Goal: Task Accomplishment & Management: Use online tool/utility

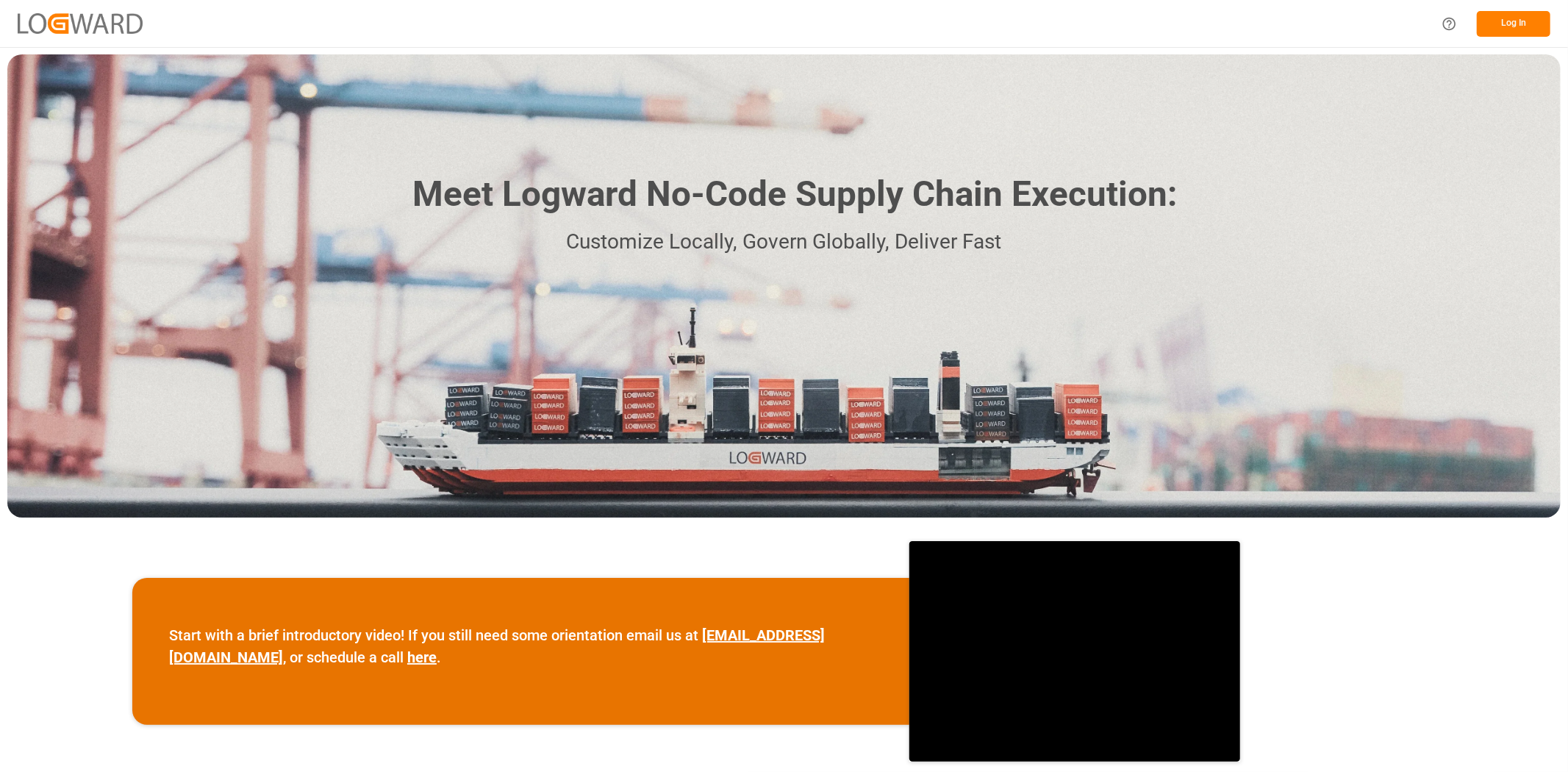
click at [1517, 12] on button "Log In" at bounding box center [1513, 23] width 73 height 26
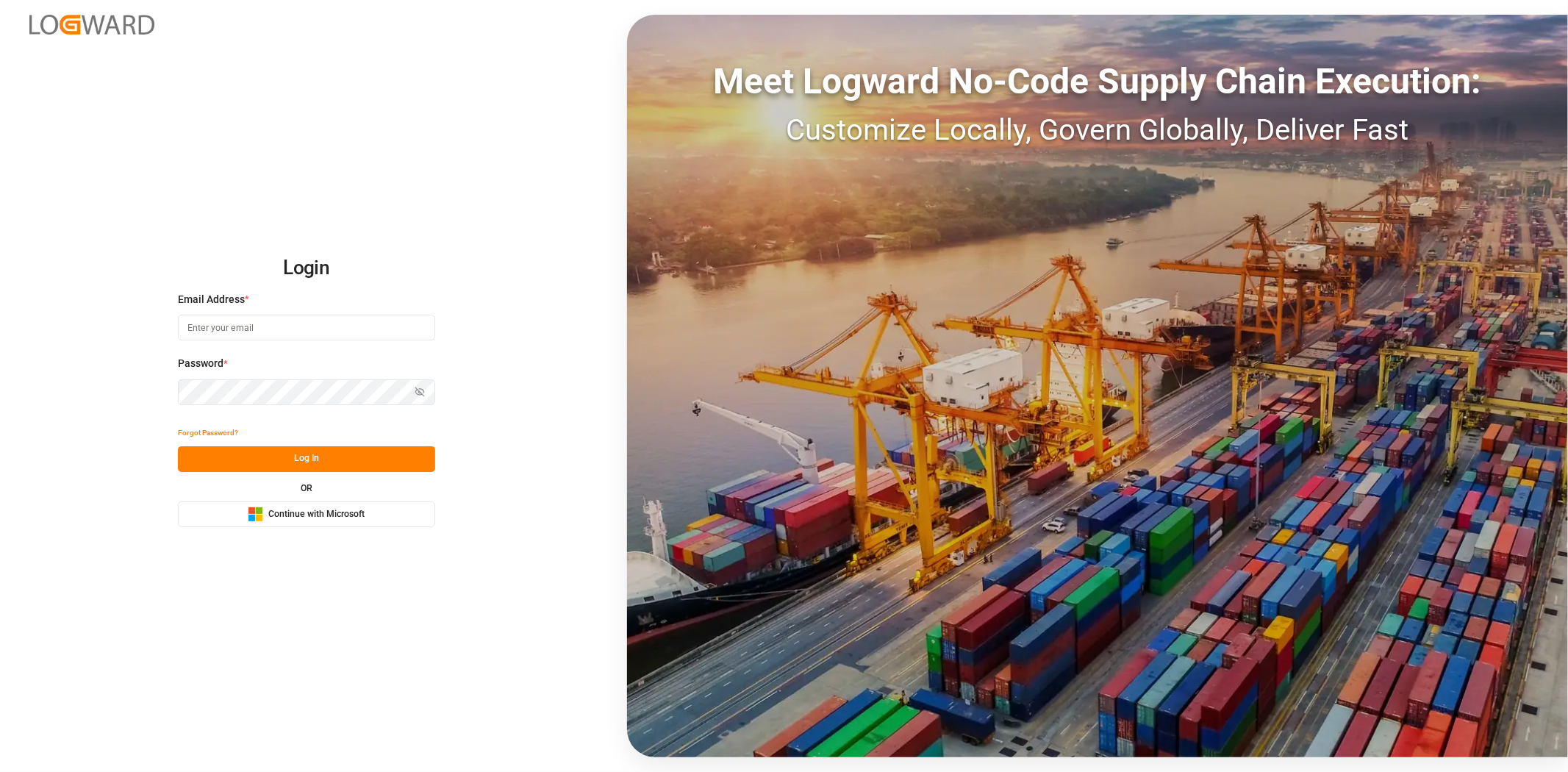
type input "christopher.moffett@leschaco.com"
click at [304, 467] on button "Log In" at bounding box center [306, 459] width 257 height 26
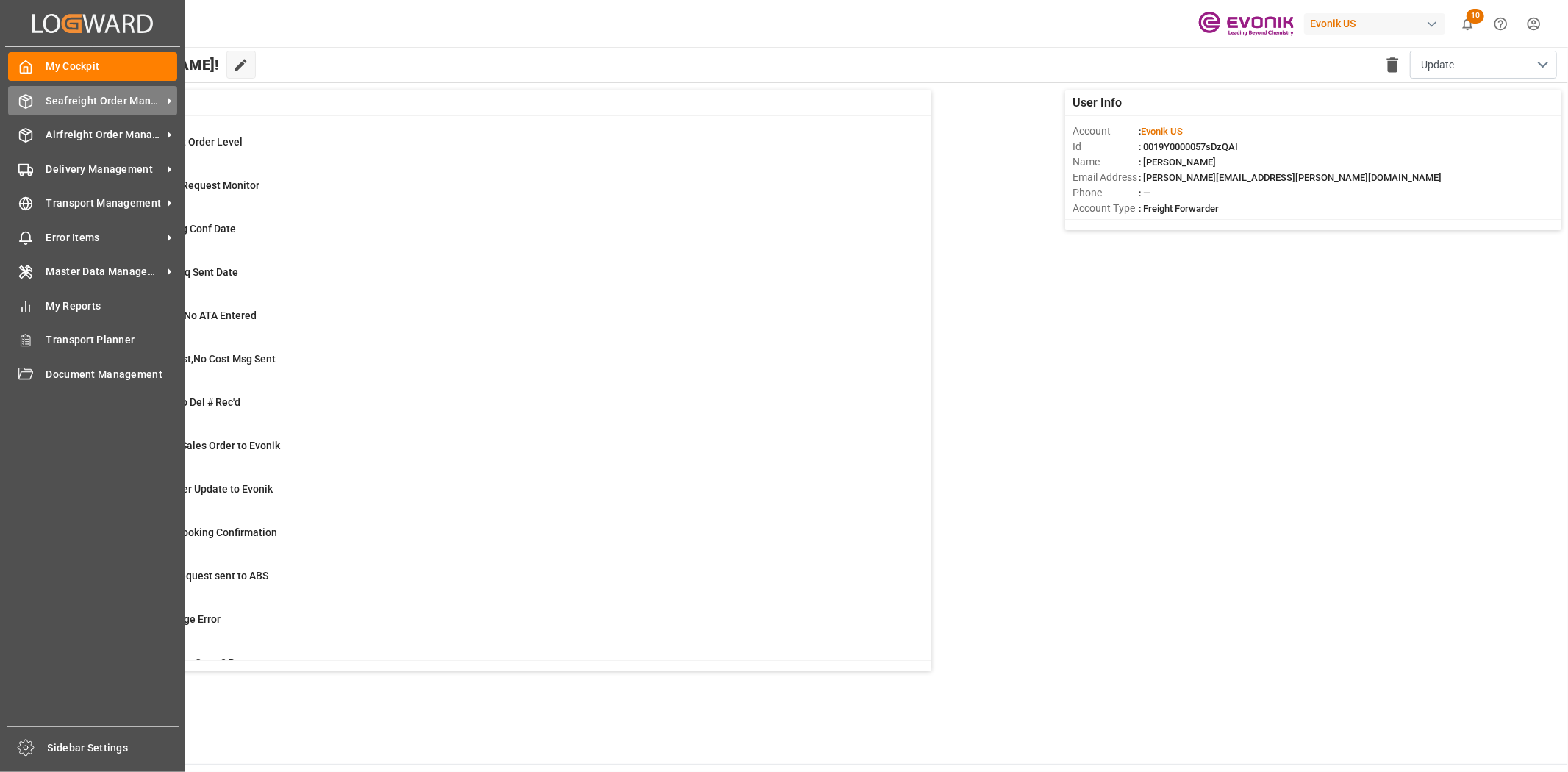
click at [38, 93] on div "Seafreight Order Management Seafreight Order Management" at bounding box center [92, 100] width 169 height 28
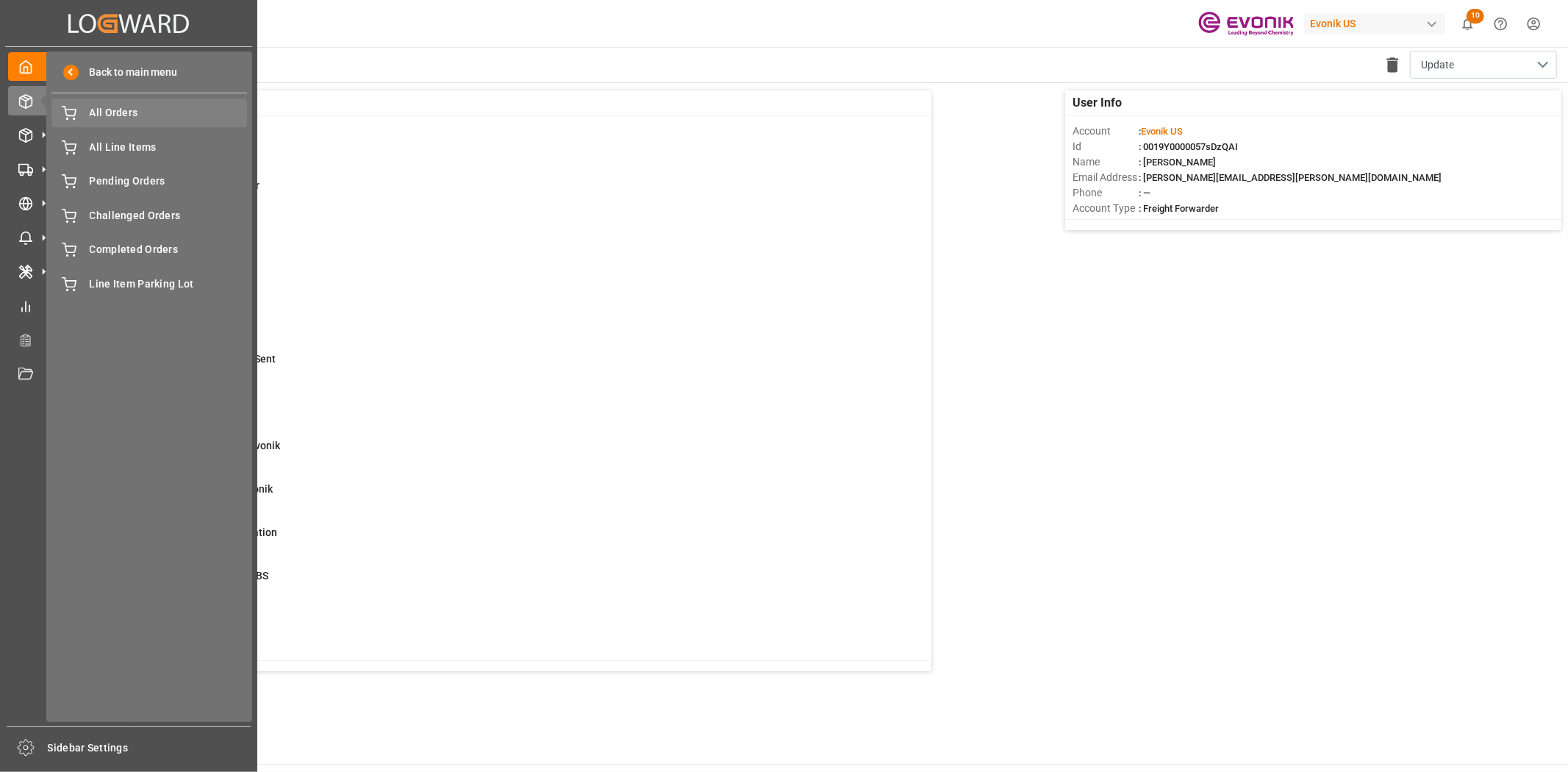
click at [184, 107] on span "All Orders" at bounding box center [168, 112] width 158 height 15
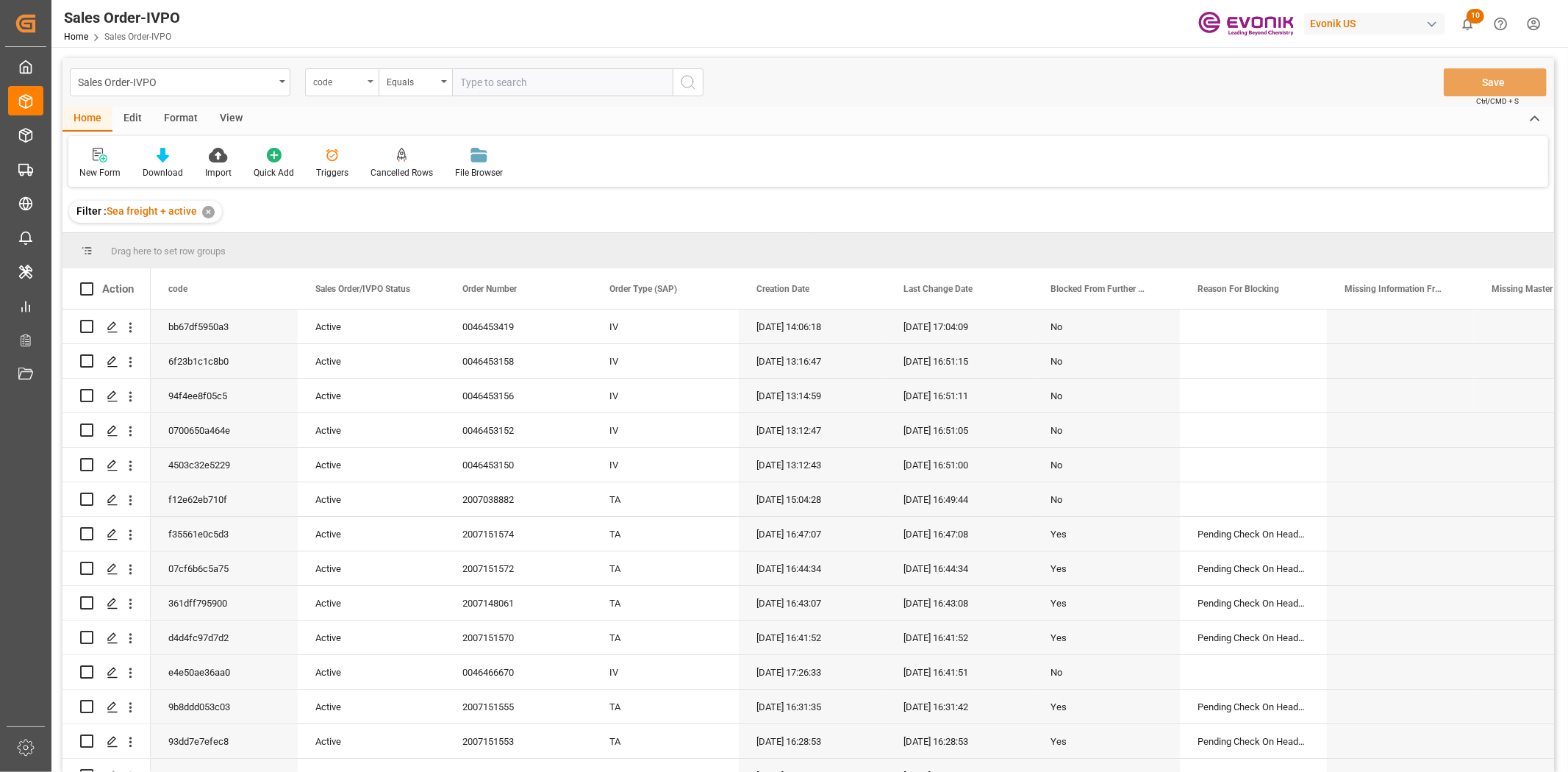
click at [331, 89] on div "code" at bounding box center [342, 82] width 73 height 28
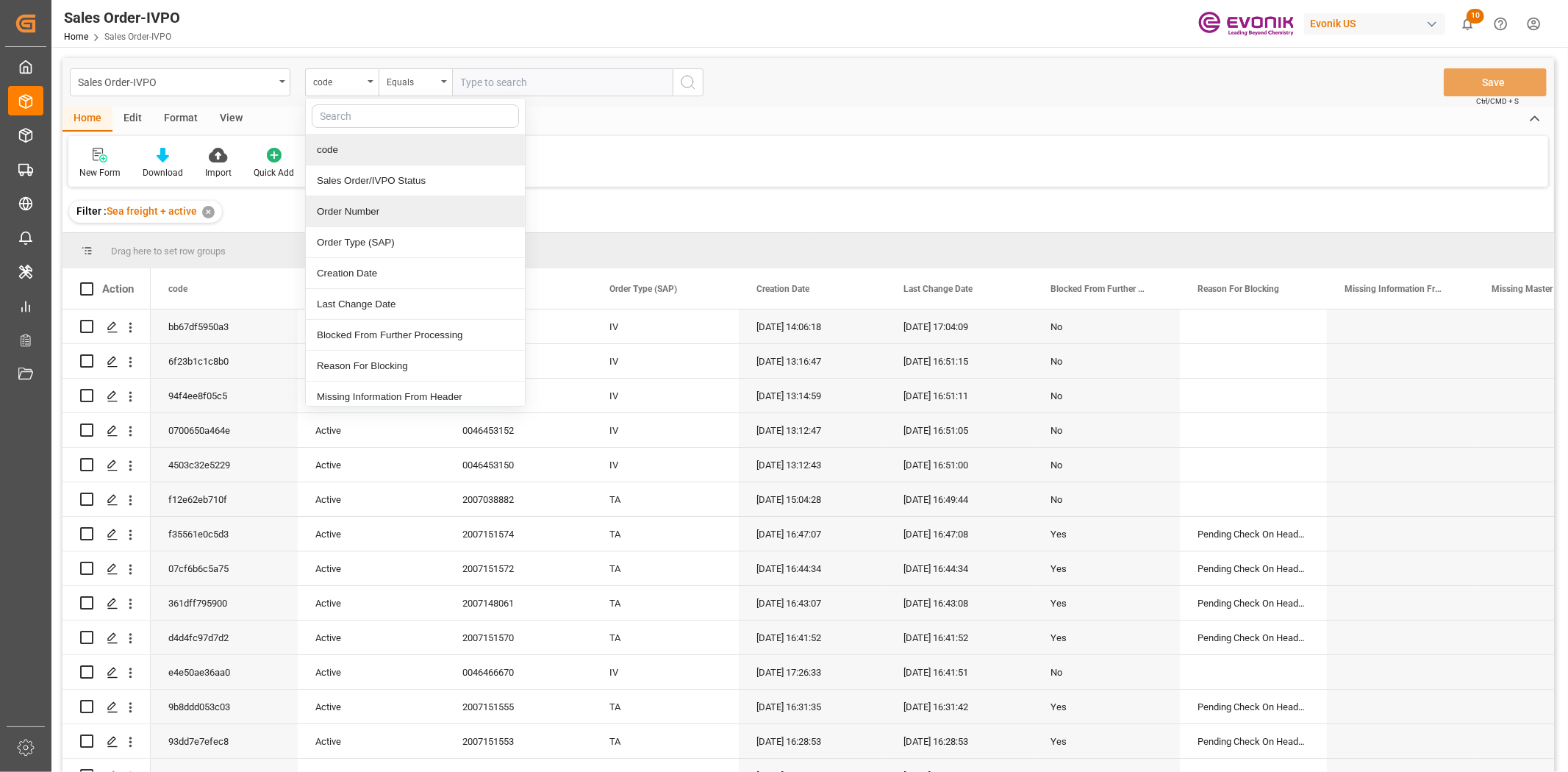
click at [334, 199] on div "Order Number" at bounding box center [416, 212] width 219 height 31
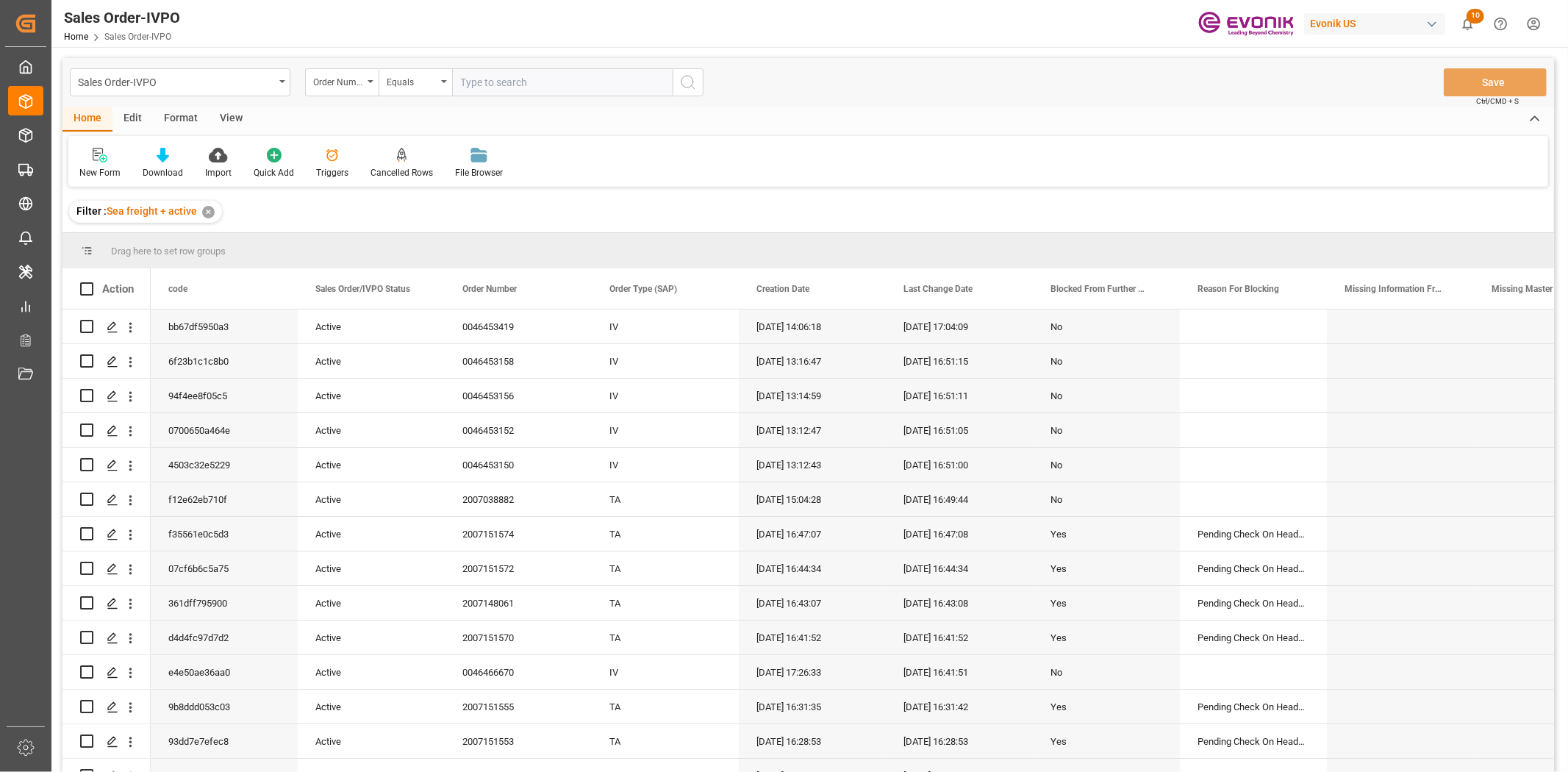
click at [534, 89] on input "text" at bounding box center [562, 82] width 220 height 28
paste input "0046466103"
type input "0046466103"
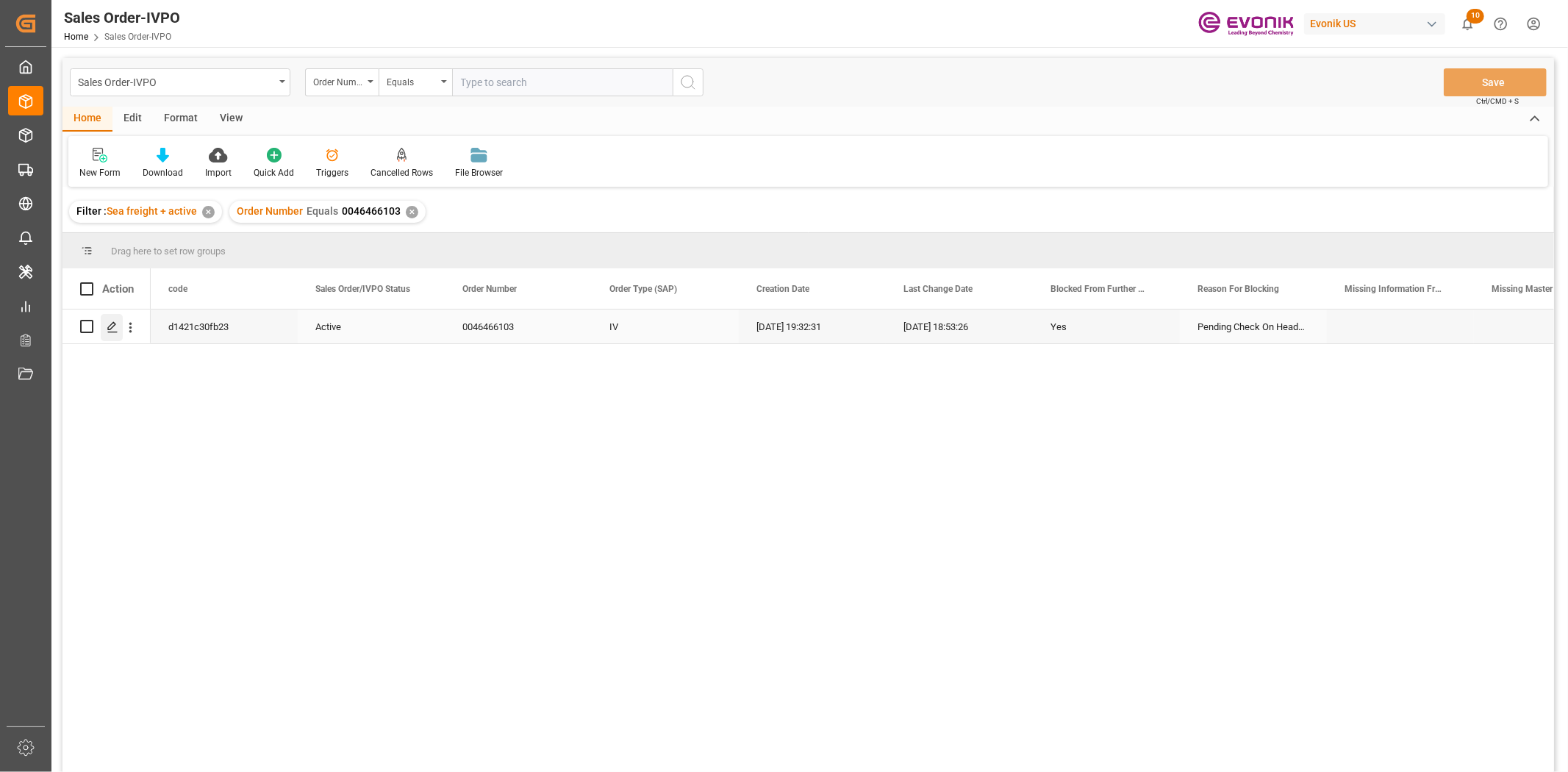
click at [111, 332] on line "Press SPACE to select this row." at bounding box center [112, 332] width 9 height 0
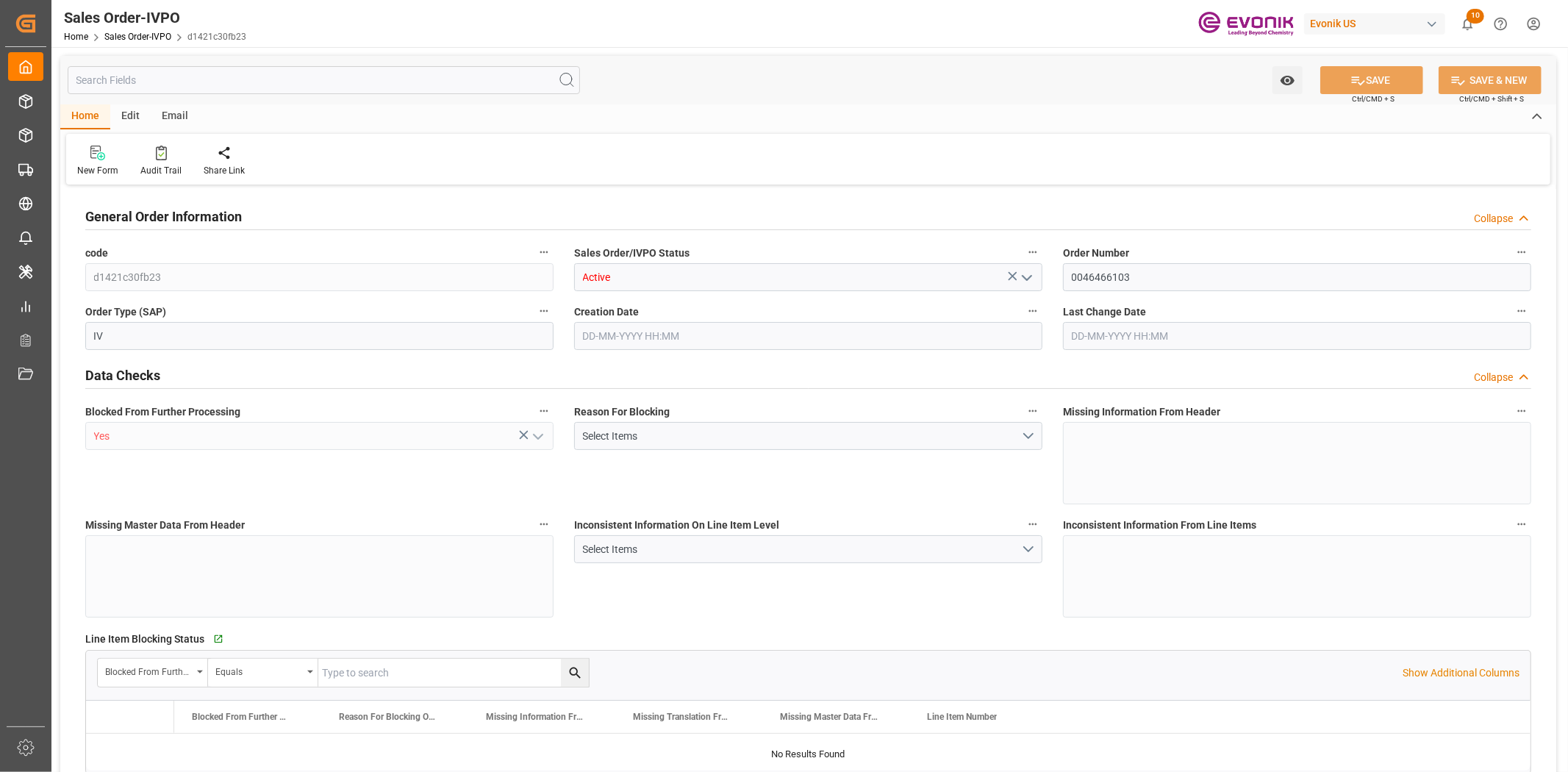
type input "DEHAM"
type input "0"
type input "1"
type input "1059"
type input "20-08-2025 19:32"
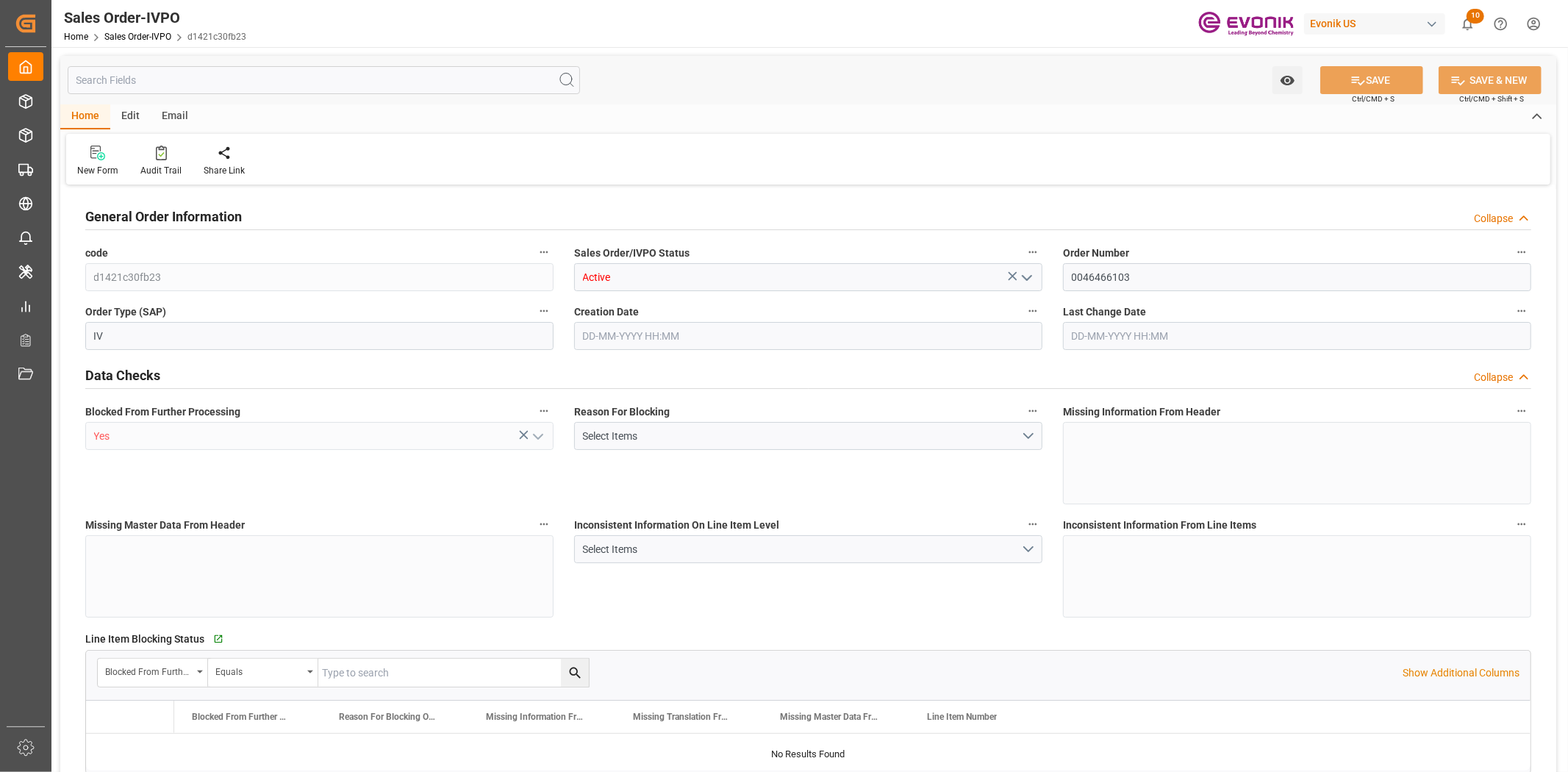
type input "21-08-2025 18:53"
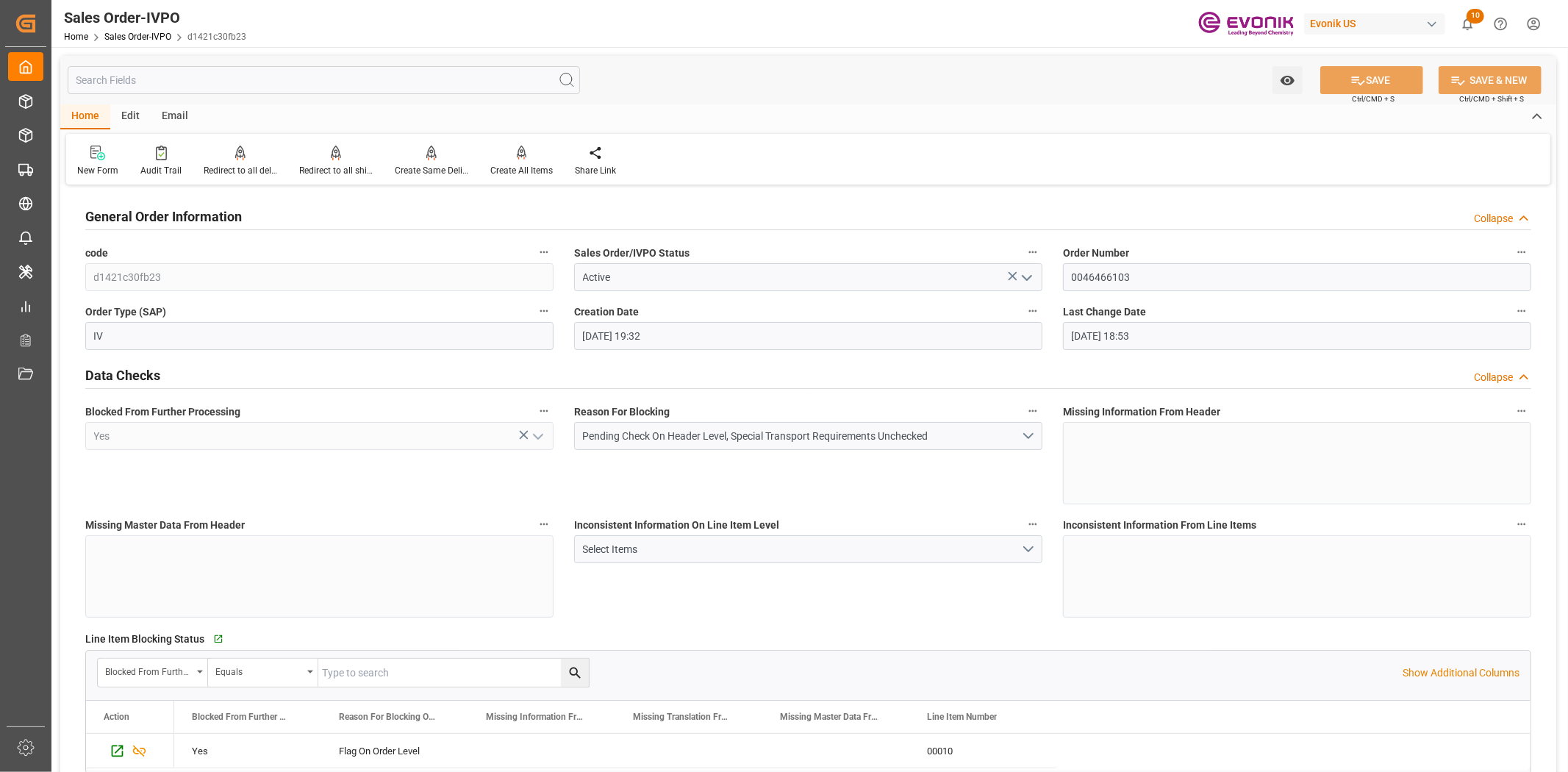
scroll to position [327, 0]
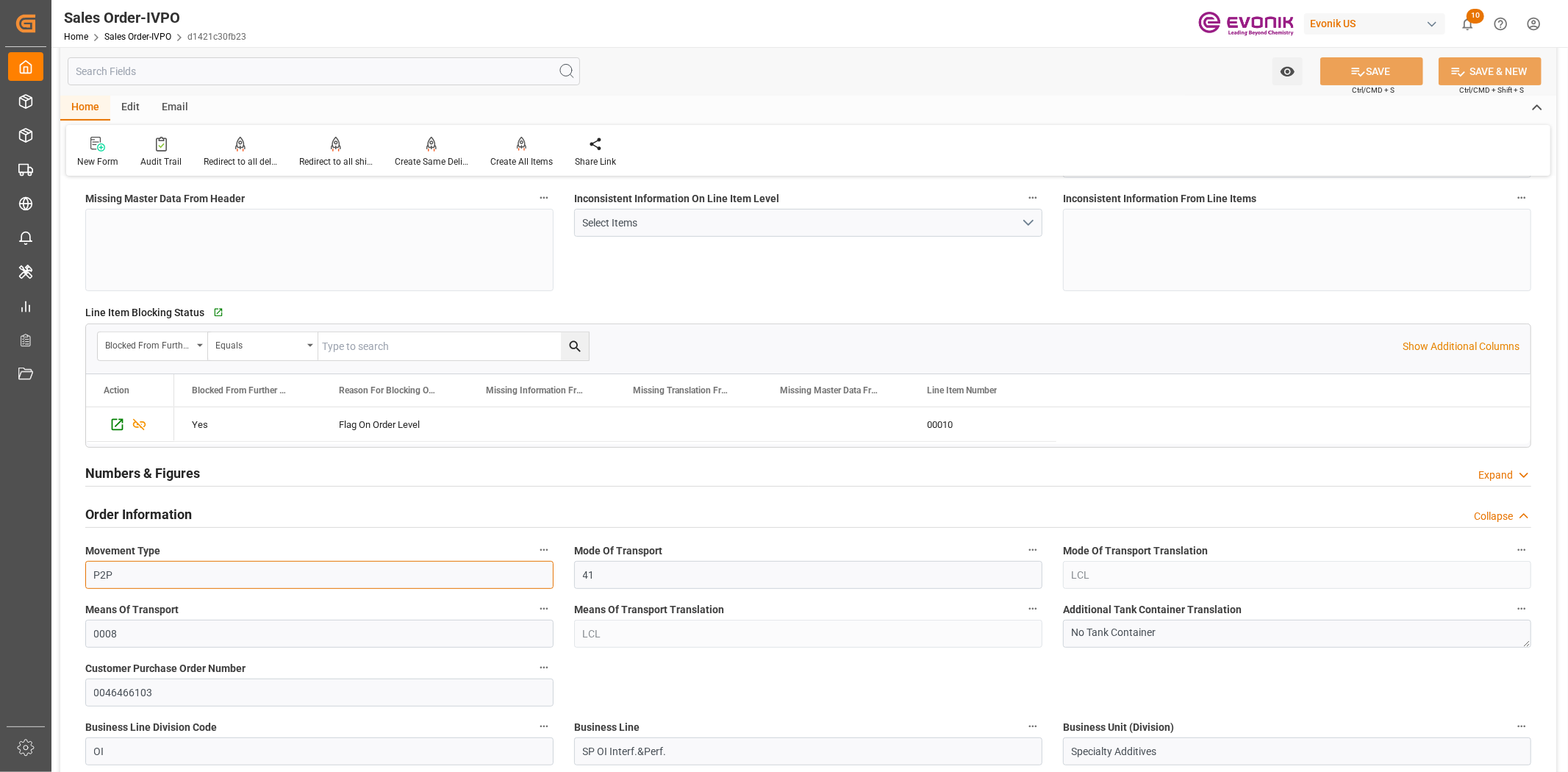
click at [323, 567] on input "P2P" at bounding box center [319, 575] width 468 height 28
type input "P2D"
click at [1387, 67] on button "SAVE" at bounding box center [1372, 72] width 103 height 28
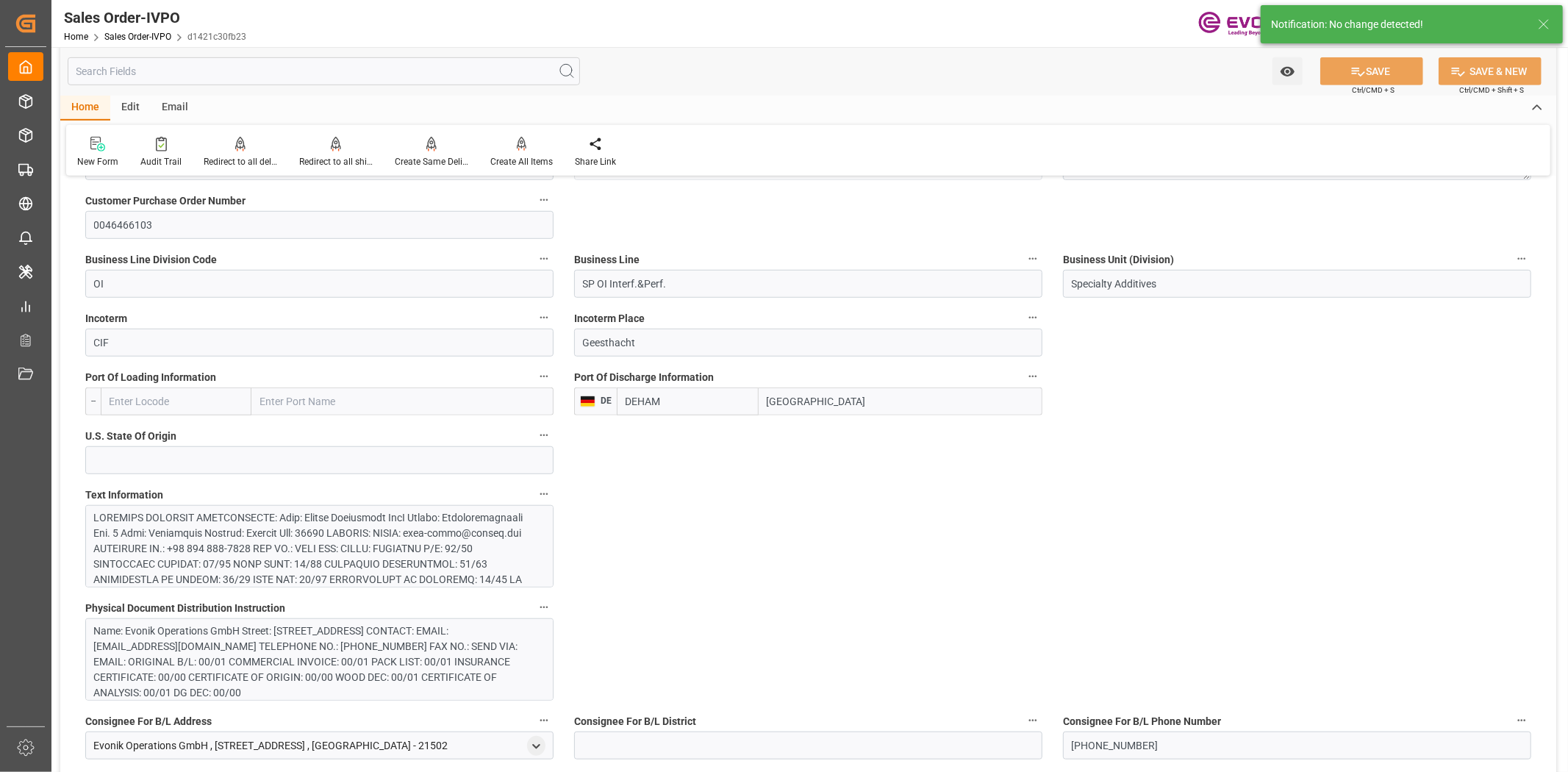
scroll to position [980, 0]
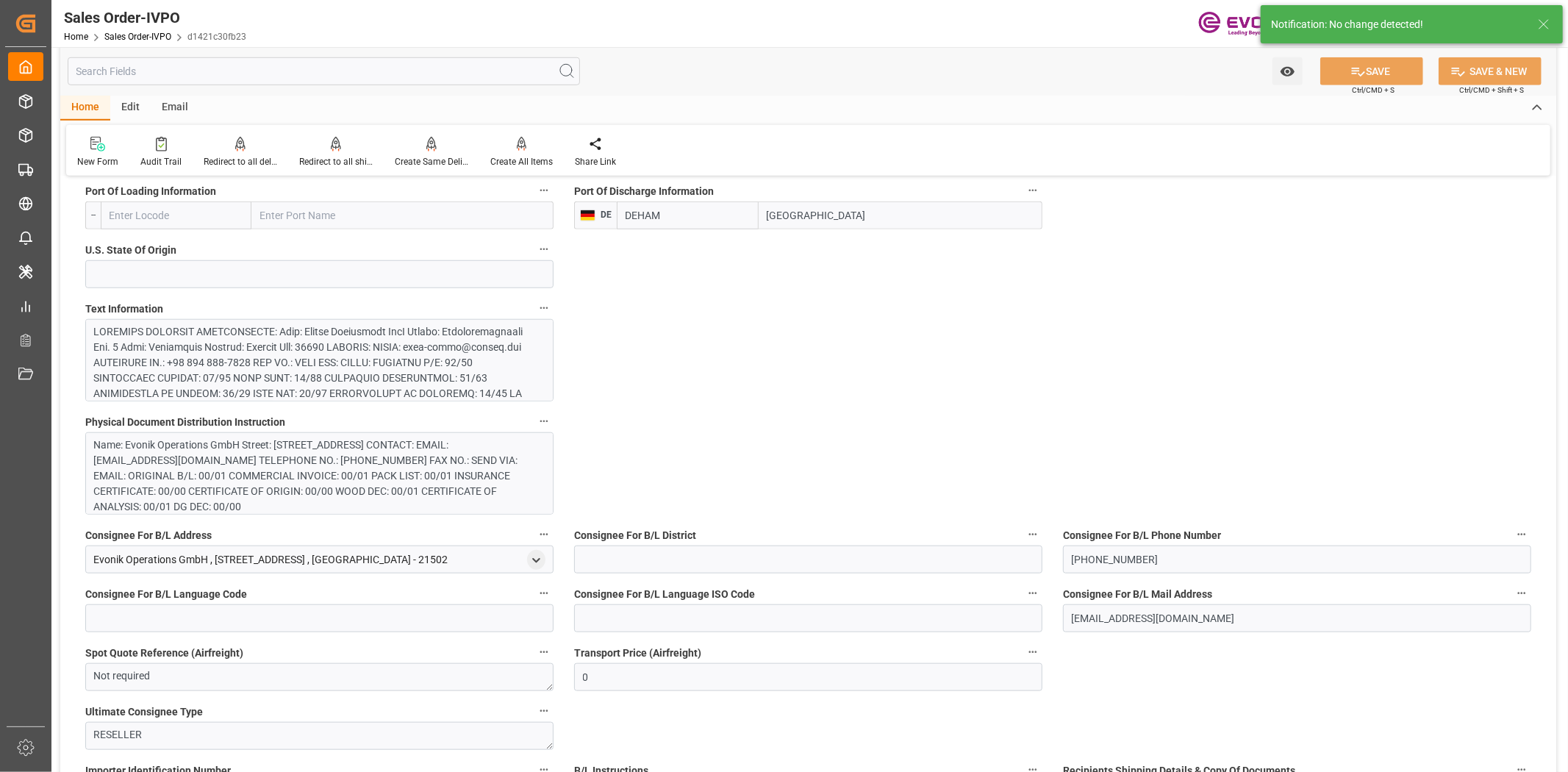
click at [177, 374] on div at bounding box center [312, 455] width 438 height 263
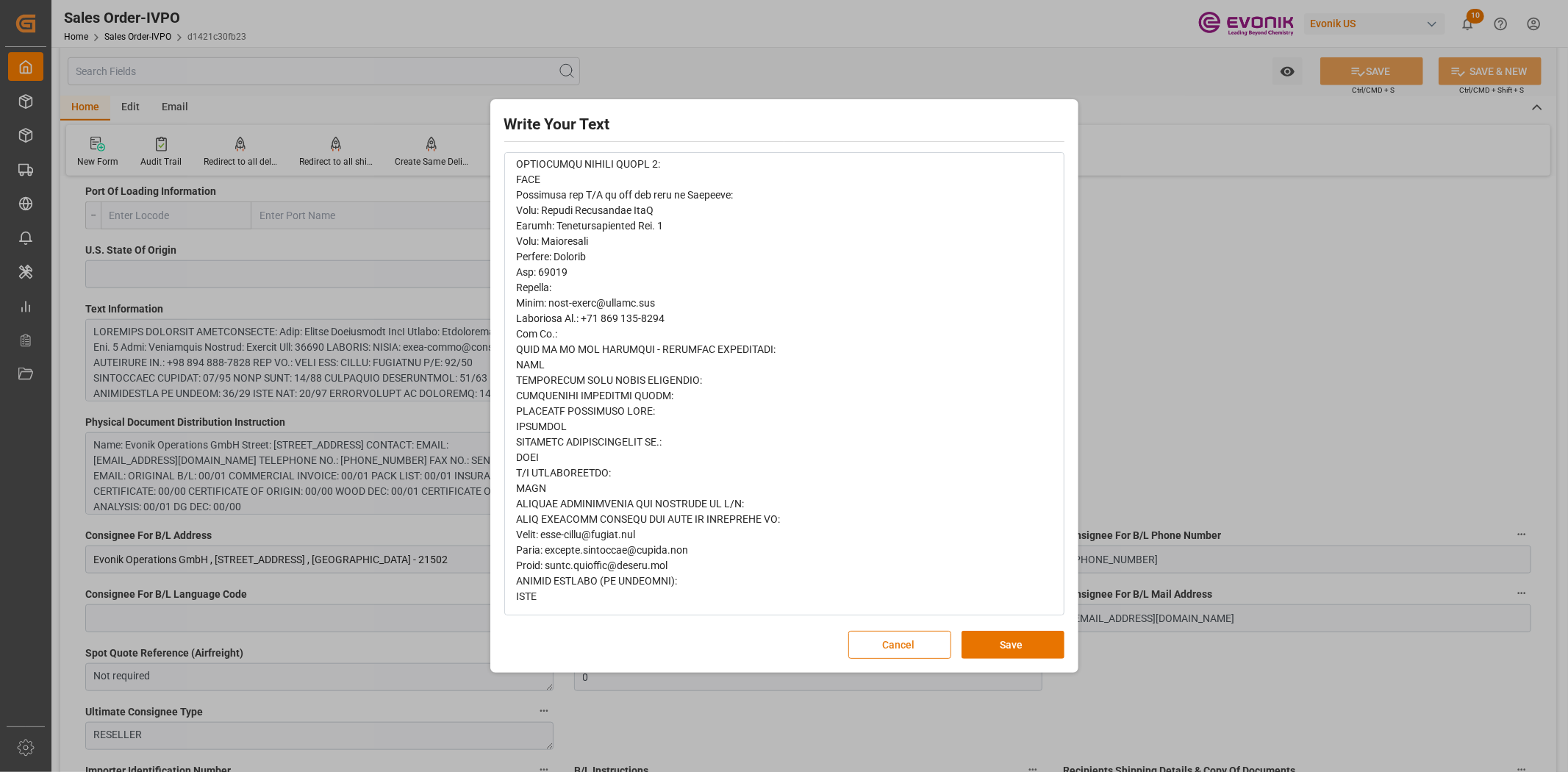
scroll to position [0, 0]
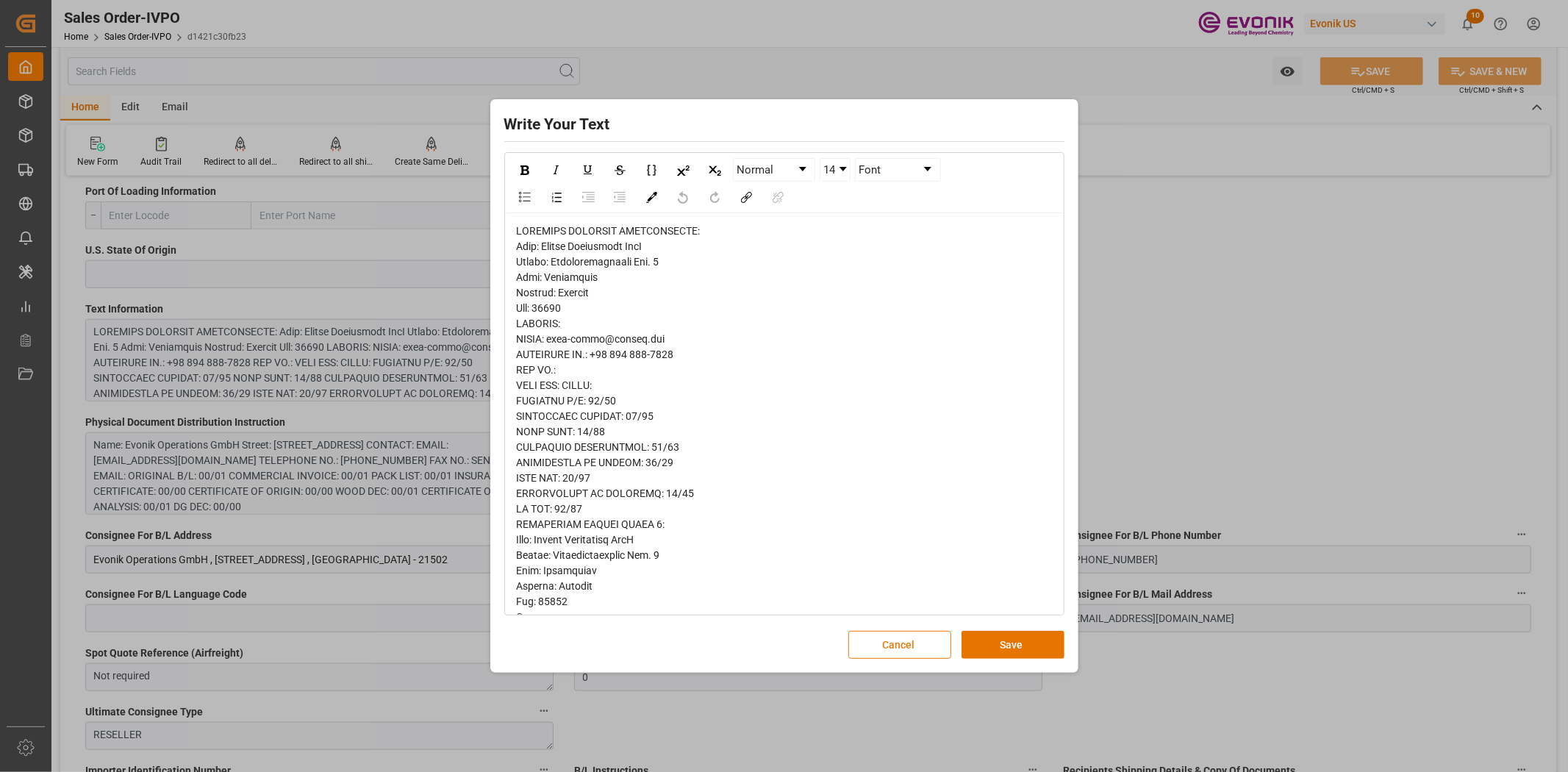
click at [872, 635] on button "Cancel" at bounding box center [899, 645] width 103 height 28
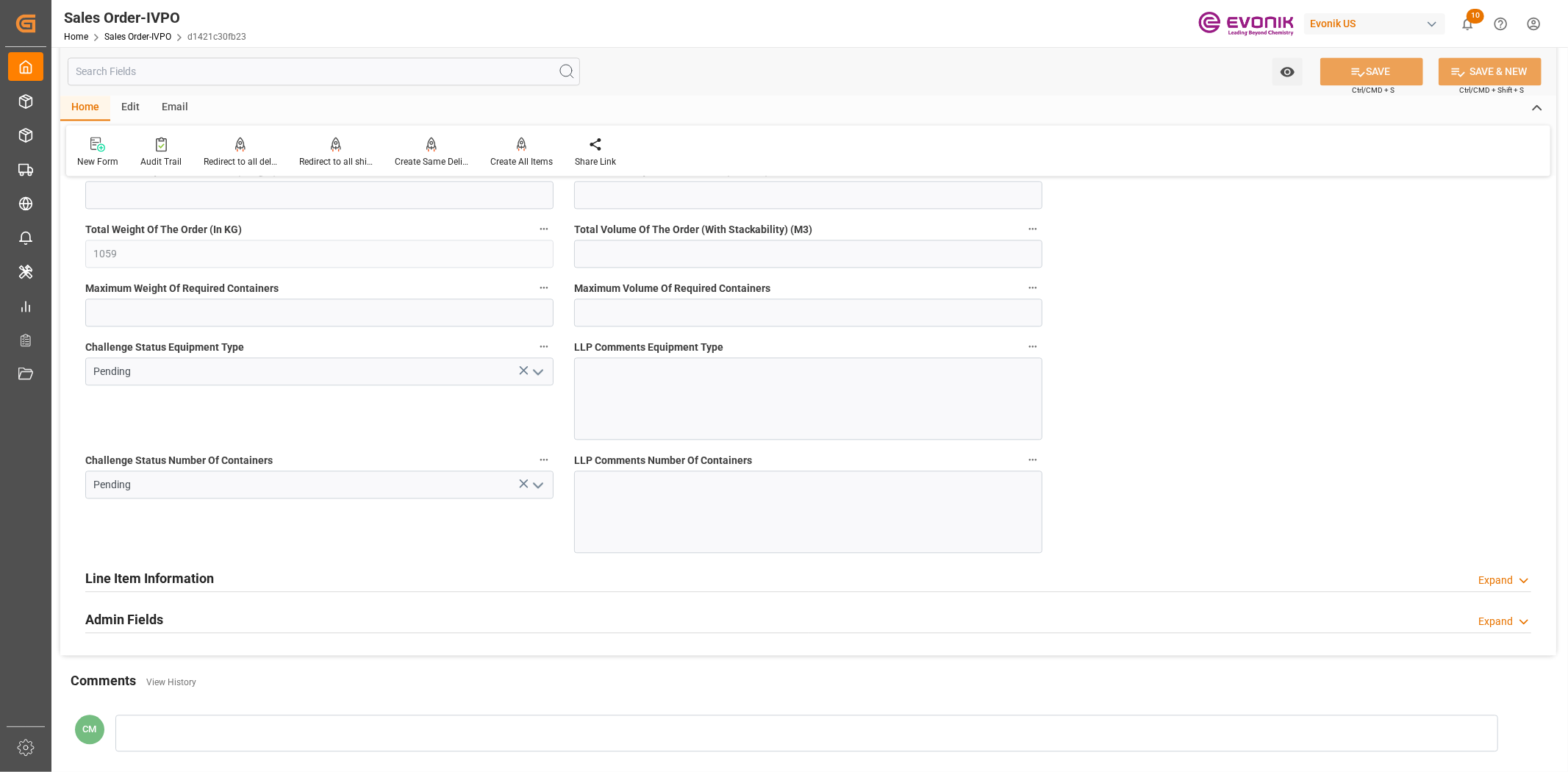
scroll to position [2777, 0]
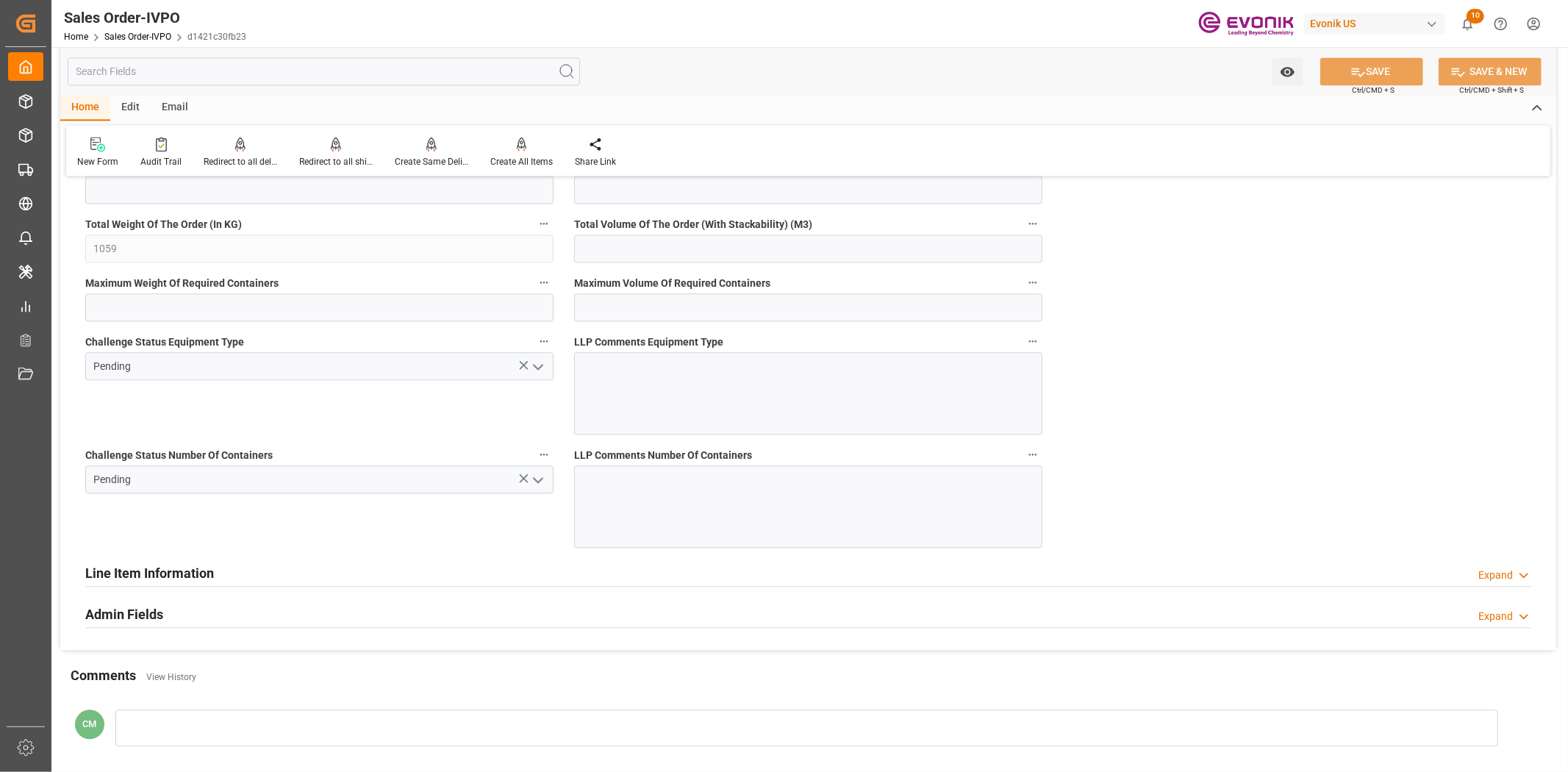
click at [275, 612] on div "Admin Fields Expand" at bounding box center [808, 614] width 1446 height 28
click at [187, 574] on h2 "Line Item Information" at bounding box center [149, 573] width 128 height 19
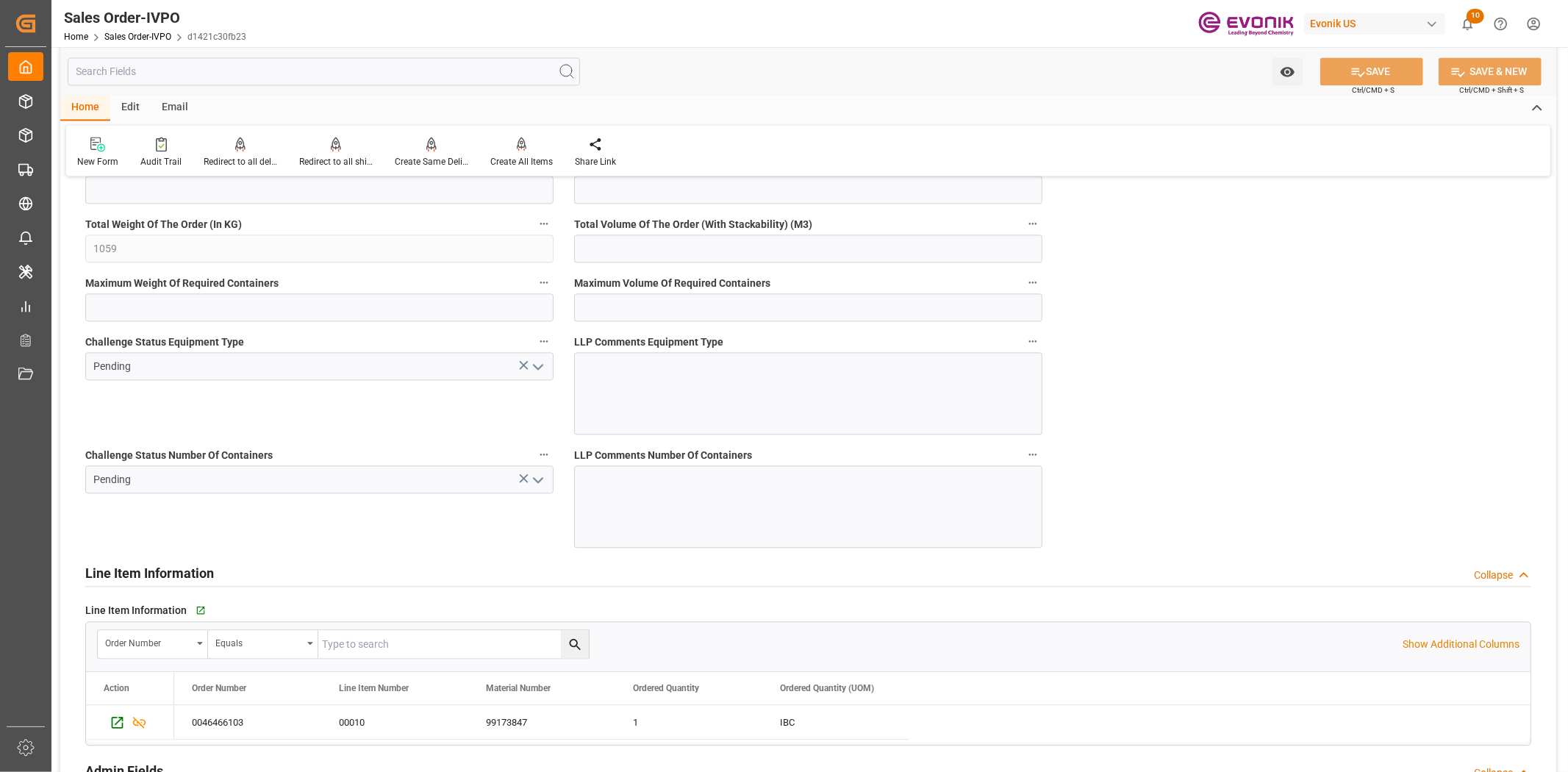
scroll to position [2941, 0]
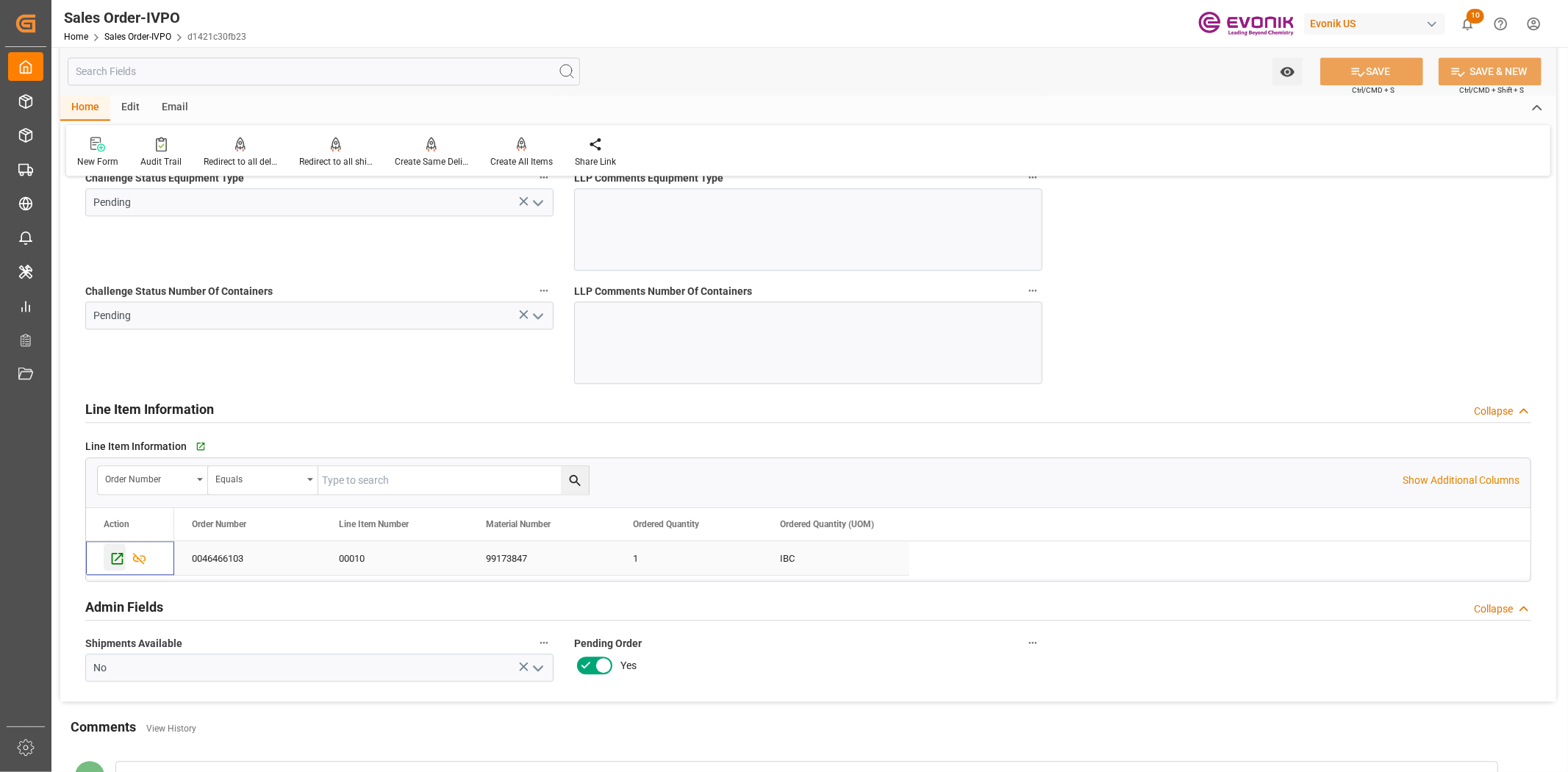
click at [106, 560] on div "Press SPACE to select this row." at bounding box center [114, 557] width 22 height 27
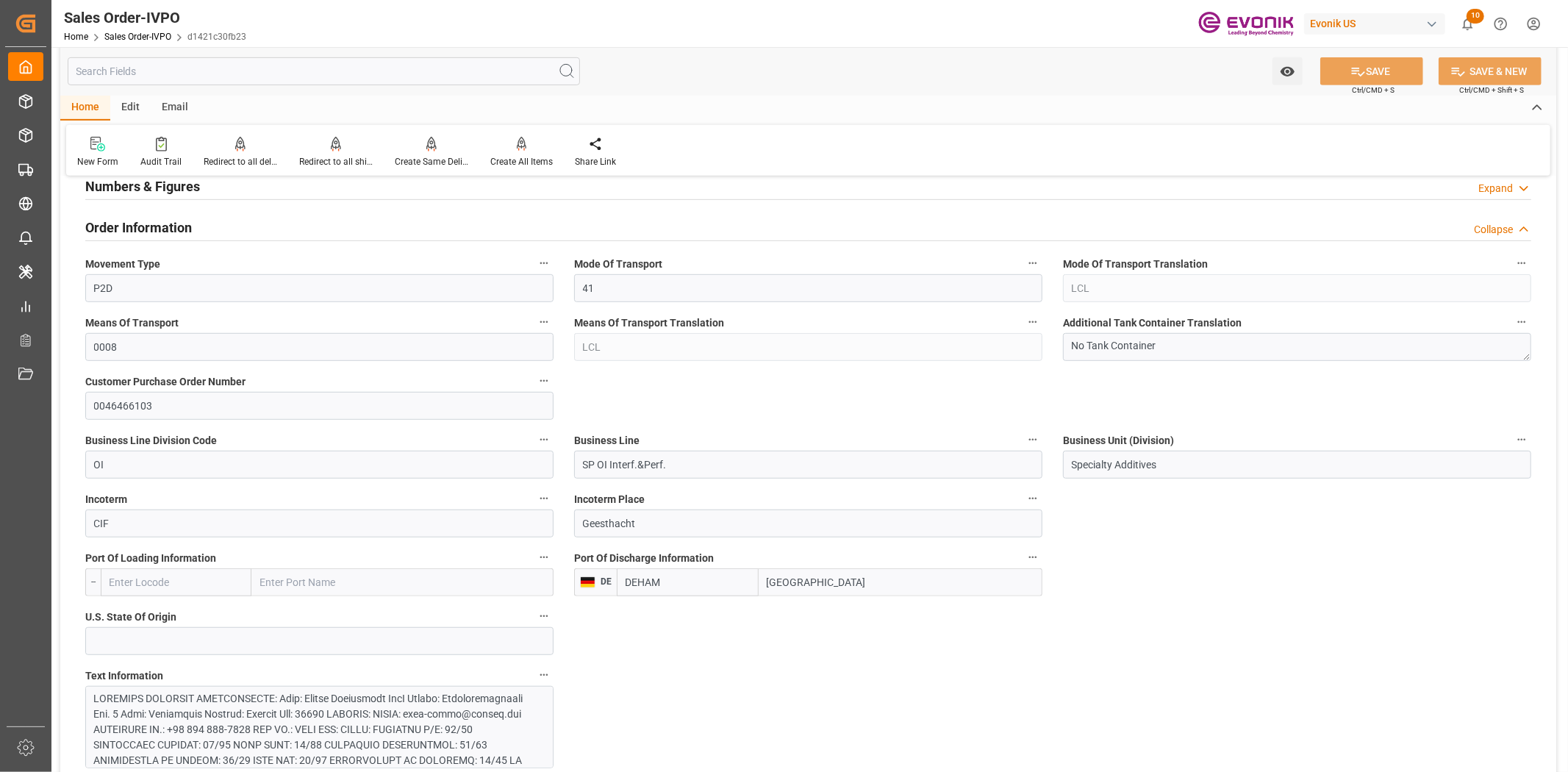
scroll to position [553, 0]
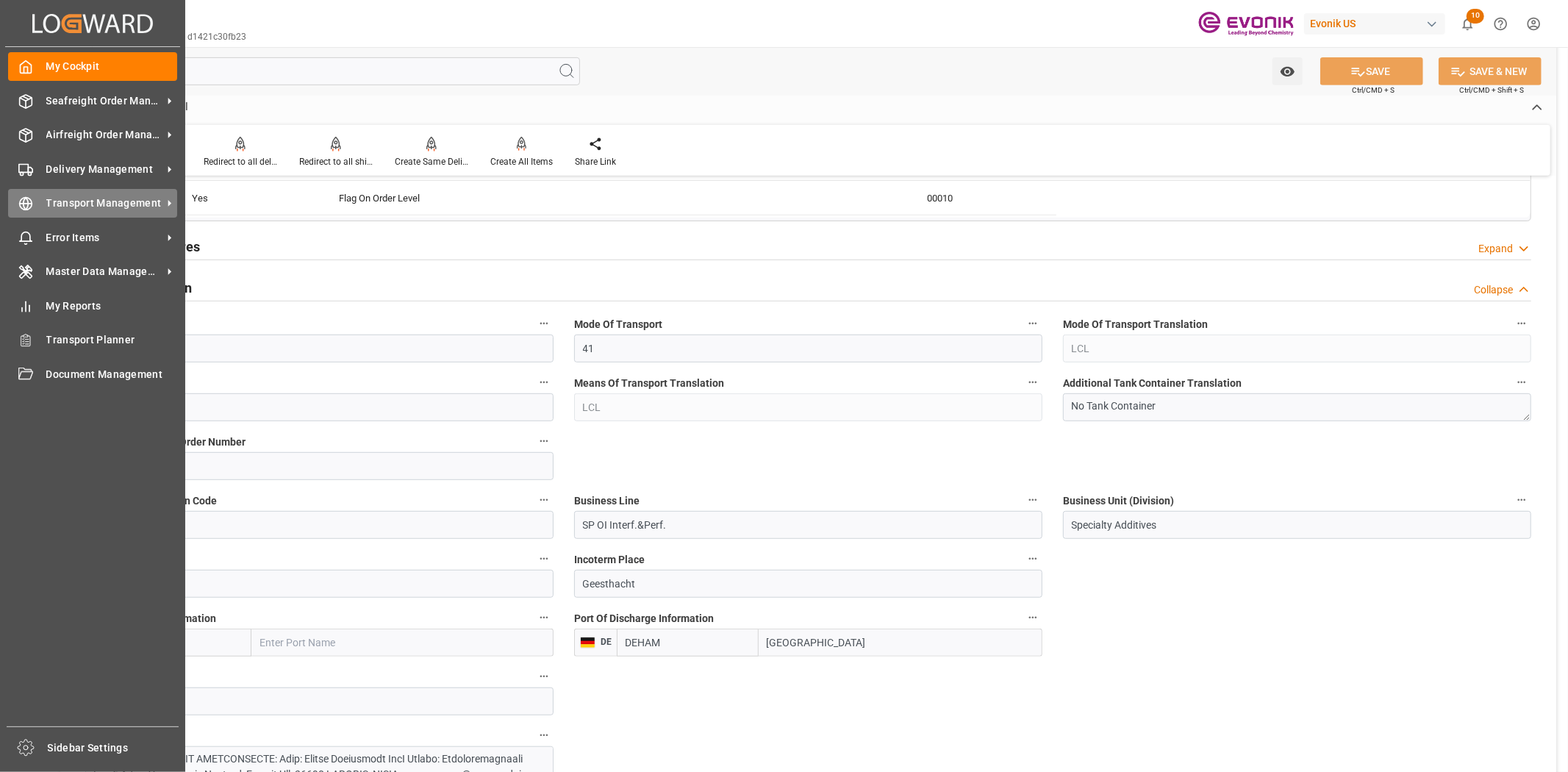
click at [45, 189] on div "Transport Management Transport Management" at bounding box center [92, 203] width 169 height 28
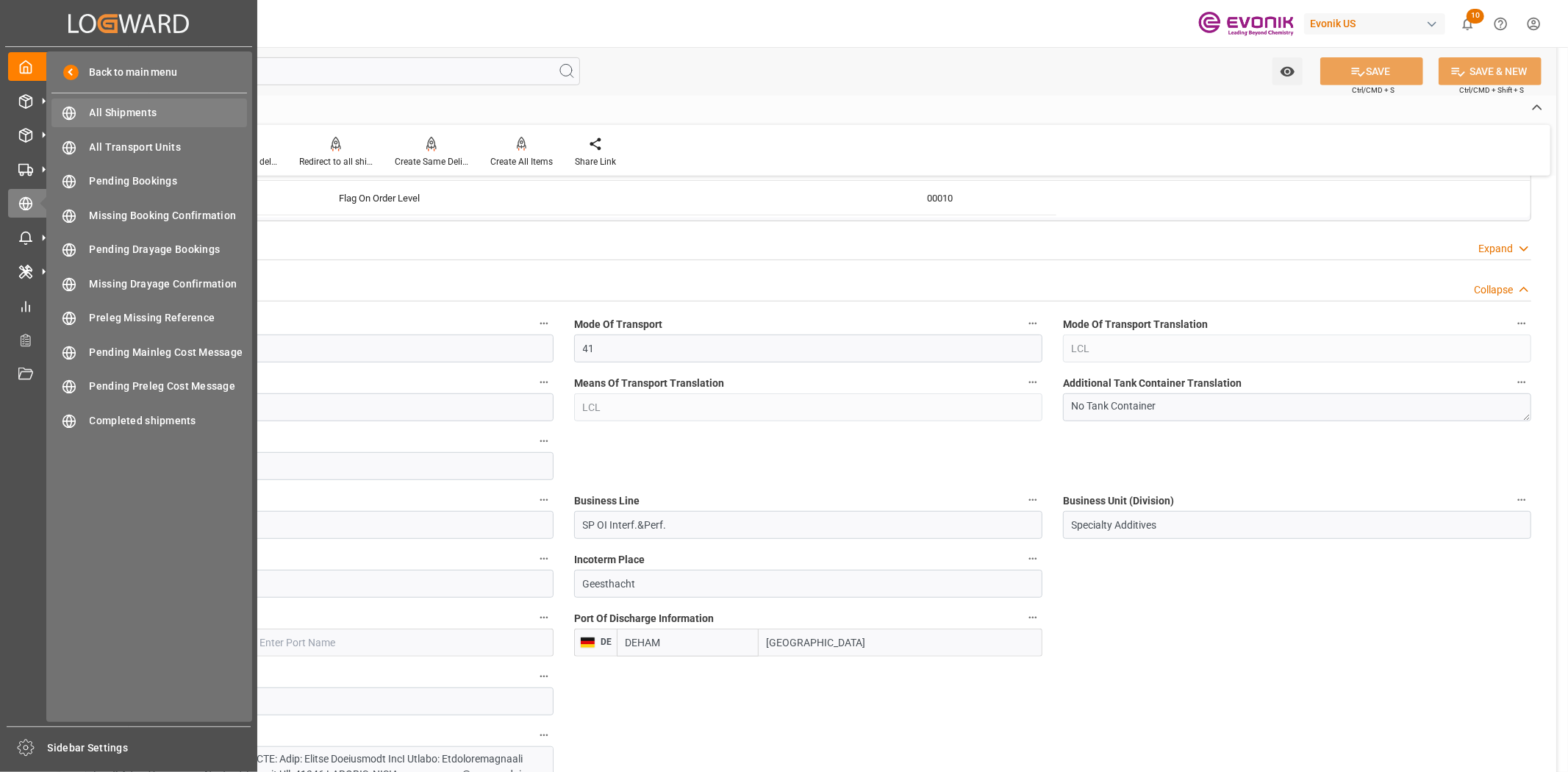
click at [140, 114] on span "All Shipments" at bounding box center [168, 112] width 158 height 15
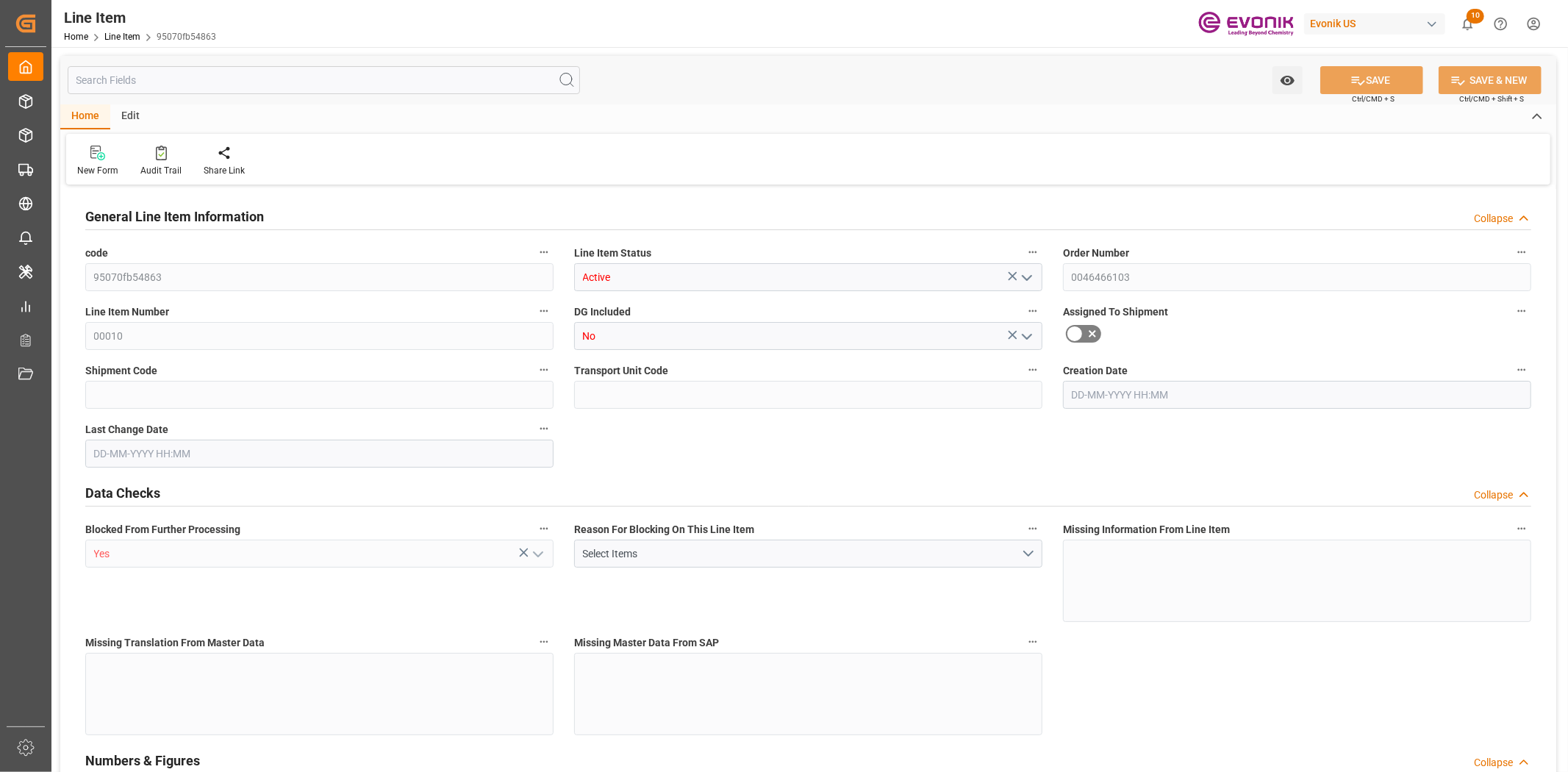
type input "1"
type input "1059"
type input "1000"
type input "1.368"
type input "1"
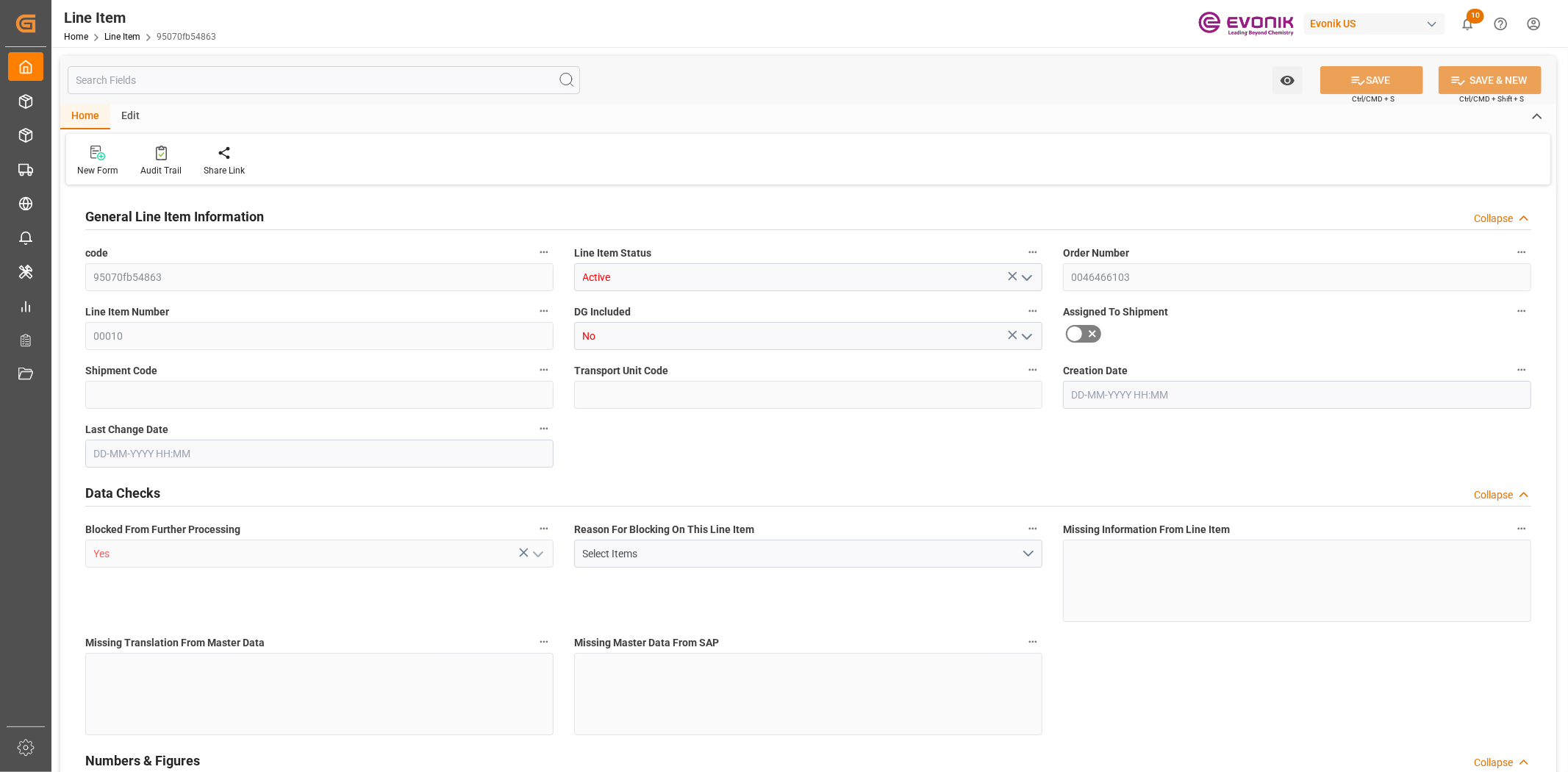
type input "12520"
type input "1"
type input "1000"
type input "1059"
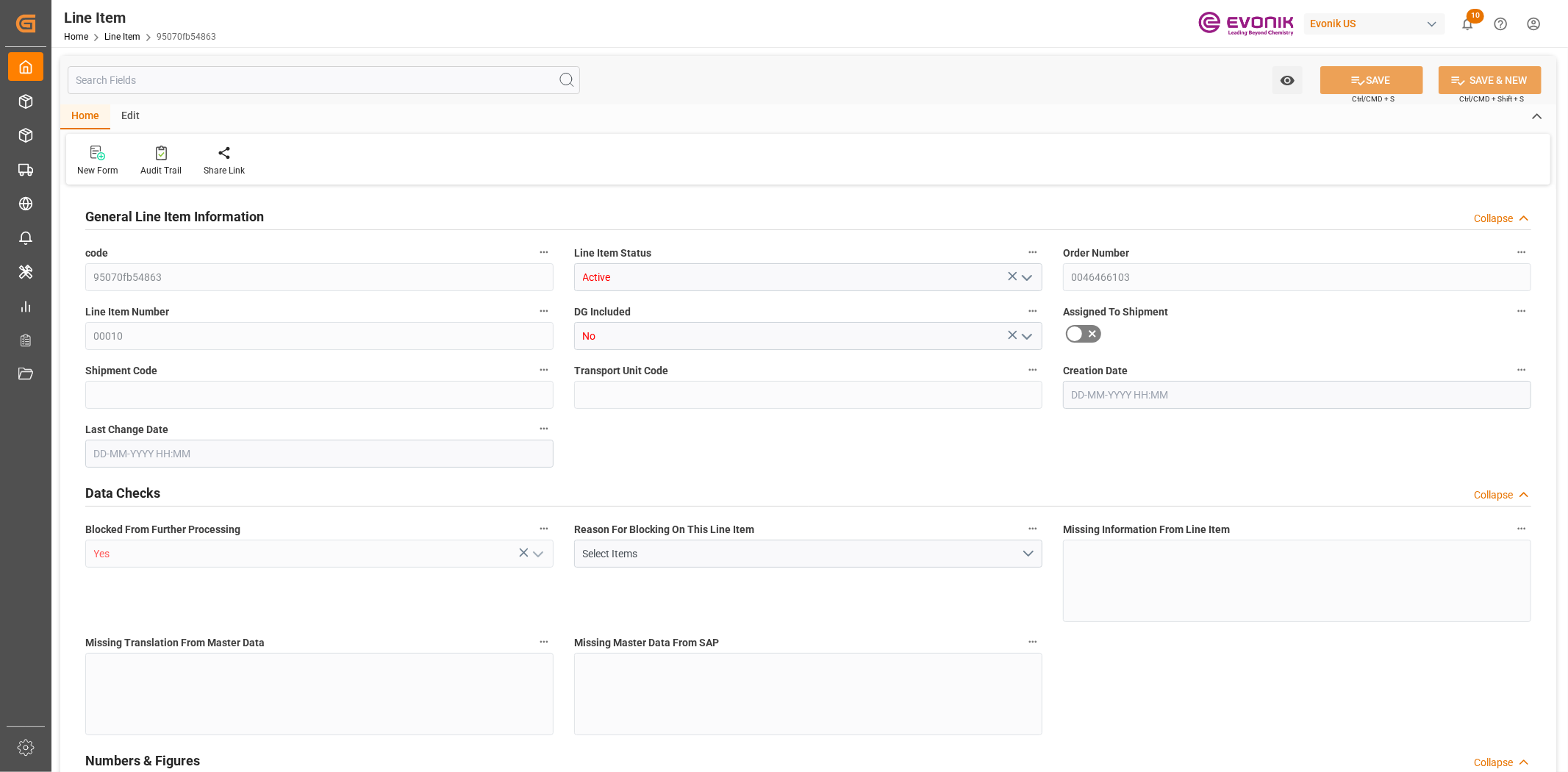
type input "1059"
type input "1000"
type input "1.368"
type input "1368"
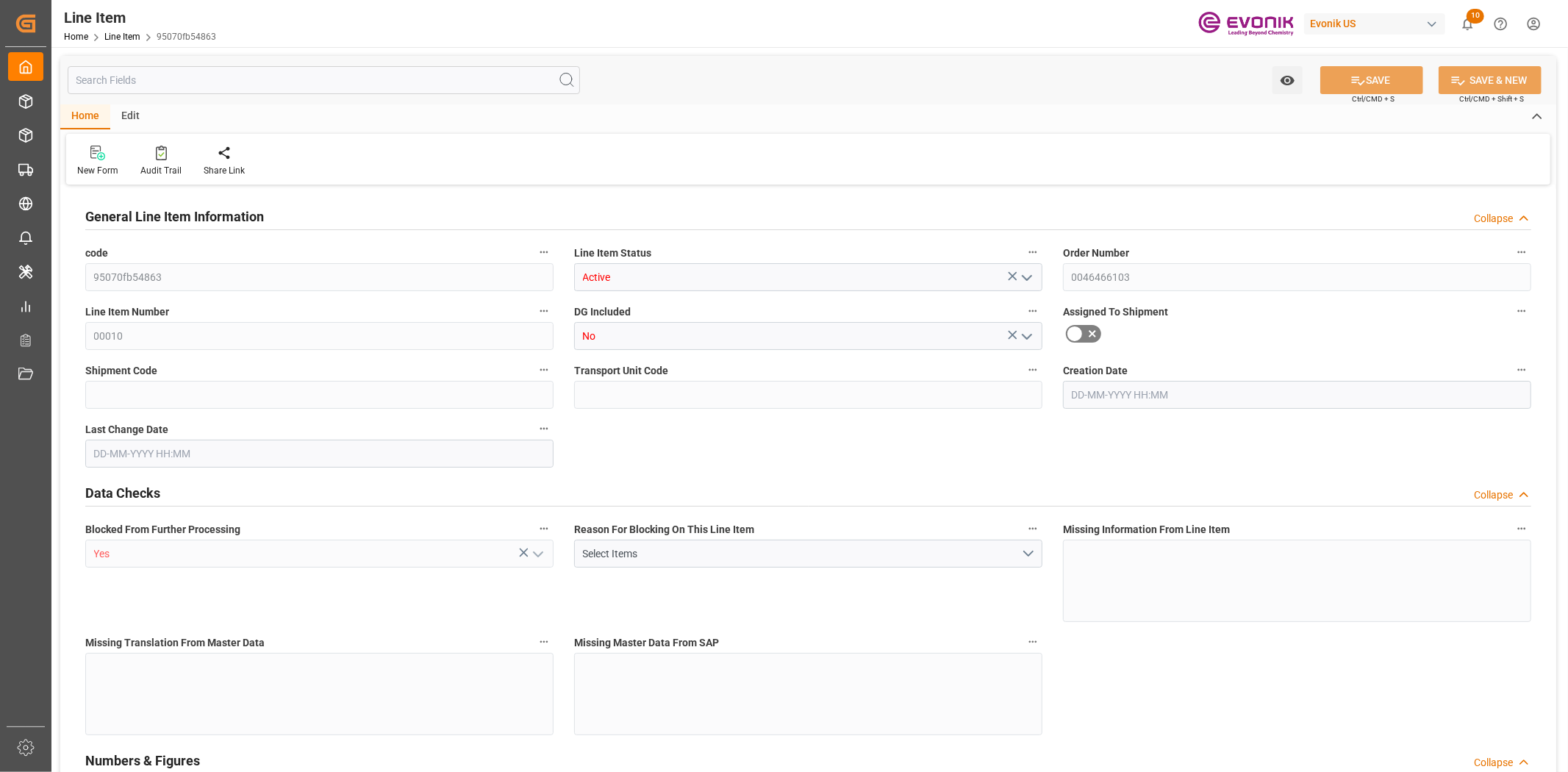
type input "0"
type input "20-08-2025 19:32"
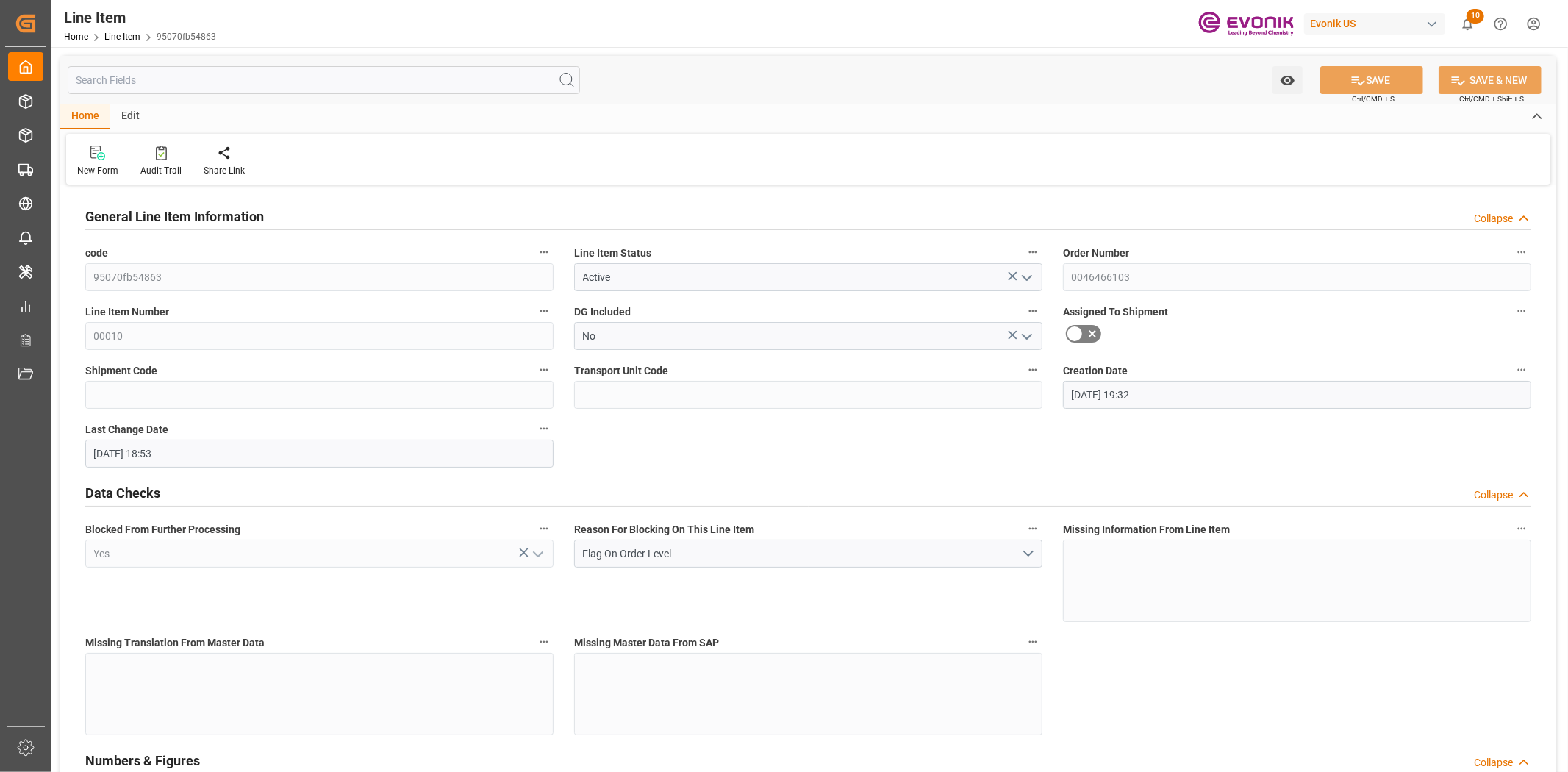
type input "21-08-2025 18:53"
type input "[DATE]"
type input "27-08-2025"
type input "20-08-2025"
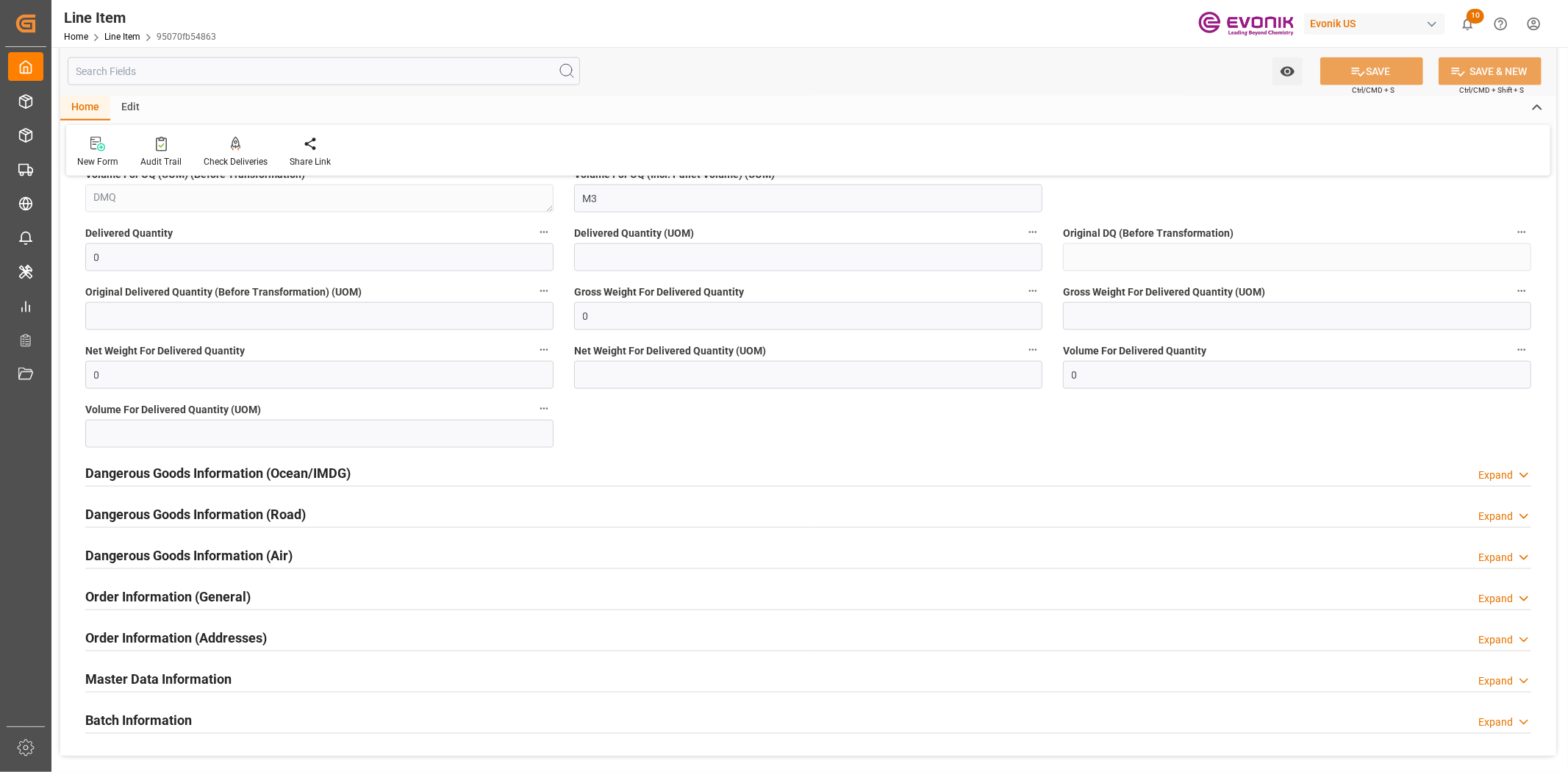
scroll to position [1634, 0]
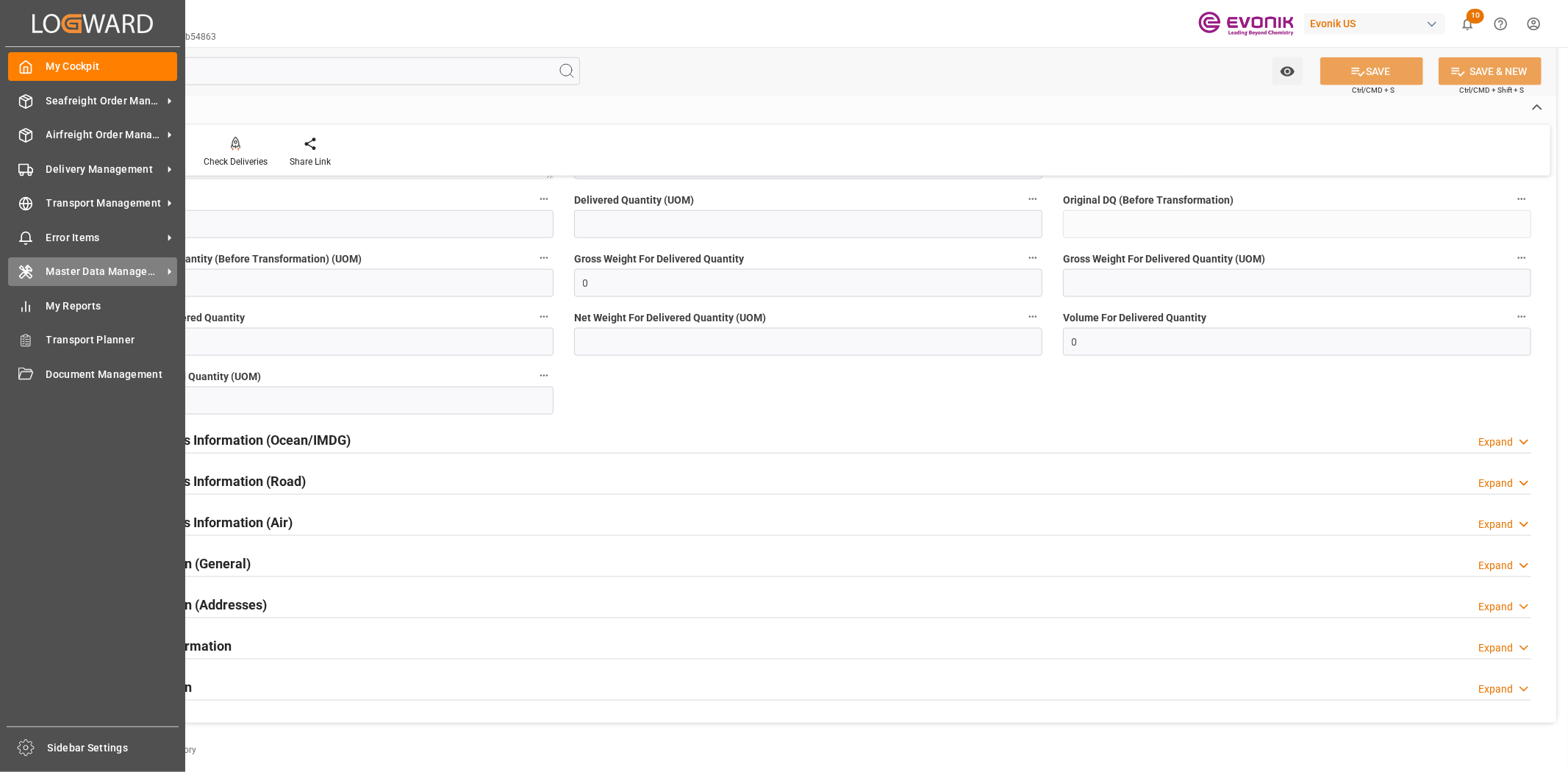
click at [57, 261] on div "Master Data Management Master Data Management" at bounding box center [92, 272] width 169 height 28
click at [45, 272] on div "Master Data Management Master Data Management" at bounding box center [92, 272] width 169 height 28
click at [31, 271] on icon at bounding box center [26, 272] width 15 height 15
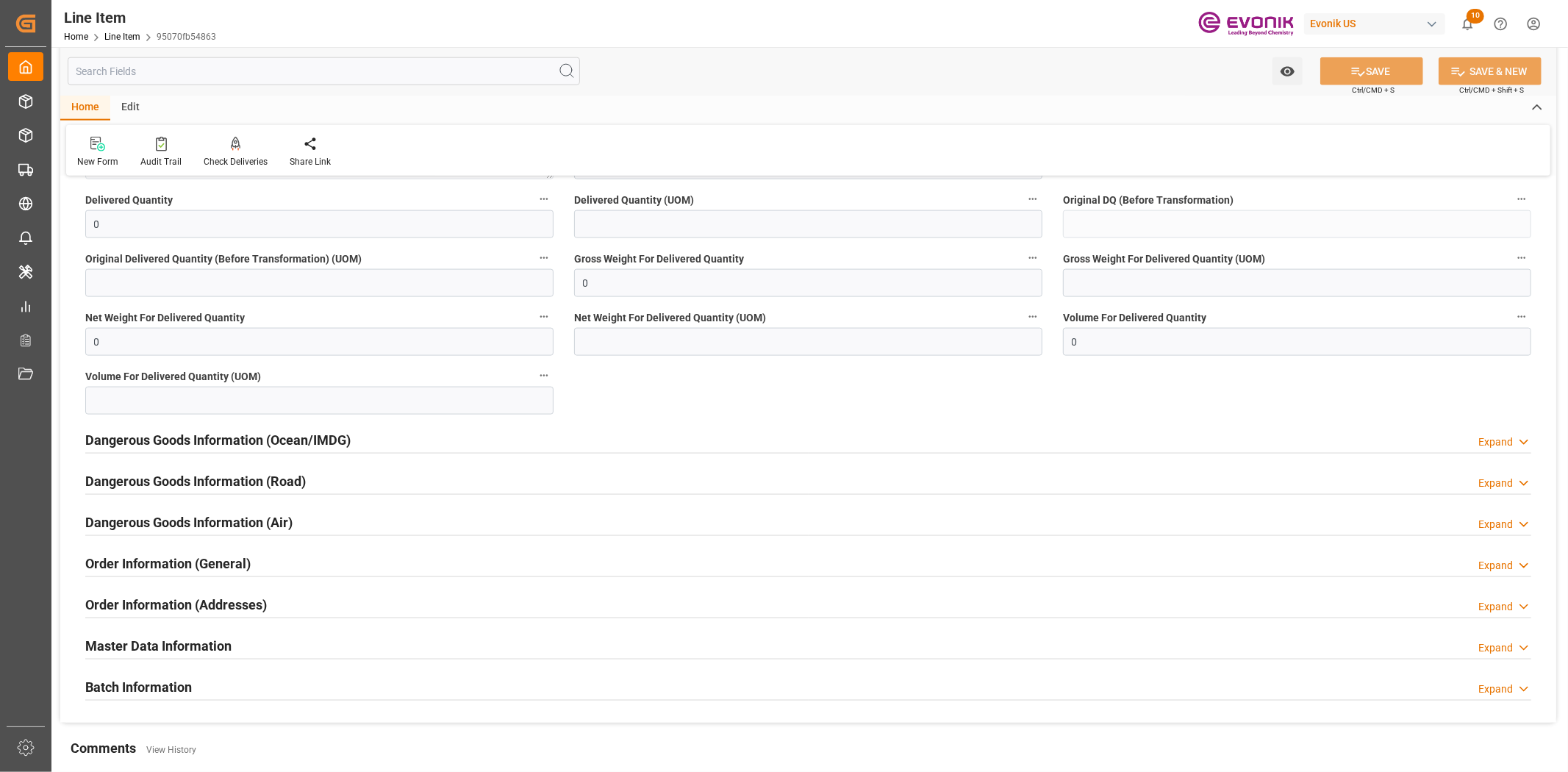
click at [327, 427] on div "Dangerous Goods Information (Ocean/IMDG)" at bounding box center [218, 439] width 265 height 28
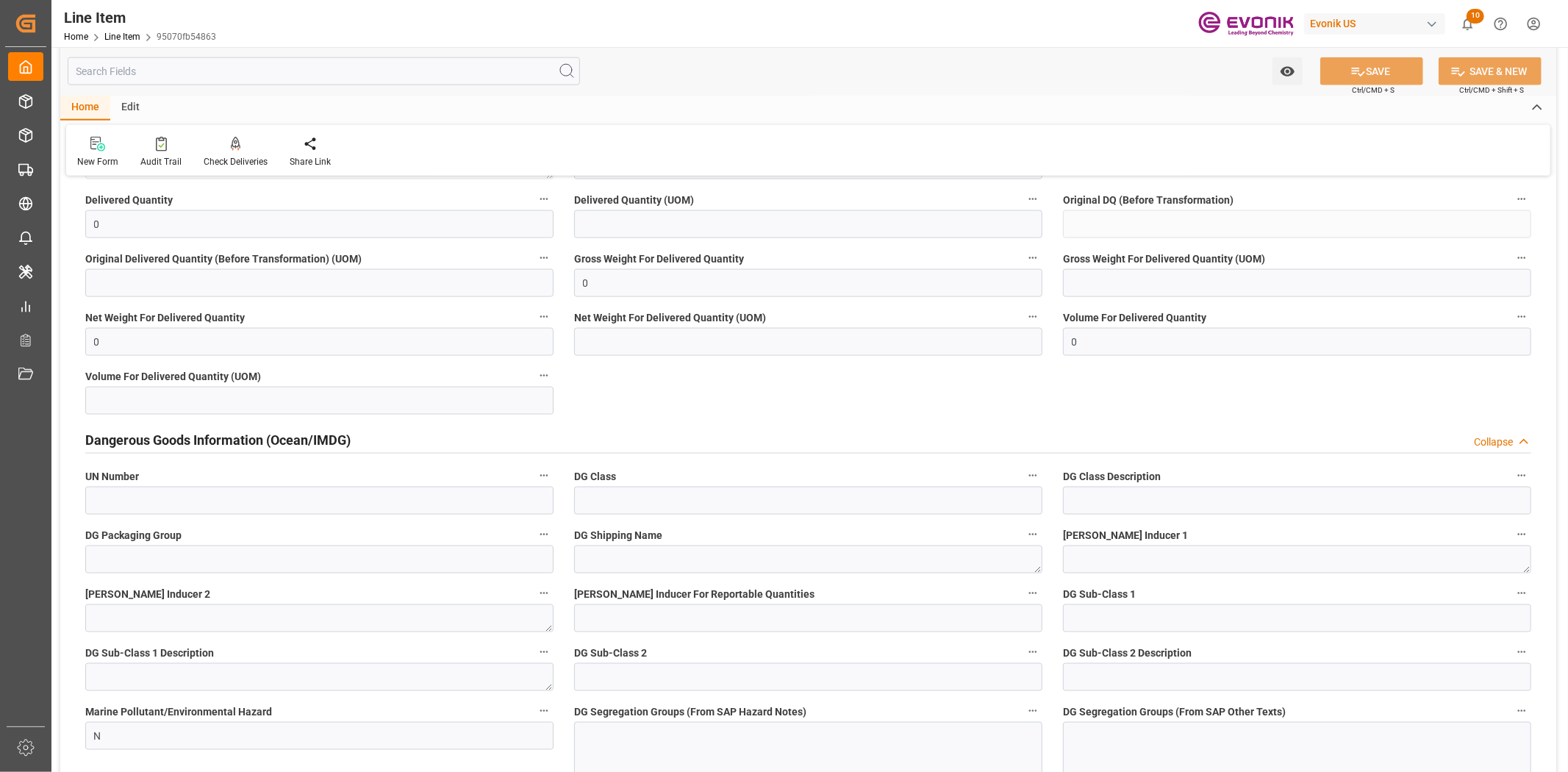
click at [181, 77] on input "text" at bounding box center [323, 72] width 512 height 28
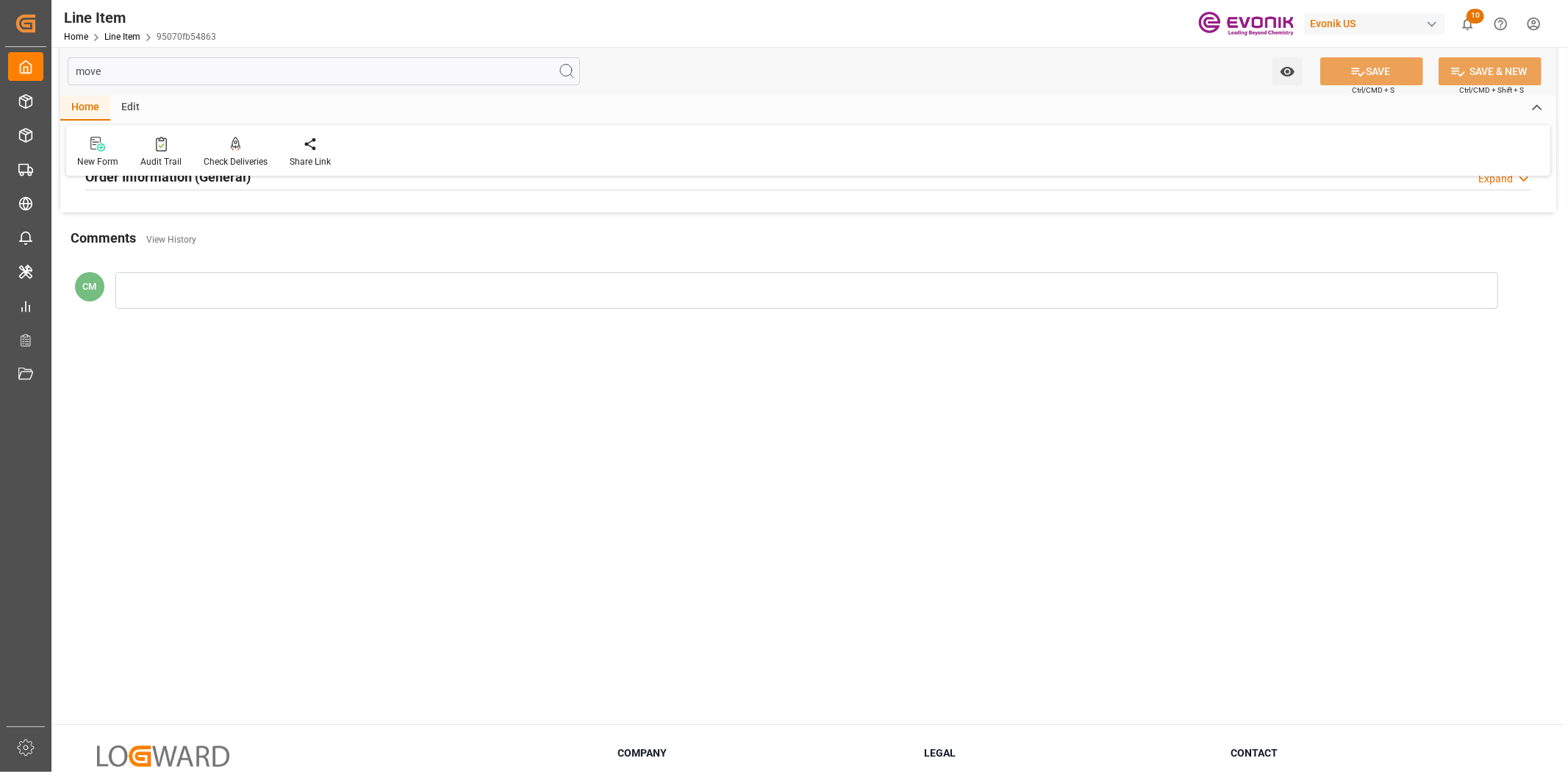
scroll to position [0, 0]
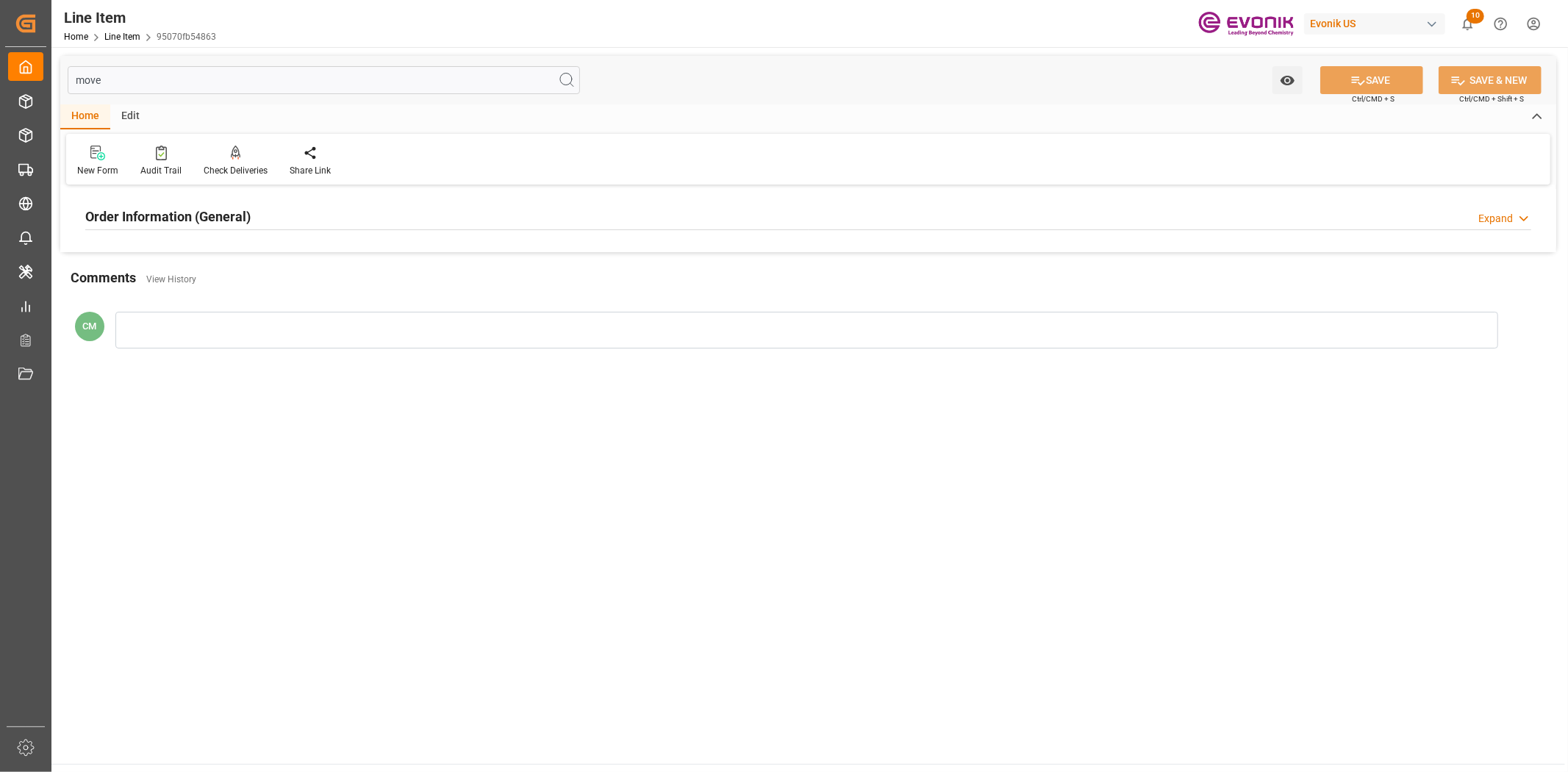
type input "move"
click at [291, 229] on div at bounding box center [808, 229] width 1446 height 1
click at [288, 219] on div "Order Information (General) Expand" at bounding box center [808, 216] width 1446 height 28
click at [545, 246] on icon "button" at bounding box center [543, 251] width 12 height 12
click at [558, 258] on icon at bounding box center [553, 251] width 15 height 15
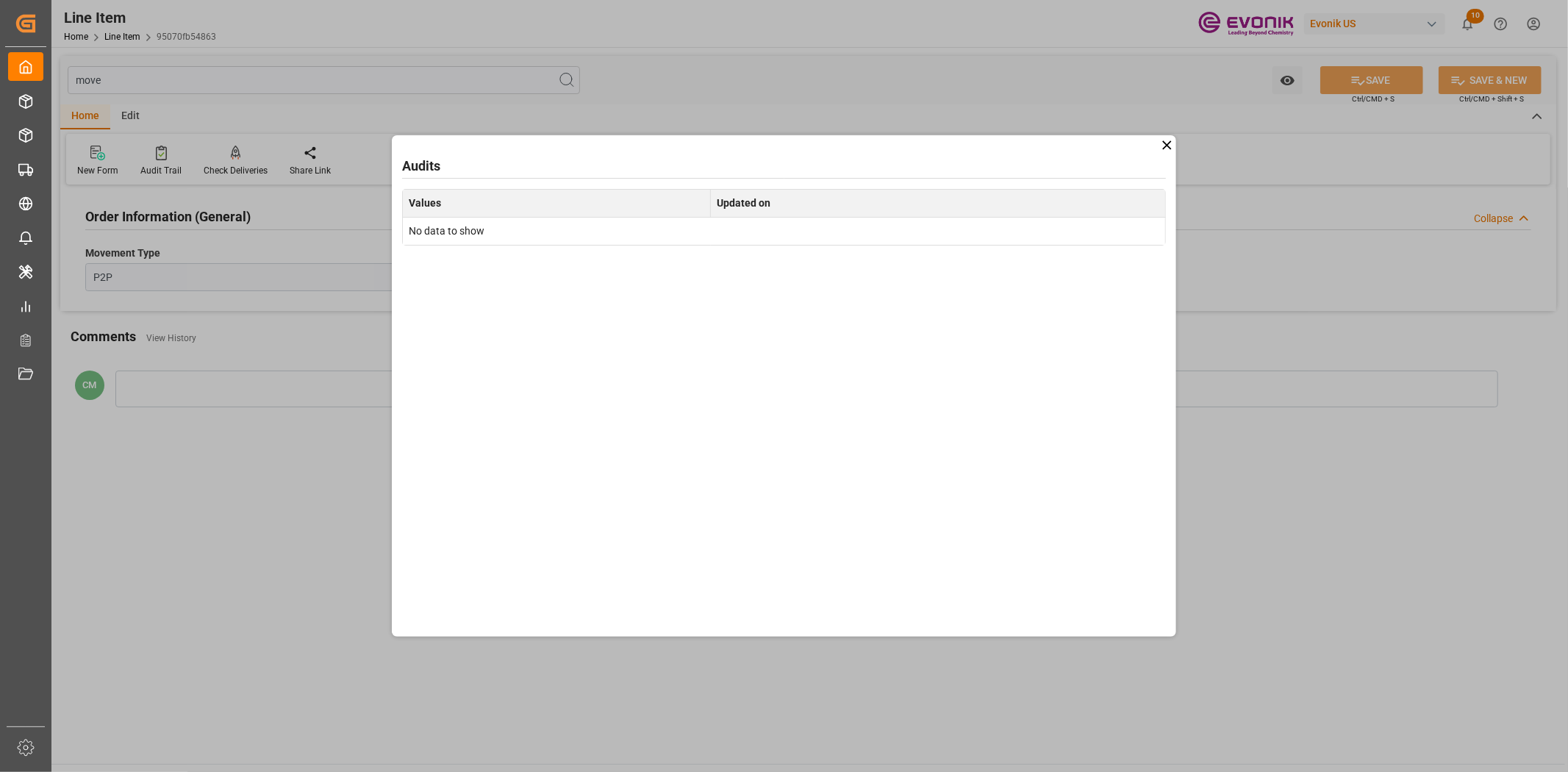
drag, startPoint x: 1164, startPoint y: 140, endPoint x: 1149, endPoint y: 142, distance: 15.1
click at [1156, 141] on div "Audits Values Updated on No data to show" at bounding box center [784, 386] width 784 height 502
drag, startPoint x: 1164, startPoint y: 143, endPoint x: 862, endPoint y: 213, distance: 310.0
click at [1160, 143] on icon at bounding box center [1166, 144] width 15 height 15
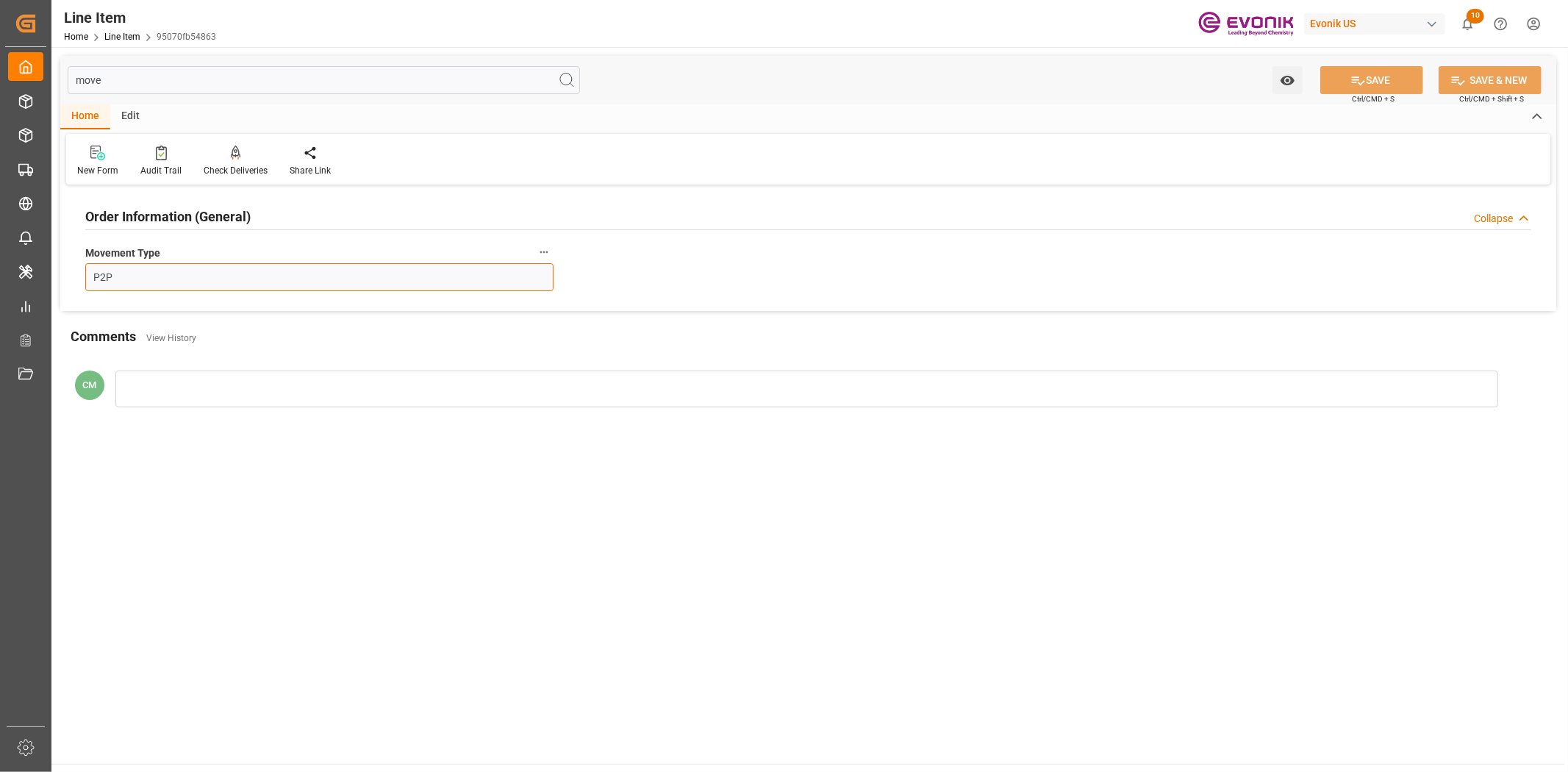
drag, startPoint x: 255, startPoint y: 283, endPoint x: -204, endPoint y: 292, distance: 459.1
click at [0, 292] on html "Created by potrace 1.15, written by Peter Selinger 2001-2017 Created by potrace…" at bounding box center [784, 386] width 1568 height 772
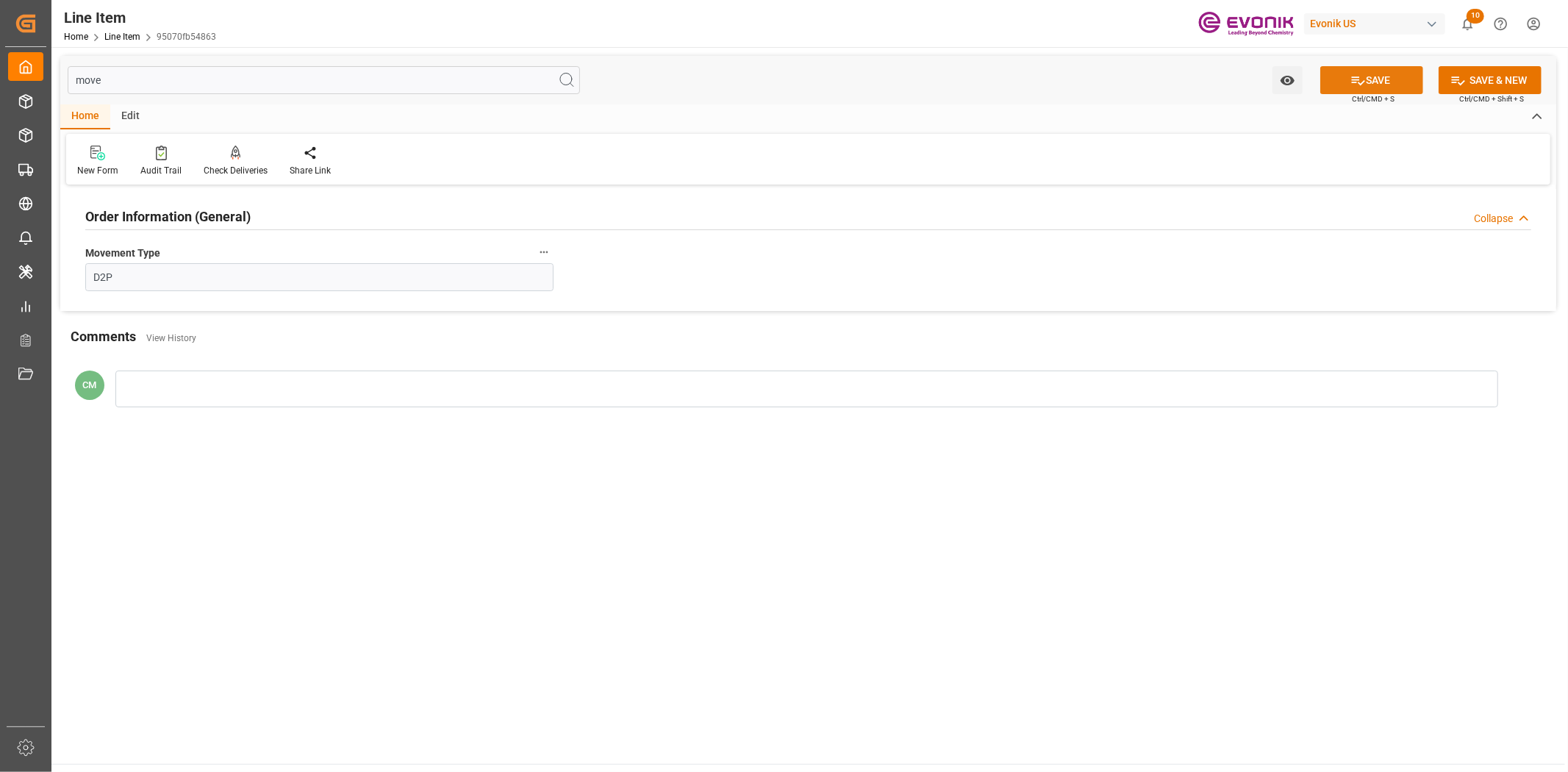
click at [1355, 81] on icon at bounding box center [1357, 80] width 15 height 15
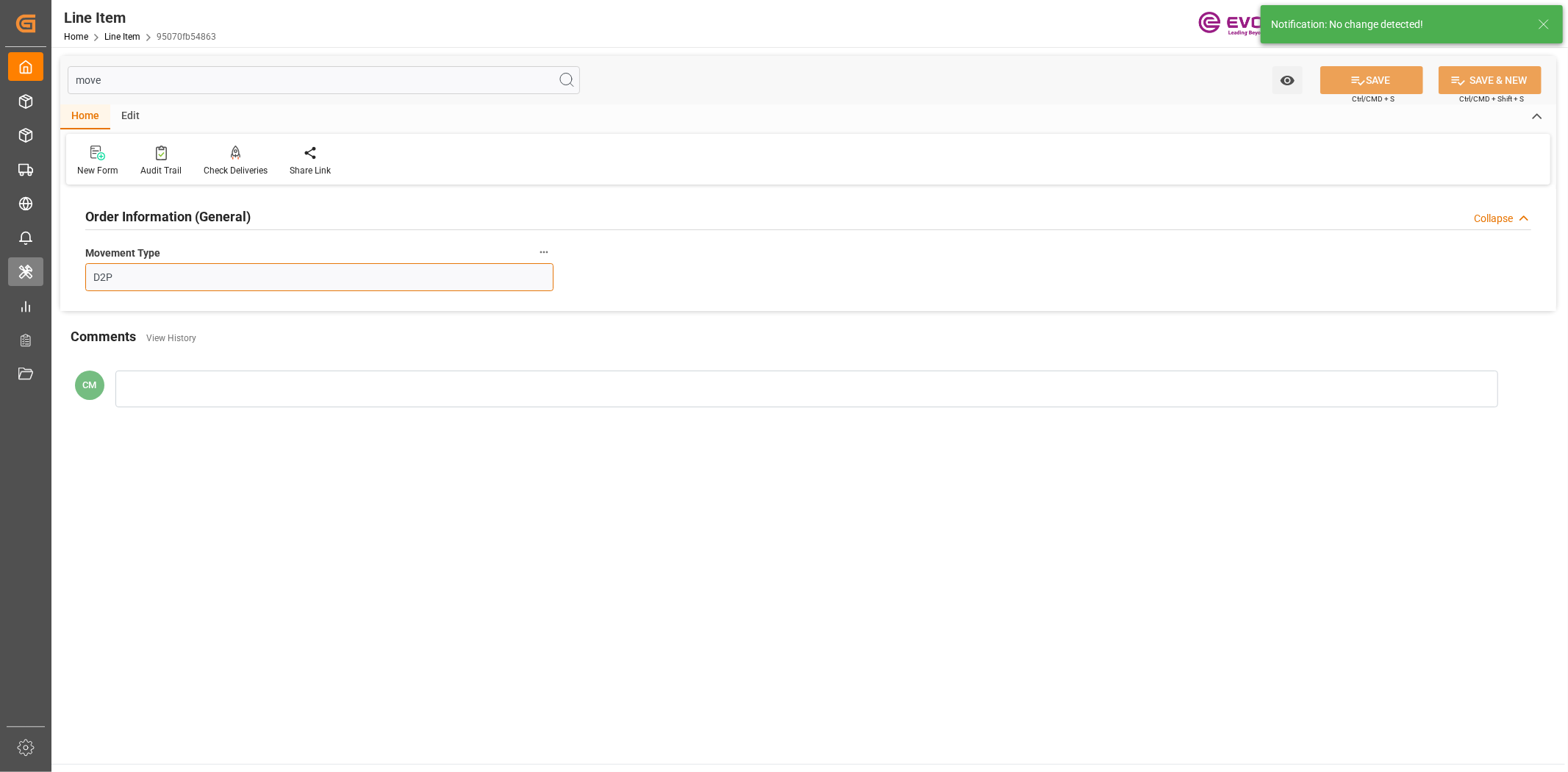
drag, startPoint x: 119, startPoint y: 271, endPoint x: 15, endPoint y: 275, distance: 104.1
click at [15, 275] on div "Created by potrace 1.15, written by Peter Selinger 2001-2017 Created by potrace…" at bounding box center [784, 386] width 1568 height 772
type input "P2D"
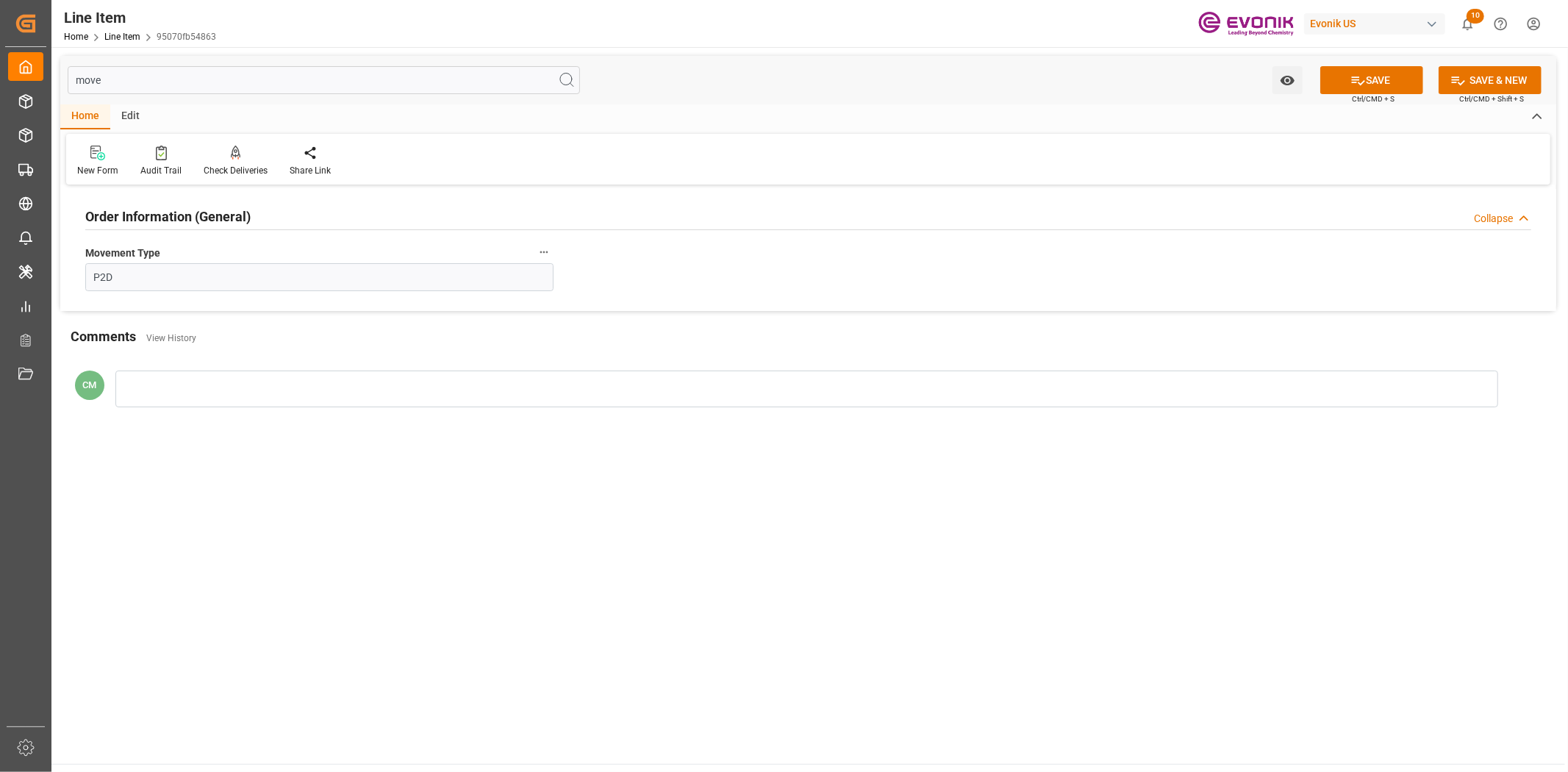
click at [202, 72] on input "move" at bounding box center [323, 81] width 512 height 28
type input "m"
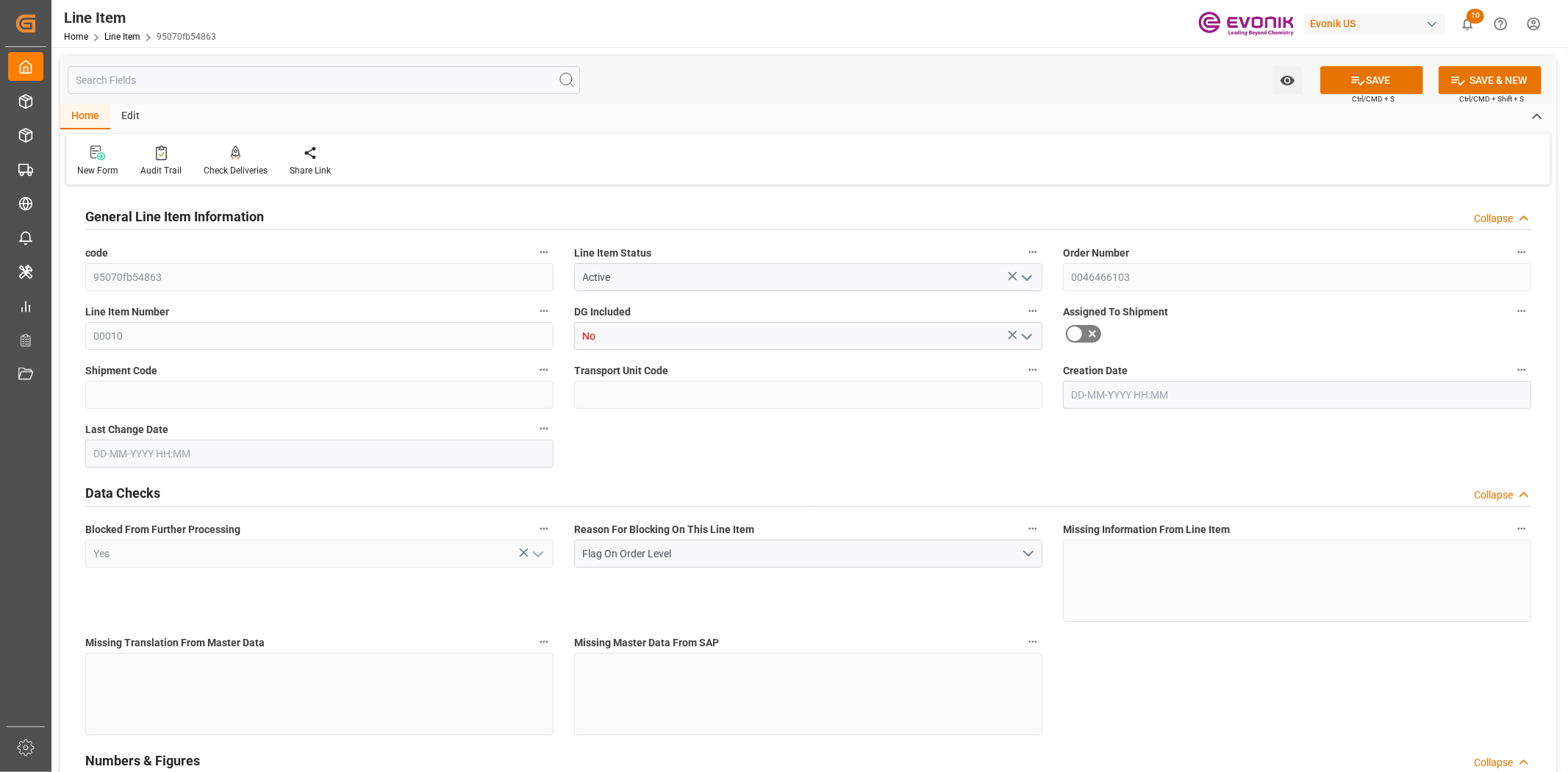
type input "1059"
type input "1000"
type input "1"
type input "1059"
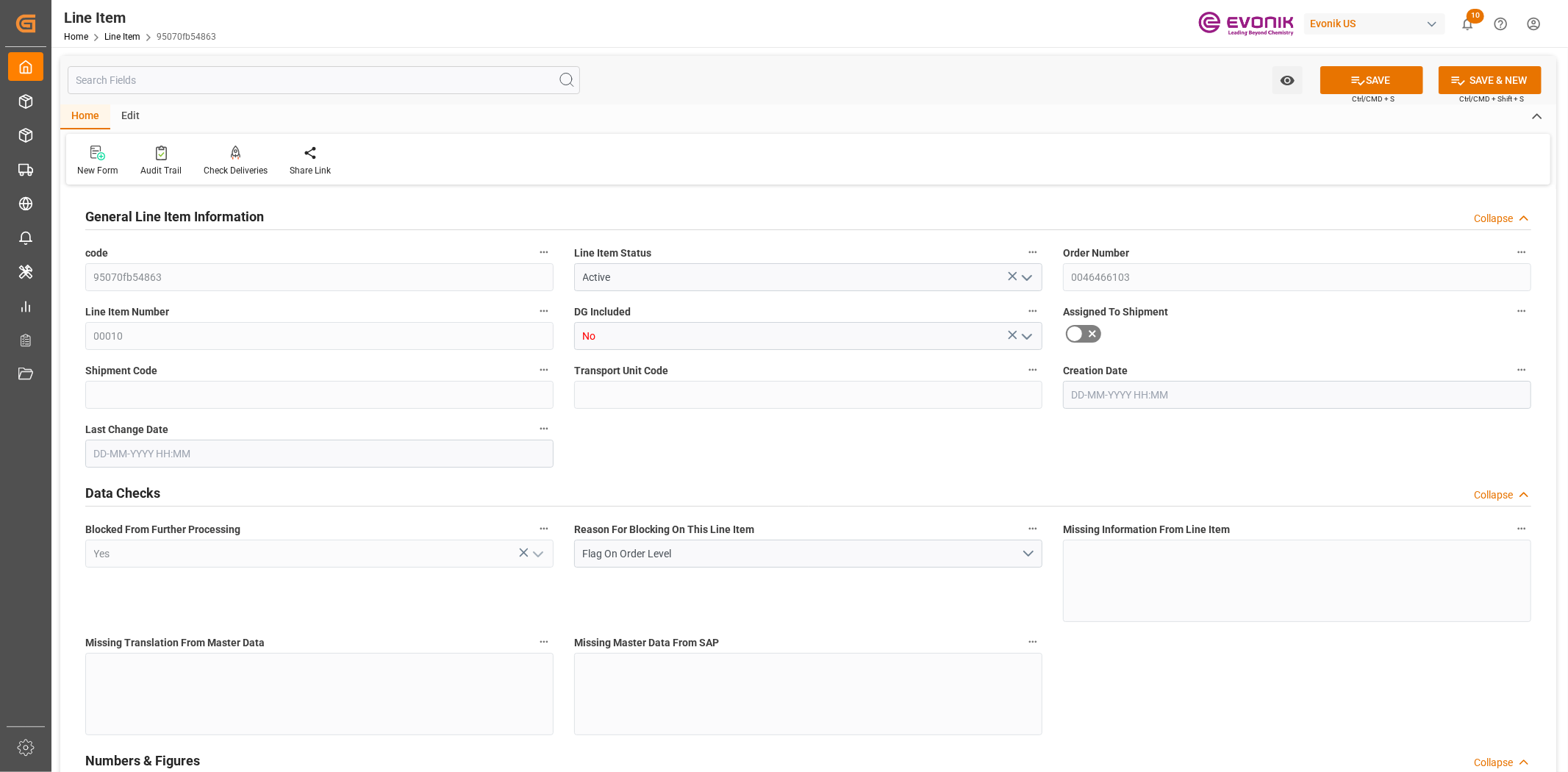
type input "1059"
type input "1000"
type input "0"
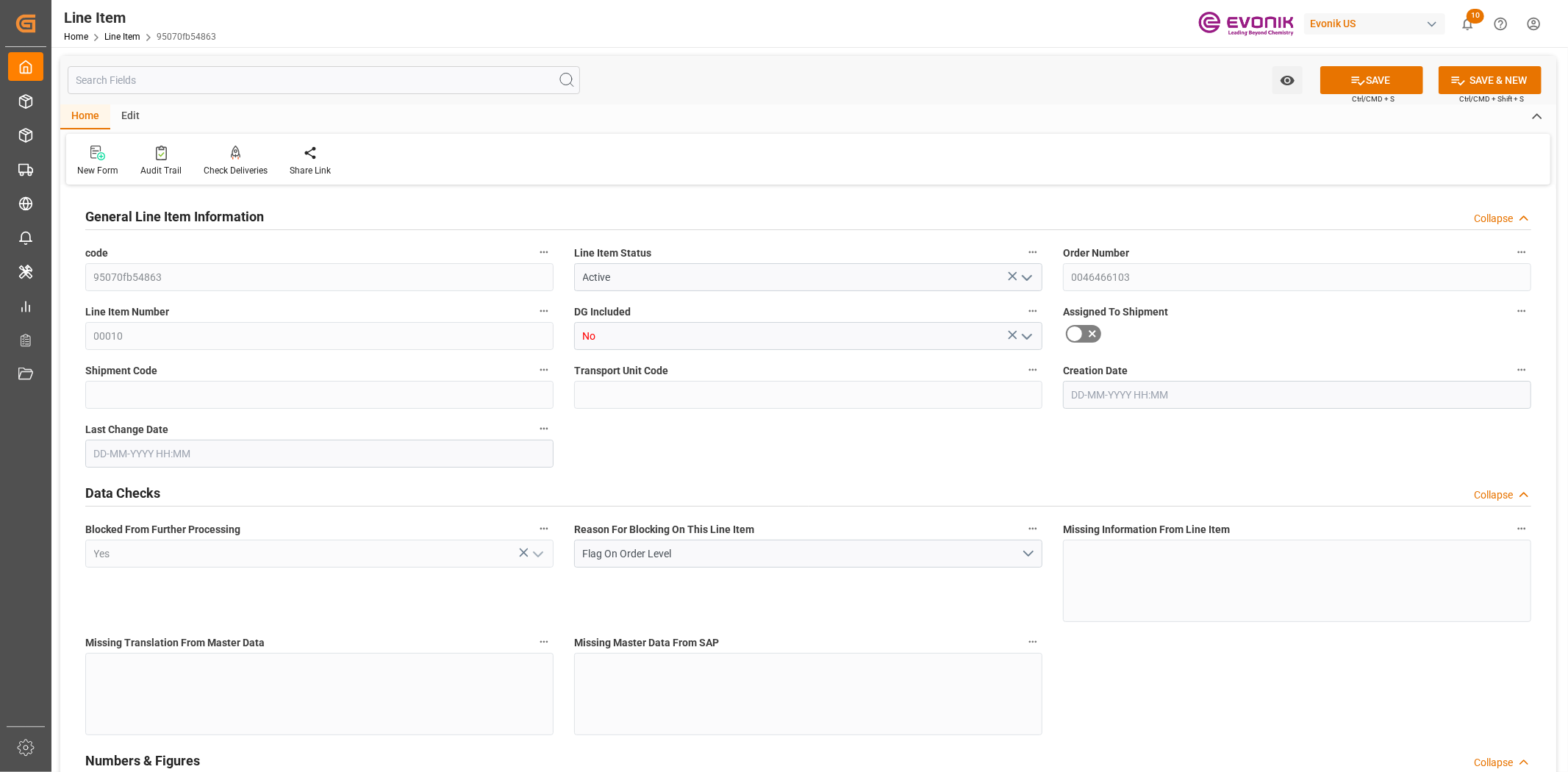
type input "20-08-2025 19:32"
type input "21-08-2025 18:53"
type input "30-09-2025"
type input "27-08-2025"
type input "20-08-2025"
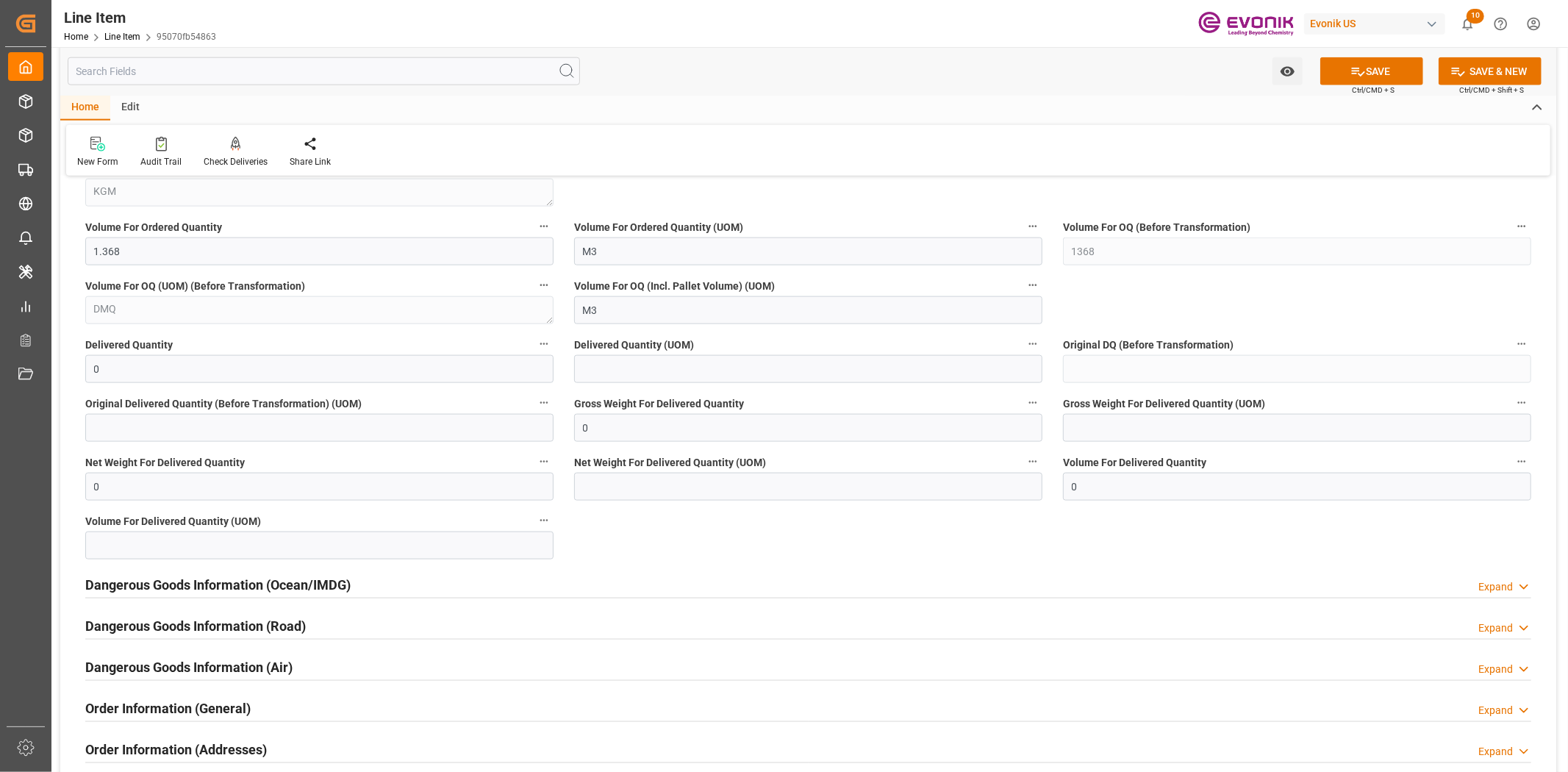
scroll to position [1880, 0]
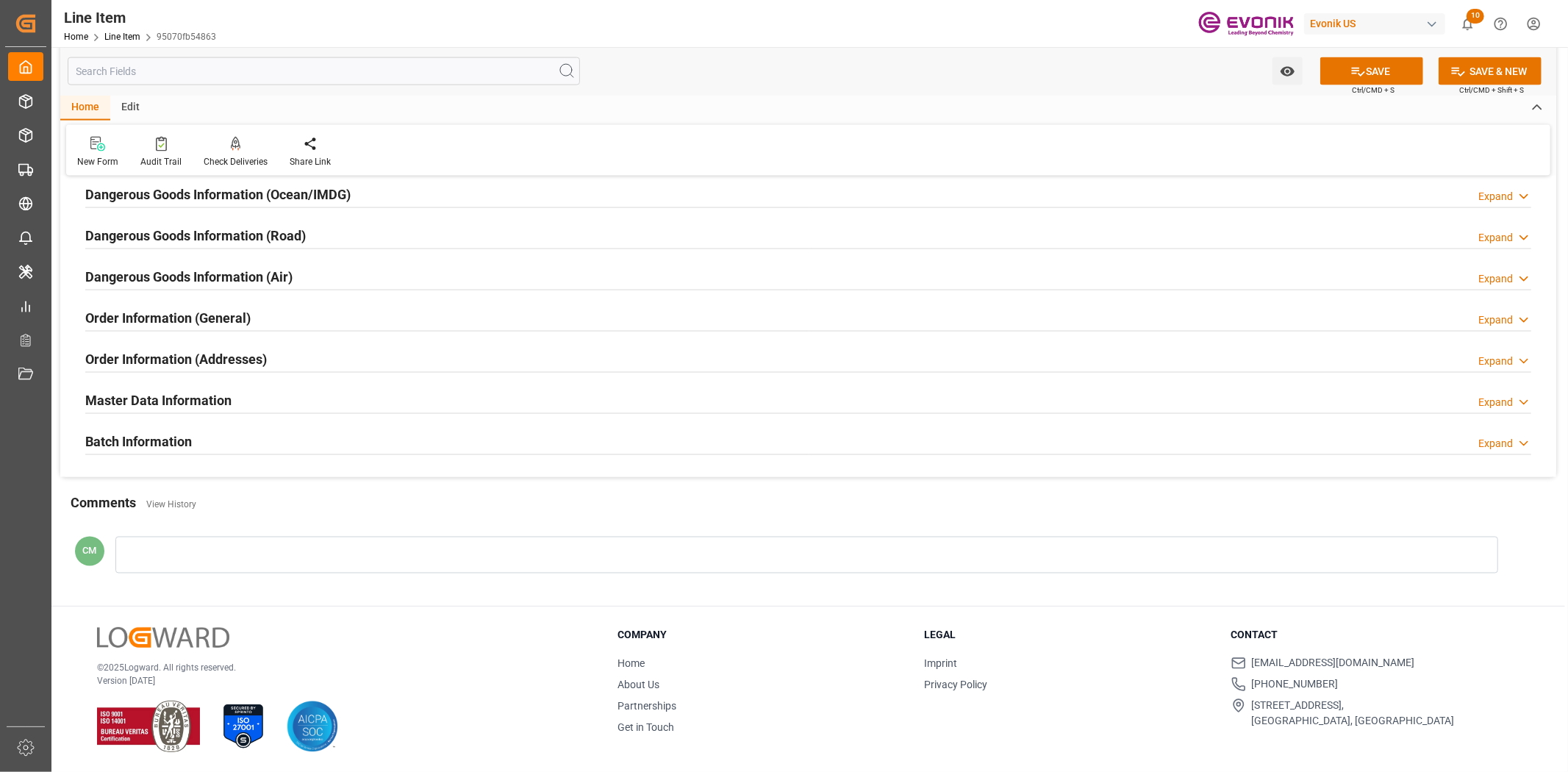
click at [141, 444] on h2 "Batch Information" at bounding box center [138, 442] width 106 height 19
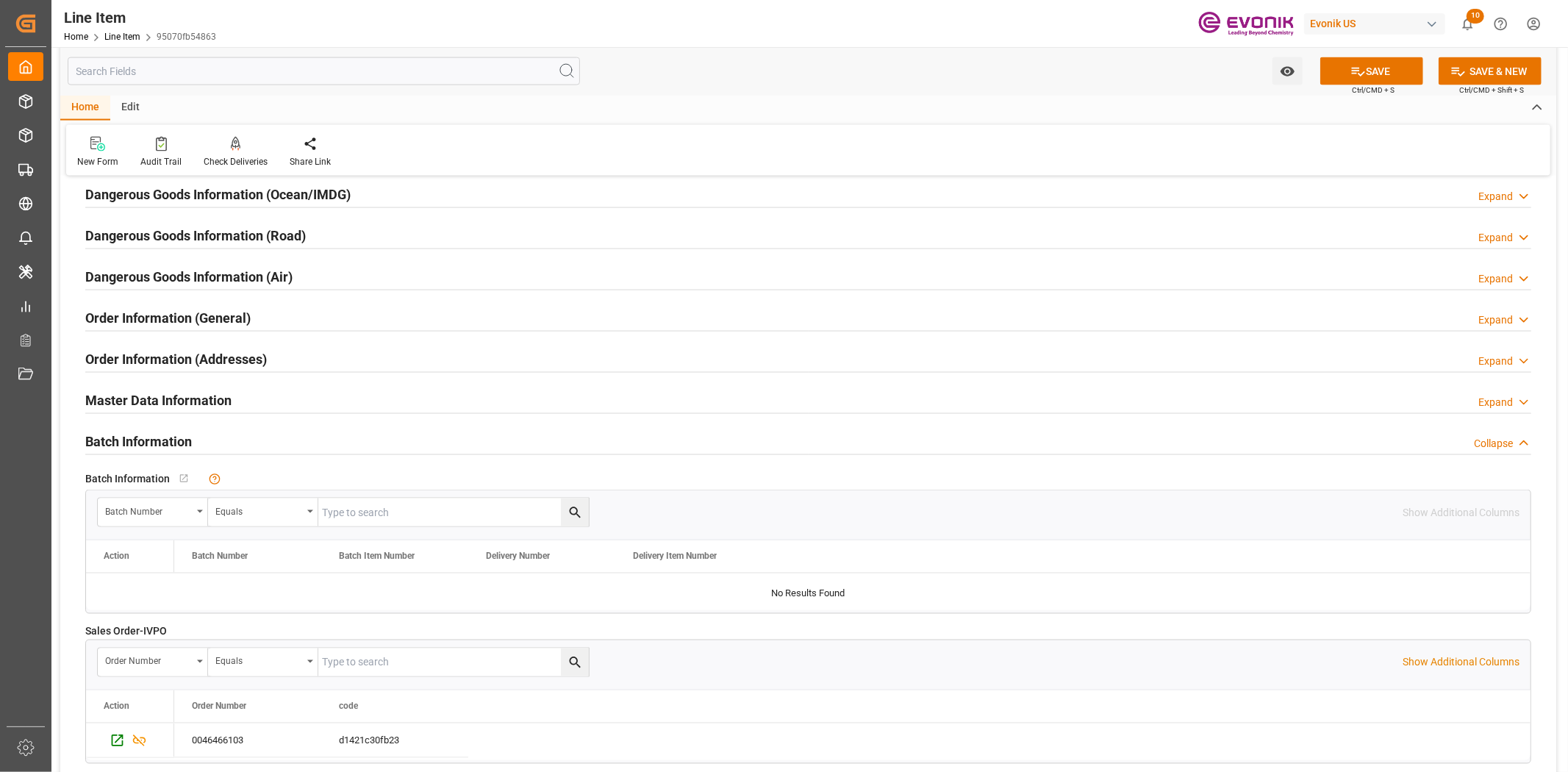
click at [144, 358] on h2 "Order Information (Addresses)" at bounding box center [175, 359] width 181 height 19
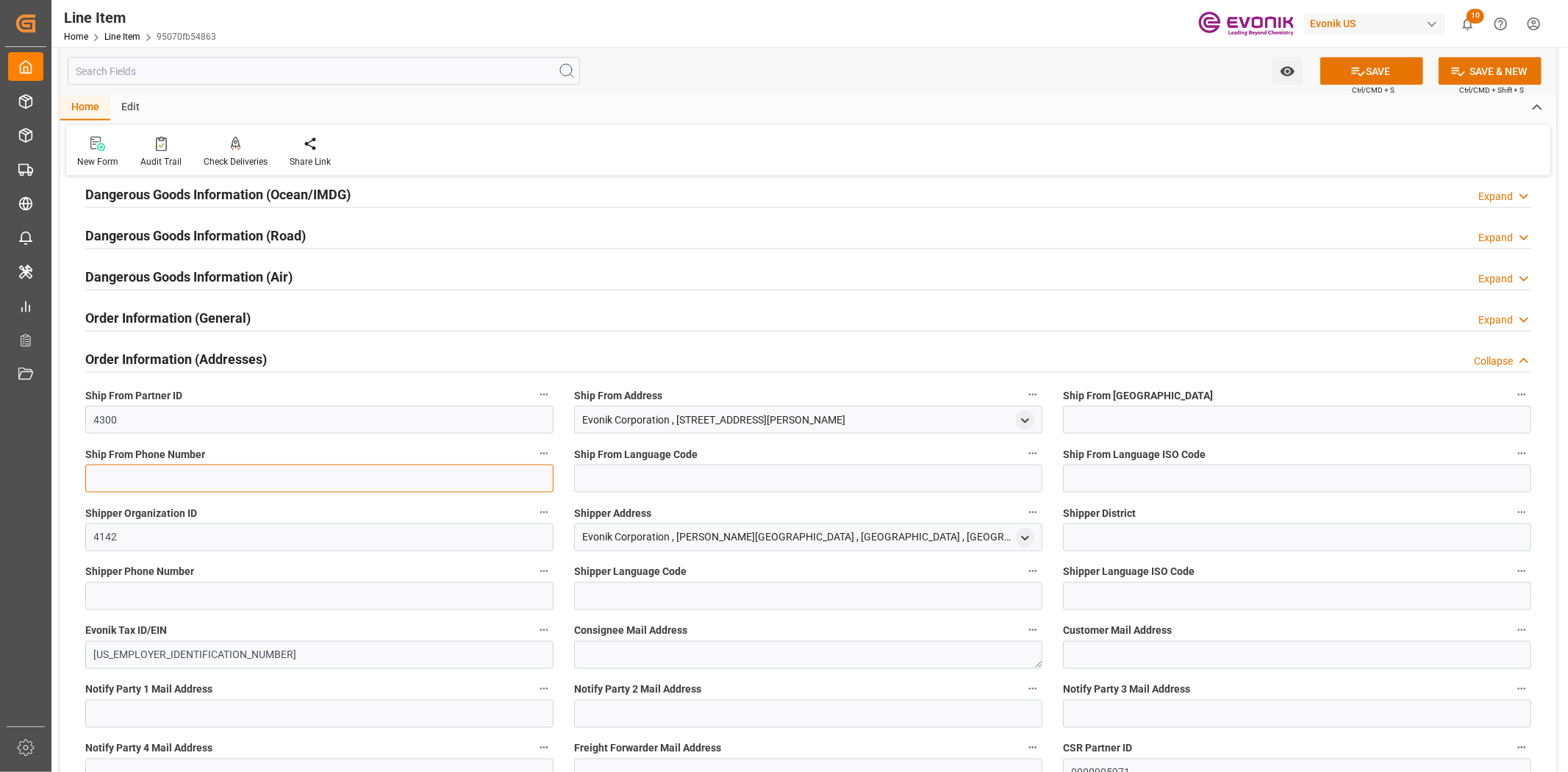
click at [150, 465] on input at bounding box center [319, 479] width 468 height 28
type input "."
click at [1389, 67] on button "SAVE" at bounding box center [1372, 72] width 103 height 28
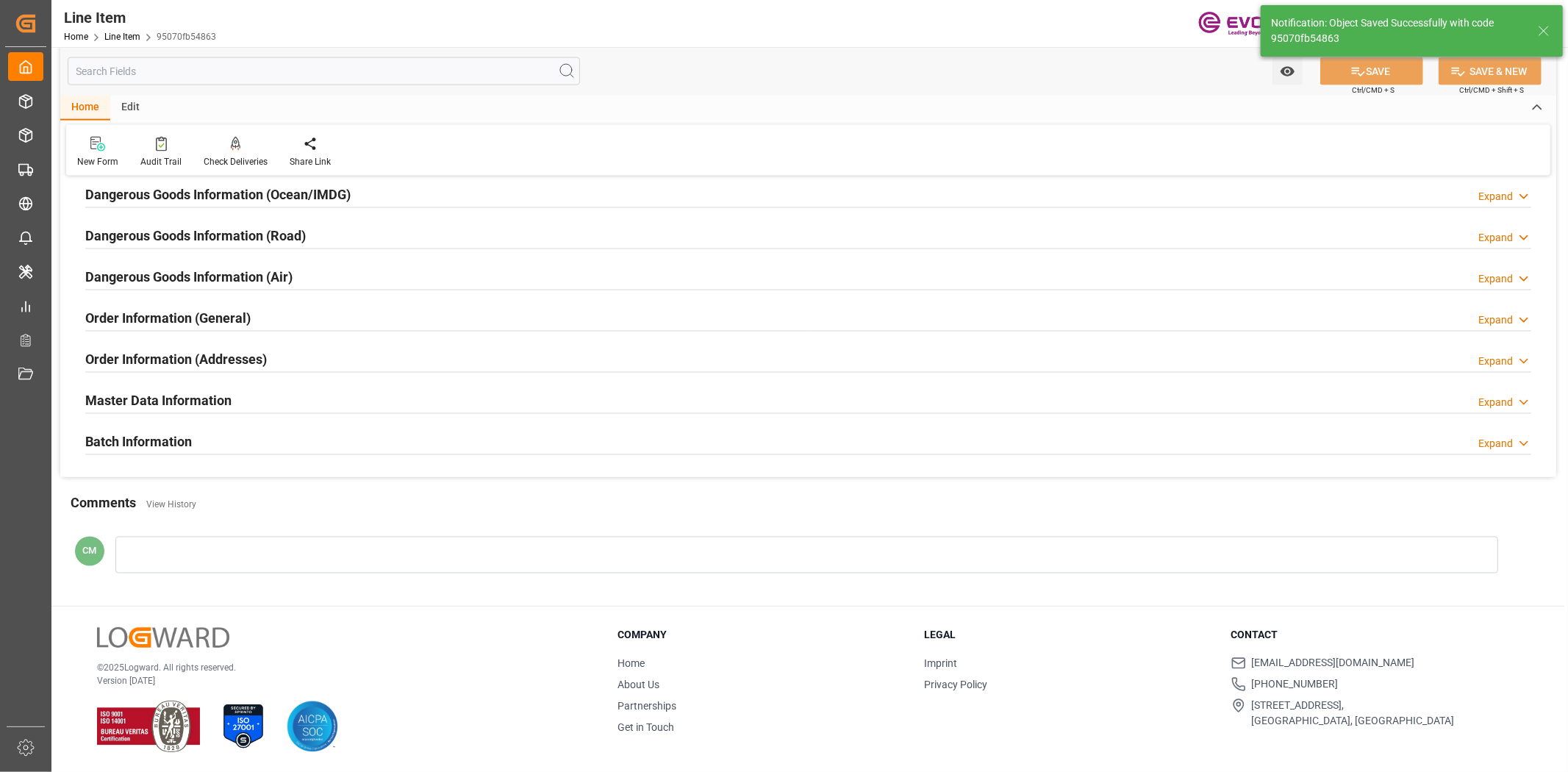
type input "22-08-2025 17:07"
click at [163, 128] on div "New Form Audit Trail Check Deliveries Redirects to all the deliveries assigned …" at bounding box center [808, 150] width 1484 height 50
click at [150, 152] on div "Audit Trail" at bounding box center [160, 152] width 63 height 33
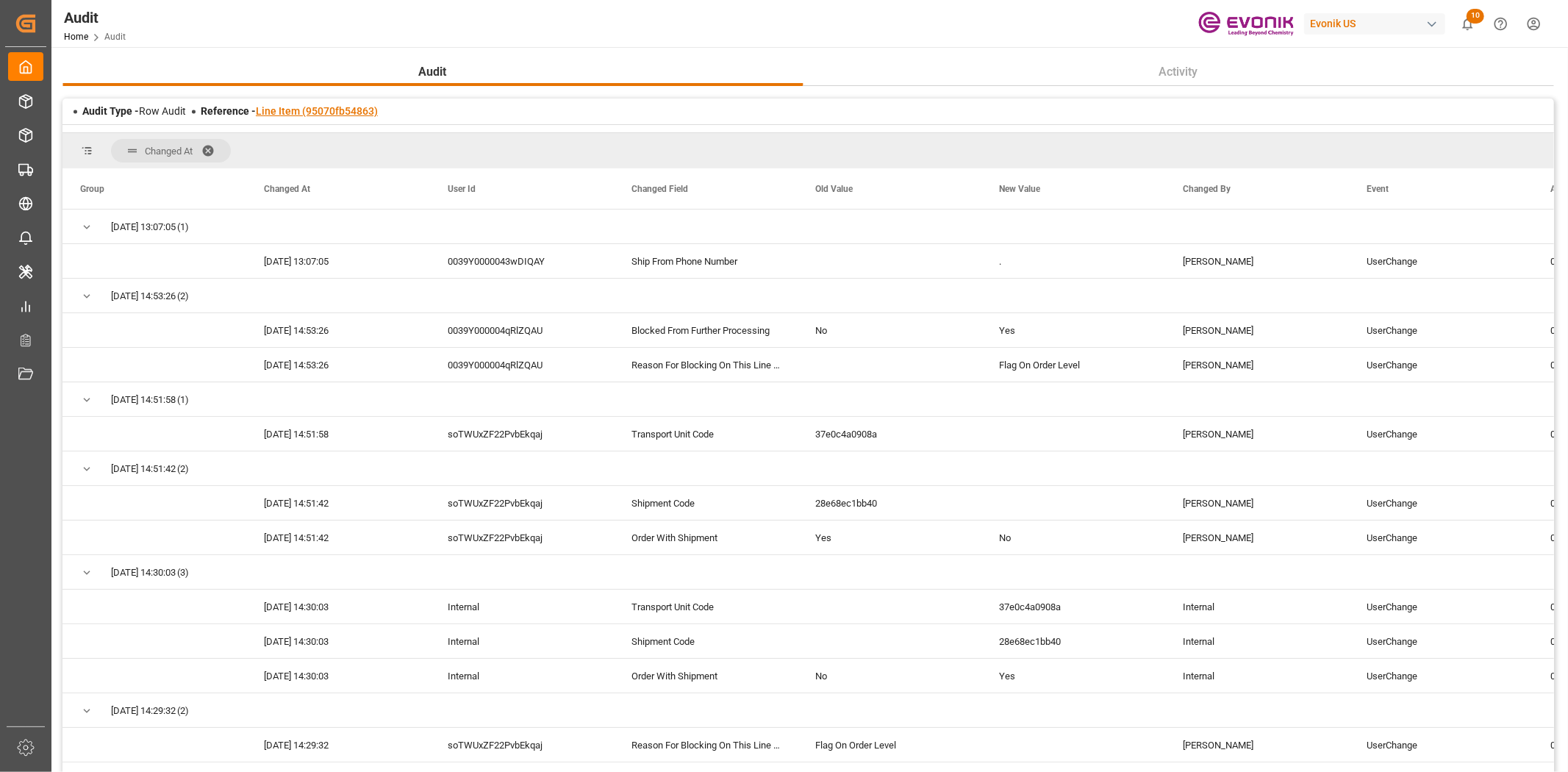
click at [329, 111] on link "Line Item (95070fb54863)" at bounding box center [317, 111] width 122 height 12
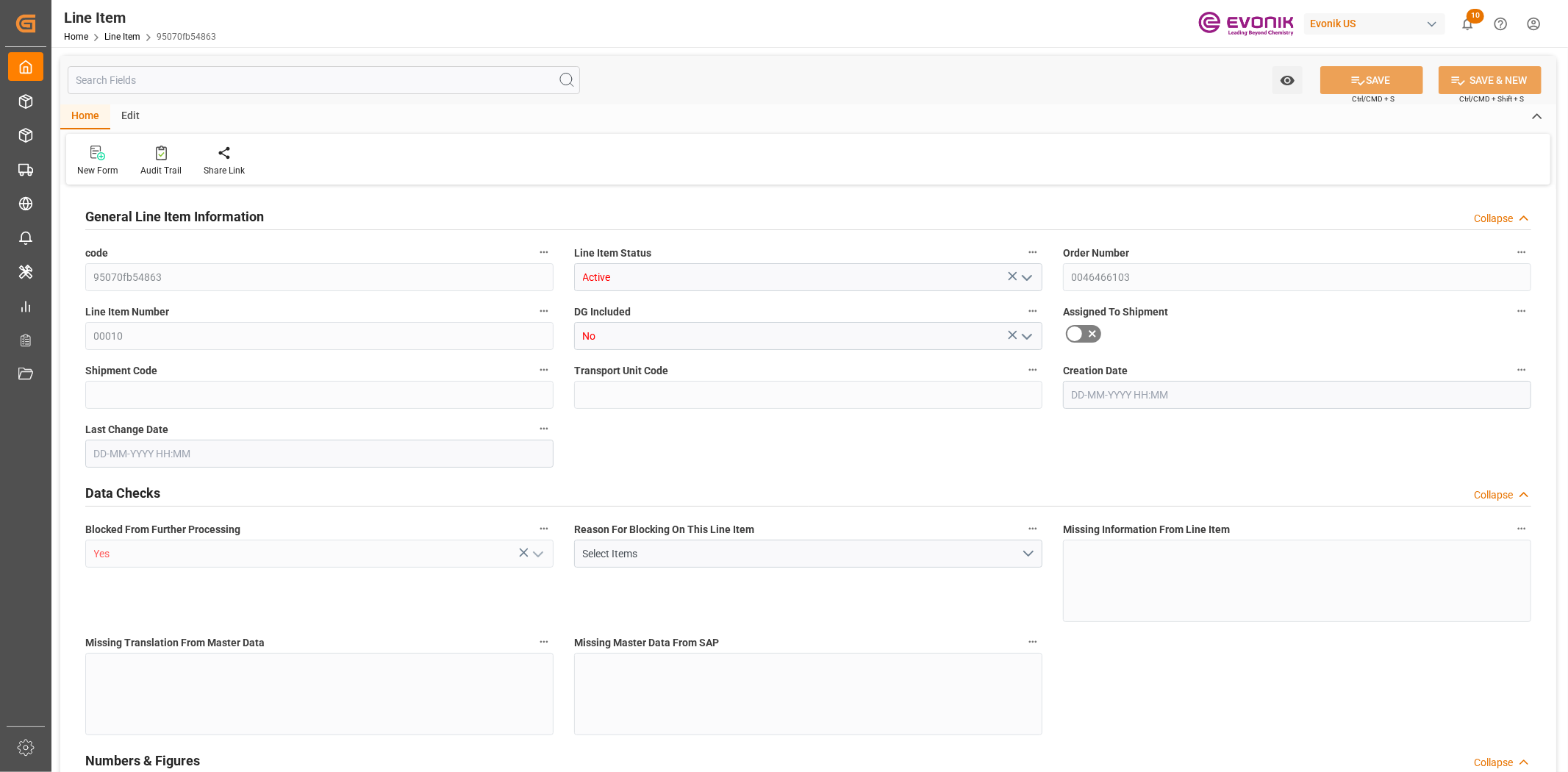
type input "1"
type input "1059"
type input "1000"
type input "1.368"
type input "1"
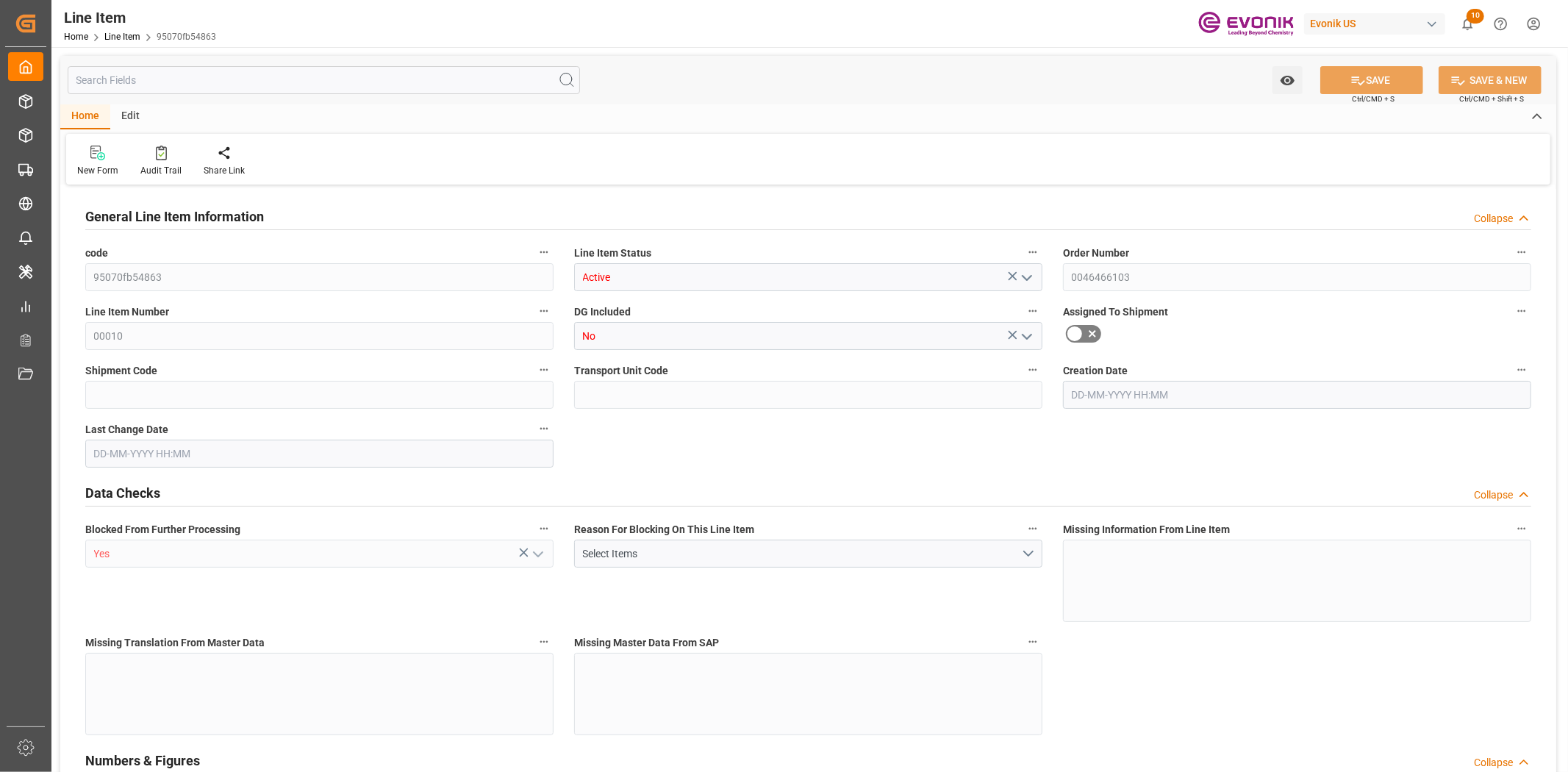
type input "12520"
type input "1"
type input "1000"
type input "1059"
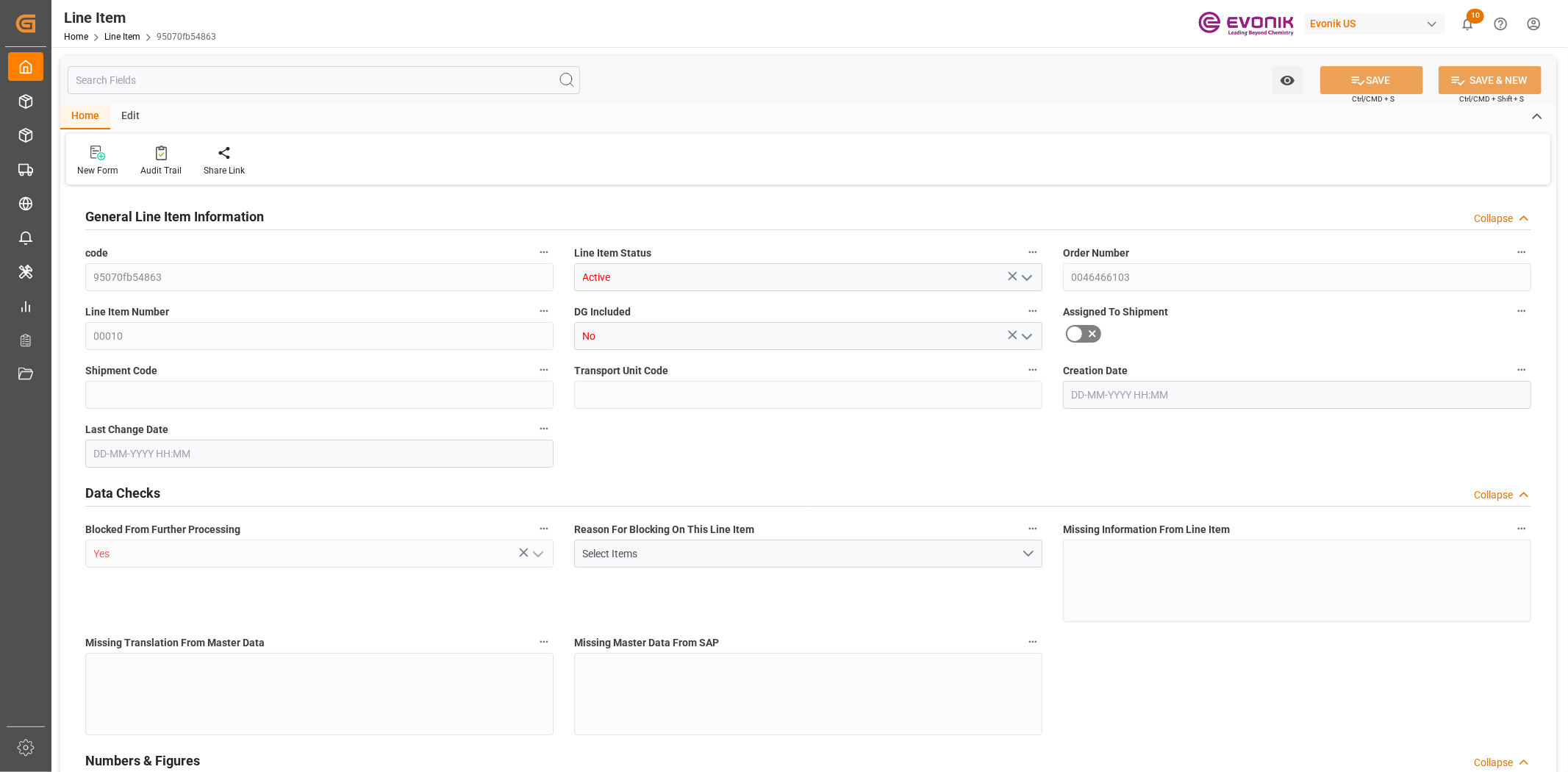
type input "1059"
type input "1000"
type input "1.368"
type input "1368"
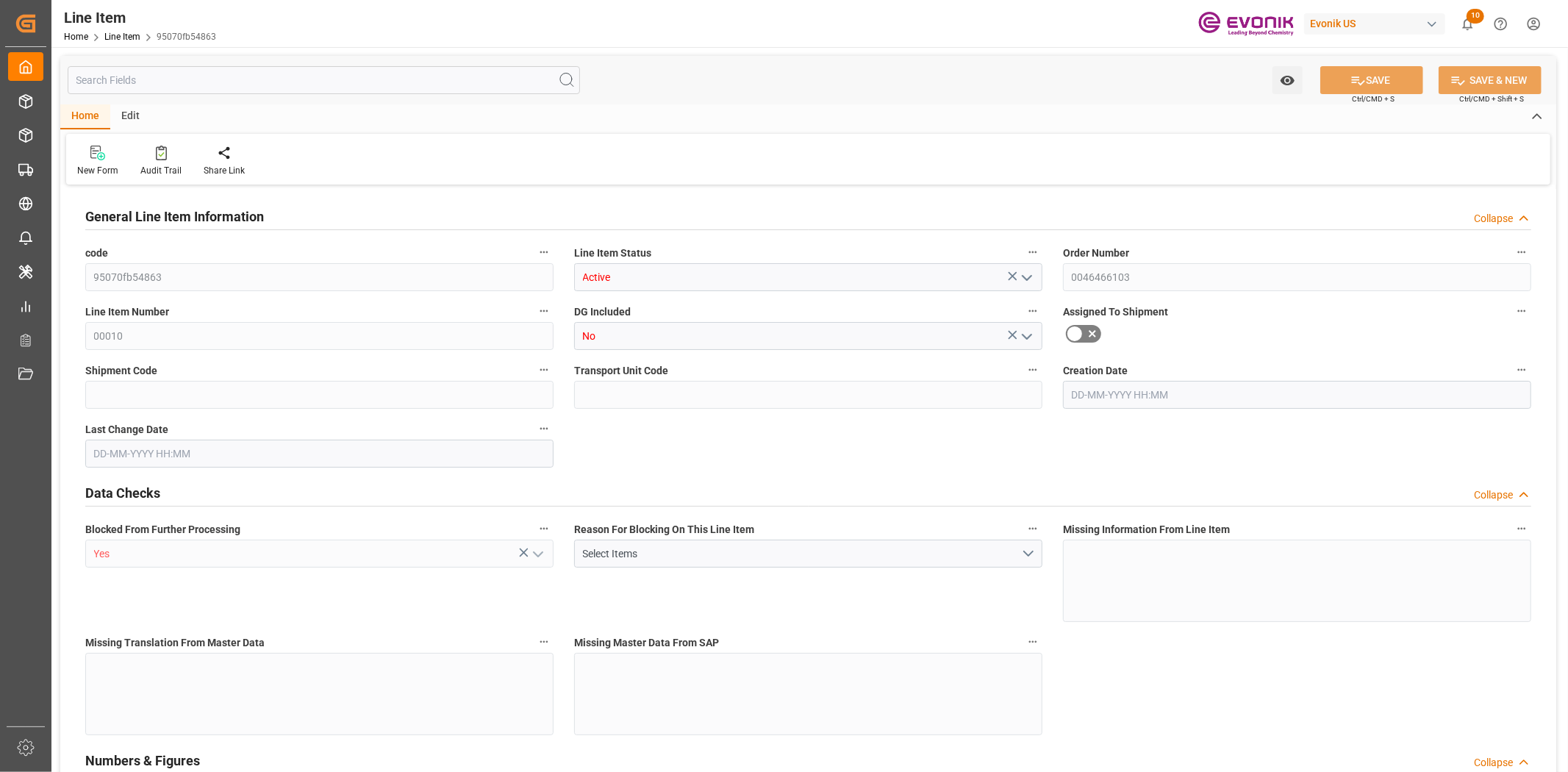
type input "0"
type input "20-08-2025 19:32"
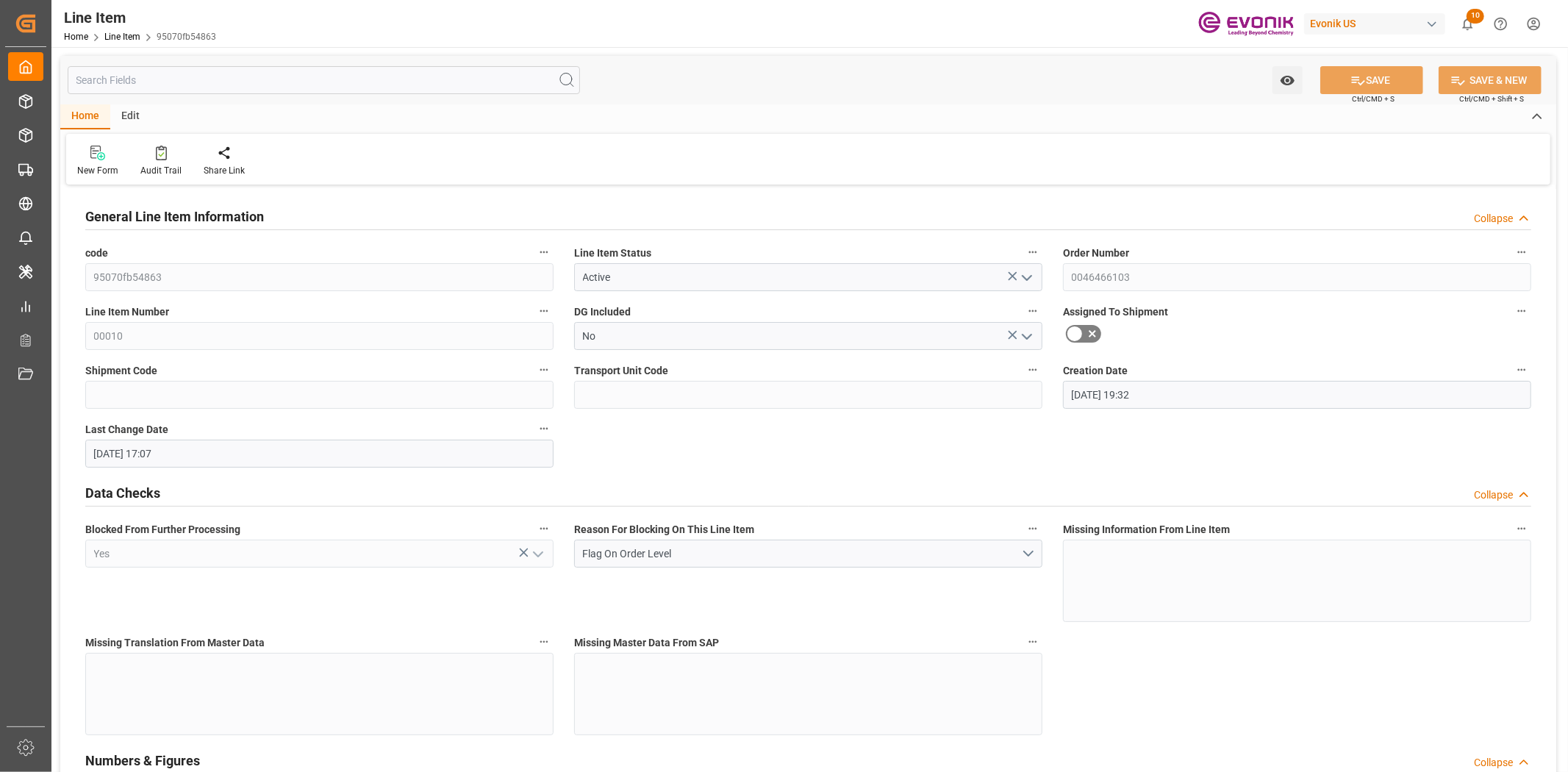
type input "22-08-2025 17:07"
type input "30-09-2025"
type input "27-08-2025"
type input "20-08-2025"
click at [541, 372] on icon "button" at bounding box center [543, 369] width 12 height 12
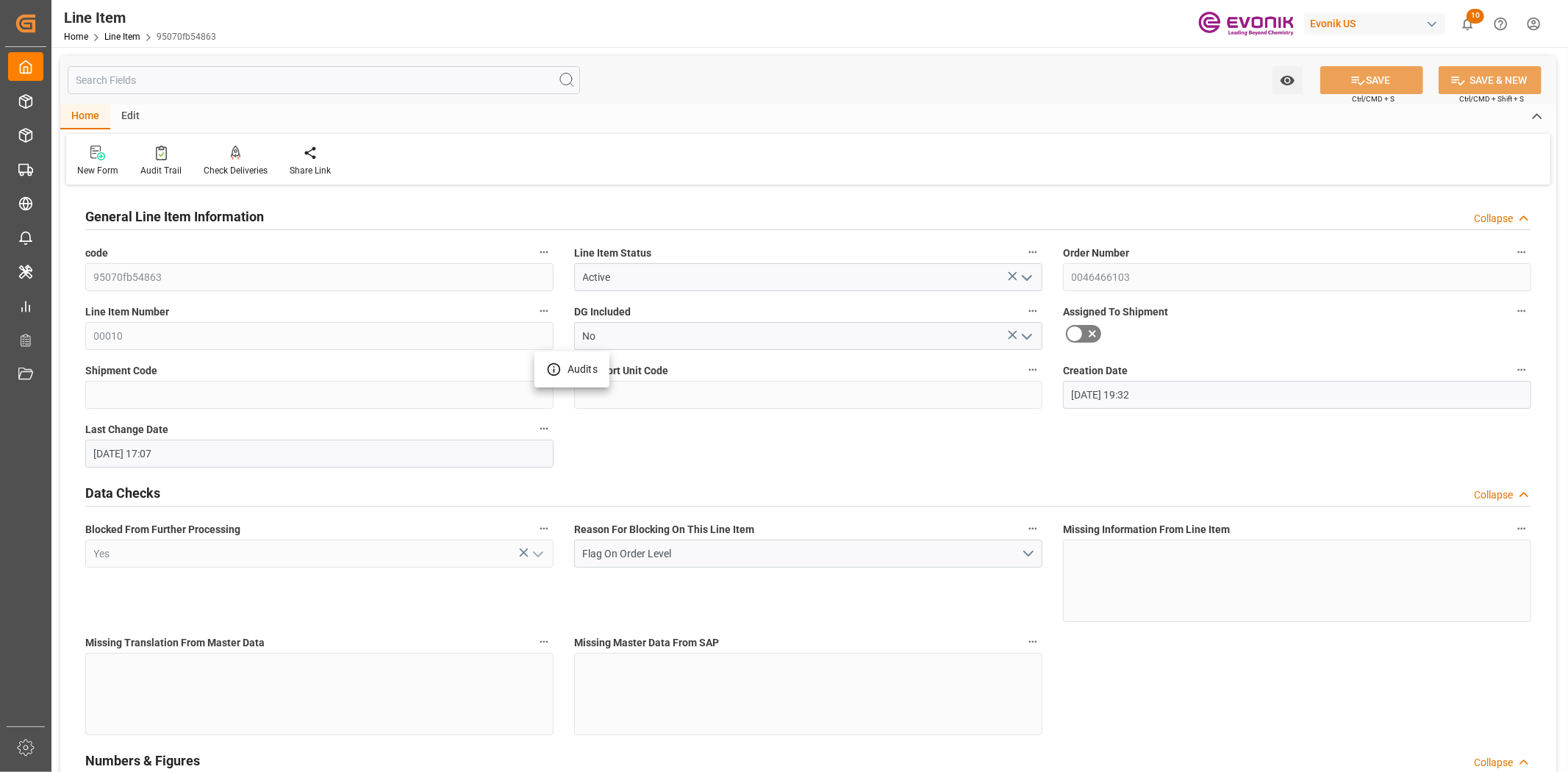
click at [546, 371] on icon at bounding box center [553, 369] width 15 height 15
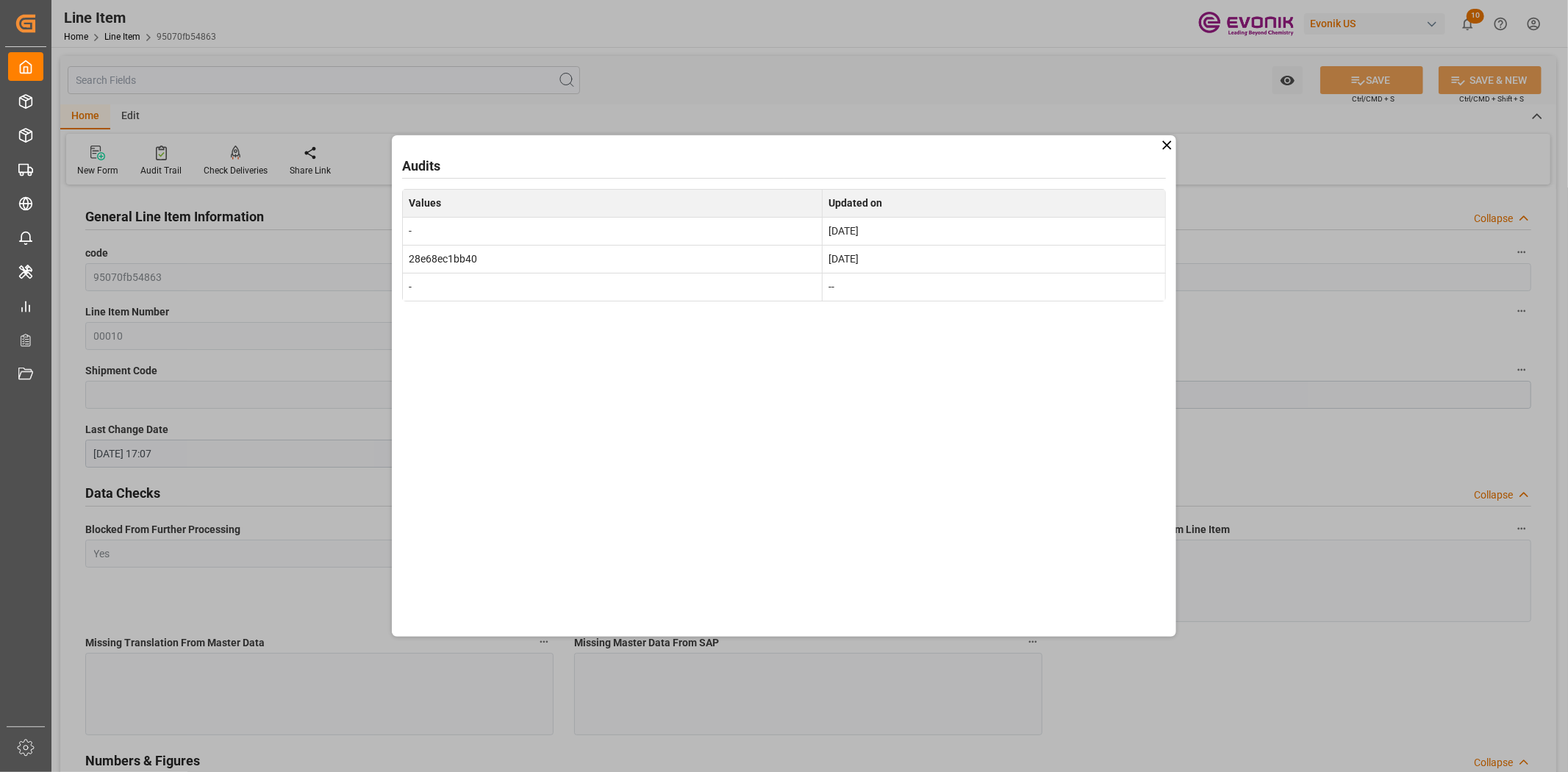
click at [456, 259] on td "28e68ec1bb40" at bounding box center [612, 259] width 419 height 28
copy td "28e68ec1bb40"
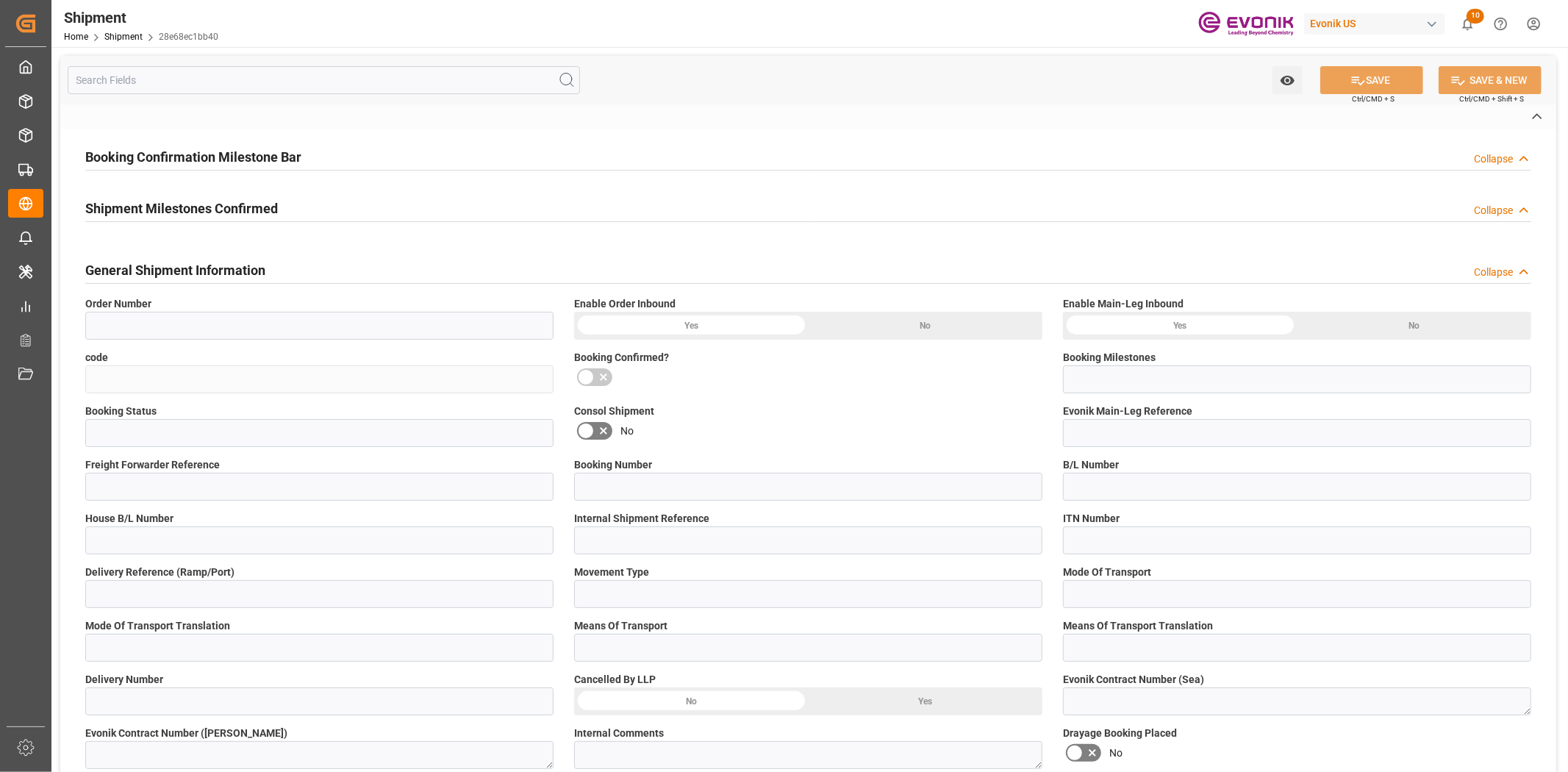
type input "28e68ec1bb40"
type input "Submitted to FFW for Booking (Pending)"
type input "Cancelled"
type input "P2P"
type input "41"
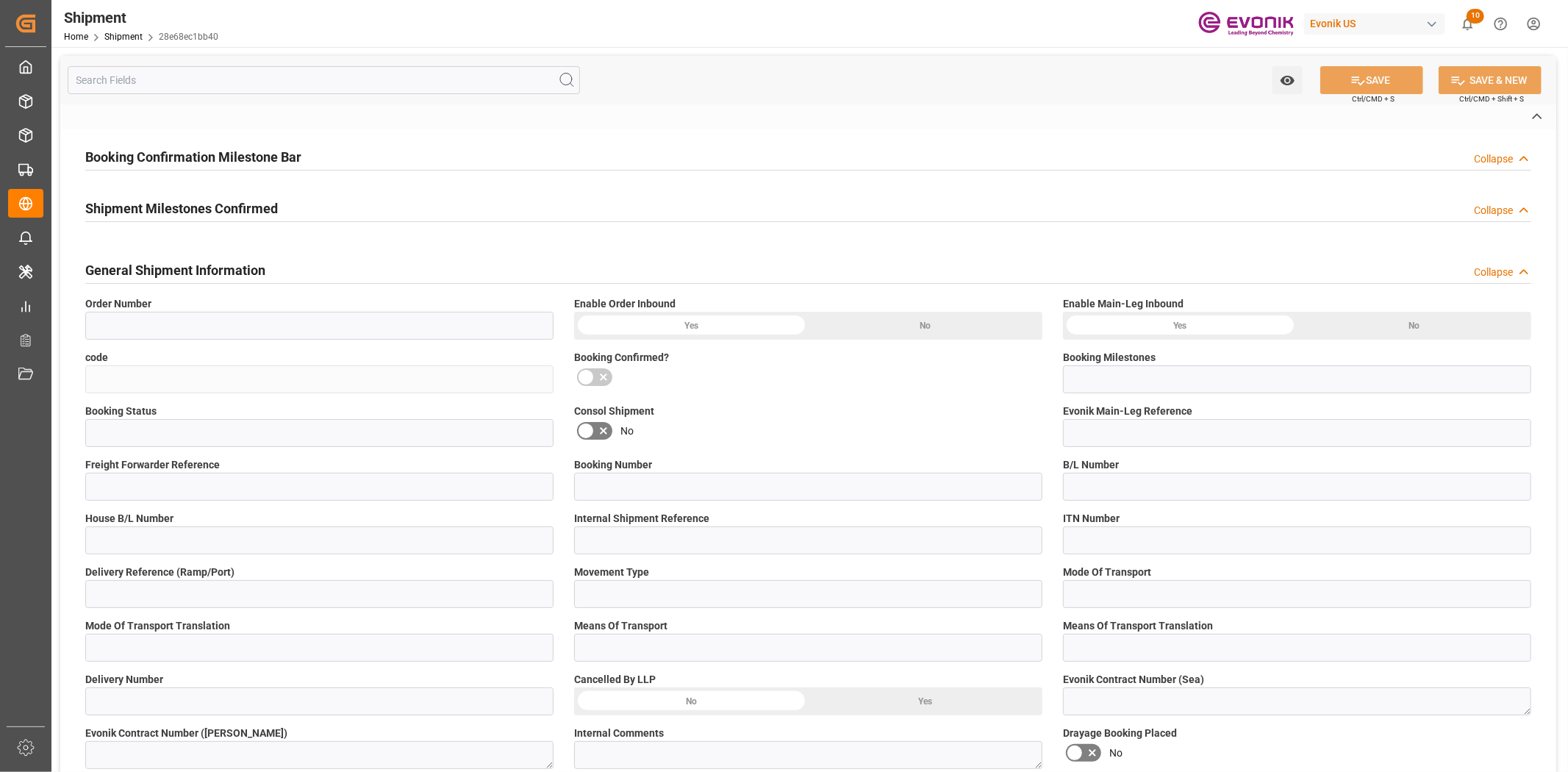
type input "LCL"
type input "0008"
type input "LCL"
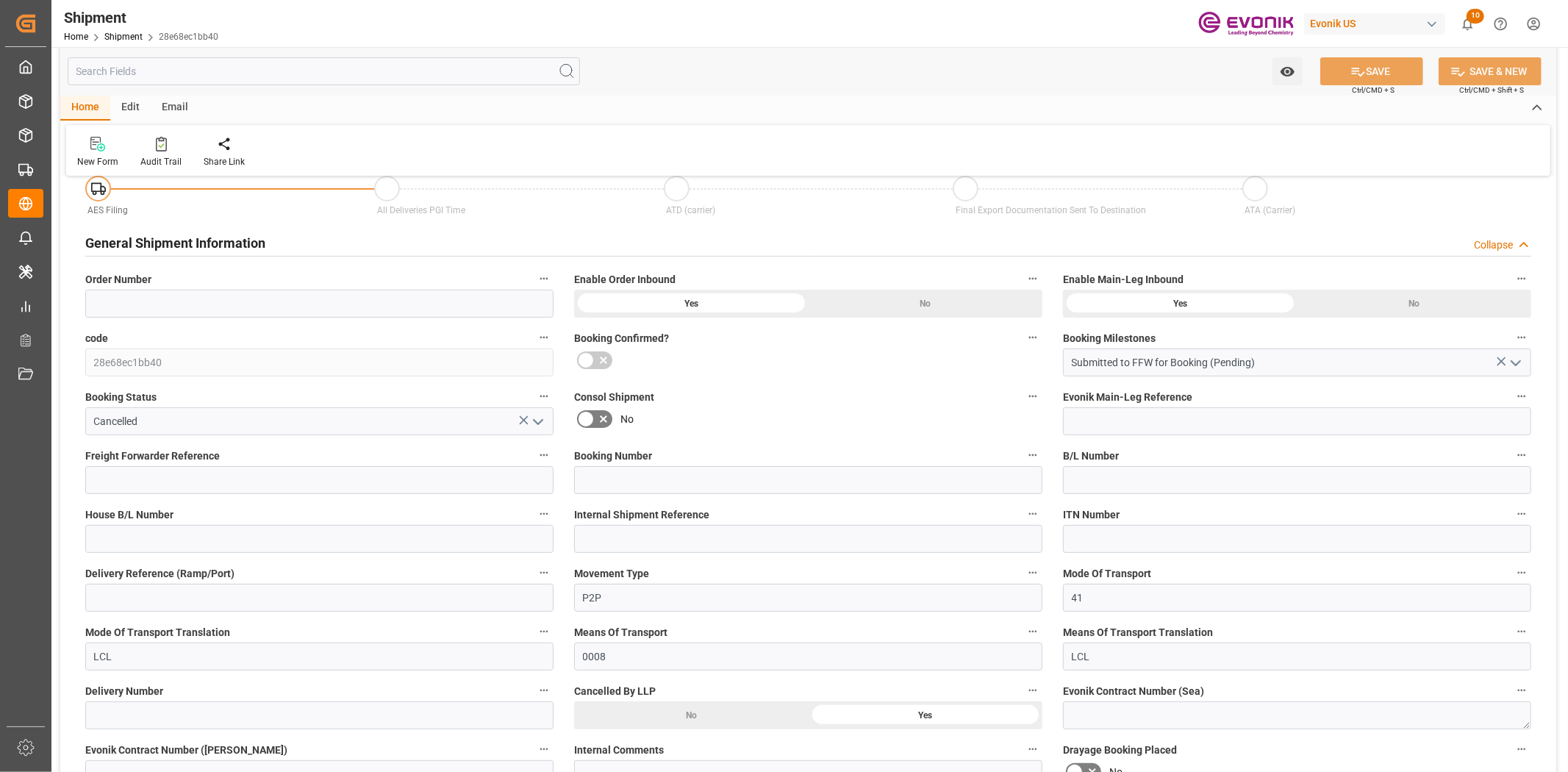
scroll to position [327, 0]
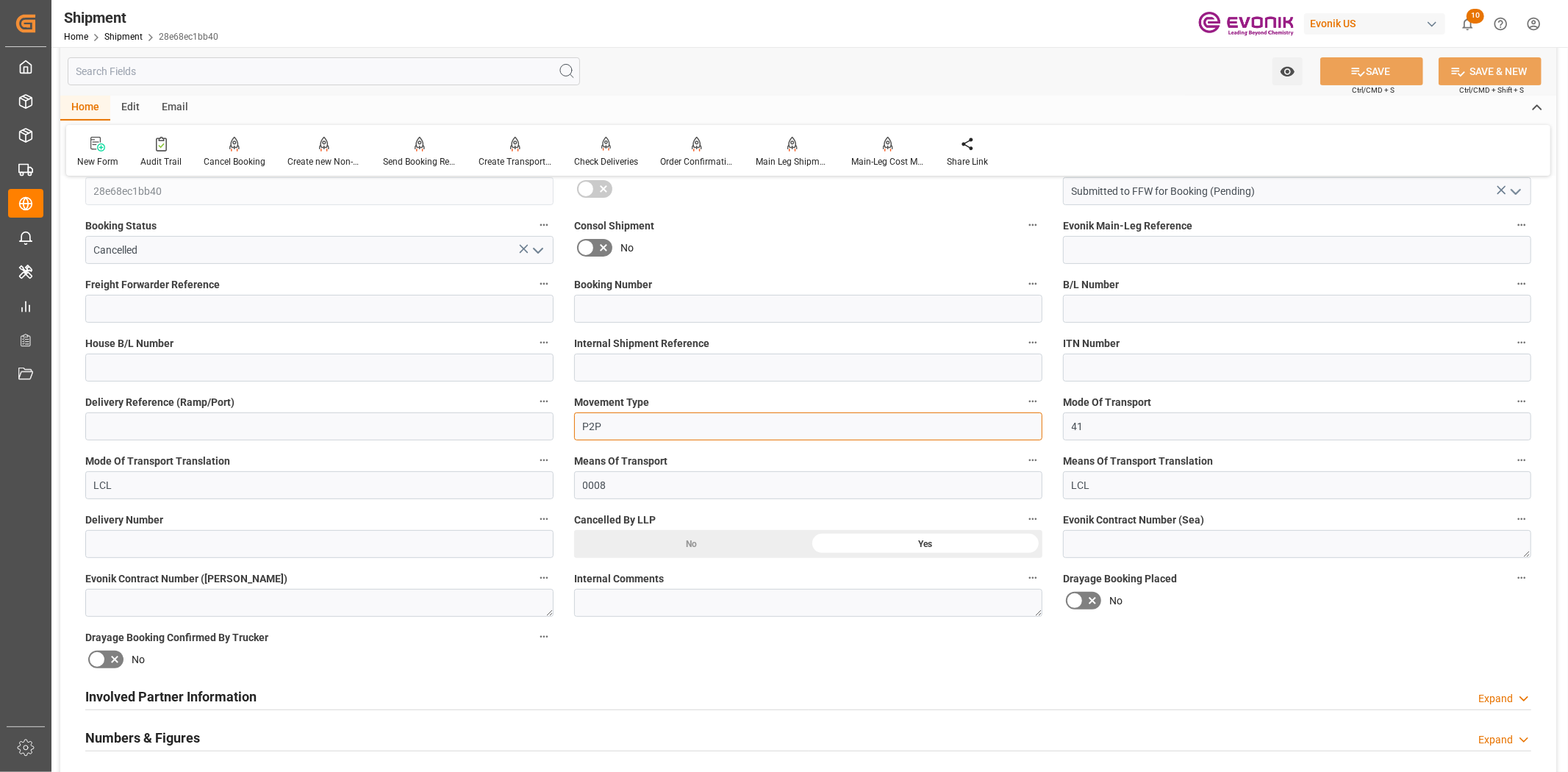
click at [654, 428] on input "P2P" at bounding box center [808, 427] width 468 height 28
type input "P2D"
click at [1369, 76] on button "SAVE" at bounding box center [1372, 72] width 103 height 28
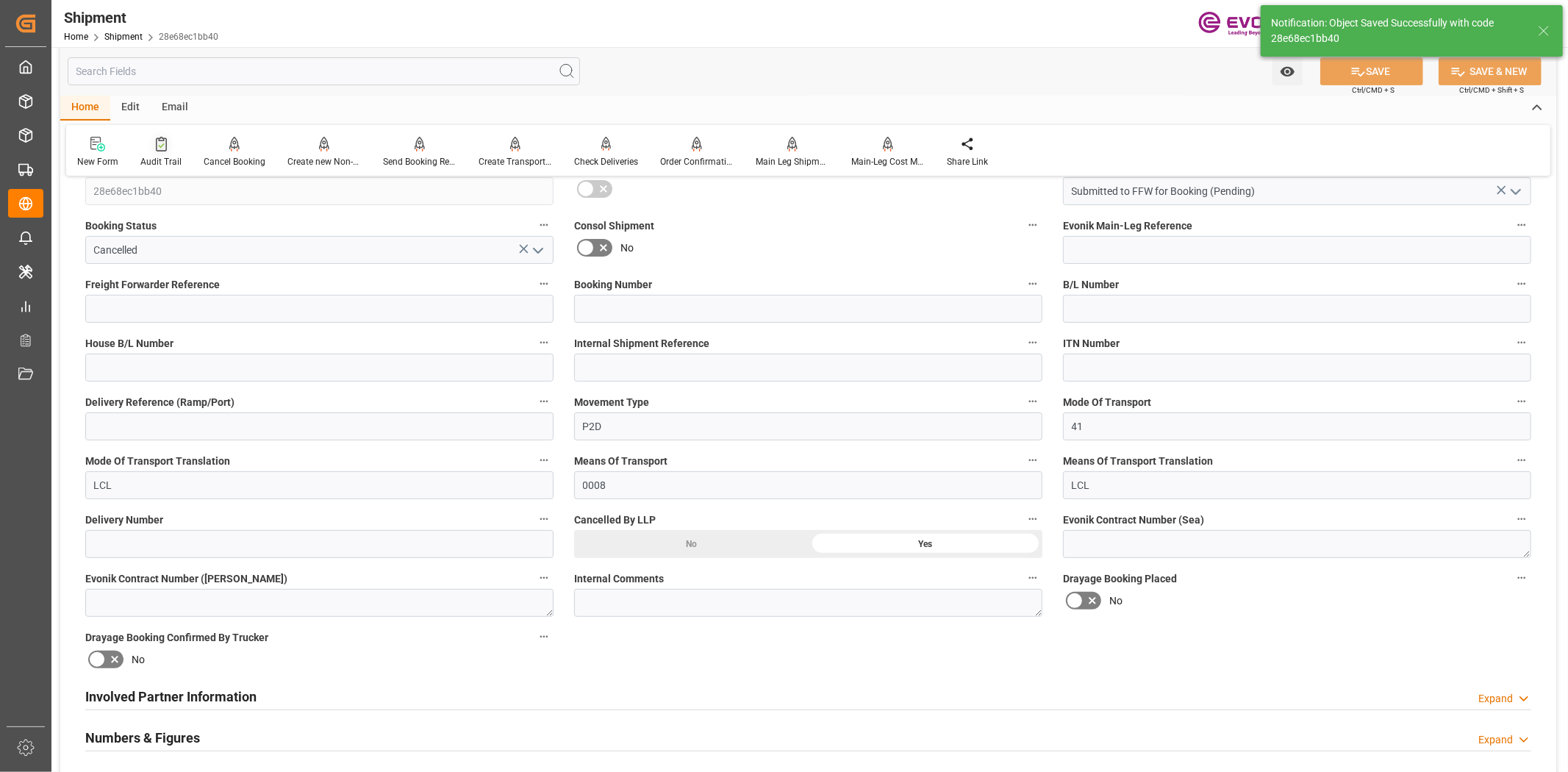
click at [162, 148] on div at bounding box center [161, 143] width 42 height 15
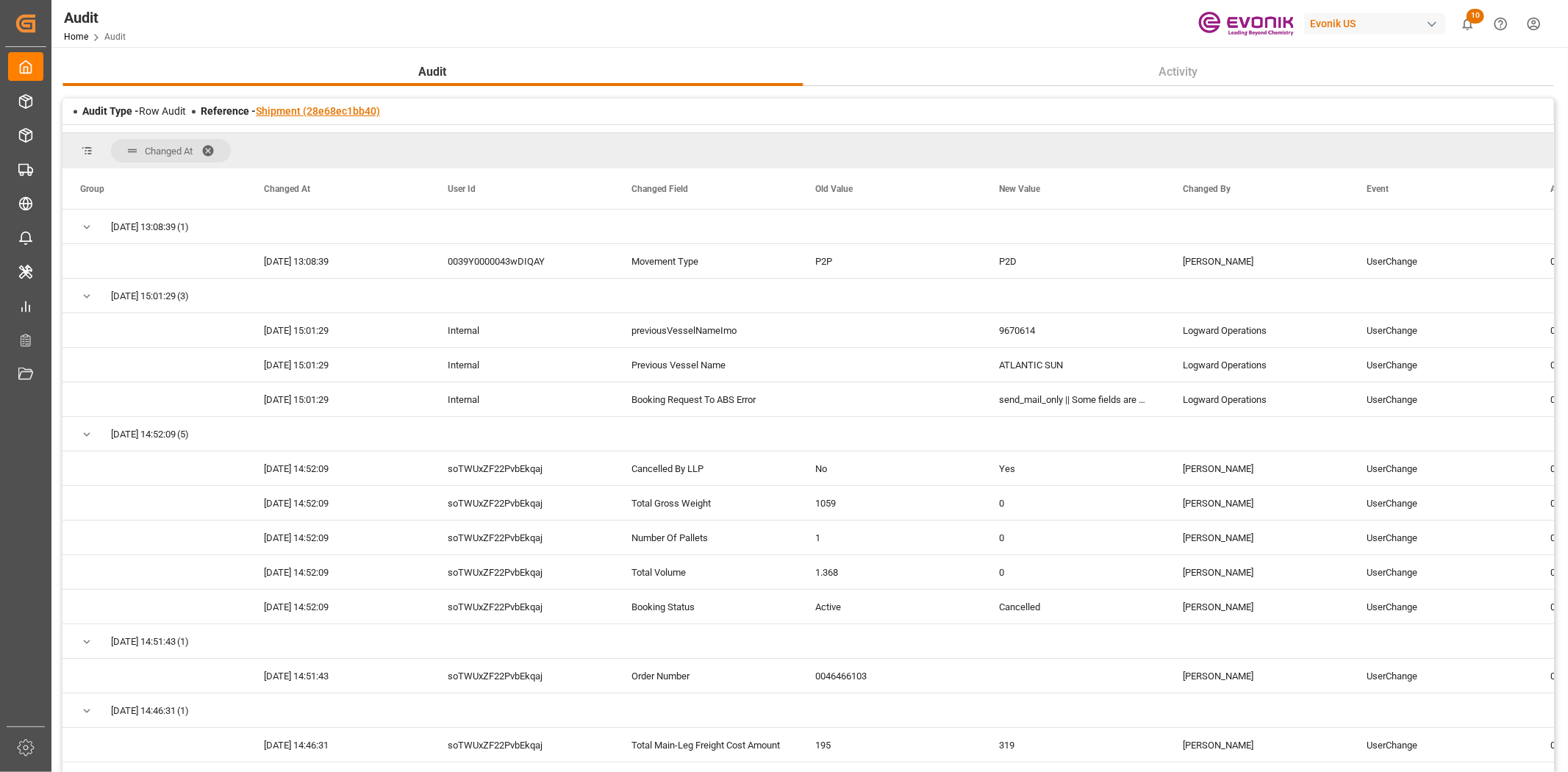
click at [319, 111] on link "Shipment (28e68ec1bb40)" at bounding box center [318, 111] width 124 height 12
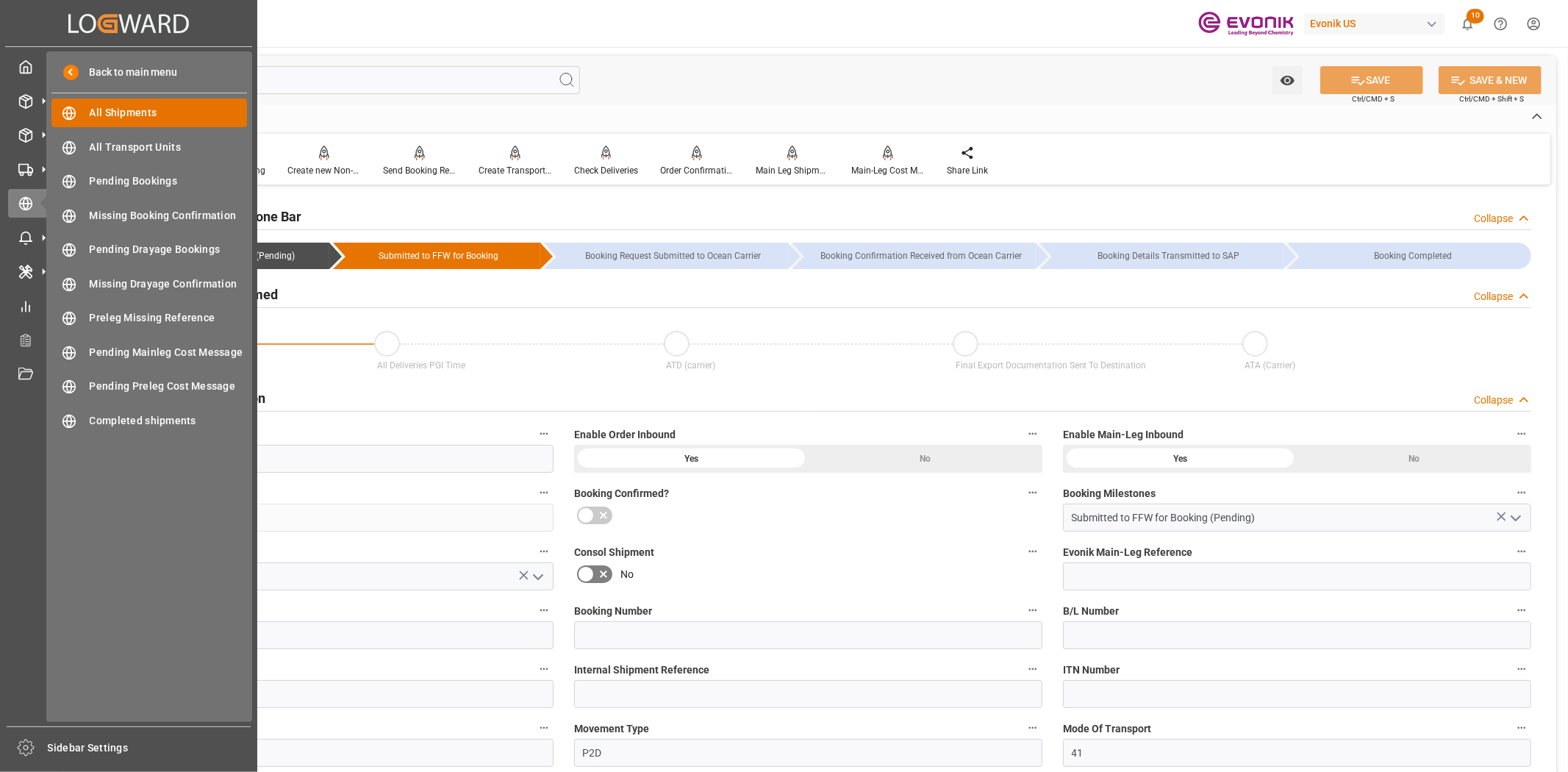
click at [105, 119] on span "All Shipments" at bounding box center [168, 112] width 158 height 15
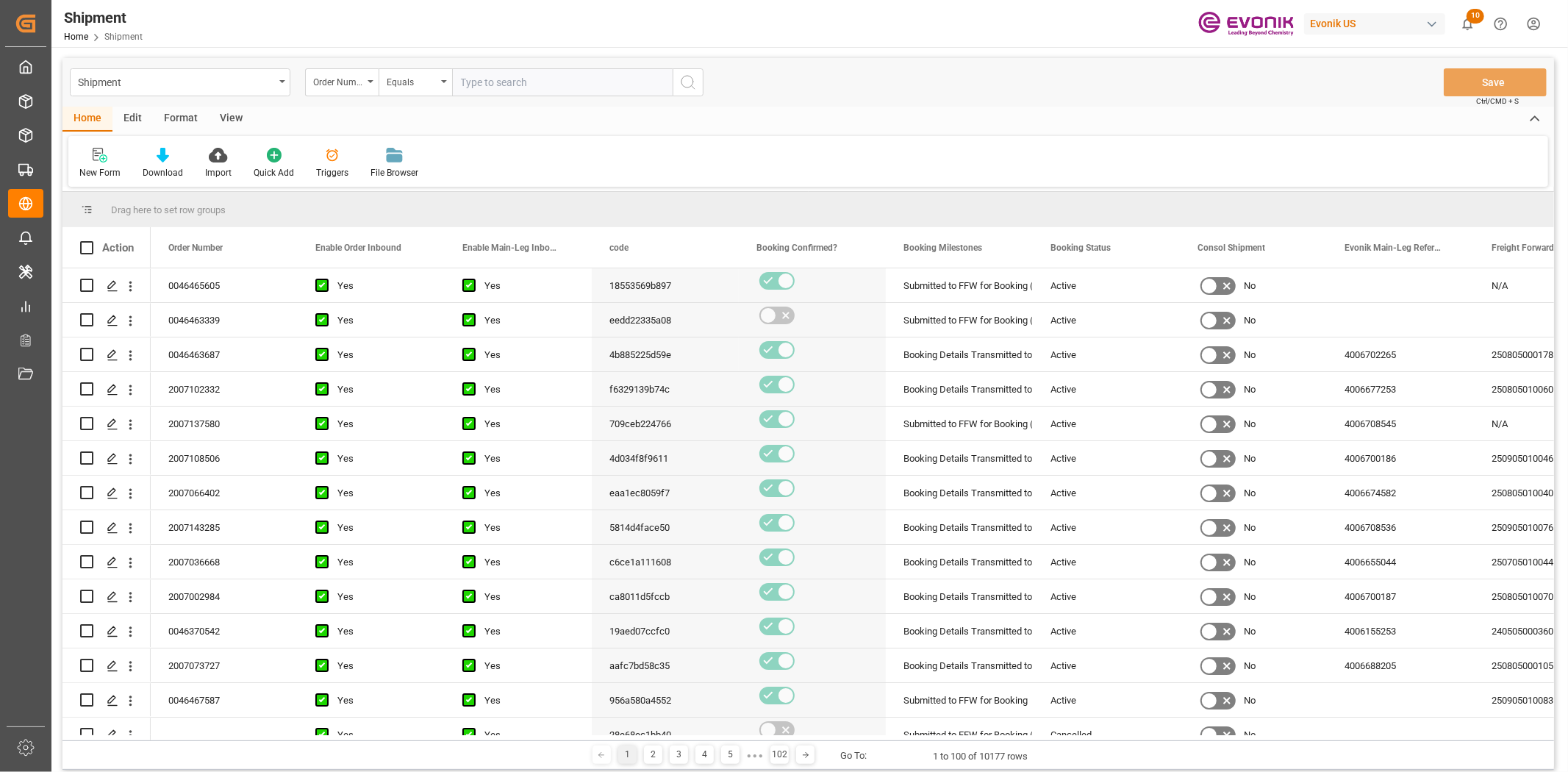
drag, startPoint x: 176, startPoint y: 113, endPoint x: 85, endPoint y: 135, distance: 93.6
click at [163, 115] on div "Format" at bounding box center [181, 119] width 56 height 25
drag, startPoint x: 85, startPoint y: 136, endPoint x: 93, endPoint y: 155, distance: 20.6
click at [85, 137] on div "Filter Rows Row Format" at bounding box center [808, 161] width 1480 height 50
click at [94, 155] on icon at bounding box center [100, 155] width 13 height 15
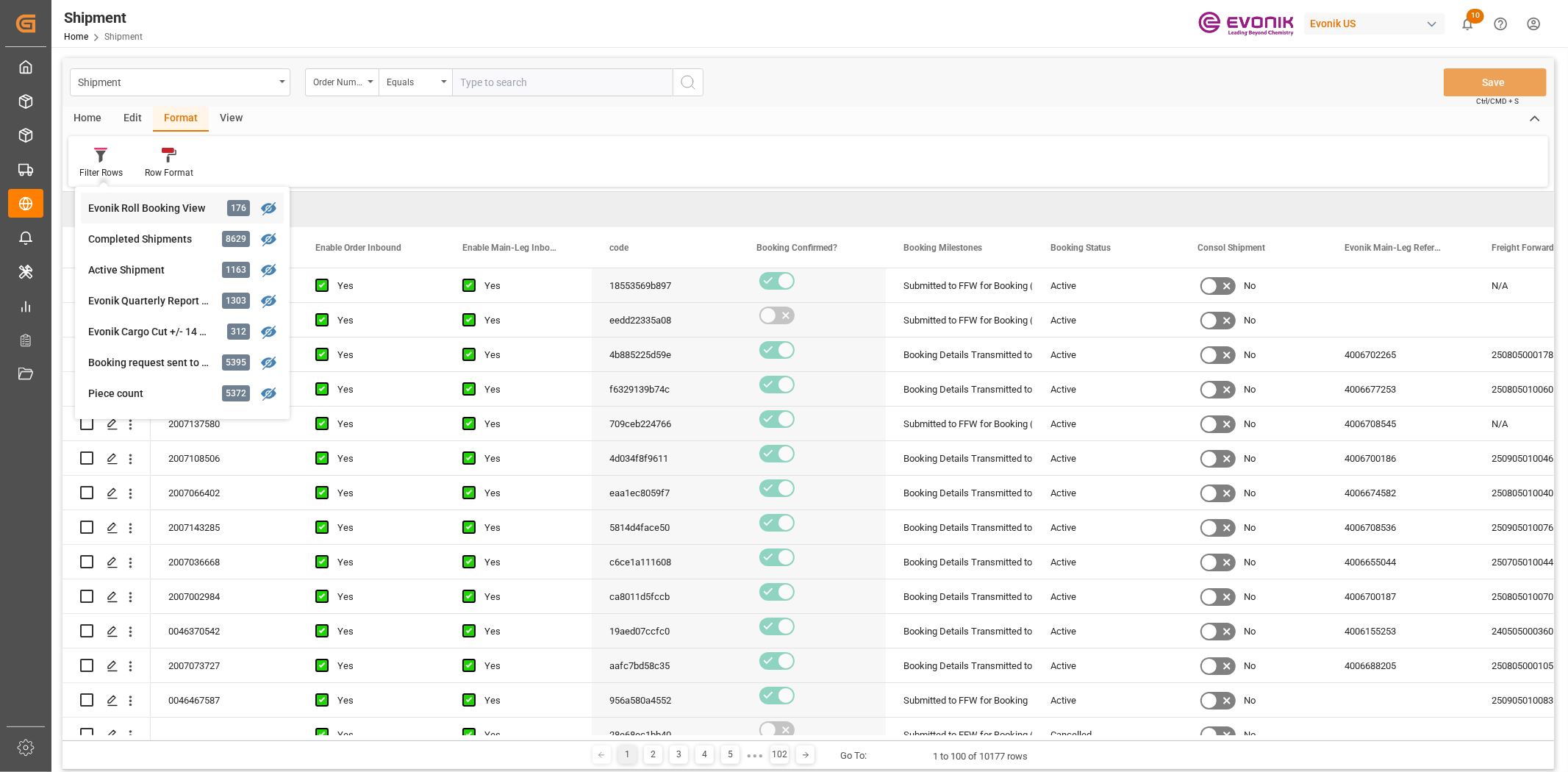
click at [157, 207] on div "Shipment Order Number Equals Save Ctrl/CMD + S Home Edit Format View Filter Row…" at bounding box center [808, 414] width 1491 height 712
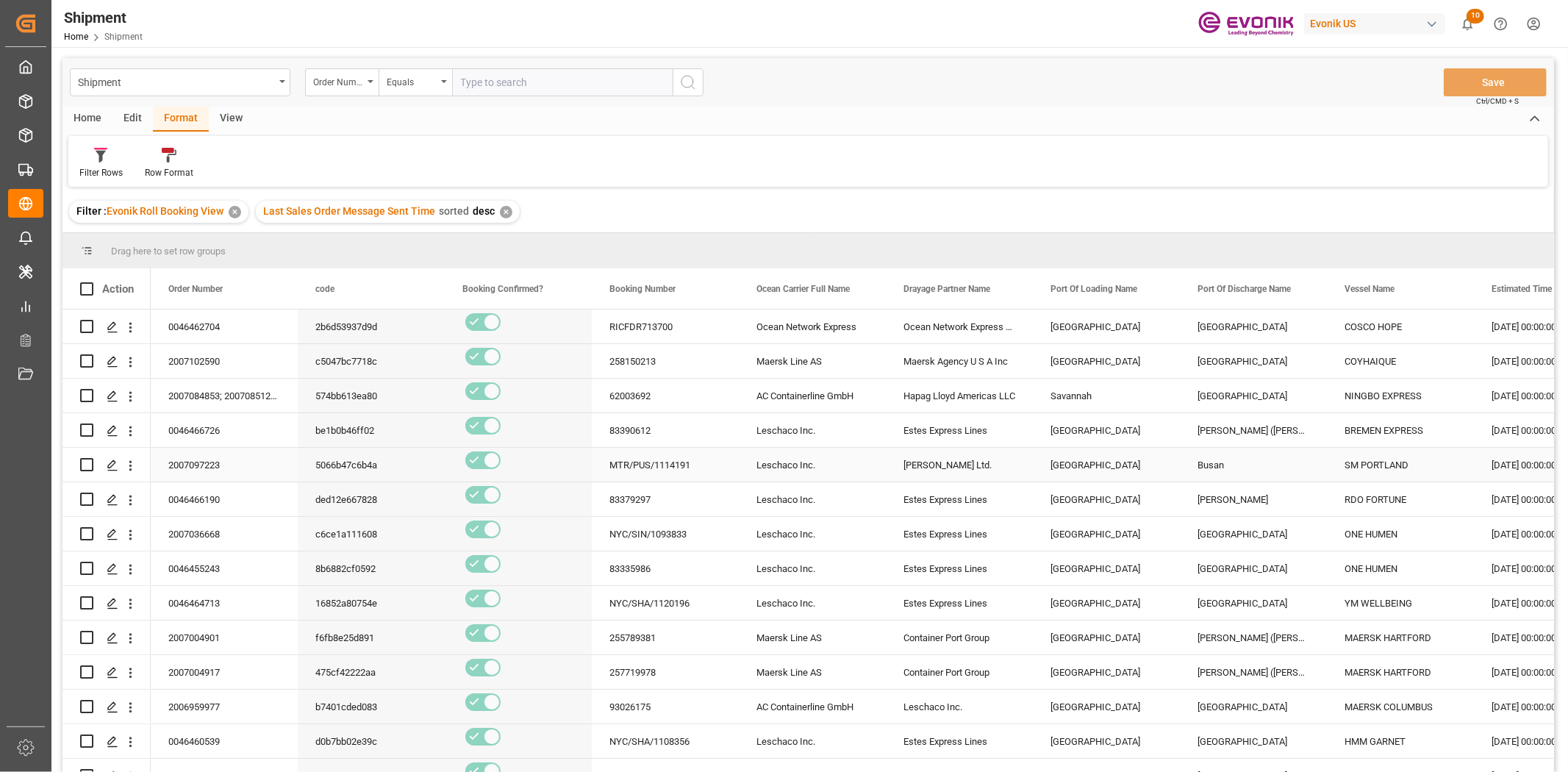
click at [1003, 466] on div "Harland Veinotte Ltd." at bounding box center [959, 465] width 147 height 34
click at [1299, 287] on span at bounding box center [1302, 289] width 13 height 13
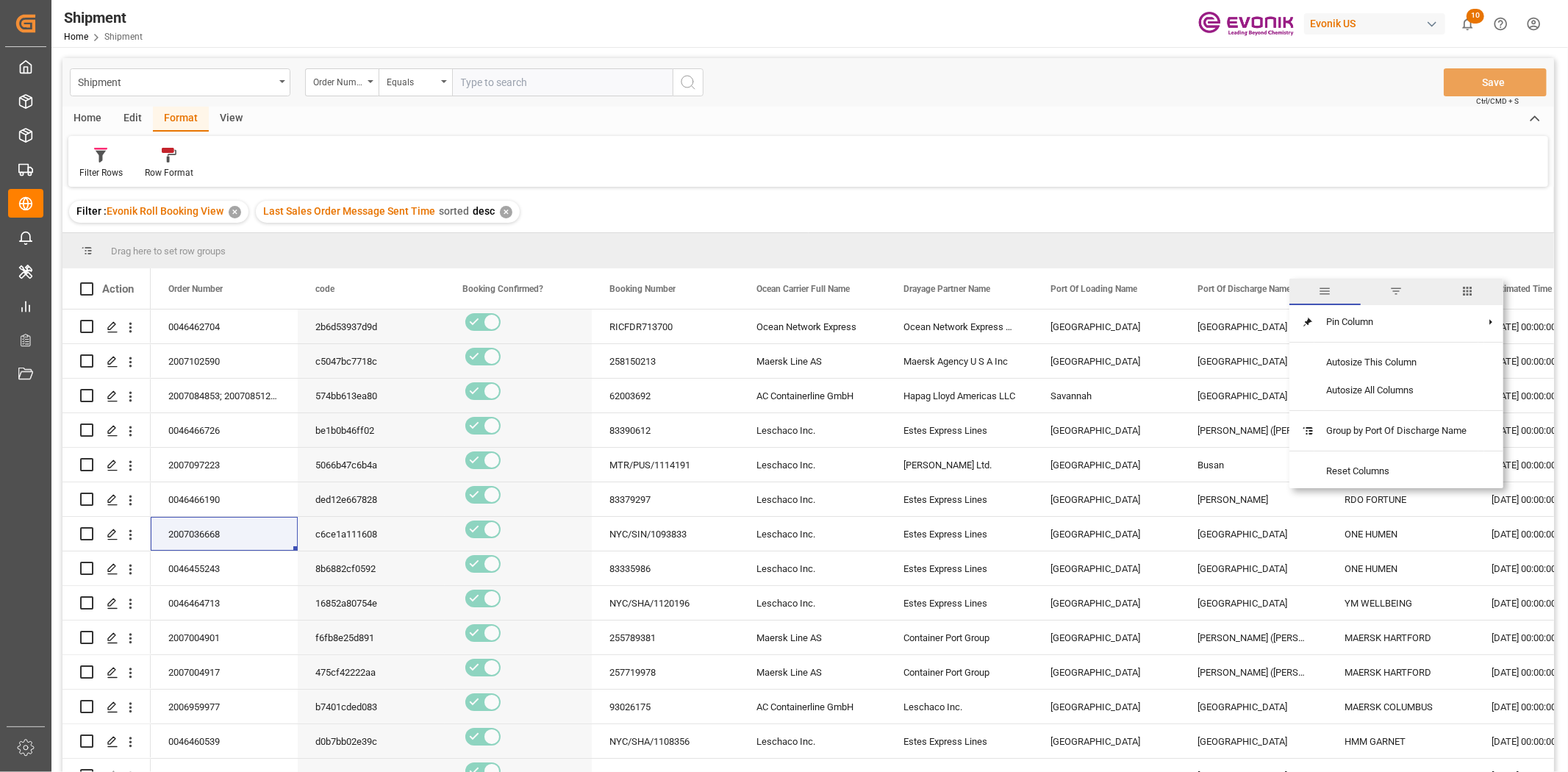
drag, startPoint x: 1468, startPoint y: 291, endPoint x: 1443, endPoint y: 305, distance: 28.7
click at [1464, 294] on span "columns" at bounding box center [1467, 290] width 13 height 13
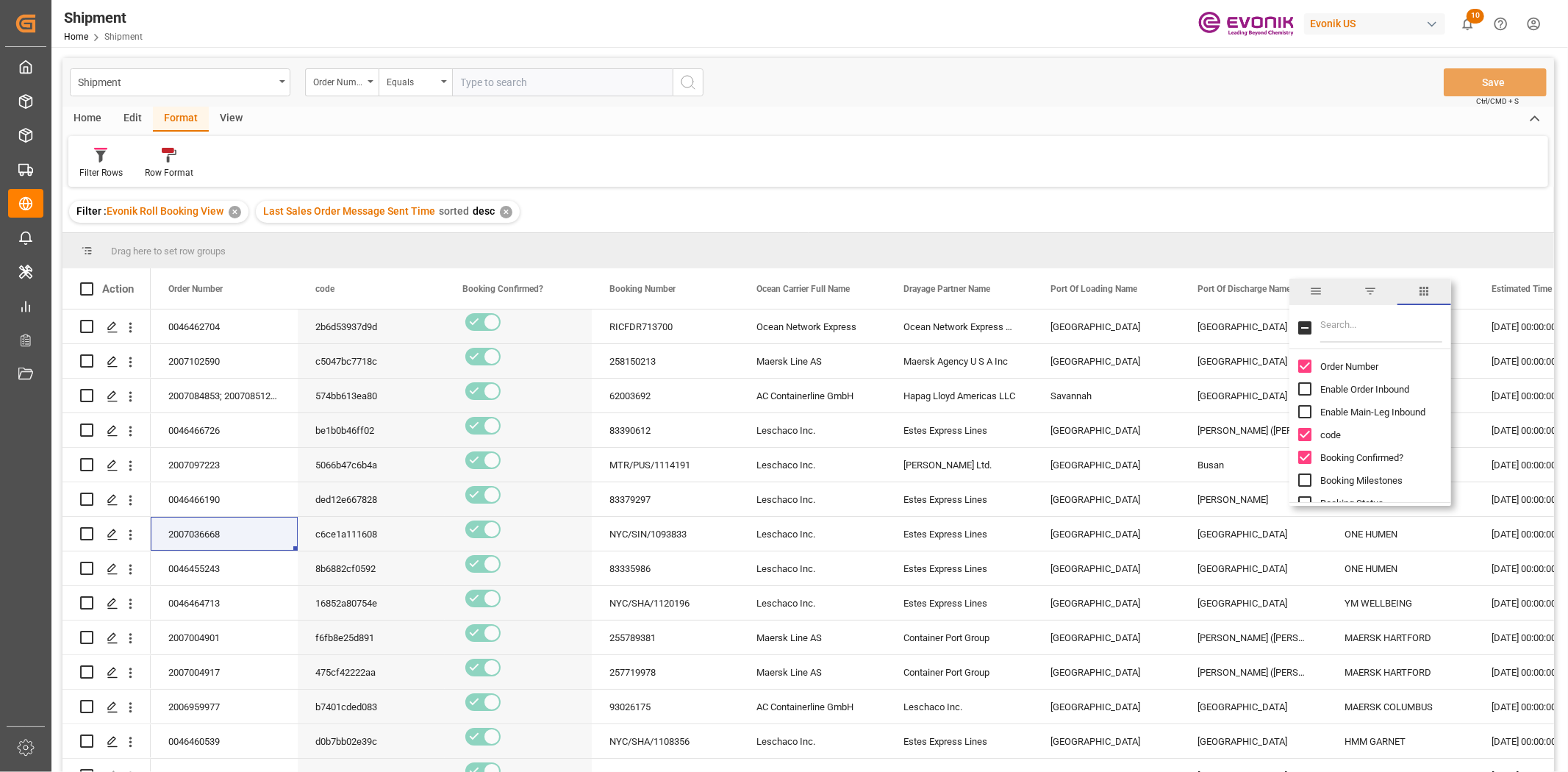
click at [1386, 323] on input "Filter Columns Input" at bounding box center [1381, 328] width 122 height 29
type input "sal"
click at [1303, 367] on input "Last Sales Order Message Sent Time column toggle visibility (hidden)" at bounding box center [1304, 366] width 13 height 13
checkbox input "true"
checkbox input "false"
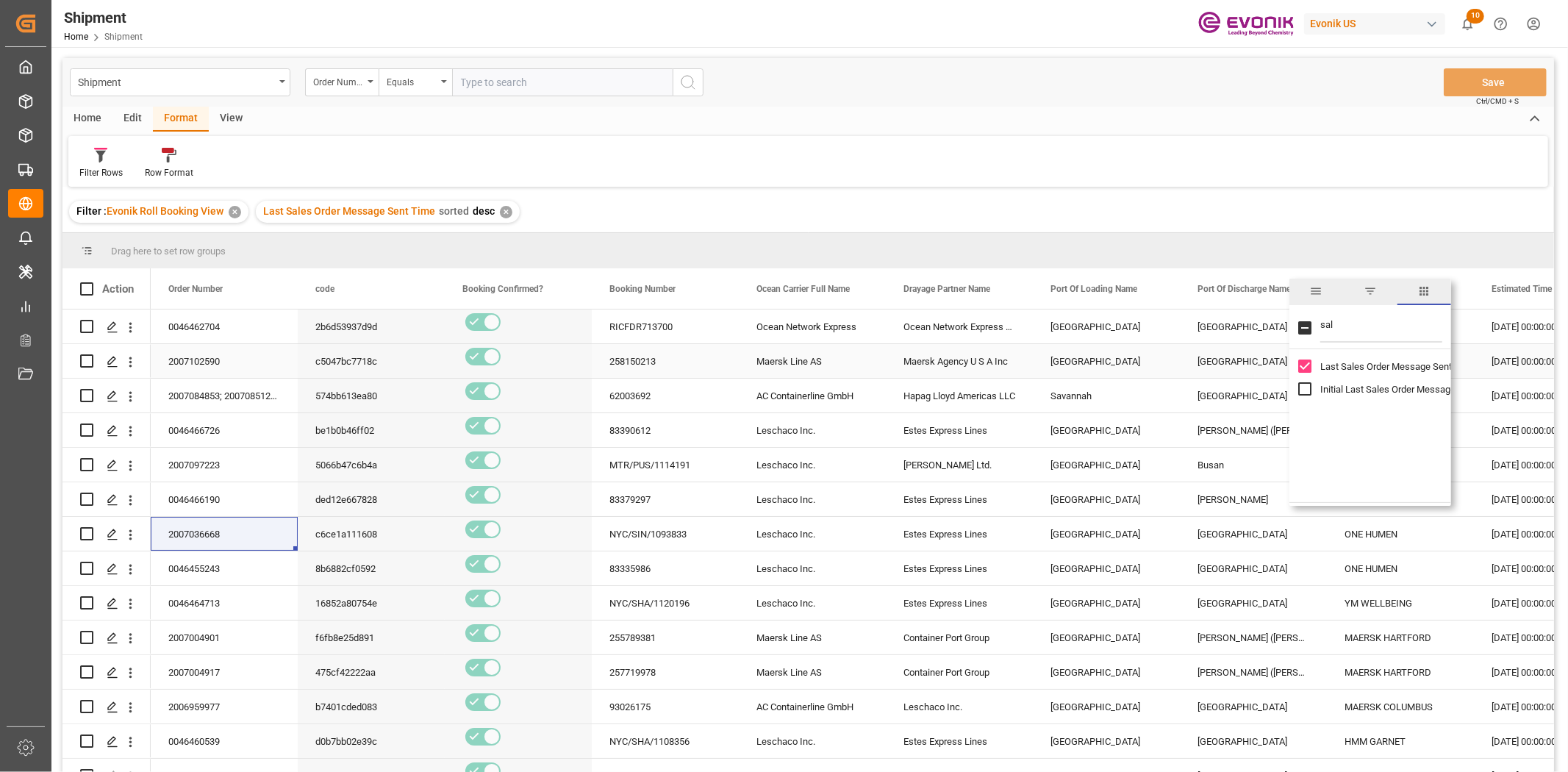
click at [1242, 375] on div "Cartagena" at bounding box center [1253, 361] width 147 height 34
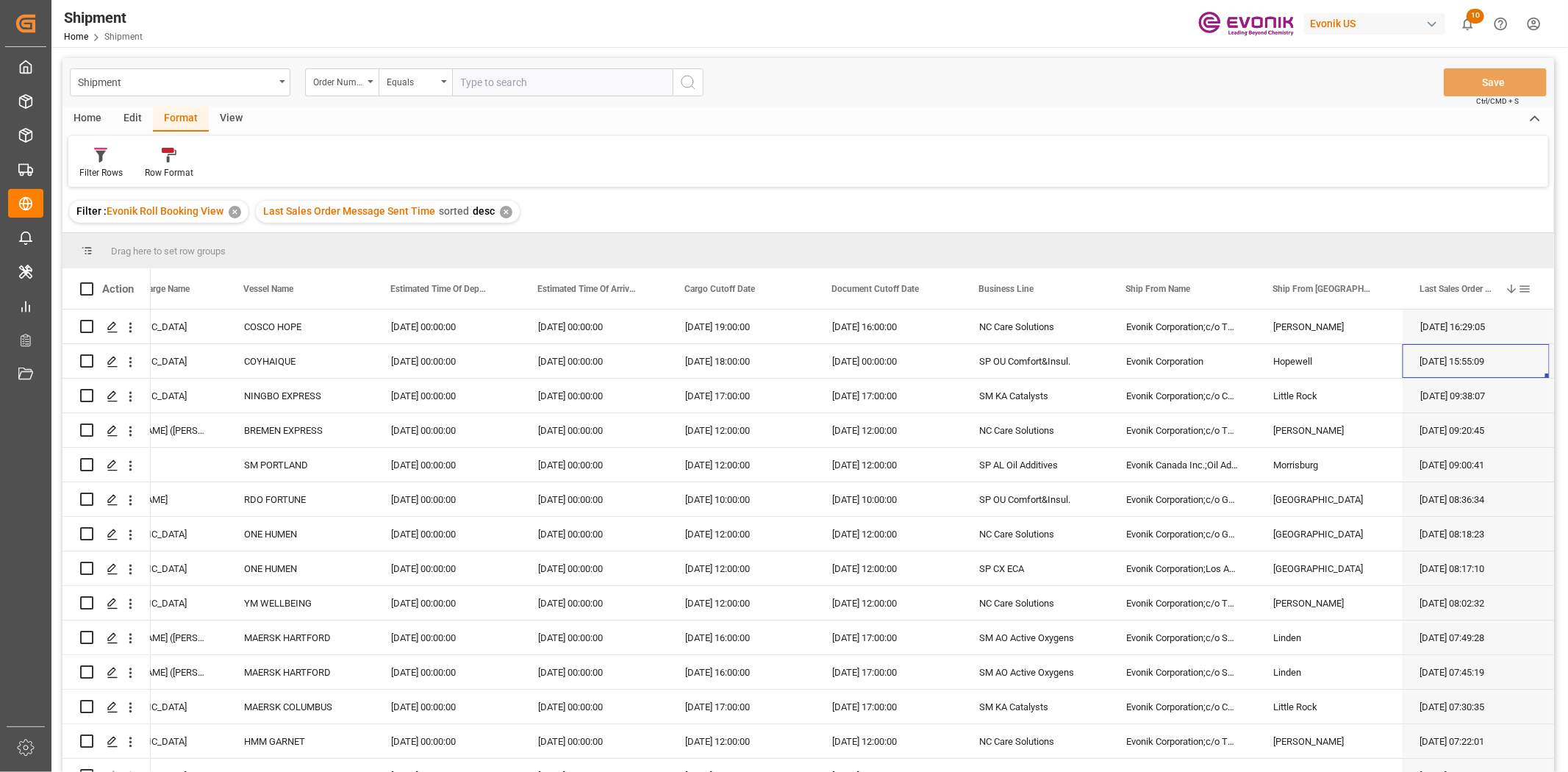
click at [1525, 291] on span at bounding box center [1524, 289] width 13 height 13
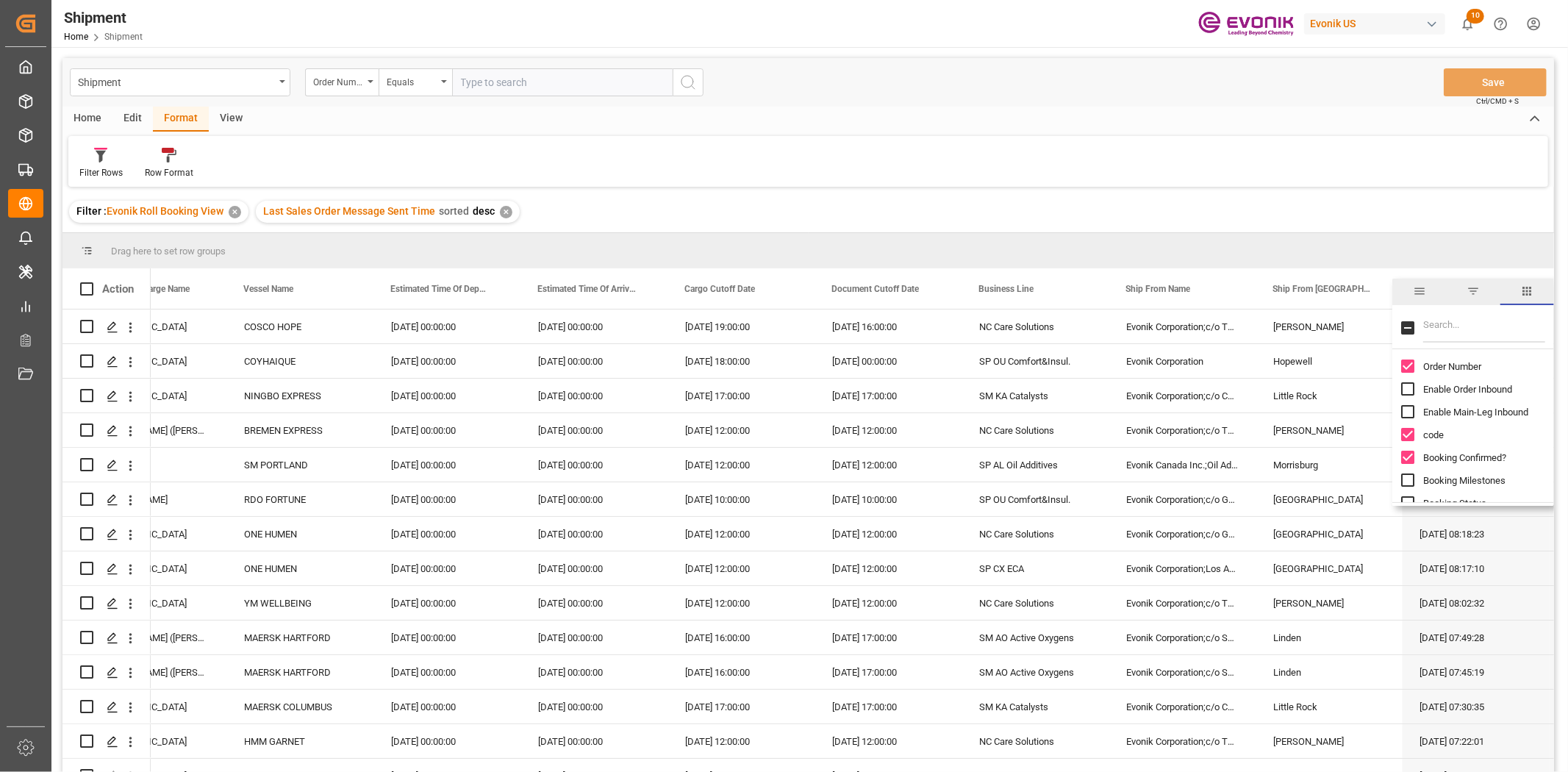
click at [1472, 289] on span "filter" at bounding box center [1472, 290] width 13 height 13
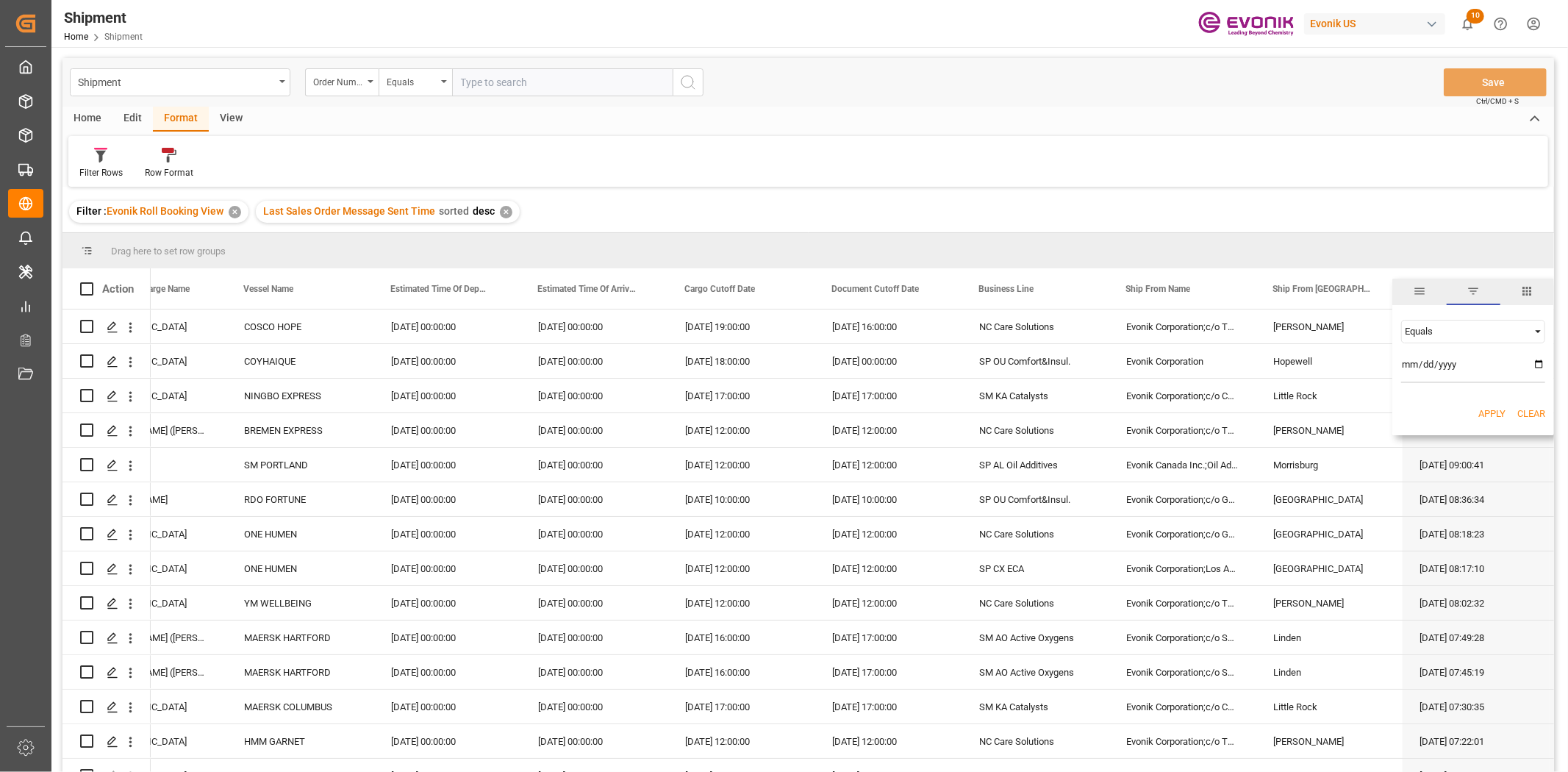
click at [1538, 362] on input "date" at bounding box center [1472, 368] width 144 height 29
type input "2025-08-21"
click at [1490, 408] on button "Apply" at bounding box center [1491, 413] width 27 height 15
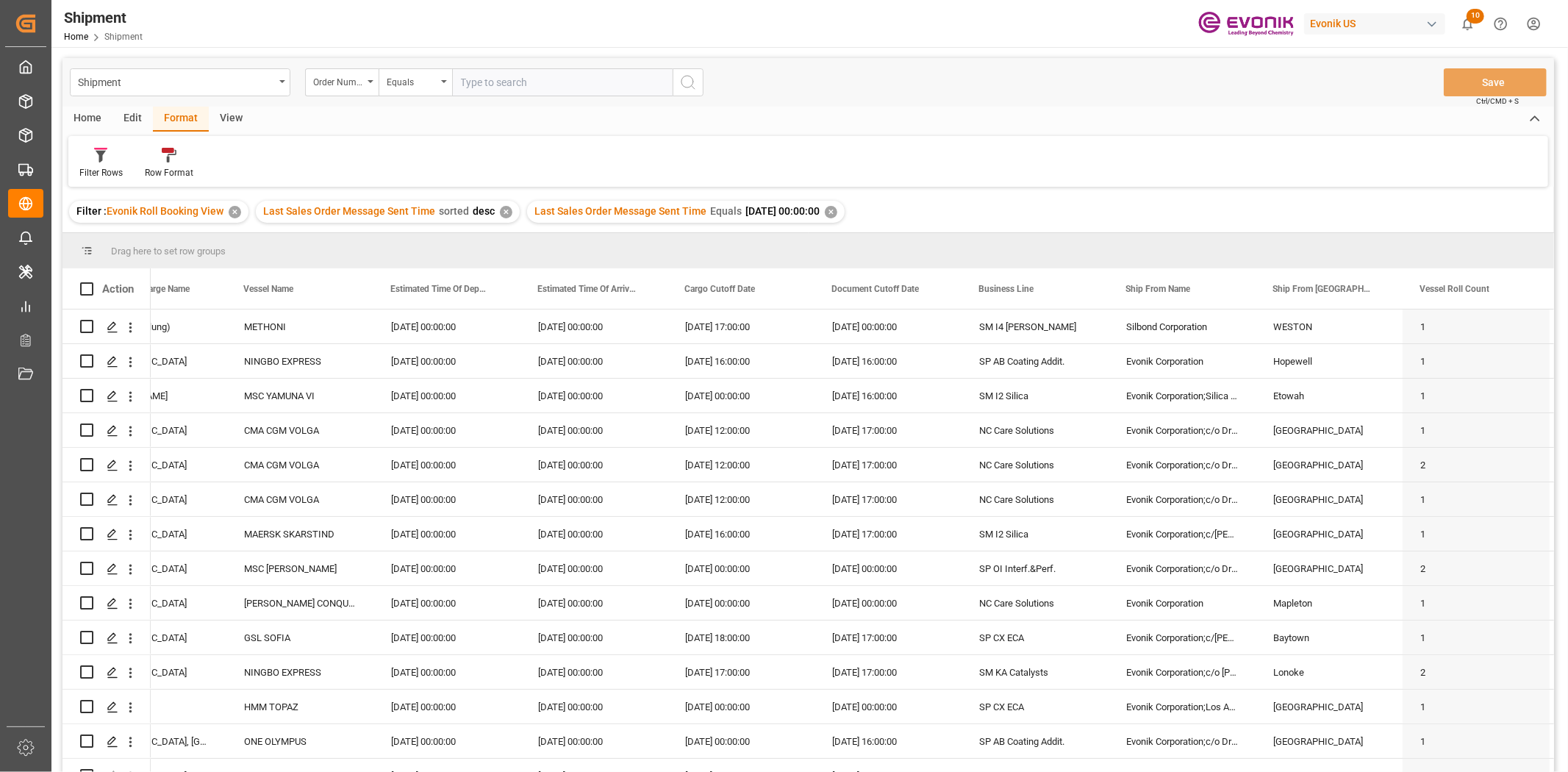
click at [88, 115] on div "Home" at bounding box center [88, 119] width 50 height 25
click at [158, 158] on icon at bounding box center [163, 155] width 12 height 15
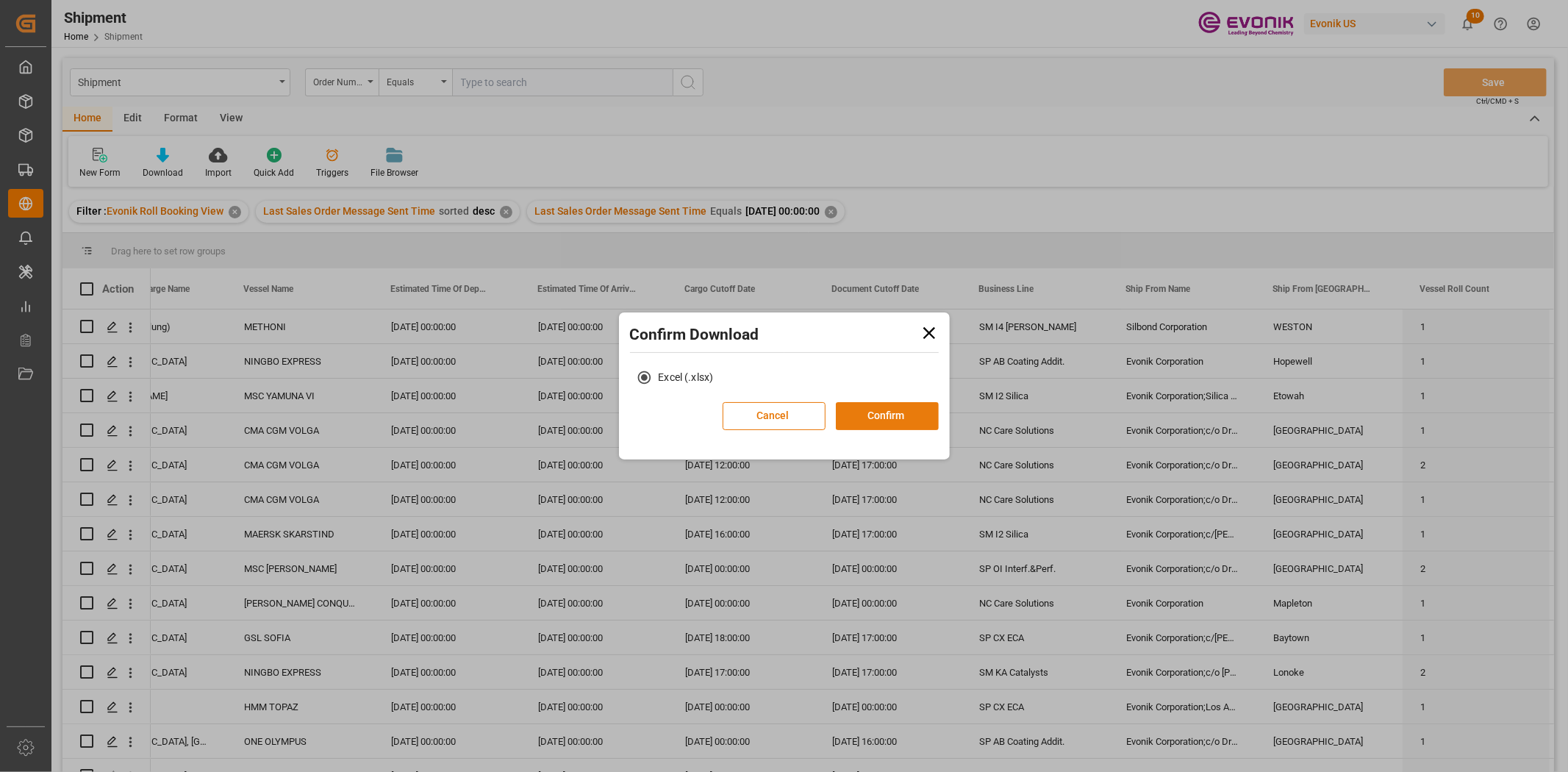
click at [890, 415] on button "Confirm" at bounding box center [887, 416] width 103 height 28
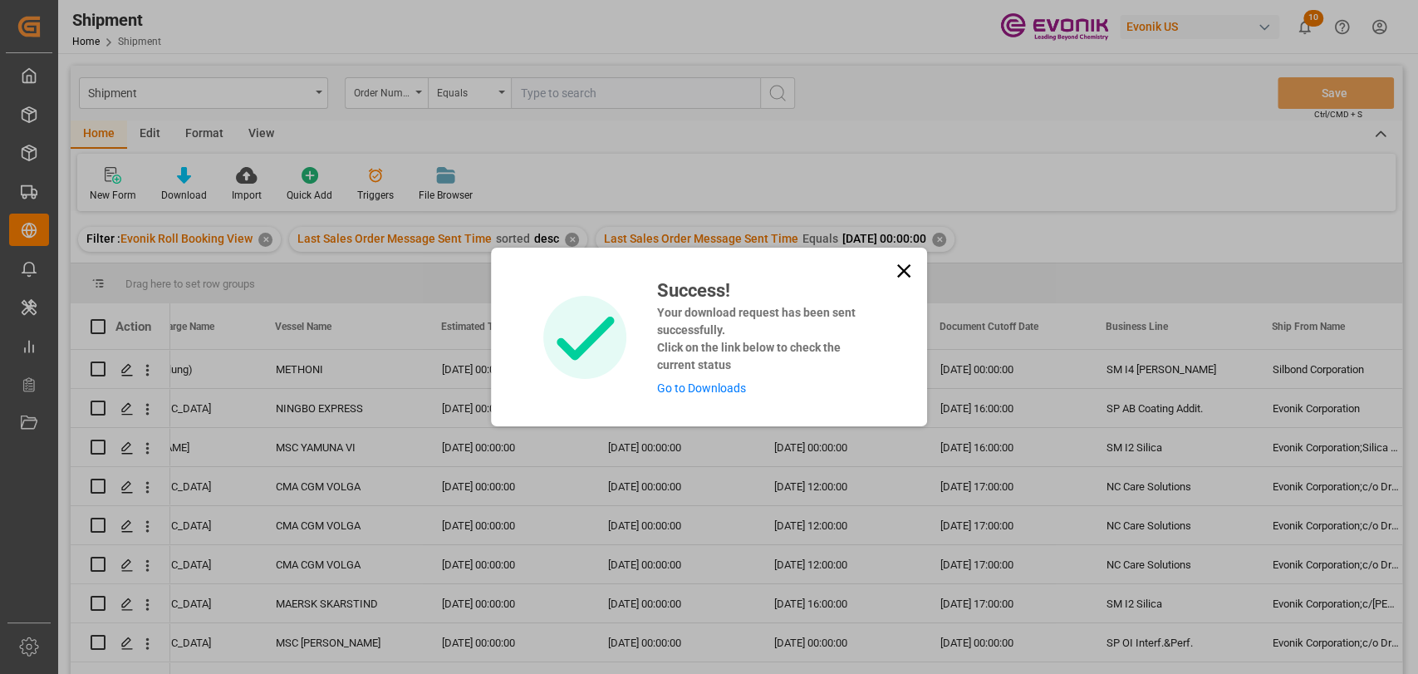
click at [894, 266] on icon at bounding box center [903, 270] width 23 height 23
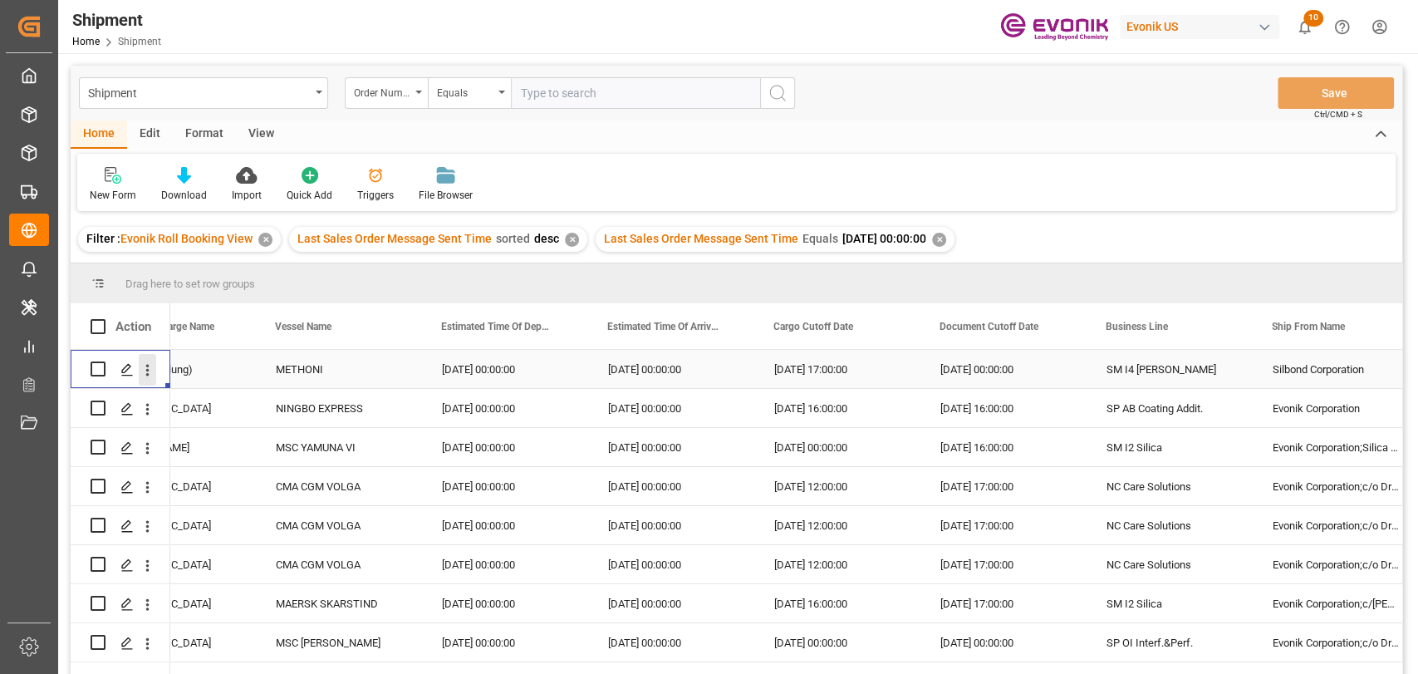
click at [146, 367] on icon "open menu" at bounding box center [147, 369] width 17 height 17
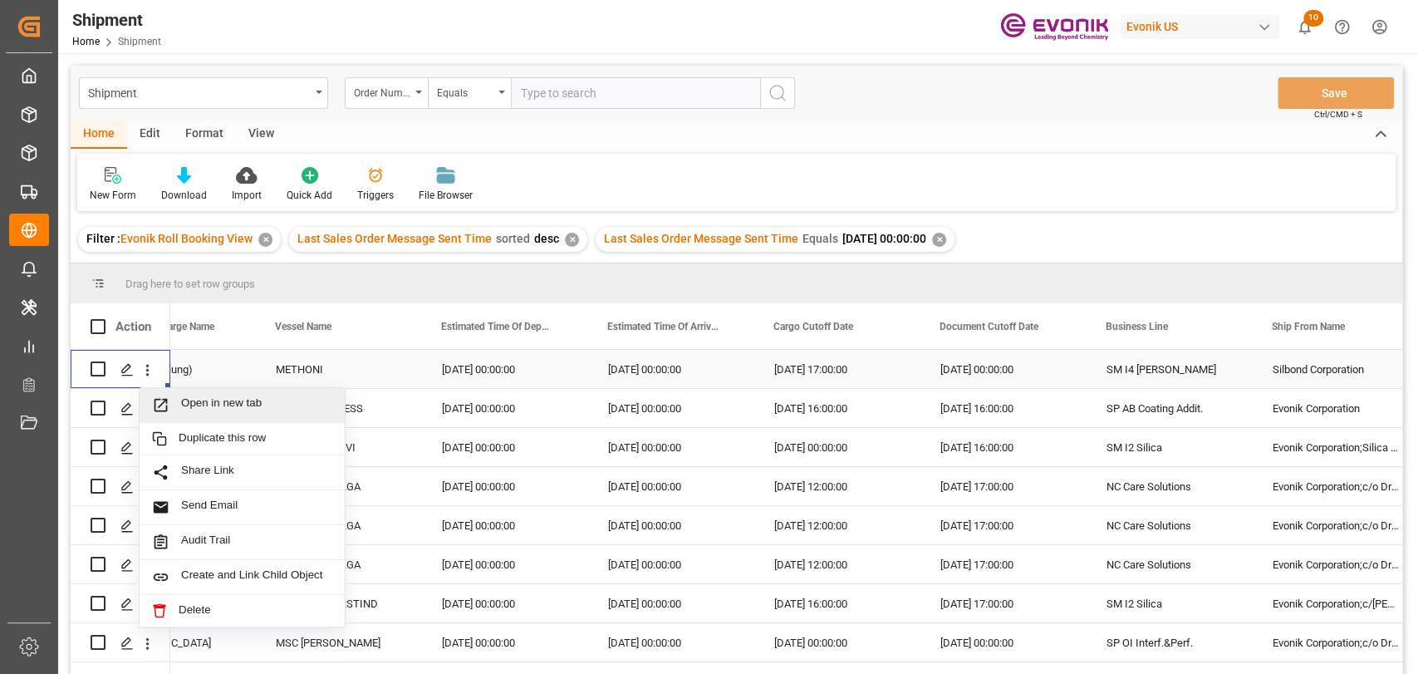
click at [163, 400] on icon "Press SPACE to select this row." at bounding box center [160, 404] width 13 height 13
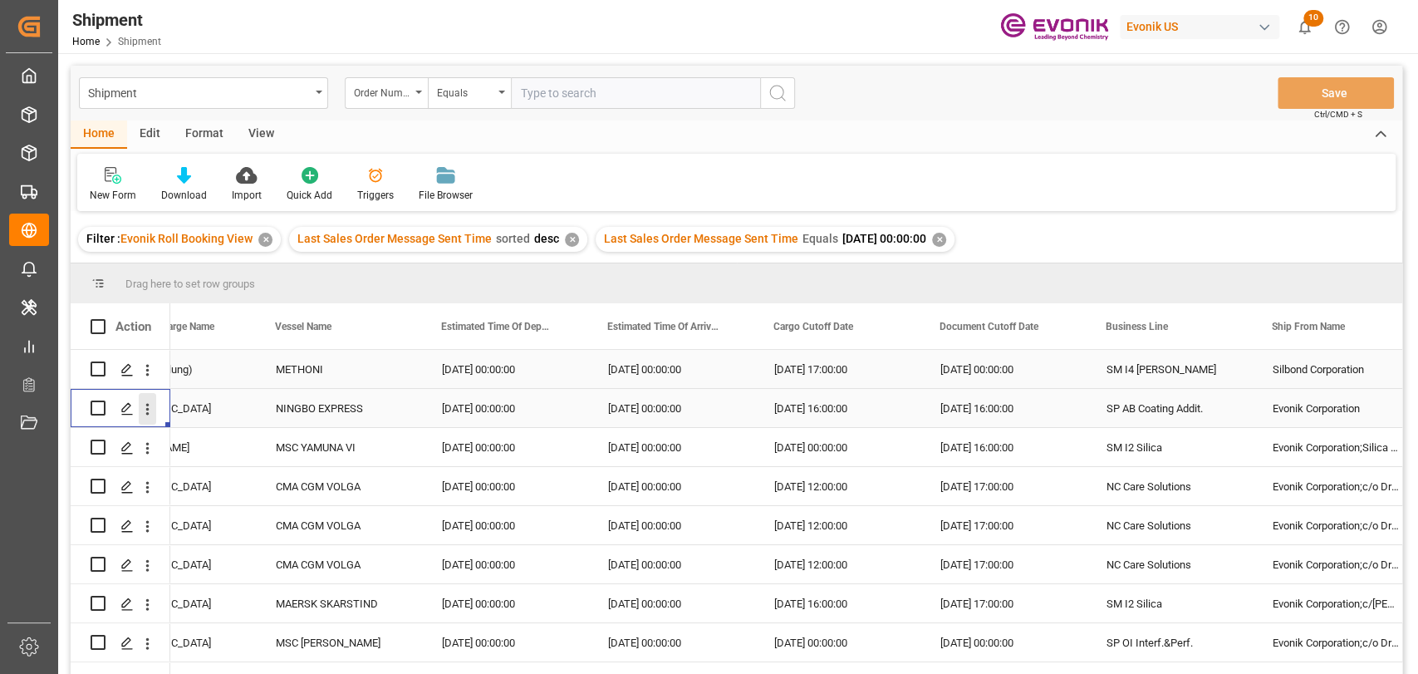
click at [146, 396] on button "open menu" at bounding box center [147, 409] width 17 height 32
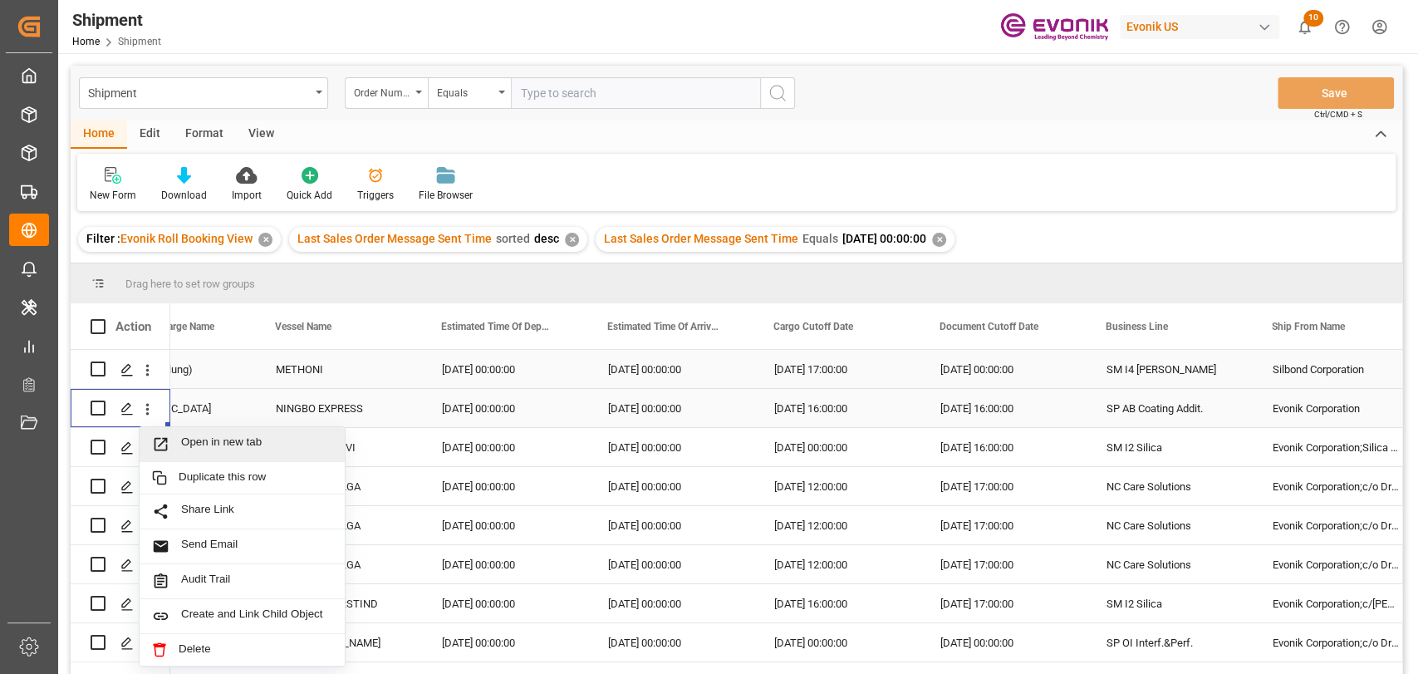
click at [161, 449] on icon "Press SPACE to select this row." at bounding box center [160, 443] width 13 height 13
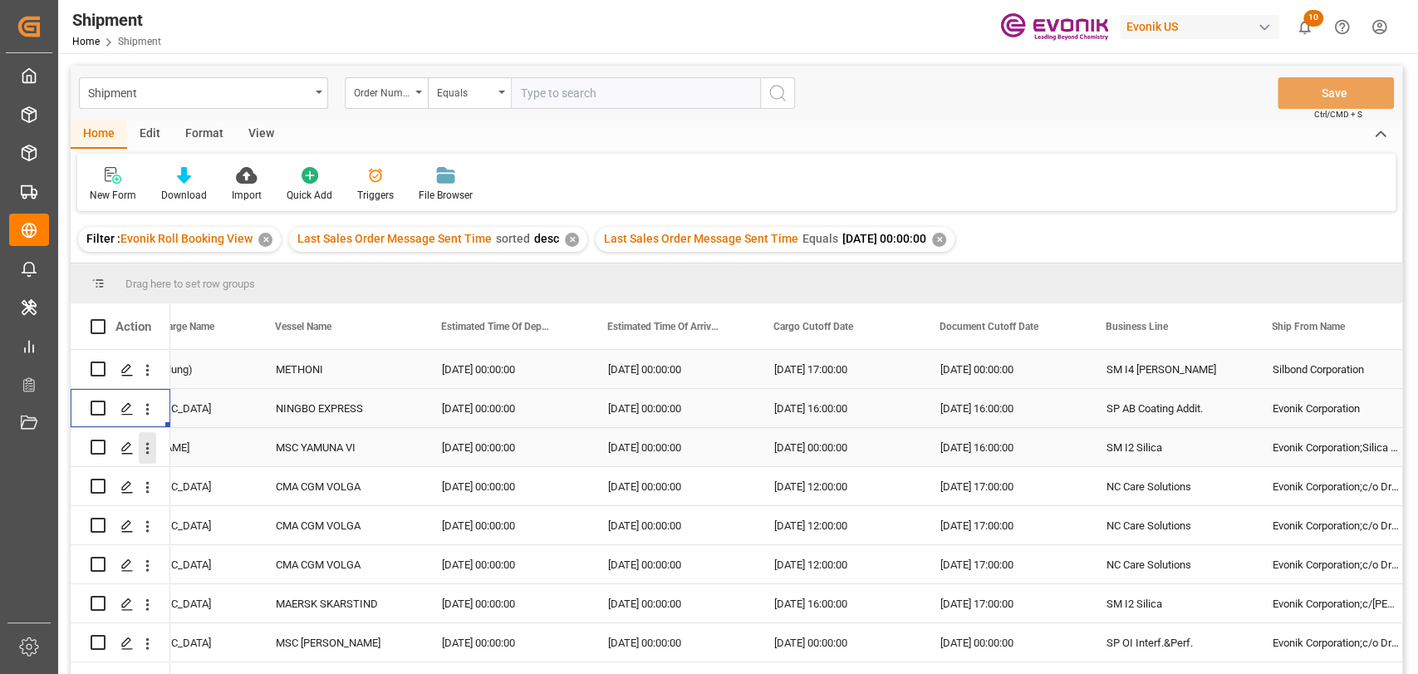
click at [150, 453] on icon "open menu" at bounding box center [147, 447] width 17 height 17
click at [144, 480] on icon "open menu" at bounding box center [147, 486] width 17 height 17
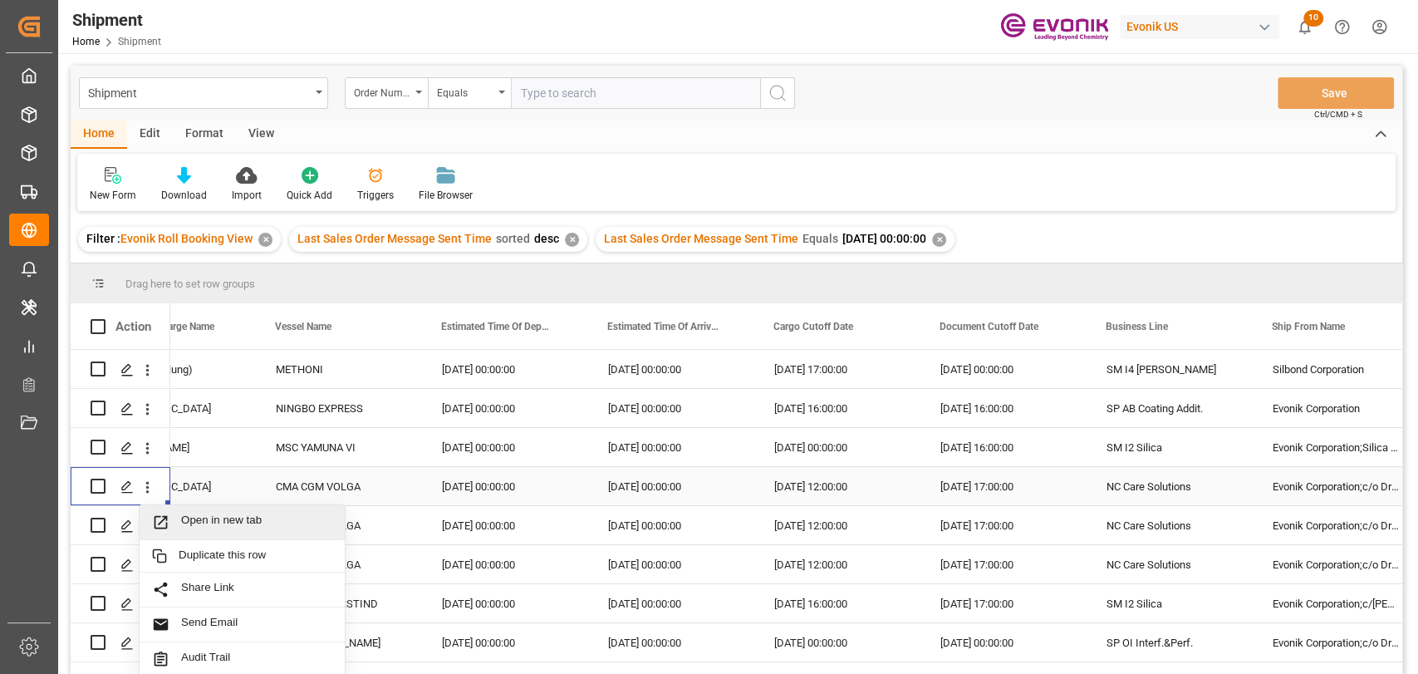
click at [194, 517] on span "Open in new tab" at bounding box center [256, 521] width 151 height 17
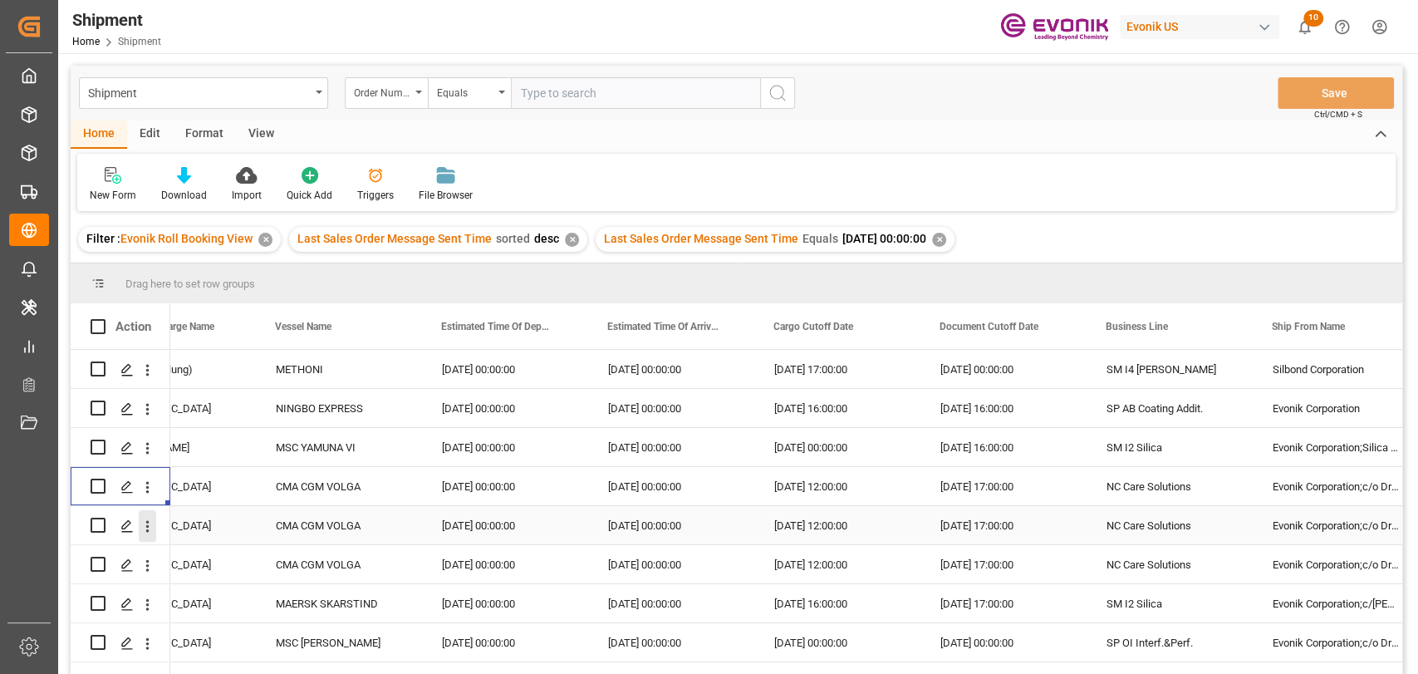
click at [146, 522] on icon "open menu" at bounding box center [147, 526] width 3 height 12
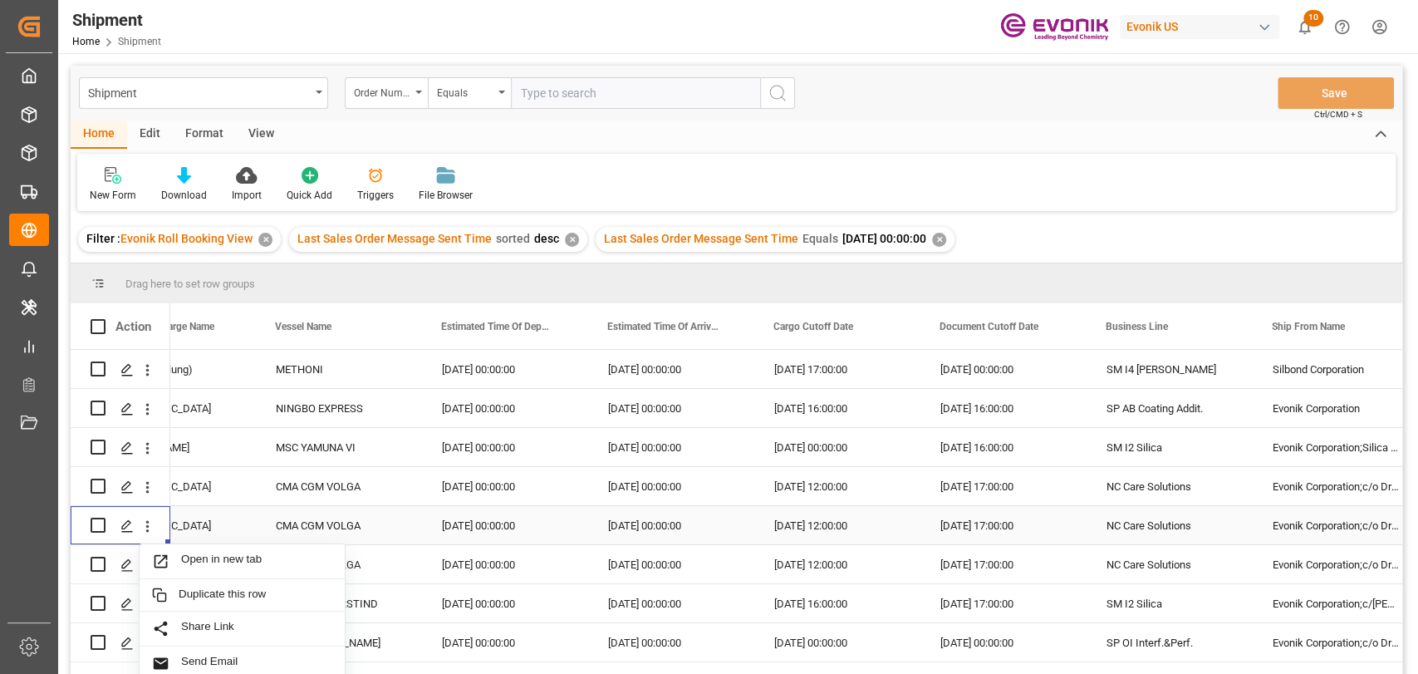
click at [190, 563] on span "Open in new tab" at bounding box center [256, 560] width 151 height 17
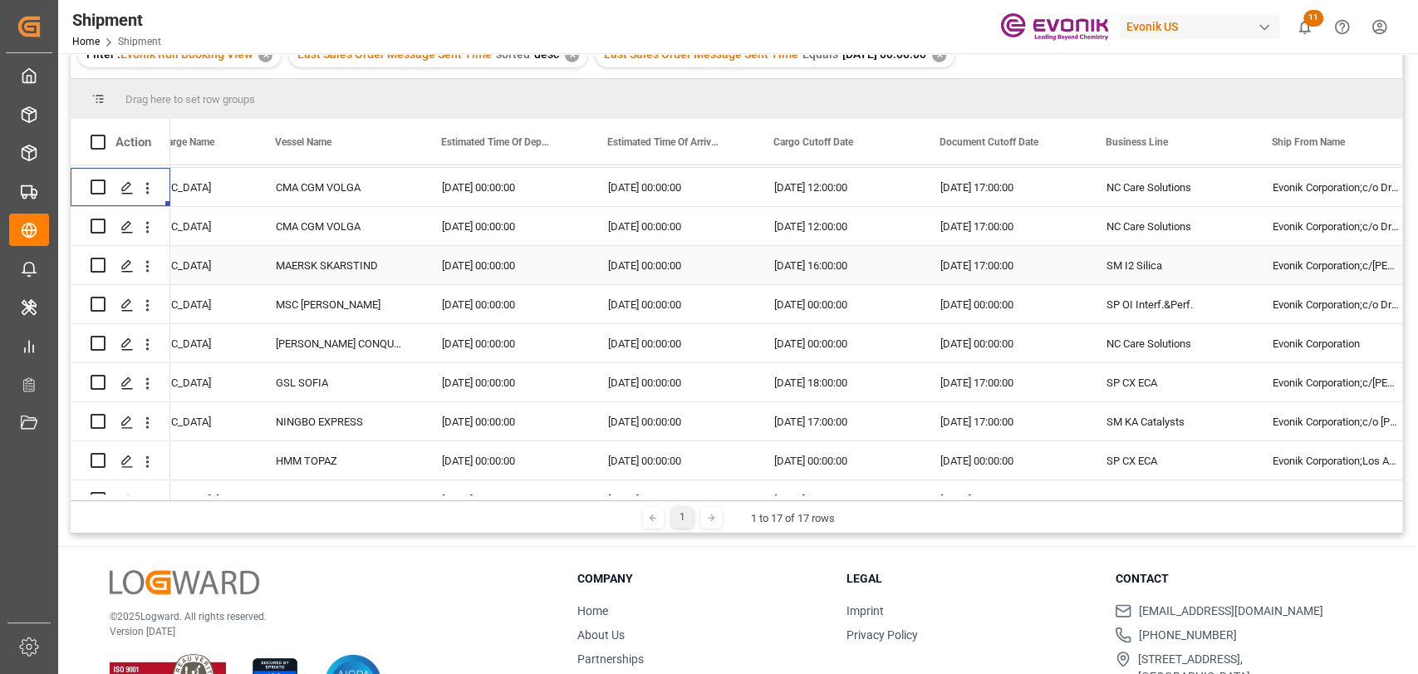
scroll to position [184, 0]
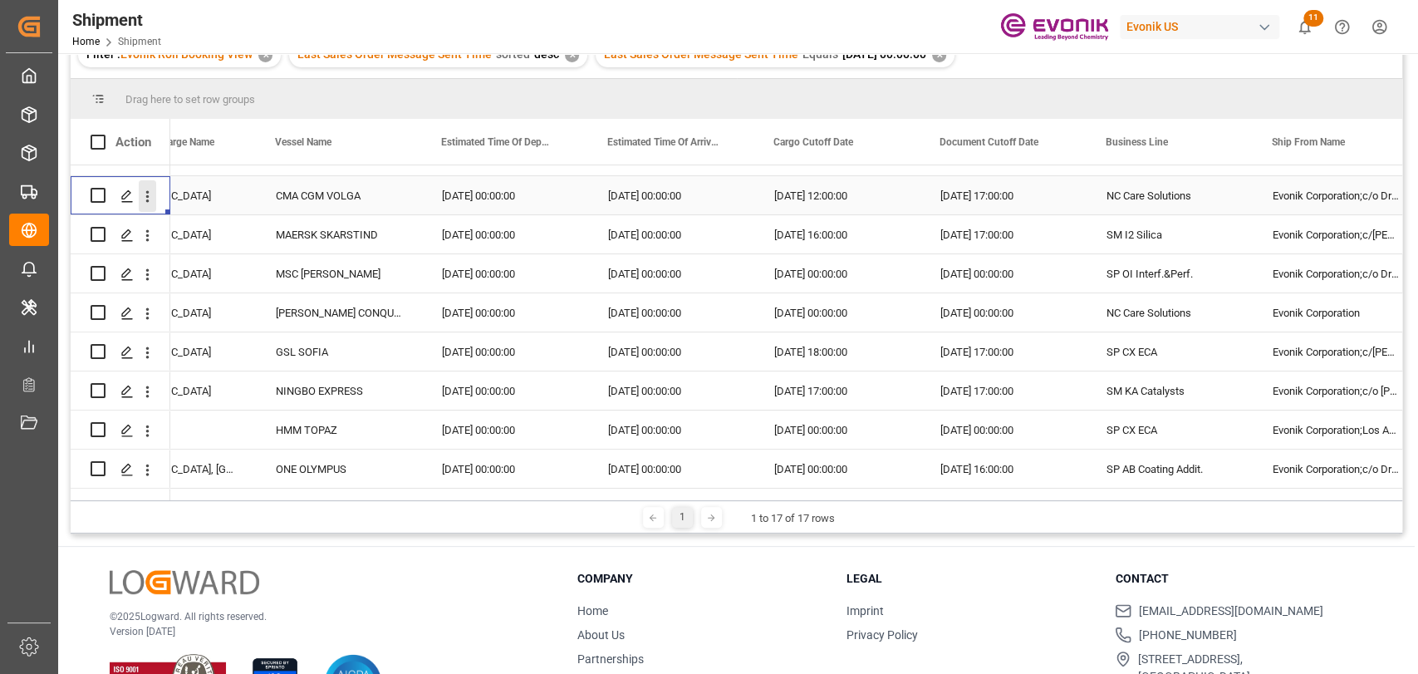
click at [150, 195] on icon "open menu" at bounding box center [147, 196] width 17 height 17
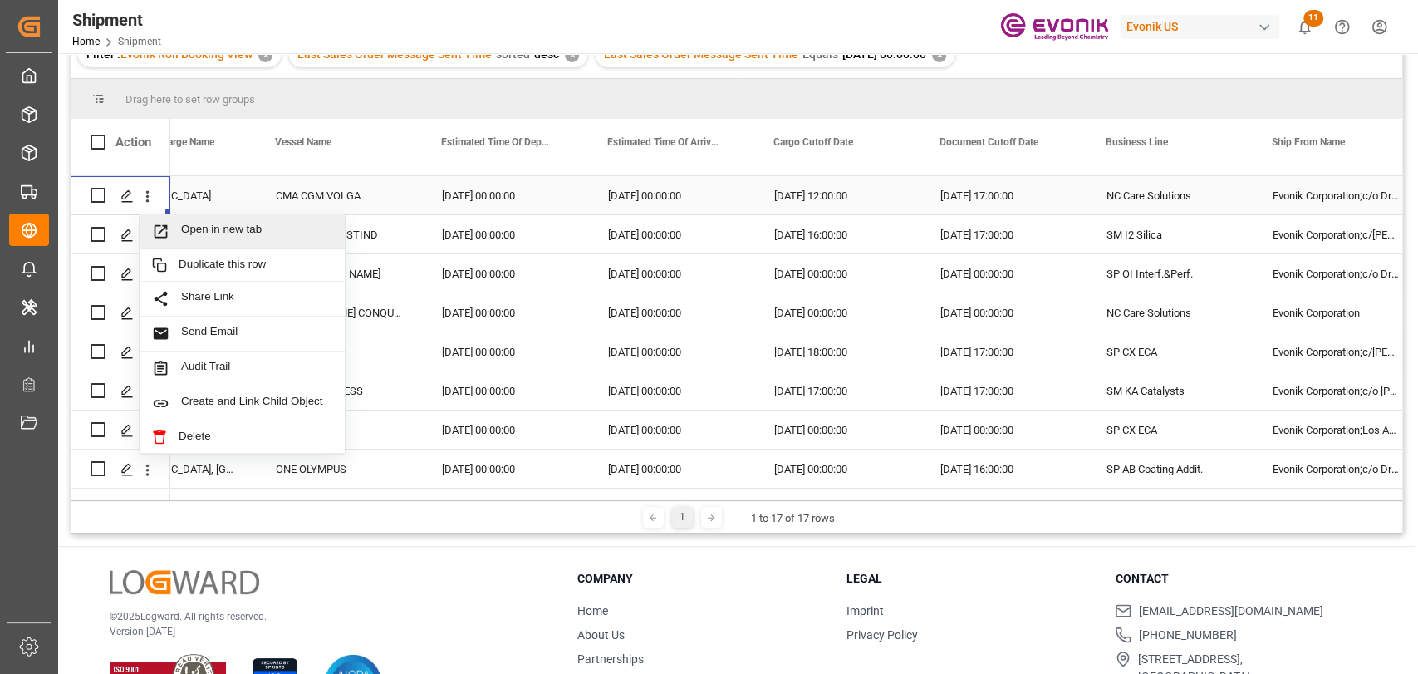
click at [169, 223] on span "Press SPACE to select this row." at bounding box center [166, 231] width 29 height 17
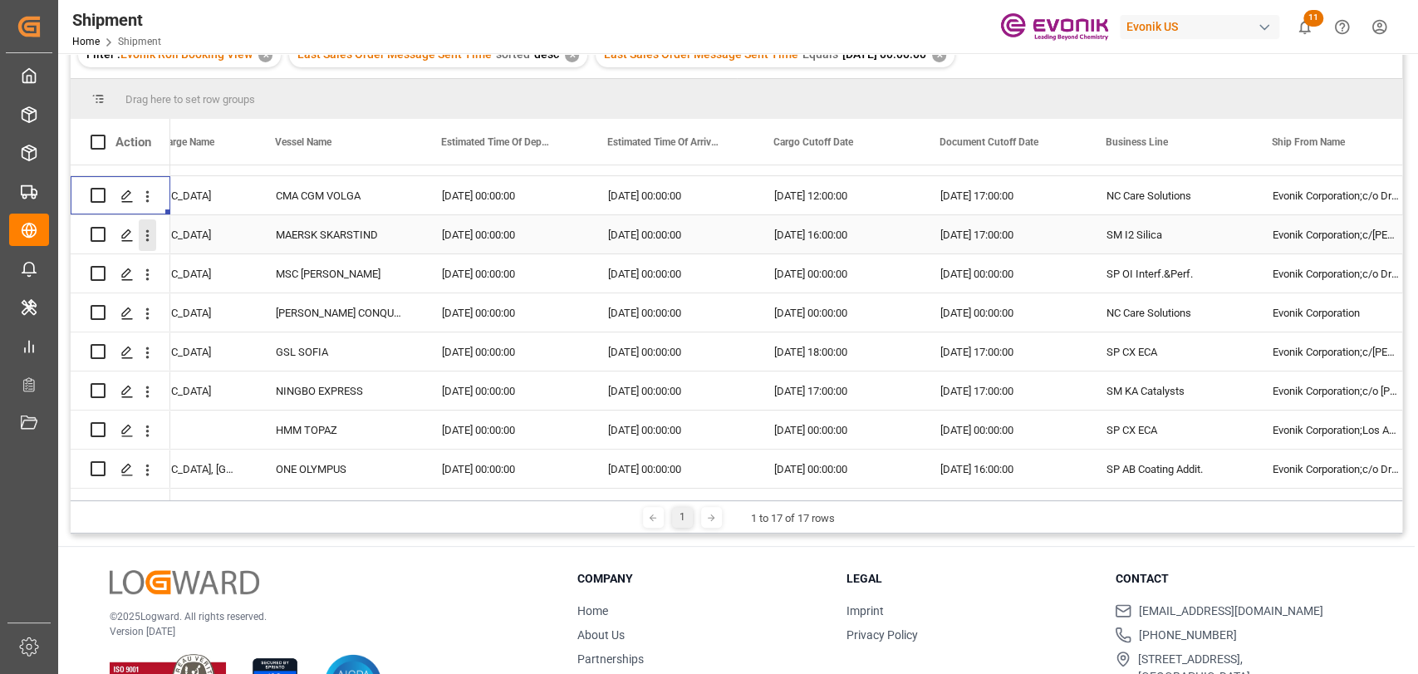
click at [146, 230] on icon "open menu" at bounding box center [147, 235] width 3 height 12
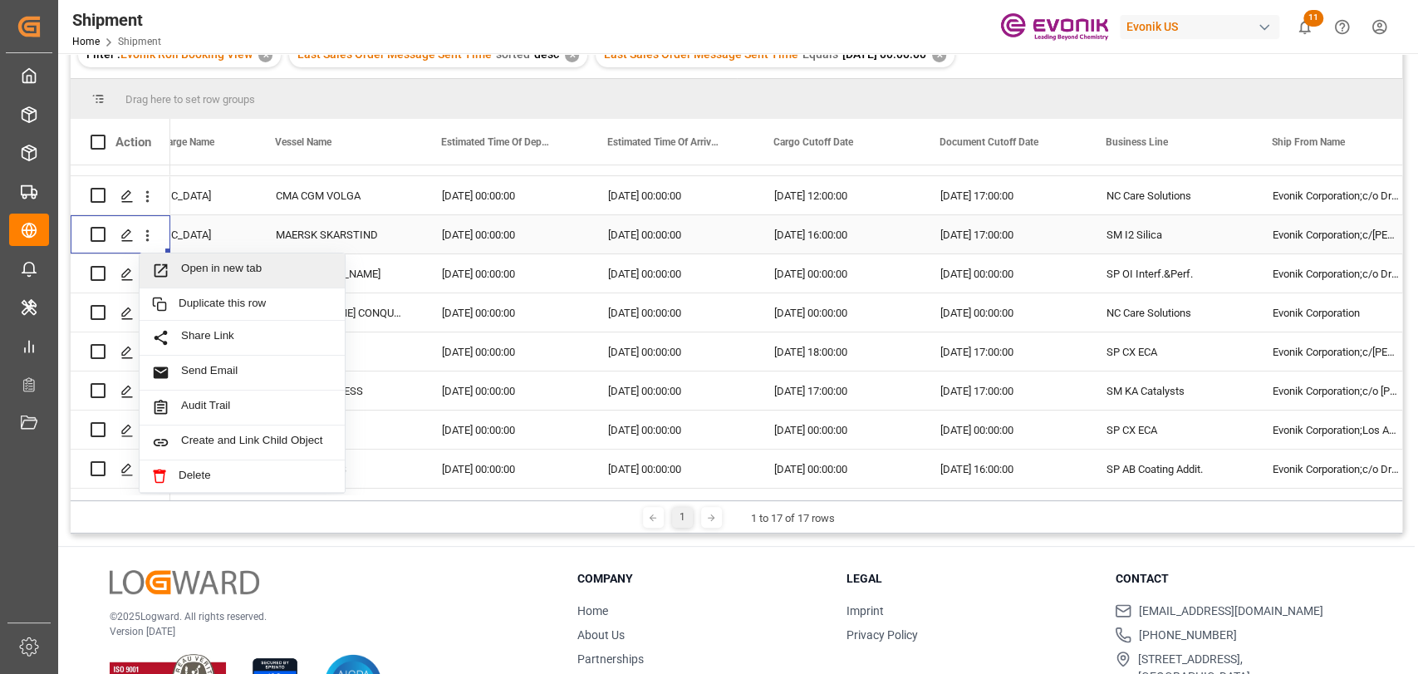
click at [196, 272] on span "Open in new tab" at bounding box center [256, 270] width 151 height 17
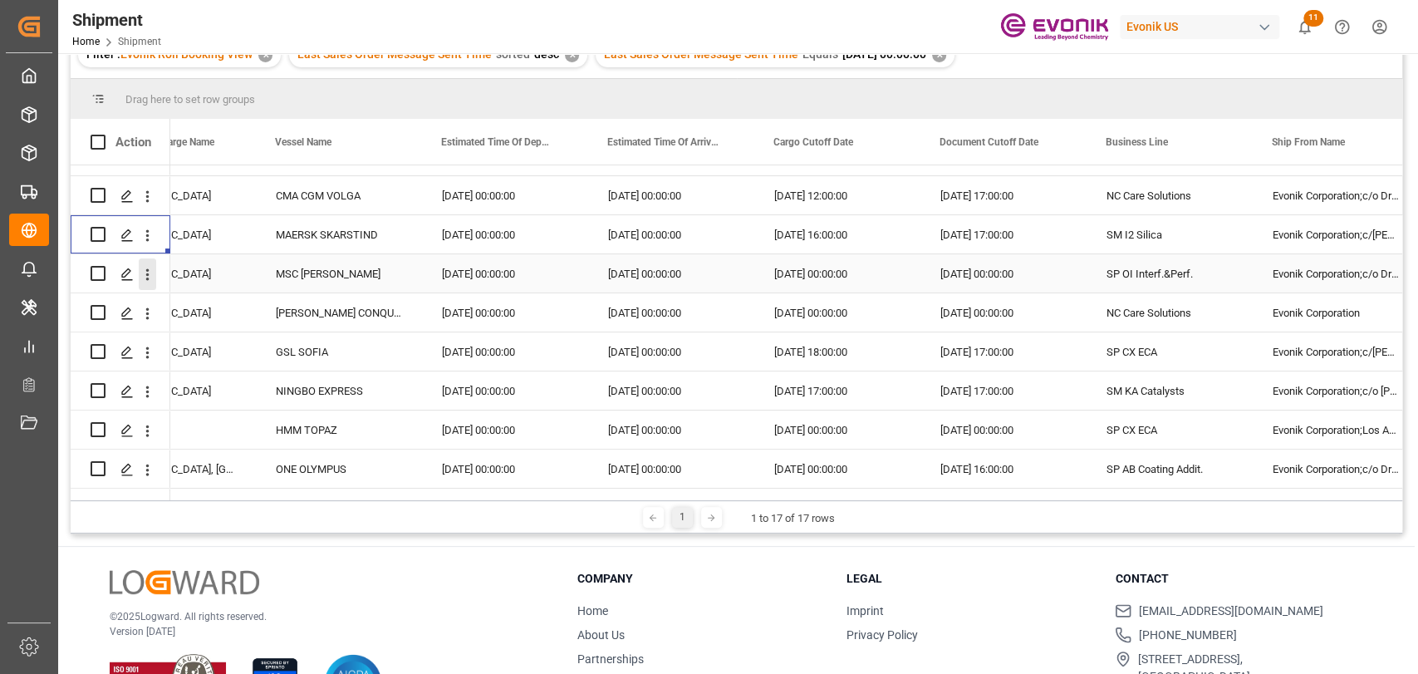
click at [146, 279] on icon "open menu" at bounding box center [147, 274] width 3 height 12
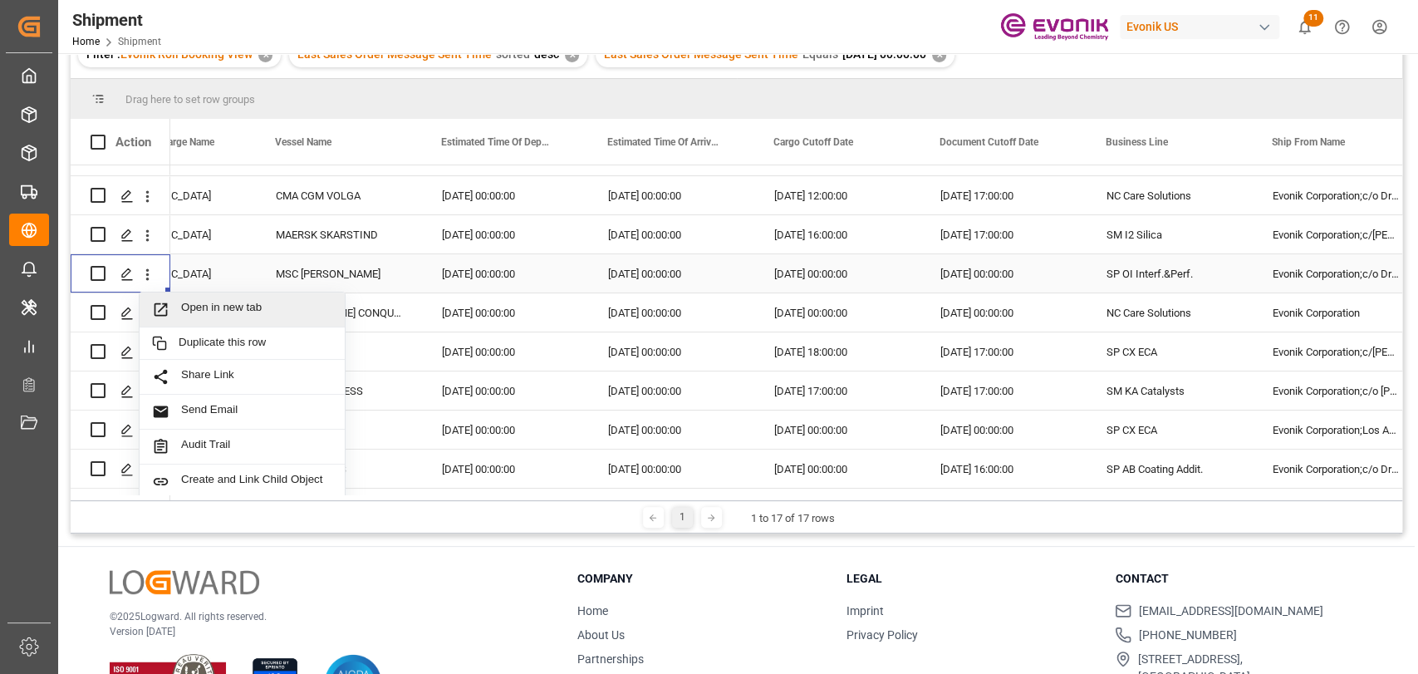
click at [181, 301] on span "Open in new tab" at bounding box center [256, 309] width 151 height 17
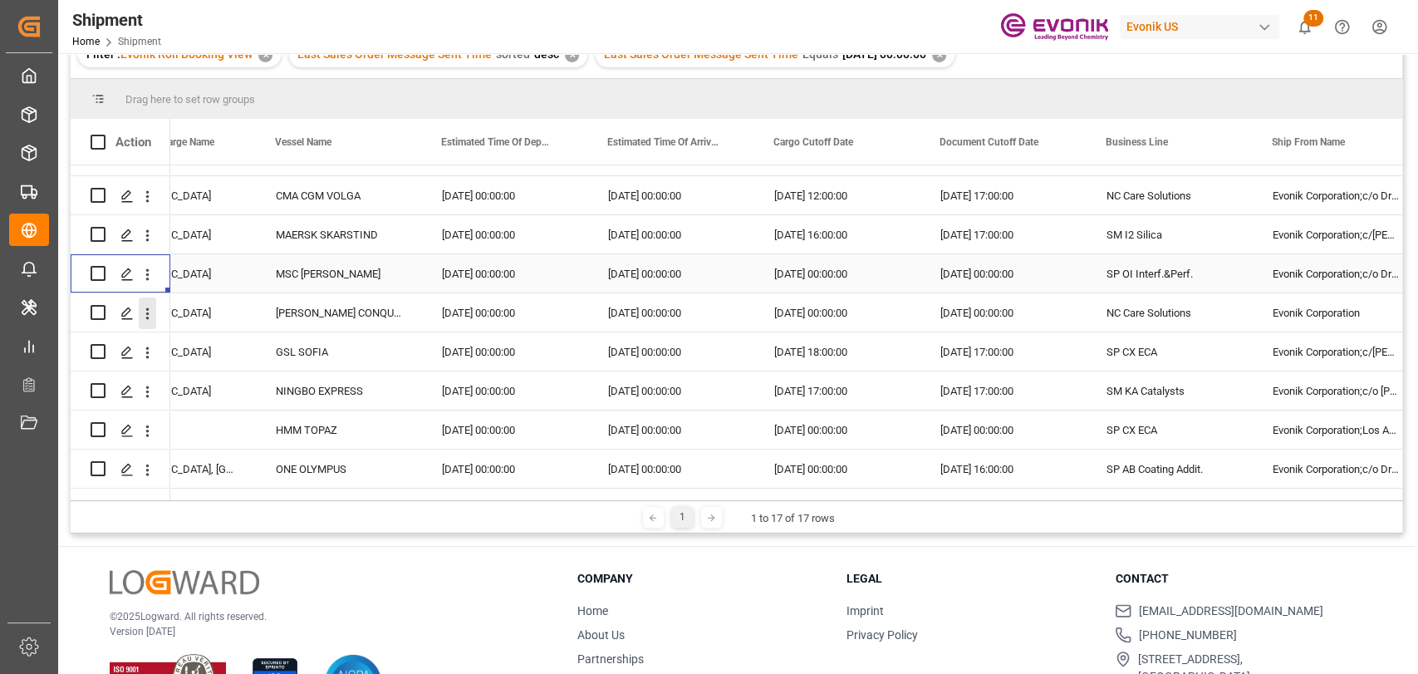
click at [148, 306] on icon "open menu" at bounding box center [147, 313] width 17 height 17
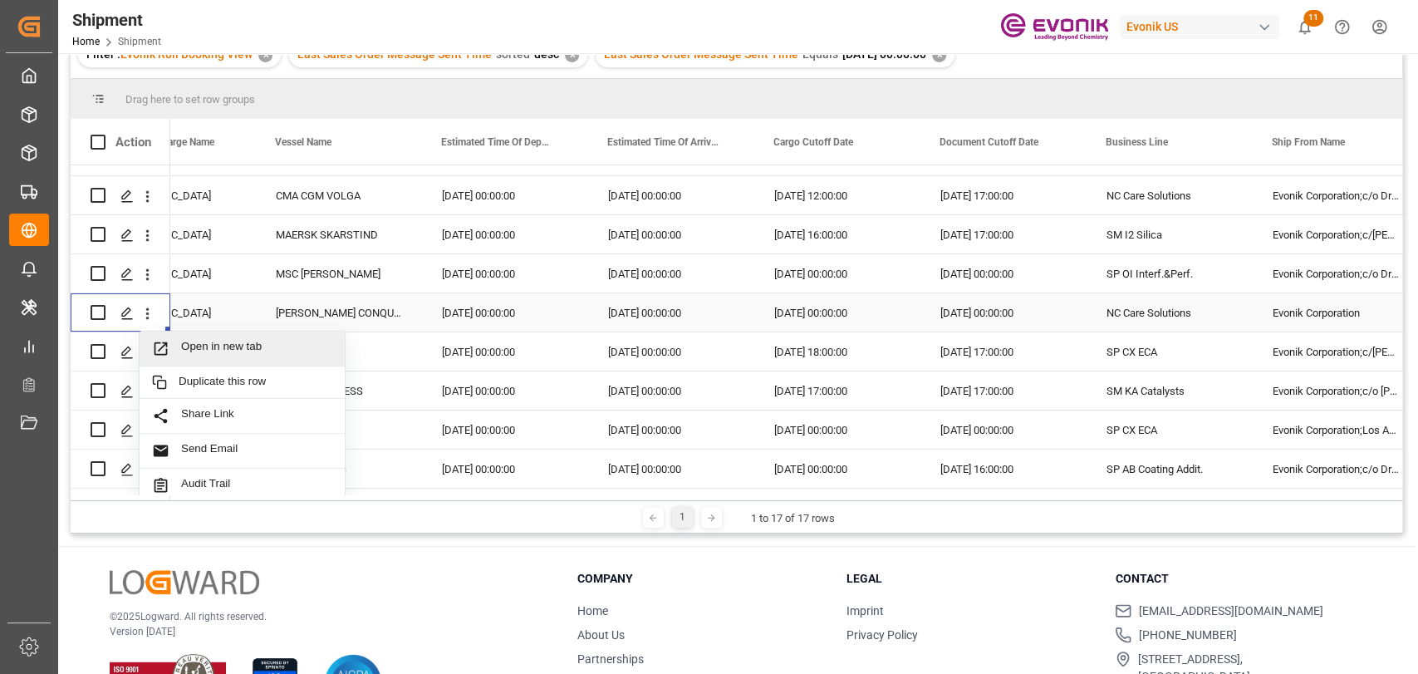
click at [184, 341] on span "Open in new tab" at bounding box center [256, 348] width 151 height 17
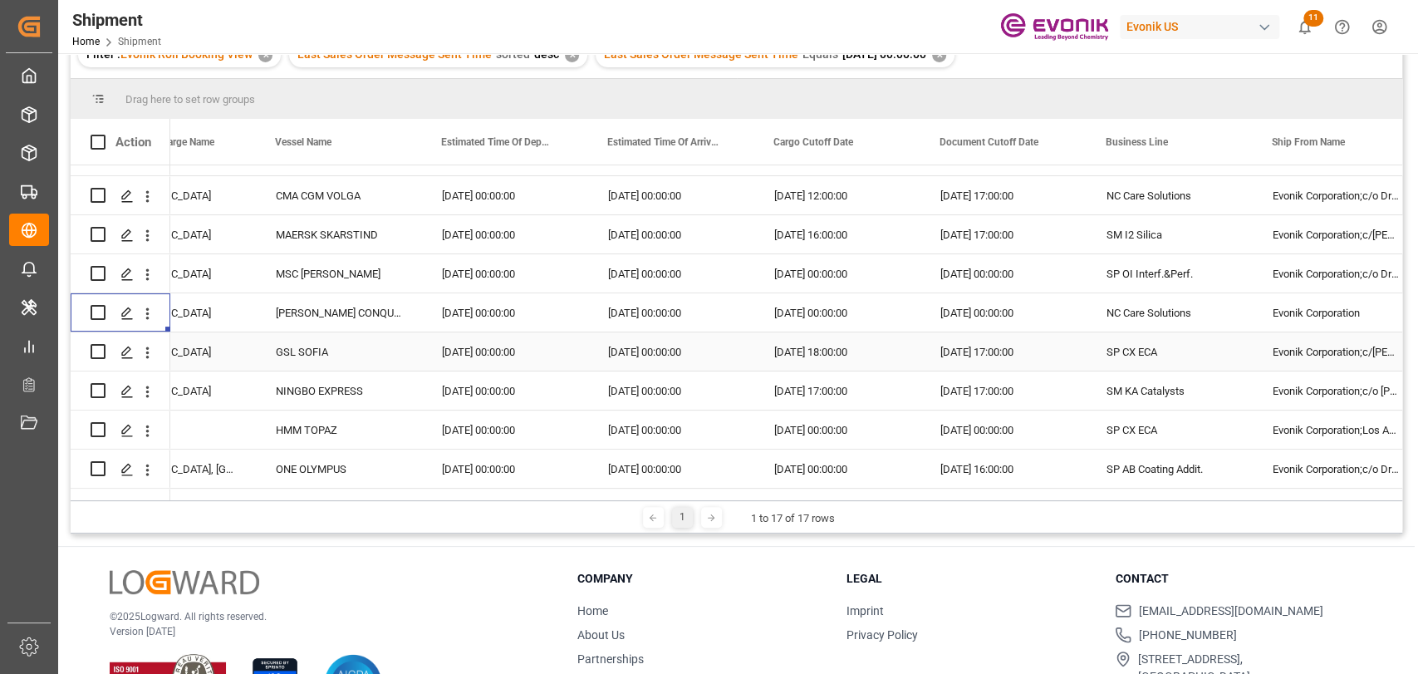
drag, startPoint x: 153, startPoint y: 349, endPoint x: 208, endPoint y: 385, distance: 66.6
click at [153, 349] on icon "open menu" at bounding box center [147, 352] width 17 height 17
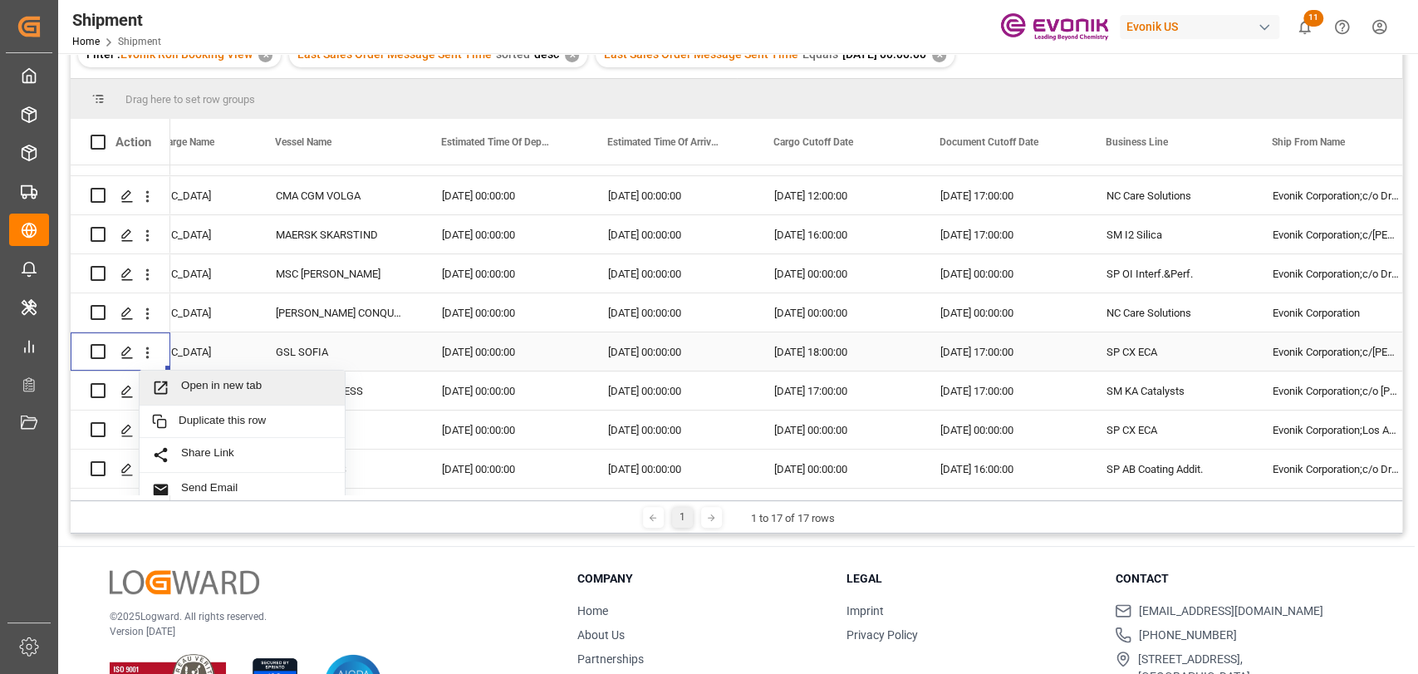
click at [210, 385] on span "Open in new tab" at bounding box center [256, 387] width 151 height 17
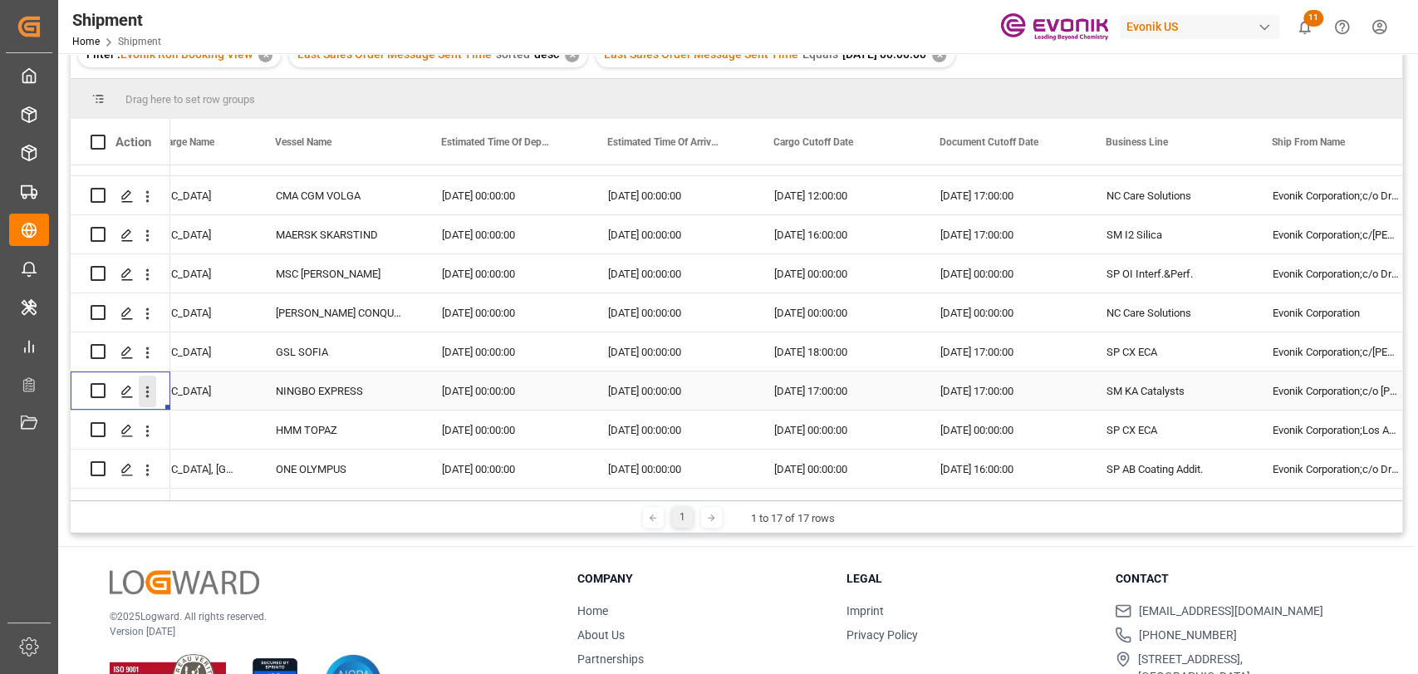
drag, startPoint x: 147, startPoint y: 407, endPoint x: 145, endPoint y: 394, distance: 13.4
click at [146, 404] on div "Press SPACE to select this row." at bounding box center [121, 390] width 60 height 37
click at [145, 394] on icon "open menu" at bounding box center [147, 391] width 17 height 17
click at [194, 414] on div "Open in new tab" at bounding box center [242, 426] width 205 height 35
click at [152, 434] on icon "open menu" at bounding box center [147, 430] width 17 height 17
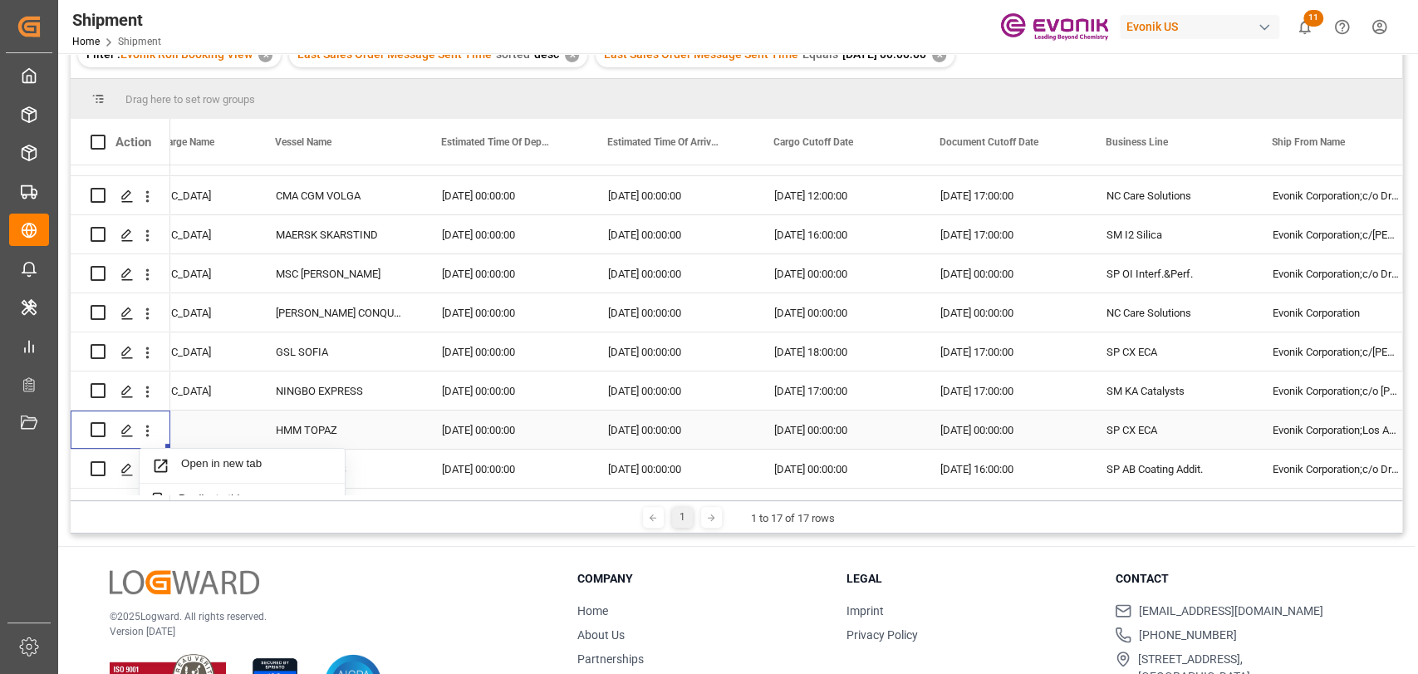
click at [211, 457] on span "Open in new tab" at bounding box center [256, 465] width 151 height 17
click at [154, 467] on icon "open menu" at bounding box center [147, 469] width 17 height 17
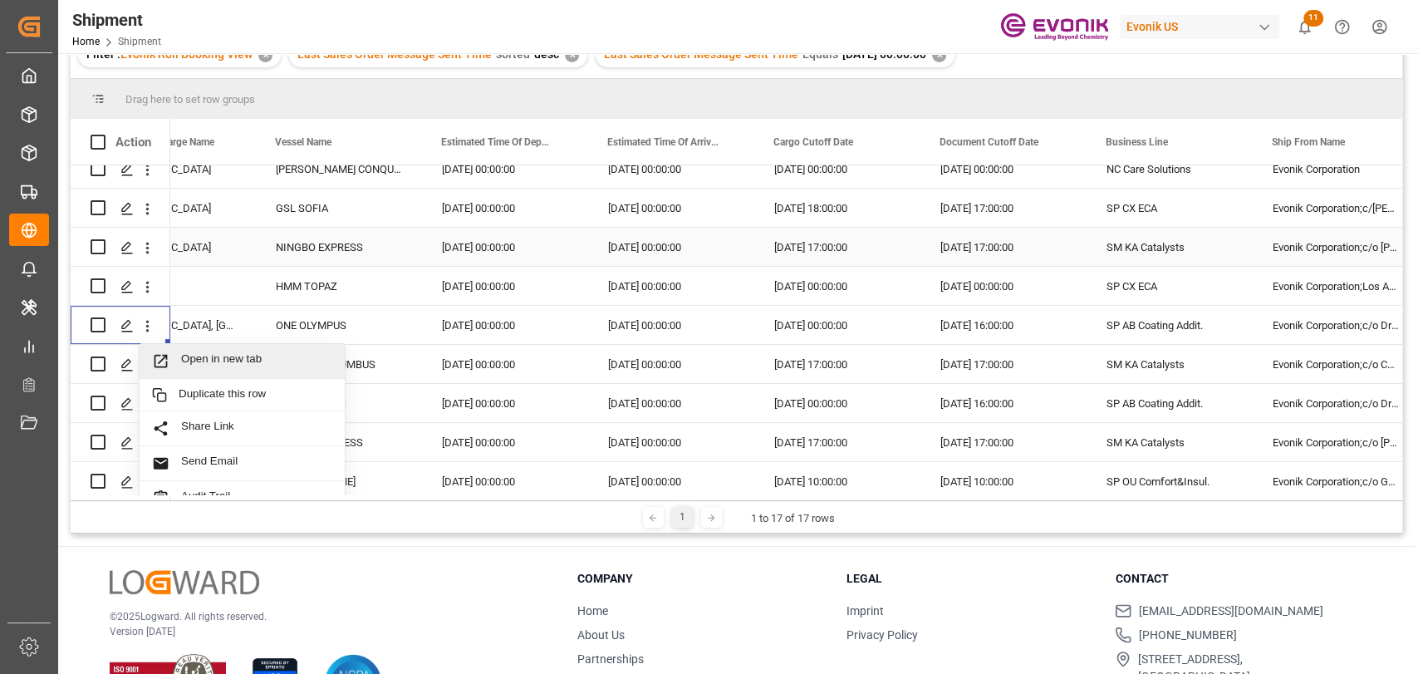
scroll to position [369, 0]
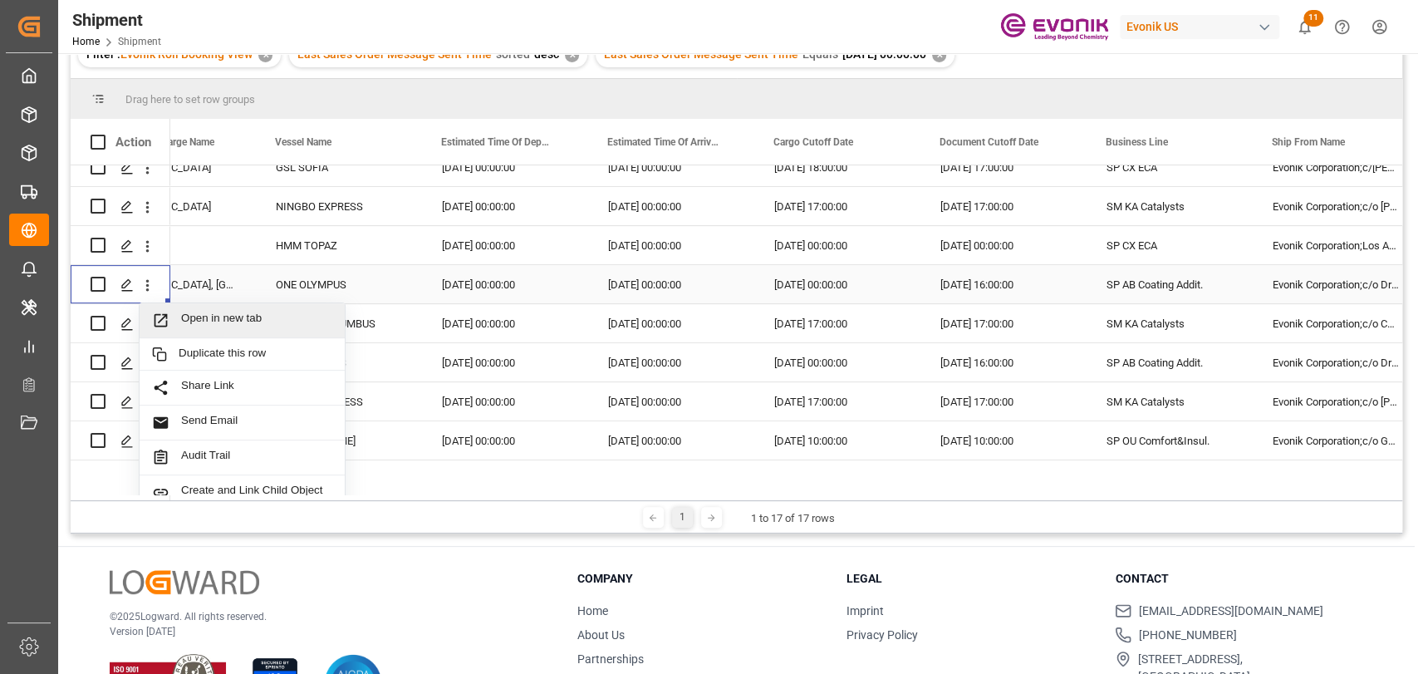
click at [223, 316] on span "Open in new tab" at bounding box center [256, 319] width 151 height 17
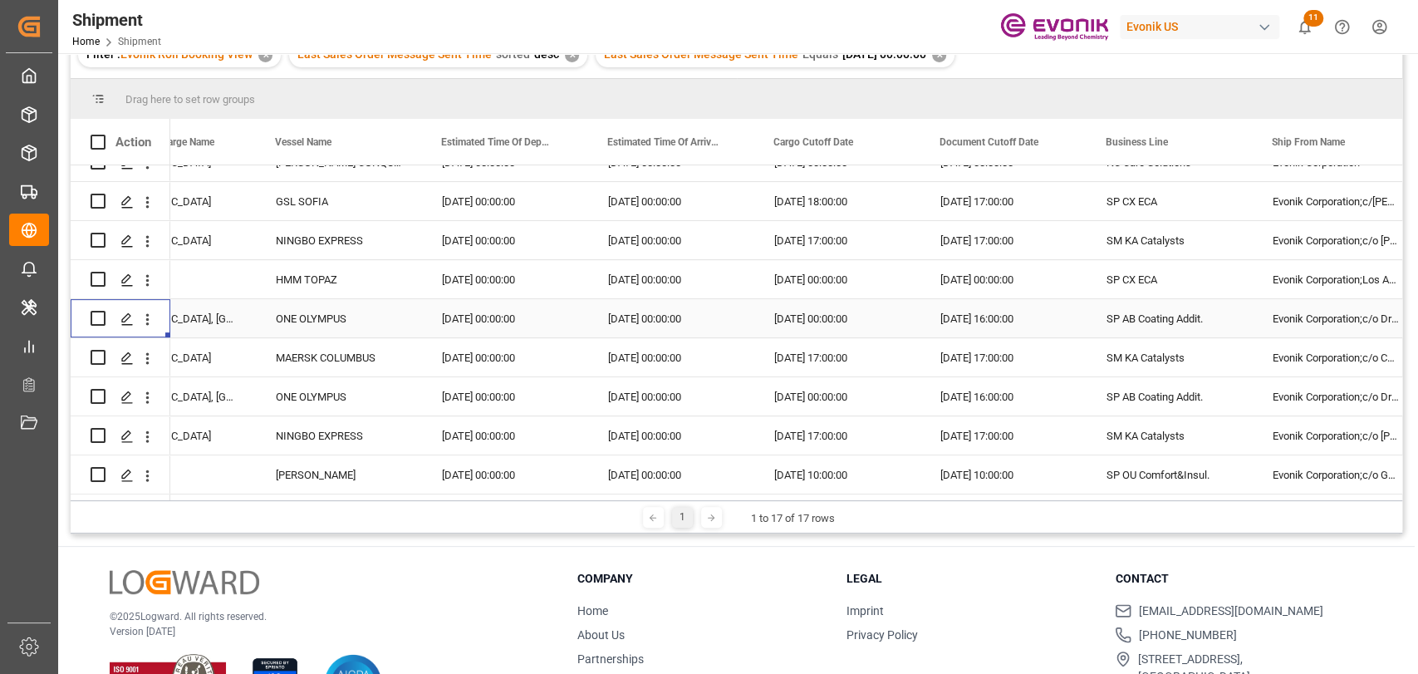
scroll to position [340, 0]
click at [150, 354] on icon "open menu" at bounding box center [147, 358] width 17 height 17
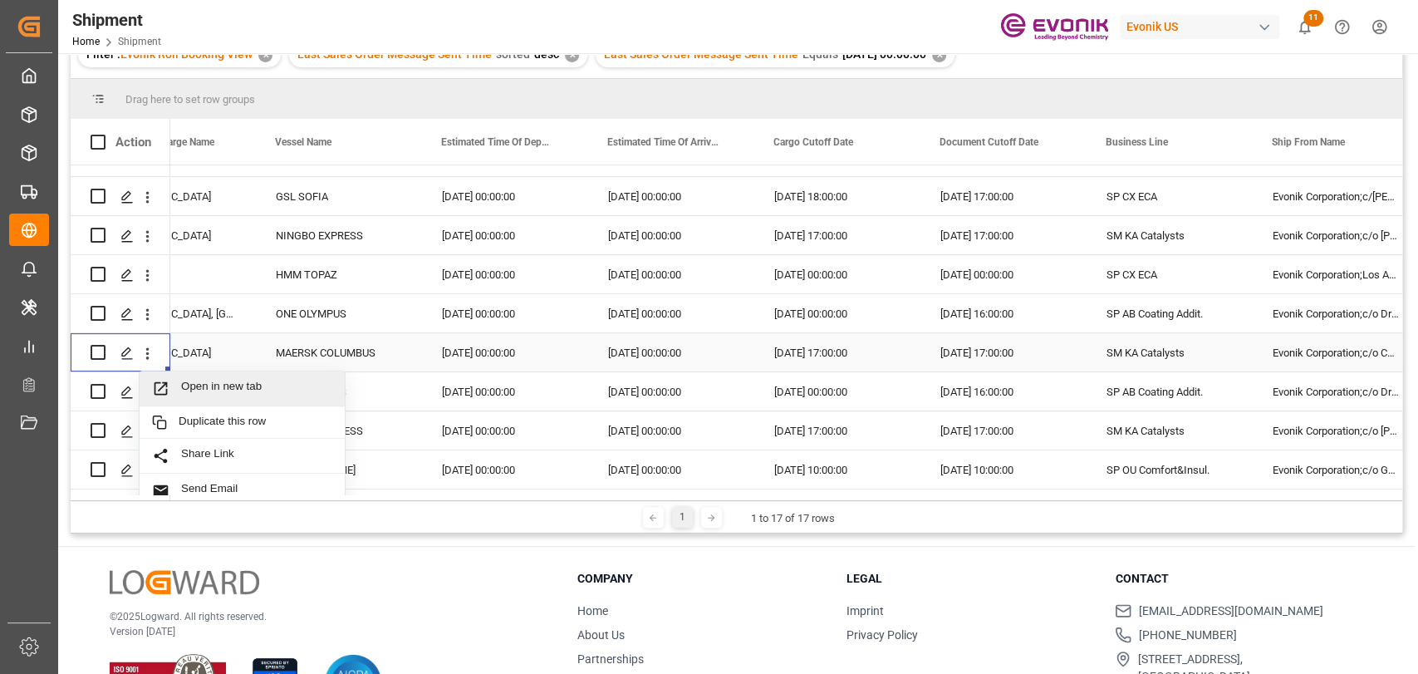
click at [199, 381] on span "Open in new tab" at bounding box center [256, 388] width 151 height 17
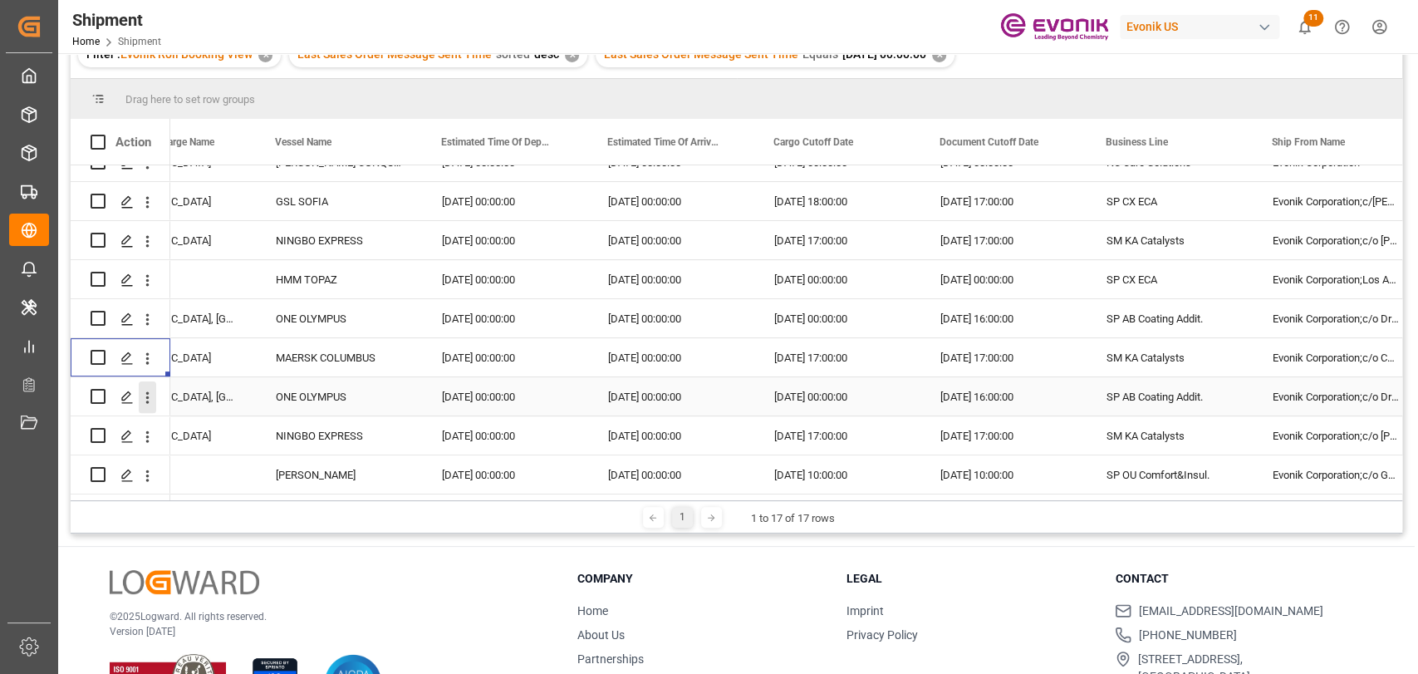
click at [145, 400] on button "open menu" at bounding box center [147, 397] width 17 height 32
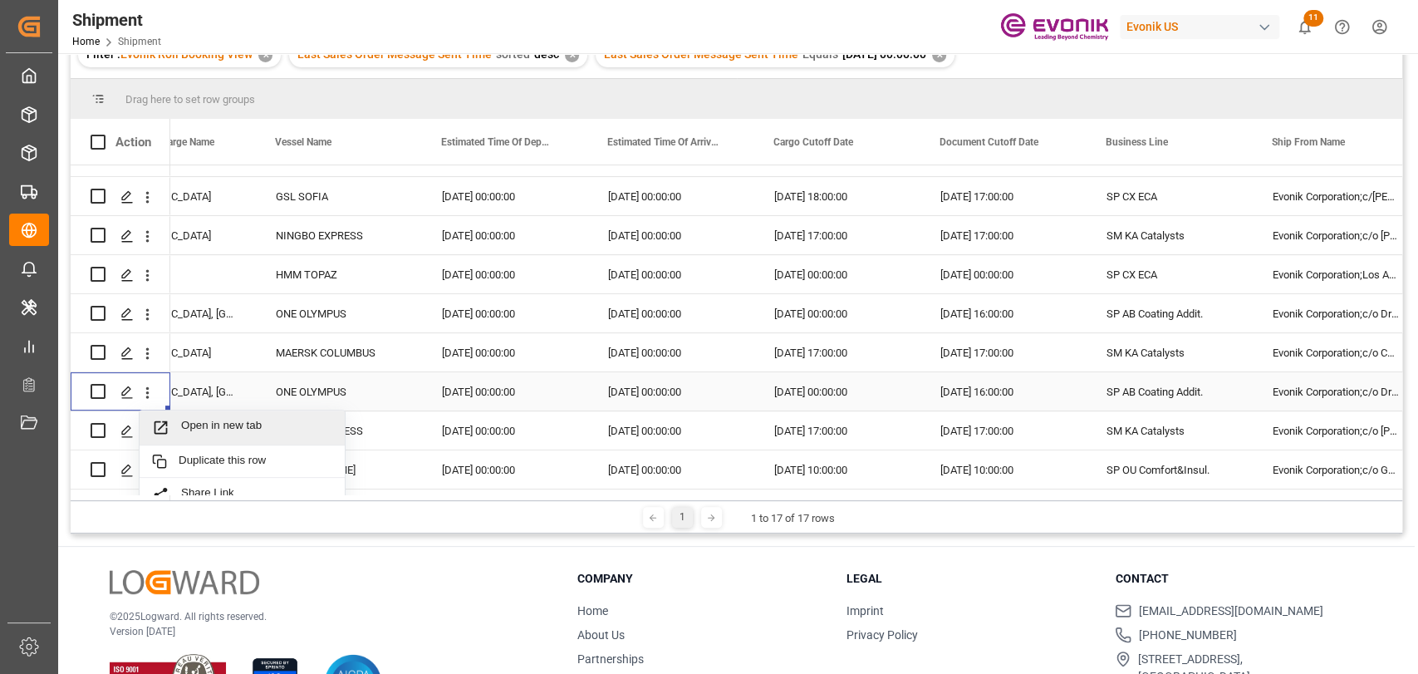
click at [169, 436] on div "Open in new tab" at bounding box center [242, 427] width 205 height 35
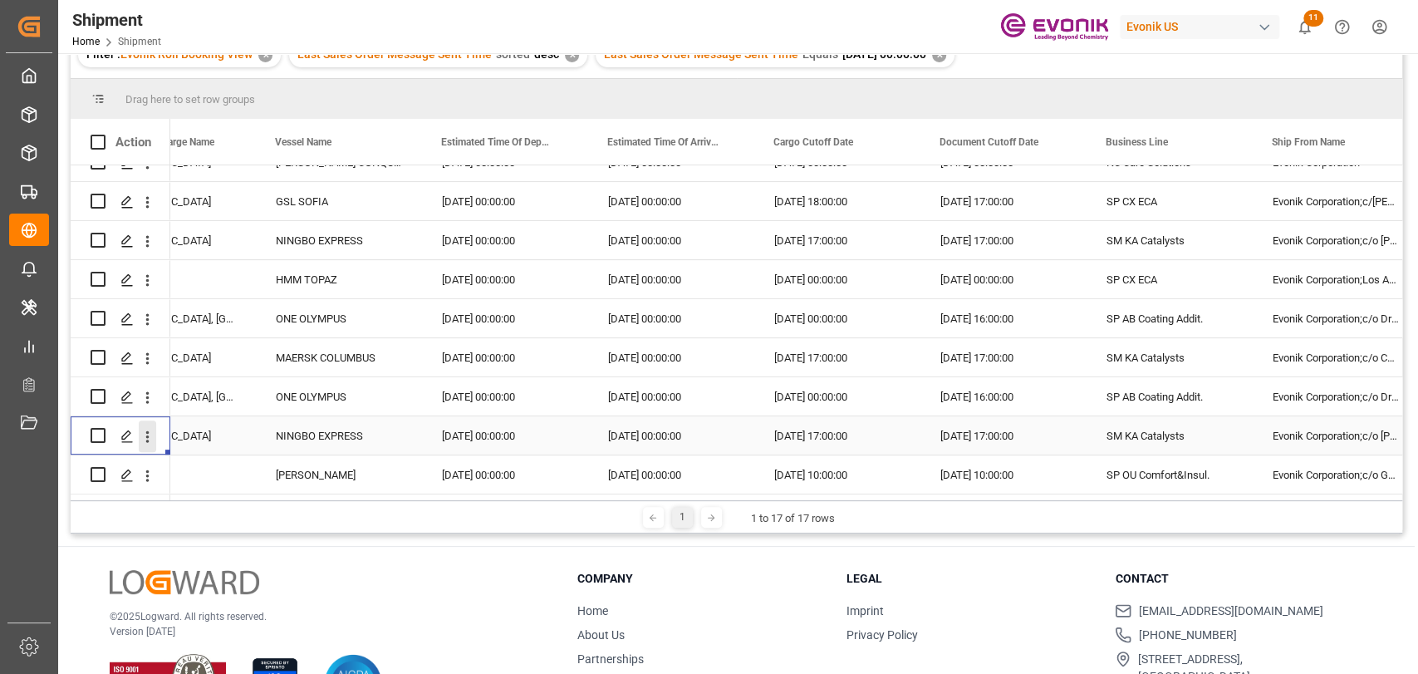
click at [148, 439] on icon "open menu" at bounding box center [147, 436] width 17 height 17
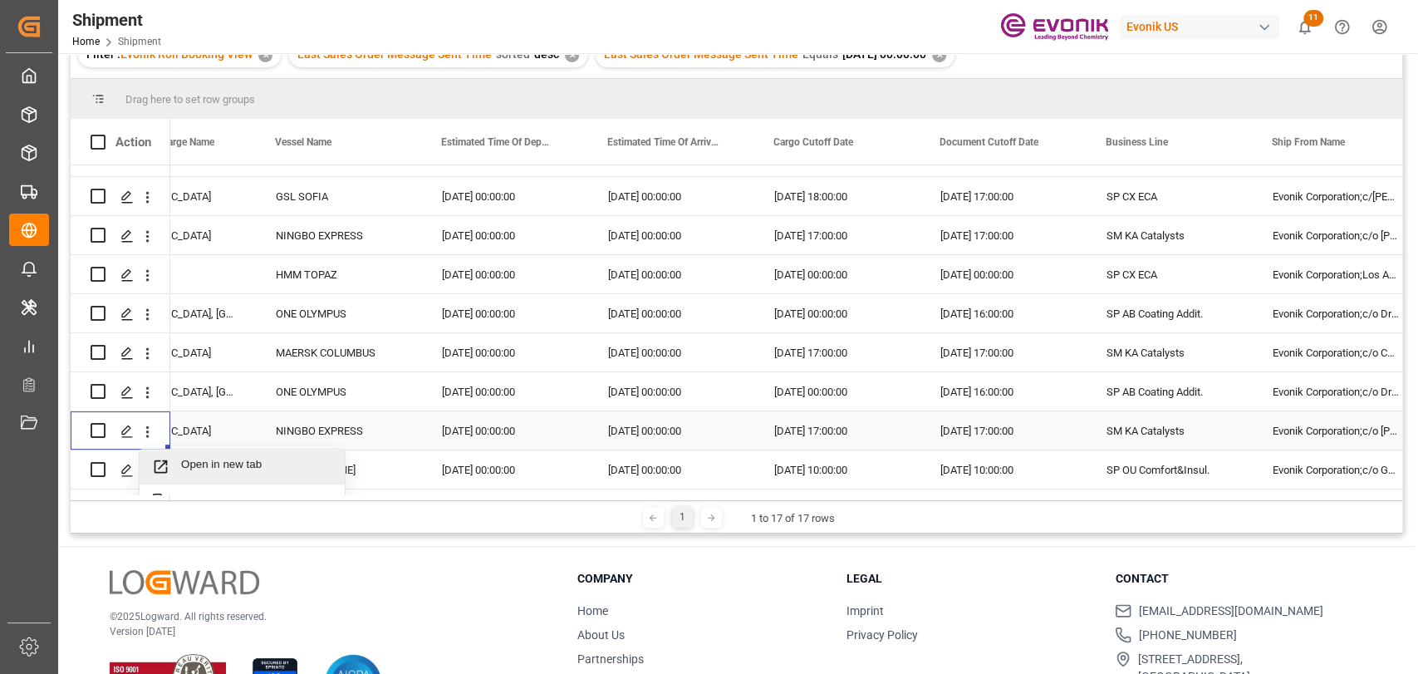
click at [254, 471] on span "Open in new tab" at bounding box center [256, 466] width 151 height 17
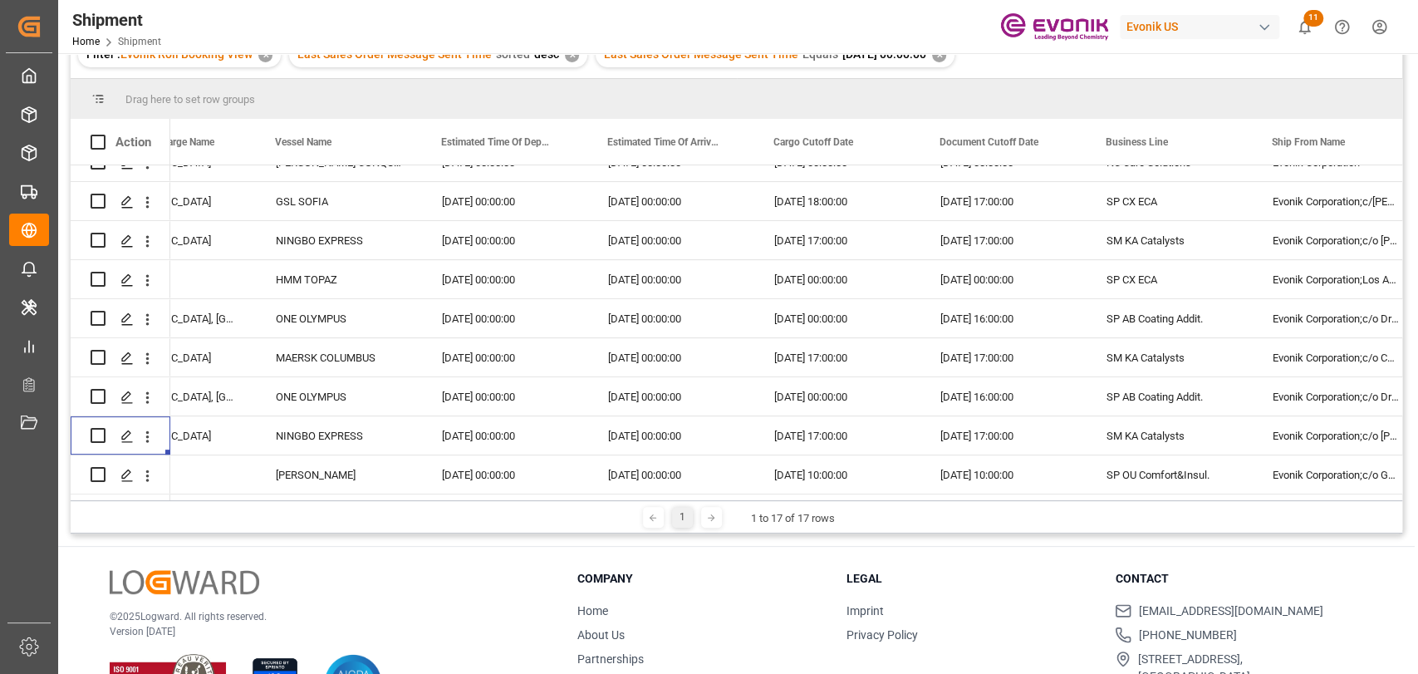
scroll to position [246, 0]
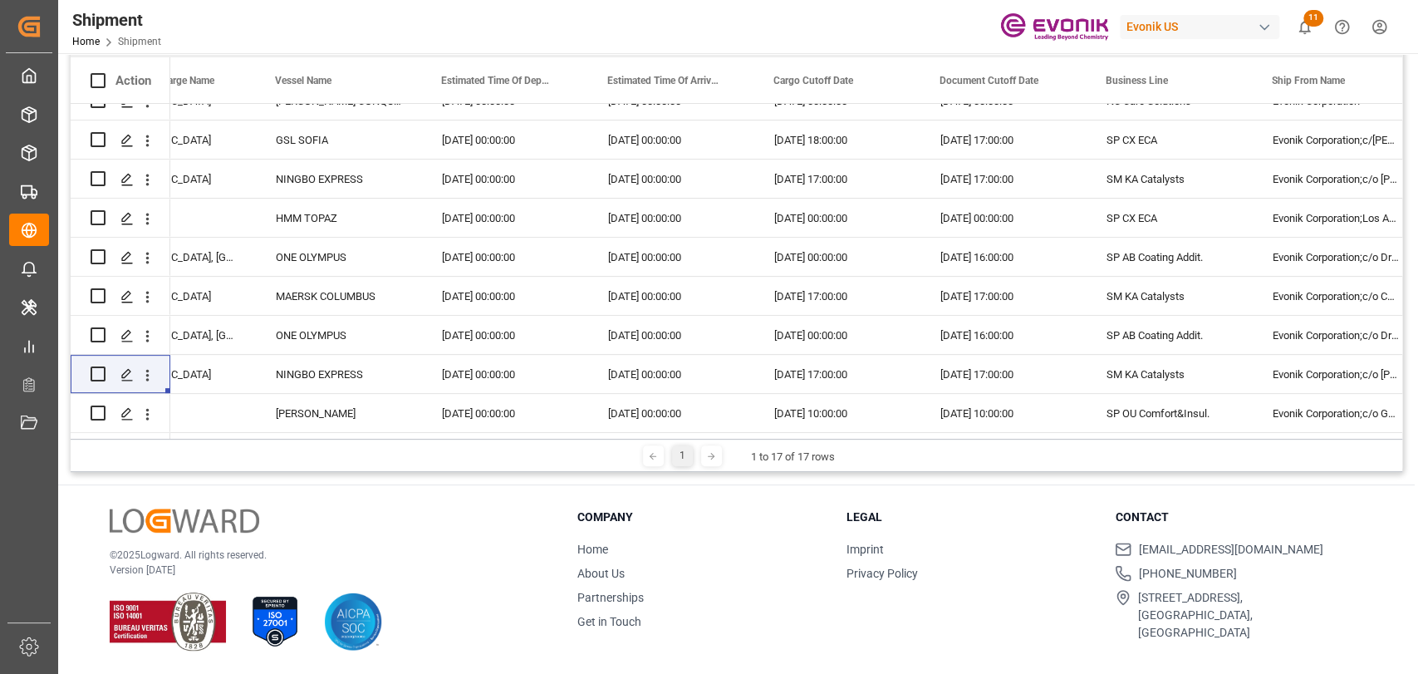
click at [145, 444] on div "1 1 to 17 of 17 rows" at bounding box center [736, 455] width 1331 height 33
click at [142, 413] on icon "open menu" at bounding box center [147, 413] width 17 height 17
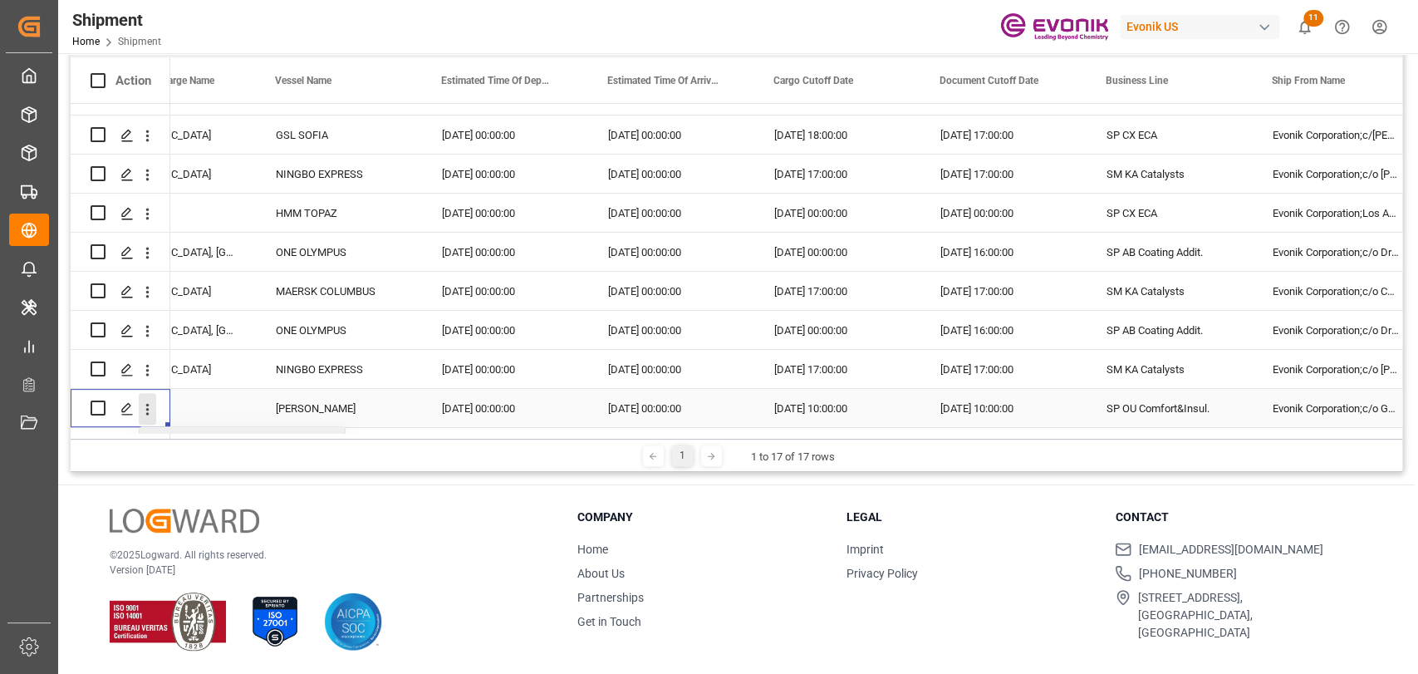
click at [147, 404] on icon "close menu" at bounding box center [147, 409] width 3 height 12
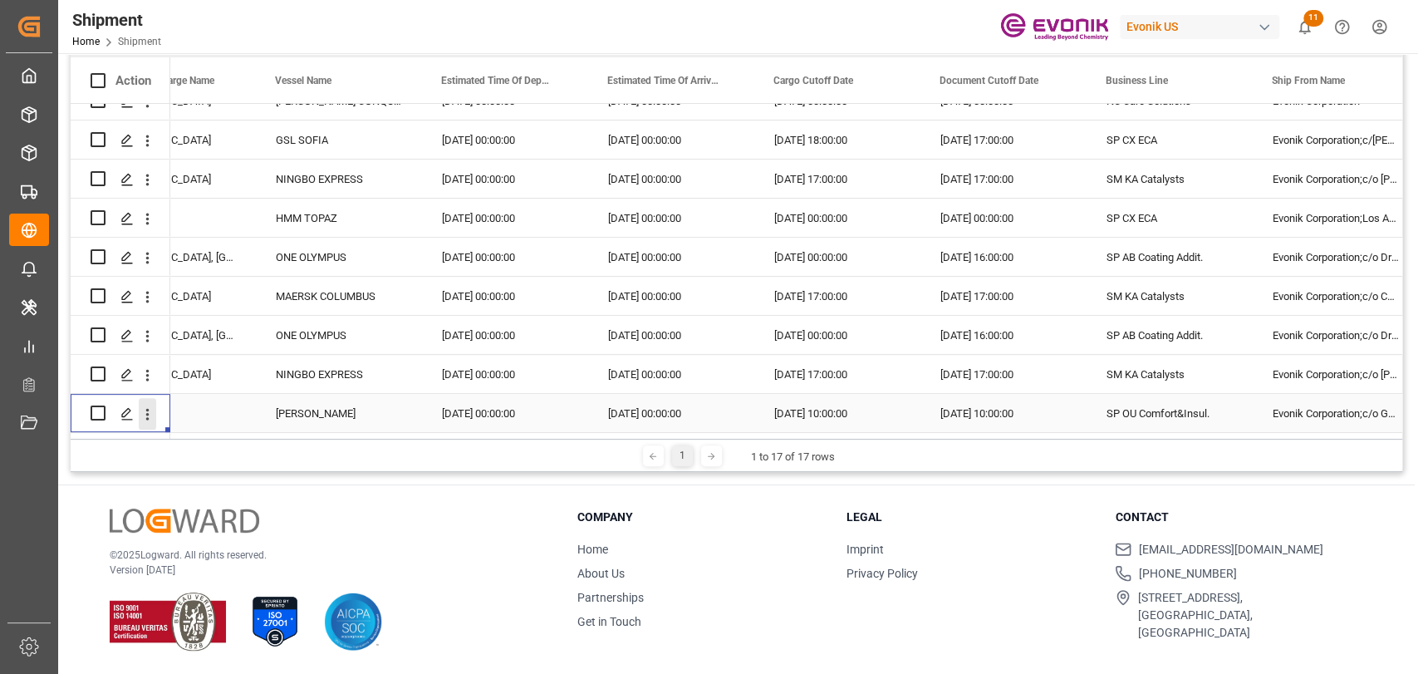
click at [147, 408] on icon "open menu" at bounding box center [147, 414] width 3 height 12
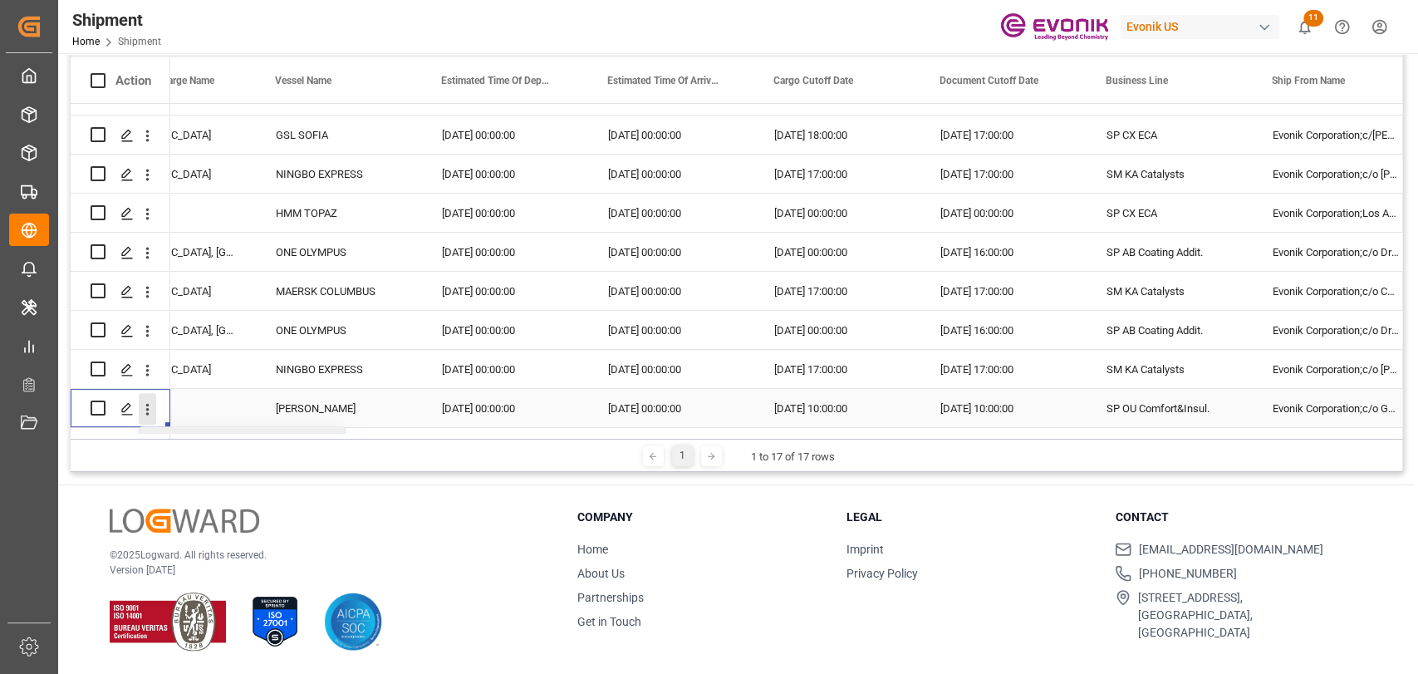
click at [149, 407] on icon "close menu" at bounding box center [147, 408] width 17 height 17
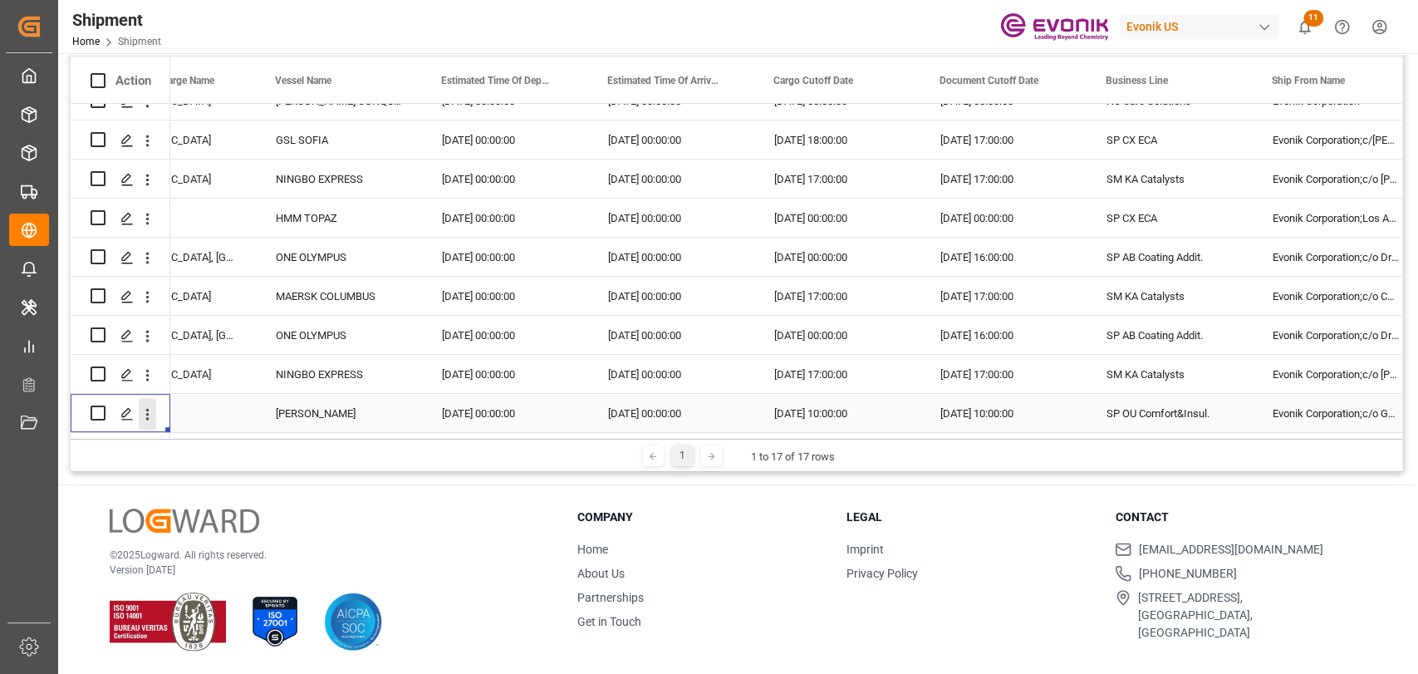
click at [145, 405] on icon "open menu" at bounding box center [147, 413] width 17 height 17
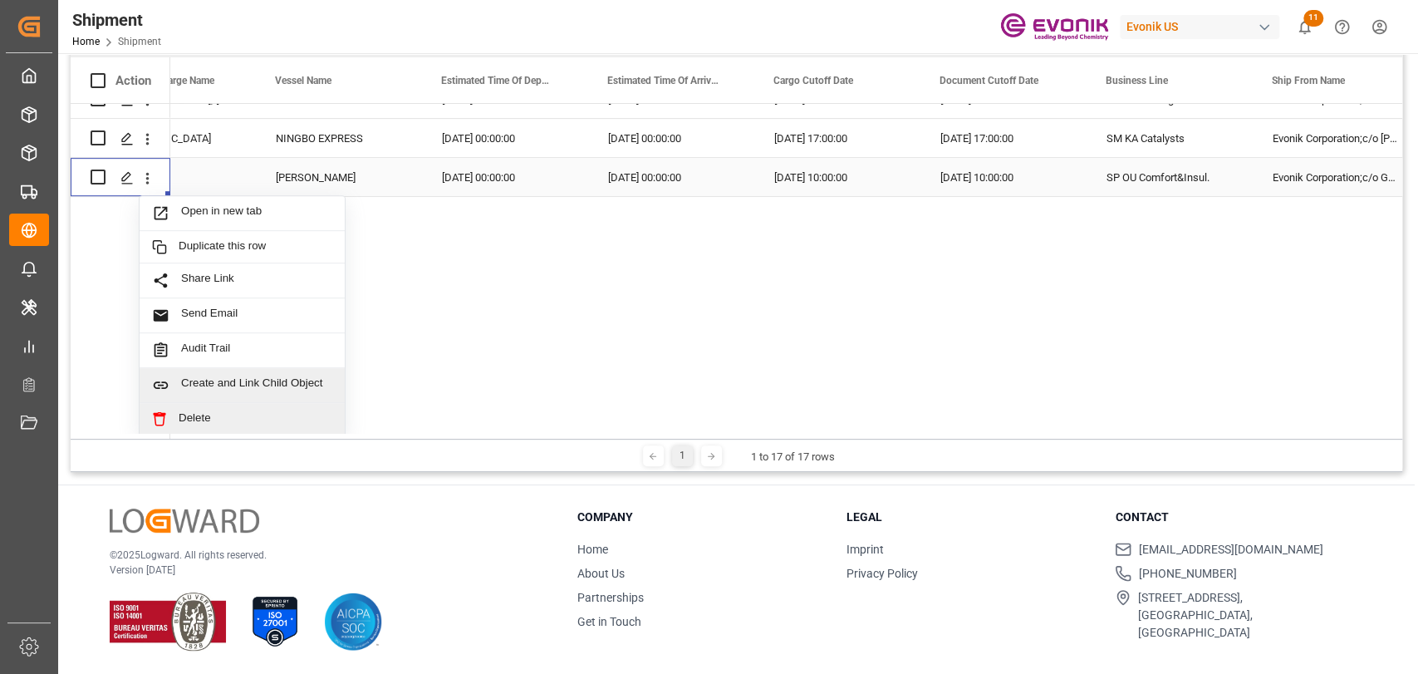
scroll to position [578, 0]
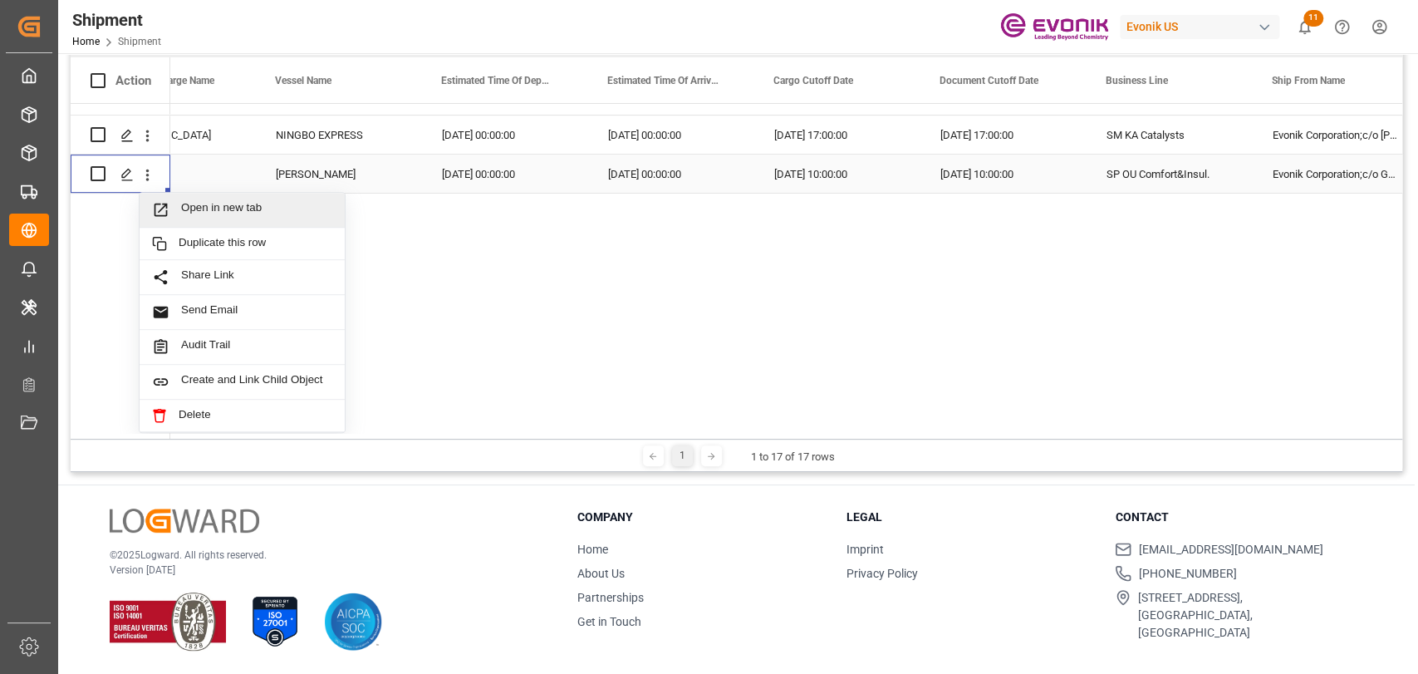
click at [191, 193] on div "Open in new tab" at bounding box center [242, 210] width 205 height 35
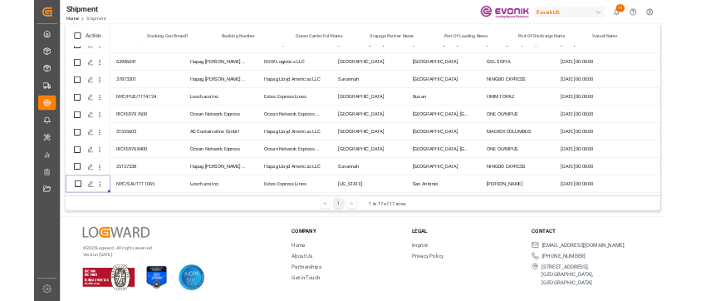
scroll to position [0, 0]
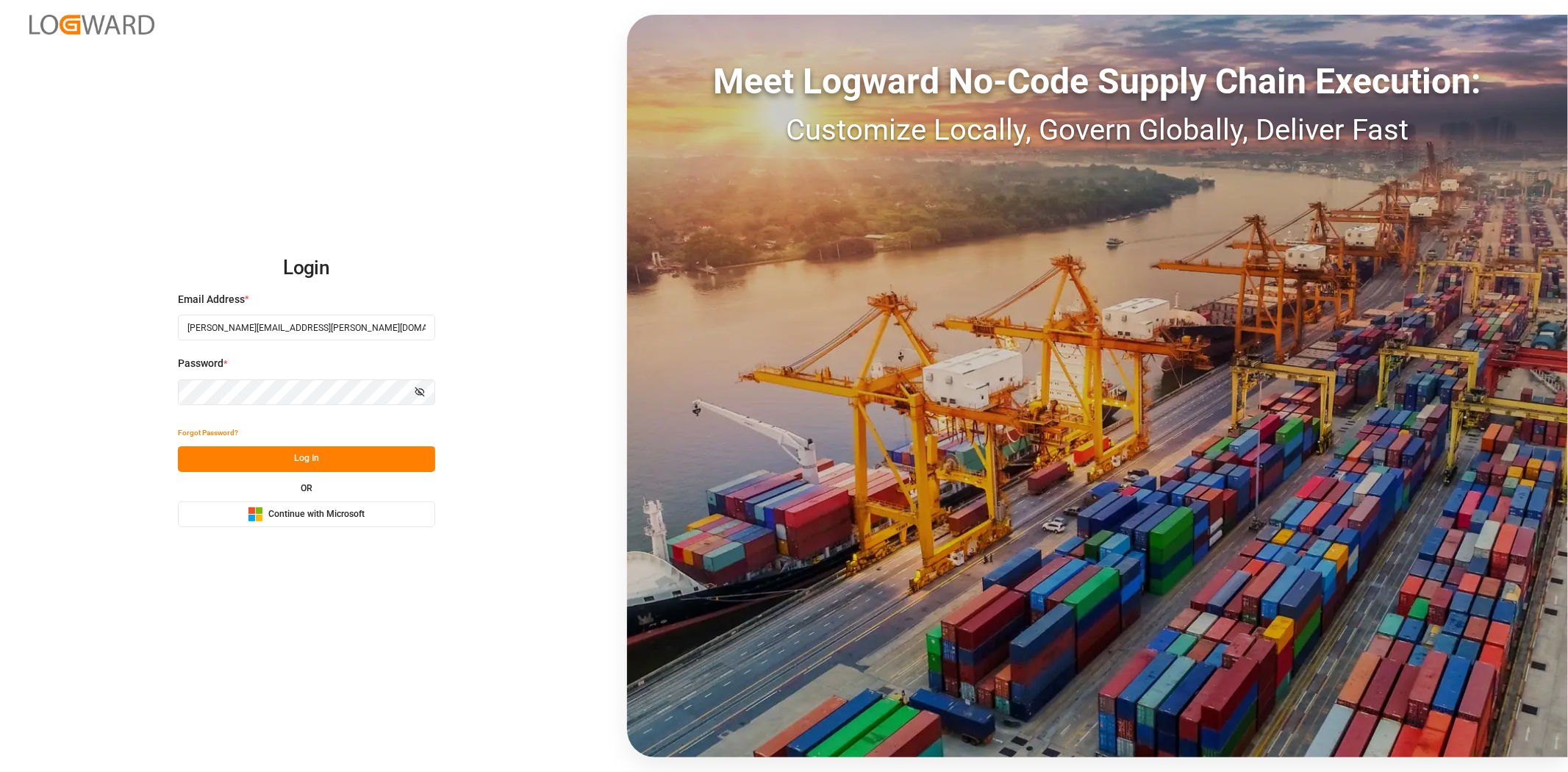
click at [291, 464] on button "Log In" at bounding box center [306, 459] width 257 height 26
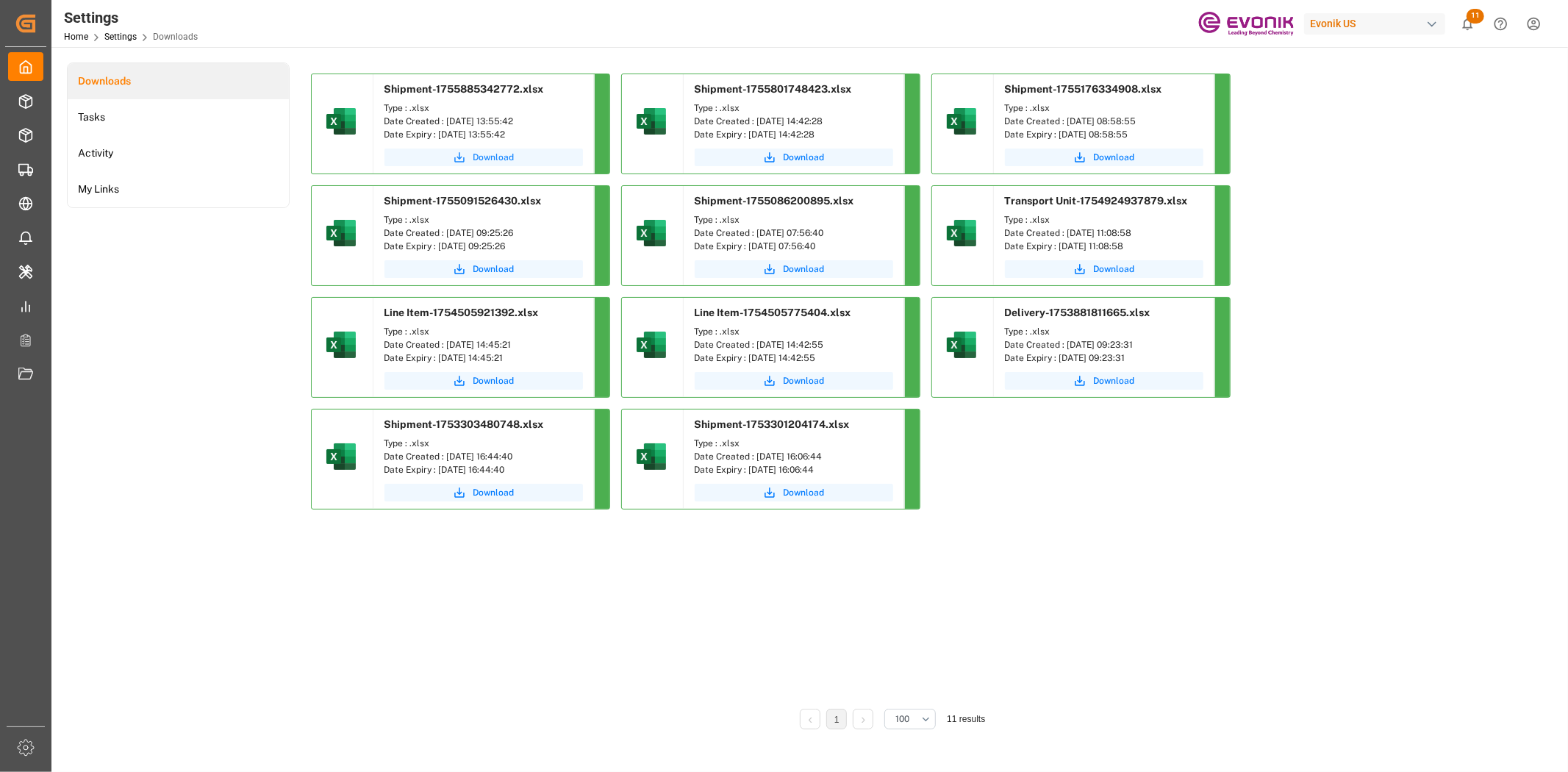
click at [504, 150] on button "Download" at bounding box center [483, 158] width 198 height 18
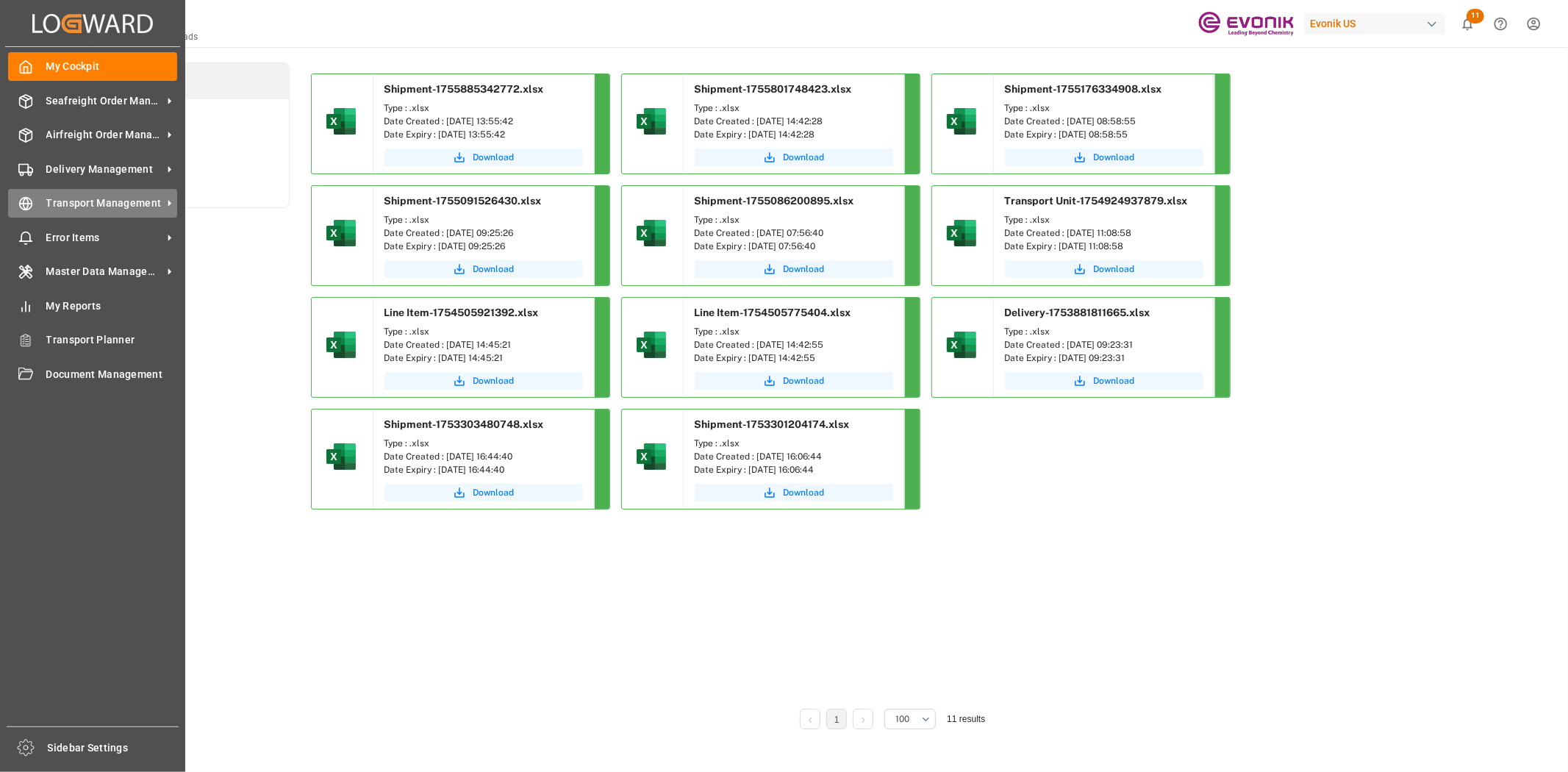
click at [19, 204] on icon at bounding box center [26, 204] width 15 height 15
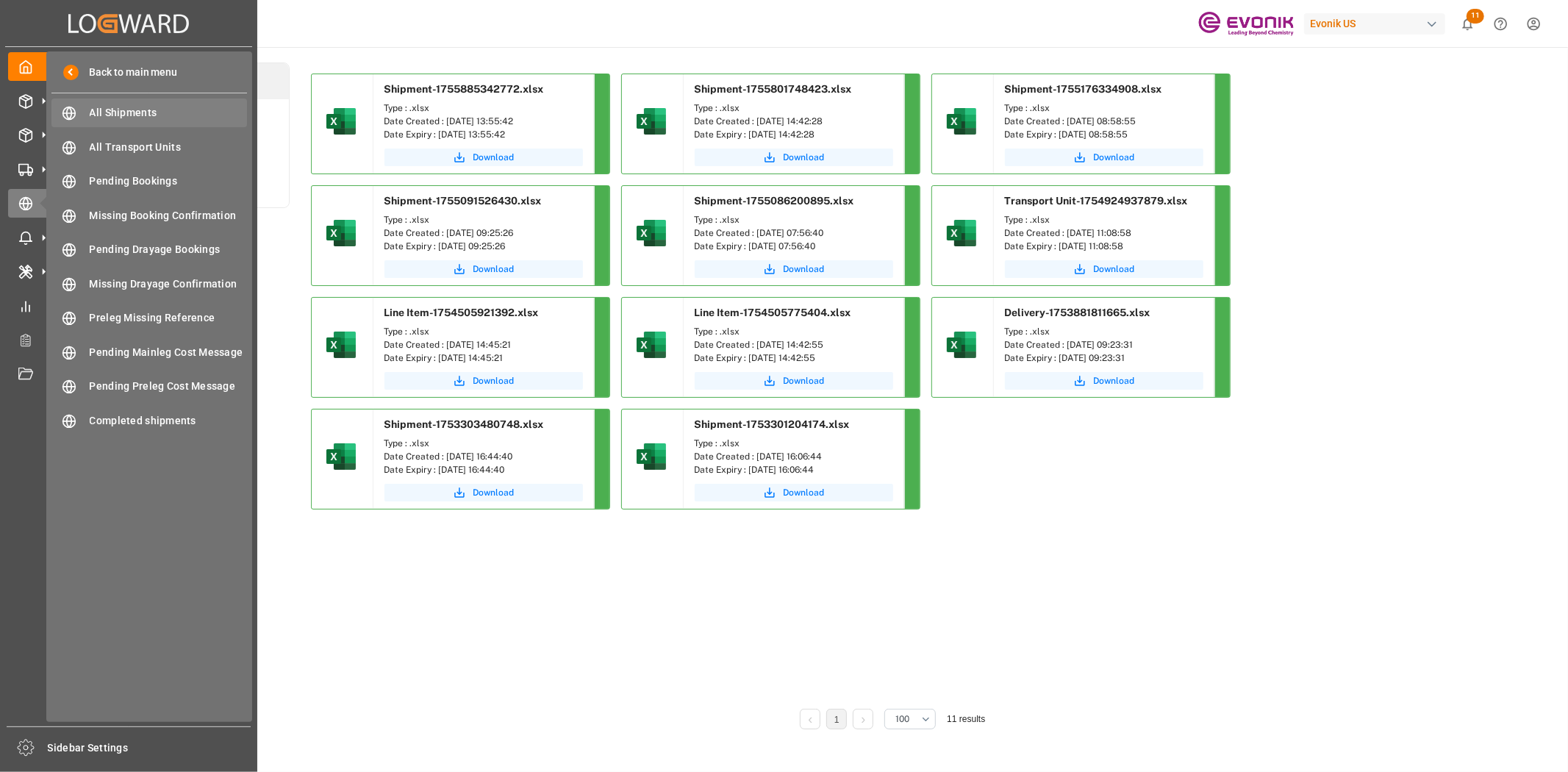
click at [96, 121] on div "All Shipments All Shipments" at bounding box center [149, 112] width 196 height 28
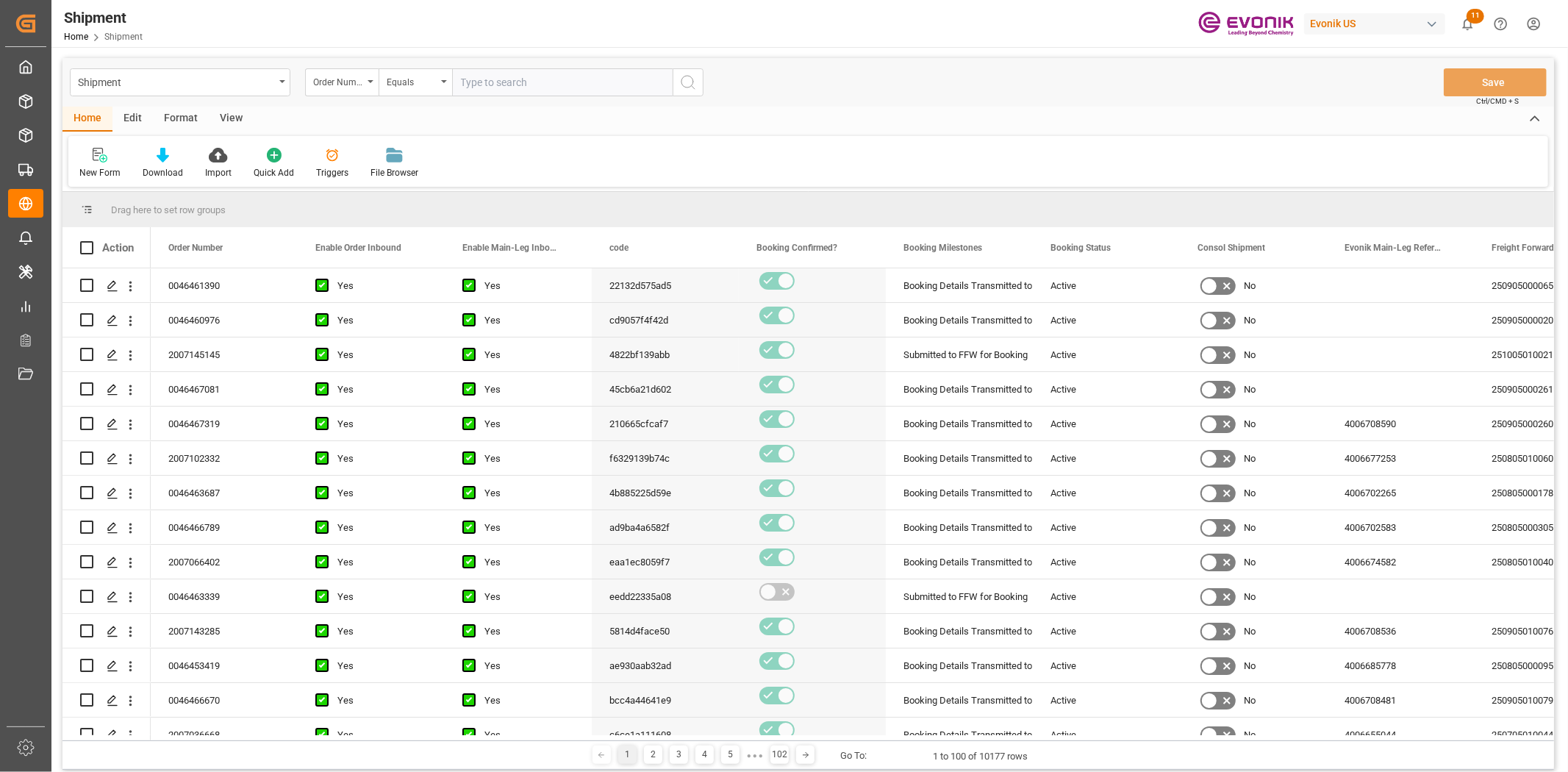
click at [172, 116] on div "Format" at bounding box center [181, 119] width 56 height 25
click at [90, 165] on div "Filter Rows" at bounding box center [101, 163] width 65 height 33
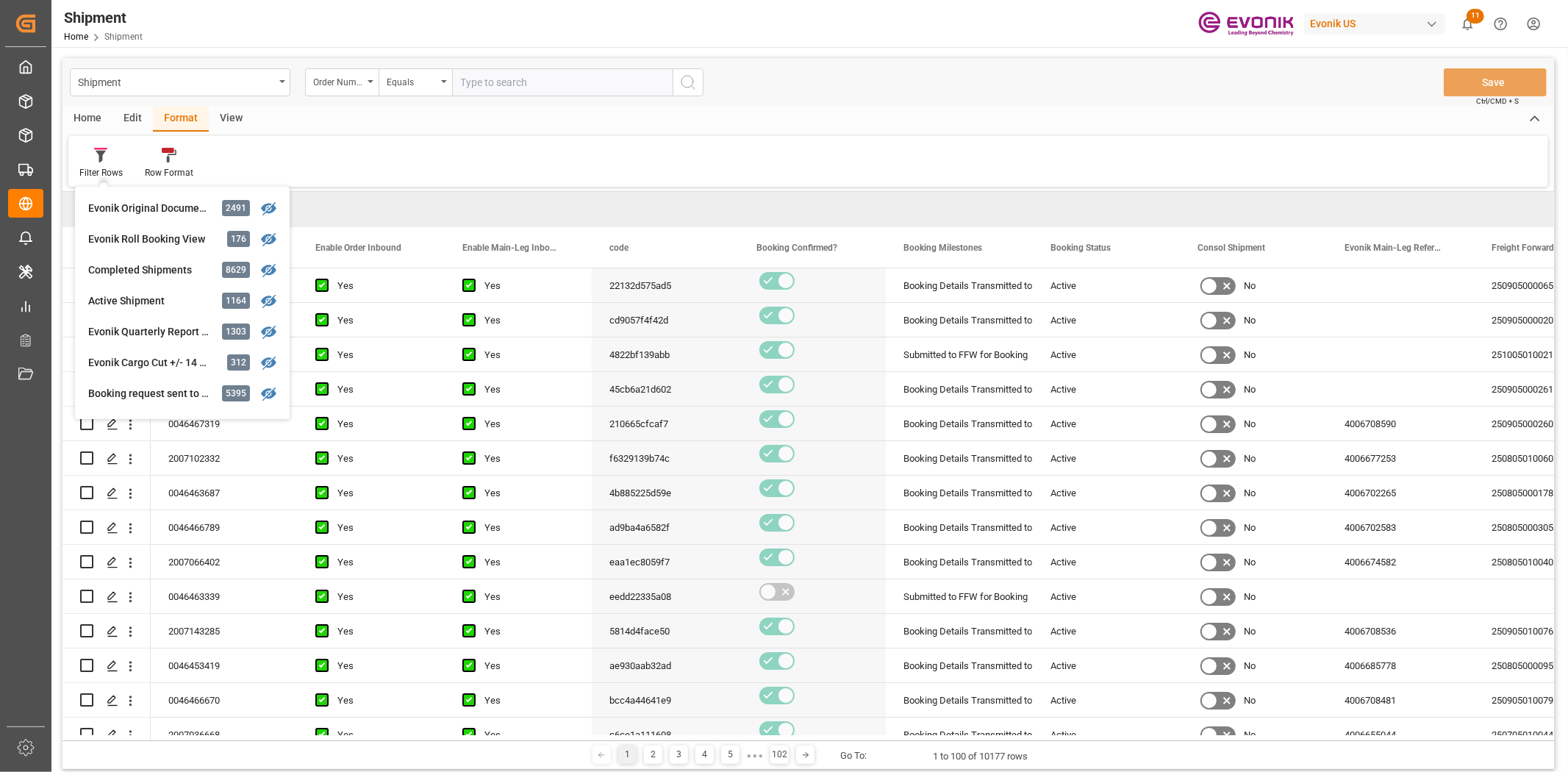
click at [121, 122] on div "Edit" at bounding box center [133, 119] width 41 height 25
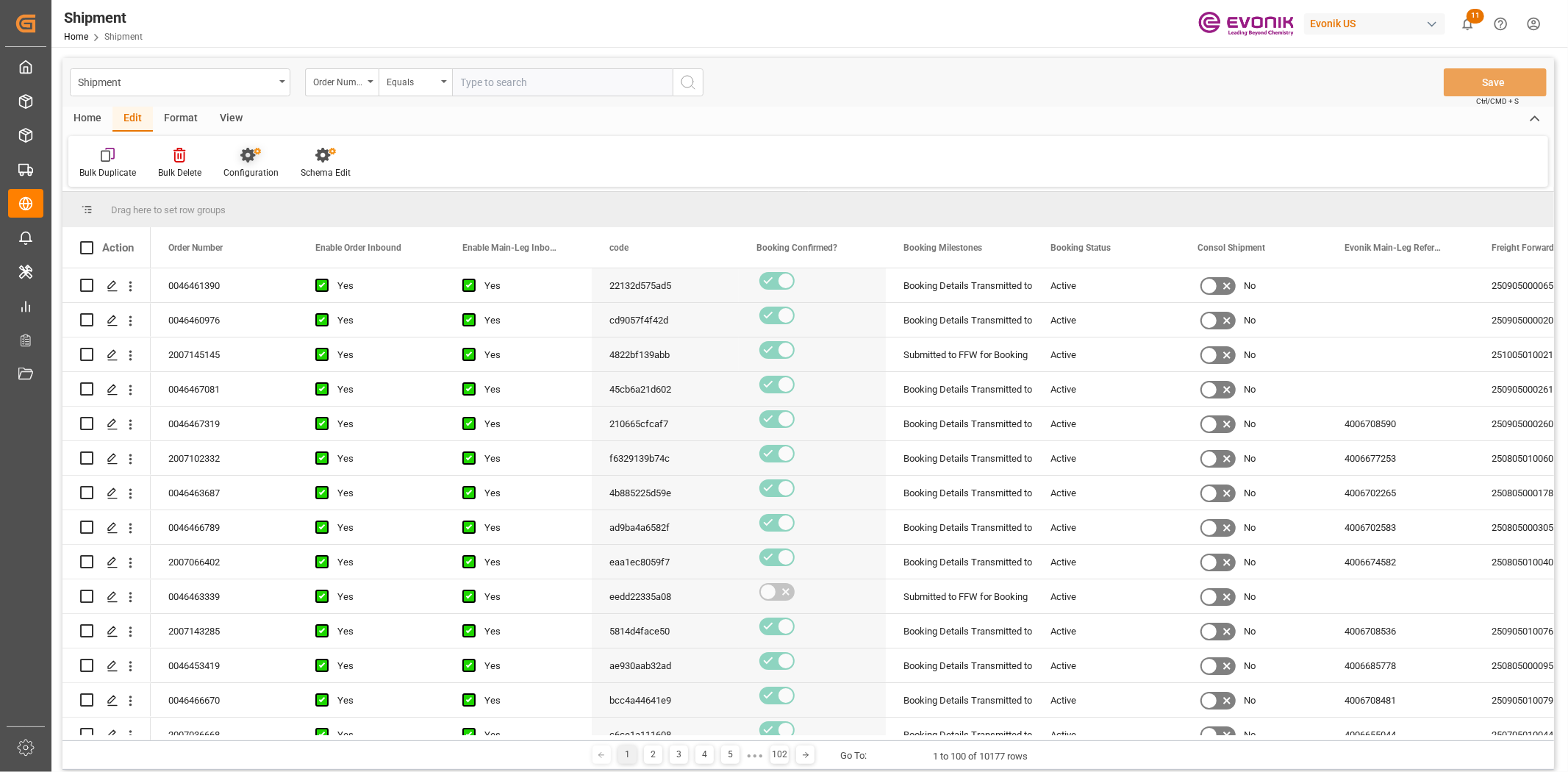
click at [262, 157] on div at bounding box center [250, 154] width 55 height 15
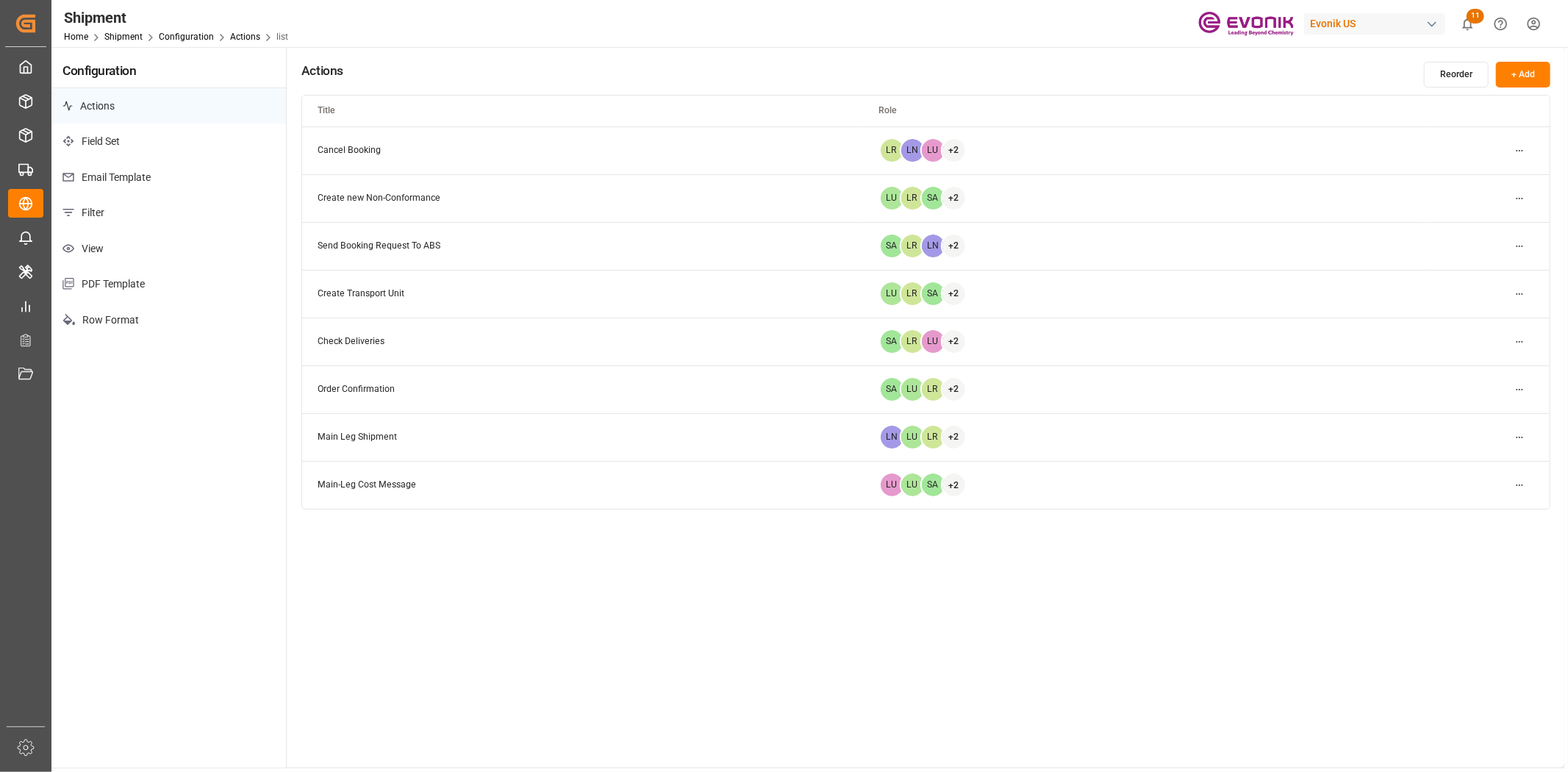
click at [97, 212] on p "Filter" at bounding box center [168, 212] width 234 height 36
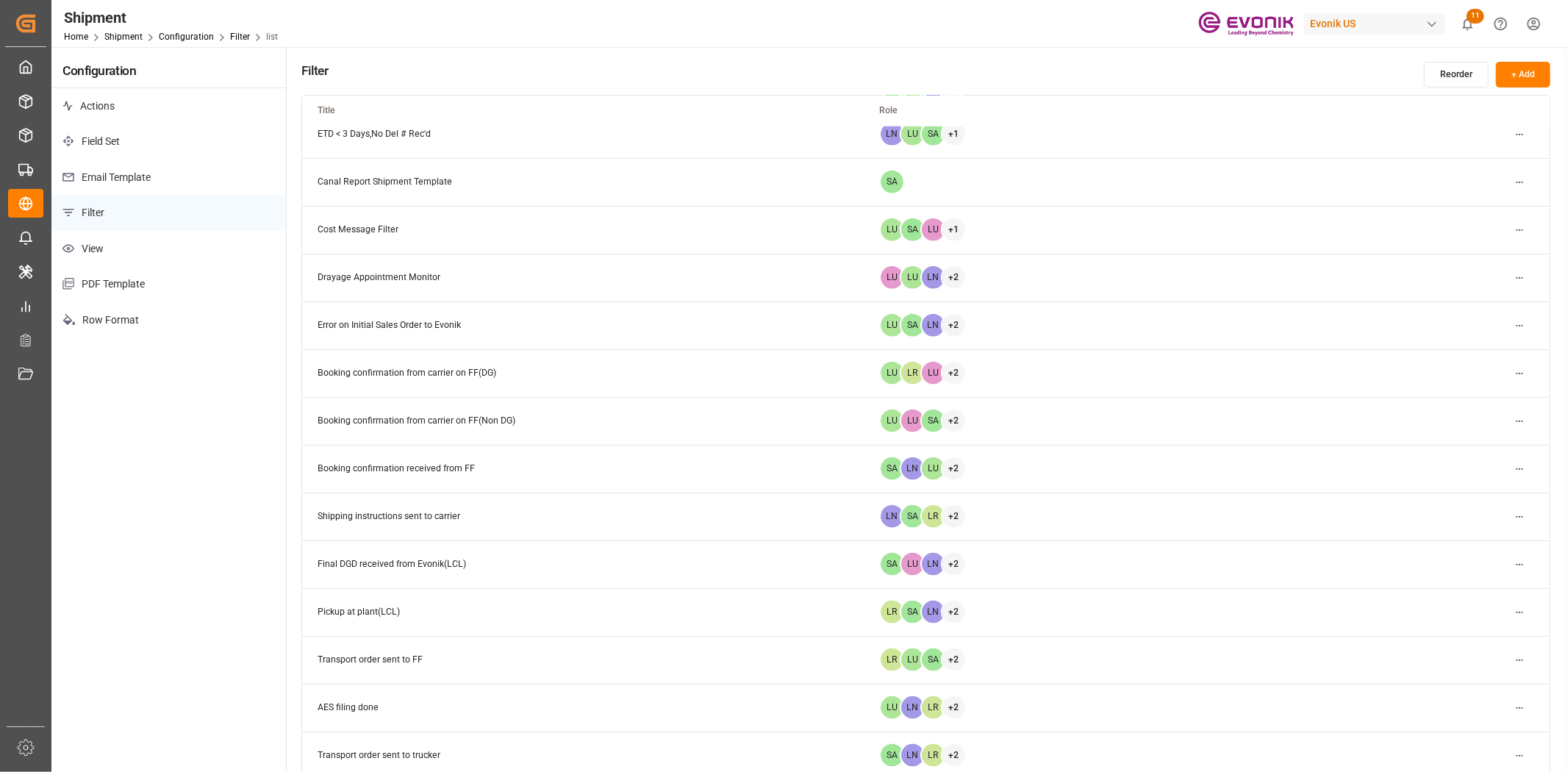
scroll to position [1144, 0]
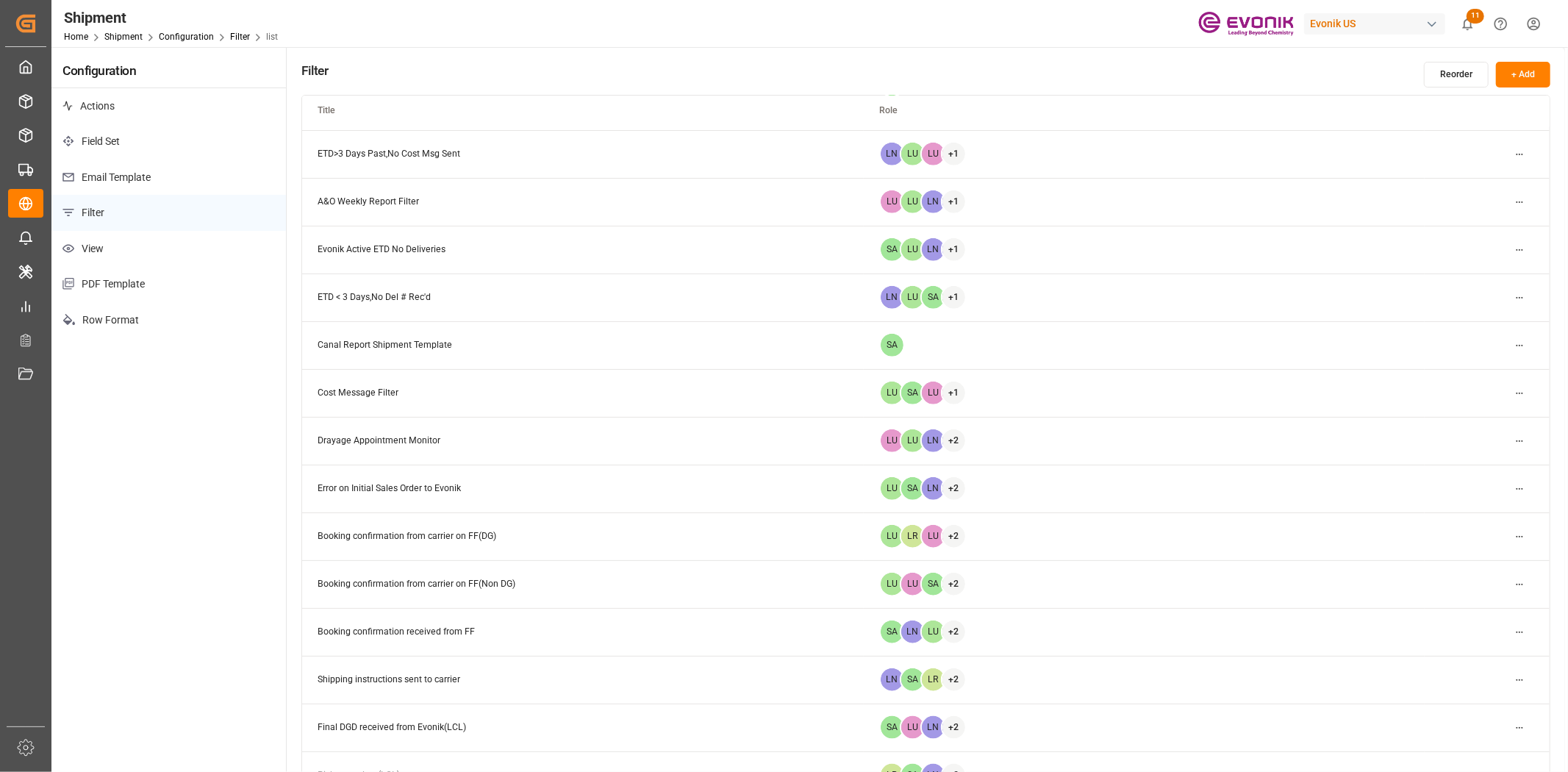
click at [1518, 297] on html "Created by potrace 1.15, written by Peter Selinger 2001-2017 Created by potrace…" at bounding box center [784, 386] width 1568 height 772
click at [1474, 325] on small "Edit" at bounding box center [1467, 327] width 15 height 9
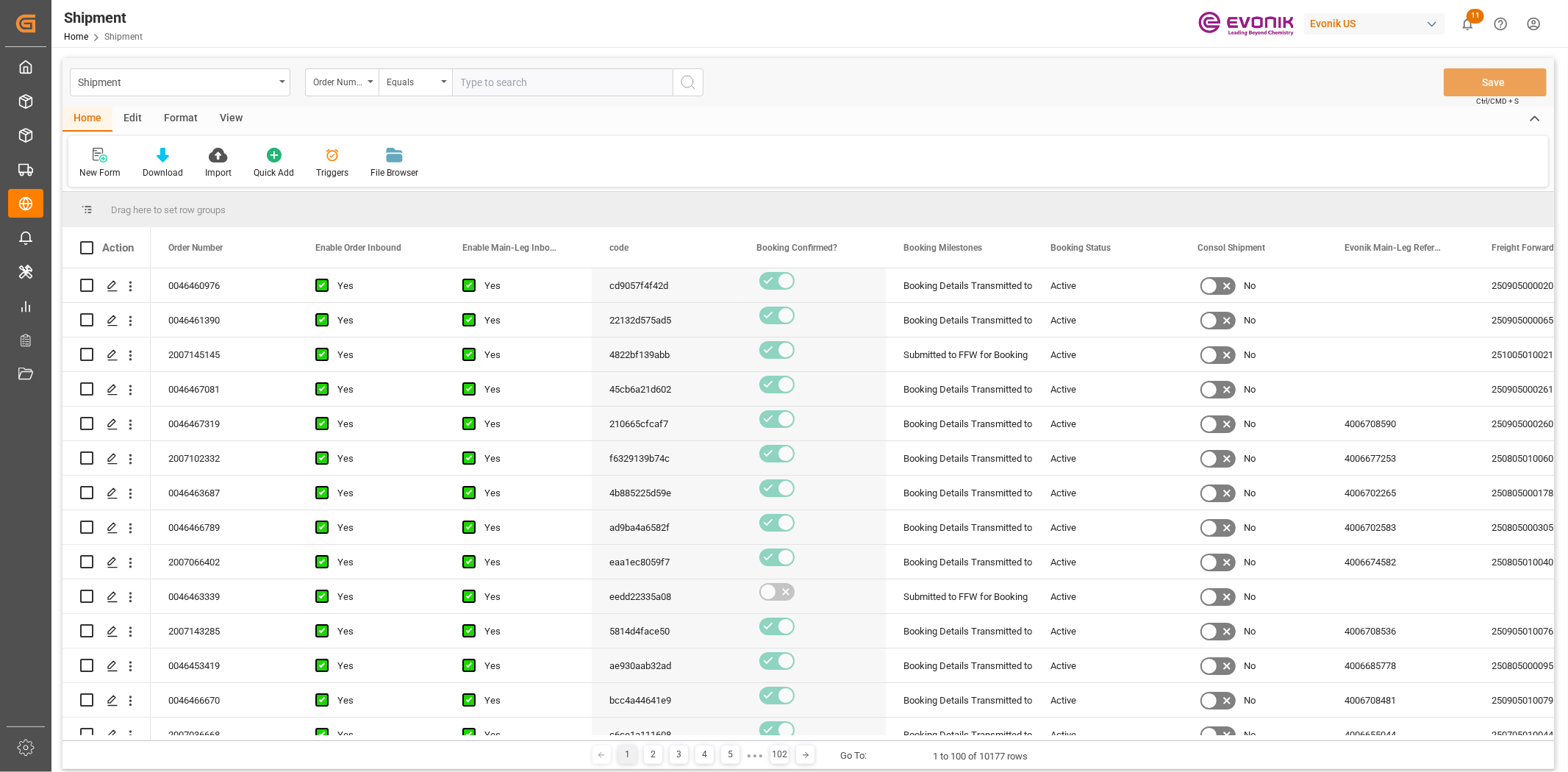
click at [137, 124] on div "Edit" at bounding box center [133, 119] width 41 height 25
click at [266, 166] on div "Configuration" at bounding box center [250, 173] width 55 height 13
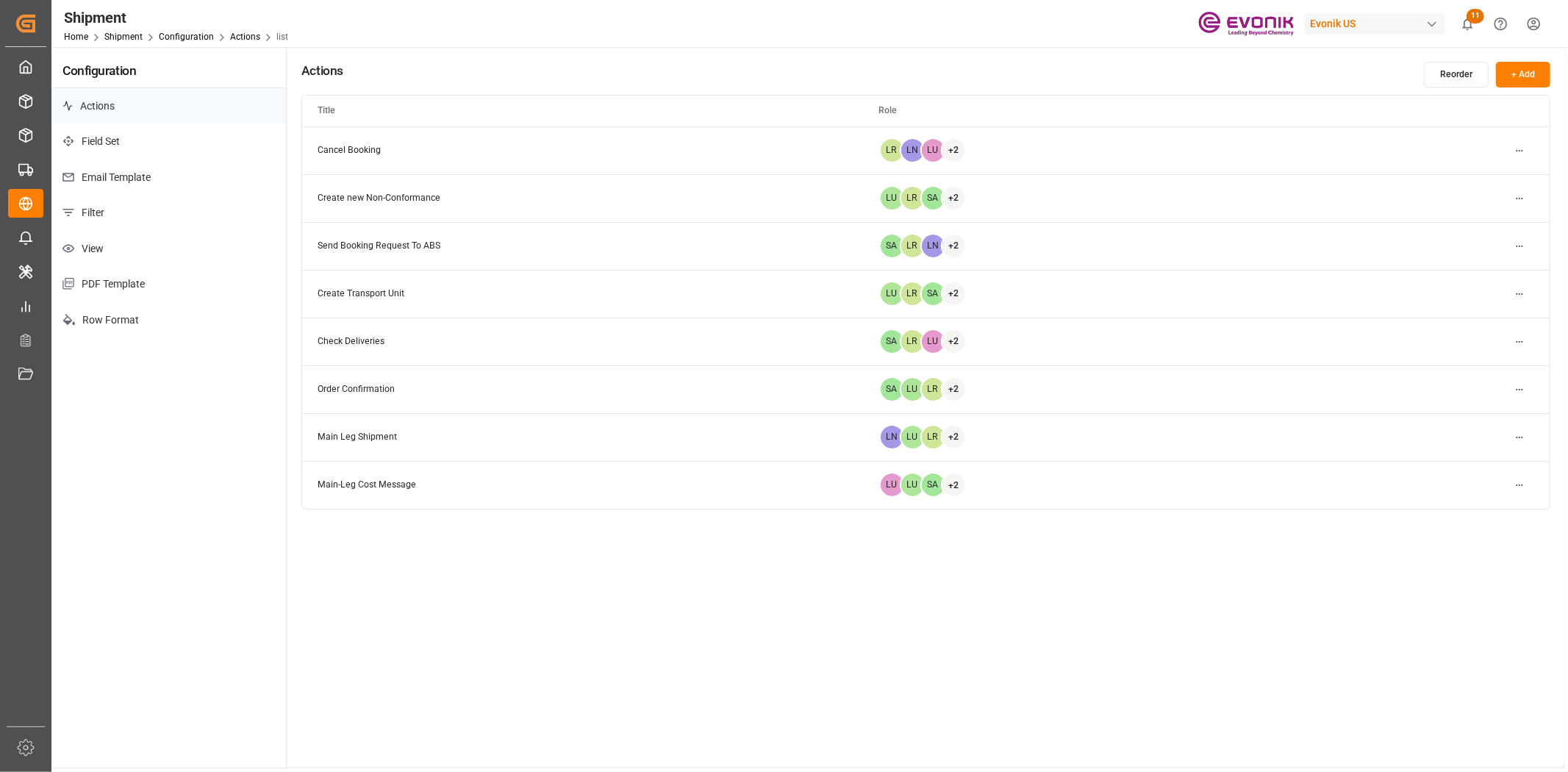
click at [104, 216] on p "Filter" at bounding box center [168, 212] width 234 height 36
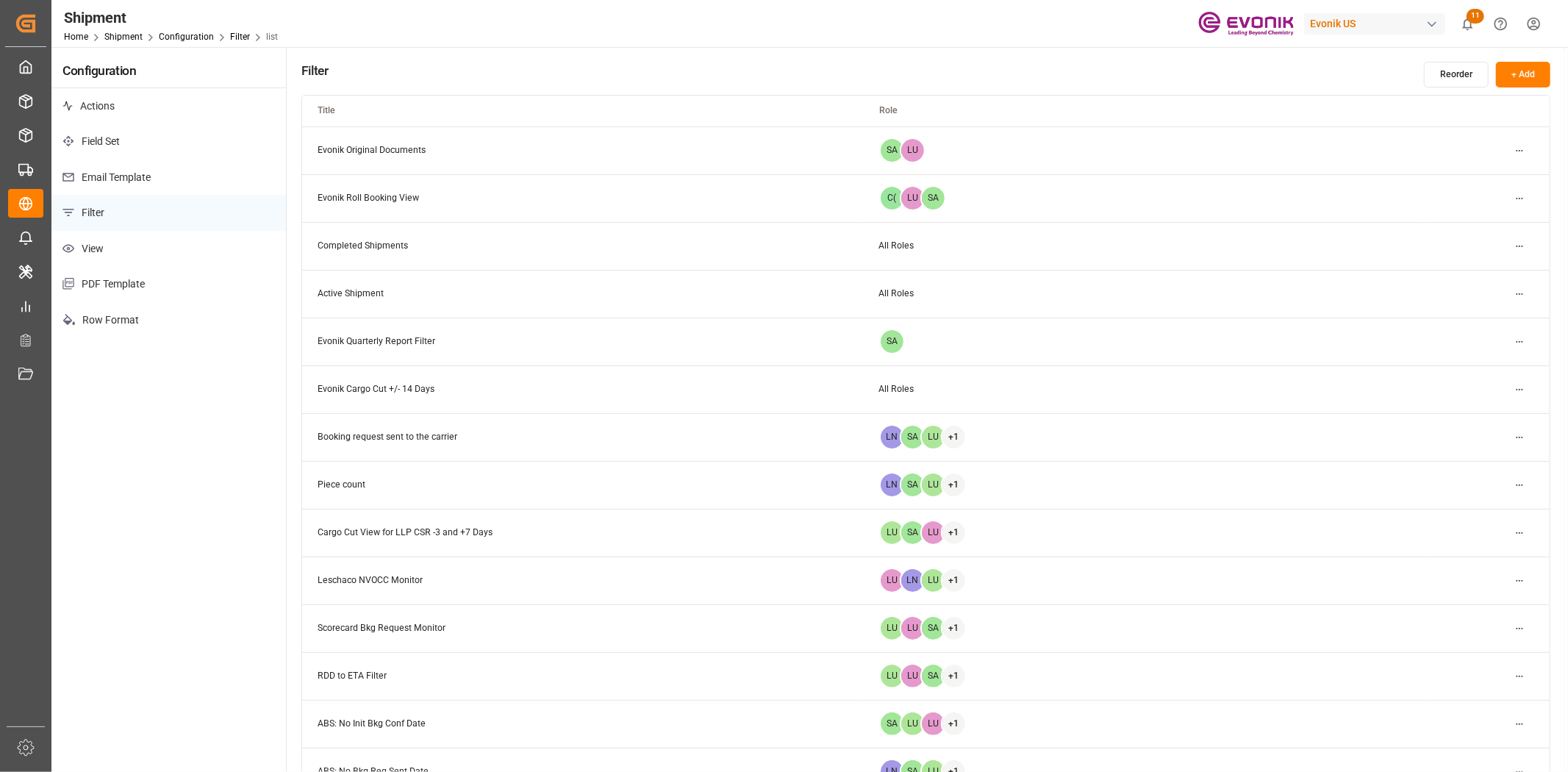
click at [89, 205] on p "Filter" at bounding box center [168, 212] width 234 height 36
click at [1523, 393] on html "Created by potrace 1.15, written by Peter Selinger 2001-2017 Created by potrace…" at bounding box center [784, 386] width 1568 height 772
click at [1487, 413] on div "Edit" at bounding box center [1494, 419] width 76 height 20
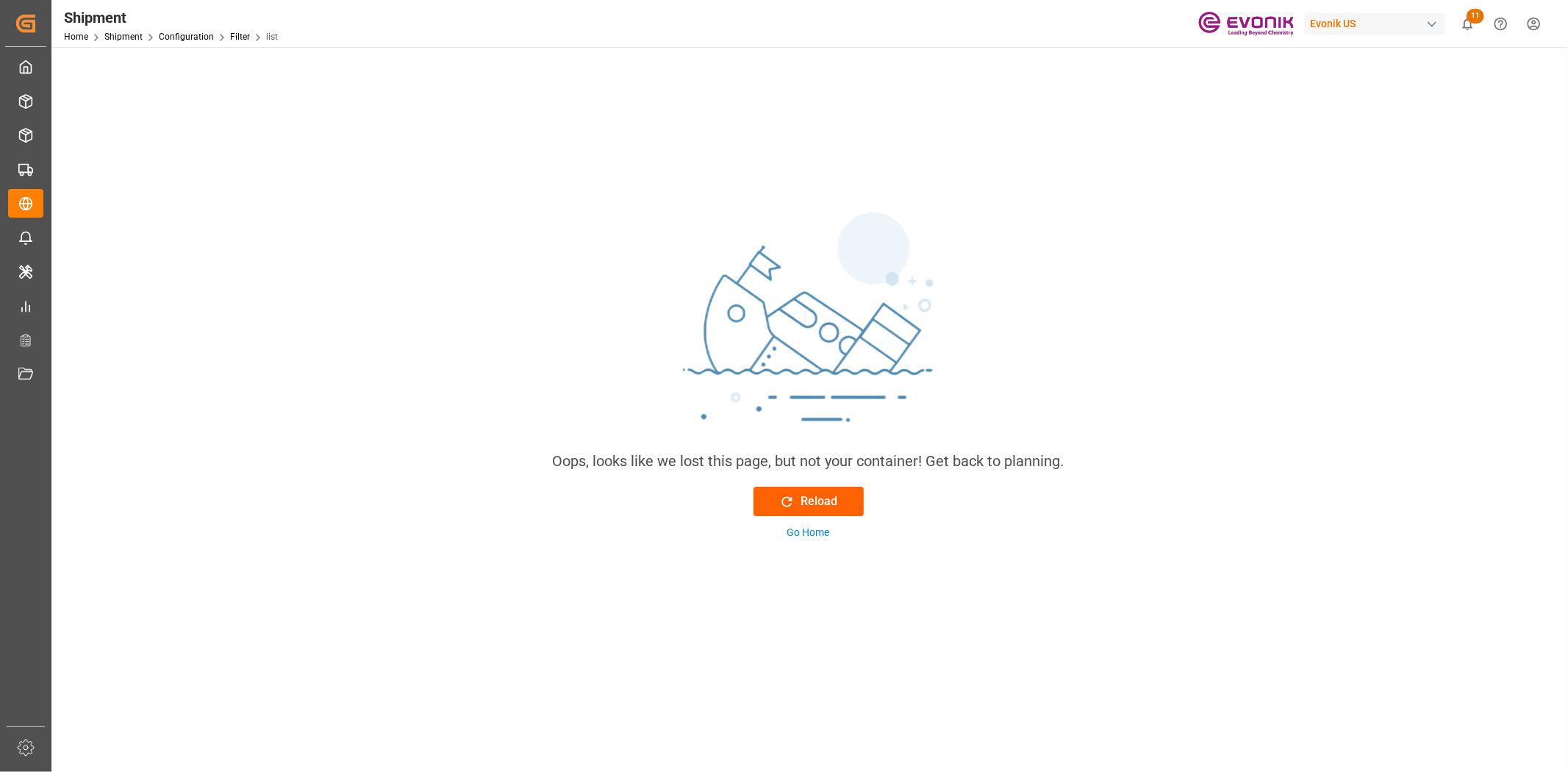
click at [819, 494] on div "Reload" at bounding box center [808, 501] width 58 height 18
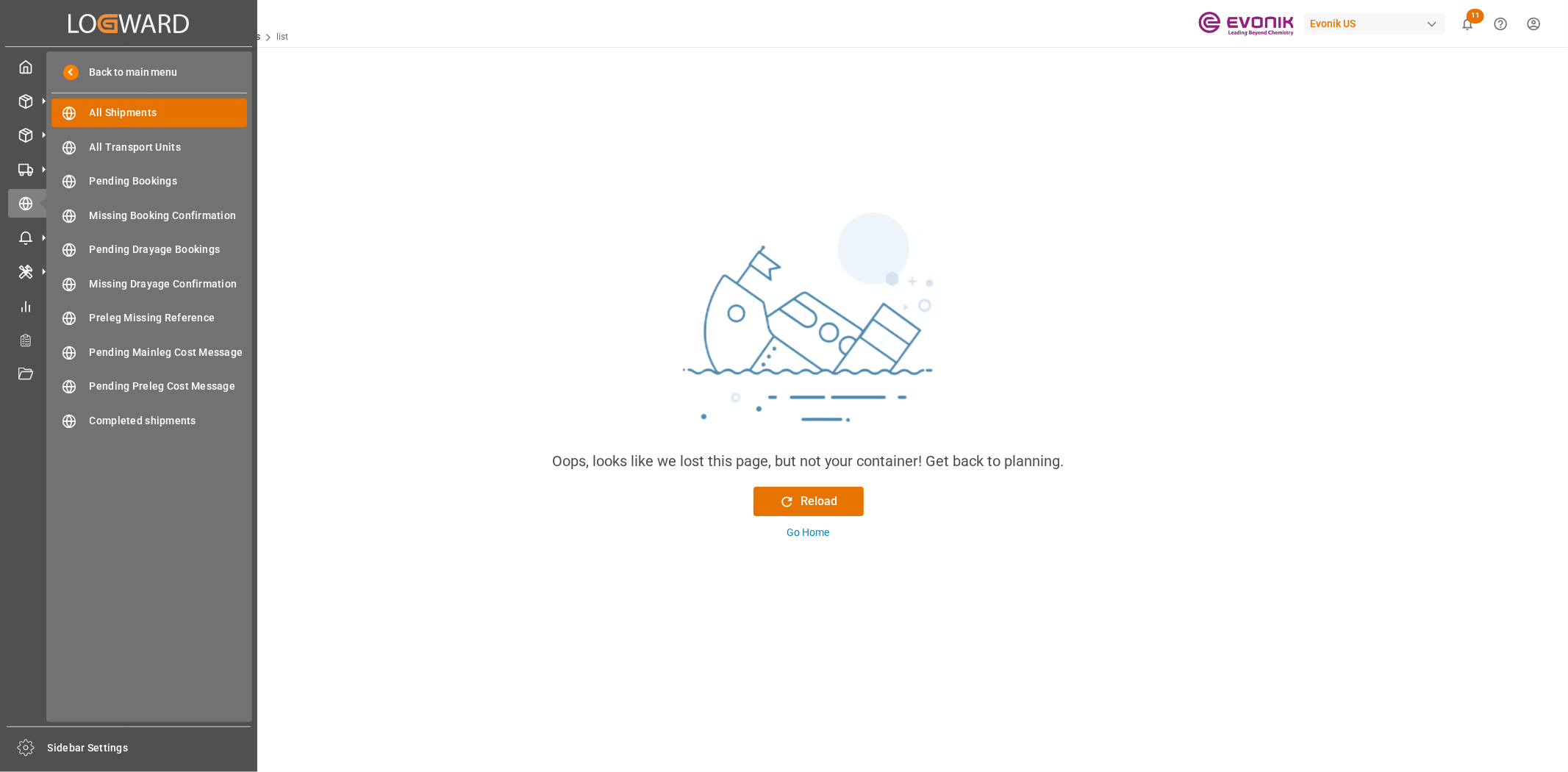
click at [89, 114] on span "All Shipments" at bounding box center [168, 112] width 158 height 15
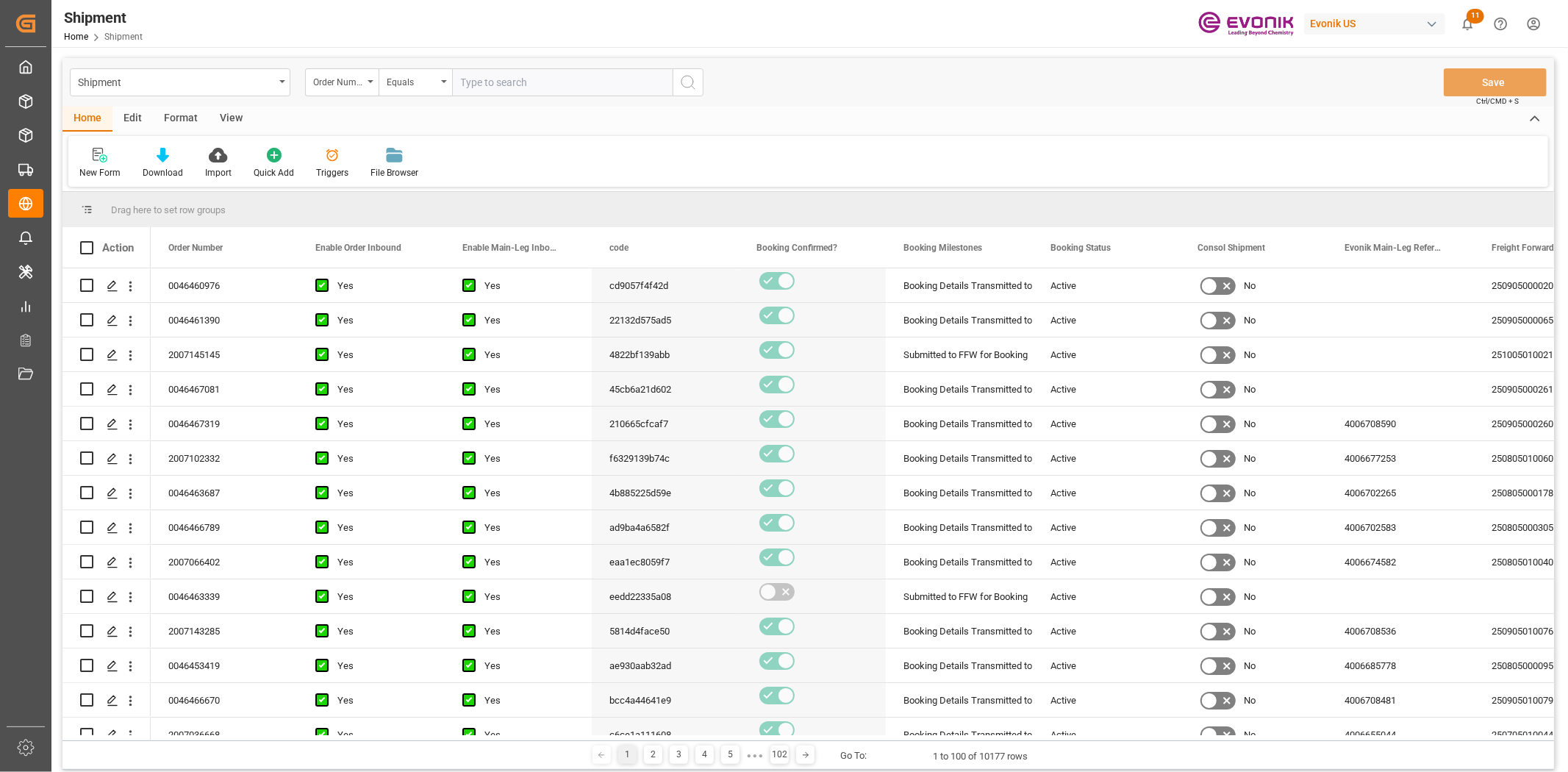
drag, startPoint x: 178, startPoint y: 120, endPoint x: 169, endPoint y: 126, distance: 10.8
click at [178, 119] on div "Format" at bounding box center [181, 119] width 56 height 25
click at [99, 167] on div "Filter Rows" at bounding box center [101, 173] width 43 height 13
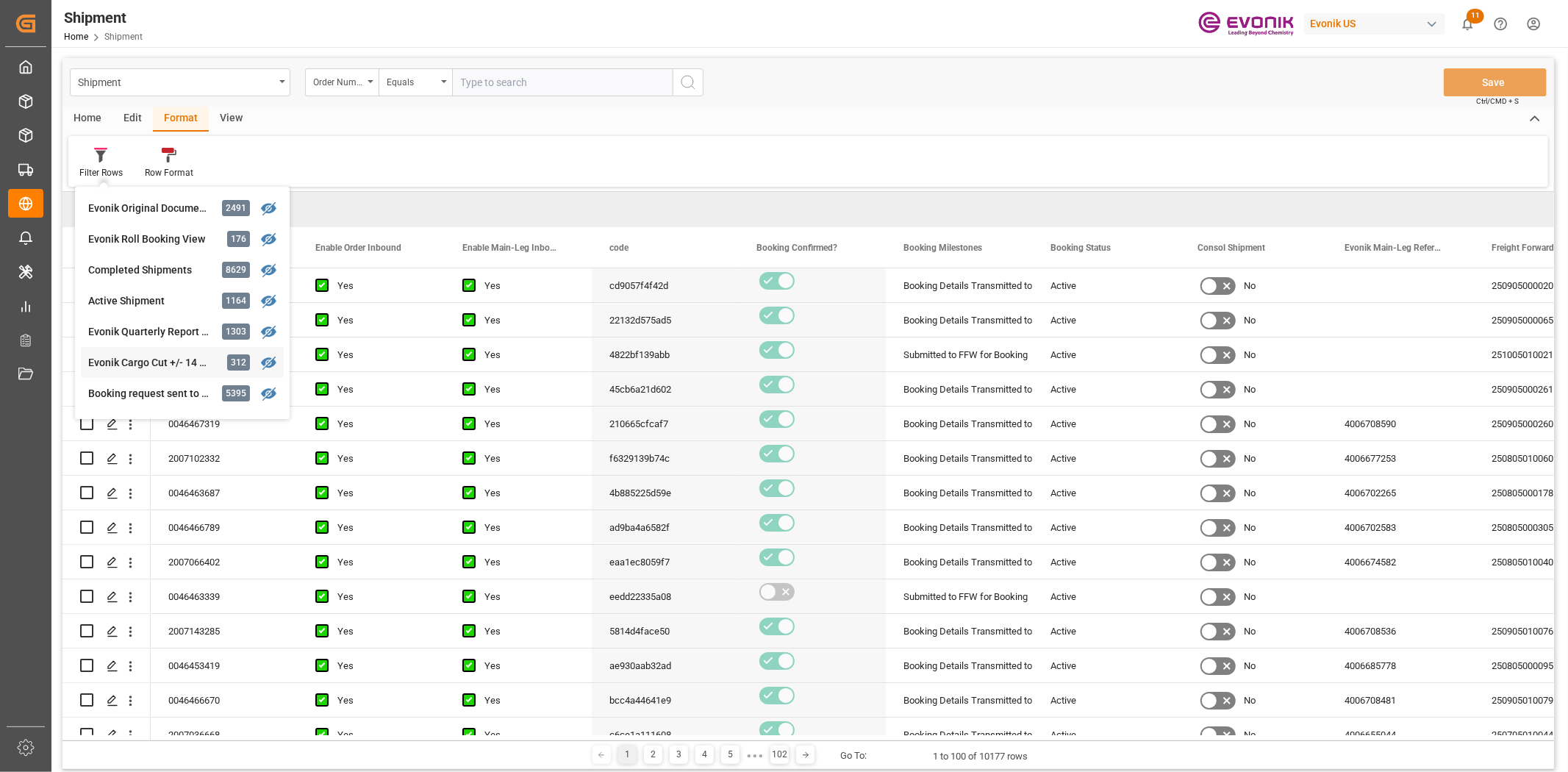
click at [150, 356] on div "Shipment Order Number Equals Save Ctrl/CMD + S Home Edit Format View Filter Row…" at bounding box center [808, 414] width 1491 height 712
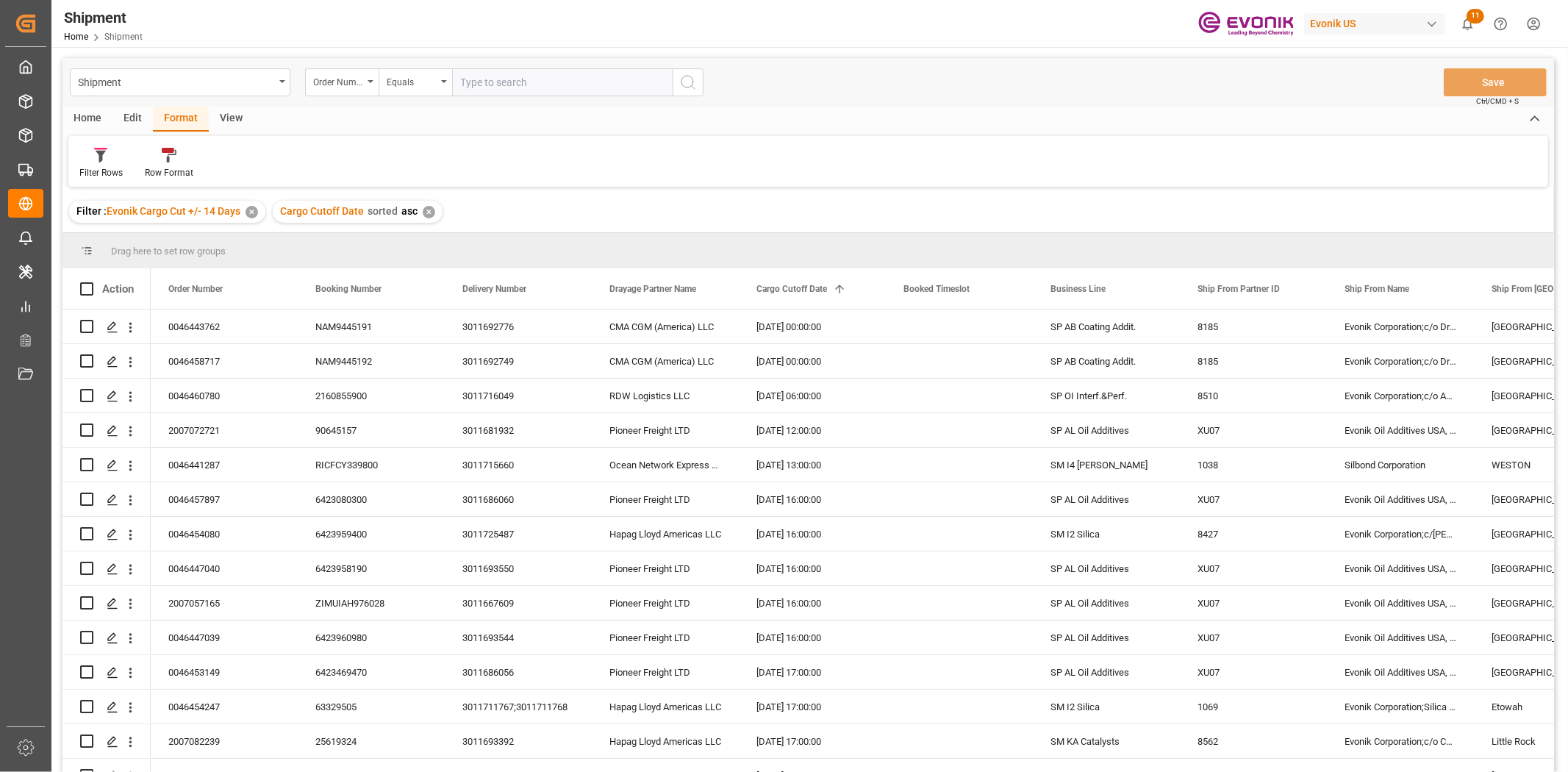
click at [124, 114] on div "Edit" at bounding box center [133, 119] width 41 height 25
click at [260, 166] on div "Configuration" at bounding box center [250, 173] width 55 height 13
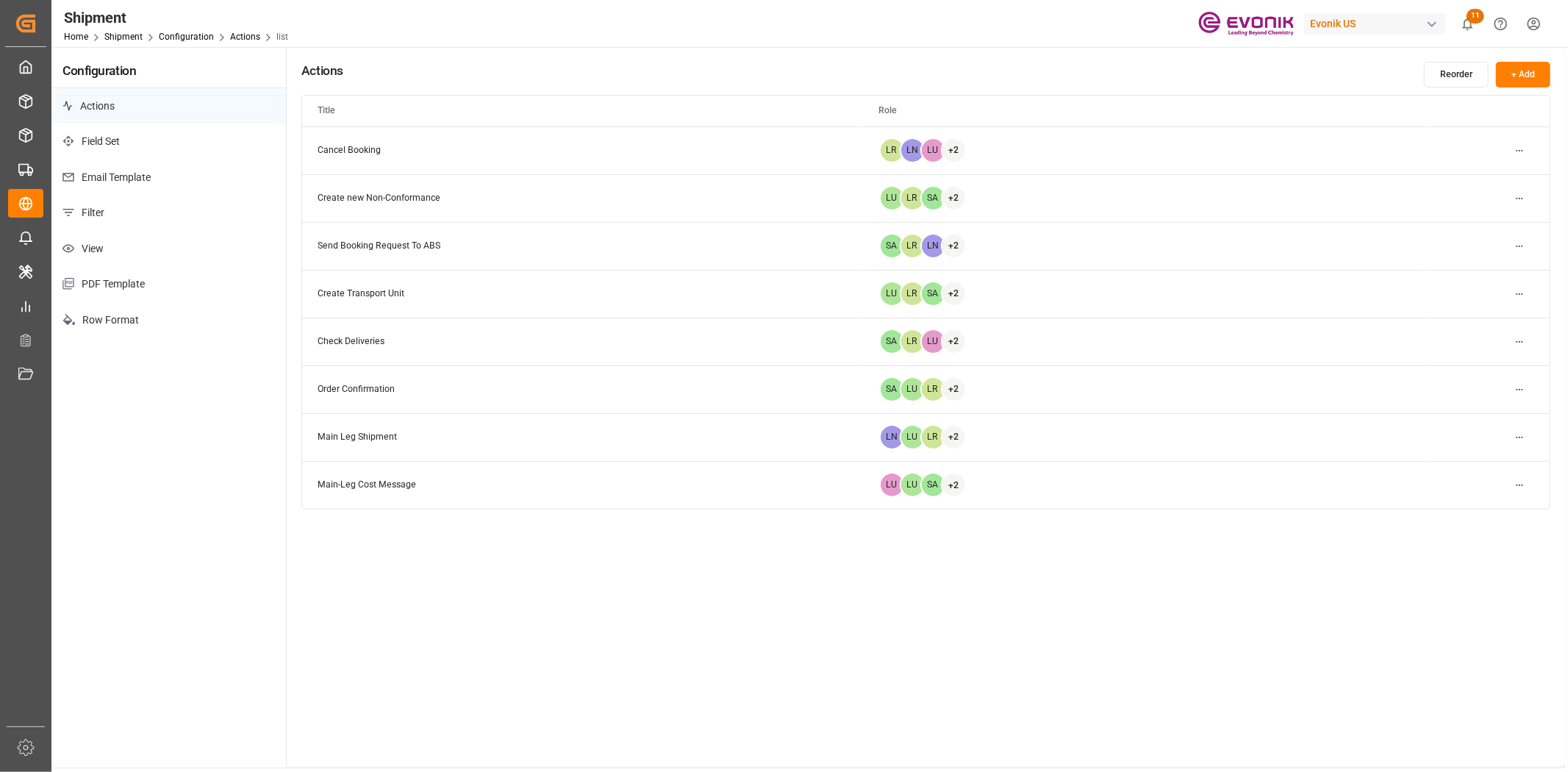
click at [181, 213] on p "Filter" at bounding box center [168, 212] width 234 height 36
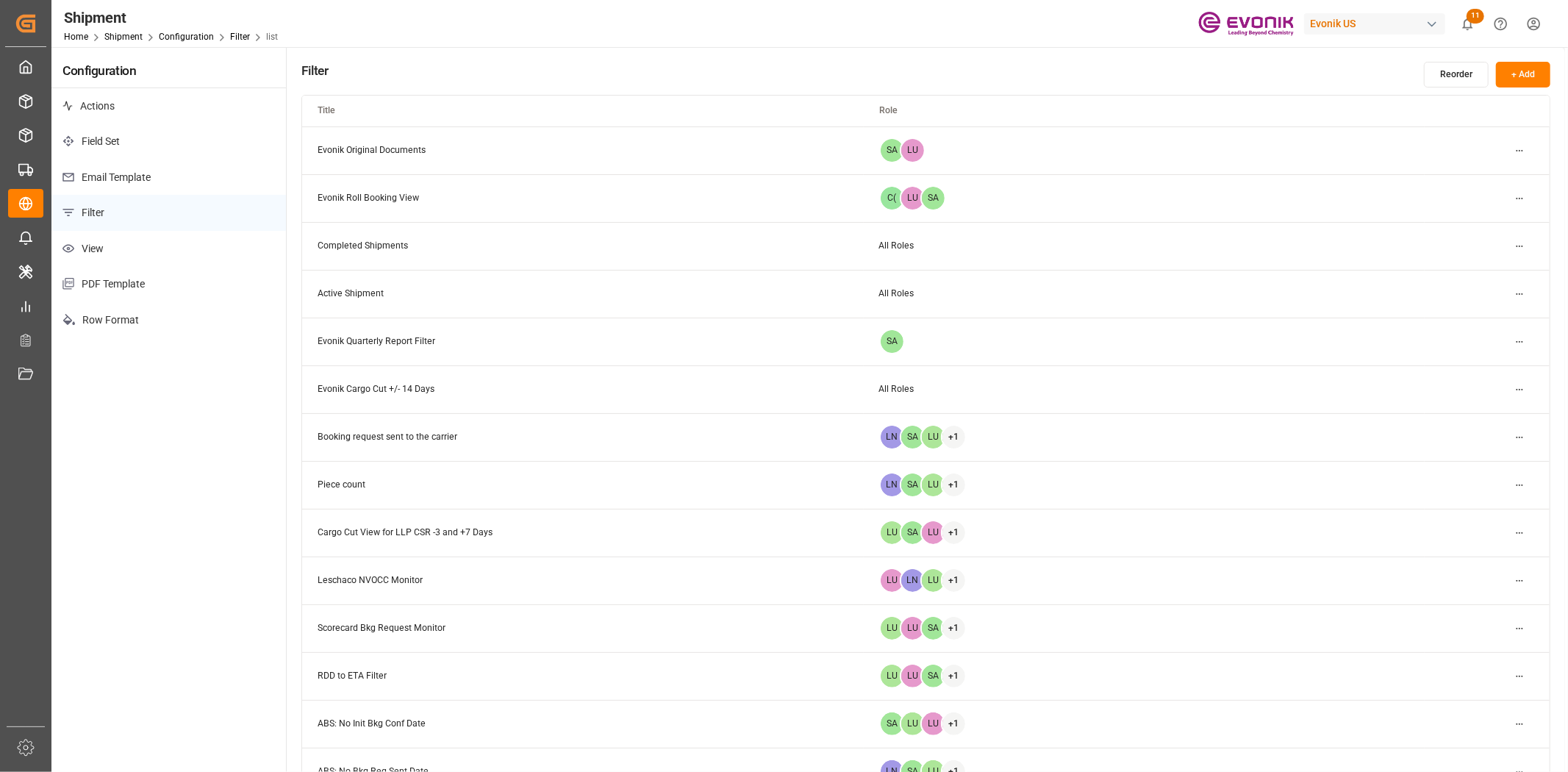
click at [350, 380] on td "Evonik Cargo Cut +/- 14 Days" at bounding box center [582, 390] width 562 height 48
click at [351, 392] on td "Evonik Cargo Cut +/- 14 Days" at bounding box center [582, 390] width 562 height 48
click at [1525, 389] on html "Created by potrace 1.15, written by Peter Selinger 2001-2017 Created by potrace…" at bounding box center [784, 386] width 1568 height 772
click at [1480, 440] on small "Duplicate" at bounding box center [1479, 440] width 38 height 9
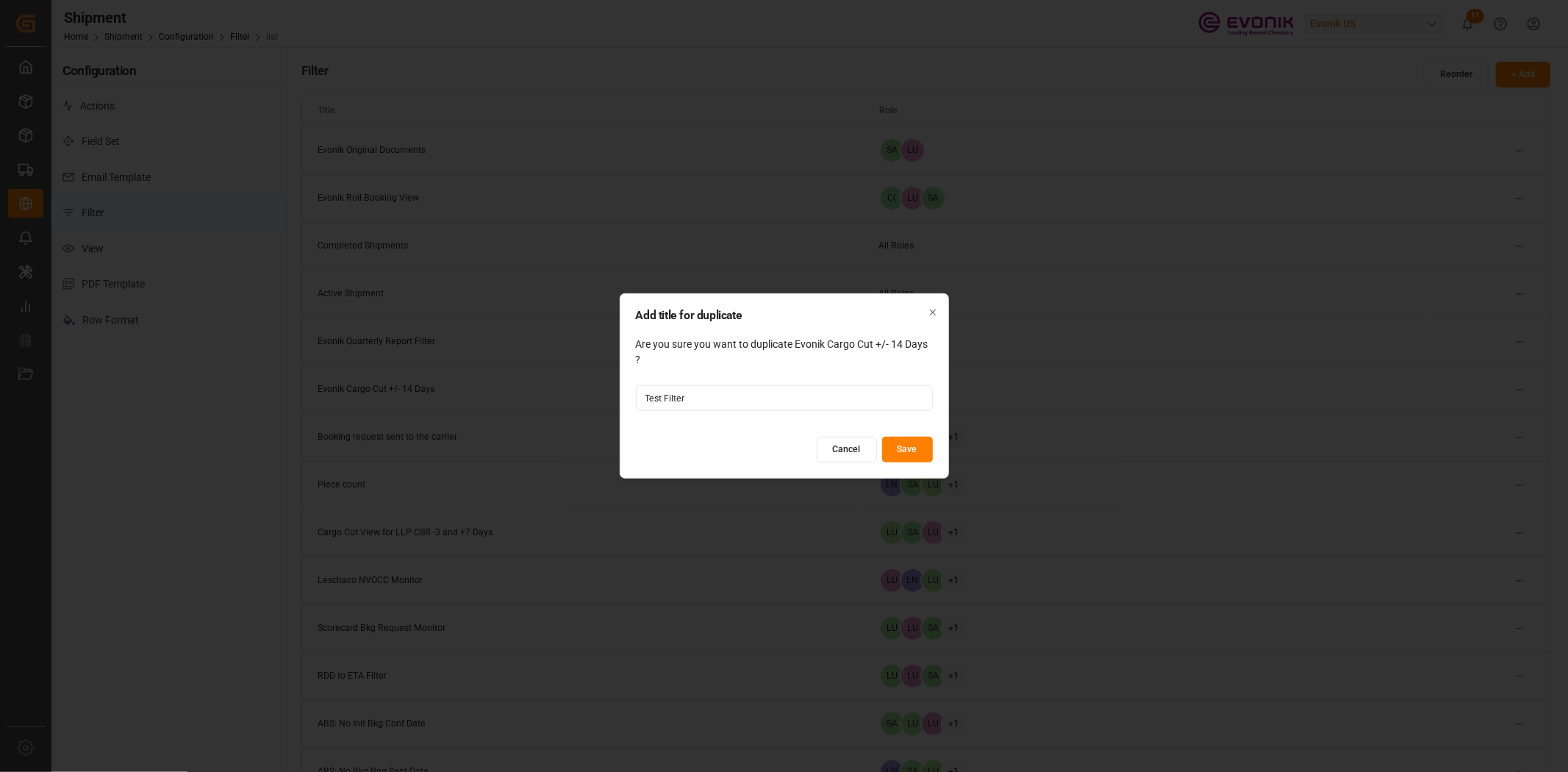
type input "Test Filter"
click at [889, 445] on button "Save" at bounding box center [907, 449] width 50 height 26
click at [854, 456] on button "Cancel" at bounding box center [847, 449] width 60 height 26
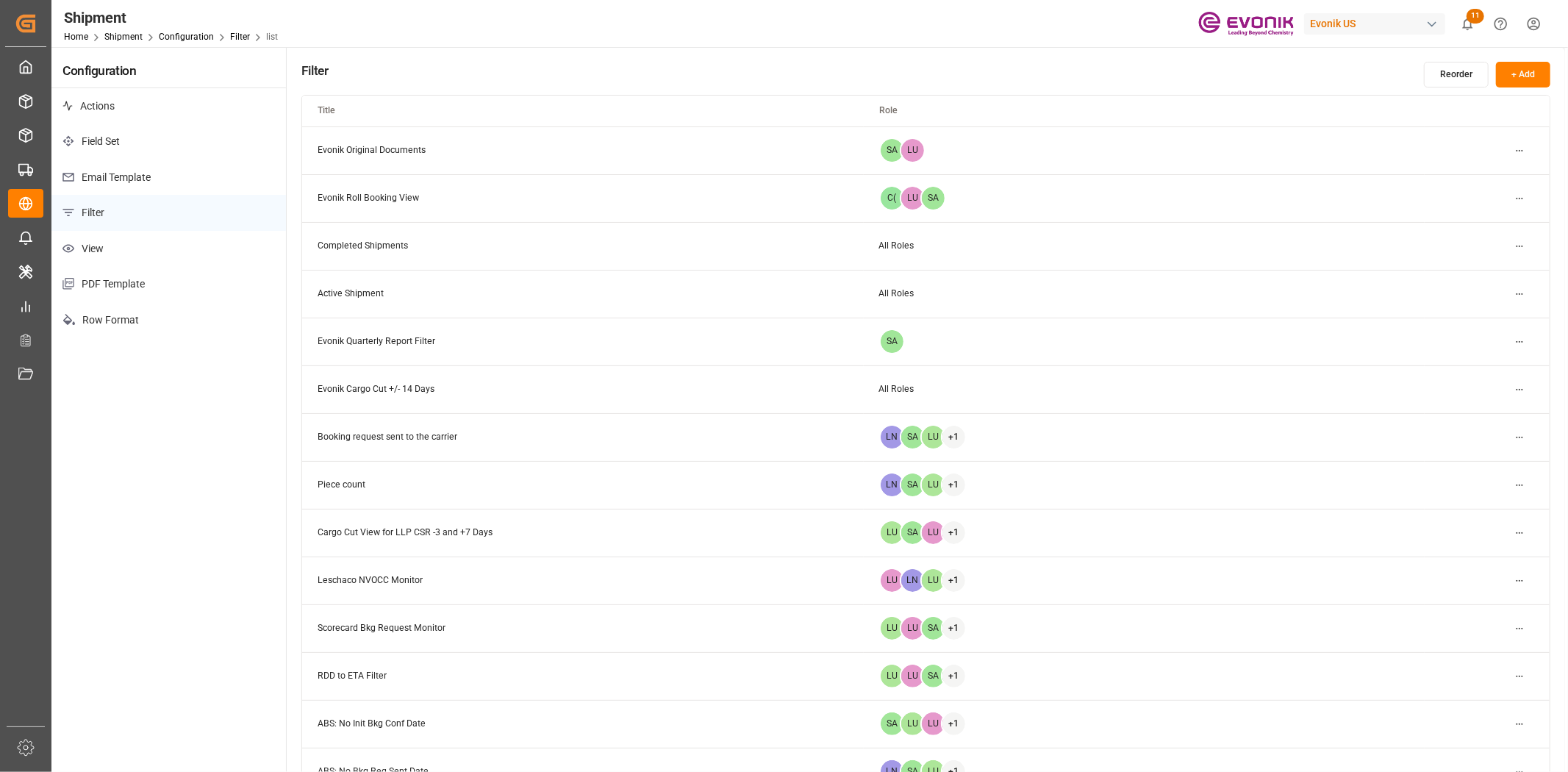
click at [1515, 525] on html "Created by potrace 1.15, written by Peter Selinger 2001-2017 Created by potrace…" at bounding box center [784, 386] width 1568 height 772
click at [1471, 561] on small "Edit" at bounding box center [1467, 562] width 15 height 9
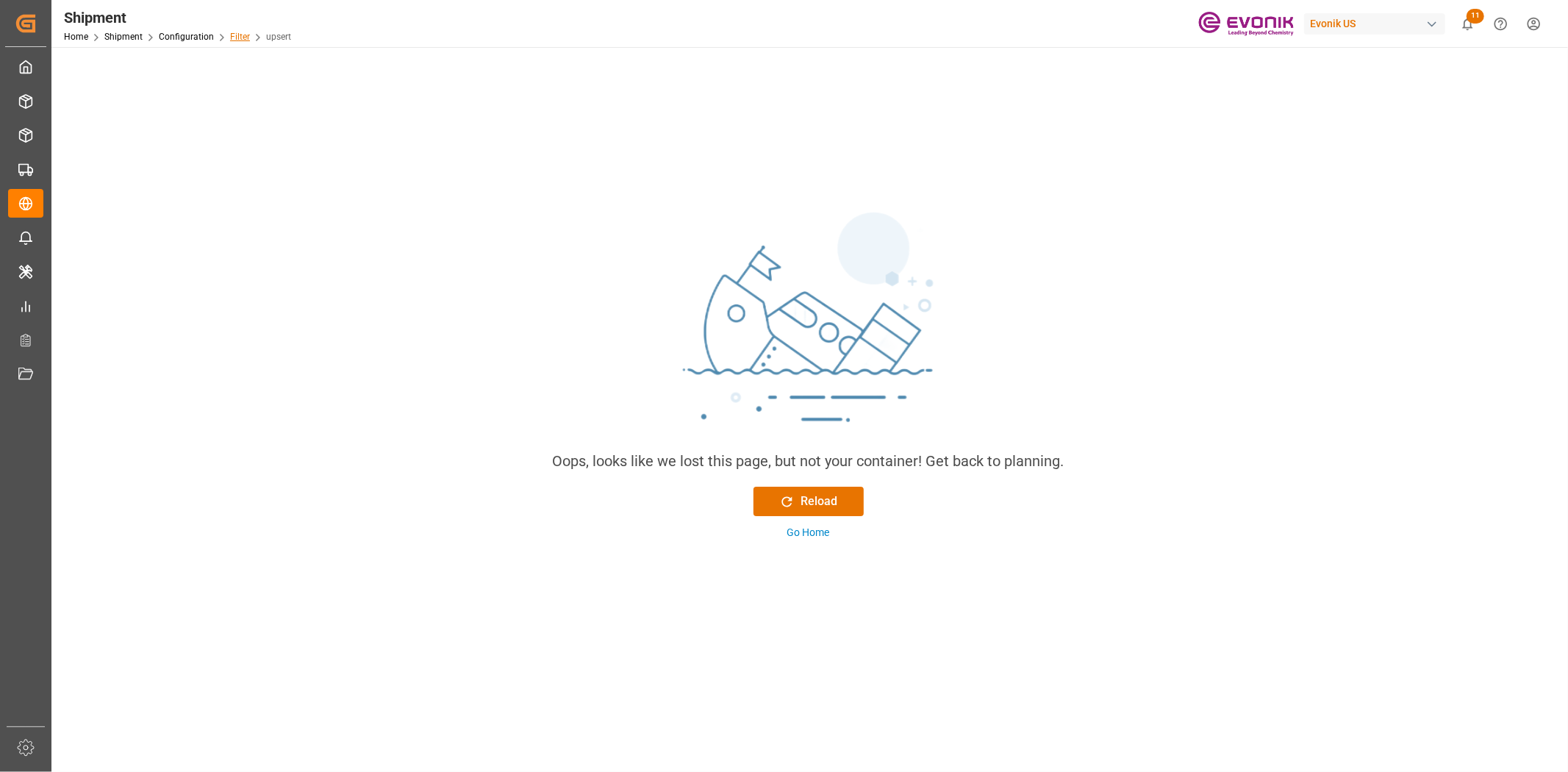
click at [241, 37] on link "Filter" at bounding box center [240, 37] width 19 height 11
click at [196, 33] on link "Configuration" at bounding box center [186, 37] width 55 height 11
click at [115, 42] on div "Home Shipment Configuration" at bounding box center [138, 35] width 150 height 15
click at [124, 32] on link "Shipment" at bounding box center [123, 37] width 38 height 11
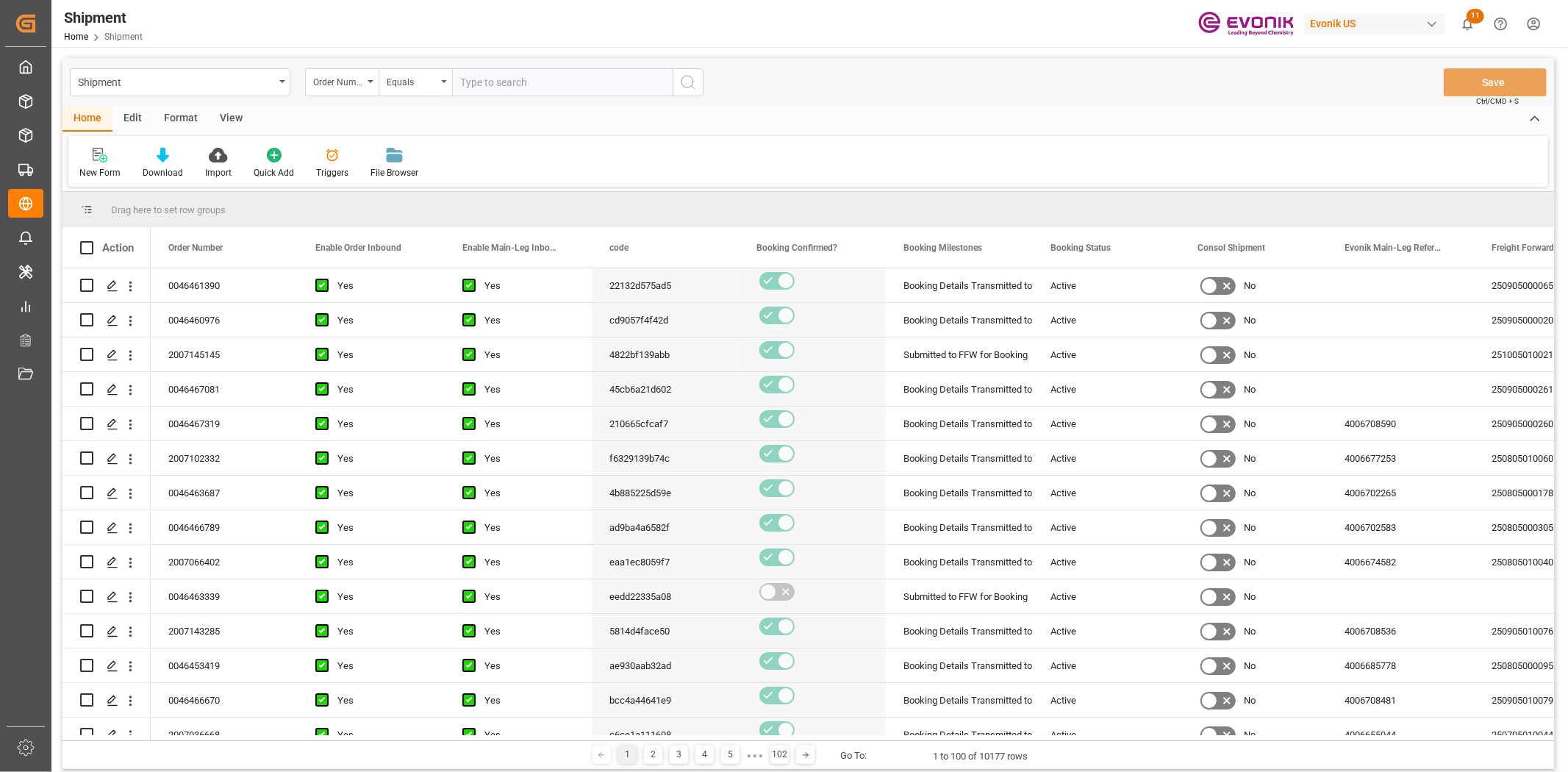
click at [116, 106] on div "Edit" at bounding box center [133, 119] width 41 height 25
click at [253, 160] on icon at bounding box center [250, 155] width 20 height 15
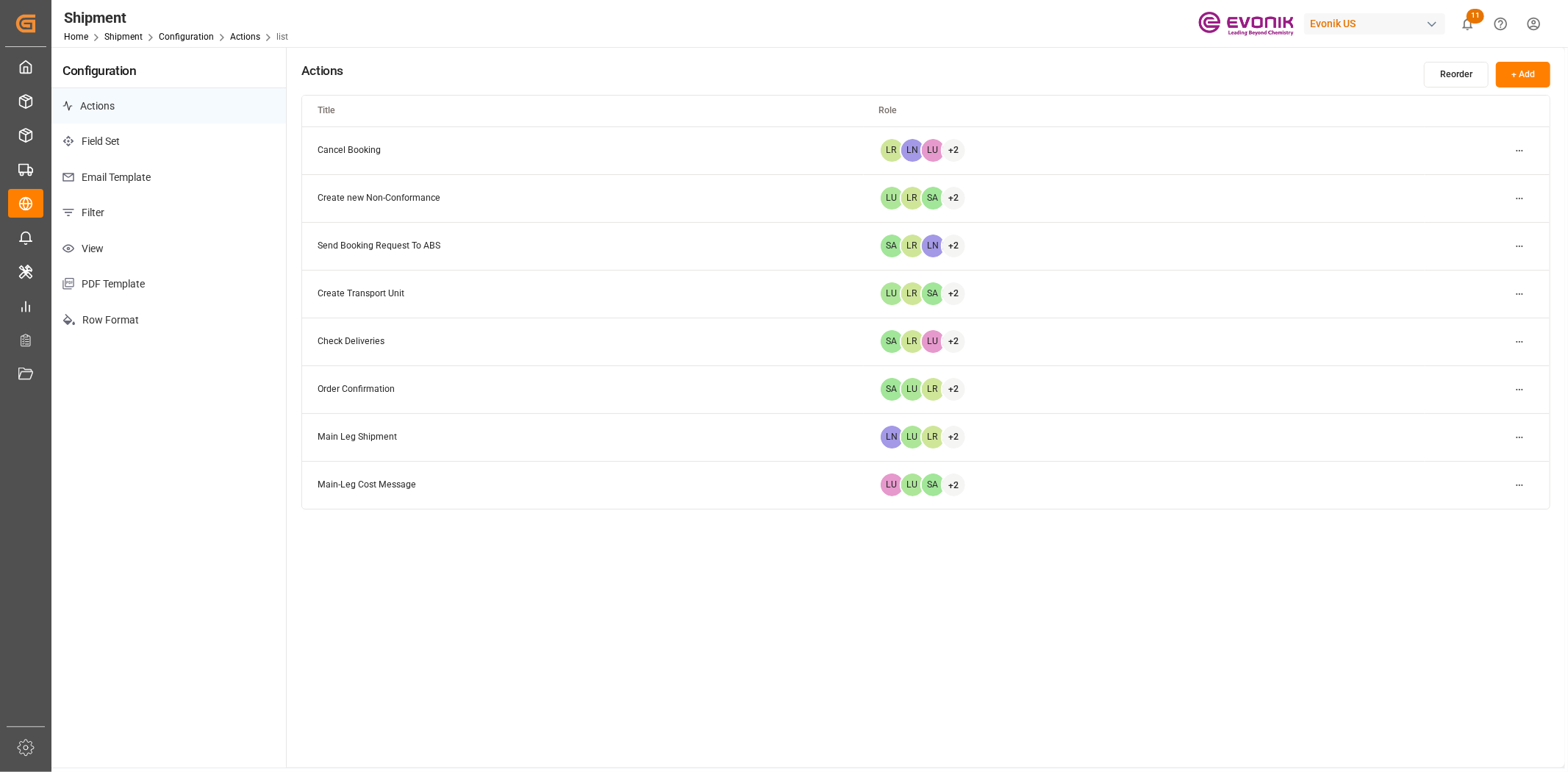
click at [106, 209] on p "Filter" at bounding box center [168, 212] width 234 height 36
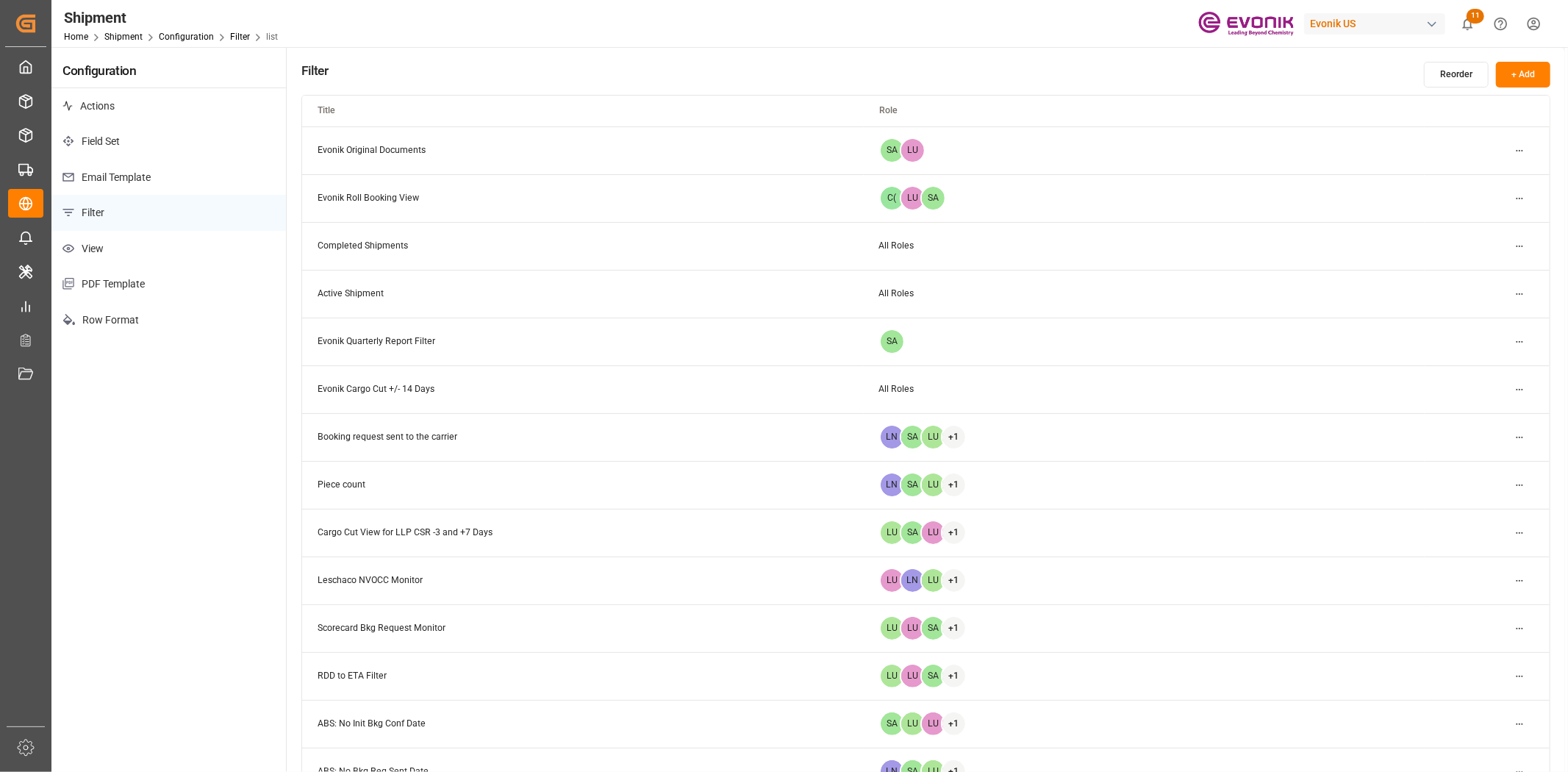
click at [1517, 145] on html "Created by potrace 1.15, written by Peter Selinger 2001-2017 Created by potrace…" at bounding box center [784, 386] width 1568 height 772
click at [1486, 173] on div "Edit" at bounding box center [1494, 179] width 76 height 20
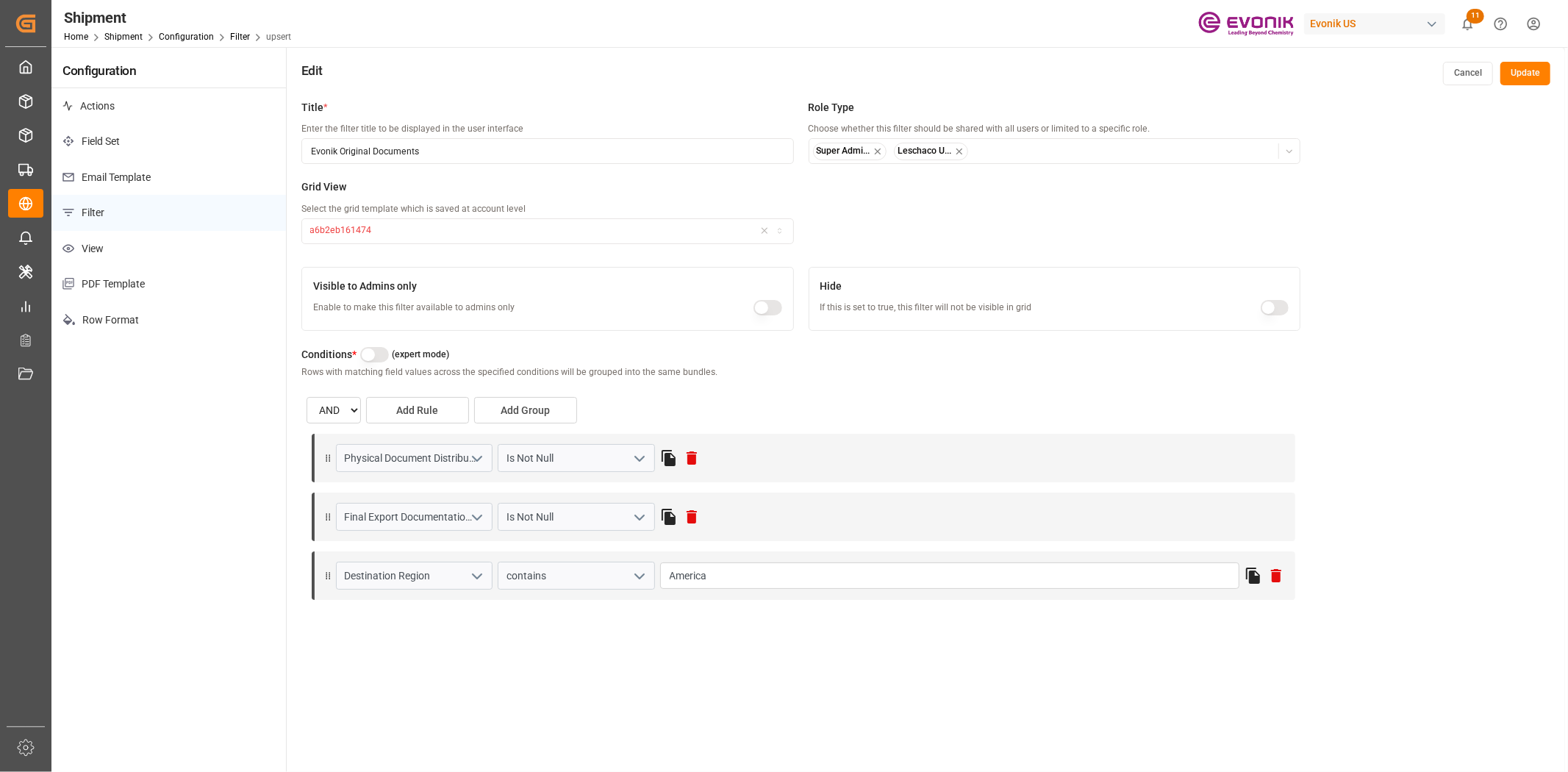
click at [627, 520] on button "open menu" at bounding box center [637, 517] width 22 height 23
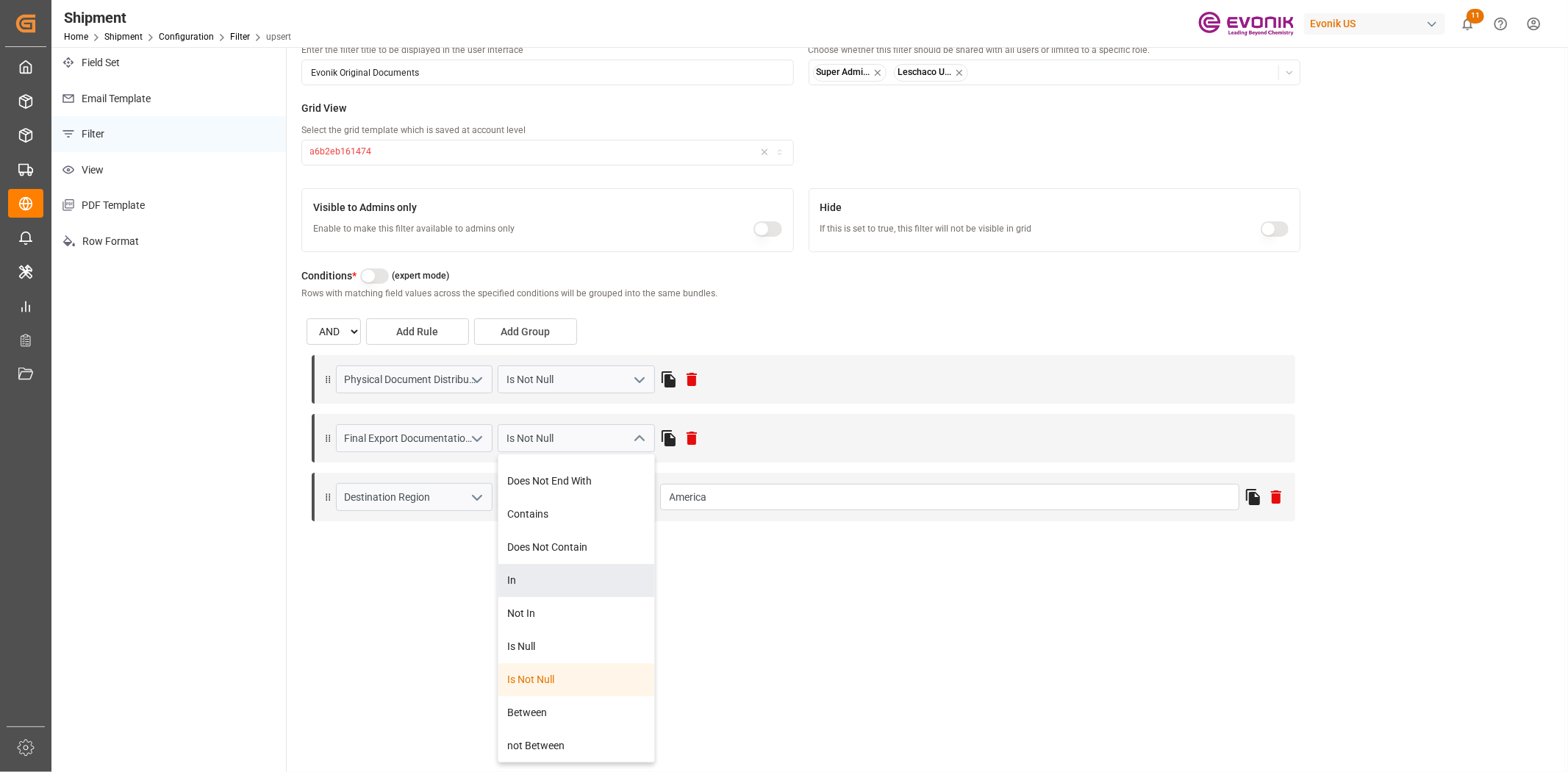
scroll to position [163, 0]
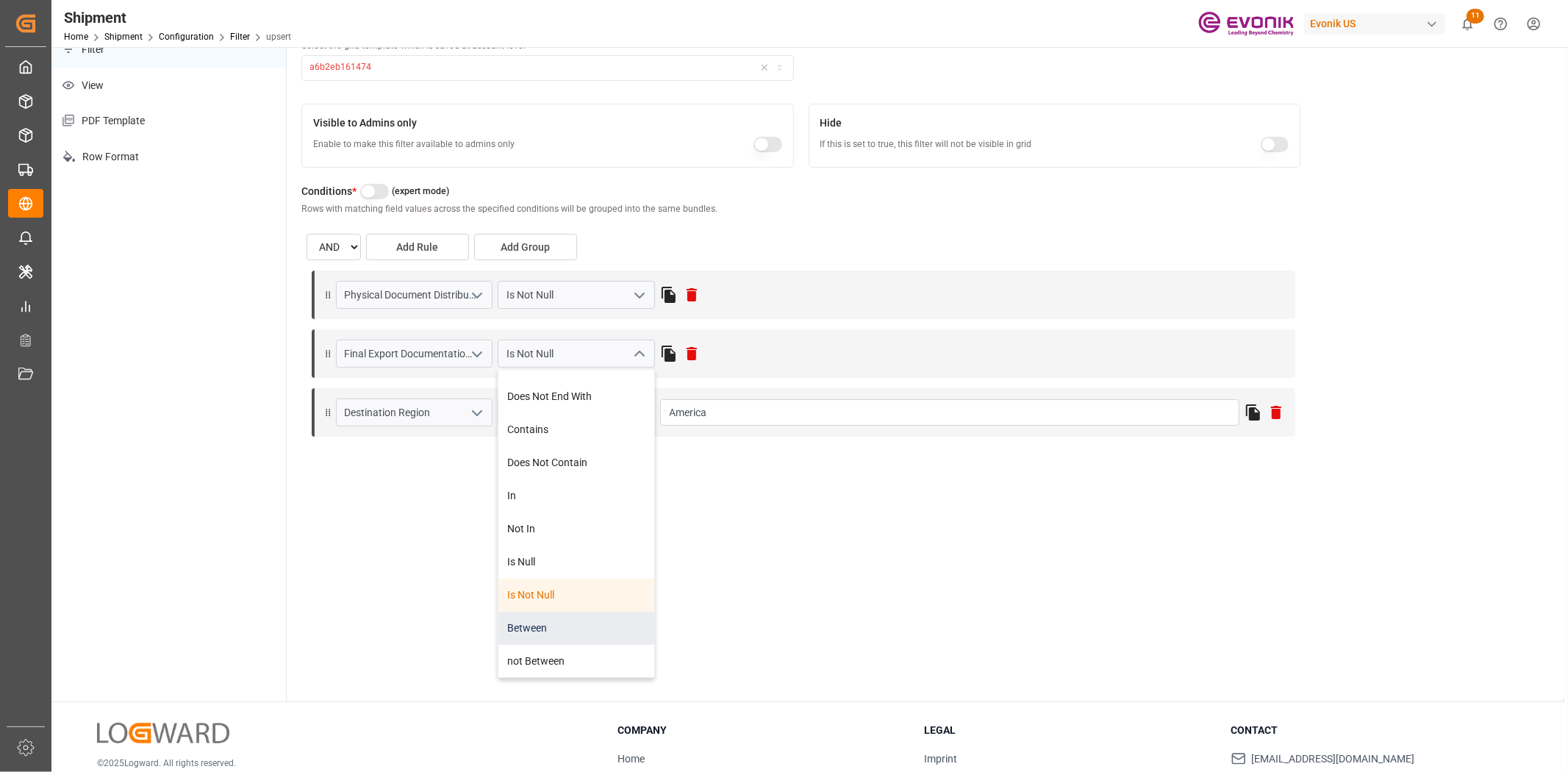
click at [565, 636] on div "Between" at bounding box center [575, 628] width 155 height 33
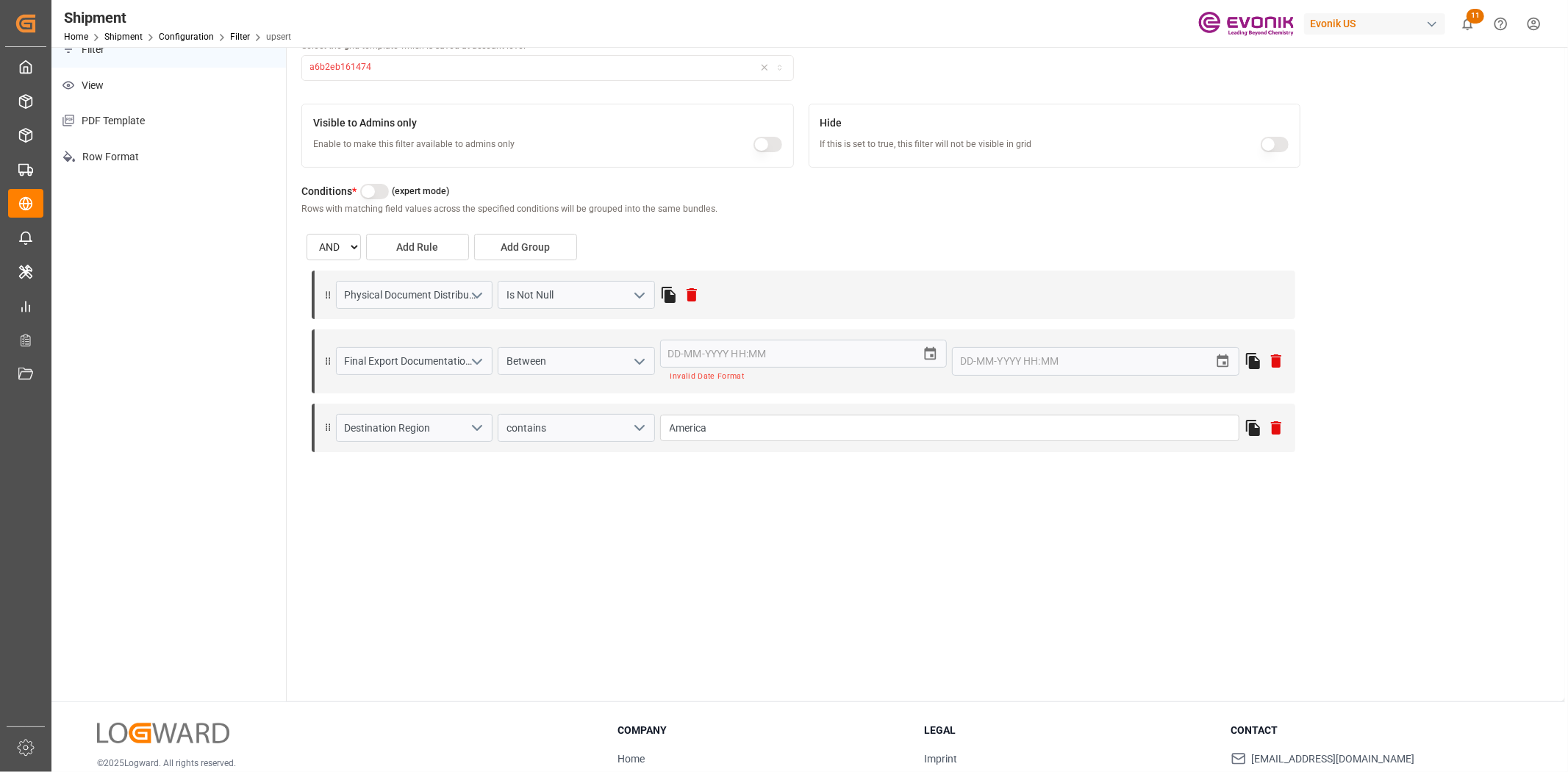
click at [932, 350] on icon "change time" at bounding box center [930, 353] width 12 height 13
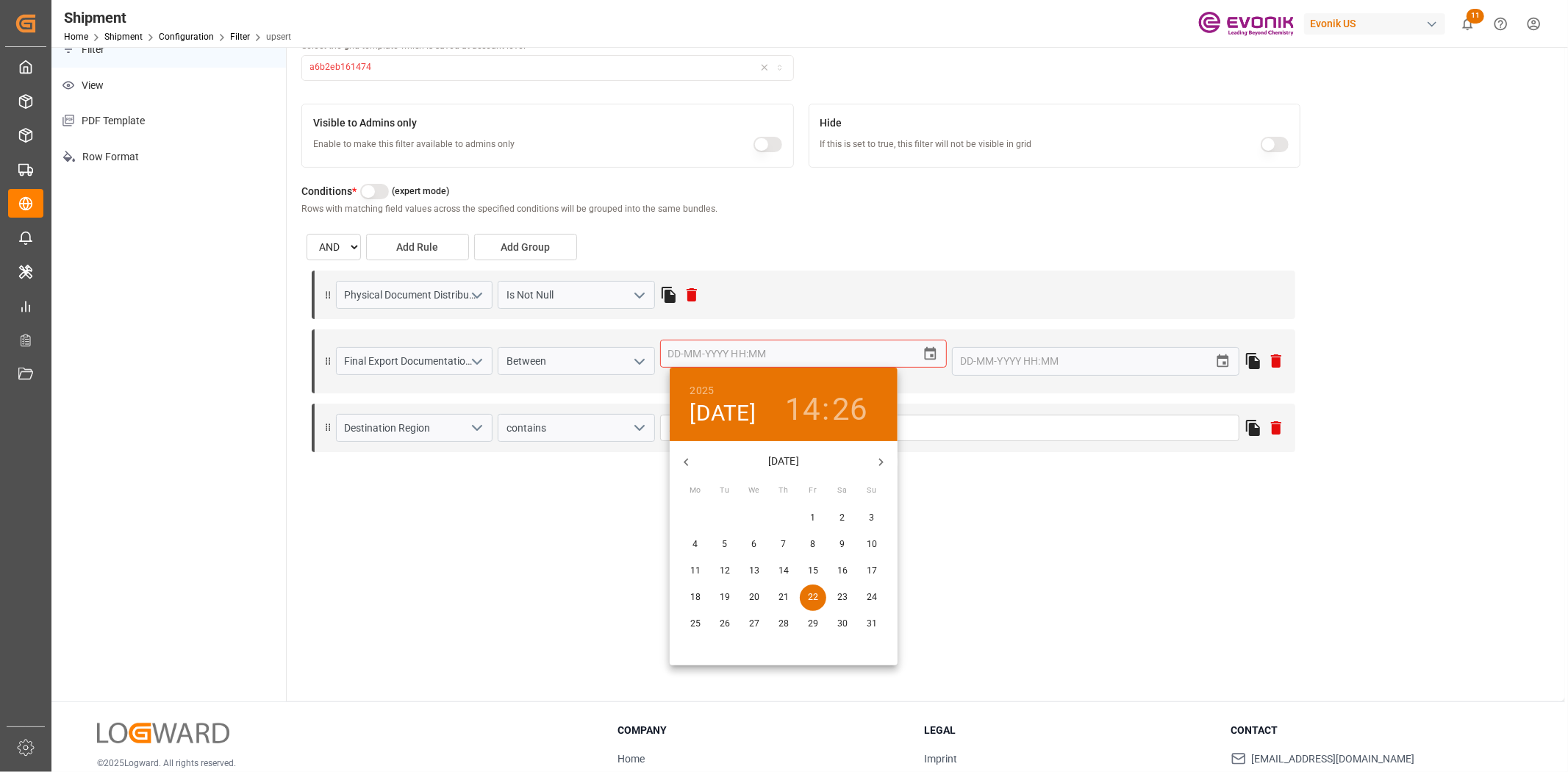
click at [931, 350] on div at bounding box center [784, 386] width 1568 height 772
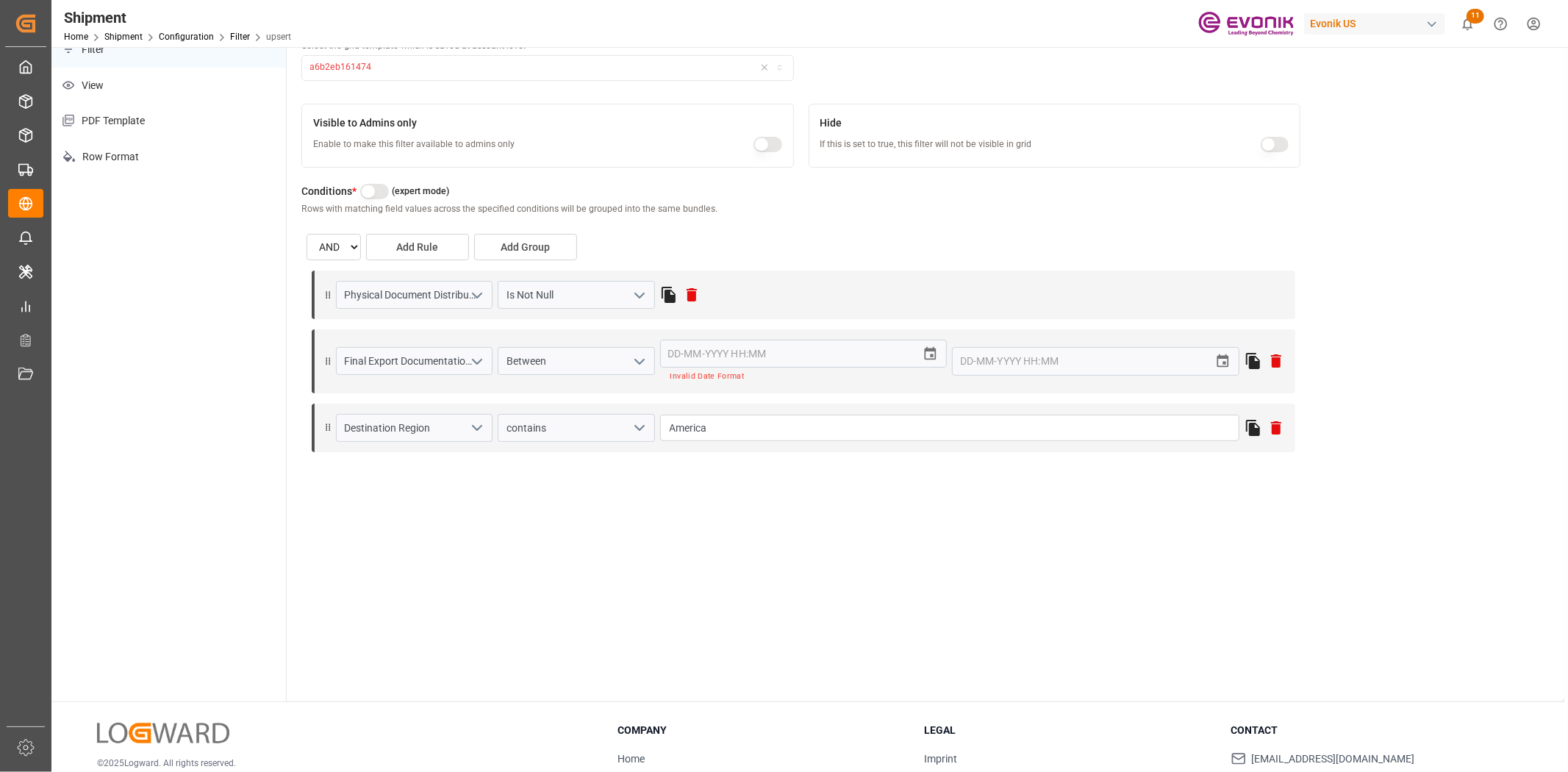
click at [864, 348] on input "text" at bounding box center [784, 354] width 249 height 28
click at [926, 354] on icon "change time" at bounding box center [929, 353] width 15 height 15
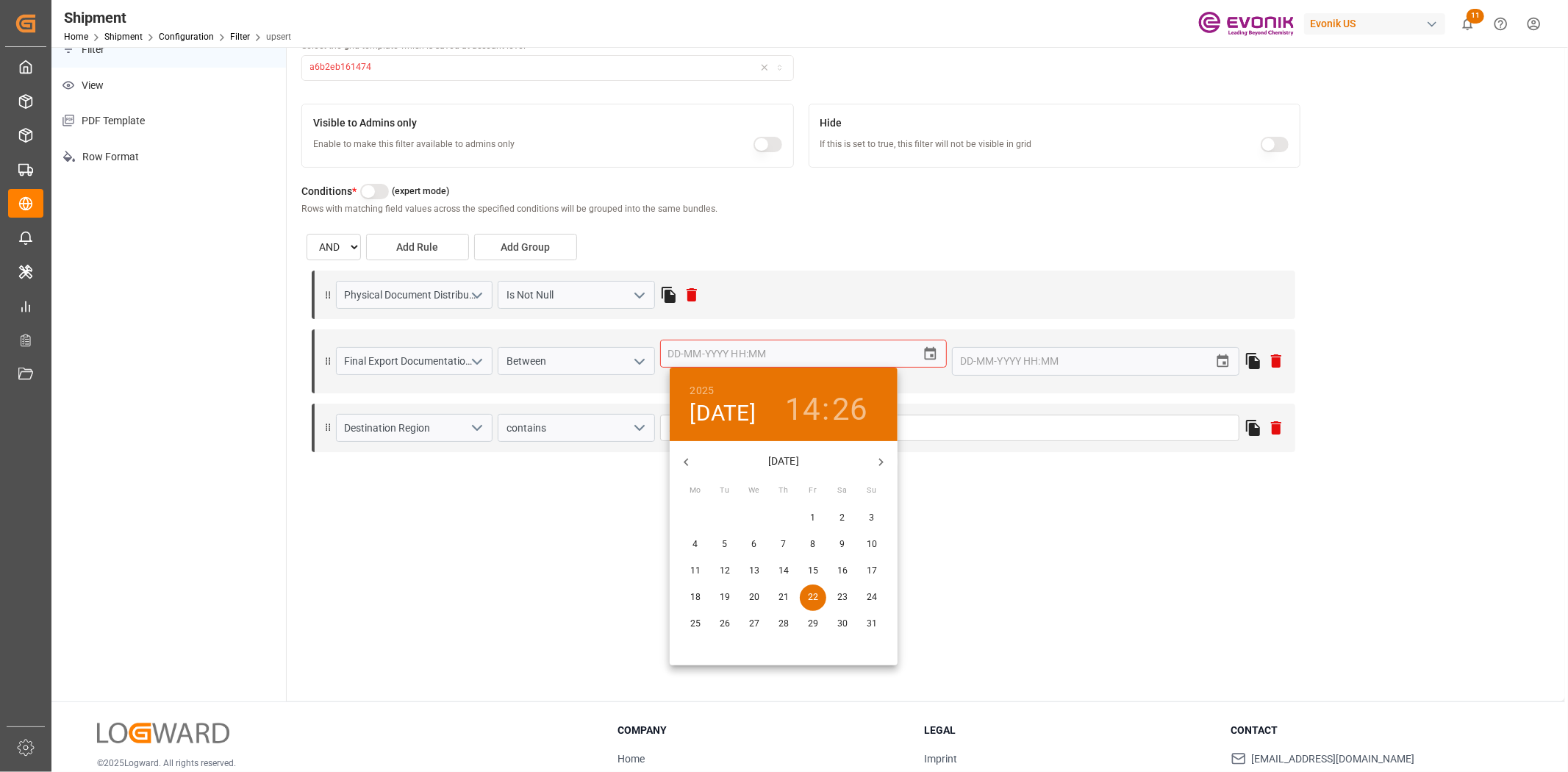
click at [734, 592] on span "19" at bounding box center [725, 598] width 27 height 13
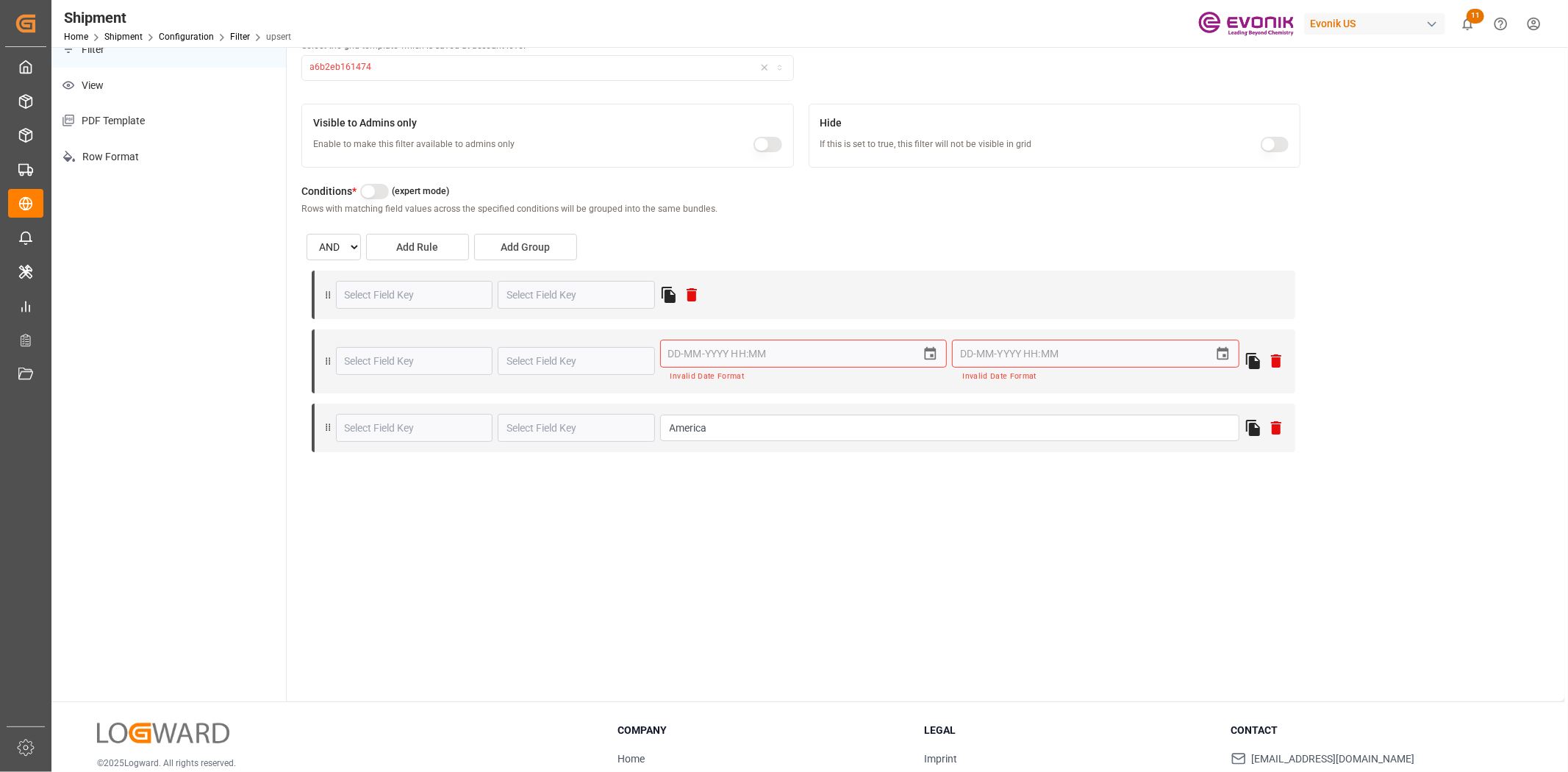
type input "Physical Document Distribution Instruction"
type input "Is Not Null"
type input "Final Export Documentation Sent To Destination"
type input "Between"
type input "19-08-2025 14:26"
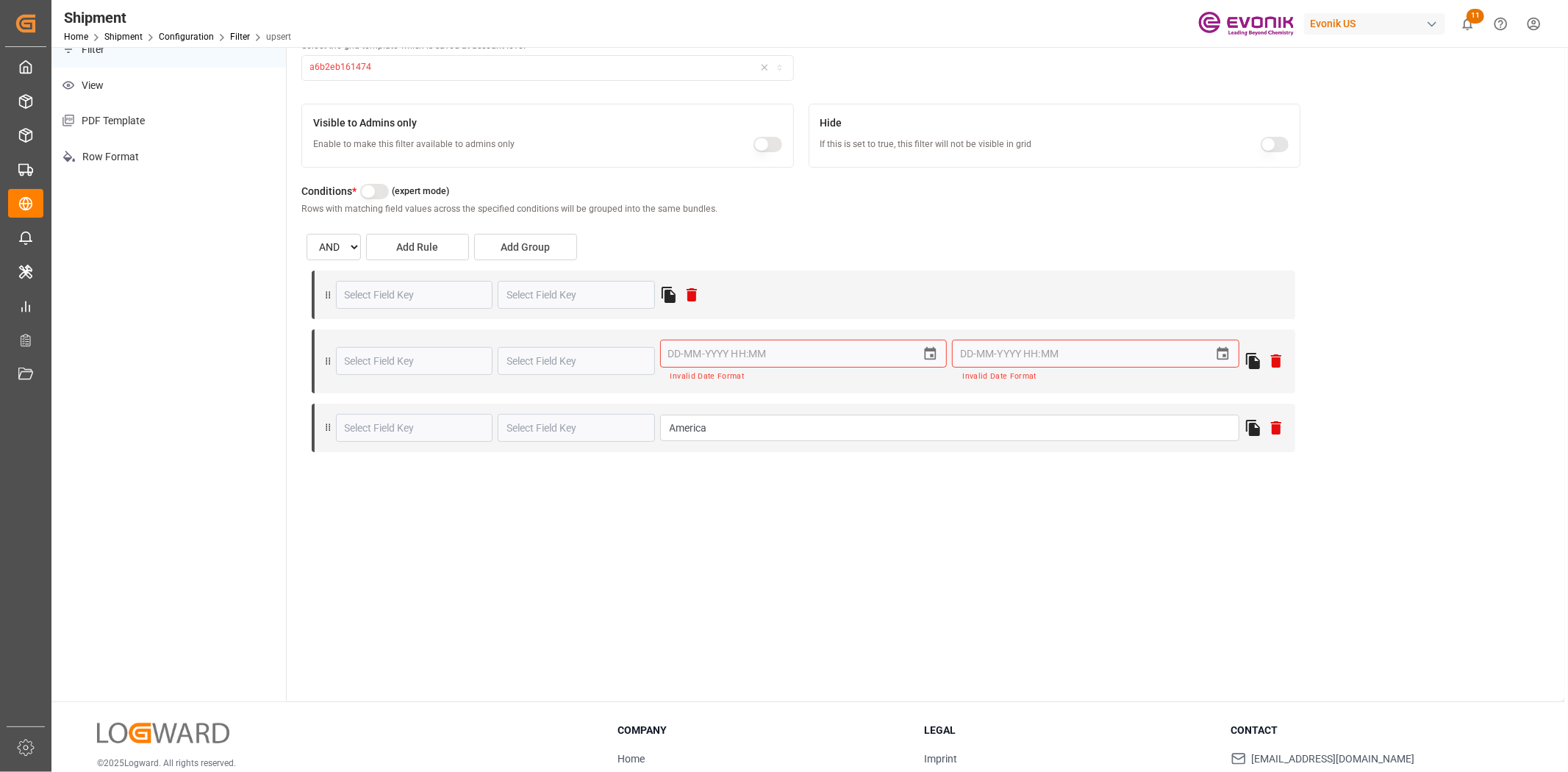
type input "Destination Region"
type input "contains"
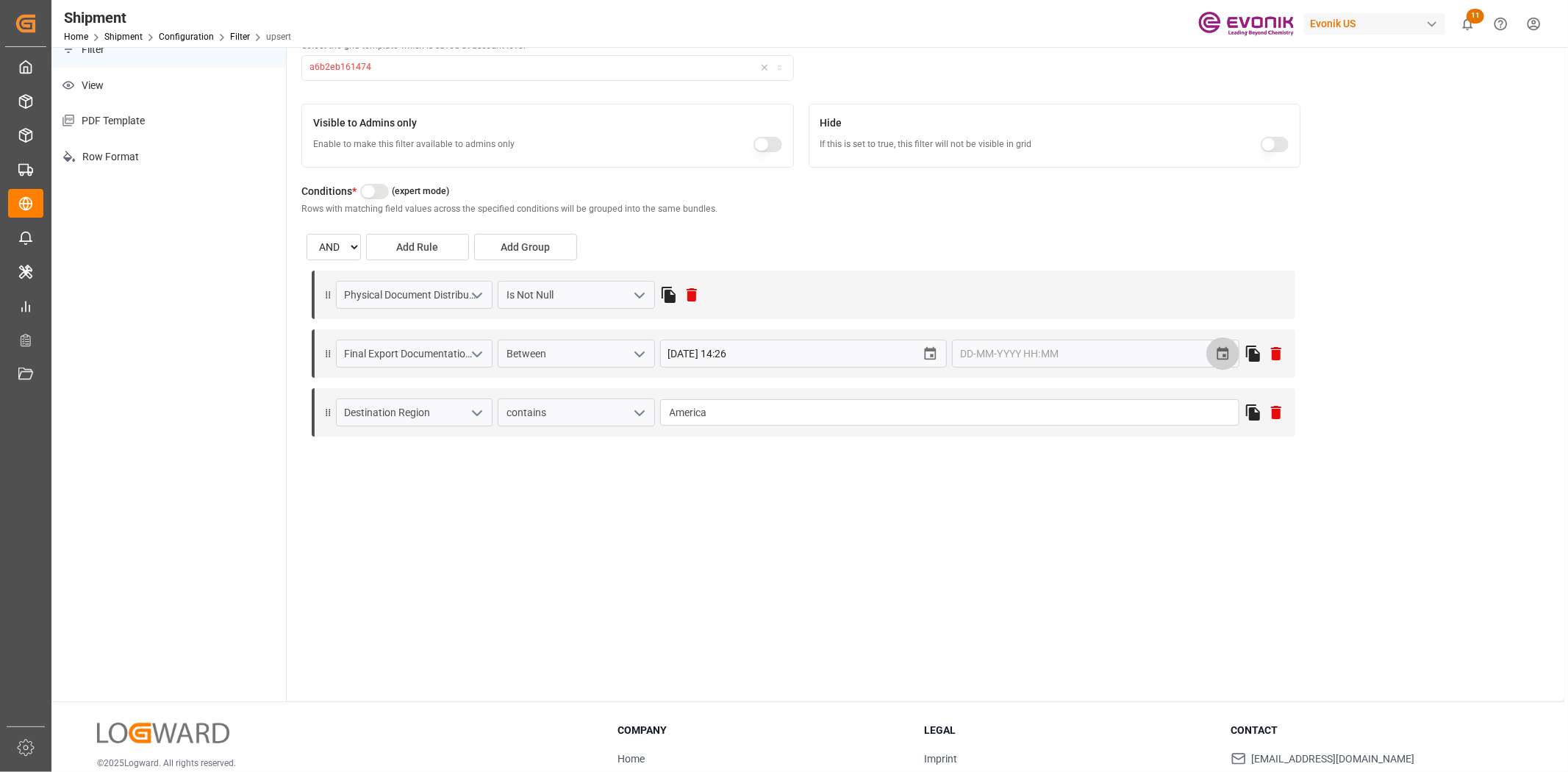
click at [1223, 350] on icon "change time" at bounding box center [1222, 353] width 12 height 13
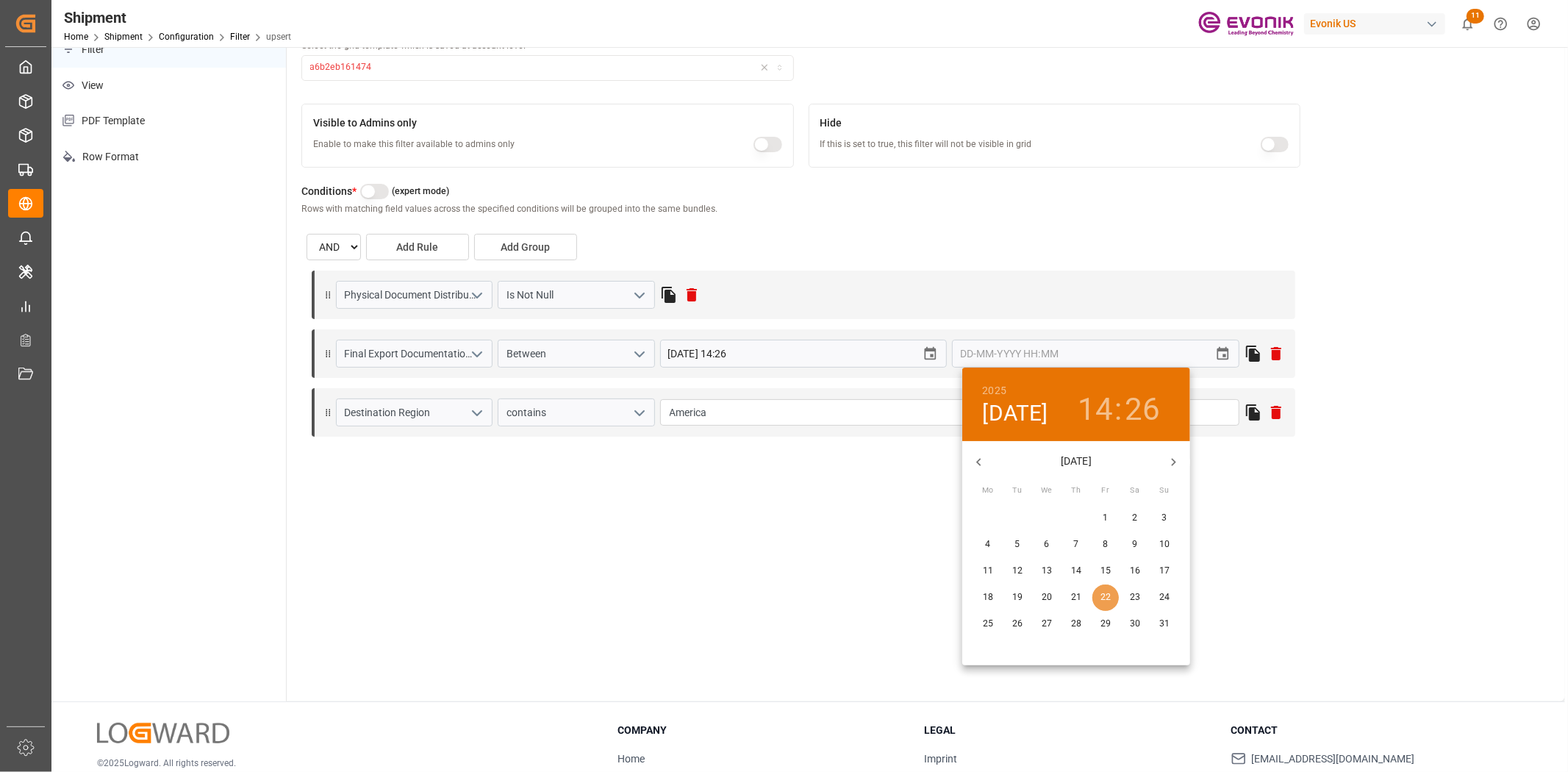
click at [1107, 601] on p "22" at bounding box center [1105, 598] width 11 height 13
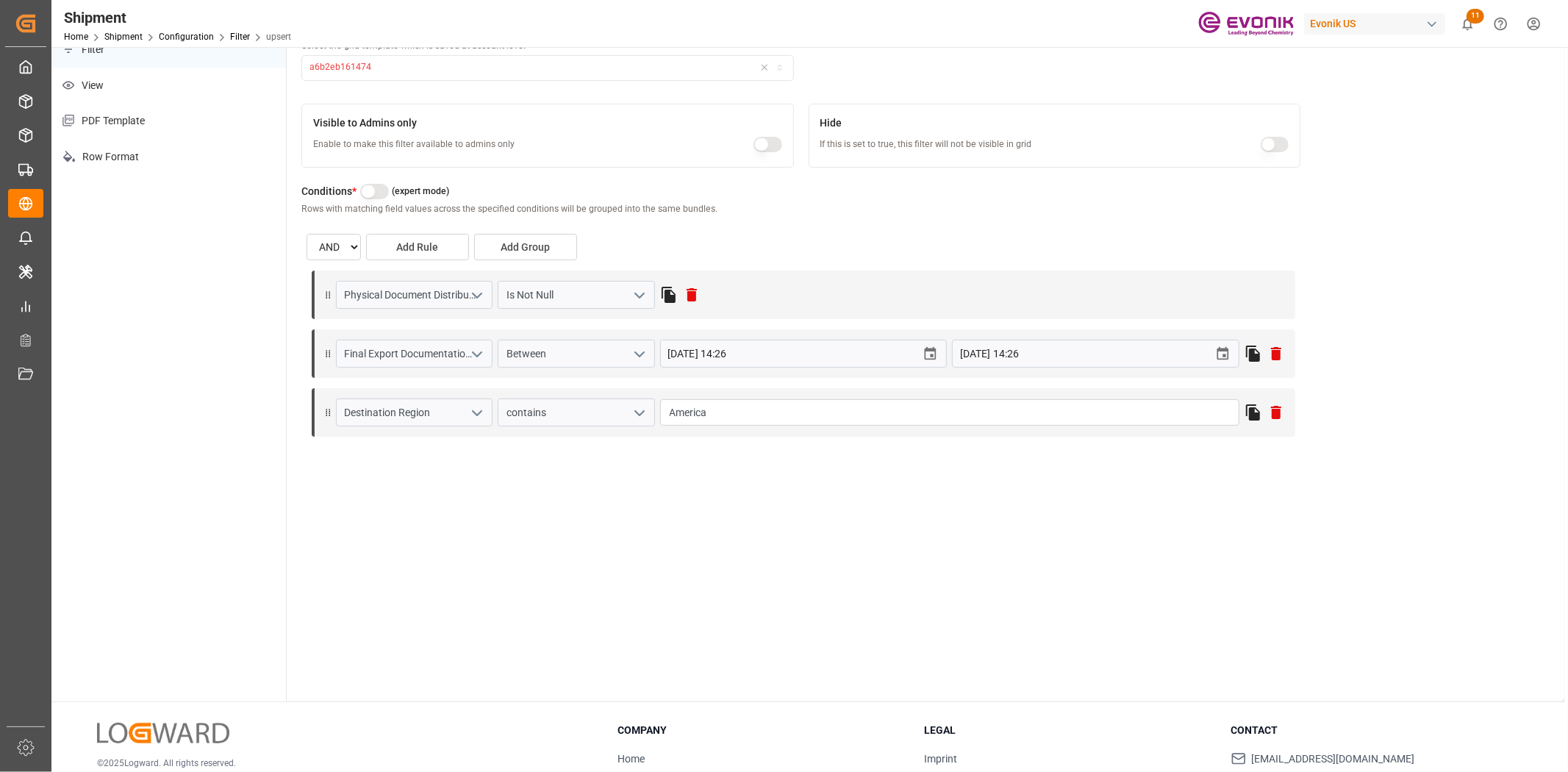
click at [367, 184] on button "button" at bounding box center [374, 191] width 28 height 15
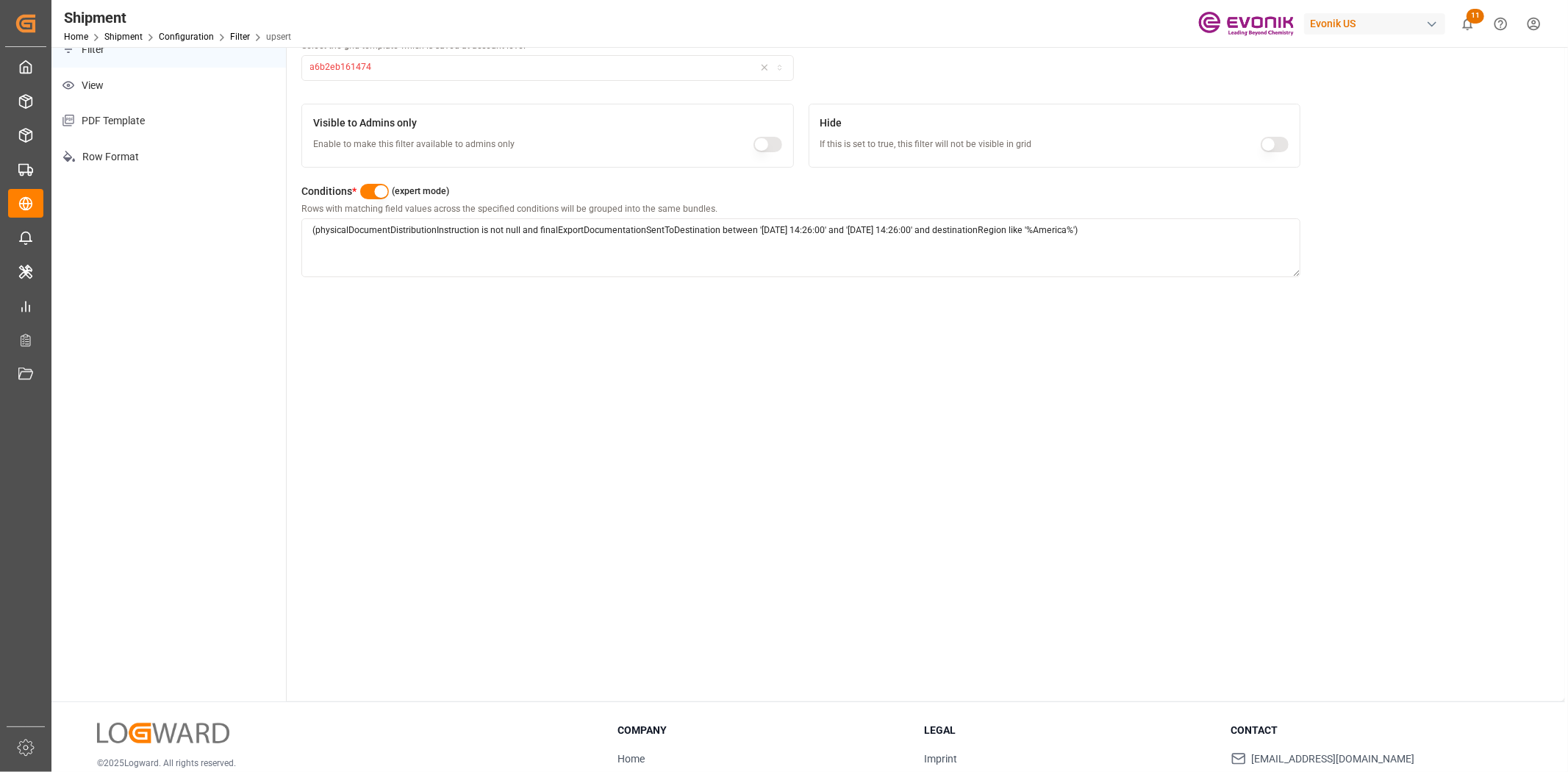
click at [550, 405] on div "Title * Enter the filter title to be displayed in the user interface Evonik Ori…" at bounding box center [926, 315] width 1278 height 772
click at [760, 254] on textarea "(physicalDocumentDistributionInstruction is not null and finalExportDocumentati…" at bounding box center [801, 248] width 999 height 58
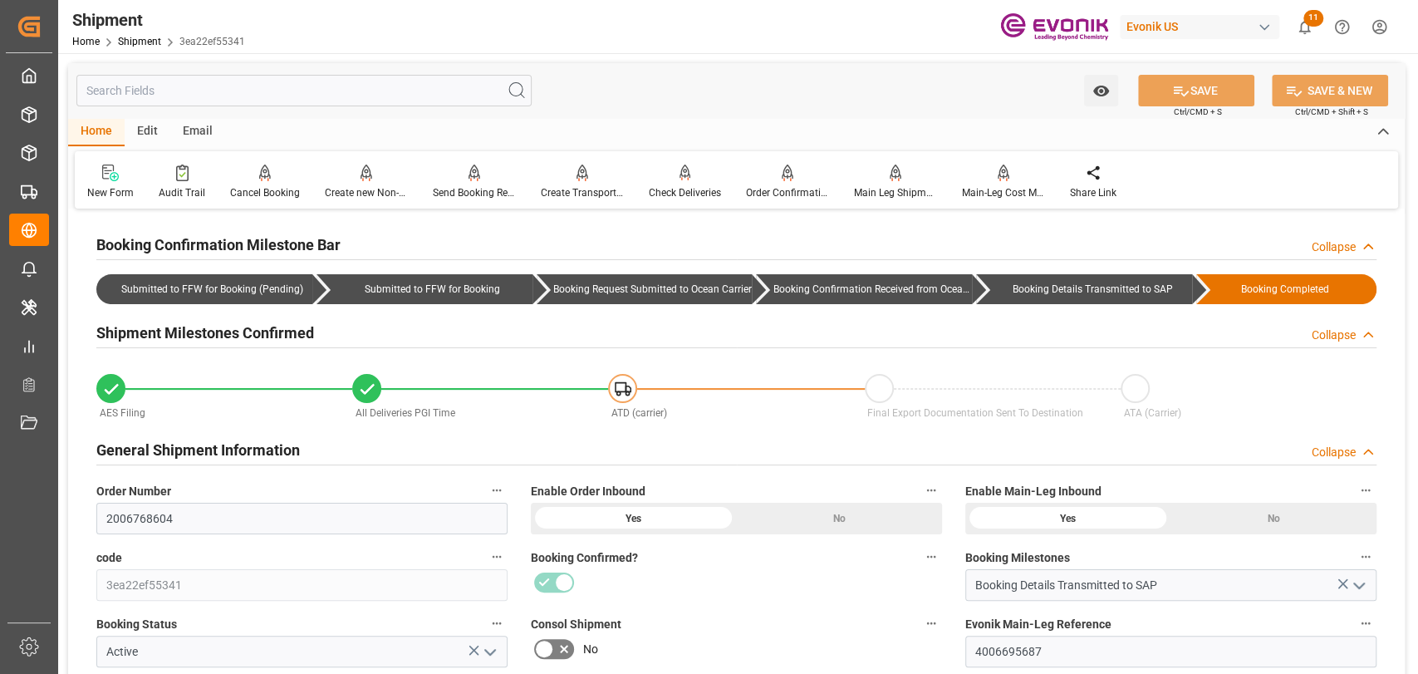
click at [465, 96] on input "text" at bounding box center [303, 91] width 455 height 32
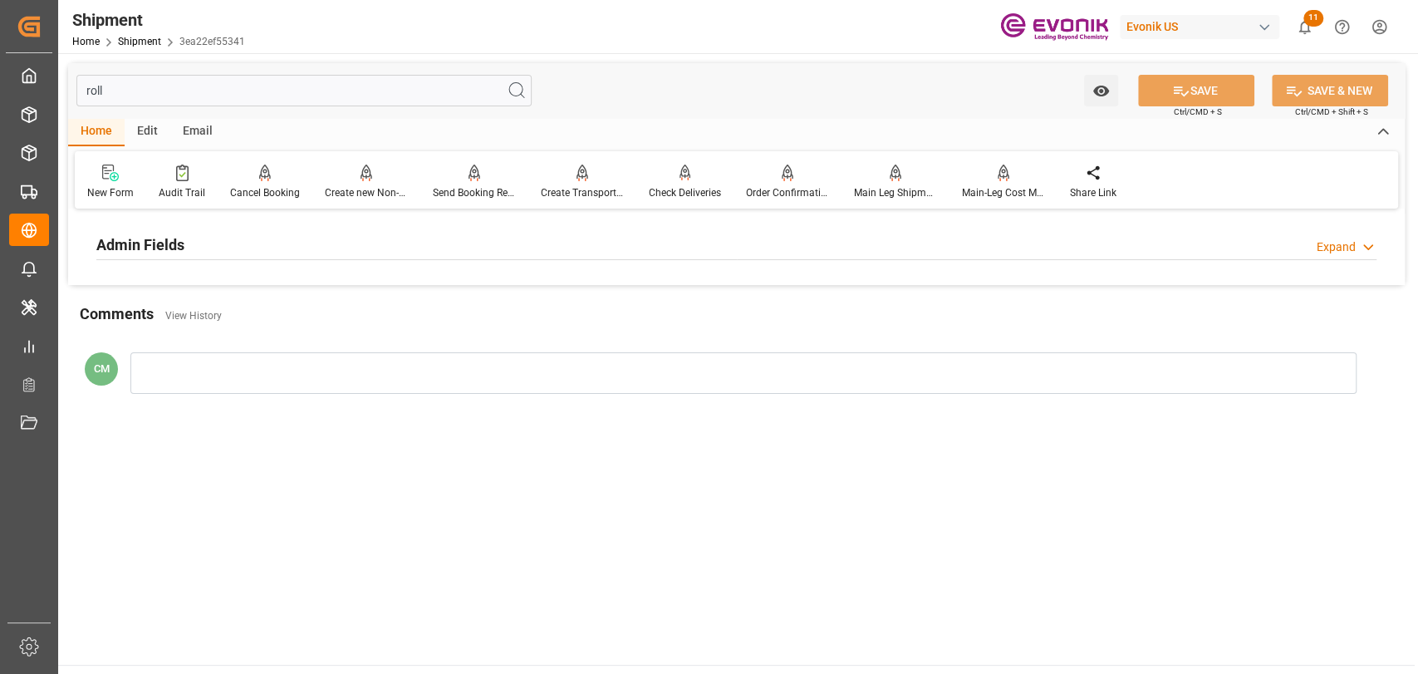
type input "roll"
click at [379, 235] on div "Admin Fields Expand" at bounding box center [736, 244] width 1280 height 32
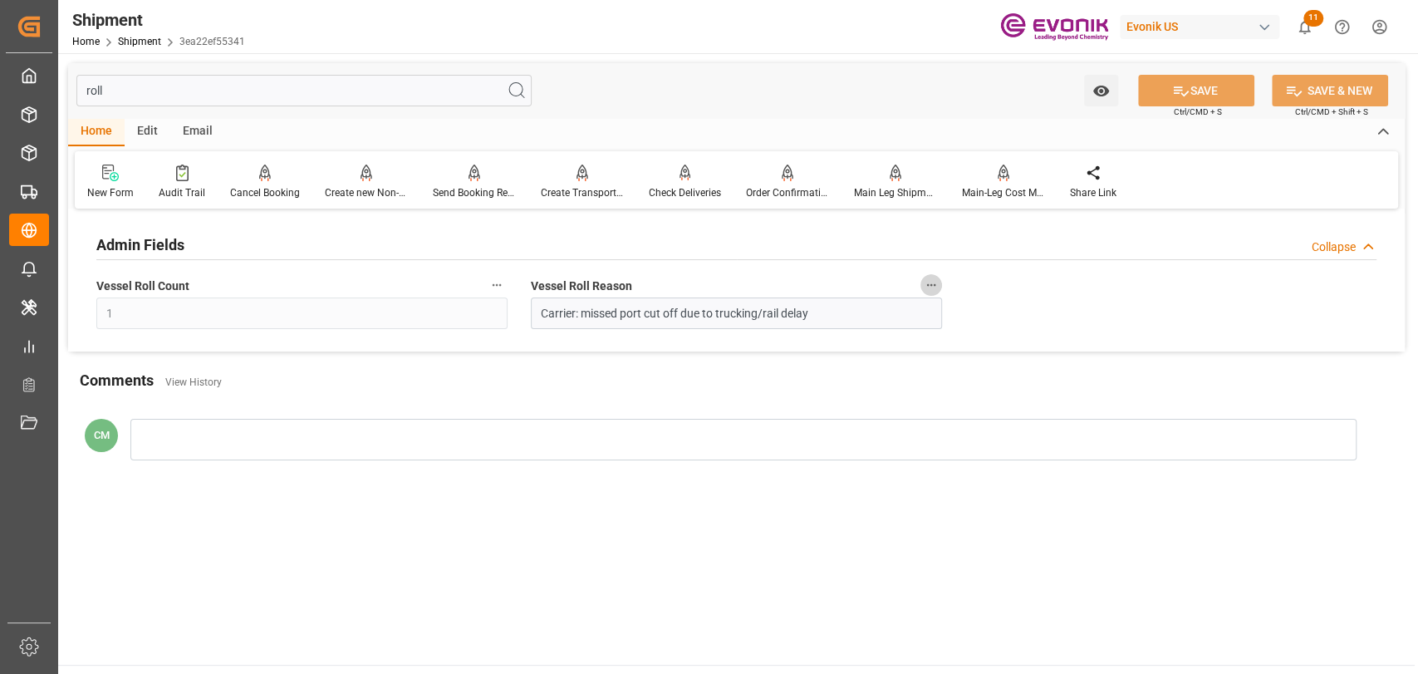
click at [927, 280] on icon "button" at bounding box center [930, 284] width 13 height 13
click at [953, 282] on li "Audits" at bounding box center [962, 285] width 85 height 27
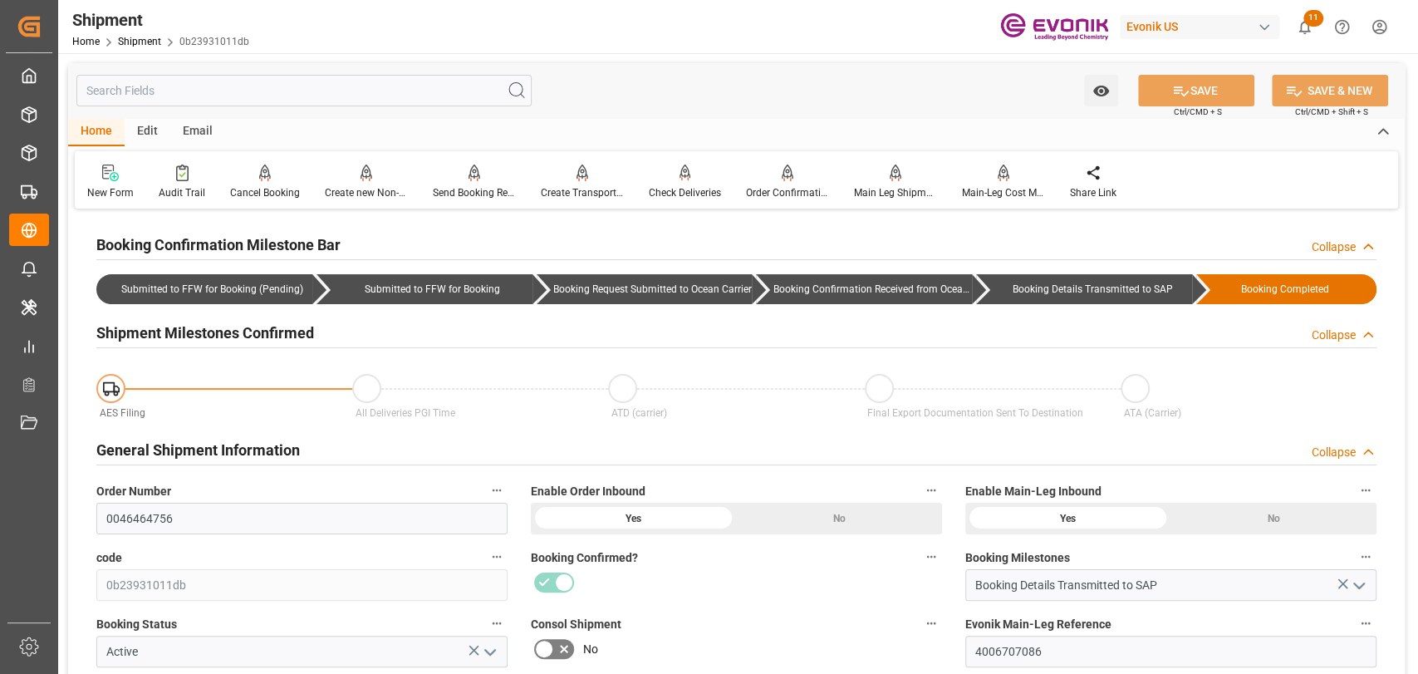
click at [432, 86] on input "text" at bounding box center [303, 91] width 455 height 32
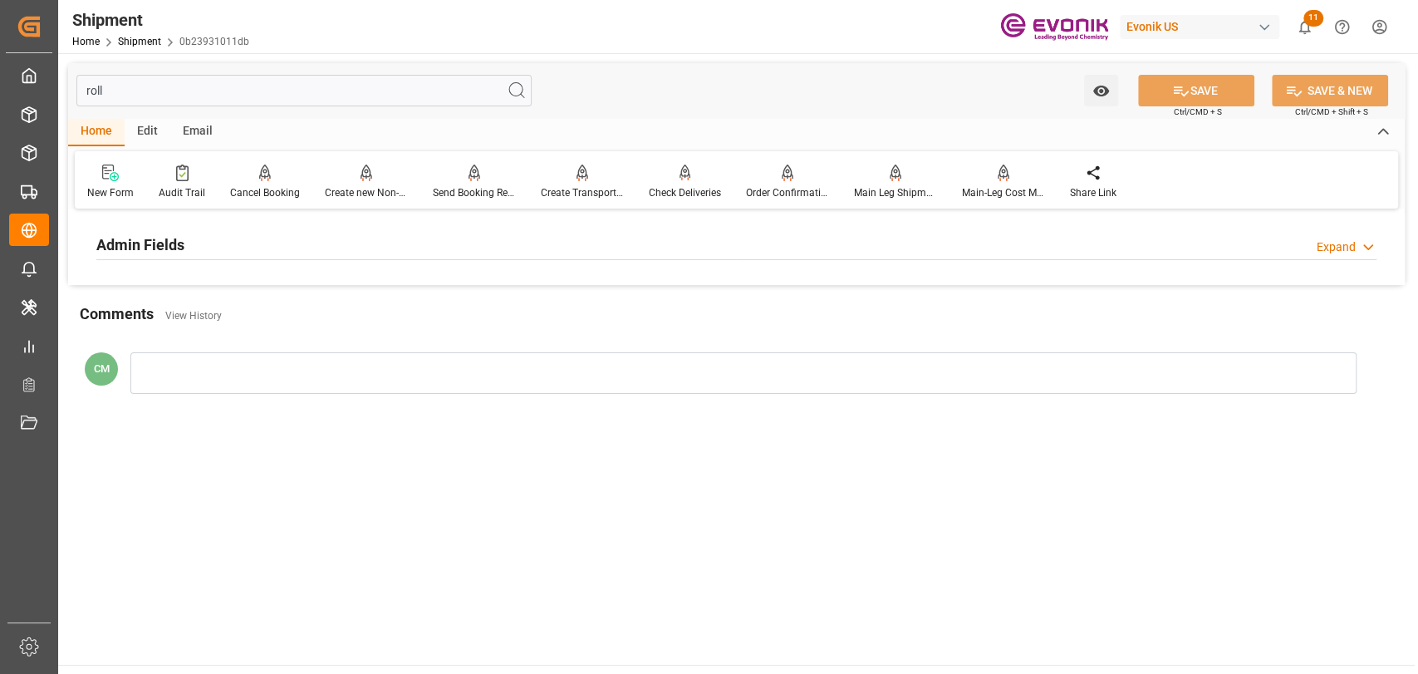
type input "roll"
drag, startPoint x: 1336, startPoint y: 234, endPoint x: 1303, endPoint y: 245, distance: 34.1
click at [1329, 238] on div "Admin Fields Expand" at bounding box center [736, 244] width 1280 height 32
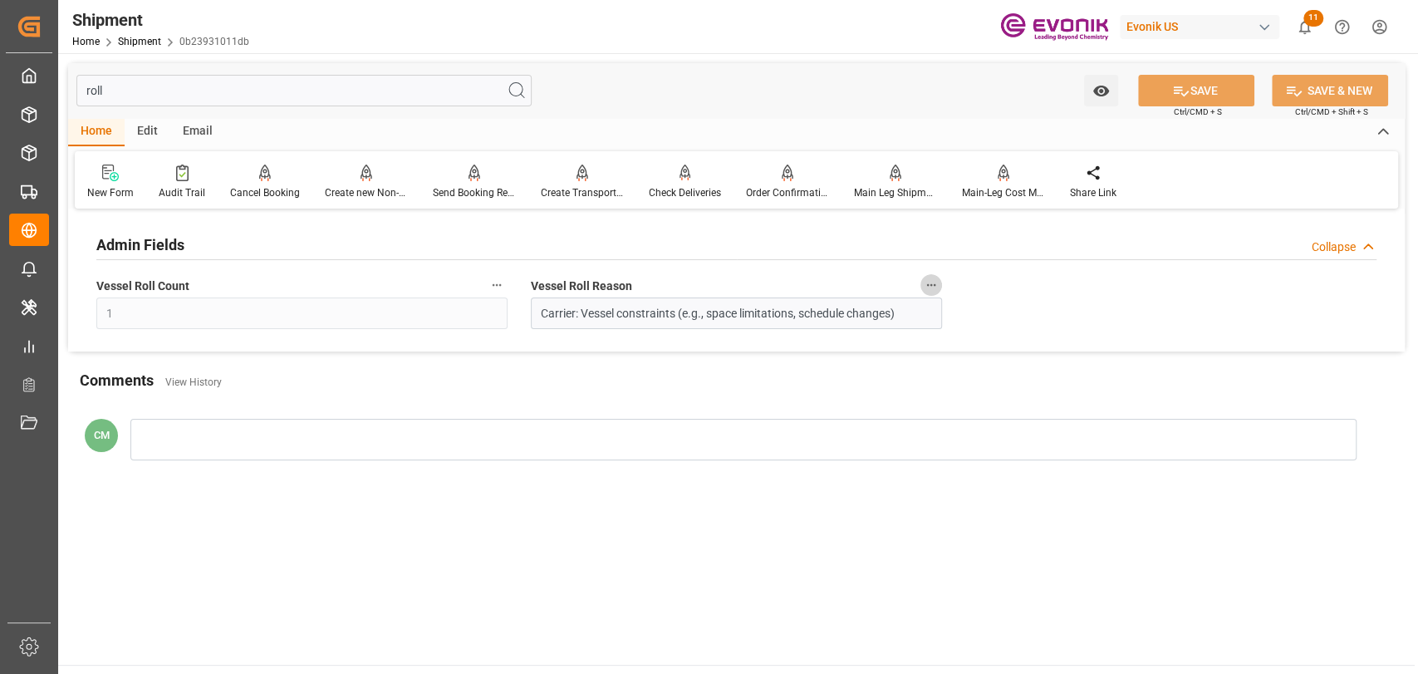
click at [927, 281] on icon "button" at bounding box center [930, 284] width 13 height 13
click at [935, 287] on icon at bounding box center [942, 285] width 15 height 15
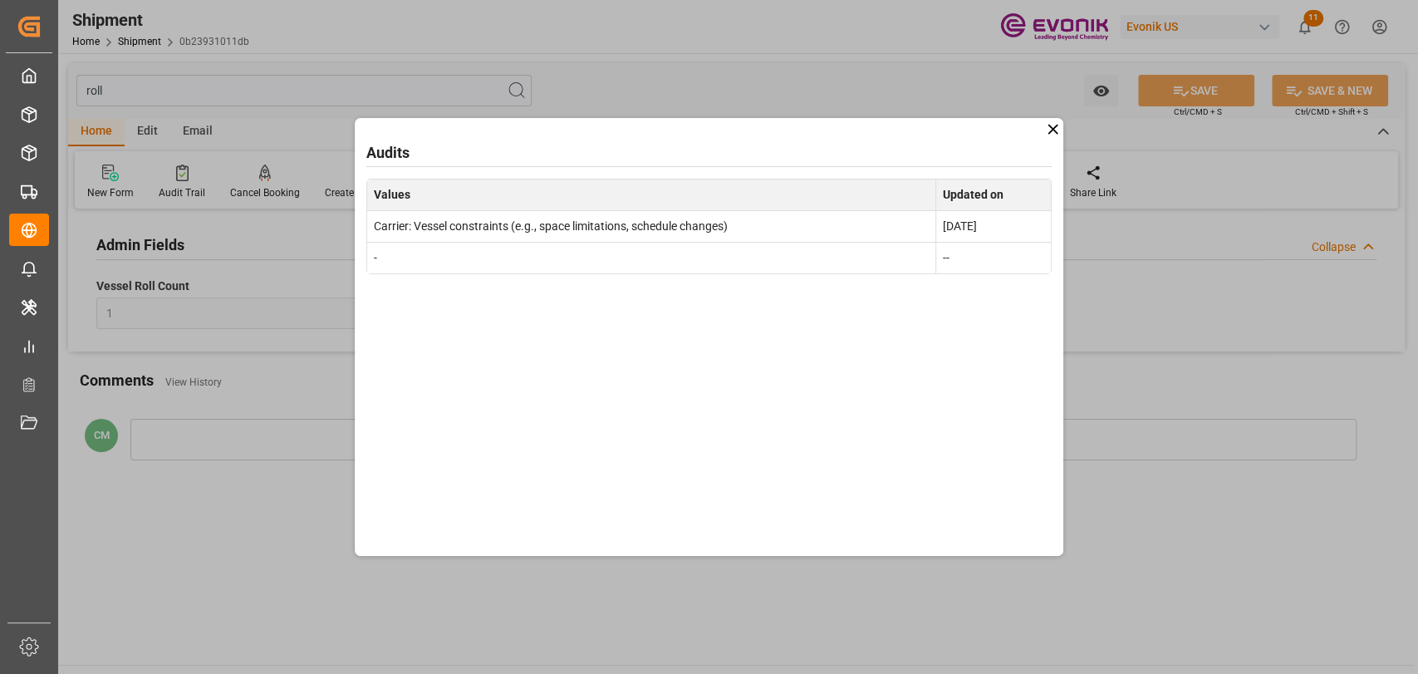
click at [1047, 130] on icon at bounding box center [1052, 128] width 17 height 17
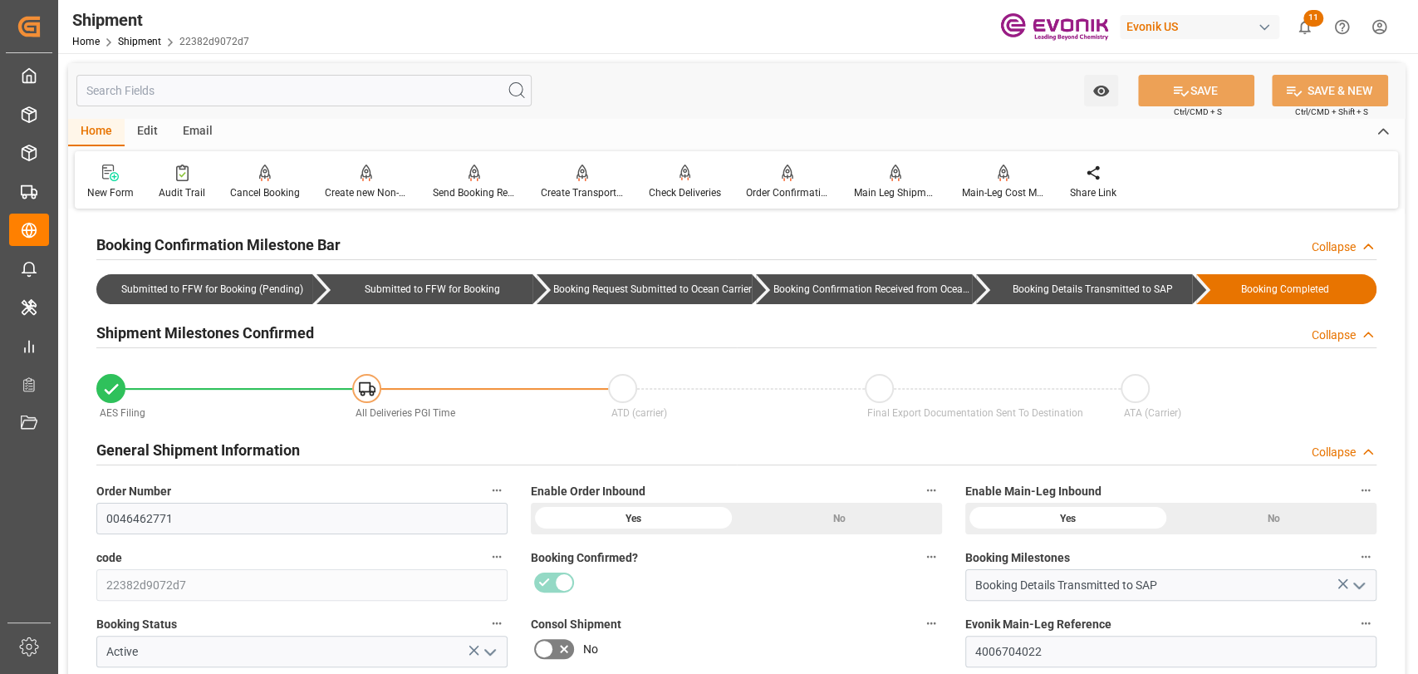
click at [278, 94] on input "text" at bounding box center [303, 91] width 455 height 32
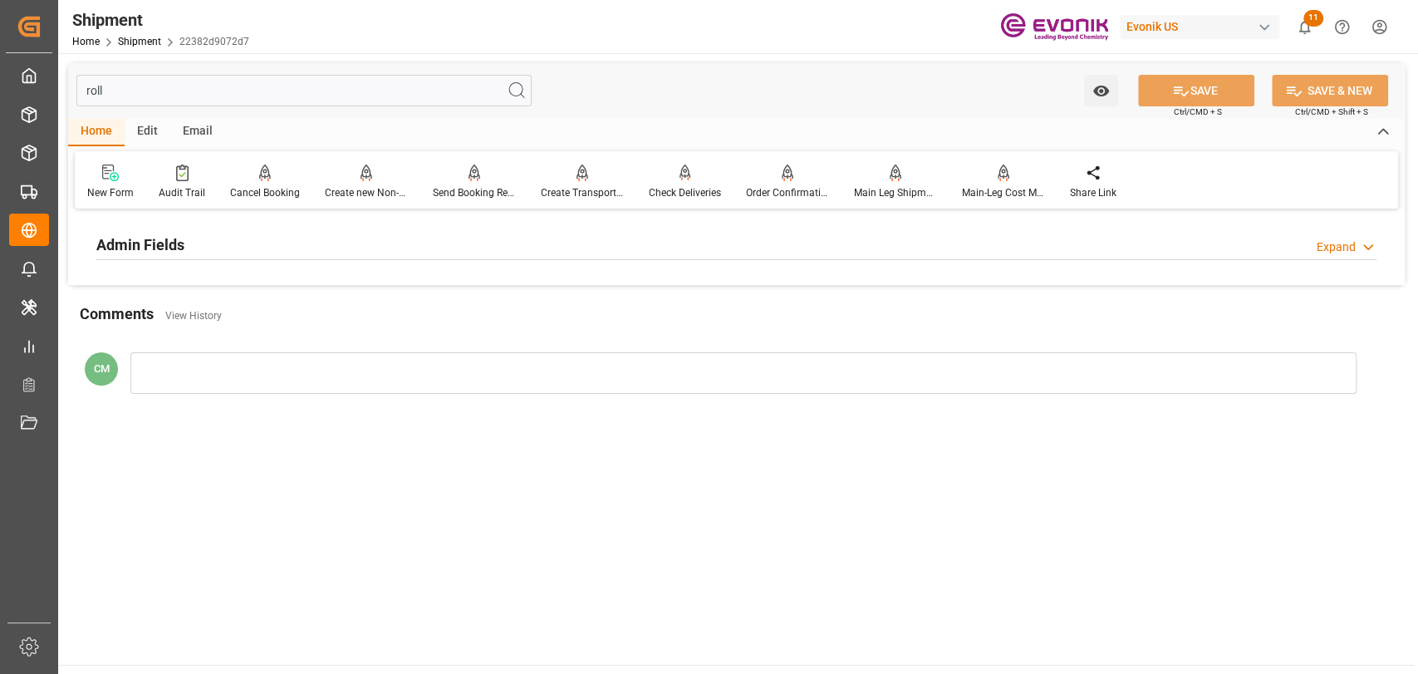
type input "roll"
click at [179, 229] on div "Admin Fields" at bounding box center [140, 244] width 88 height 32
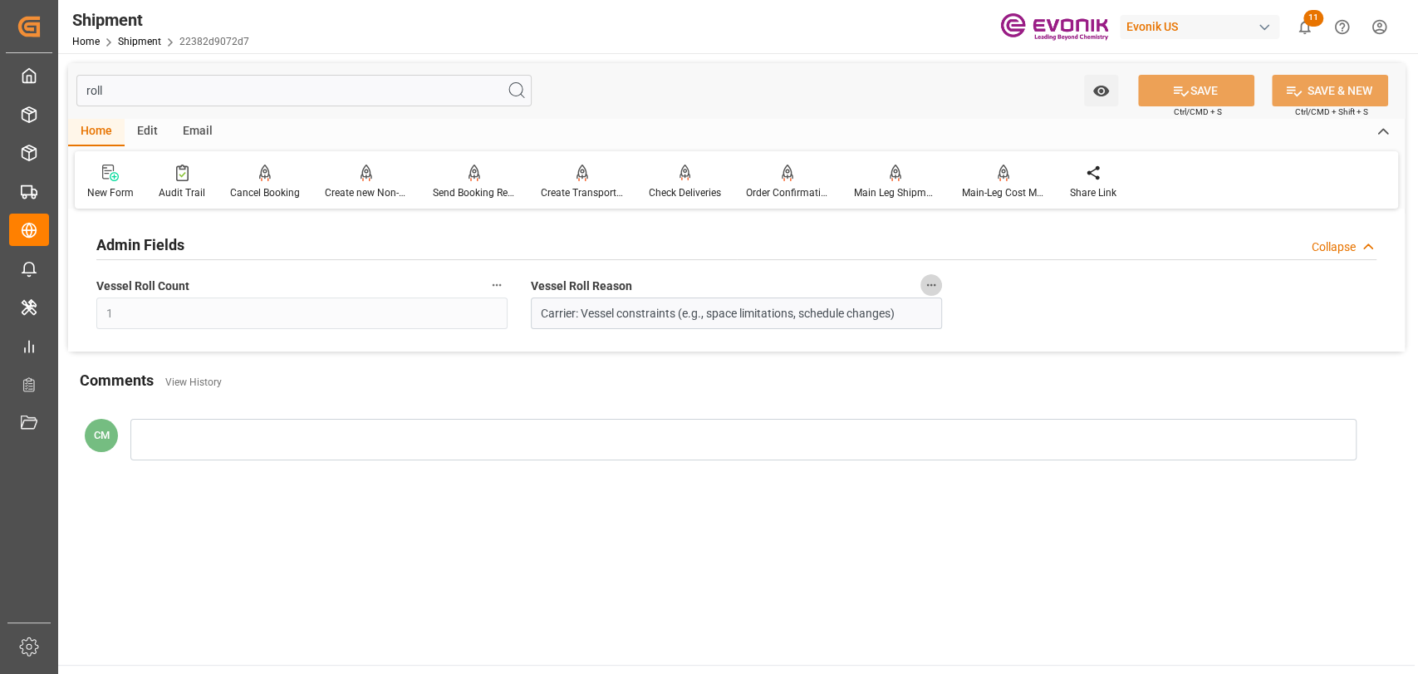
click at [933, 280] on icon "button" at bounding box center [930, 284] width 13 height 13
click at [941, 292] on icon at bounding box center [942, 285] width 17 height 17
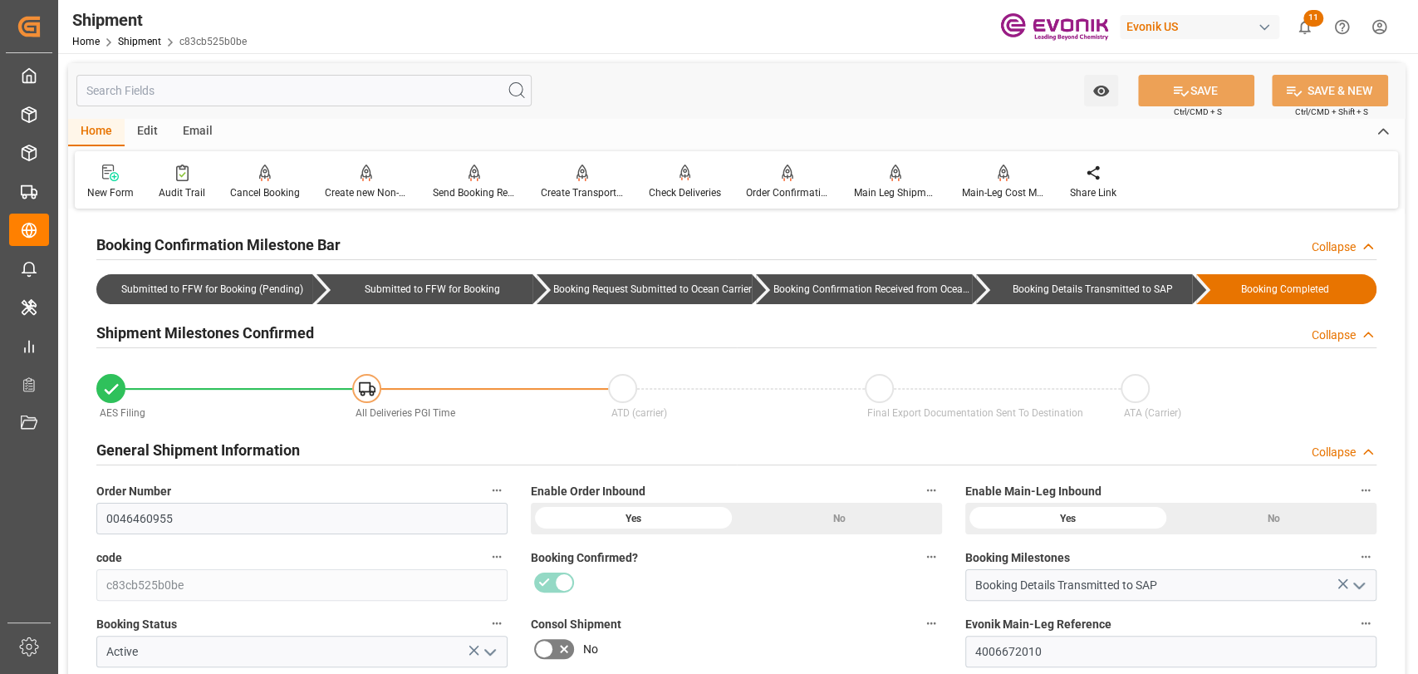
drag, startPoint x: 275, startPoint y: 78, endPoint x: 275, endPoint y: 87, distance: 9.1
click at [275, 87] on input "text" at bounding box center [303, 91] width 455 height 32
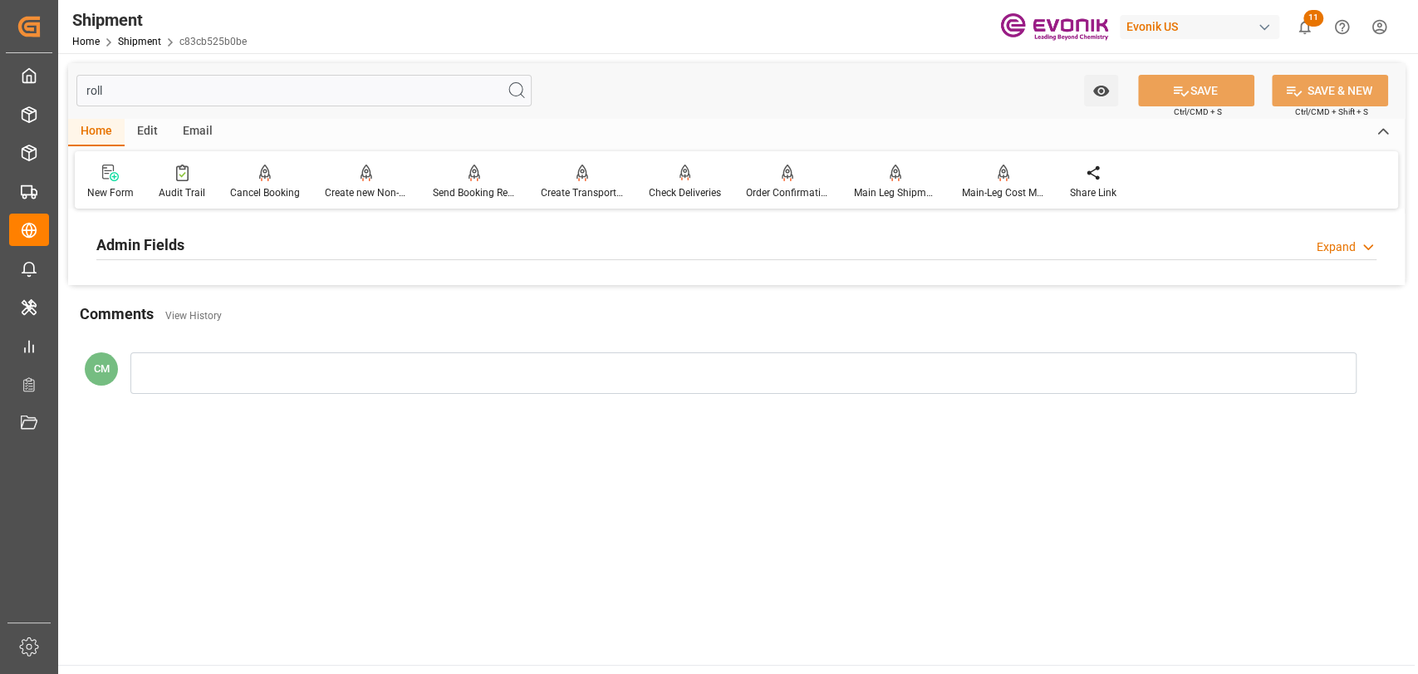
type input "roll"
click at [166, 240] on h2 "Admin Fields" at bounding box center [140, 244] width 88 height 22
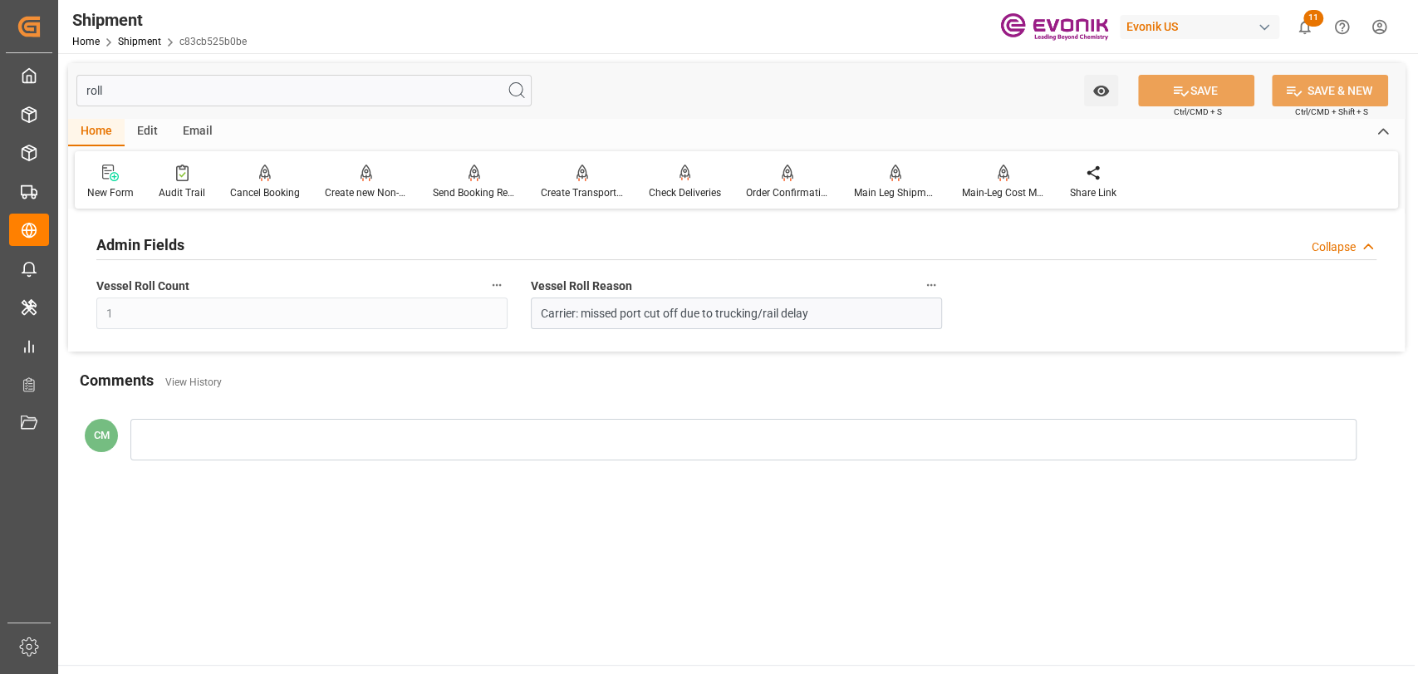
click at [928, 278] on icon "button" at bounding box center [930, 284] width 13 height 13
click at [953, 289] on li "Audits" at bounding box center [962, 285] width 85 height 27
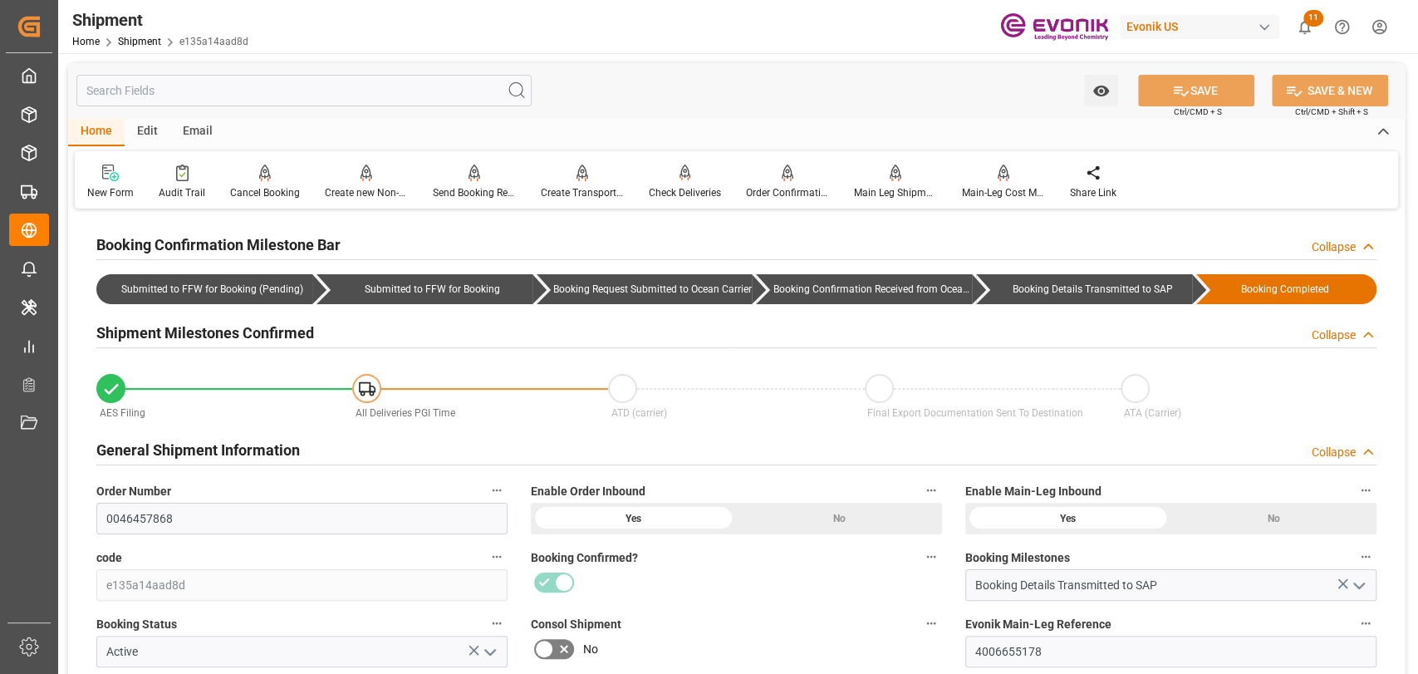
click at [234, 84] on input "text" at bounding box center [303, 91] width 455 height 32
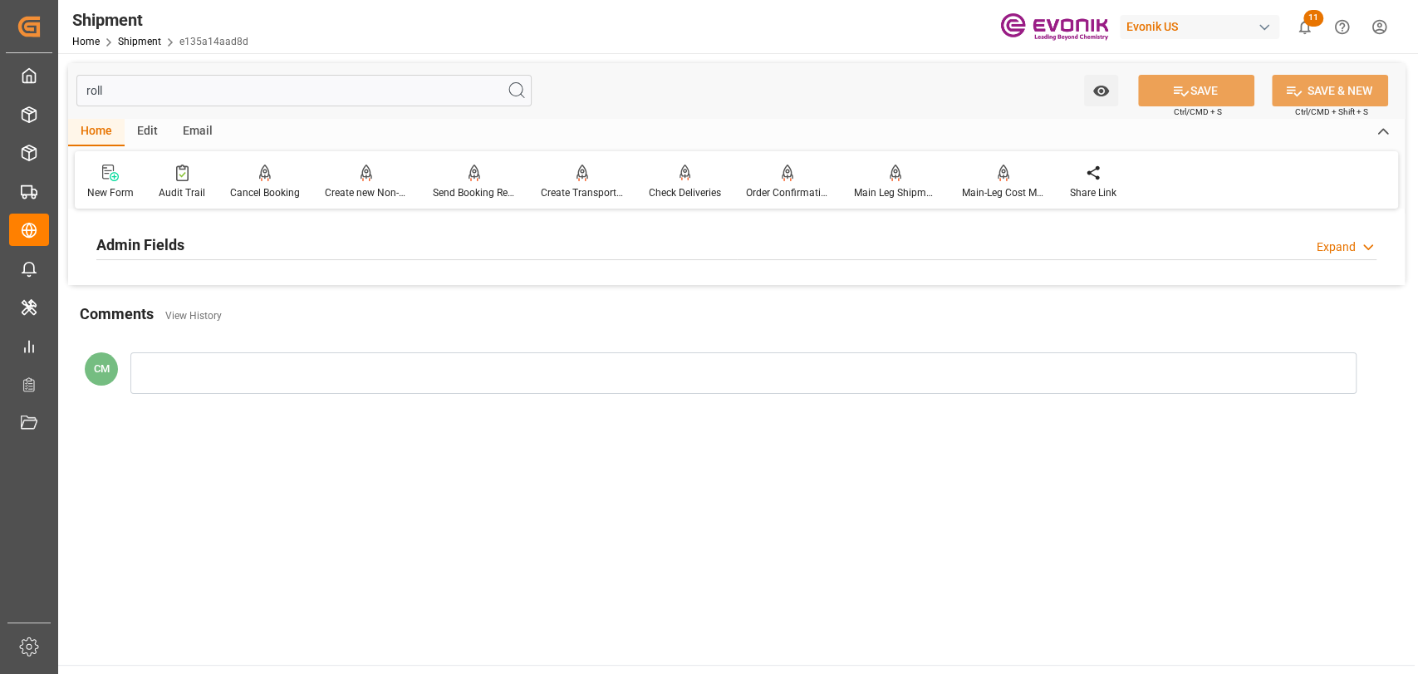
type input "roll"
click at [513, 254] on div "Admin Fields Expand" at bounding box center [736, 244] width 1280 height 32
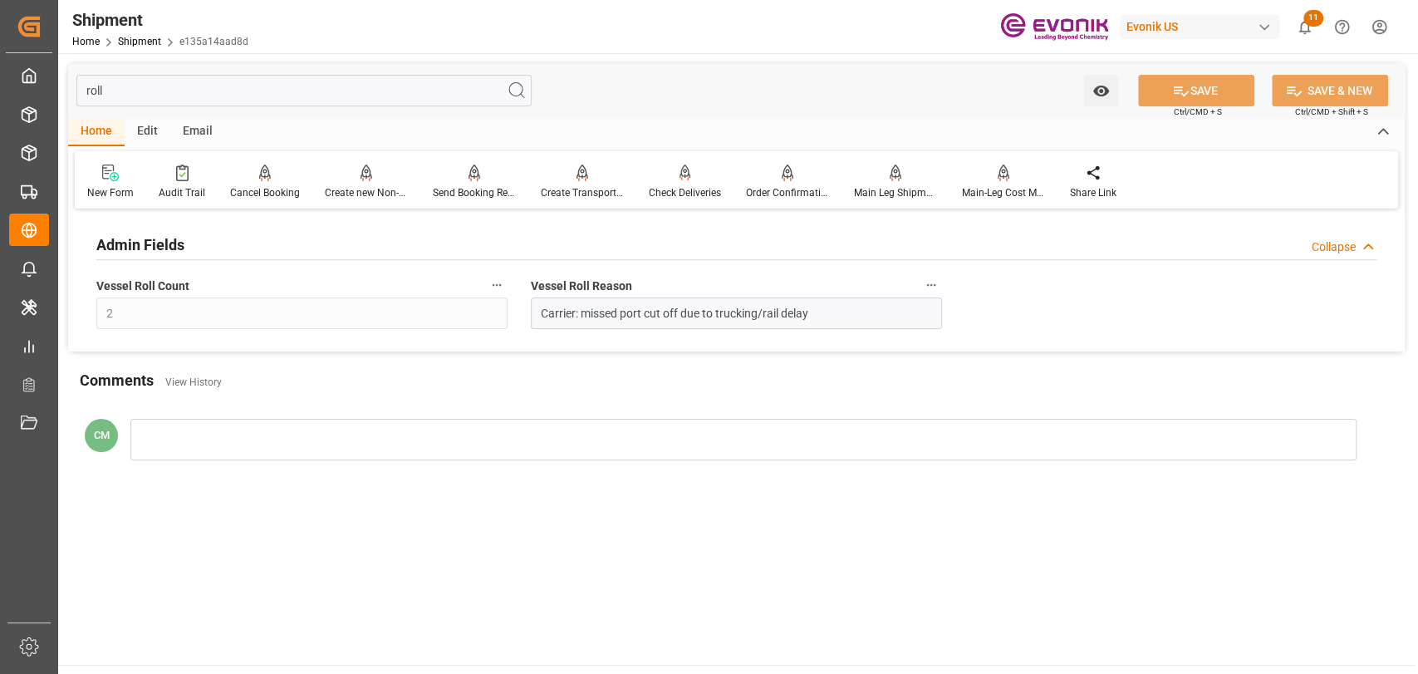
click at [929, 282] on icon "button" at bounding box center [930, 284] width 13 height 13
click at [939, 287] on icon at bounding box center [942, 285] width 17 height 17
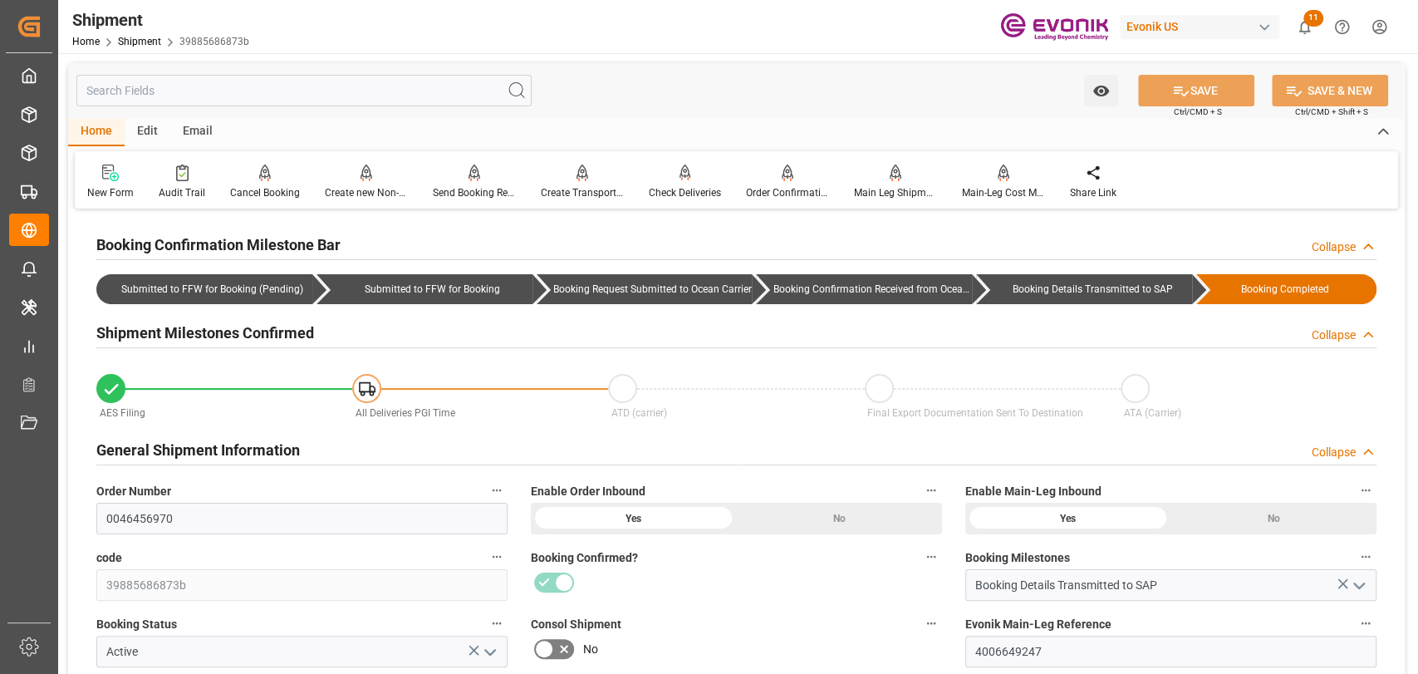
click at [253, 91] on input "text" at bounding box center [303, 91] width 455 height 32
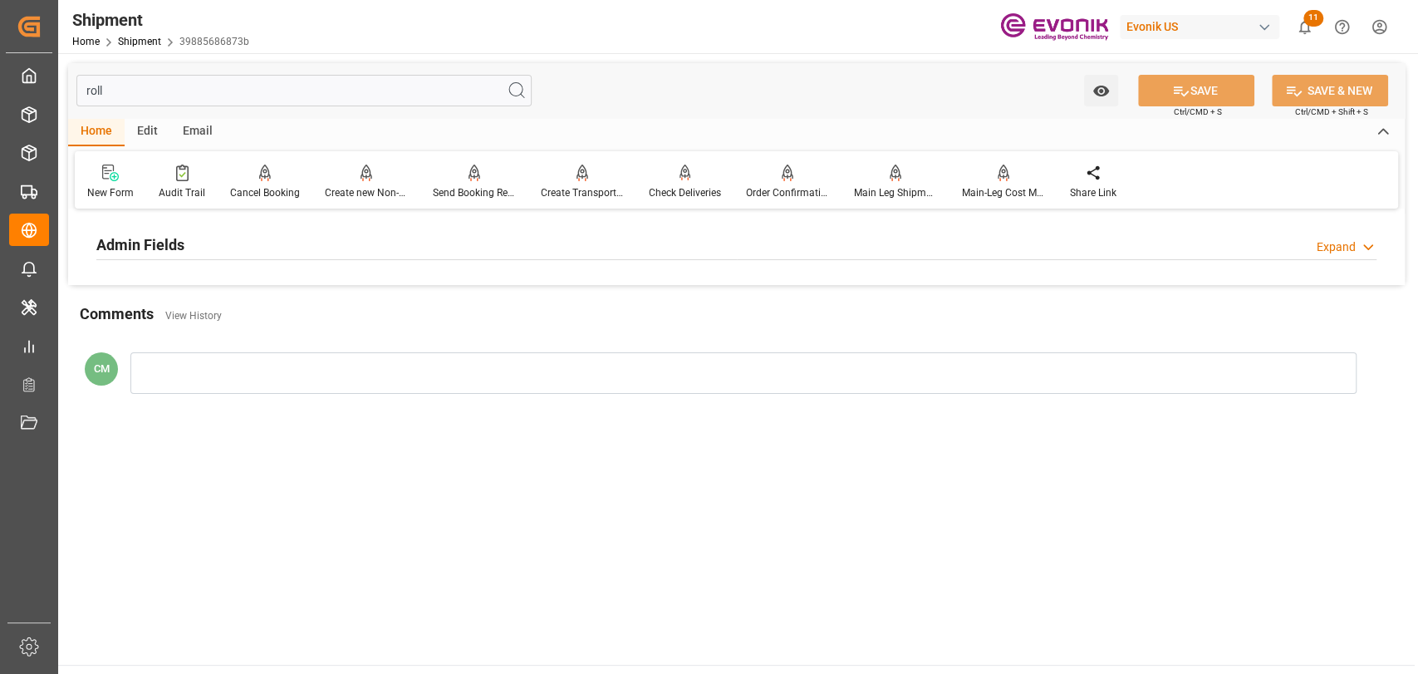
type input "roll"
click at [130, 250] on h2 "Admin Fields" at bounding box center [140, 244] width 88 height 22
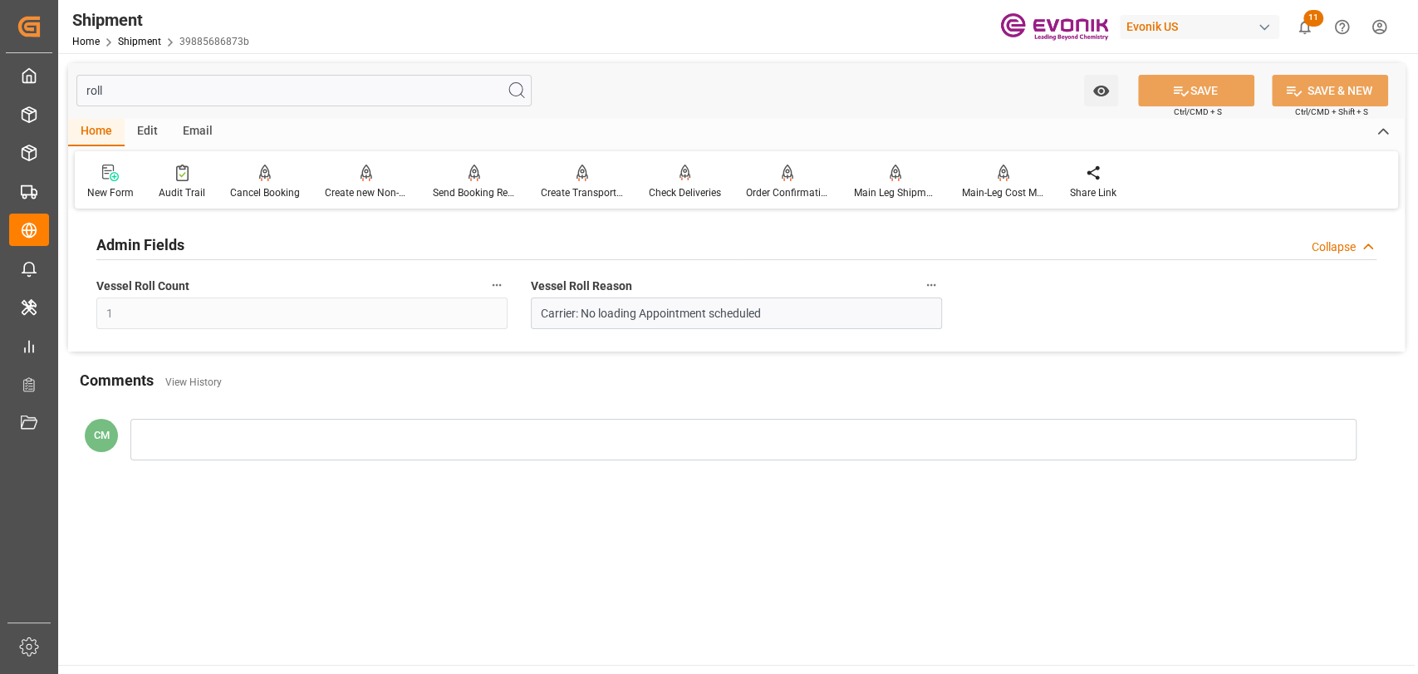
click at [924, 286] on icon "button" at bounding box center [930, 284] width 13 height 13
click at [939, 294] on li "Audits" at bounding box center [962, 285] width 85 height 27
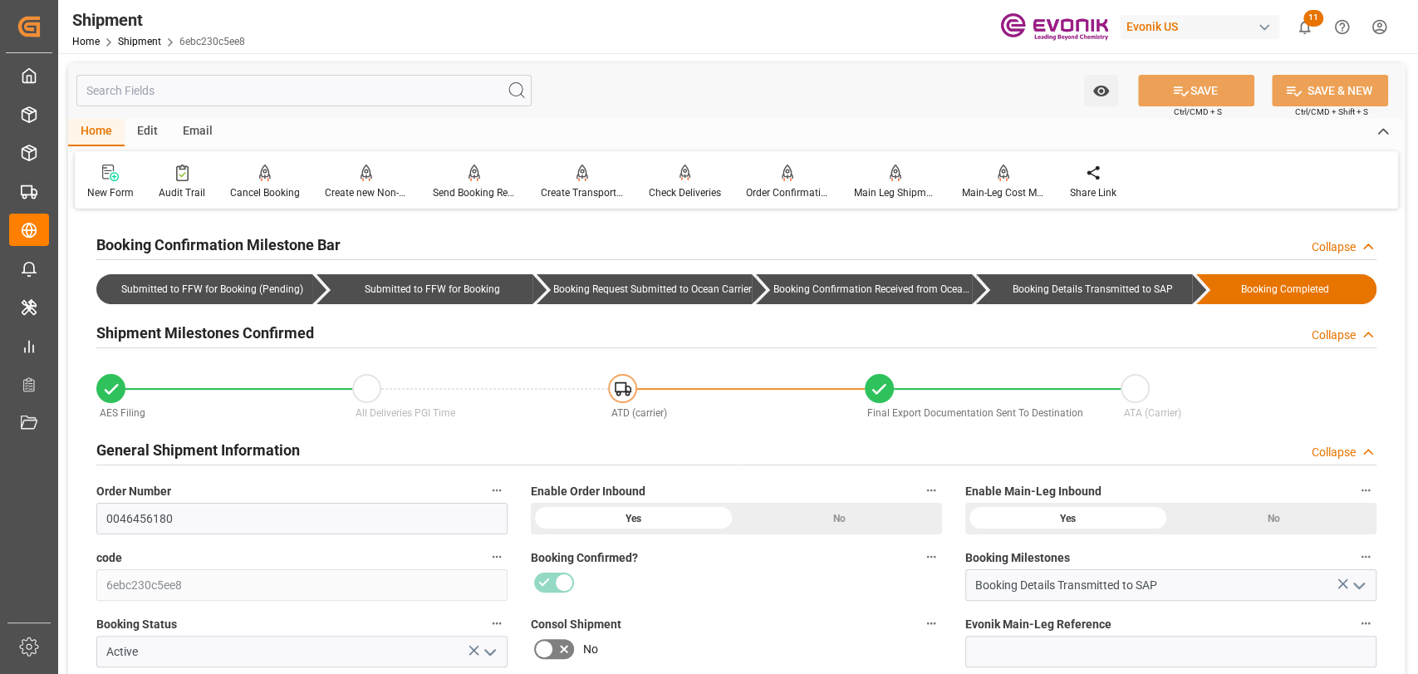
click at [363, 83] on input "text" at bounding box center [303, 91] width 455 height 32
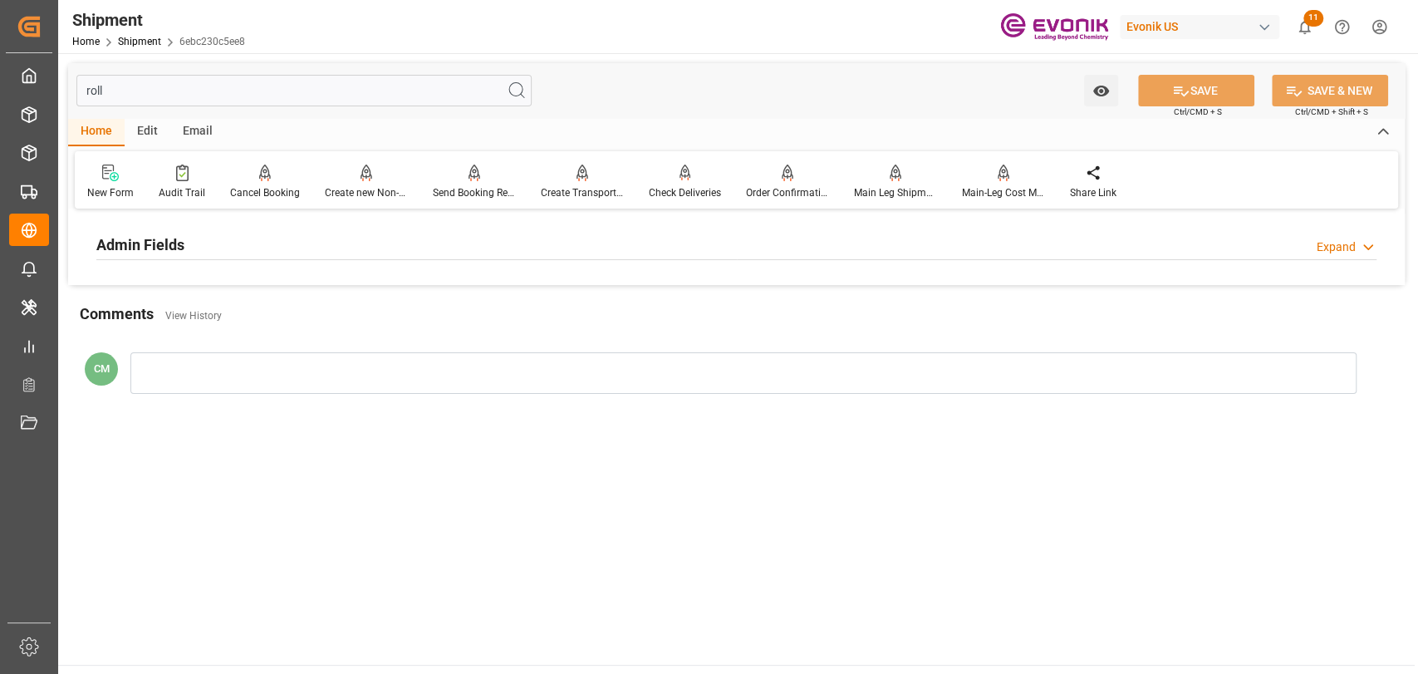
type input "roll"
click at [238, 252] on div "Admin Fields Expand" at bounding box center [736, 244] width 1280 height 32
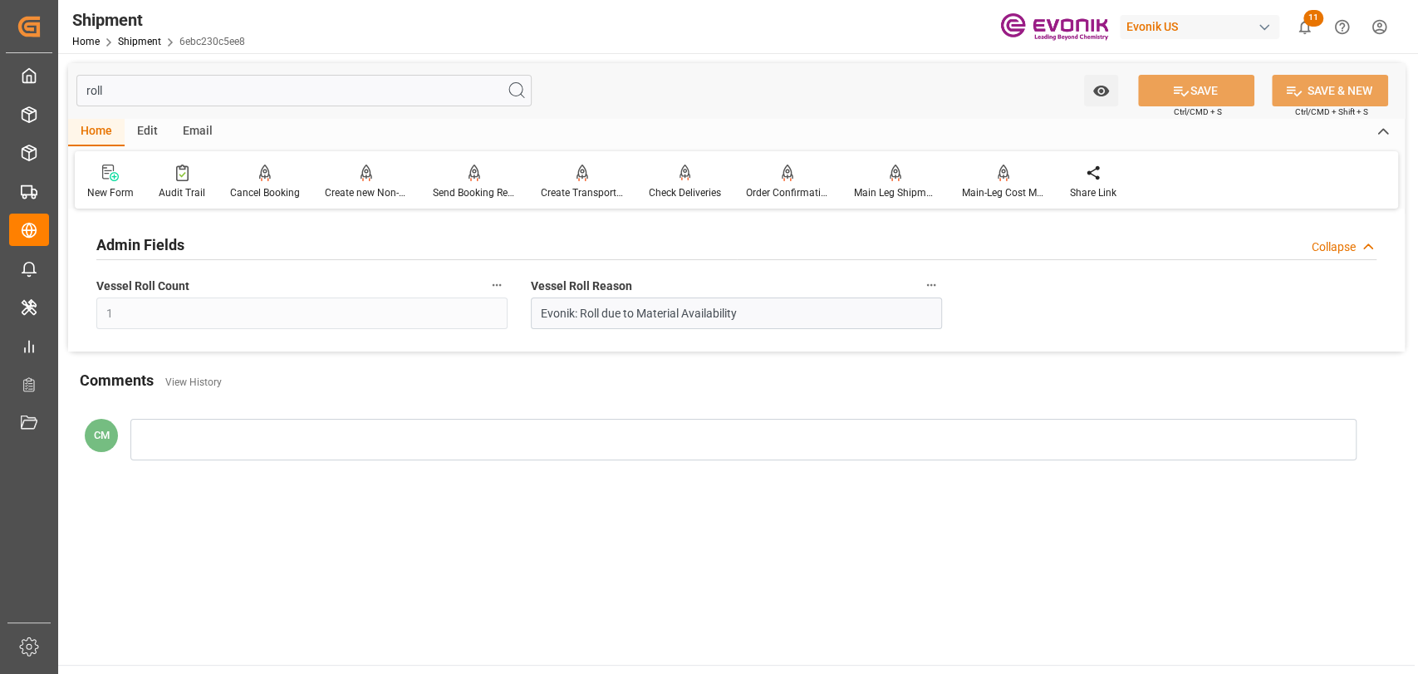
click at [930, 286] on icon "button" at bounding box center [931, 285] width 9 height 2
click at [937, 287] on icon at bounding box center [942, 285] width 17 height 17
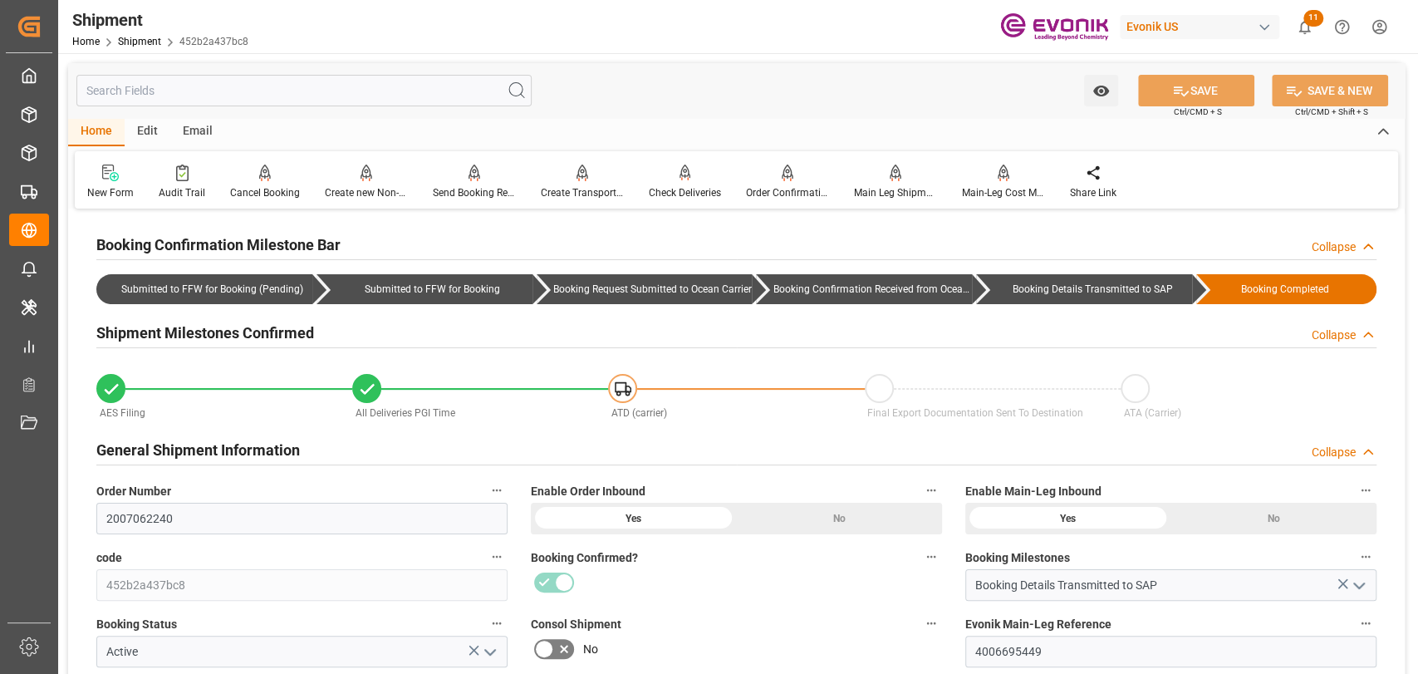
click at [160, 96] on input "text" at bounding box center [303, 91] width 455 height 32
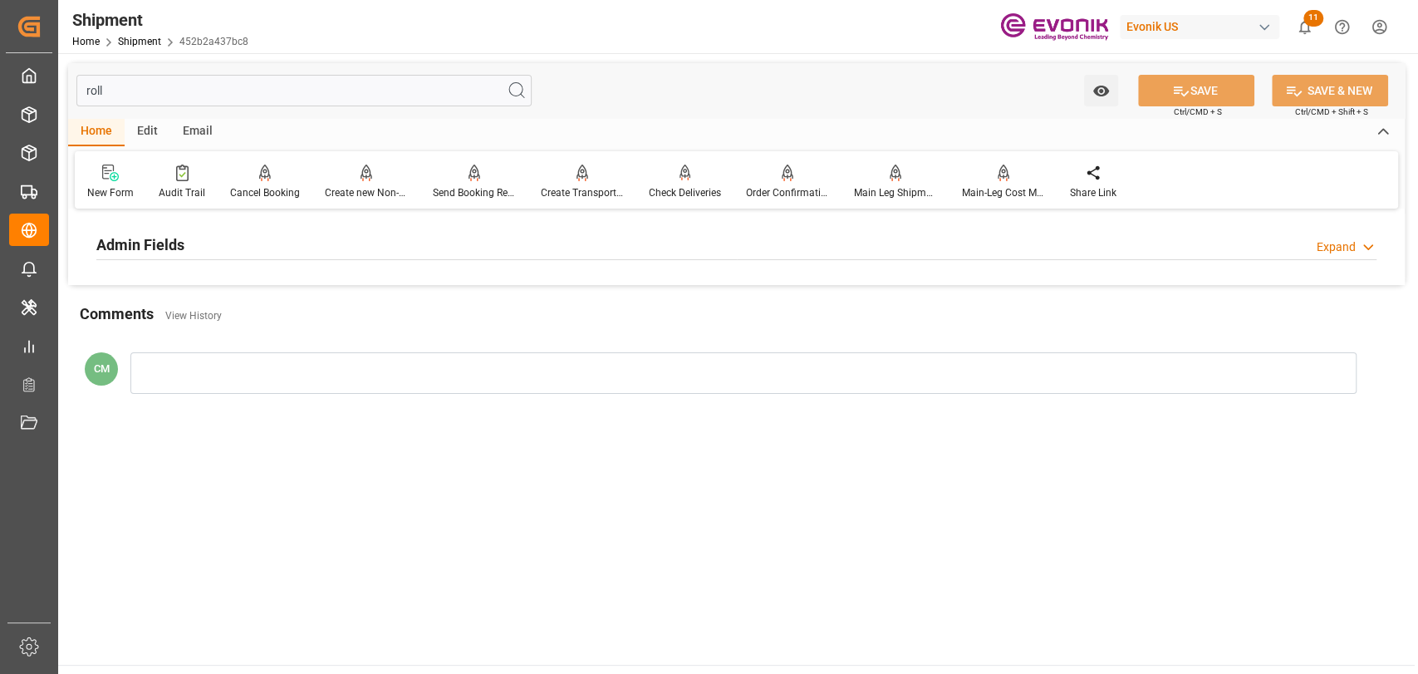
type input "roll"
drag, startPoint x: 193, startPoint y: 241, endPoint x: 280, endPoint y: 276, distance: 93.9
click at [192, 243] on div "Admin Fields Expand" at bounding box center [736, 244] width 1280 height 32
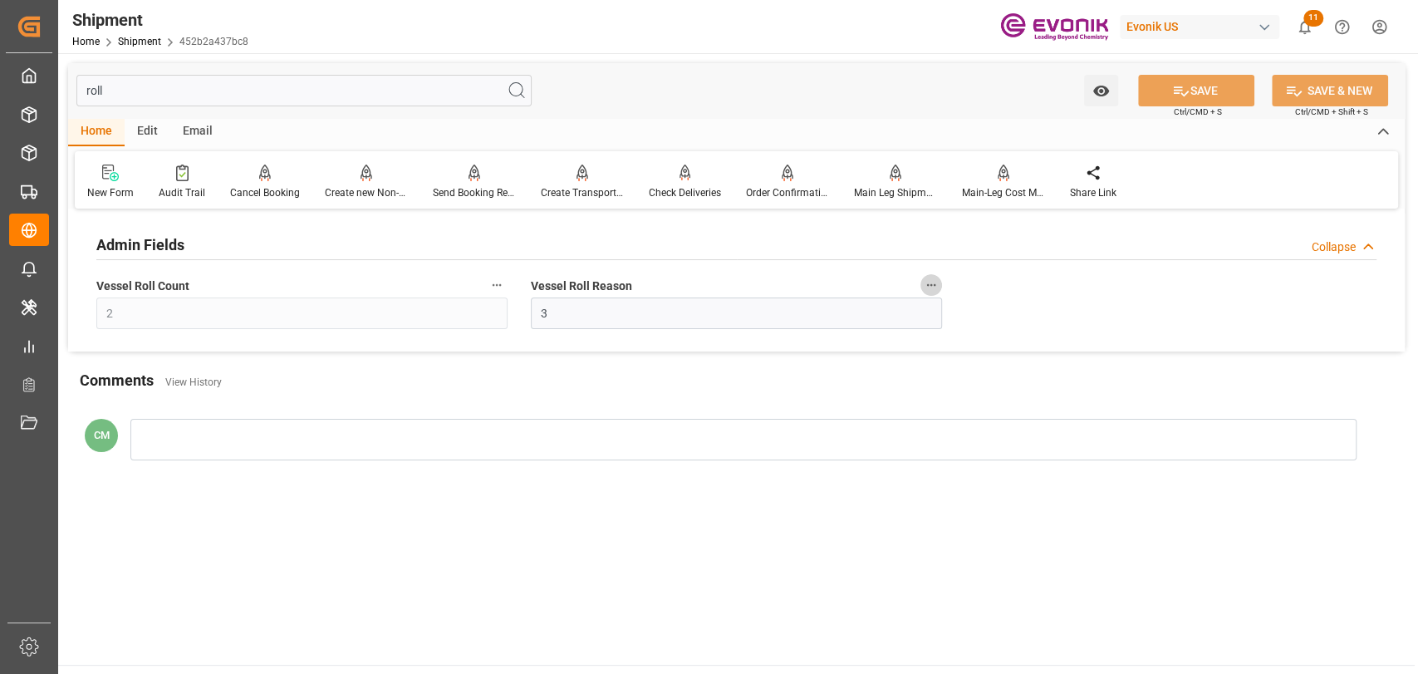
click at [924, 278] on icon "button" at bounding box center [930, 284] width 13 height 13
click at [938, 290] on icon at bounding box center [942, 285] width 15 height 15
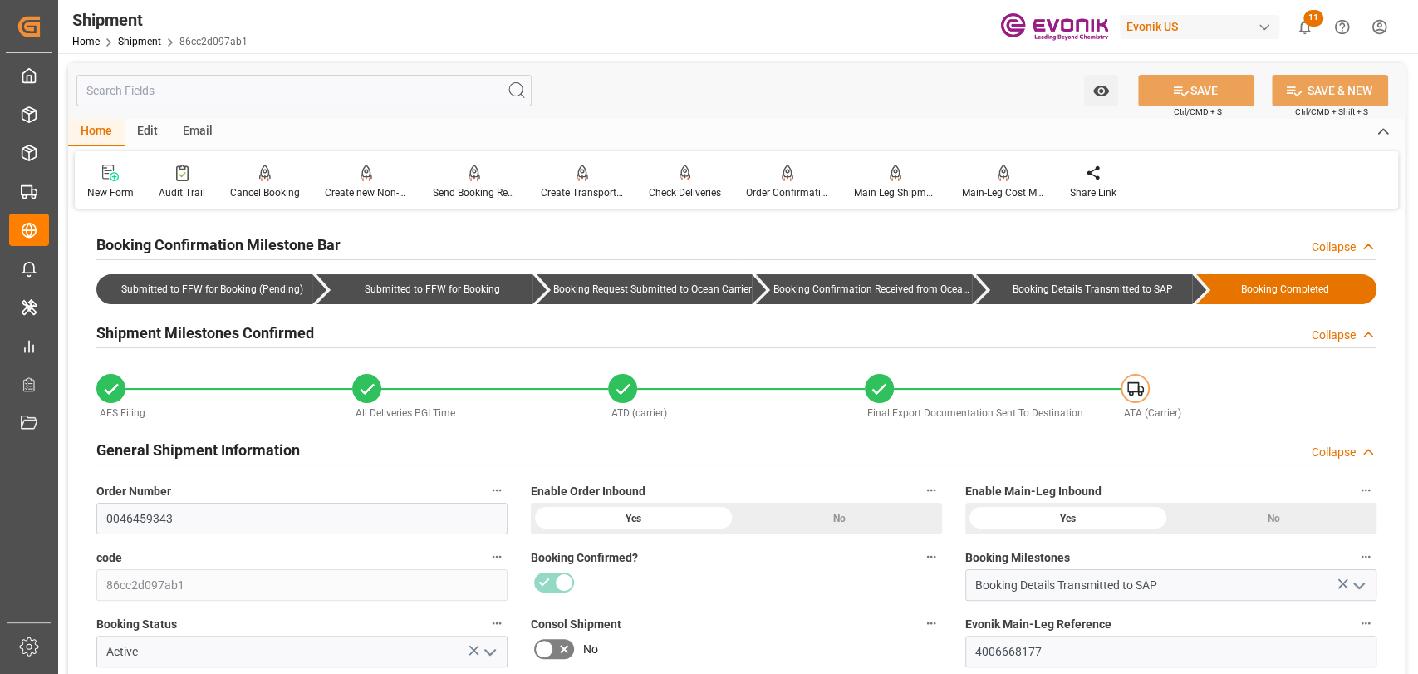
click at [311, 83] on input "text" at bounding box center [303, 91] width 455 height 32
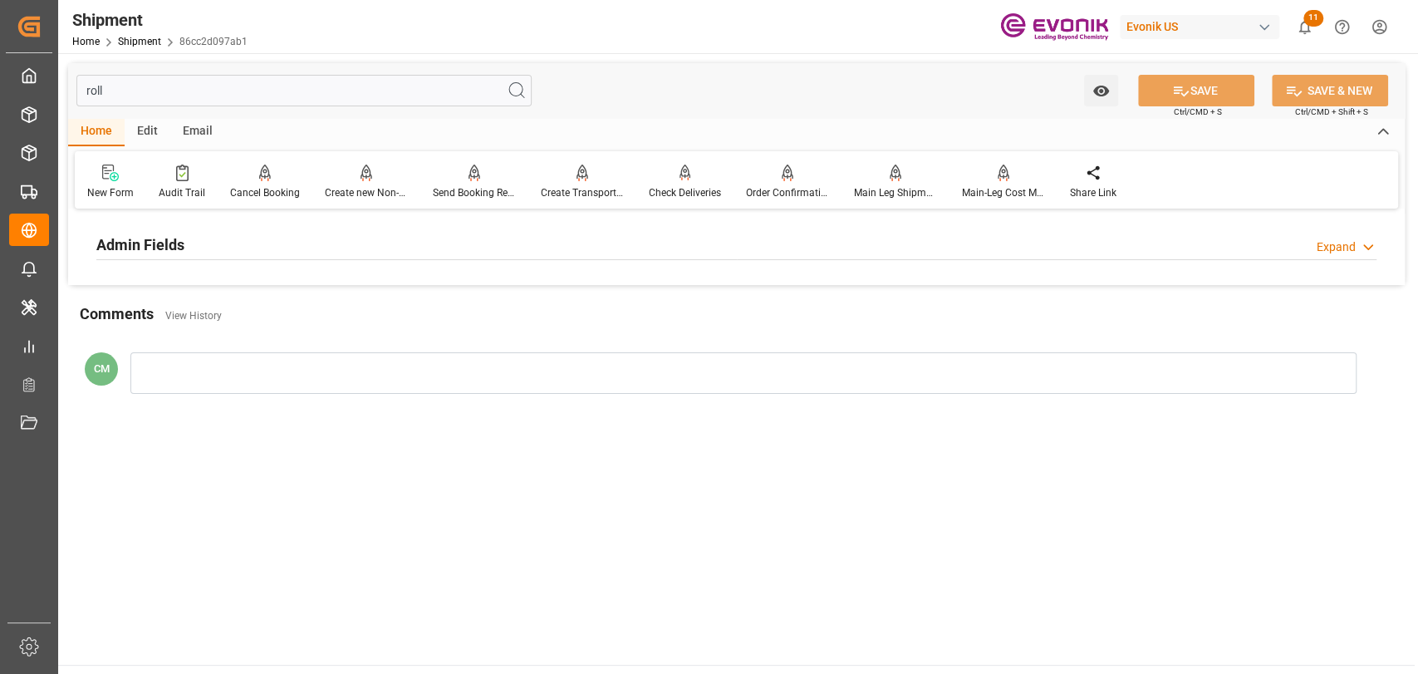
type input "roll"
click at [169, 246] on h2 "Admin Fields" at bounding box center [140, 244] width 88 height 22
click at [932, 281] on icon "button" at bounding box center [930, 284] width 13 height 13
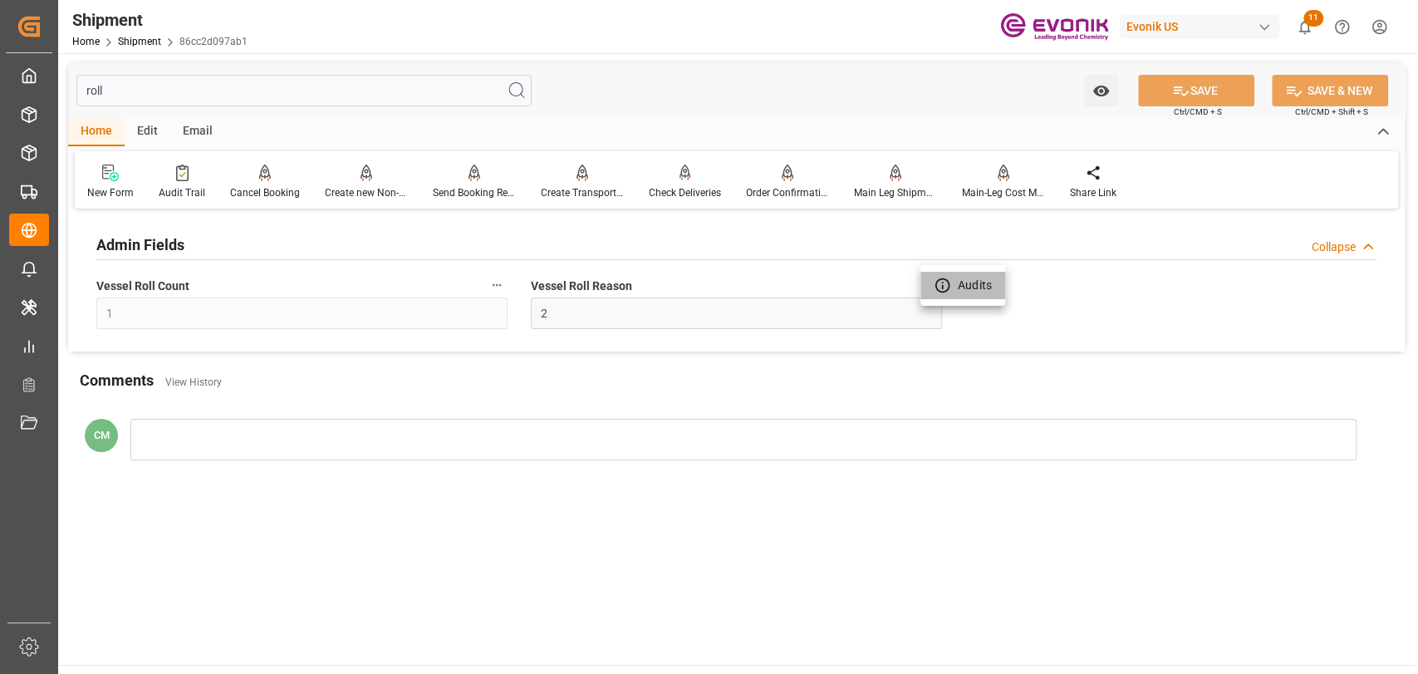
click at [946, 288] on icon at bounding box center [942, 285] width 17 height 17
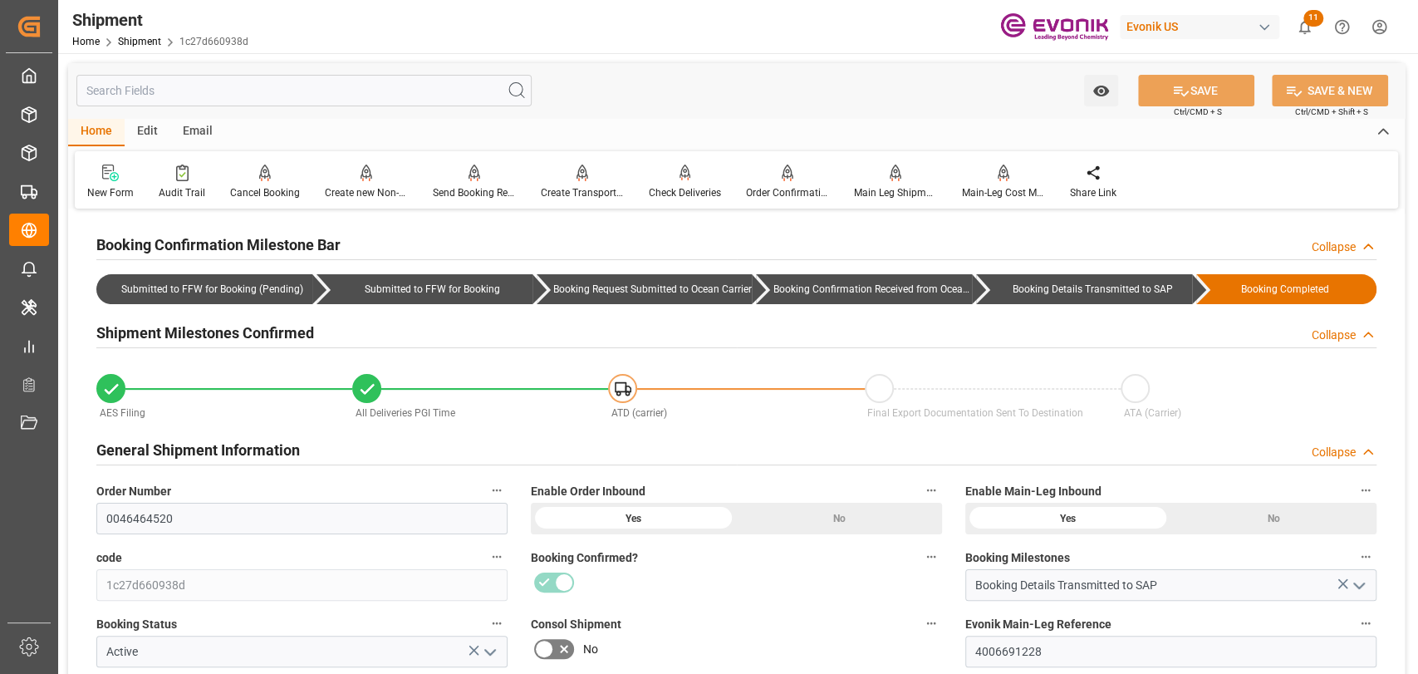
click at [367, 83] on input "text" at bounding box center [303, 91] width 455 height 32
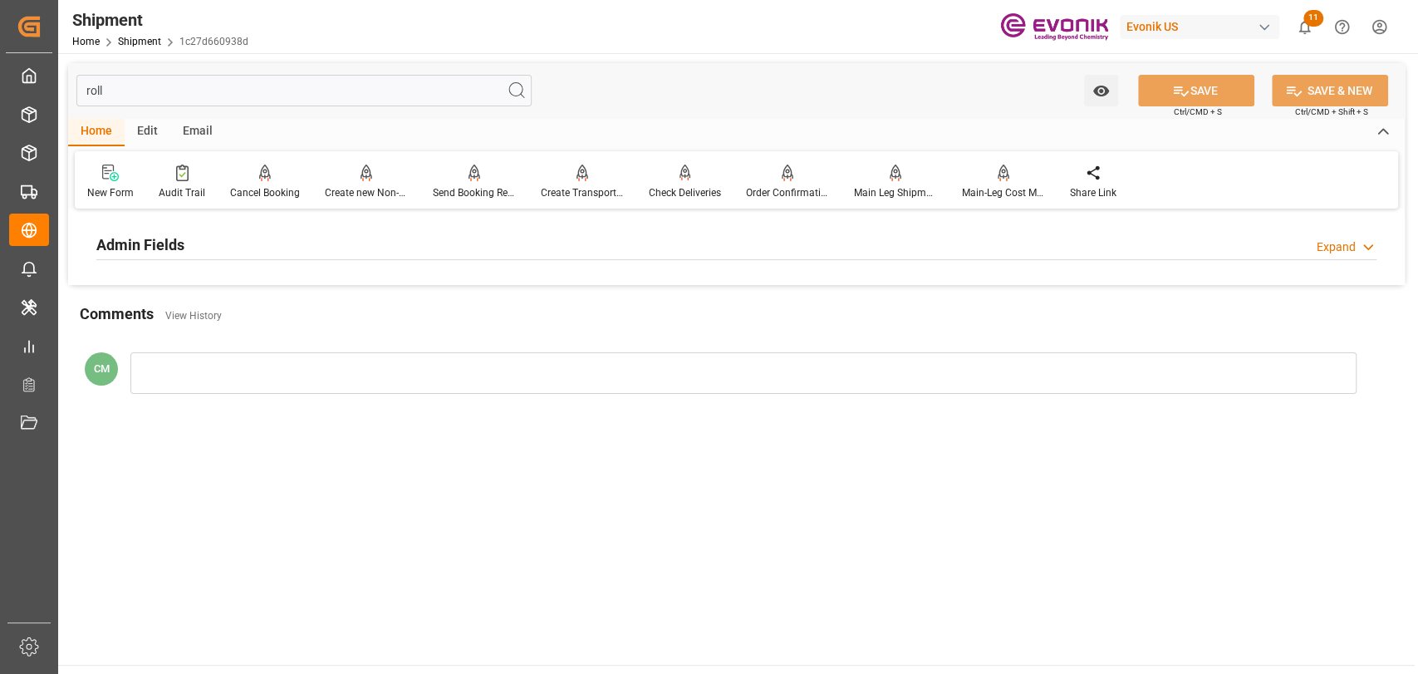
type input "roll"
click at [859, 244] on div "Admin Fields Expand" at bounding box center [736, 244] width 1280 height 32
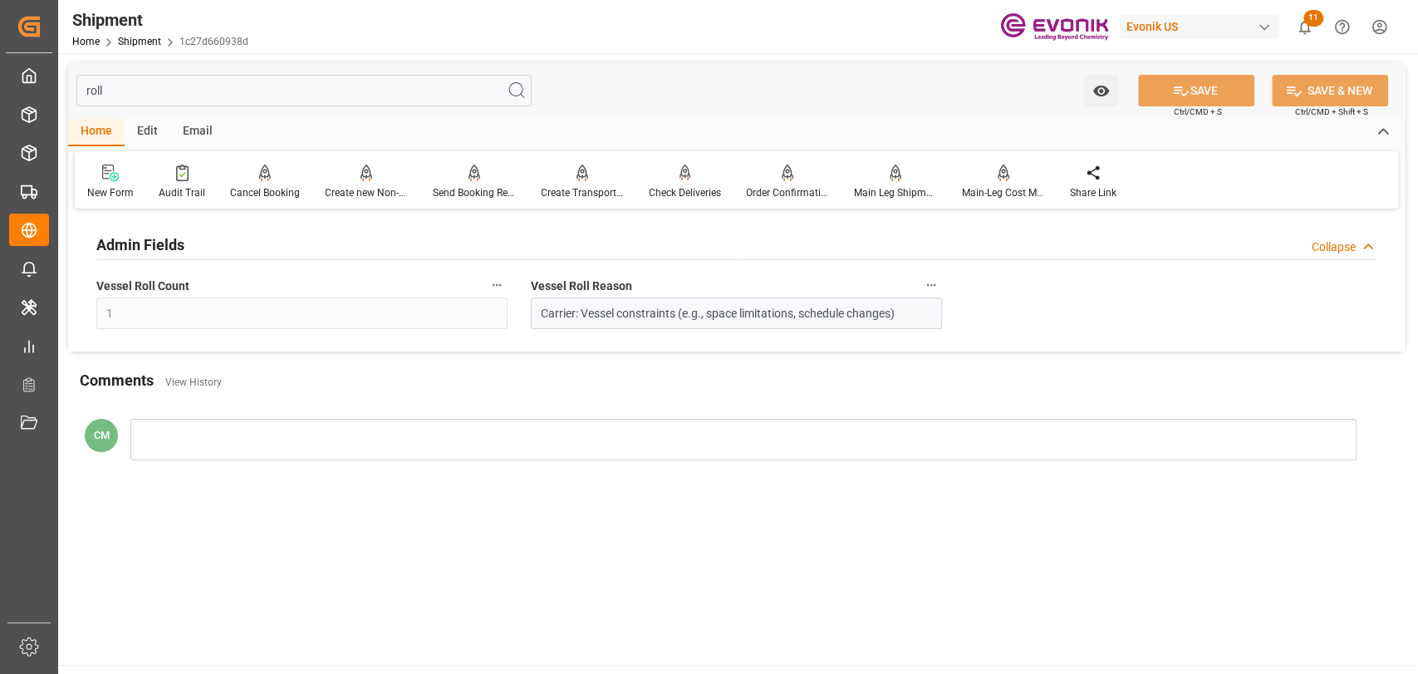
click at [924, 282] on icon "button" at bounding box center [930, 284] width 13 height 13
click at [935, 284] on icon at bounding box center [942, 285] width 15 height 15
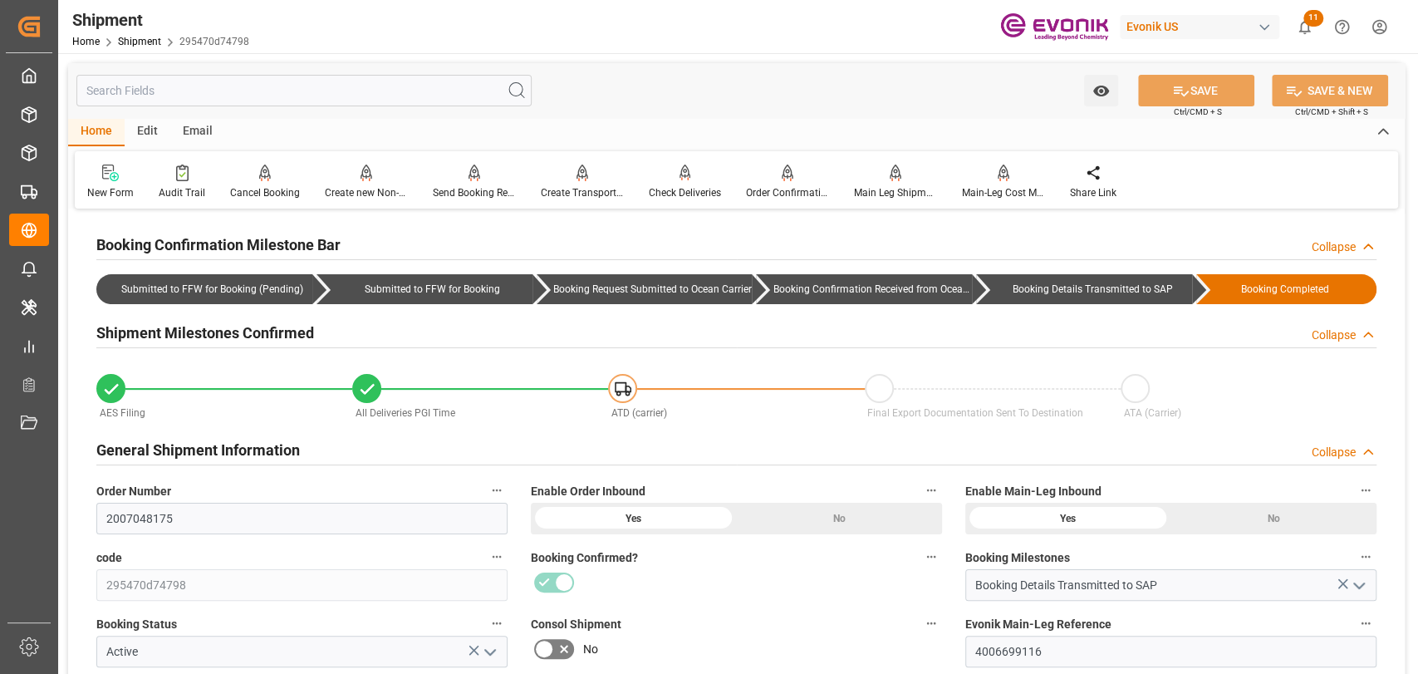
click at [336, 101] on input "text" at bounding box center [303, 91] width 455 height 32
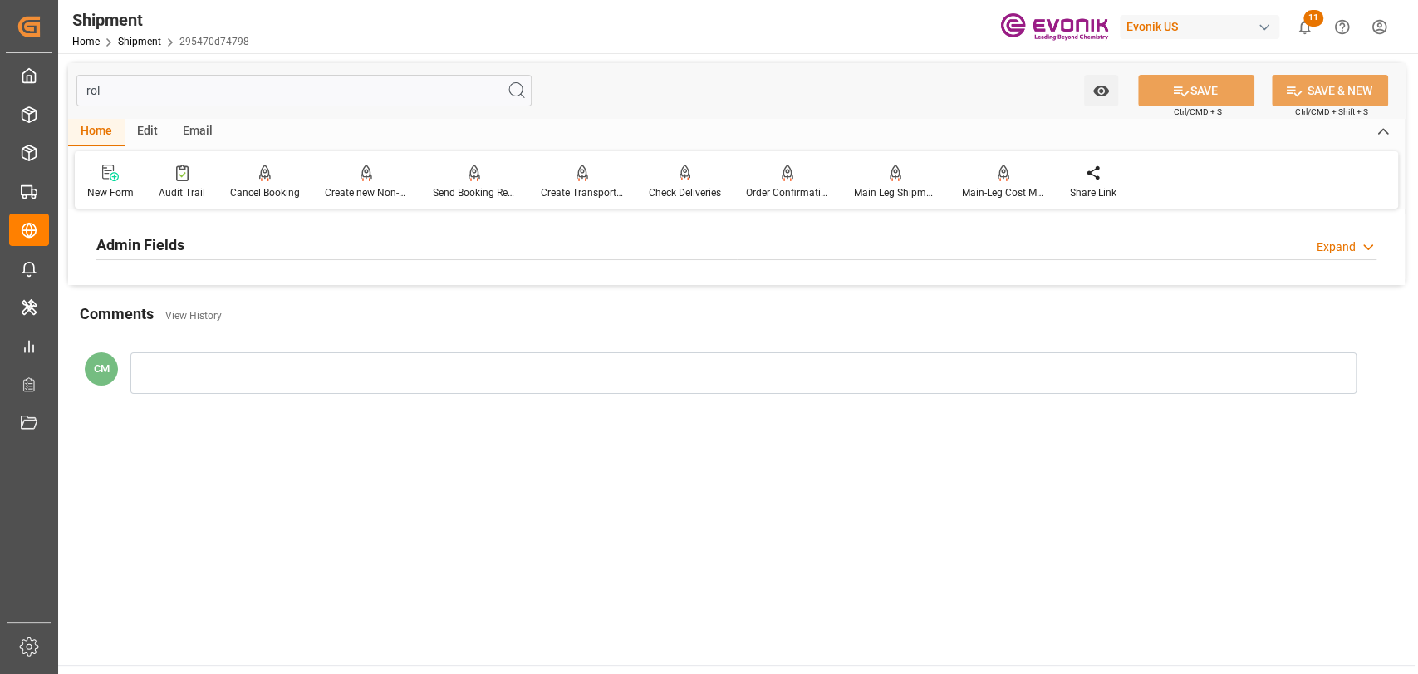
type input "rol"
drag, startPoint x: 306, startPoint y: 247, endPoint x: 359, endPoint y: 261, distance: 54.2
click at [306, 248] on div "Admin Fields Expand" at bounding box center [736, 244] width 1280 height 32
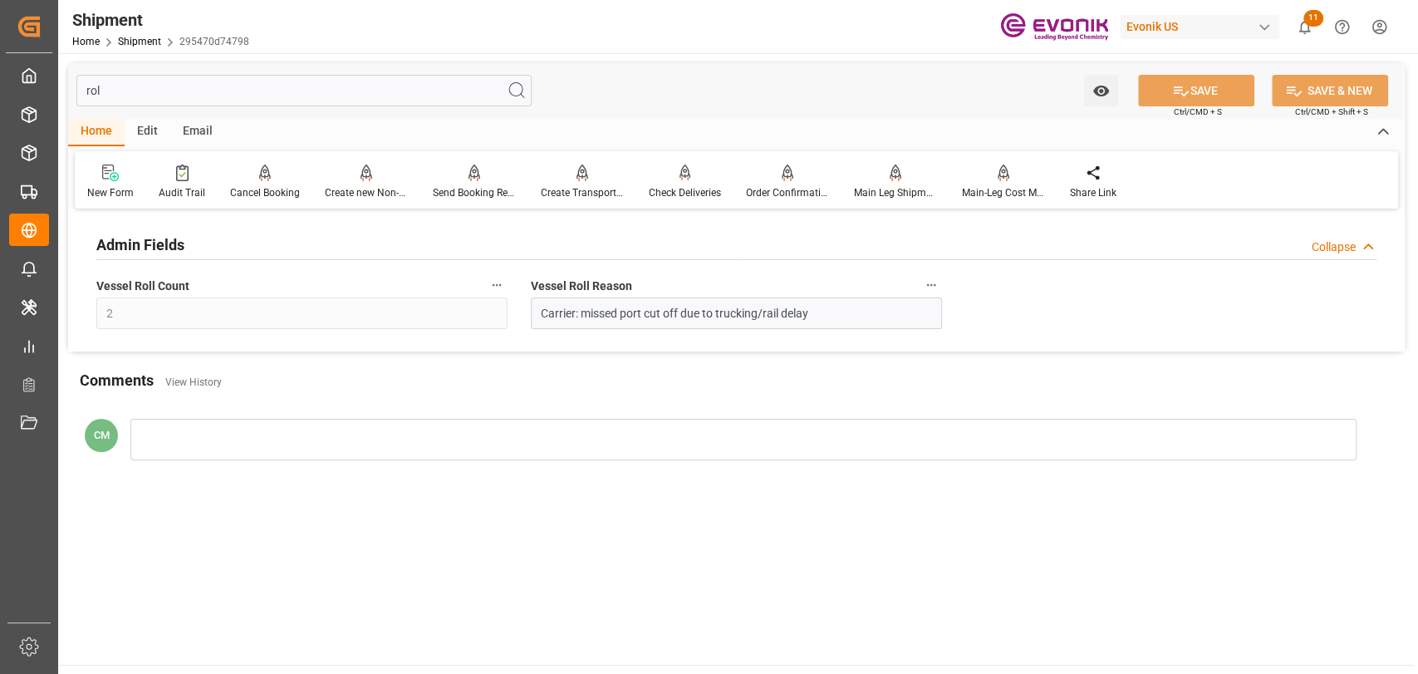
click at [931, 286] on icon "button" at bounding box center [930, 284] width 13 height 13
click at [934, 288] on icon at bounding box center [942, 285] width 17 height 17
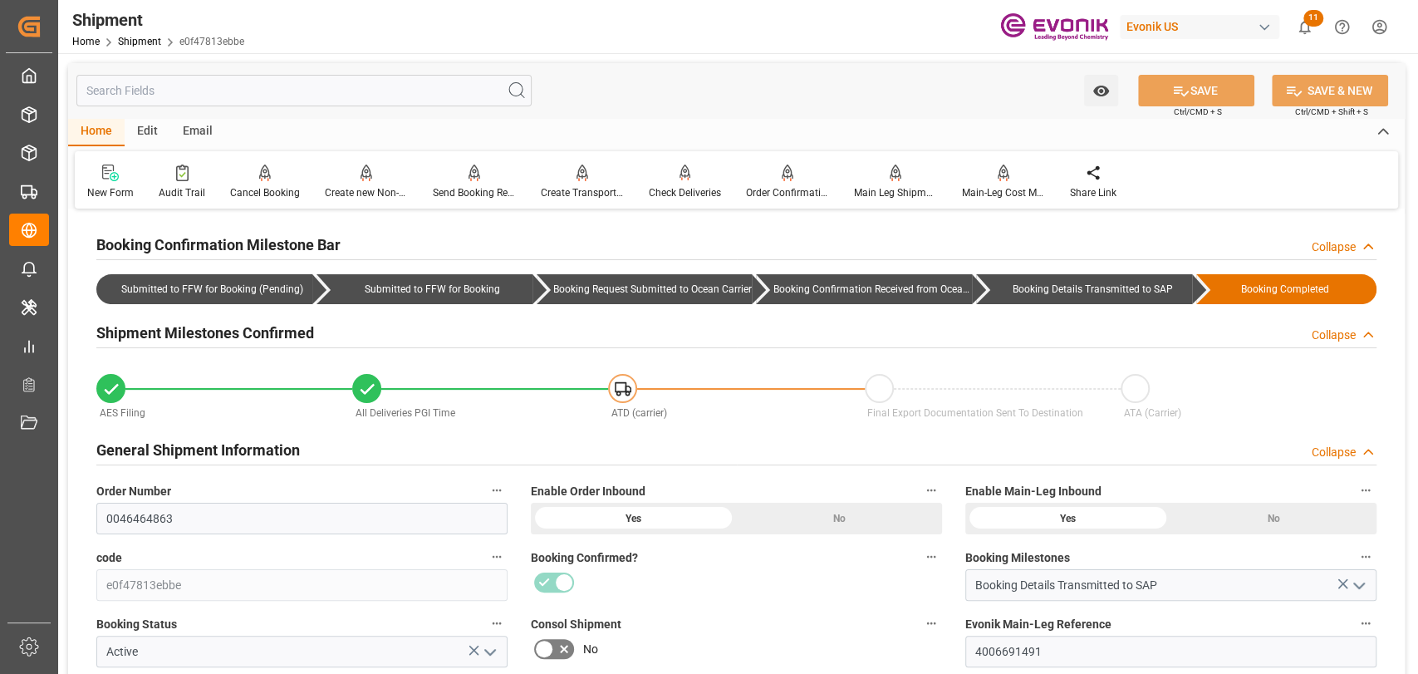
click at [305, 94] on input "text" at bounding box center [303, 91] width 455 height 32
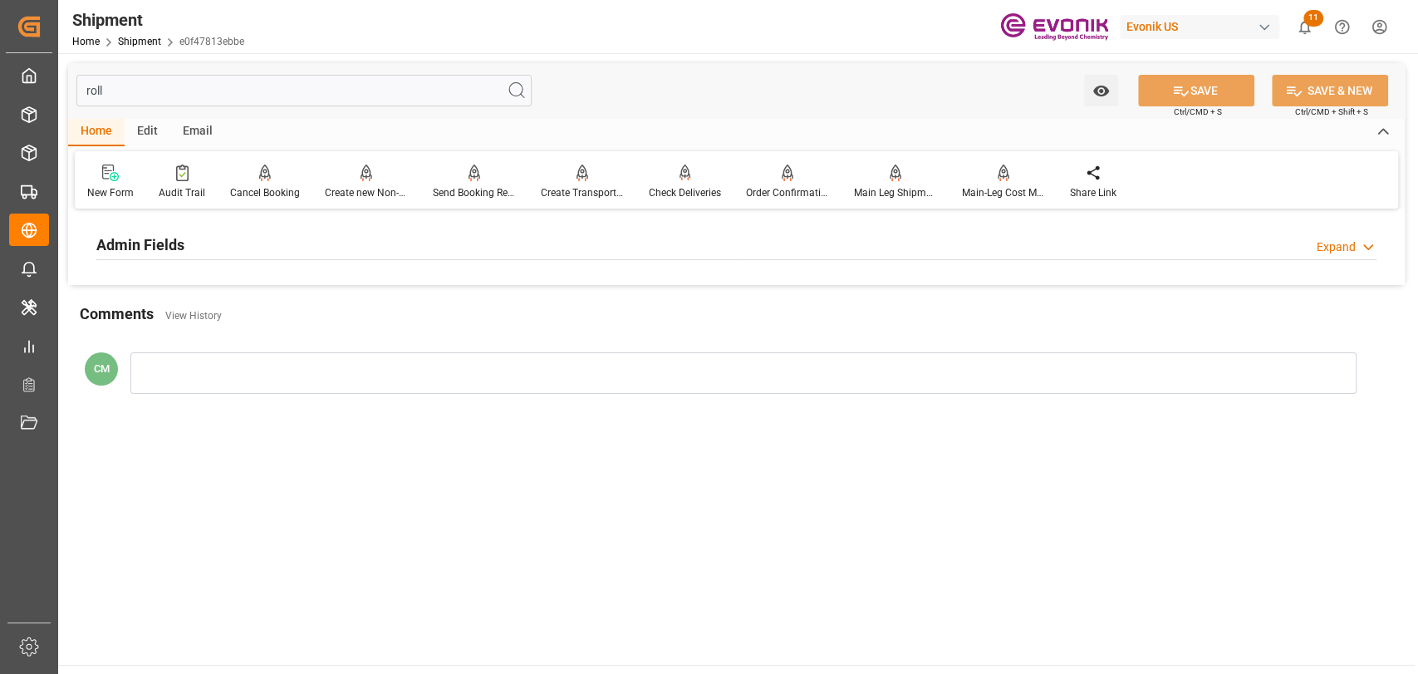
type input "roll"
click at [326, 259] on div at bounding box center [736, 259] width 1280 height 1
click at [641, 264] on div "Admin Fields Expand" at bounding box center [736, 245] width 1303 height 47
click at [641, 257] on div "Admin Fields Expand" at bounding box center [736, 244] width 1280 height 32
click at [934, 278] on icon "button" at bounding box center [930, 284] width 13 height 13
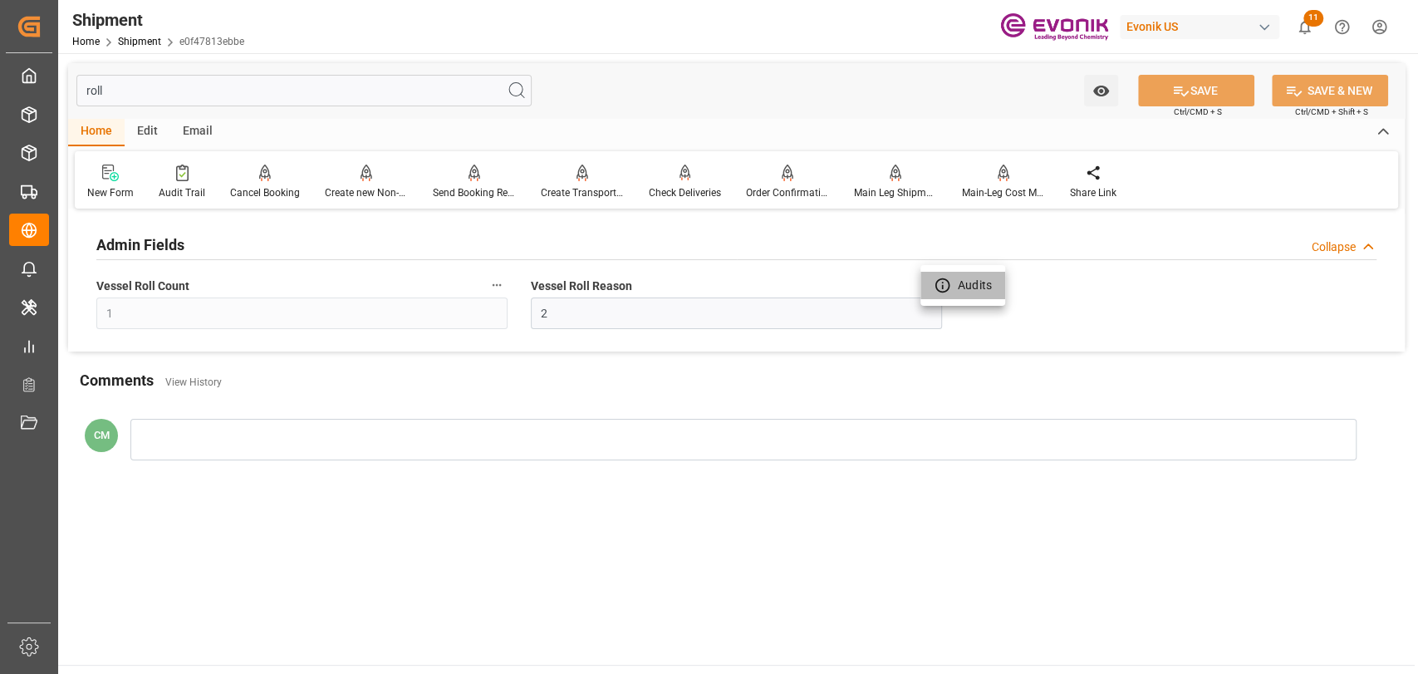
click at [943, 293] on icon at bounding box center [942, 285] width 17 height 17
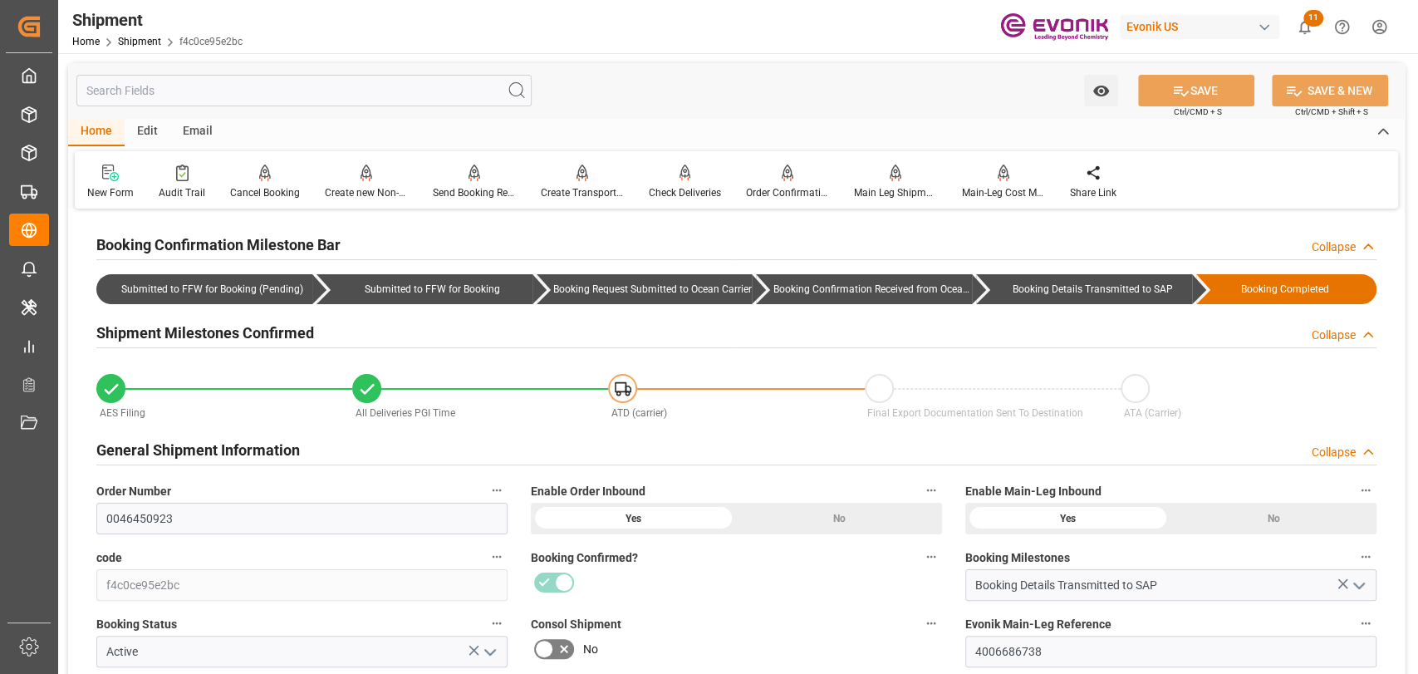
click at [225, 88] on input "text" at bounding box center [303, 91] width 455 height 32
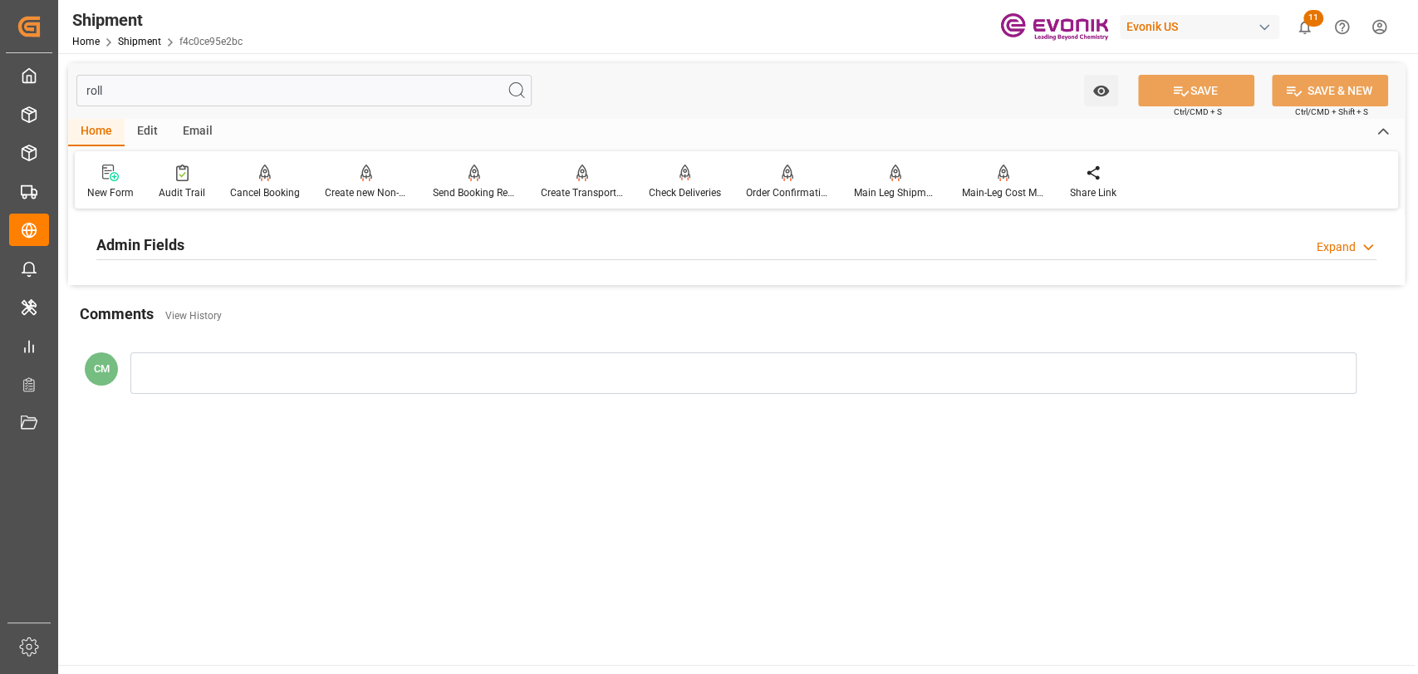
type input "roll"
click at [1325, 253] on div "Expand" at bounding box center [1335, 246] width 39 height 17
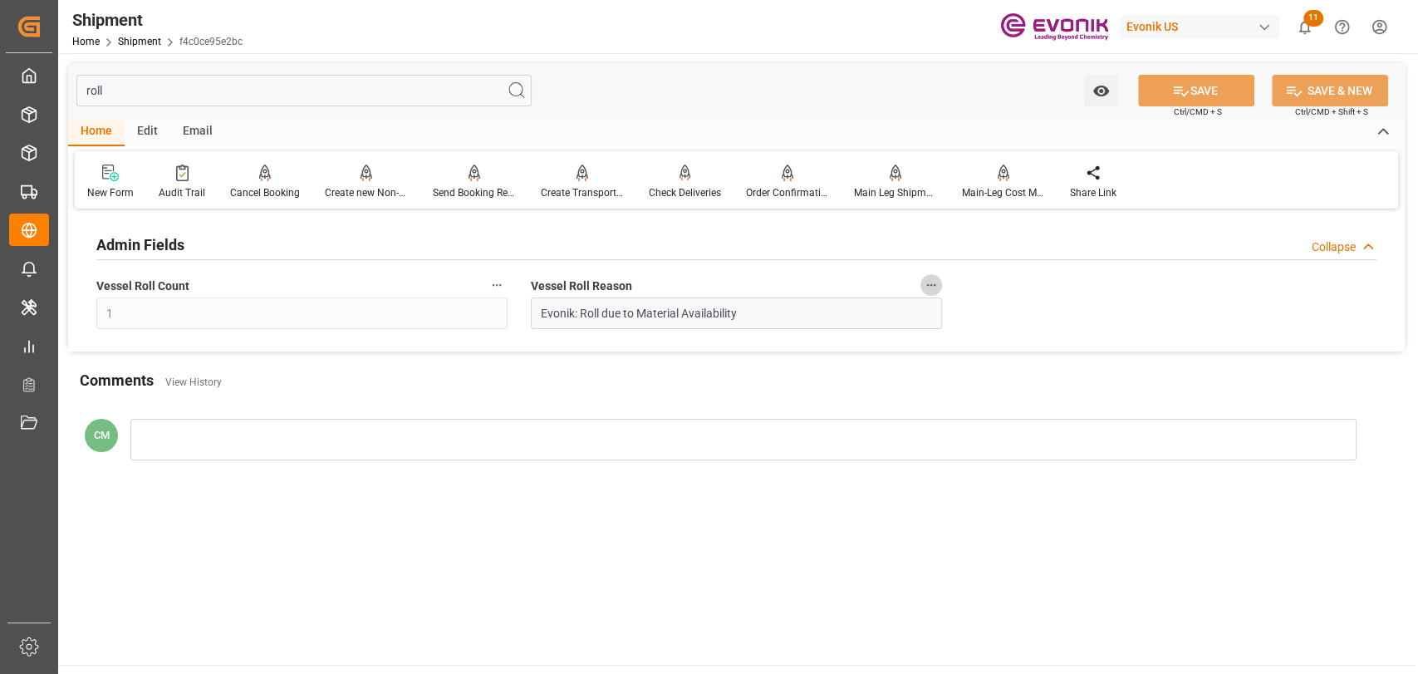
click at [929, 281] on icon "button" at bounding box center [930, 284] width 13 height 13
click at [937, 285] on icon at bounding box center [942, 285] width 17 height 17
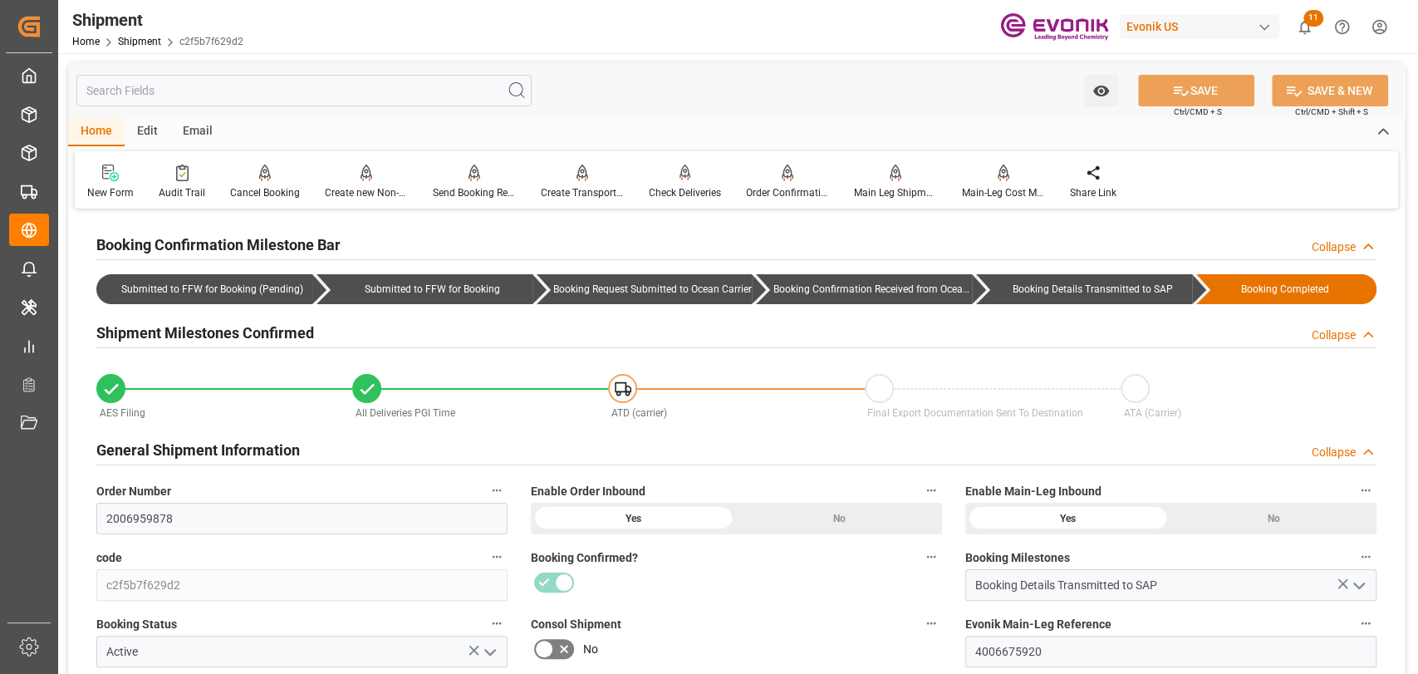
click at [184, 83] on input "text" at bounding box center [303, 91] width 455 height 32
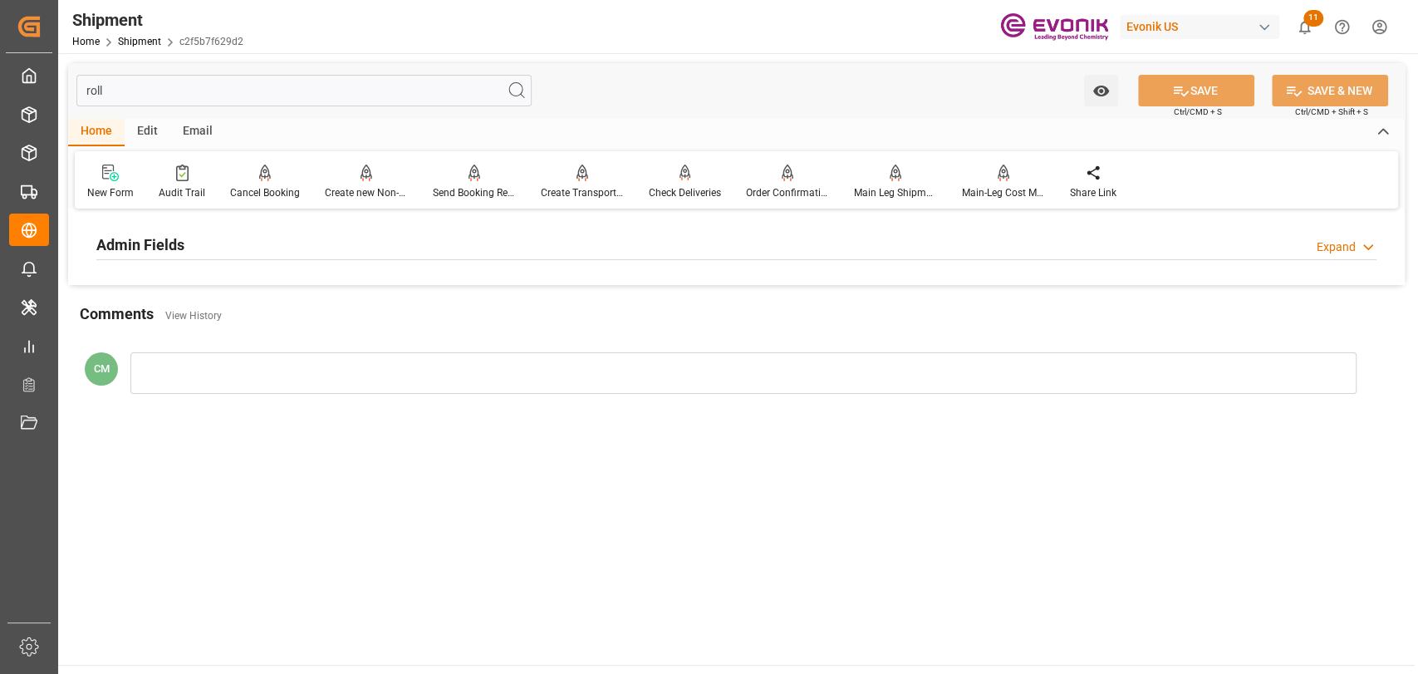
type input "roll"
click at [1275, 243] on div "Admin Fields Expand" at bounding box center [736, 245] width 1303 height 47
click at [1275, 241] on div "Expand" at bounding box center [1335, 246] width 39 height 17
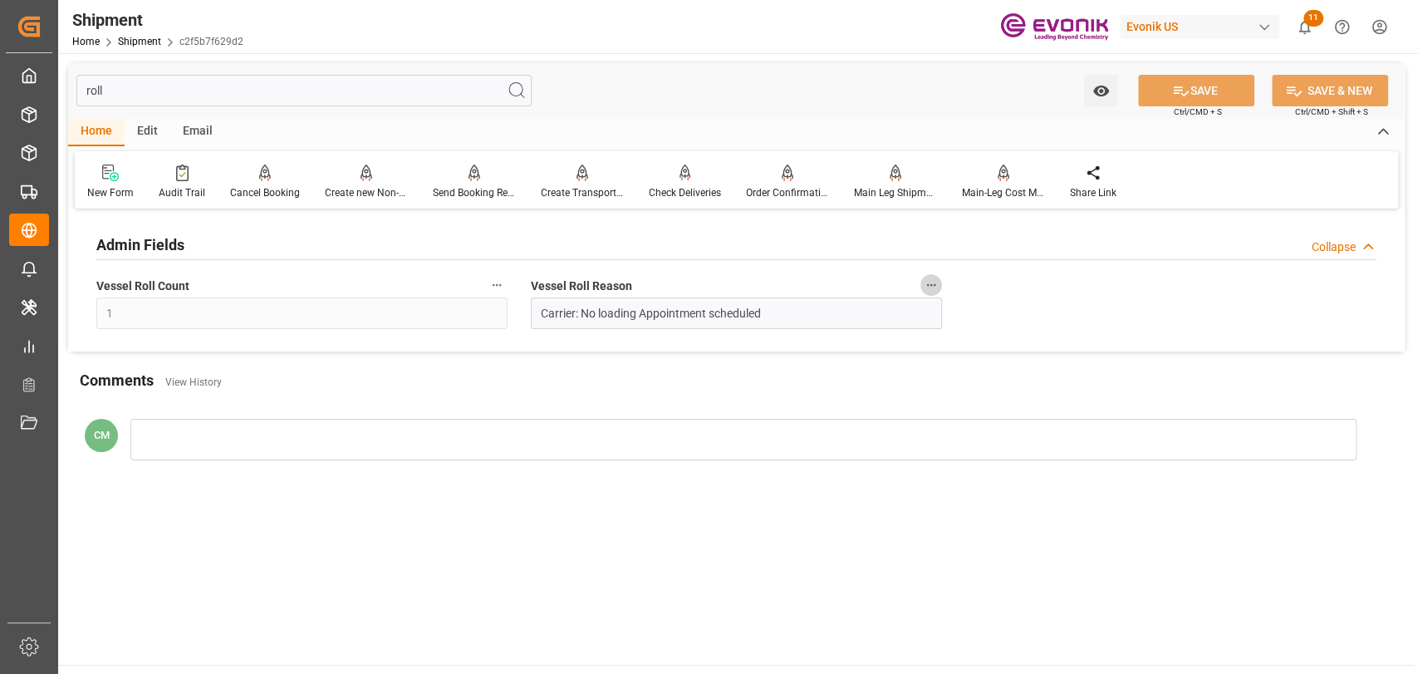
click at [931, 282] on icon "button" at bounding box center [930, 284] width 13 height 13
click at [939, 287] on icon at bounding box center [942, 285] width 17 height 17
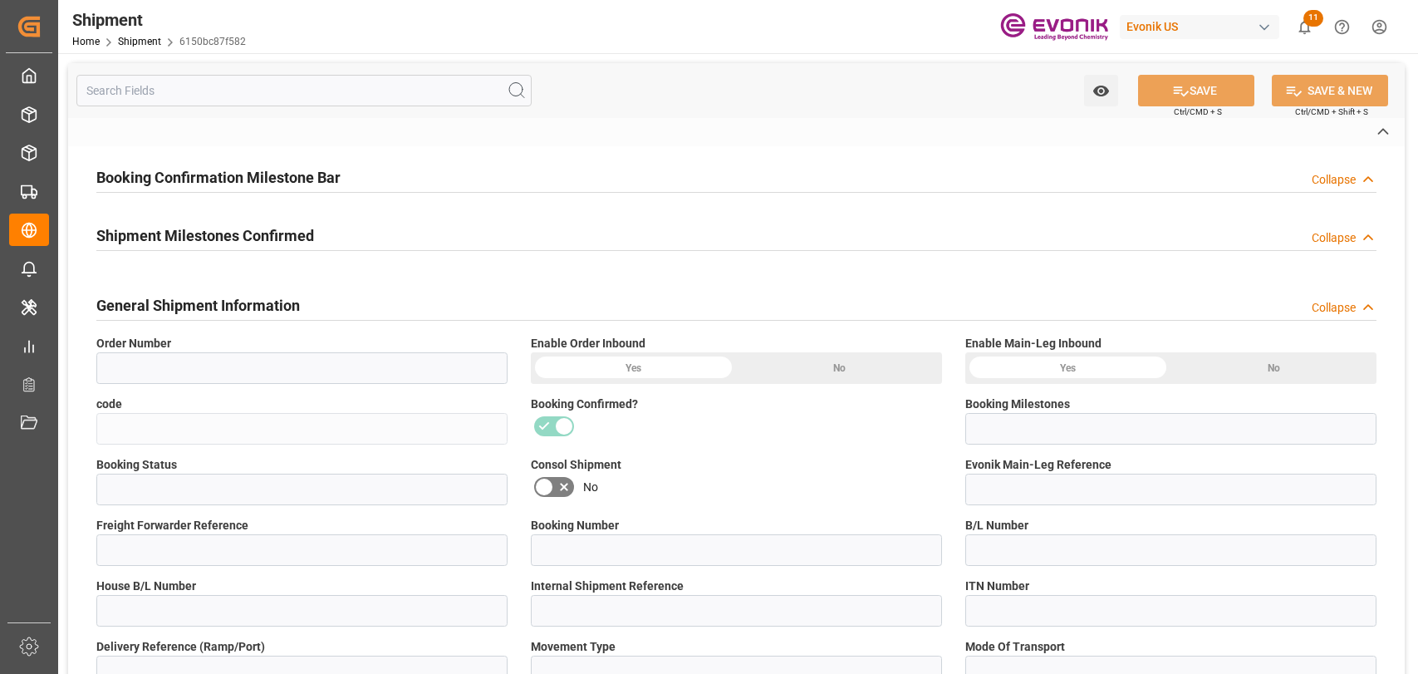
type input "0046450921"
type input "6150bc87f582"
type input "Booking Details Transmitted to SAP"
type input "Active"
type input "4006686740"
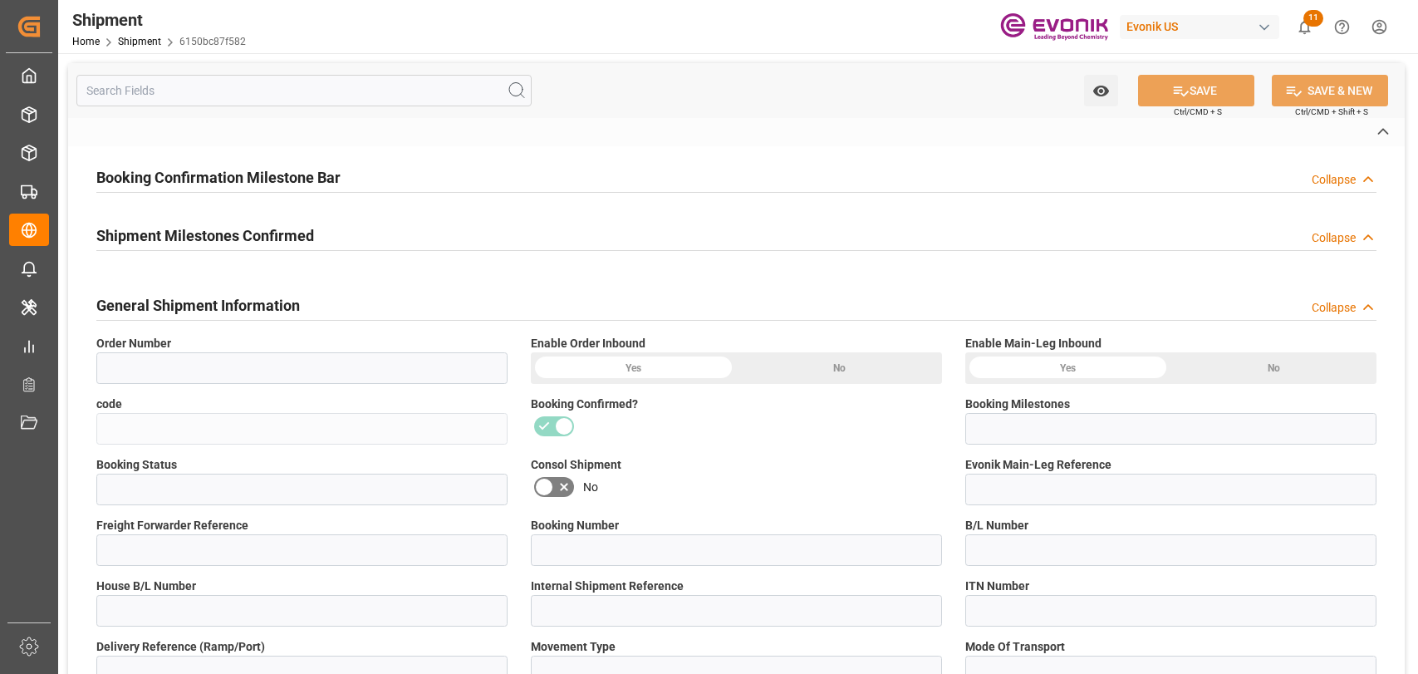
type input "250805000279"
type input "RICFER768400"
type input "D2P"
type input "45"
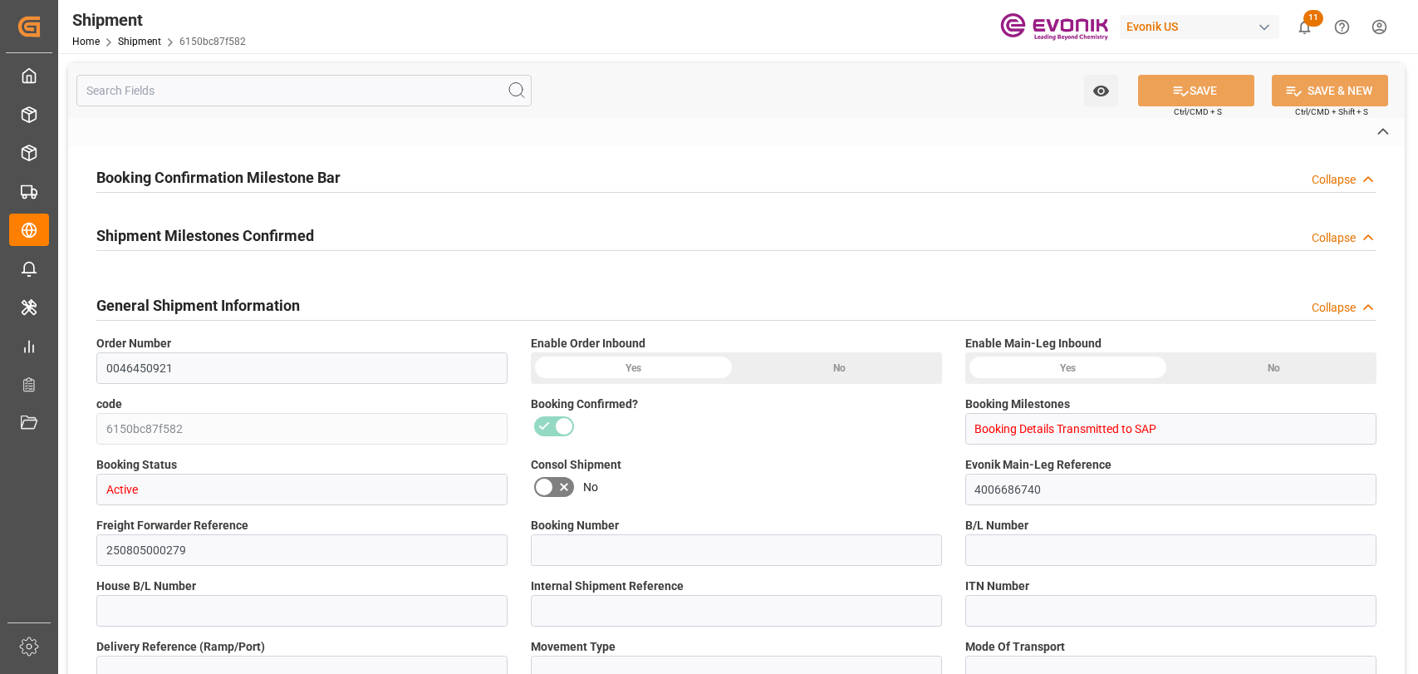
type input "FCL"
type input "0006"
type input "20GP"
type input "3011719235"
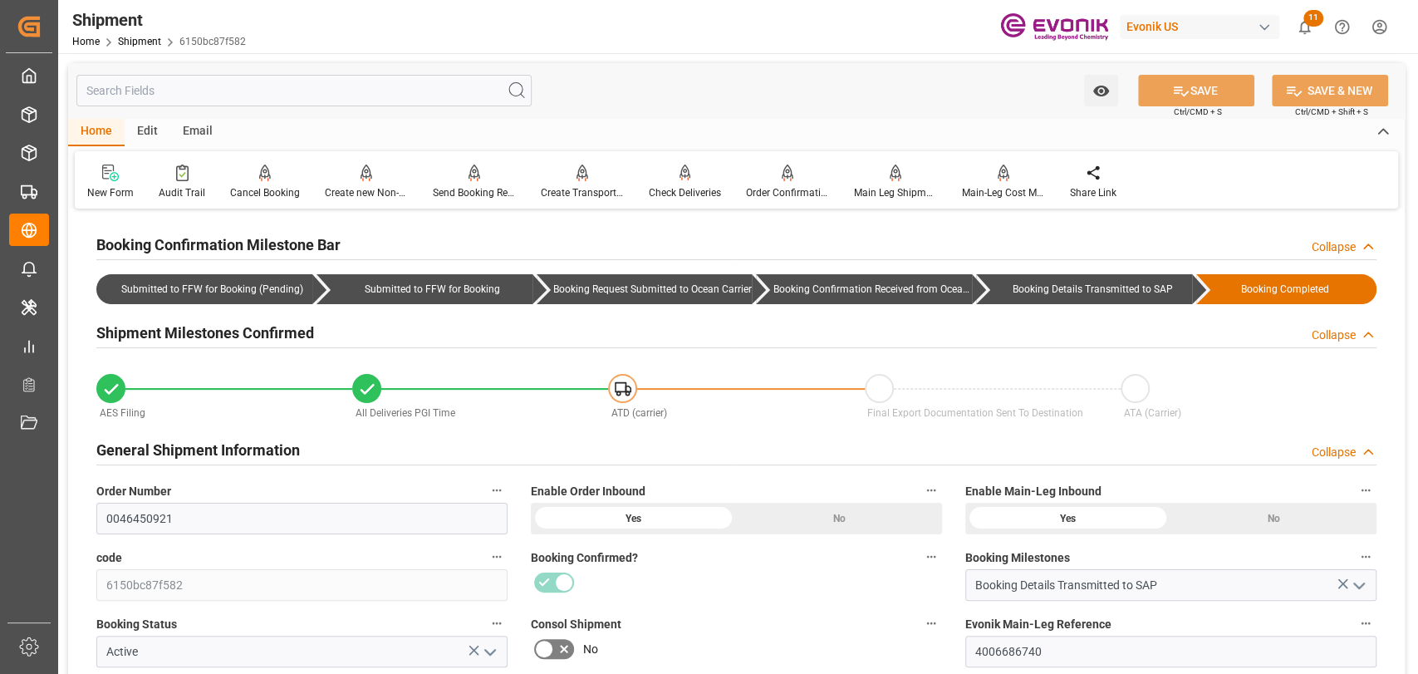
click at [208, 101] on input "text" at bounding box center [303, 91] width 455 height 32
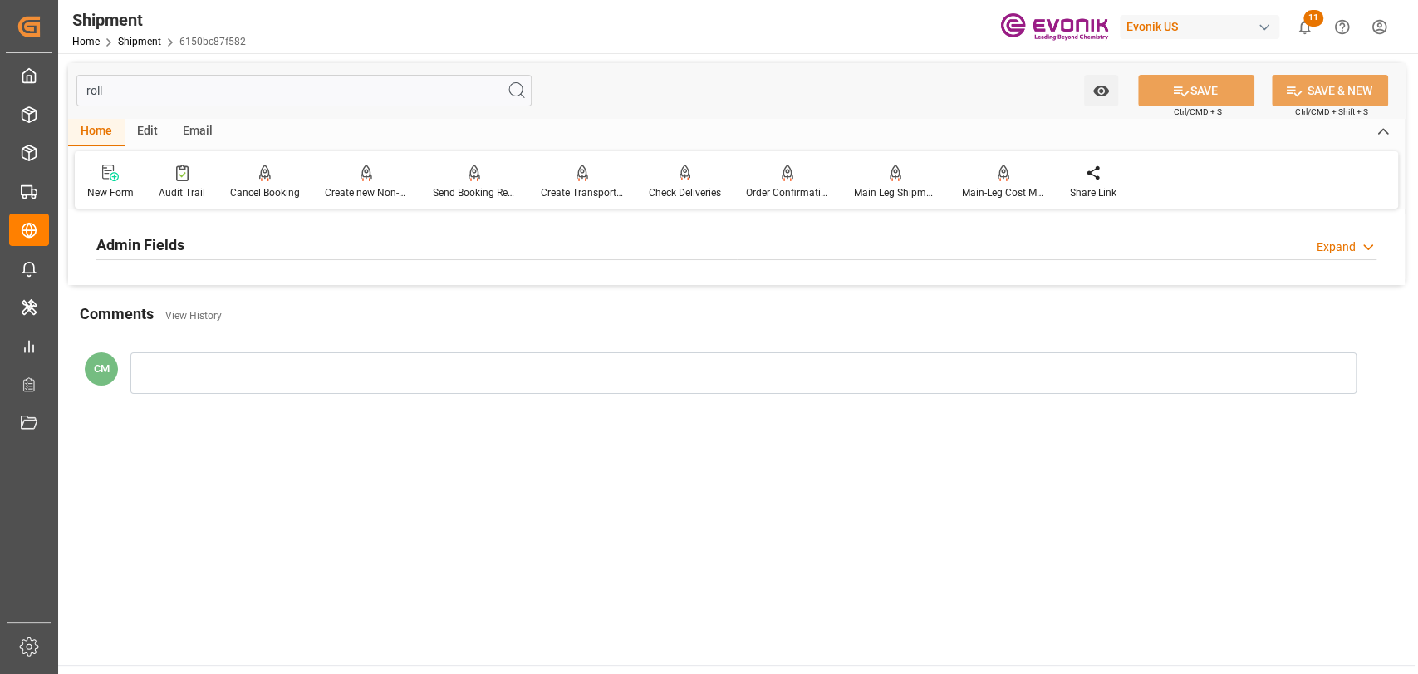
type input "roll"
click at [1331, 252] on div "Expand" at bounding box center [1335, 246] width 39 height 17
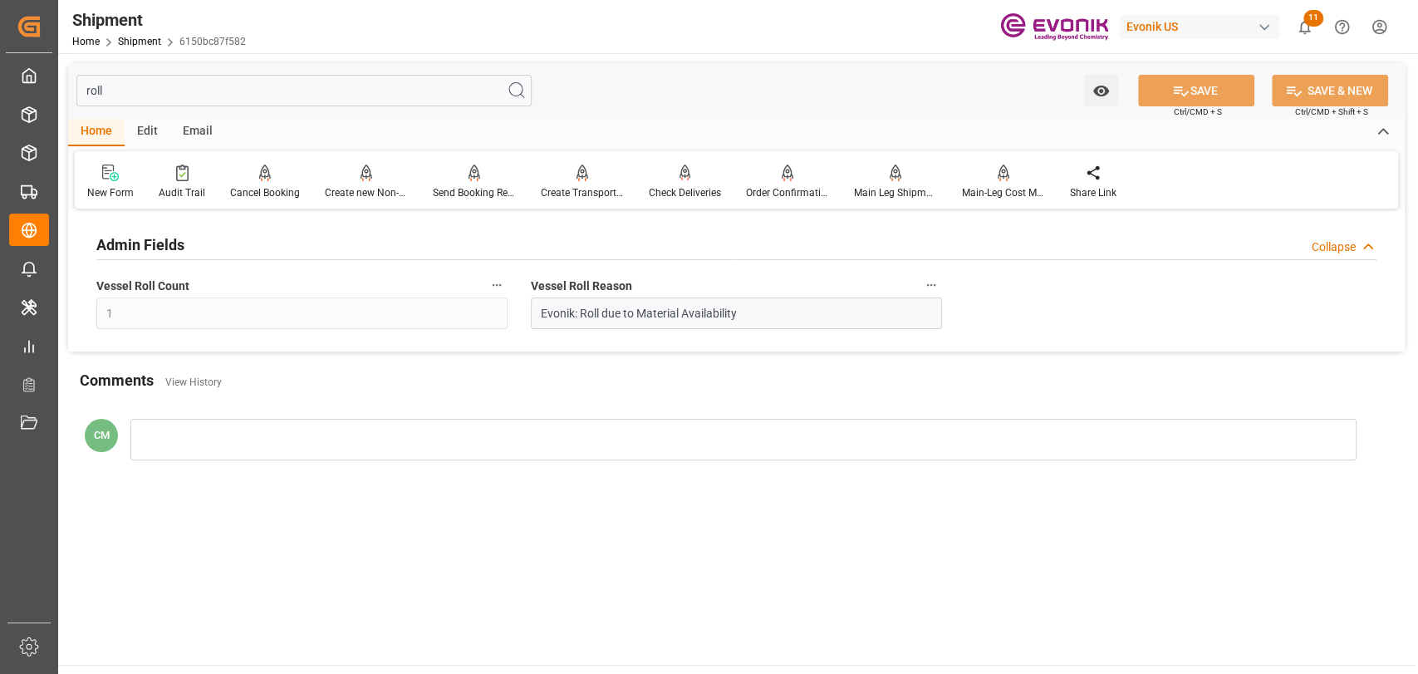
click at [931, 281] on icon "button" at bounding box center [930, 284] width 13 height 13
click at [953, 292] on li "Audits" at bounding box center [962, 285] width 85 height 27
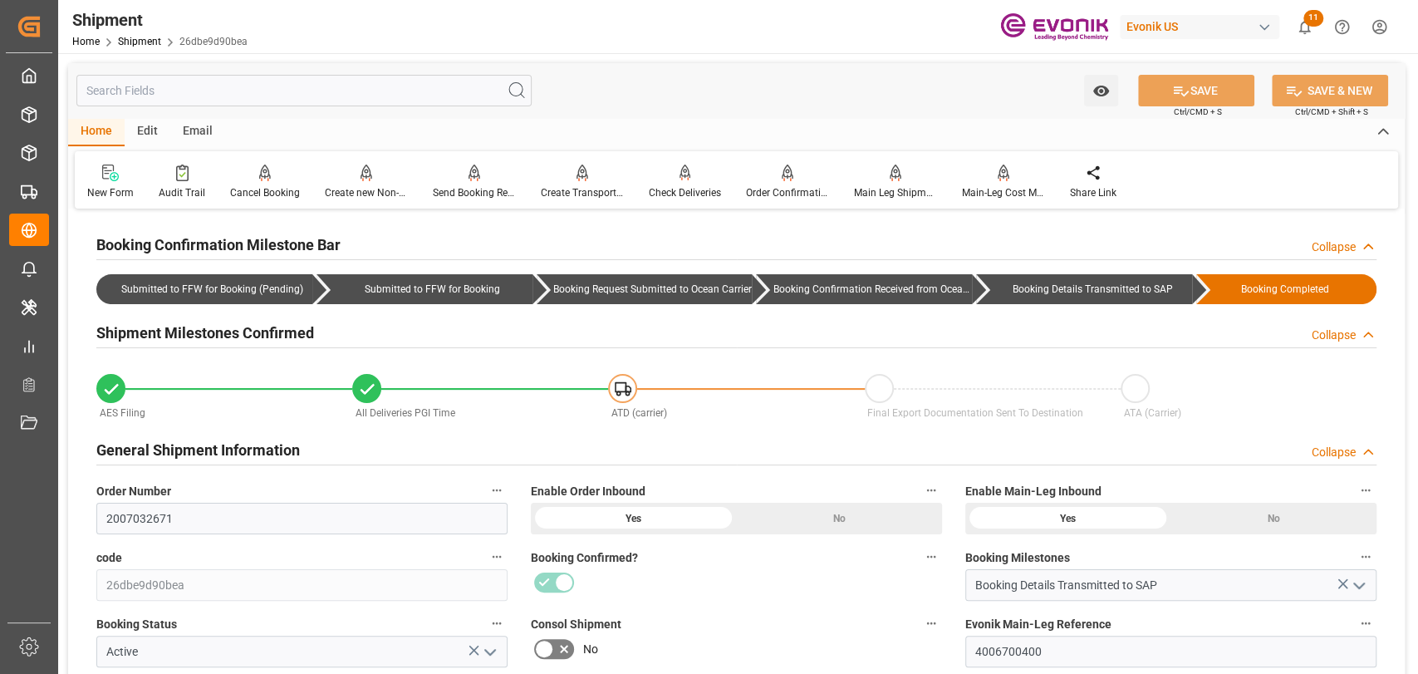
click at [346, 85] on input "text" at bounding box center [303, 91] width 455 height 32
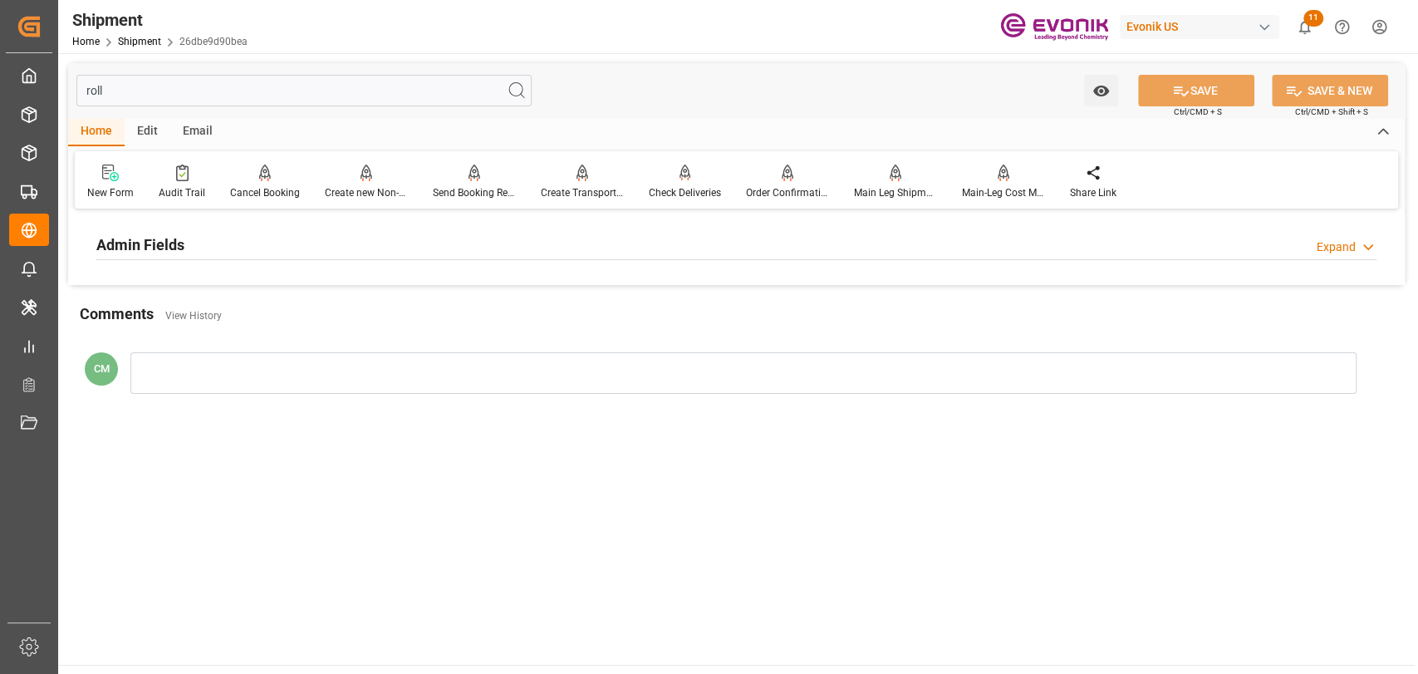
type input "roll"
click at [1345, 248] on div "Expand" at bounding box center [1335, 246] width 39 height 17
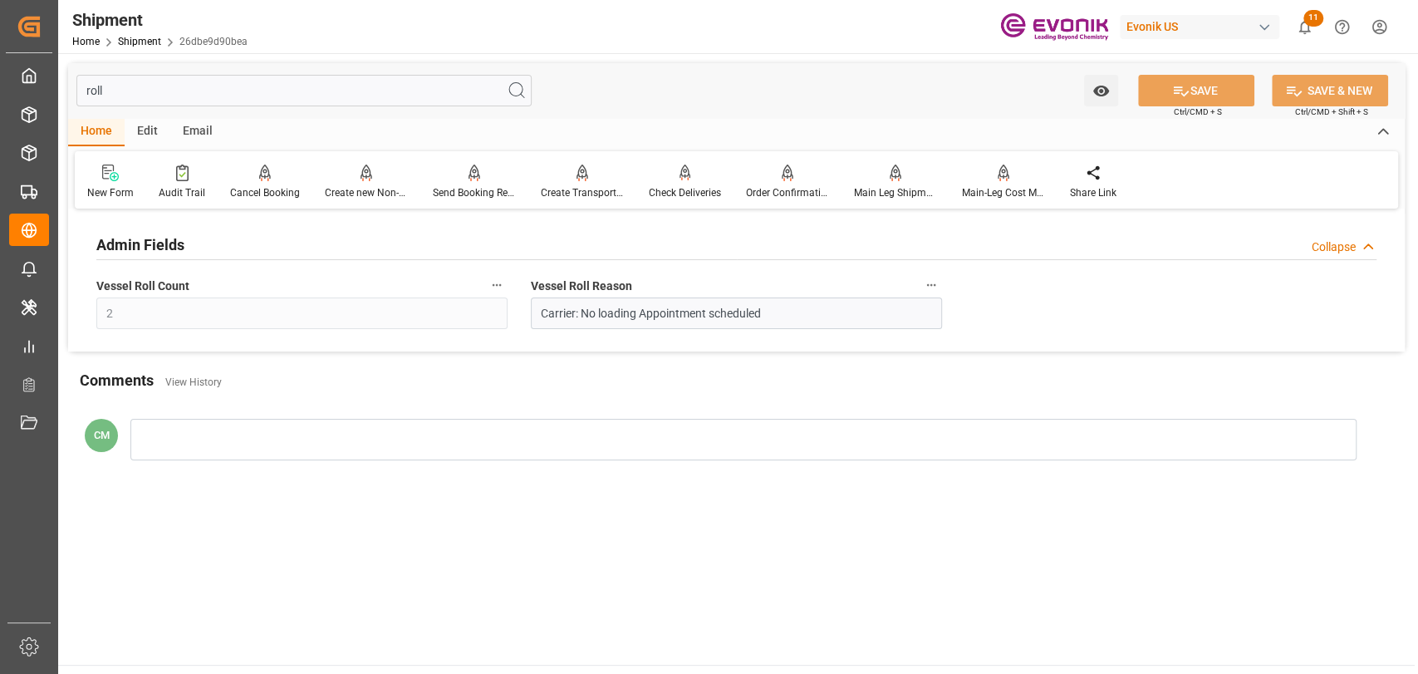
click at [930, 283] on icon "button" at bounding box center [930, 284] width 13 height 13
click at [951, 294] on li "Audits" at bounding box center [962, 285] width 85 height 27
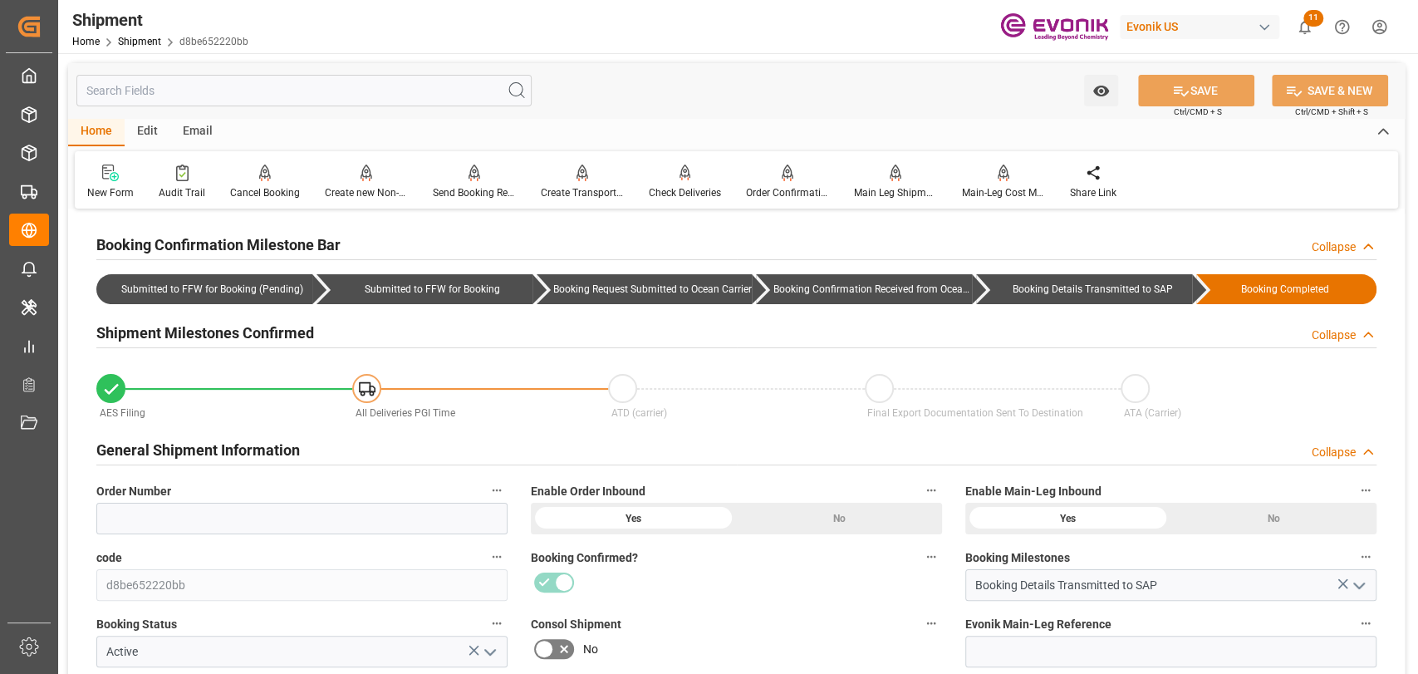
click at [350, 79] on input "text" at bounding box center [303, 91] width 455 height 32
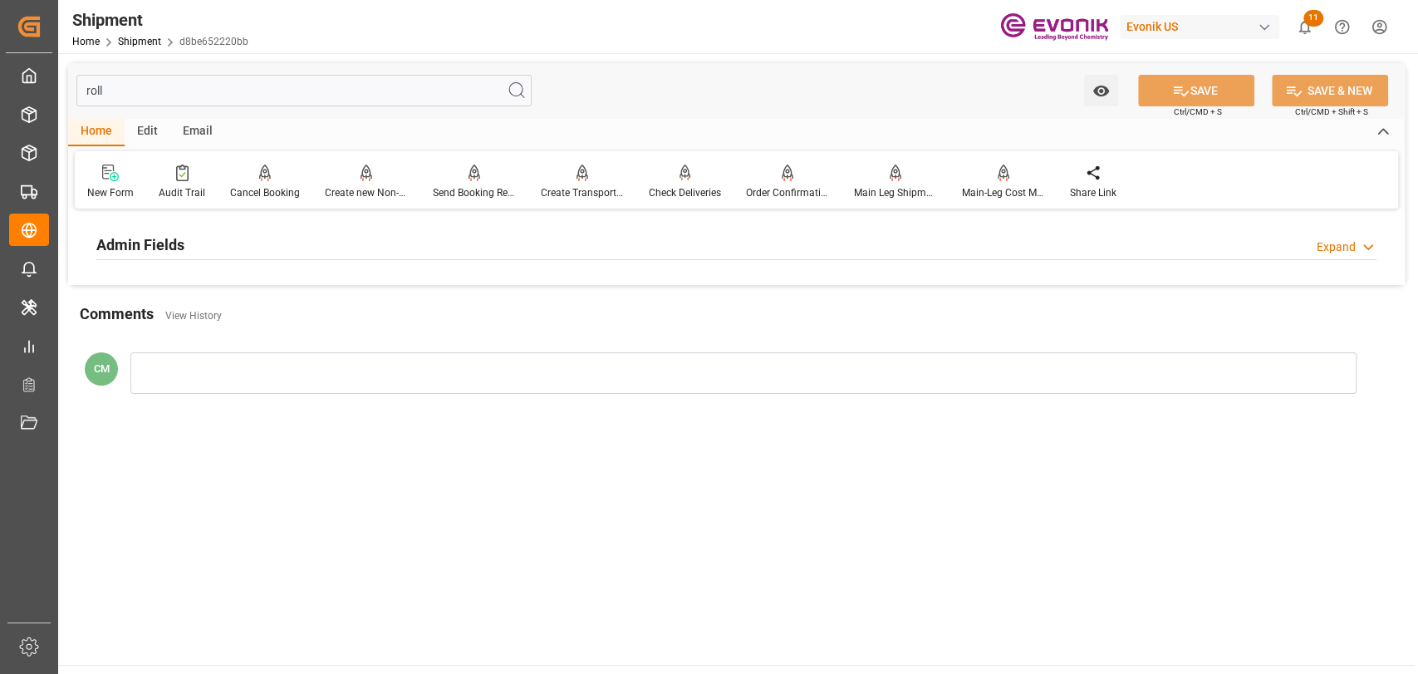
type input "roll"
click at [1348, 252] on div "Expand" at bounding box center [1335, 246] width 39 height 17
click at [929, 280] on icon "button" at bounding box center [930, 284] width 13 height 13
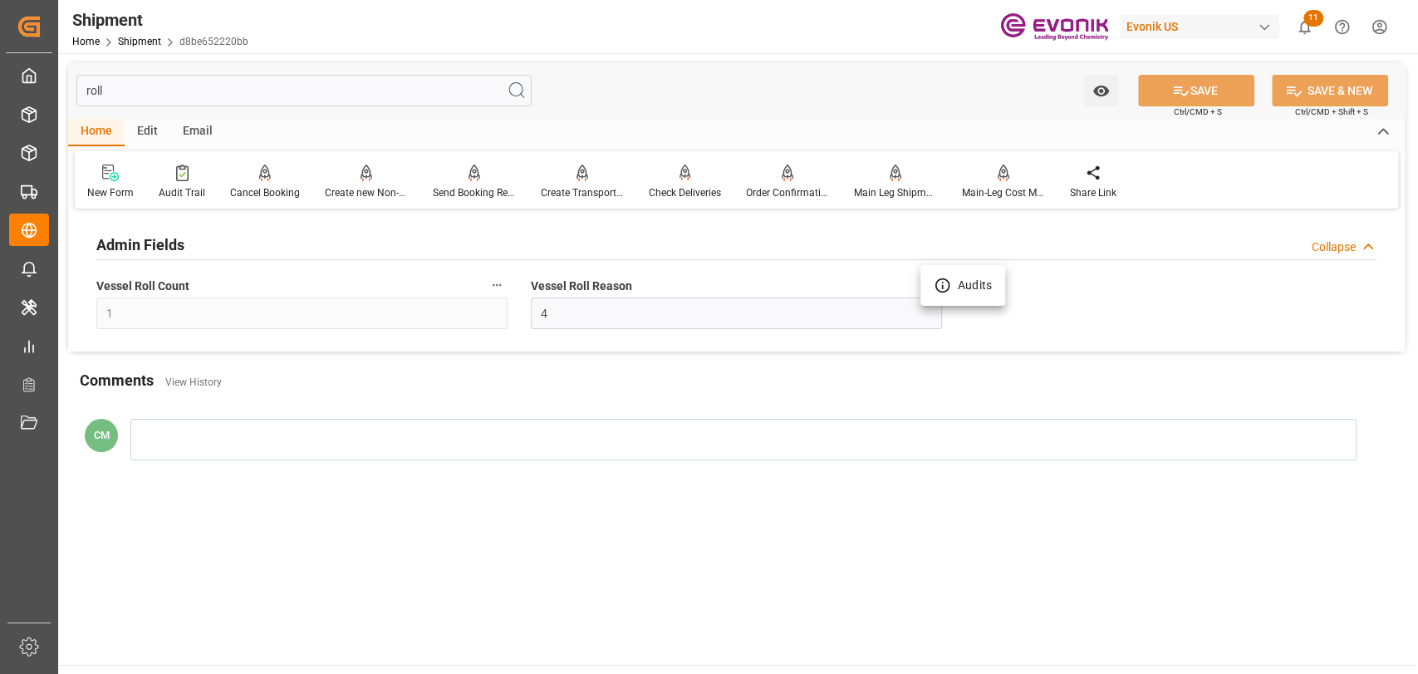
click at [963, 283] on li "Audits" at bounding box center [962, 285] width 85 height 27
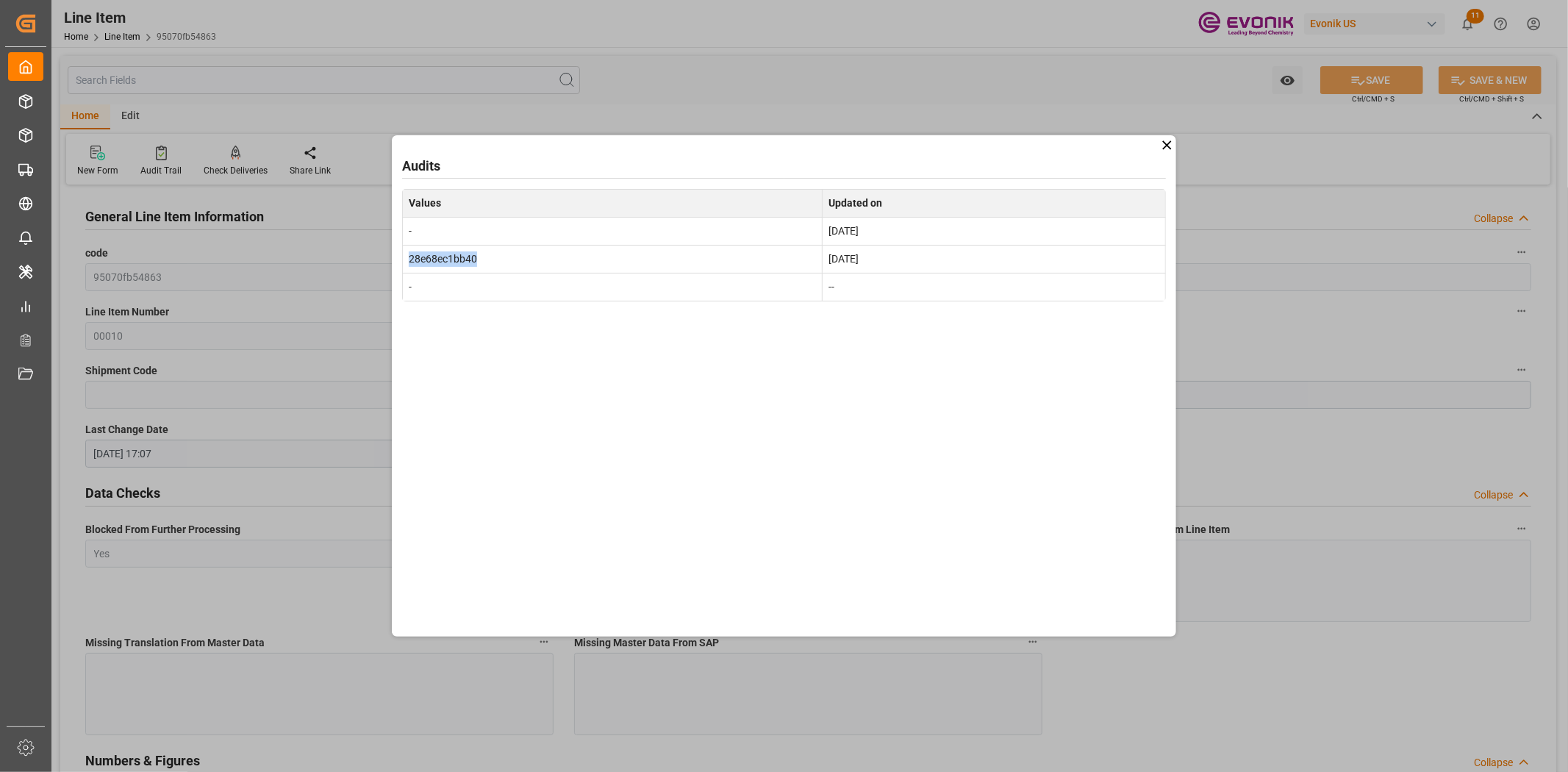
click at [1170, 144] on icon at bounding box center [1166, 144] width 15 height 15
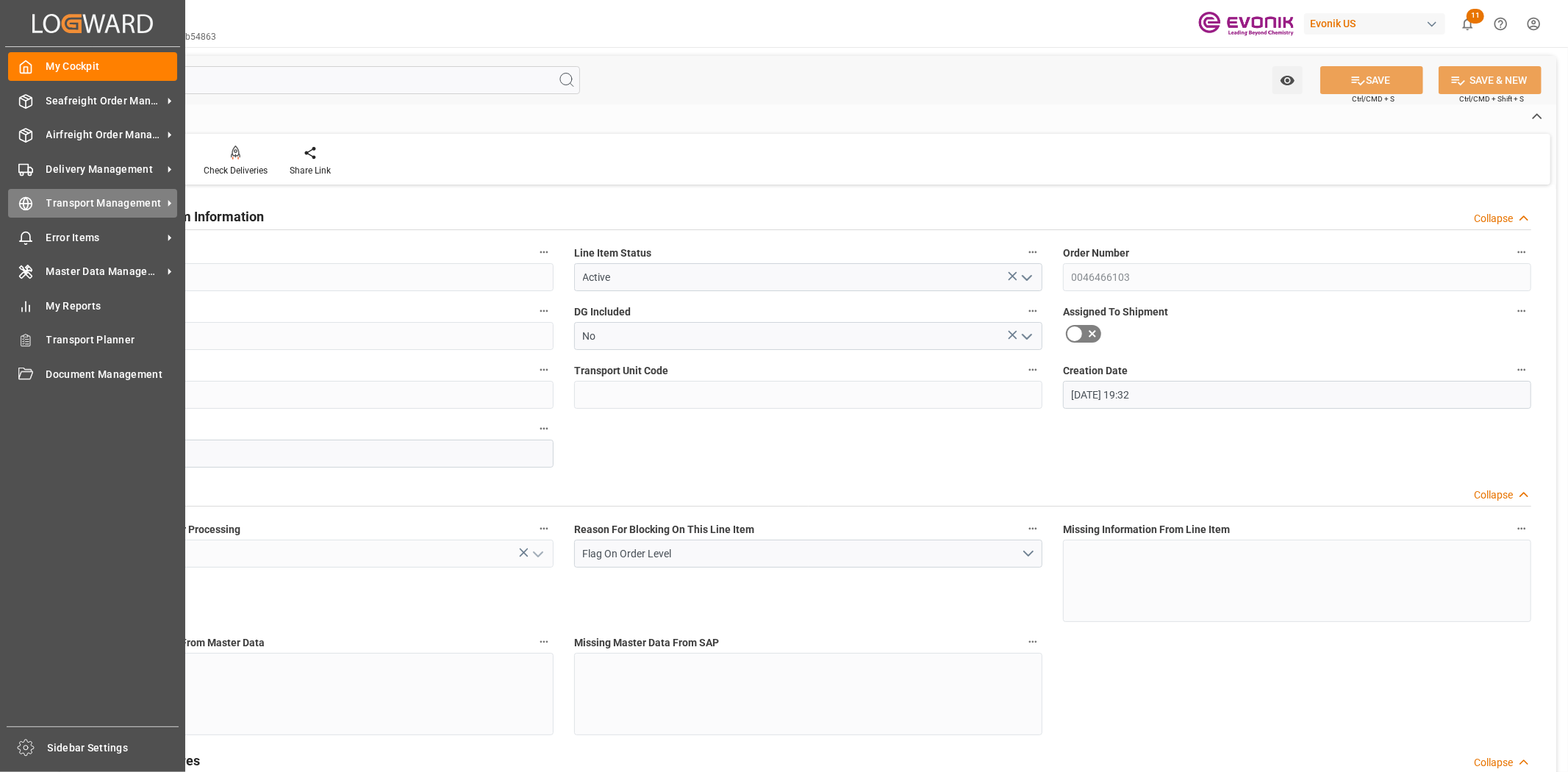
click at [62, 200] on span "Transport Management" at bounding box center [104, 203] width 116 height 15
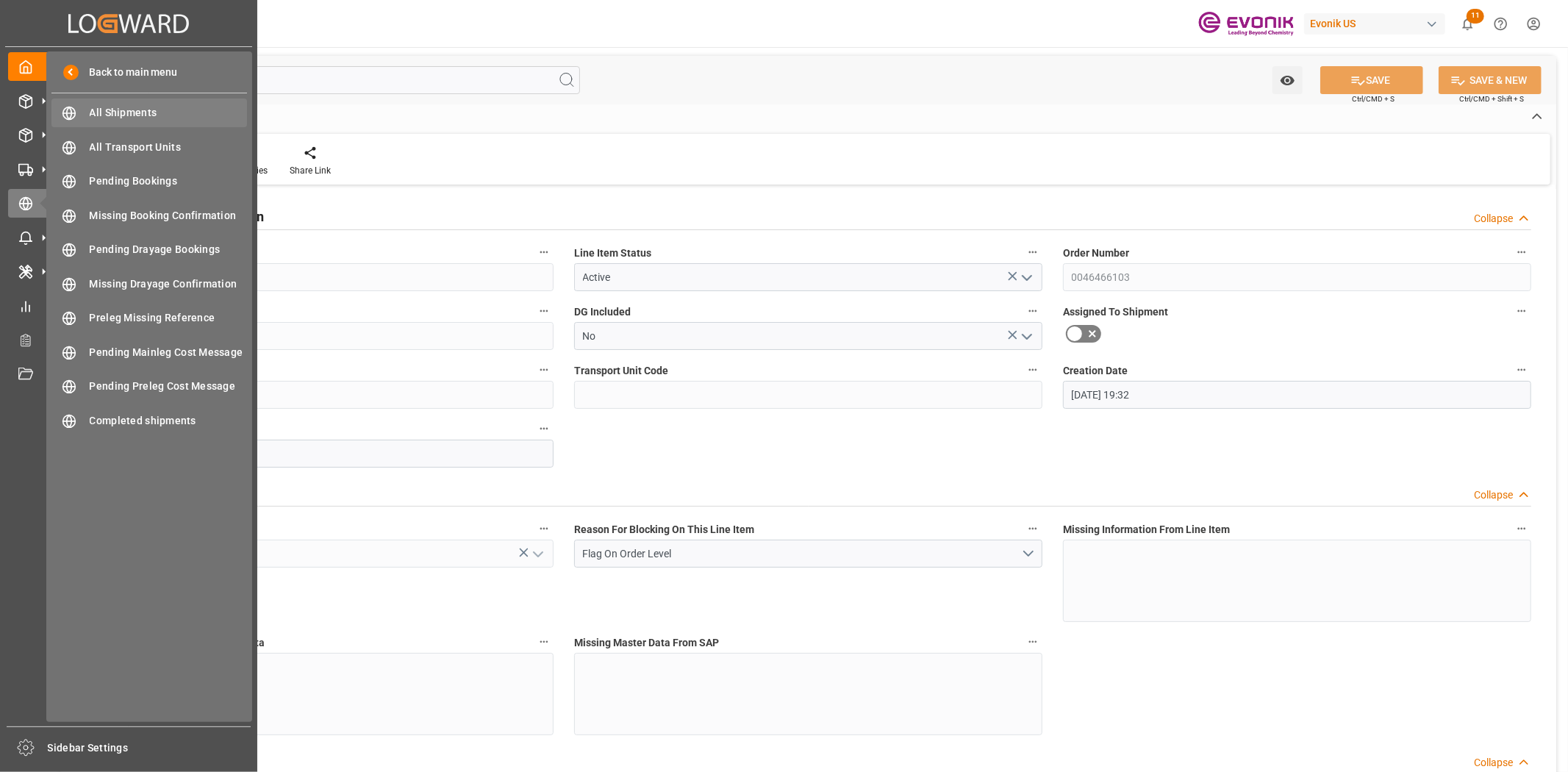
click at [118, 111] on span "All Shipments" at bounding box center [168, 112] width 158 height 15
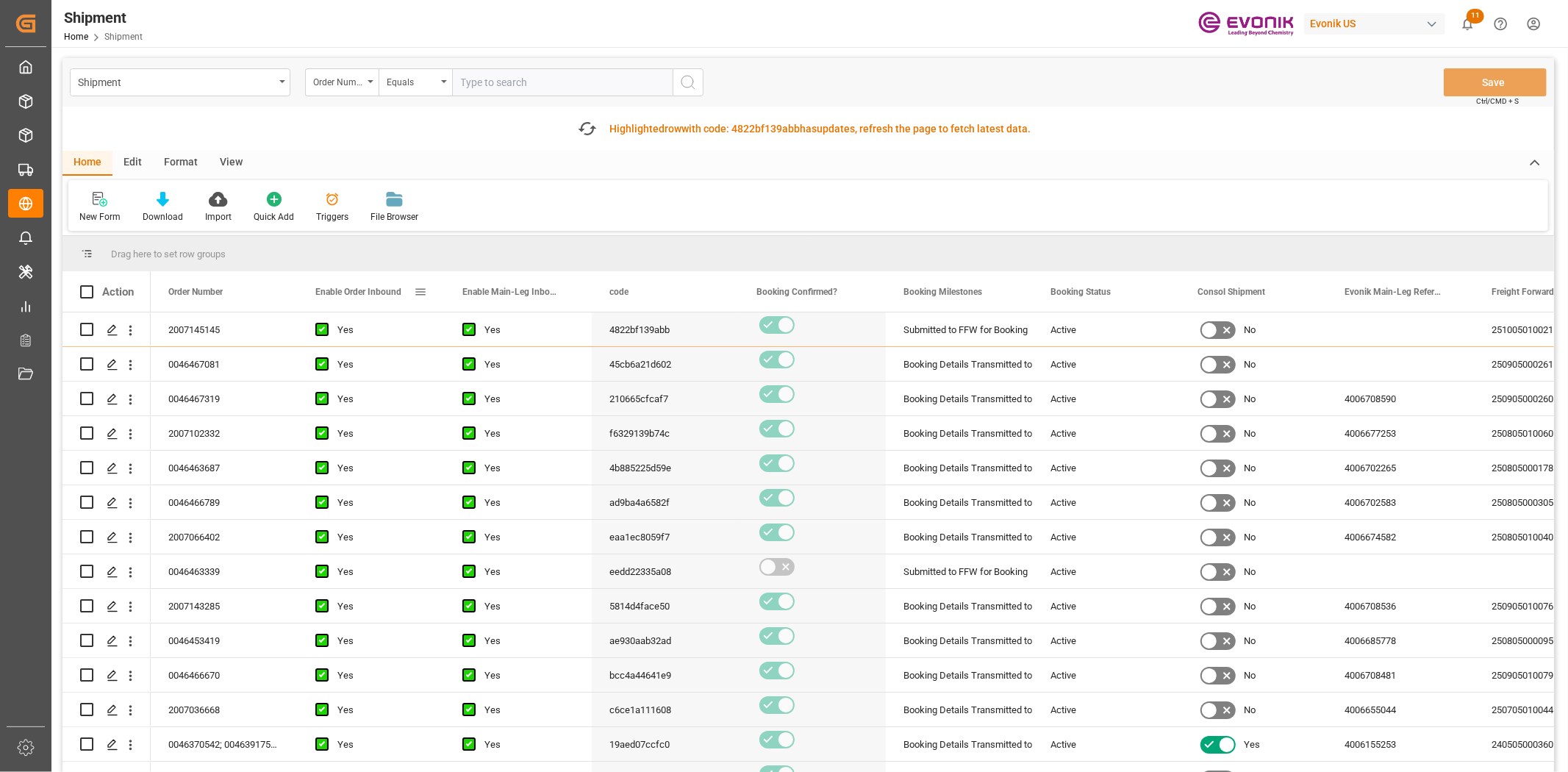
click at [414, 288] on span at bounding box center [420, 291] width 13 height 13
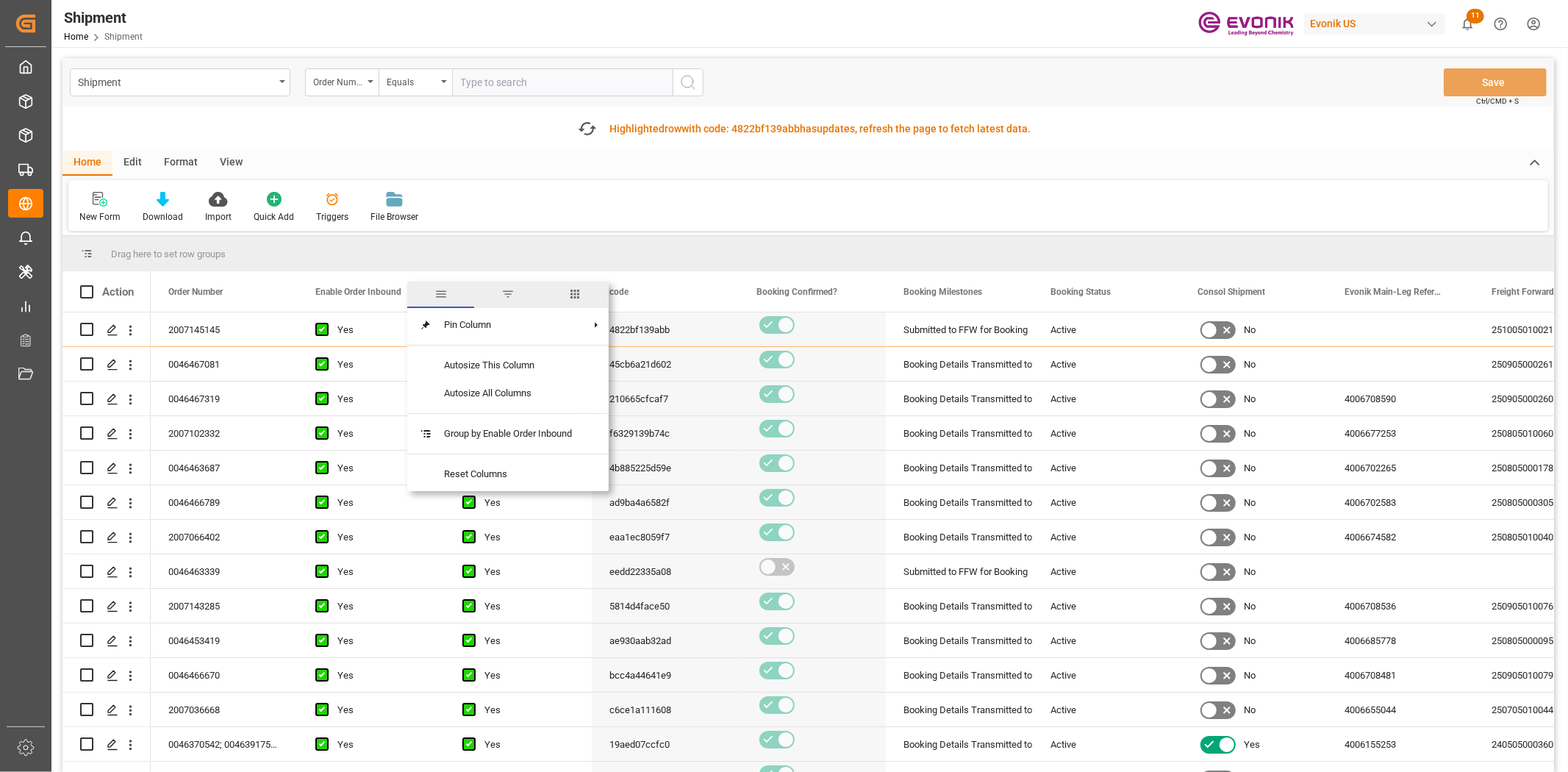
drag, startPoint x: 569, startPoint y: 299, endPoint x: 544, endPoint y: 303, distance: 25.3
click at [567, 299] on span "columns" at bounding box center [575, 295] width 67 height 27
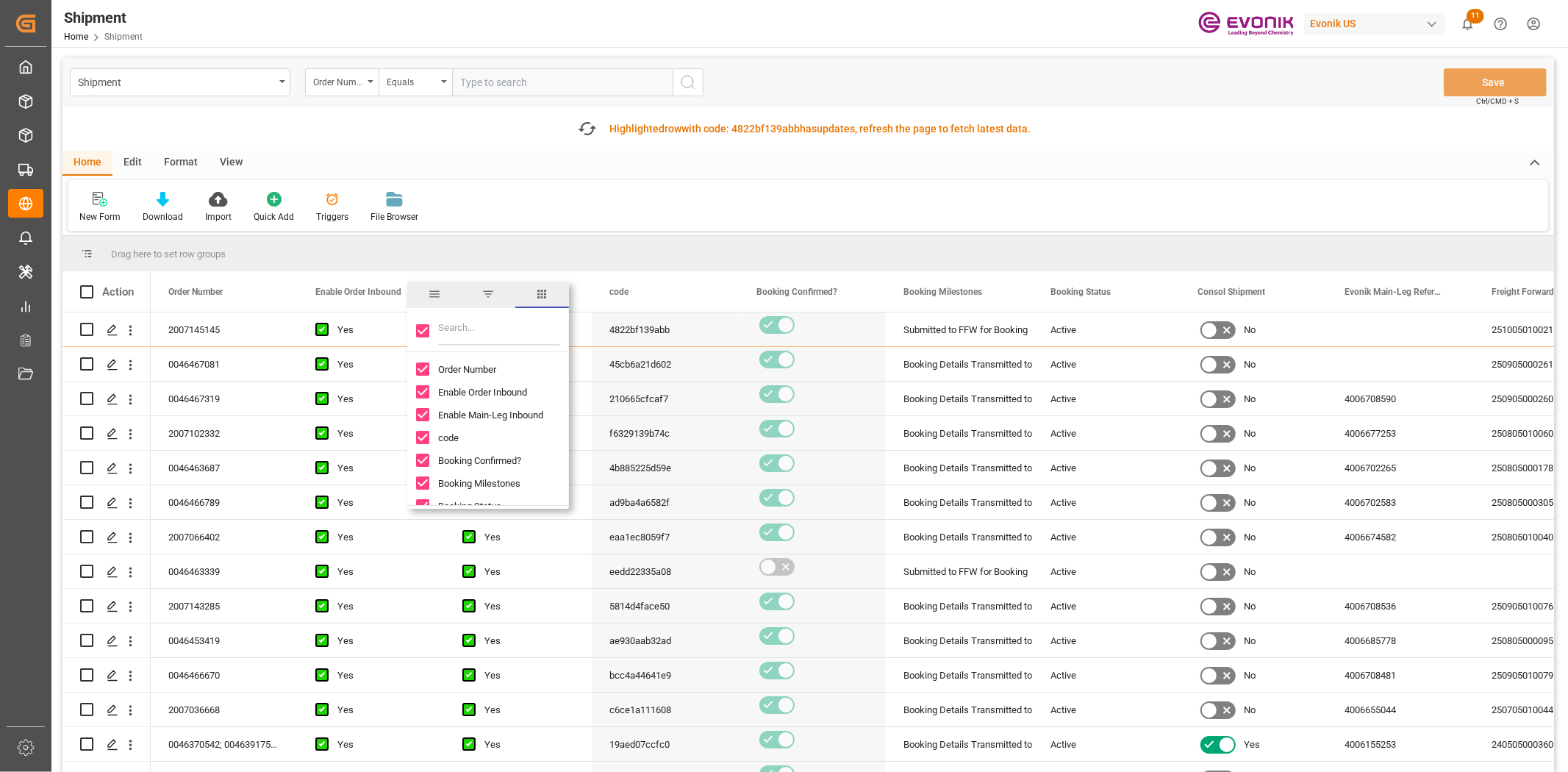
click at [421, 335] on input "Toggle Select All Columns" at bounding box center [422, 330] width 13 height 13
checkbox input "false"
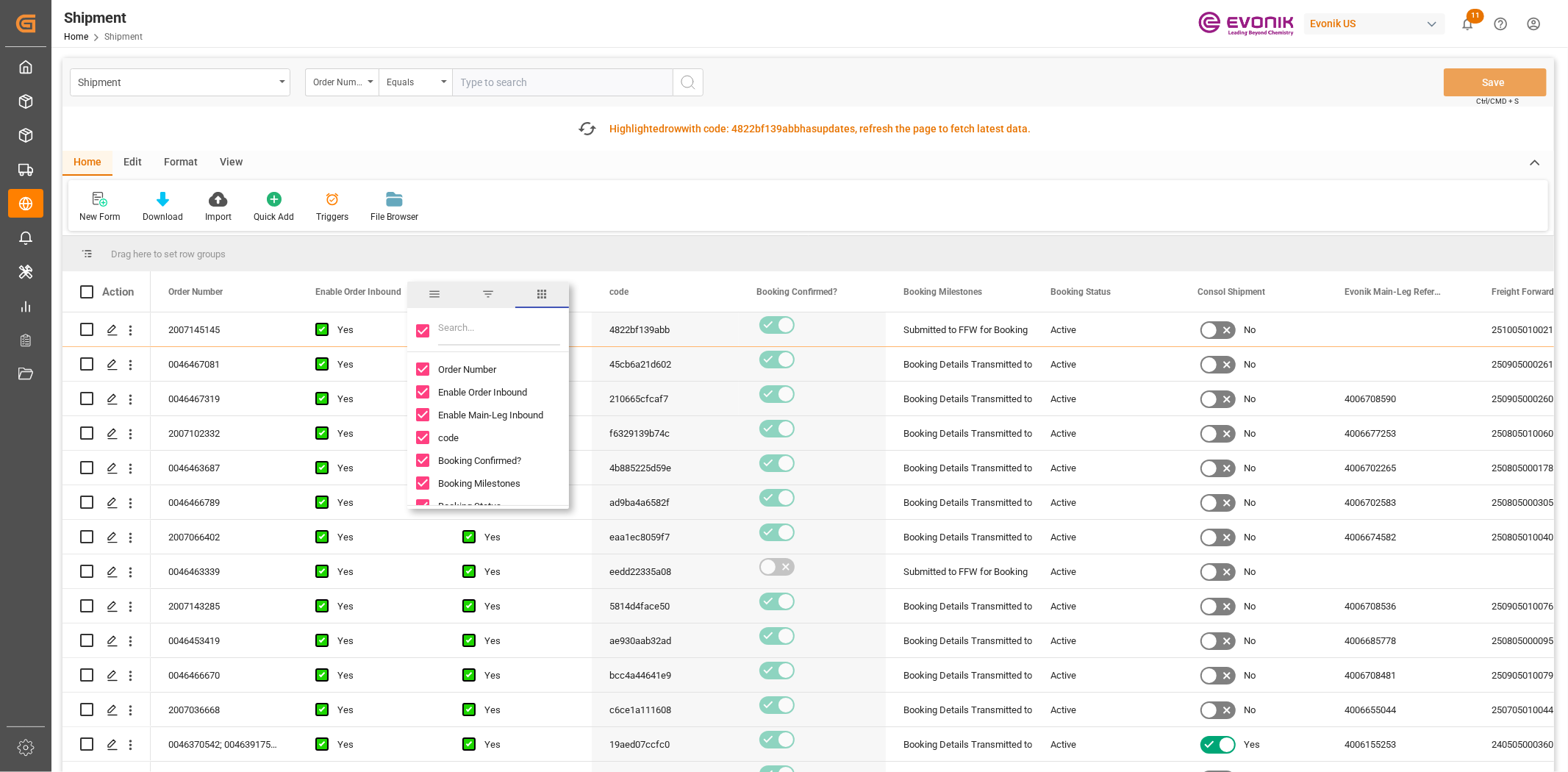
checkbox input "false"
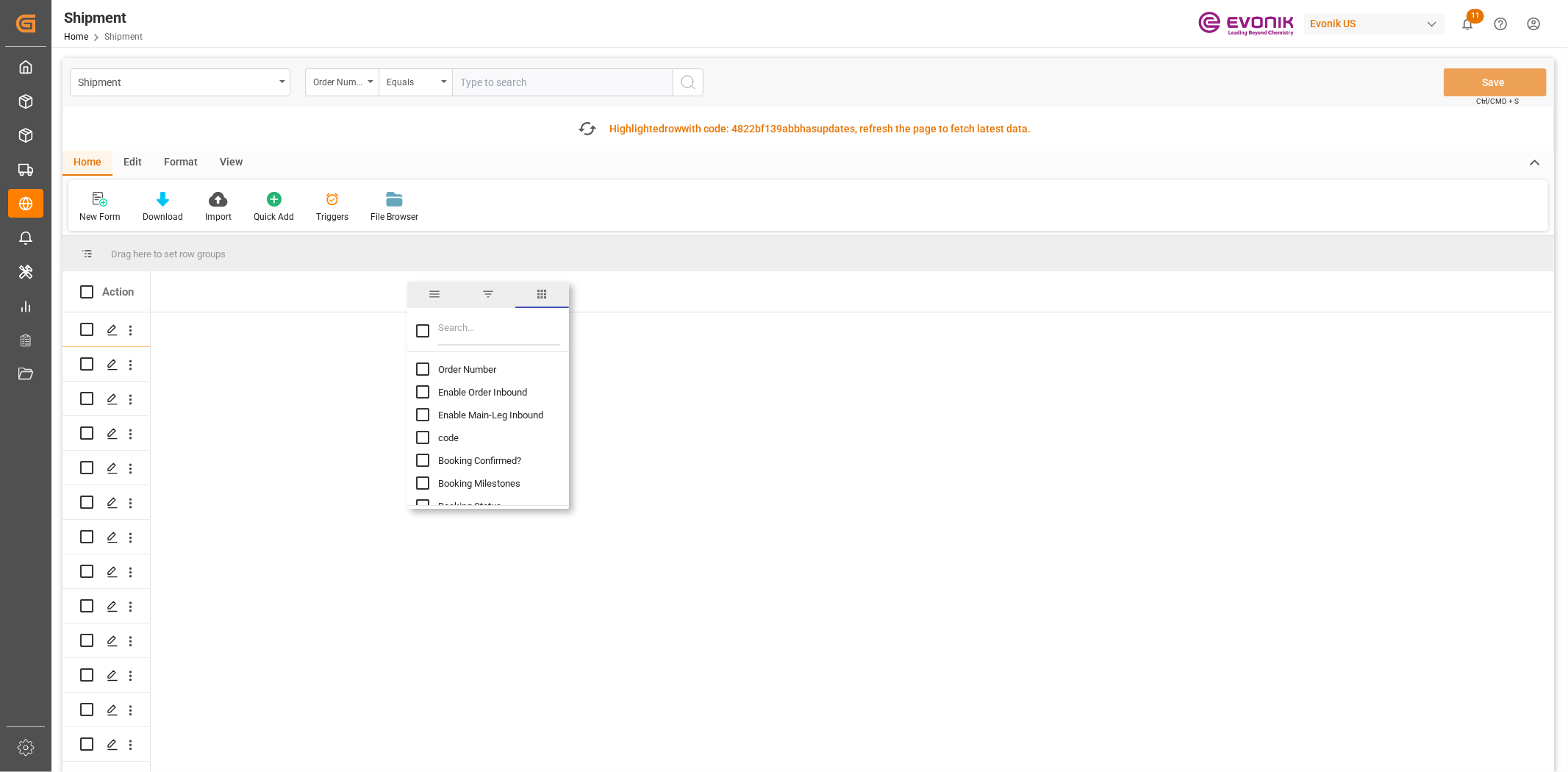
click at [436, 332] on div at bounding box center [488, 331] width 162 height 42
click at [446, 335] on input "Filter Columns Input" at bounding box center [499, 330] width 122 height 29
type input "reg"
click at [423, 367] on input "Destination Region column toggle visibility (hidden)" at bounding box center [422, 368] width 13 height 13
checkbox input "true"
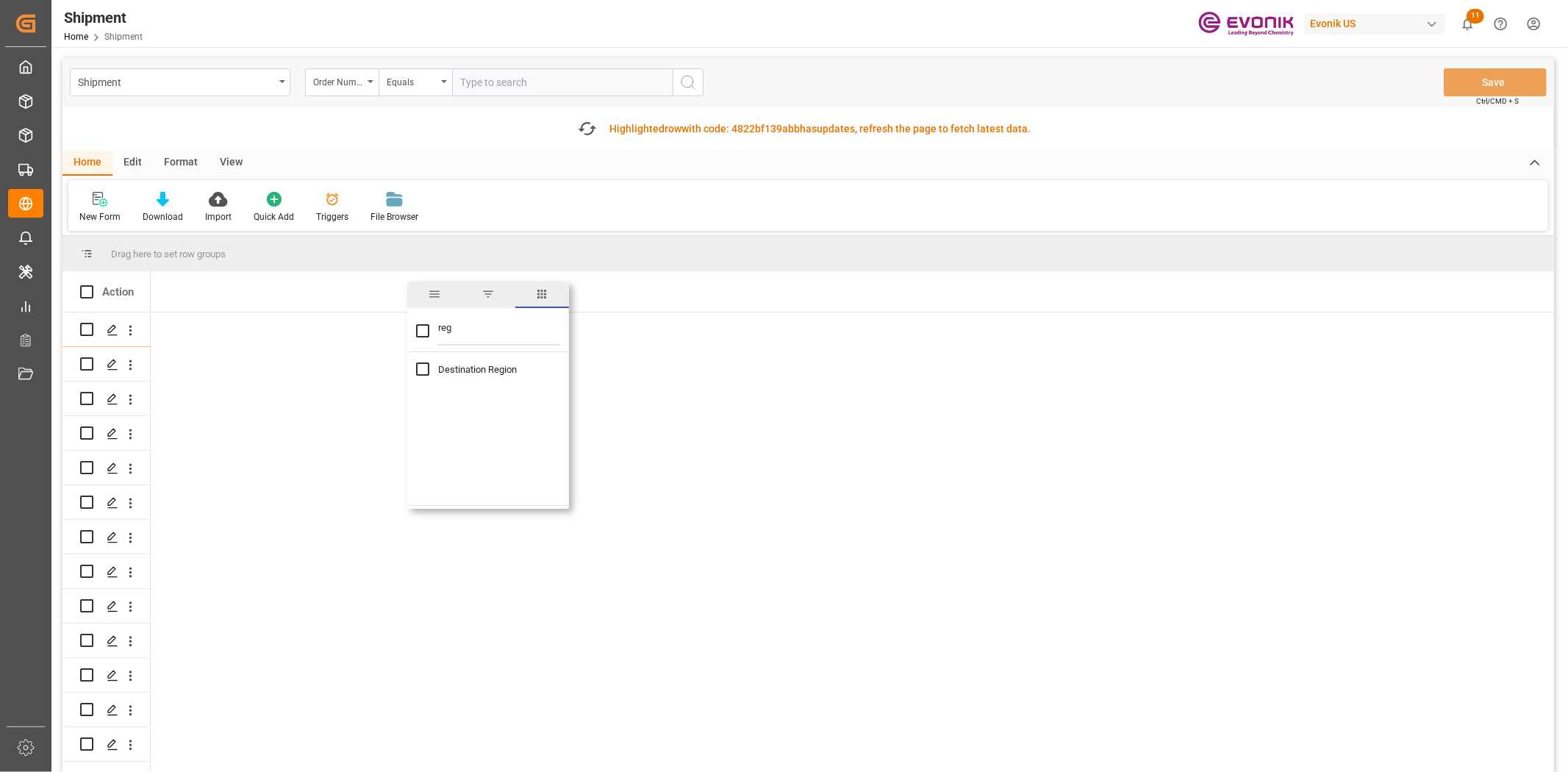
checkbox input "true"
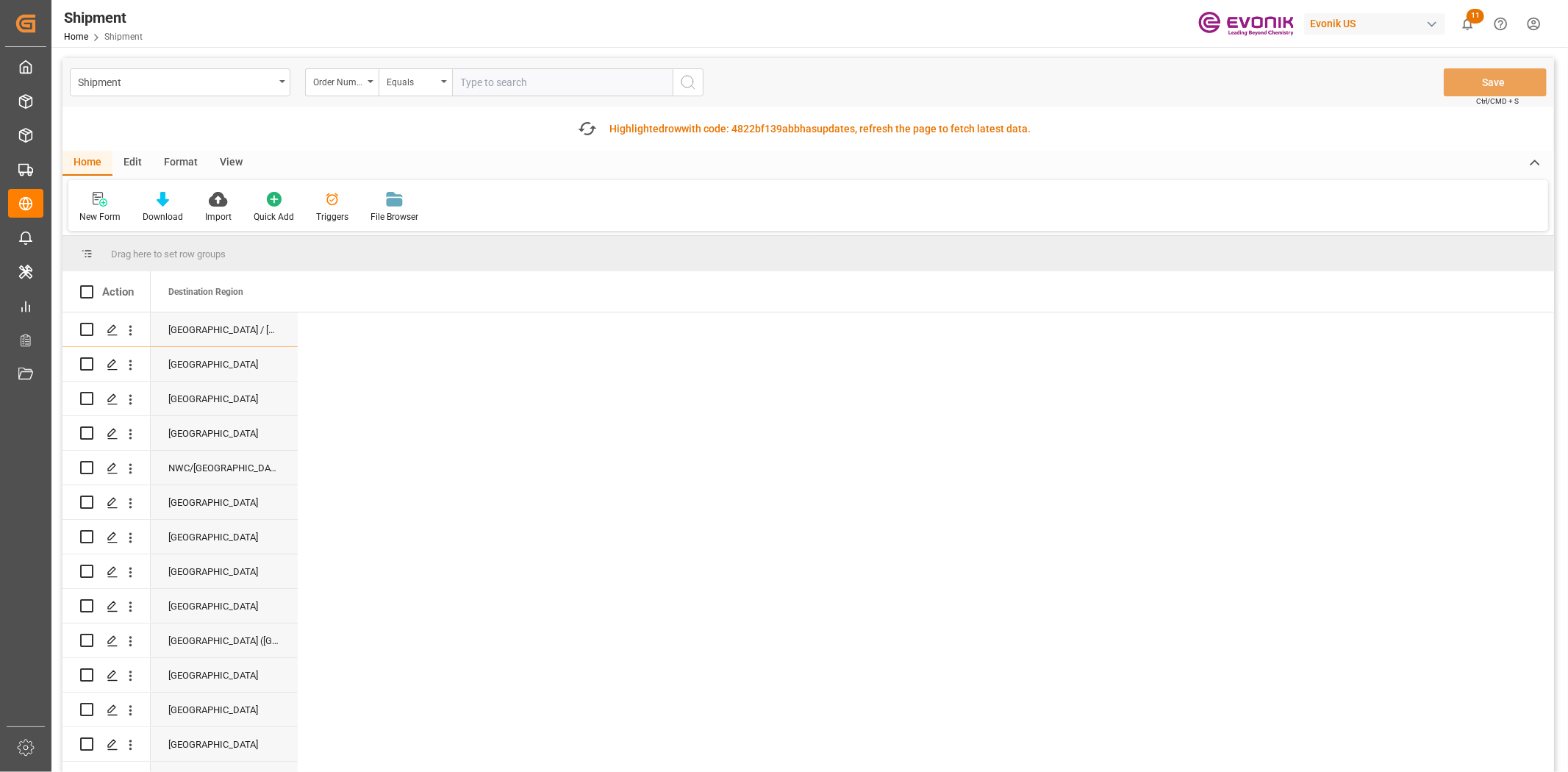
click at [635, 248] on div "Drag here to set row groups" at bounding box center [808, 254] width 1491 height 35
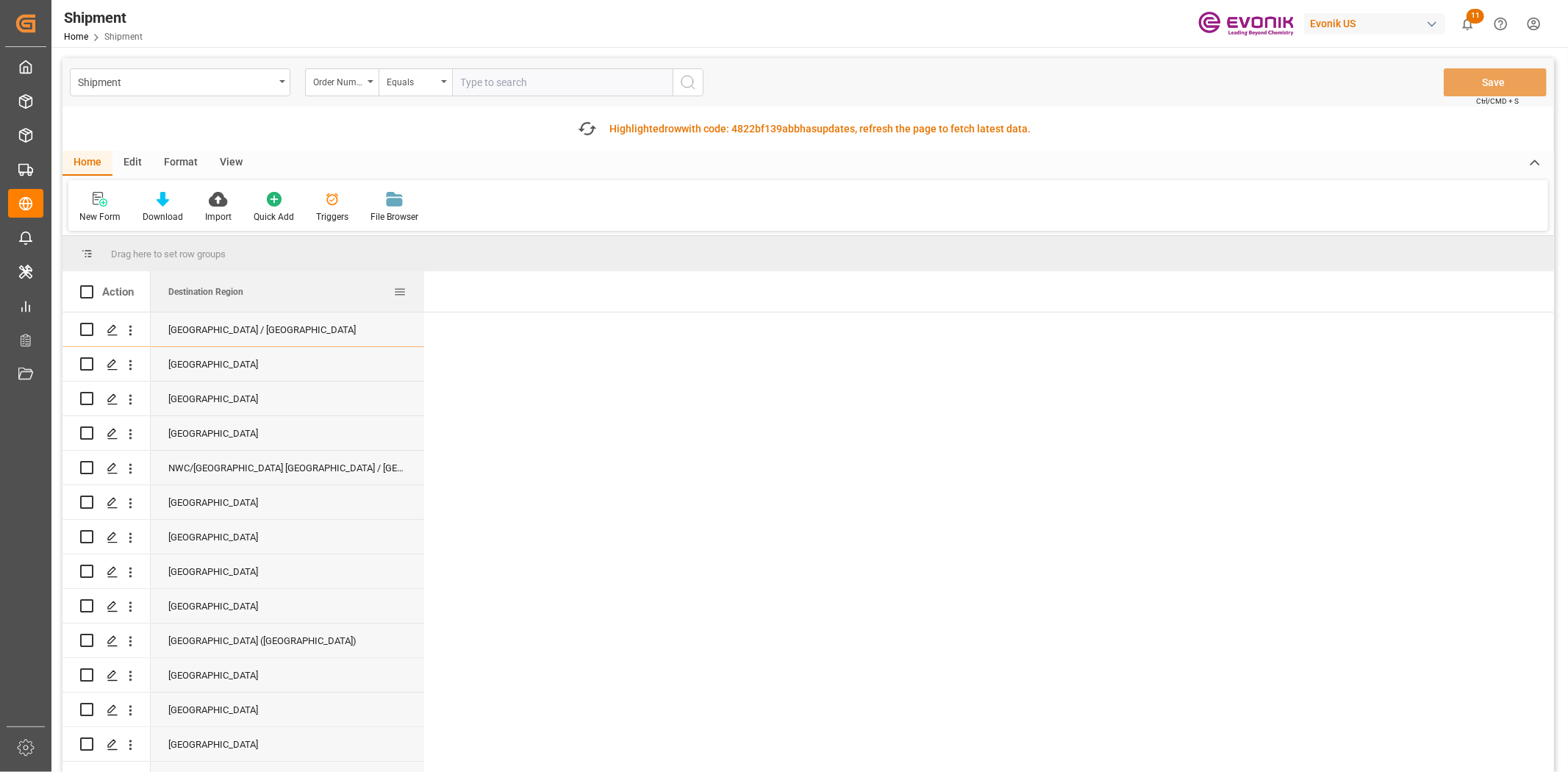
drag, startPoint x: 296, startPoint y: 289, endPoint x: 588, endPoint y: 306, distance: 292.5
click at [427, 306] on div at bounding box center [424, 291] width 6 height 41
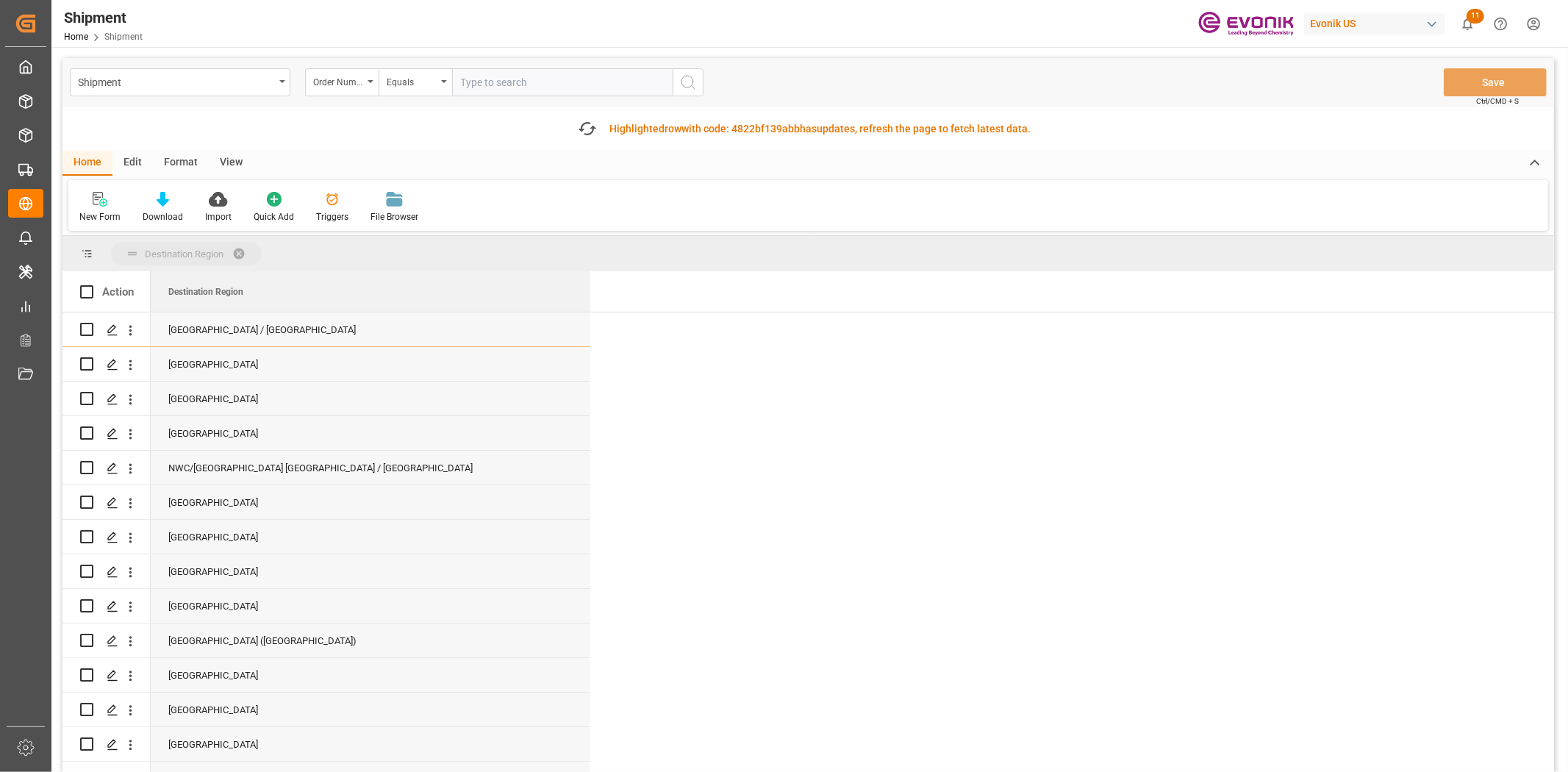
drag, startPoint x: 203, startPoint y: 297, endPoint x: 188, endPoint y: 254, distance: 45.5
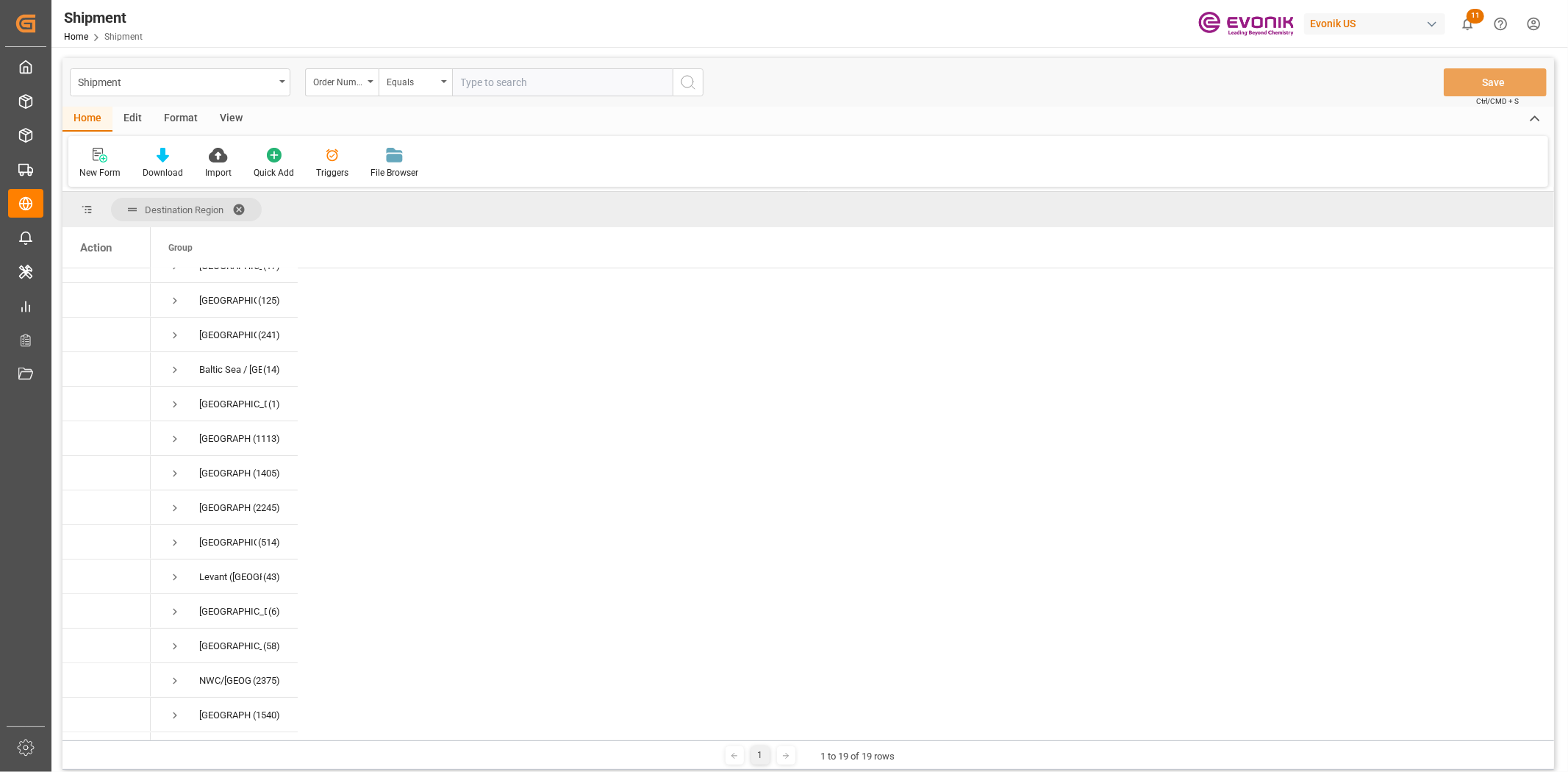
scroll to position [189, 0]
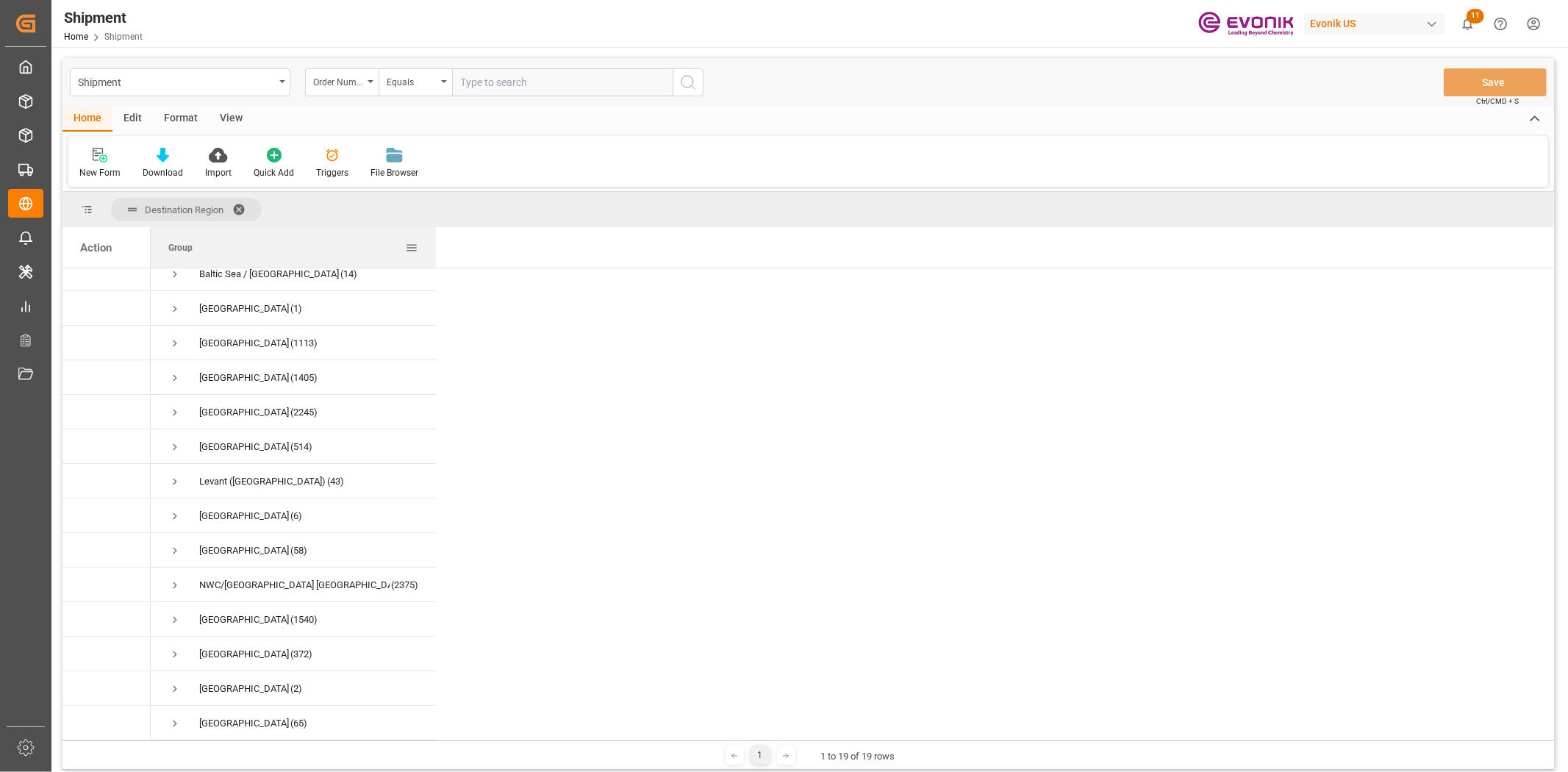
drag, startPoint x: 296, startPoint y: 251, endPoint x: 434, endPoint y: 259, distance: 138.2
click at [434, 259] on div at bounding box center [435, 248] width 6 height 41
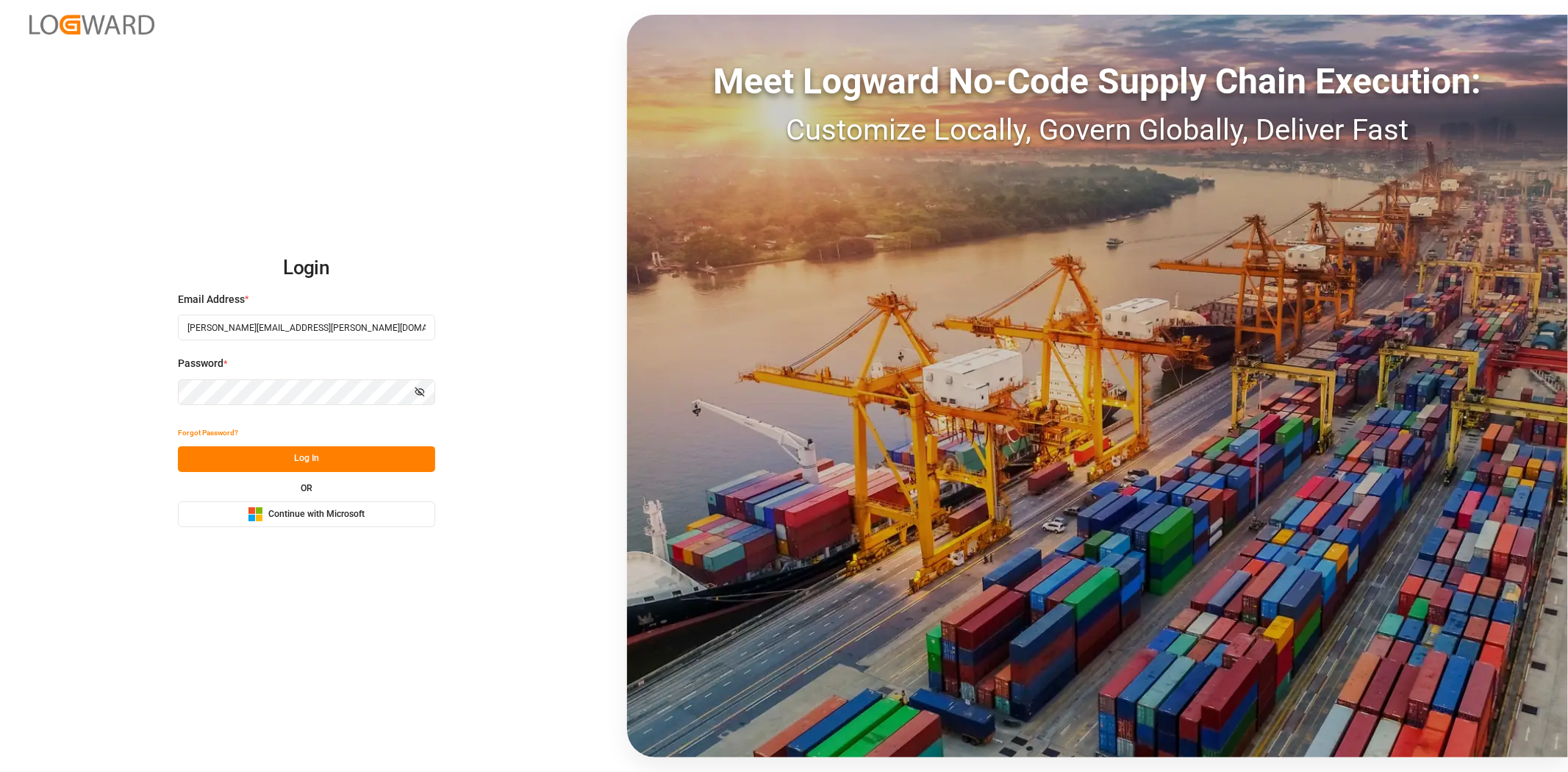
click at [401, 446] on button "Log In" at bounding box center [306, 459] width 257 height 26
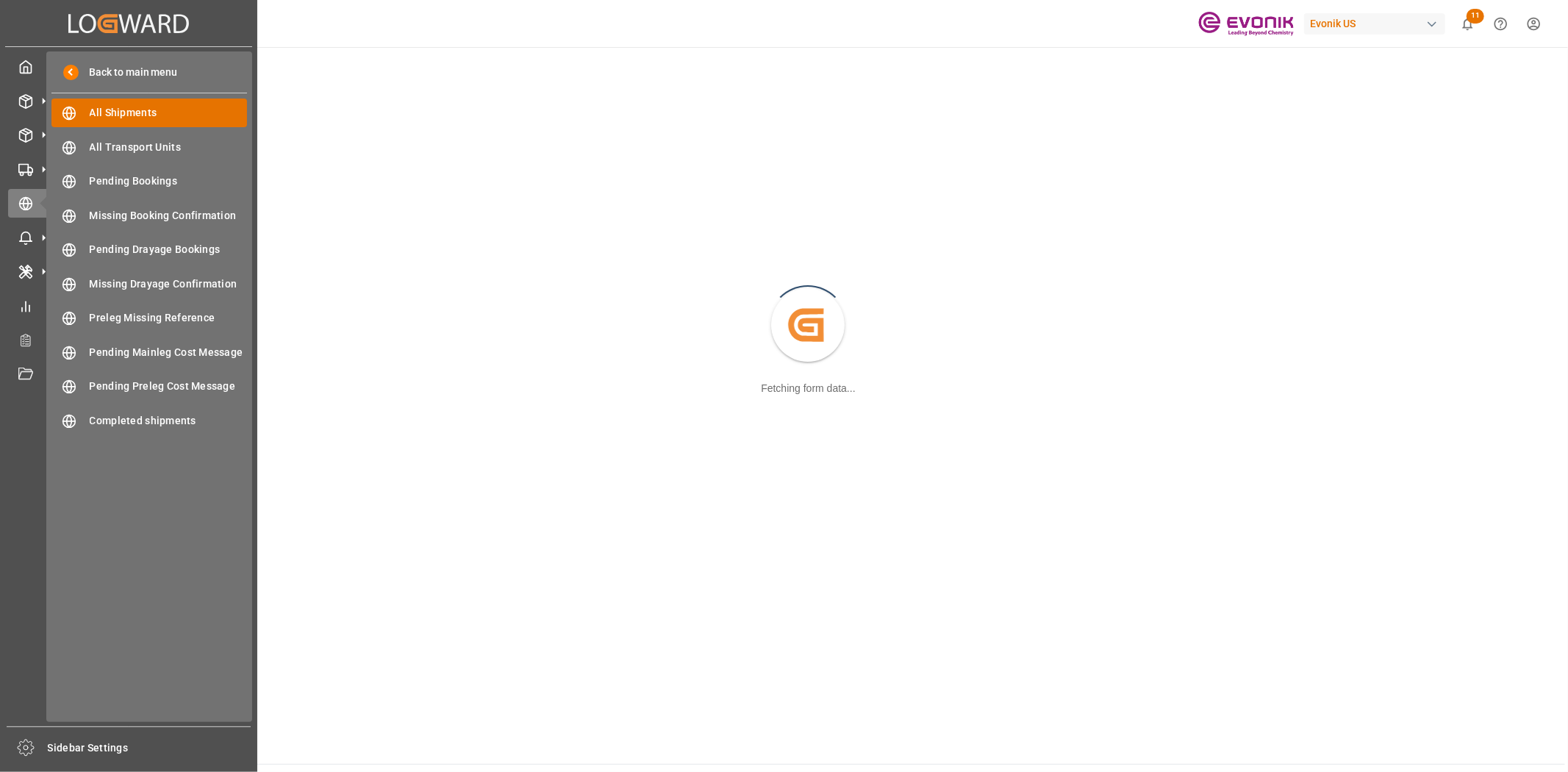
click at [106, 111] on span "All Shipments" at bounding box center [168, 112] width 158 height 15
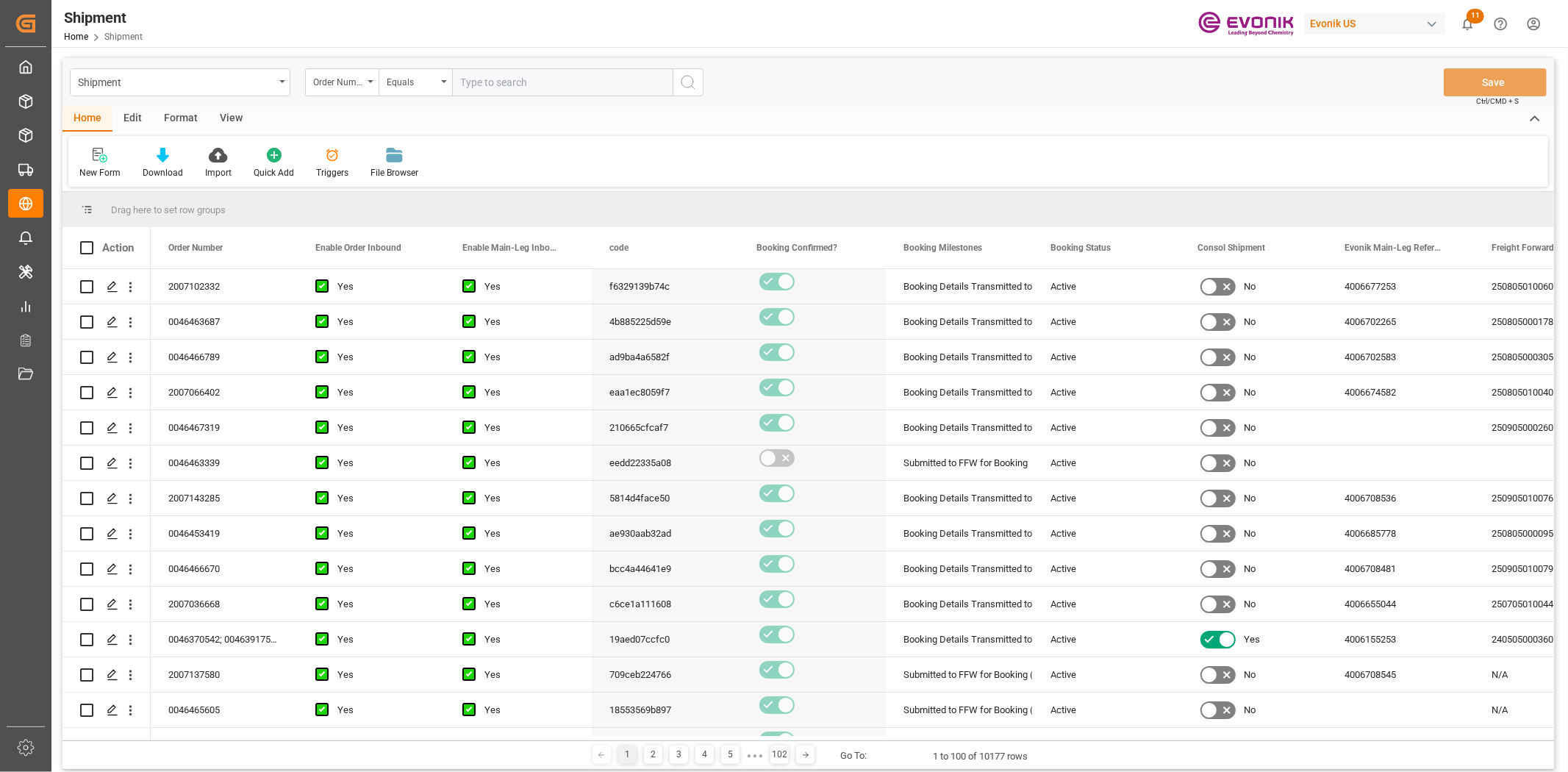
drag, startPoint x: 184, startPoint y: 112, endPoint x: 164, endPoint y: 115, distance: 20.2
click at [173, 113] on div "Format" at bounding box center [181, 119] width 56 height 25
click at [114, 120] on div "Edit" at bounding box center [133, 119] width 41 height 25
click at [265, 156] on div at bounding box center [250, 154] width 55 height 15
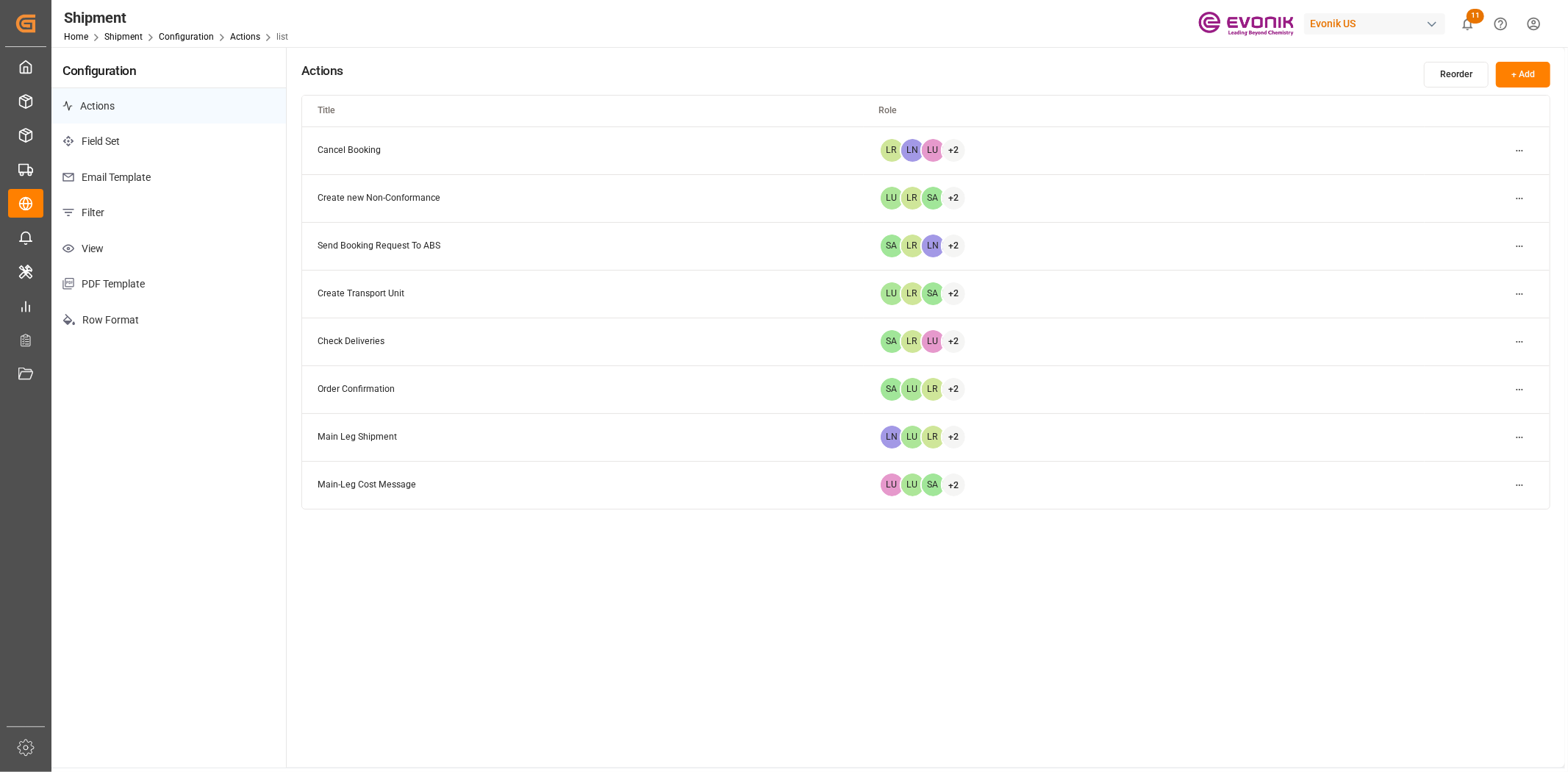
click at [107, 205] on p "Filter" at bounding box center [168, 212] width 234 height 36
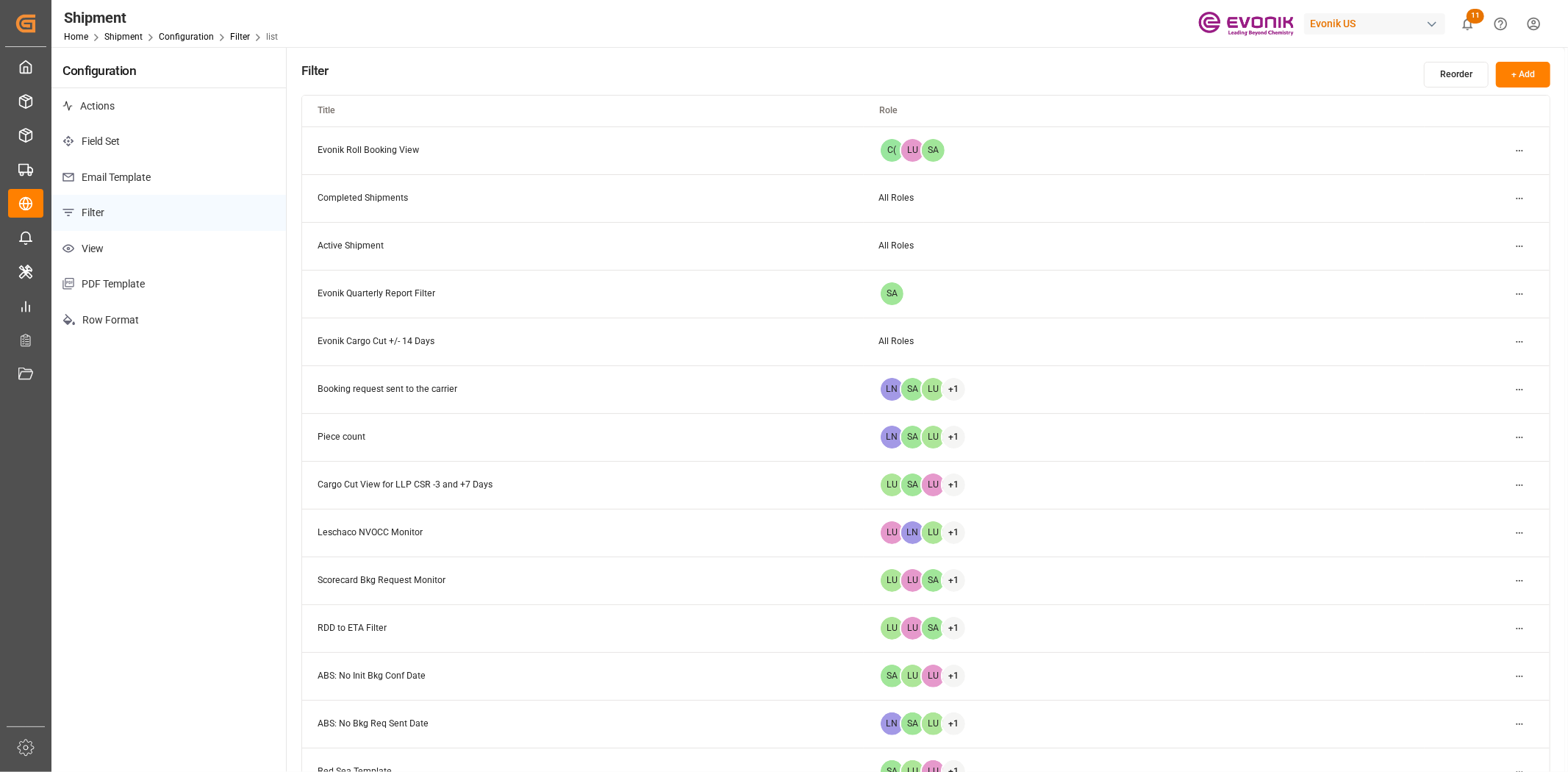
click at [1539, 69] on button "+ Add" at bounding box center [1522, 74] width 54 height 26
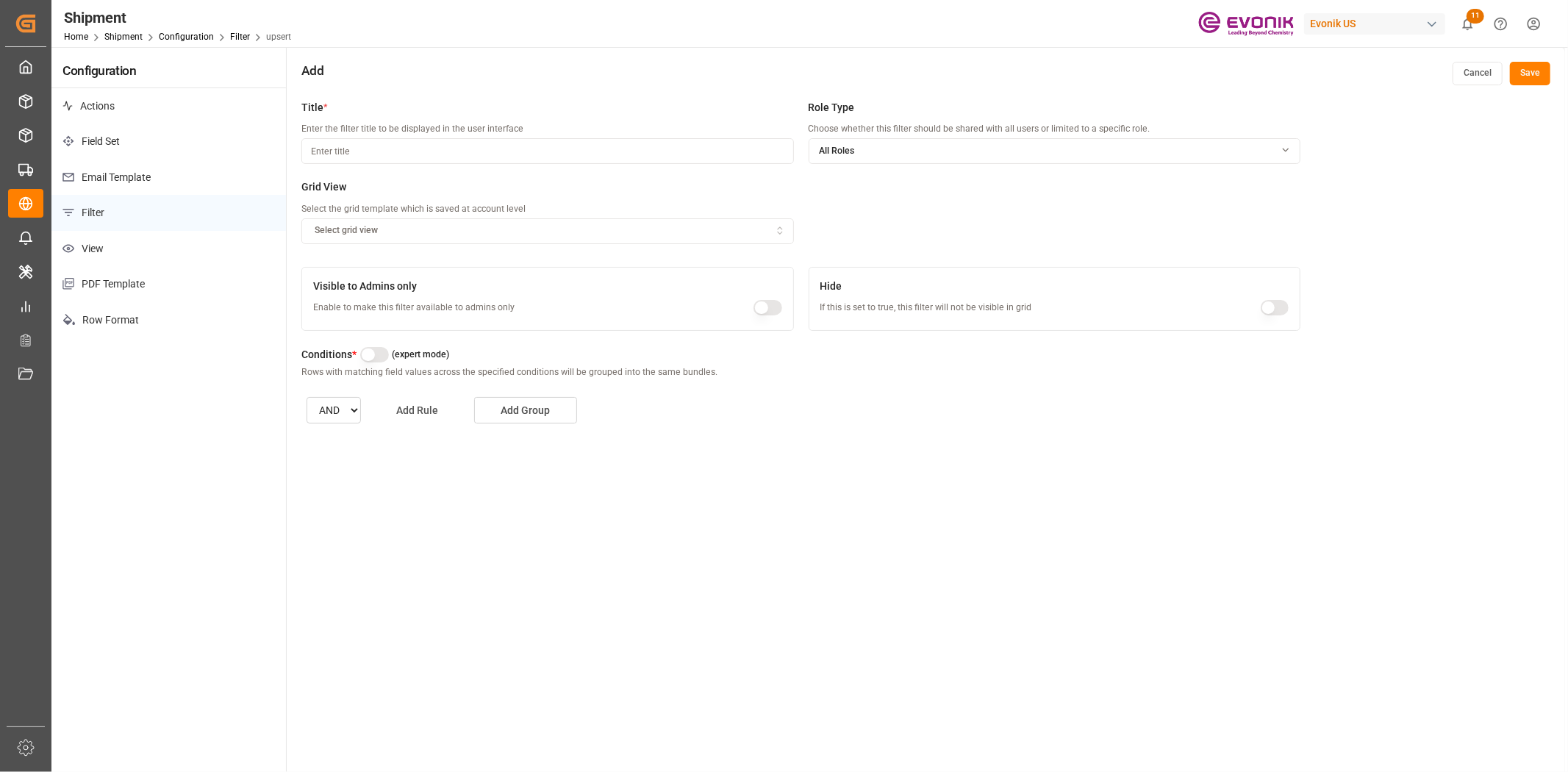
click at [383, 417] on button "Add Rule" at bounding box center [418, 411] width 103 height 27
click at [475, 459] on polyline "open menu" at bounding box center [477, 459] width 9 height 4
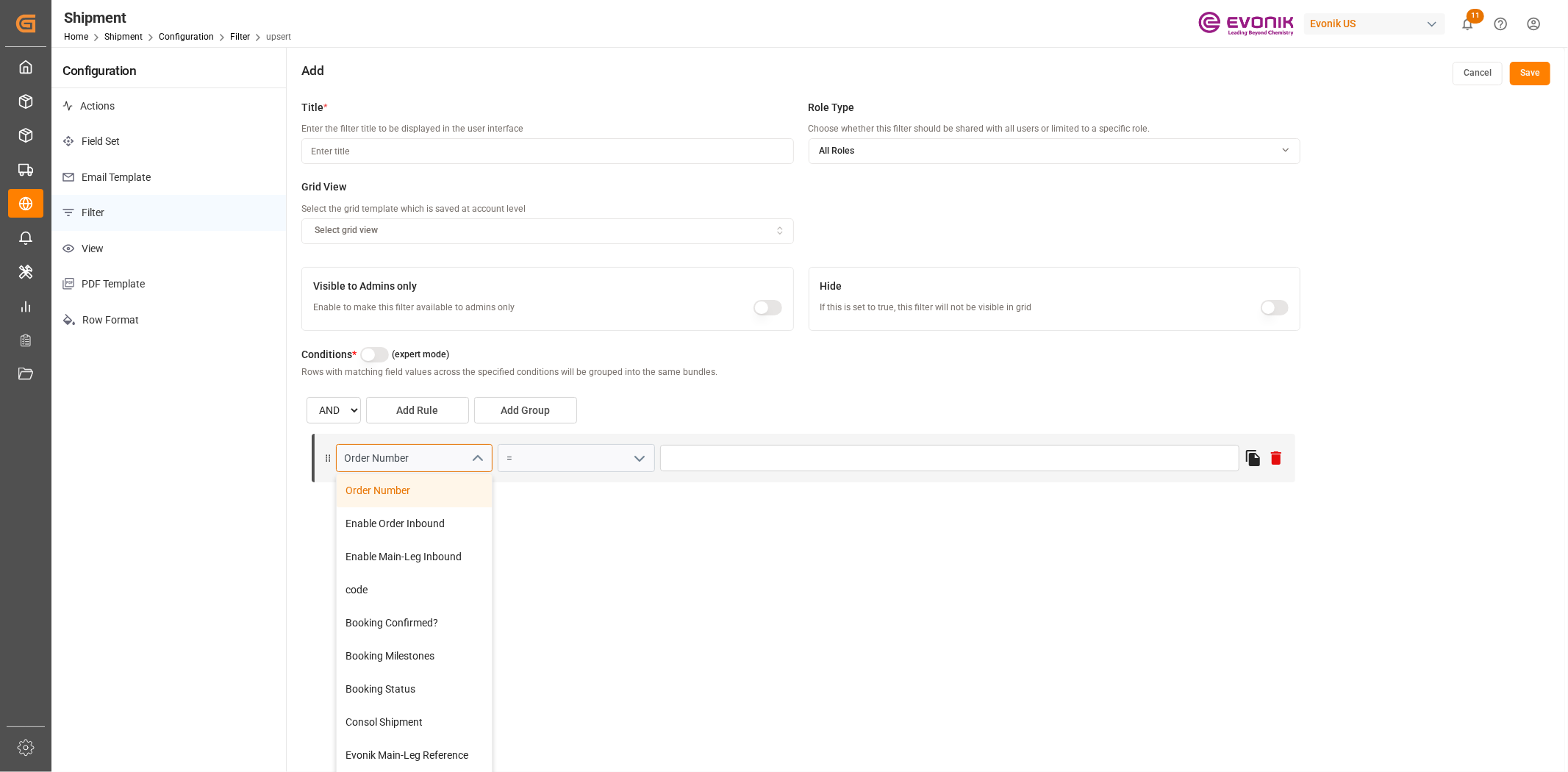
drag, startPoint x: 447, startPoint y: 457, endPoint x: -24, endPoint y: 447, distance: 471.1
click at [0, 447] on html "Created by potrace 1.15, written by [PERSON_NAME] [DATE]-[DATE] Created by potr…" at bounding box center [784, 386] width 1568 height 772
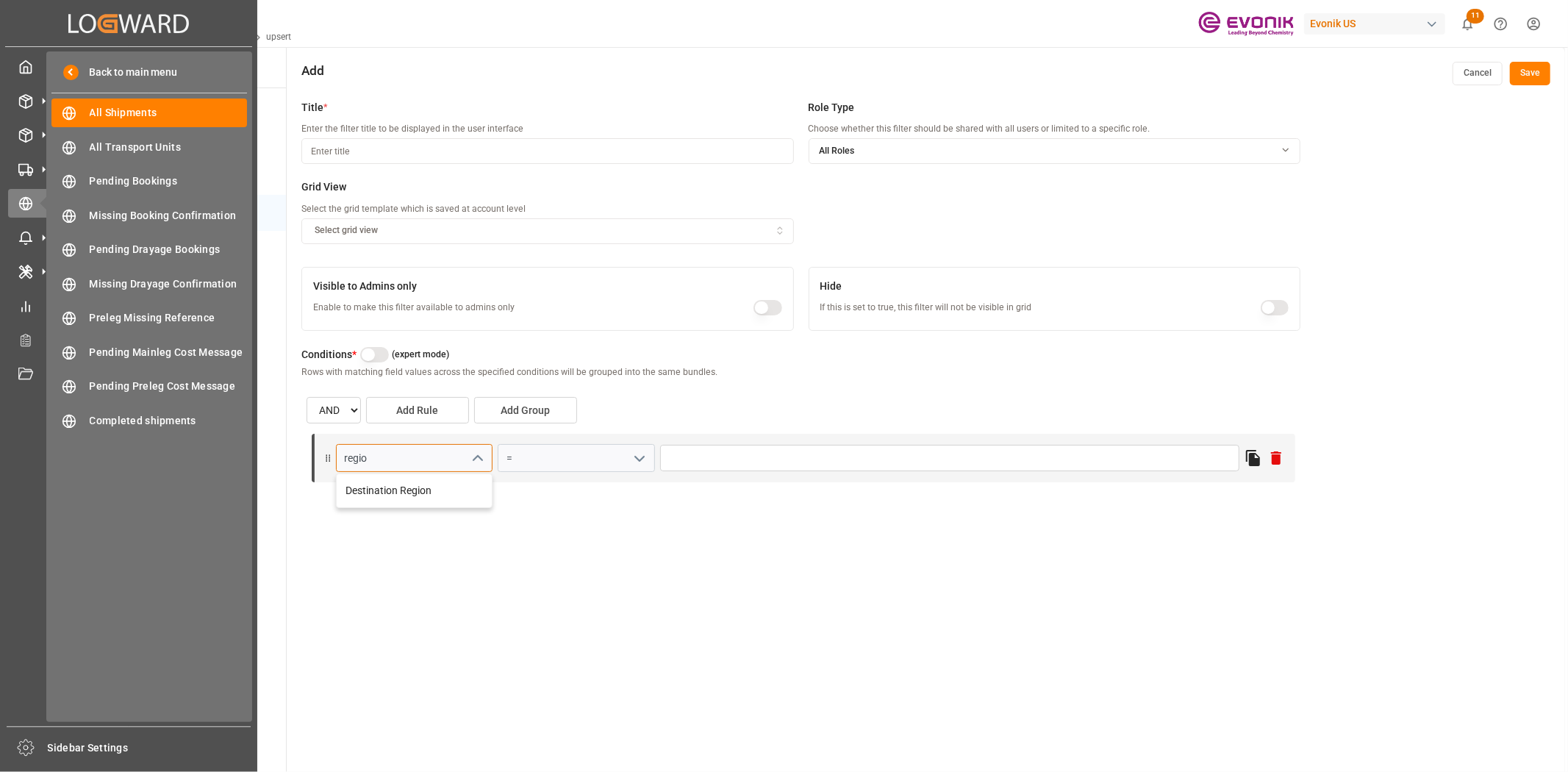
type input "region"
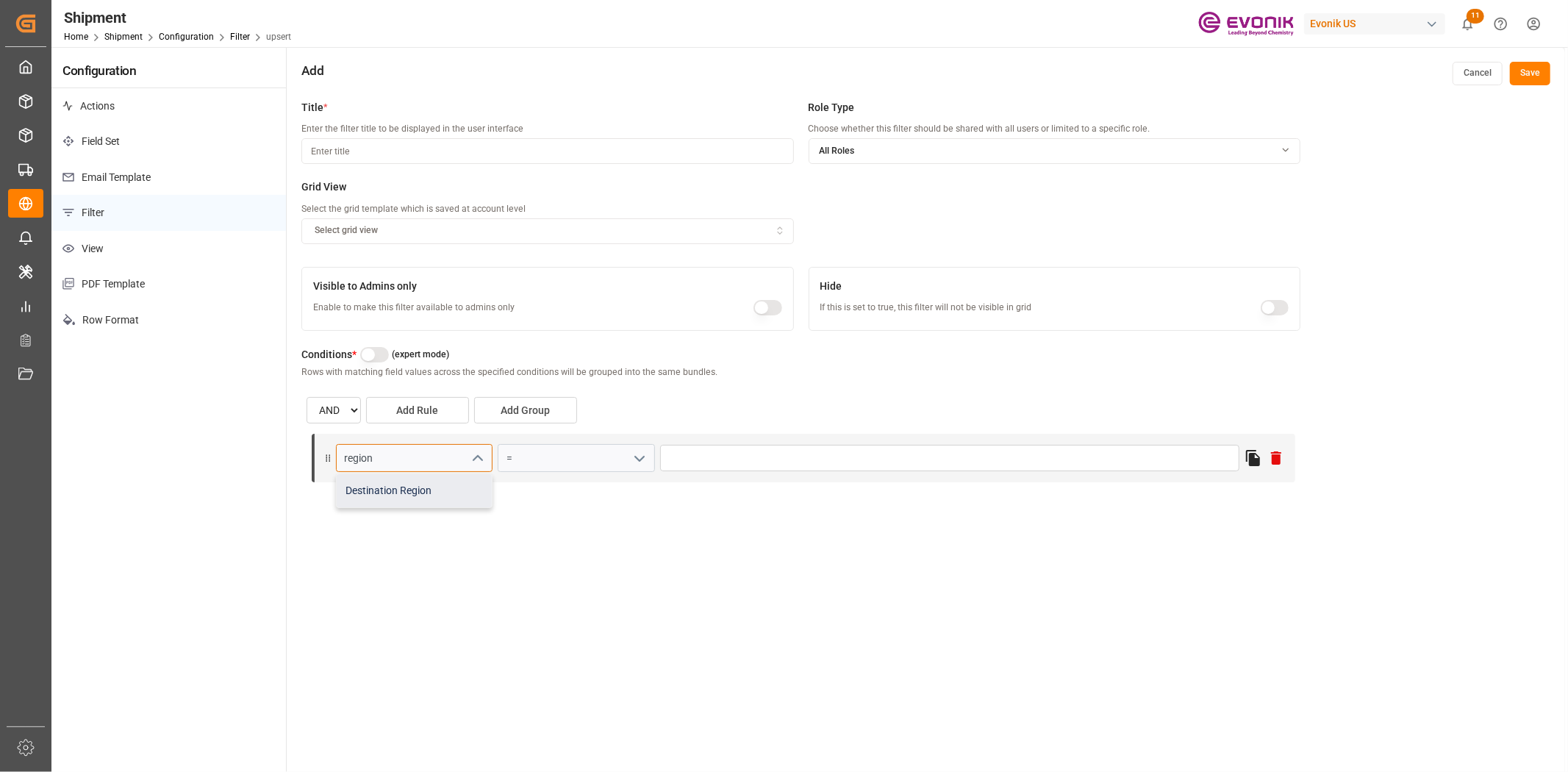
click at [445, 491] on div "Destination Region" at bounding box center [413, 490] width 155 height 33
click at [626, 459] on button "open menu" at bounding box center [637, 459] width 22 height 23
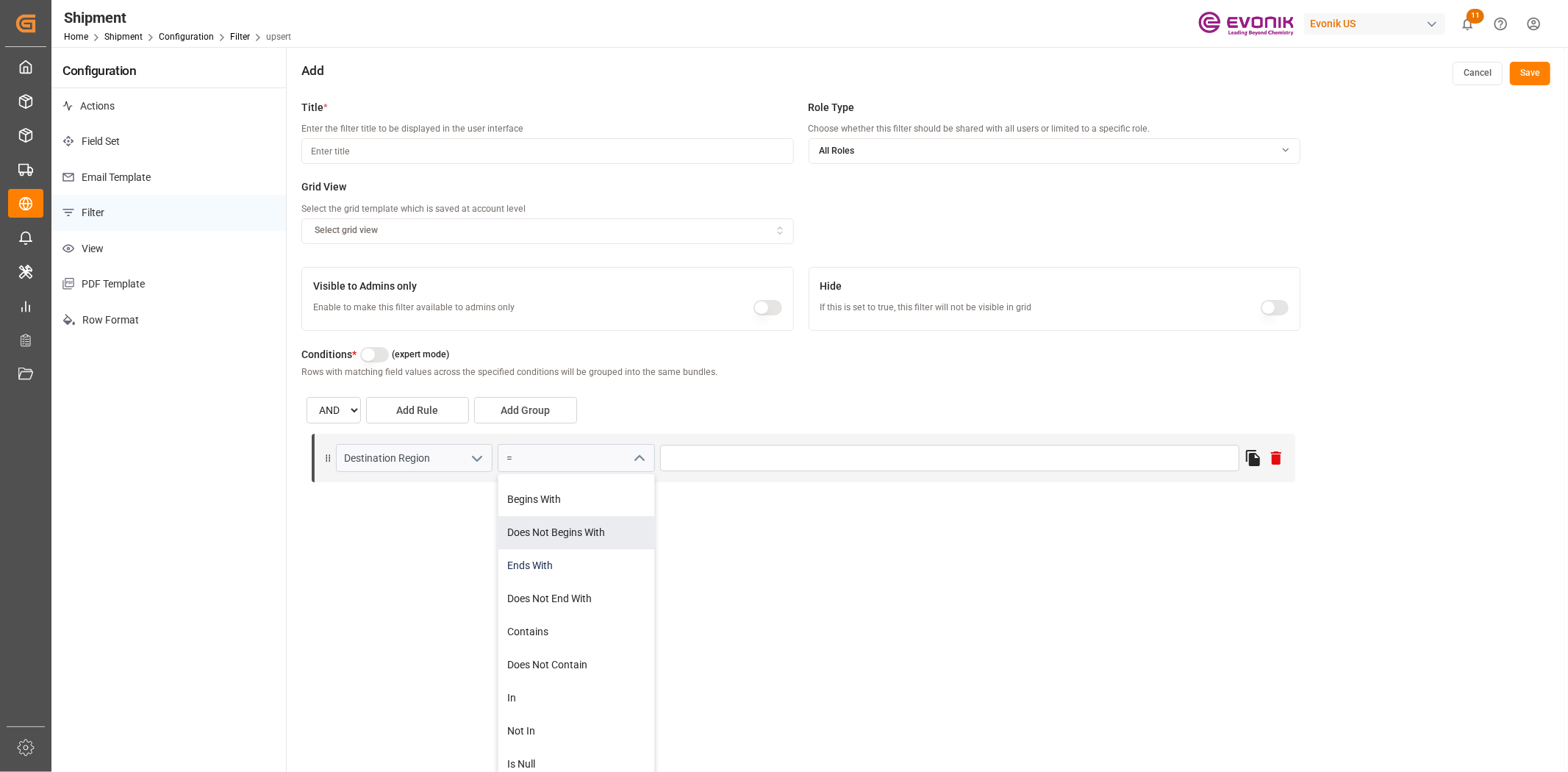
scroll to position [89, 0]
click at [549, 592] on div "Contains" at bounding box center [575, 599] width 155 height 33
click at [549, 408] on button "Add Group" at bounding box center [526, 411] width 103 height 27
click at [357, 515] on select "AND OR" at bounding box center [350, 517] width 56 height 27
select select "or"
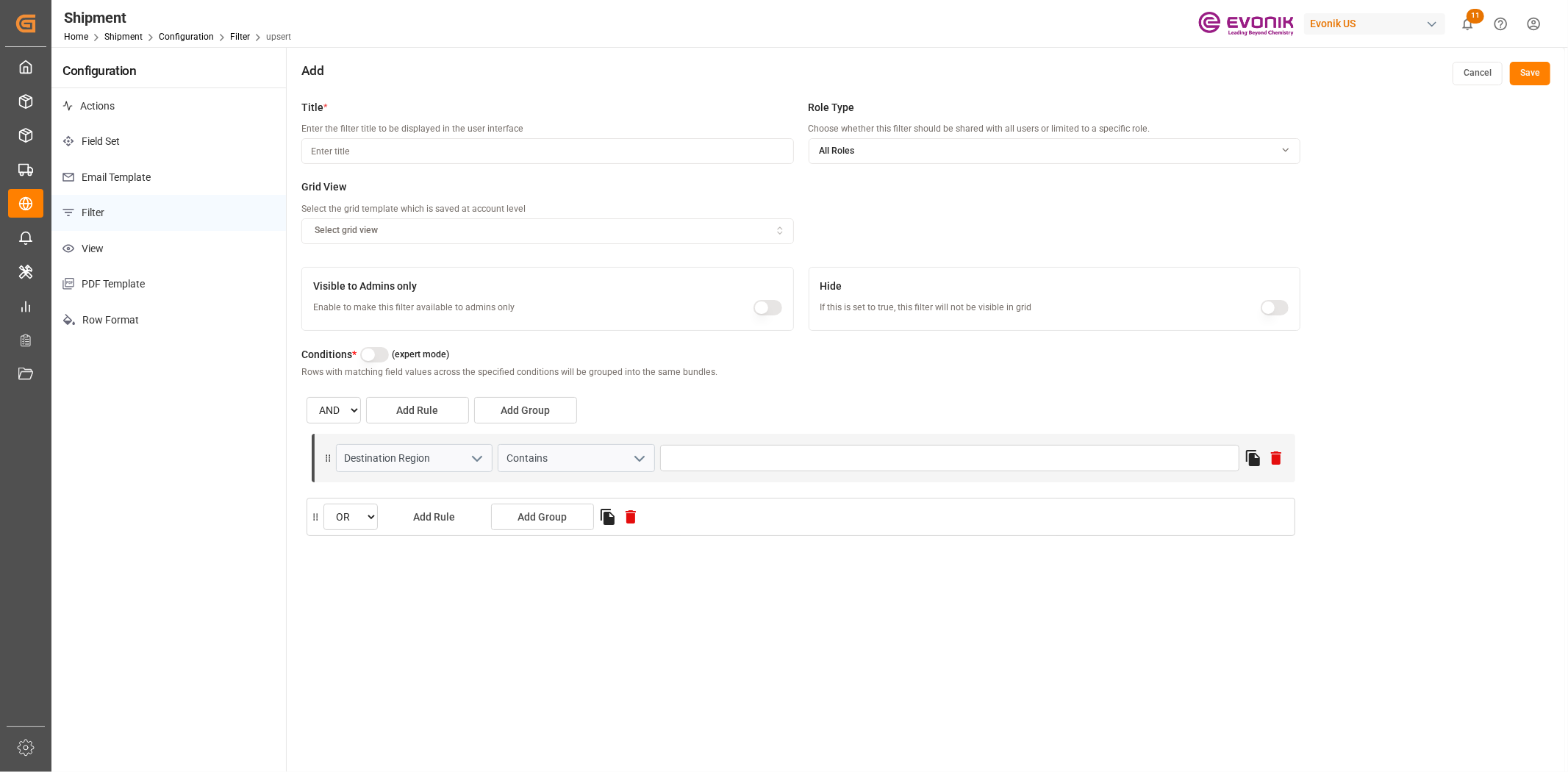
click at [450, 516] on button "Add Rule" at bounding box center [434, 517] width 103 height 27
select select "or"
click at [461, 576] on input "Order Number" at bounding box center [419, 565] width 157 height 28
click at [249, 210] on p "Filter" at bounding box center [168, 212] width 234 height 36
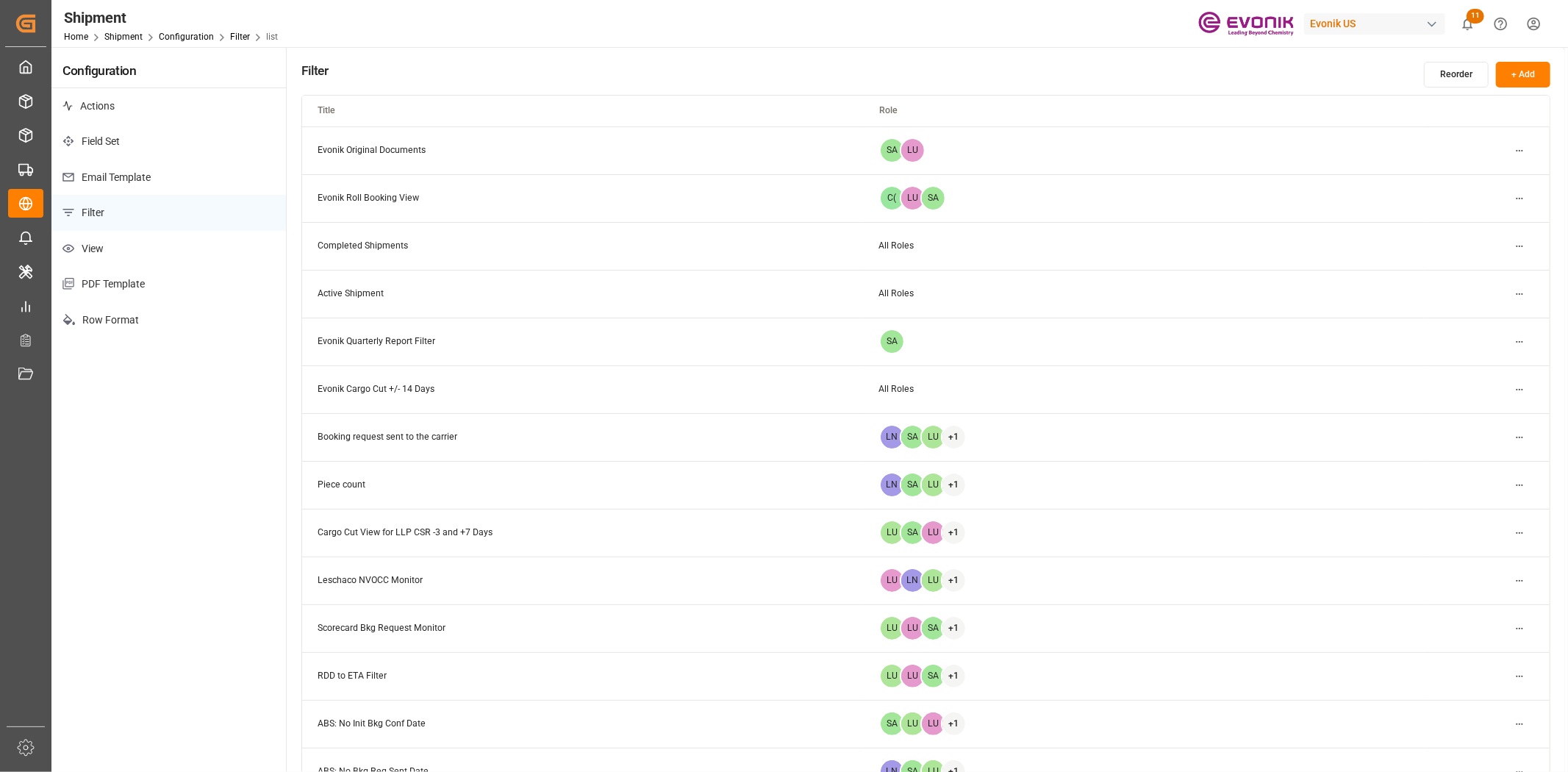
click at [1514, 398] on html "Created by potrace 1.15, written by [PERSON_NAME] [DATE]-[DATE] Created by potr…" at bounding box center [784, 386] width 1568 height 772
click at [1490, 413] on div "Edit" at bounding box center [1494, 419] width 76 height 20
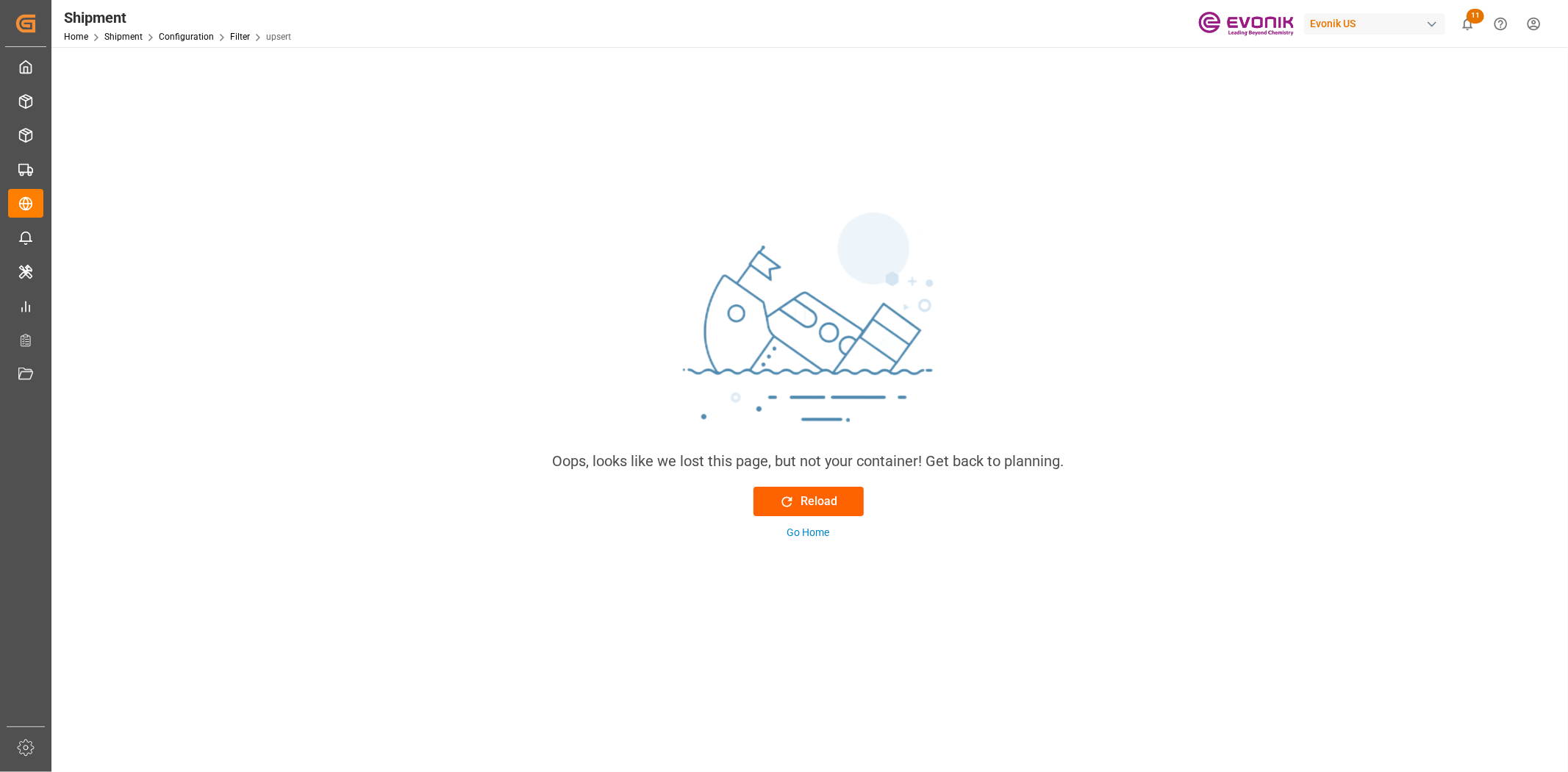
click at [779, 250] on img at bounding box center [808, 328] width 441 height 244
click at [819, 500] on div "Reload" at bounding box center [808, 501] width 58 height 18
click at [230, 38] on link "Filter" at bounding box center [240, 37] width 19 height 11
click at [181, 34] on link "Configuration" at bounding box center [186, 37] width 55 height 11
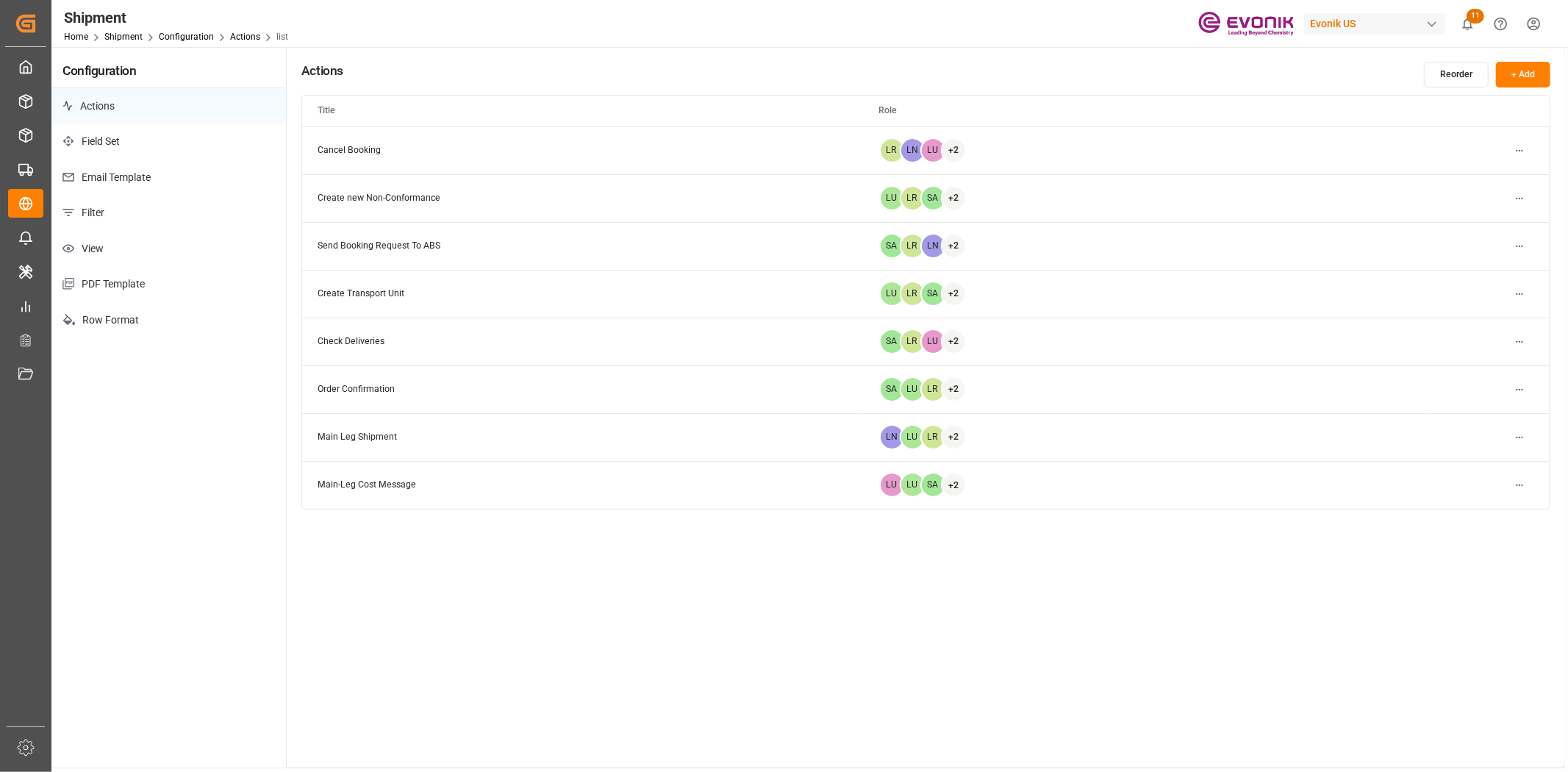
click at [109, 214] on p "Filter" at bounding box center [168, 212] width 234 height 36
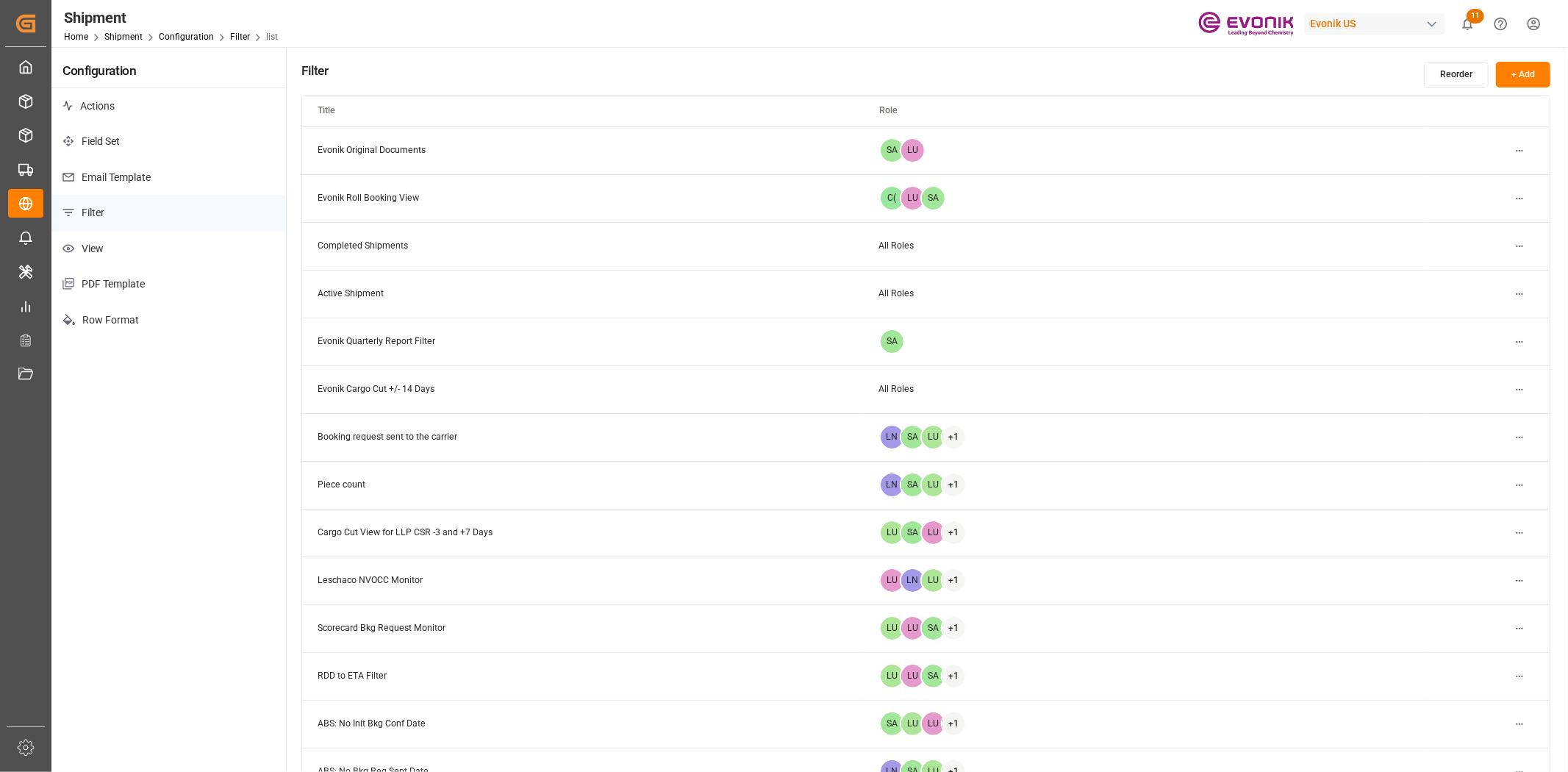
click at [450, 528] on td "Cargo Cut View for LLP CSR -3 and +7 Days" at bounding box center [582, 533] width 562 height 48
click at [436, 531] on td "Cargo Cut View for LLP CSR -3 and +7 Days" at bounding box center [582, 533] width 562 height 48
click at [1516, 527] on html "Created by potrace 1.15, written by [PERSON_NAME] [DATE]-[DATE] Created by potr…" at bounding box center [784, 386] width 1568 height 772
click at [1485, 555] on div "Edit" at bounding box center [1494, 561] width 76 height 20
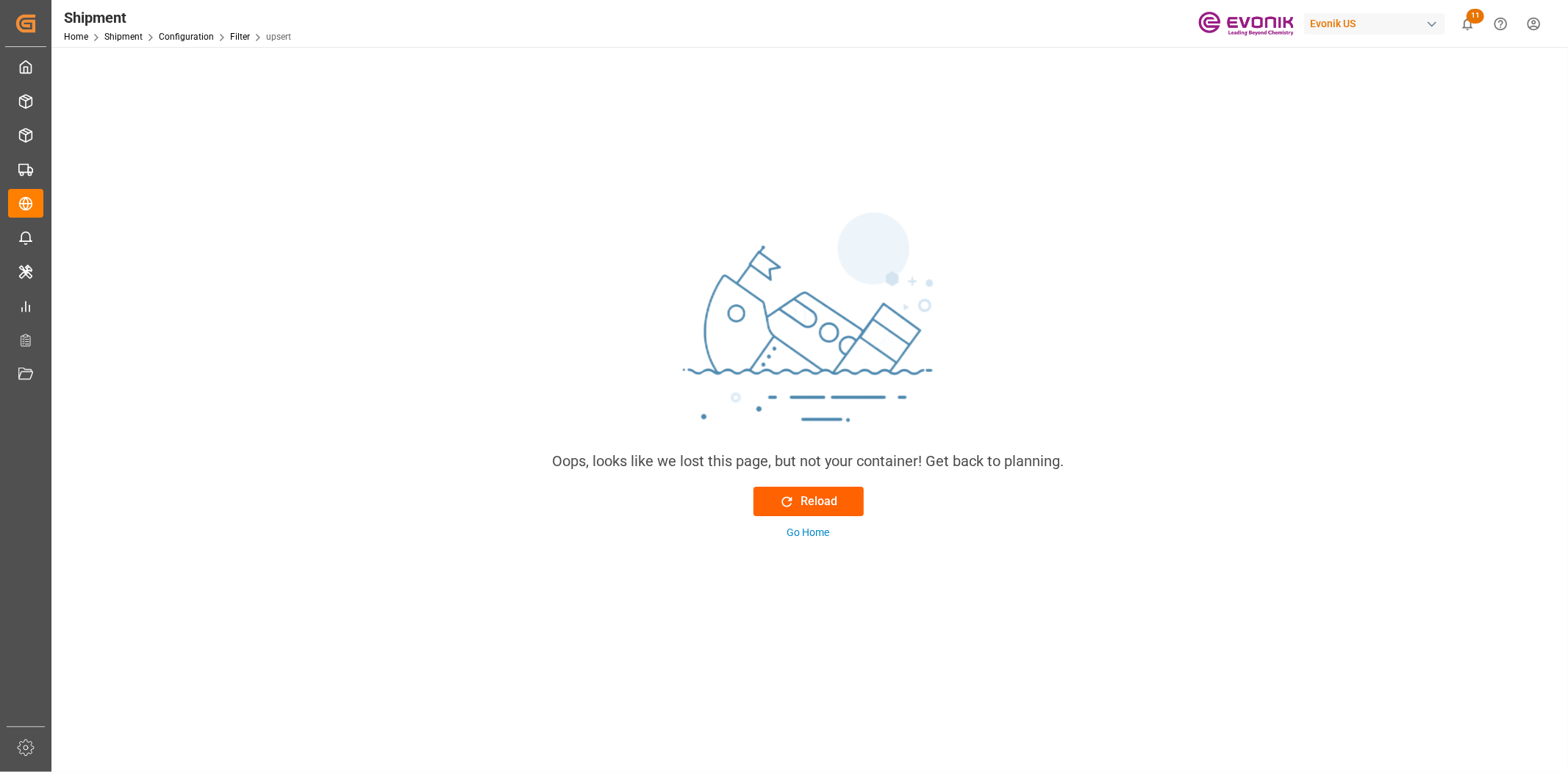
click at [799, 509] on div "Reload" at bounding box center [808, 501] width 58 height 18
click at [180, 33] on link "Configuration" at bounding box center [186, 37] width 55 height 11
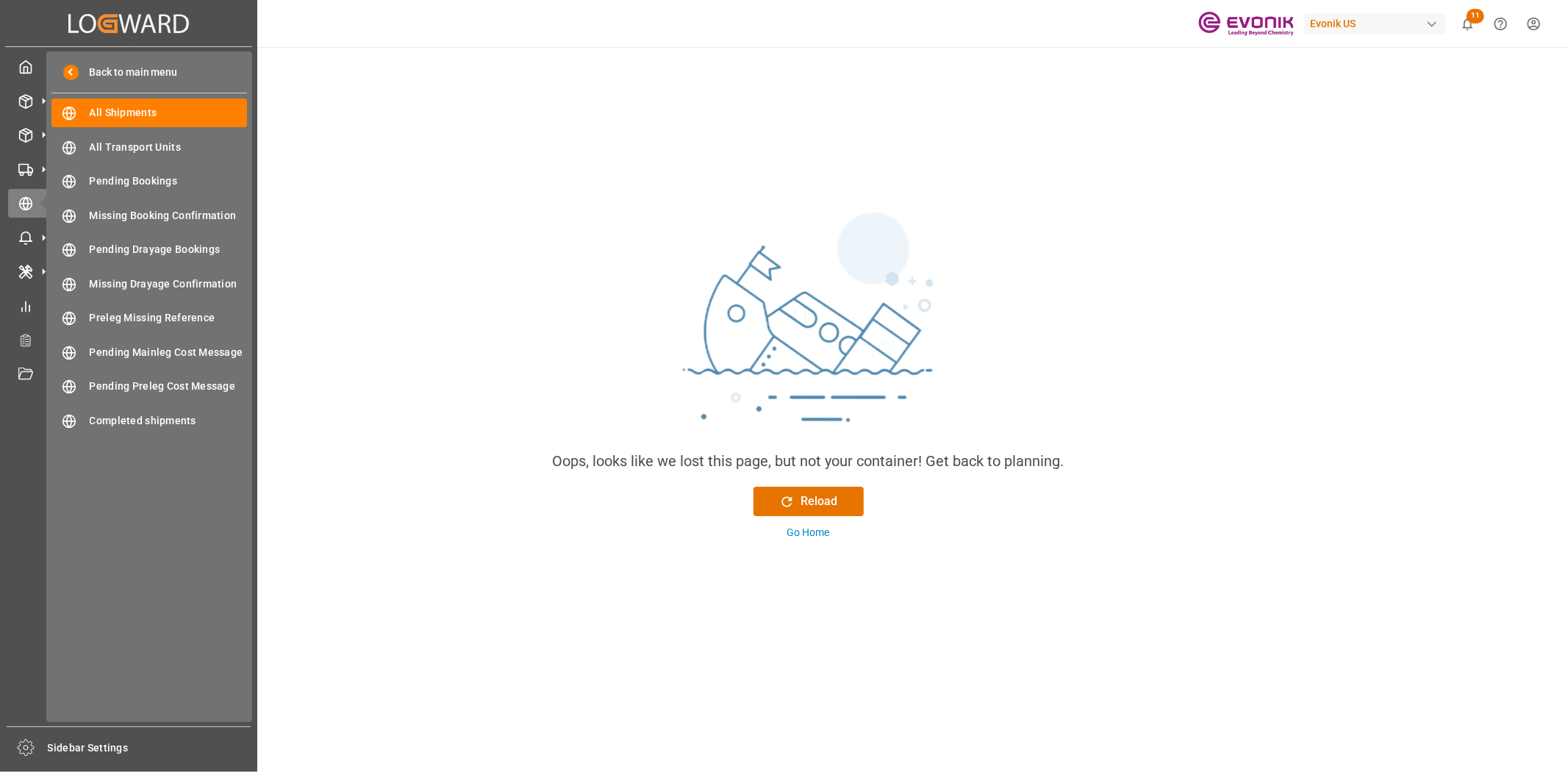
click at [35, 50] on div "My Cockpit My Cockpit Seafreight Order Management Seafreight Order Management A…" at bounding box center [128, 386] width 247 height 679
click at [27, 64] on icon at bounding box center [26, 66] width 15 height 15
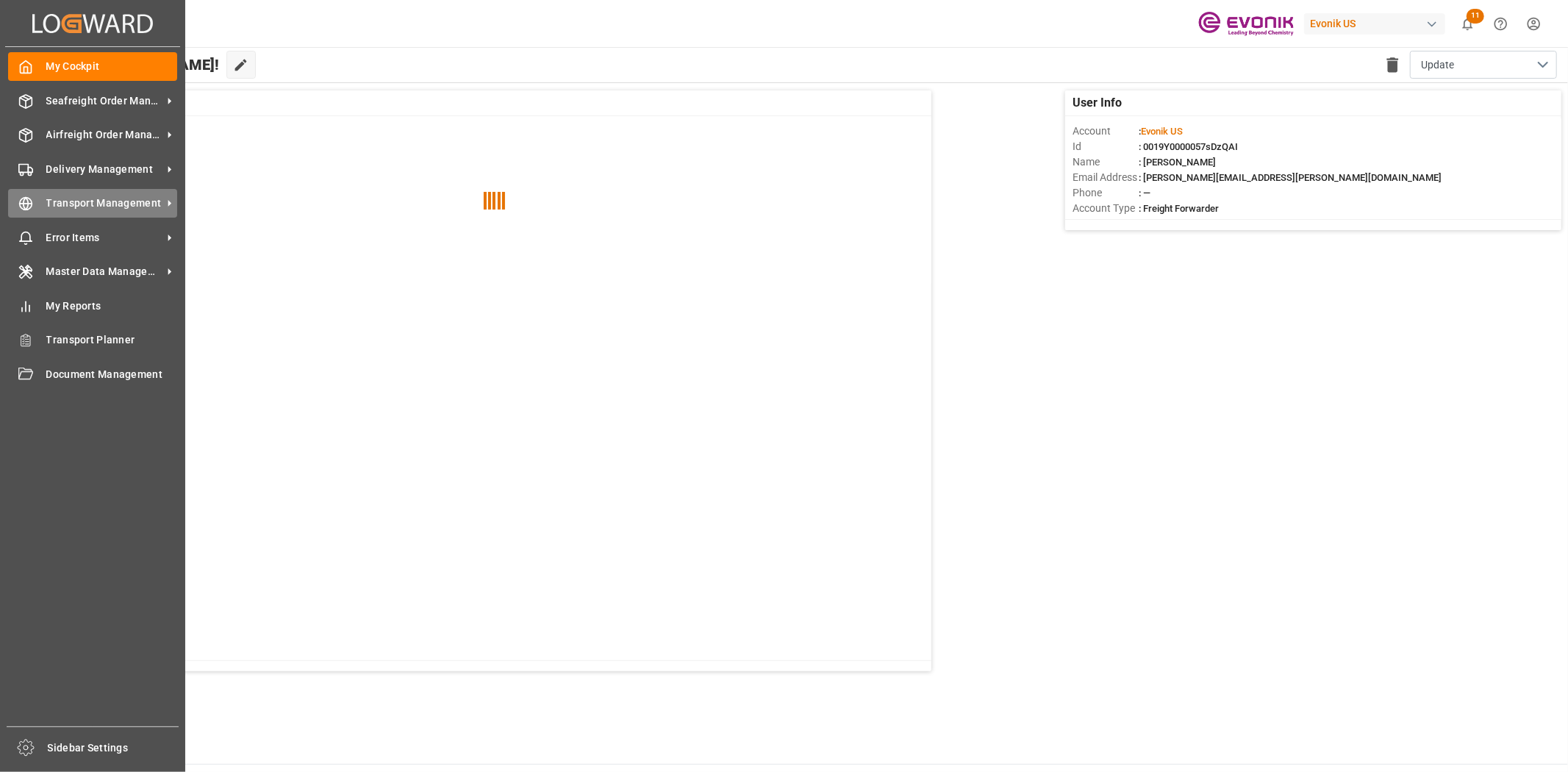
click at [76, 193] on div "Transport Management Transport Management" at bounding box center [92, 203] width 169 height 28
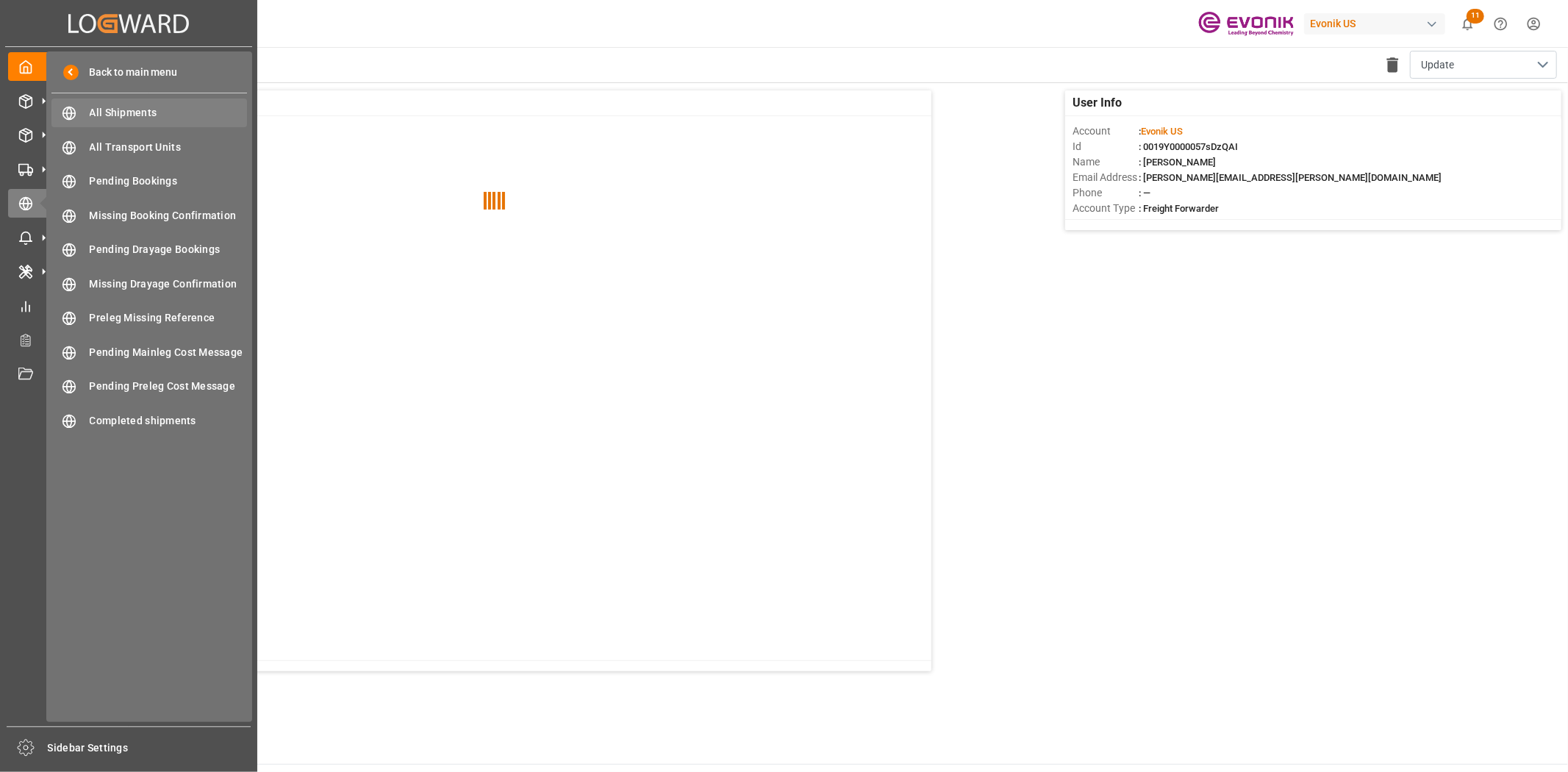
click at [154, 108] on span "All Shipments" at bounding box center [168, 112] width 158 height 15
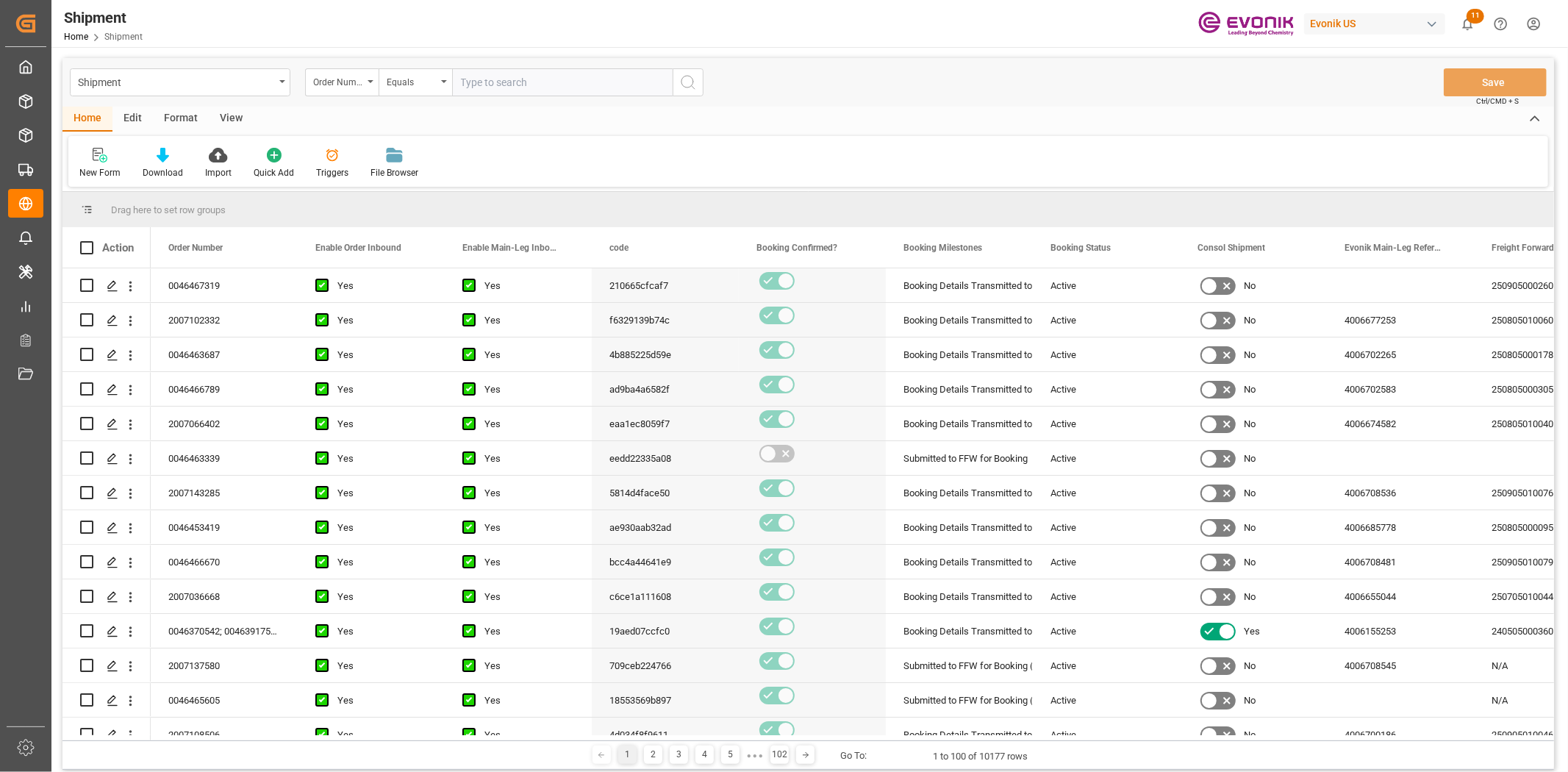
click at [141, 113] on div "Edit" at bounding box center [133, 119] width 41 height 25
click at [258, 157] on icon at bounding box center [250, 155] width 20 height 15
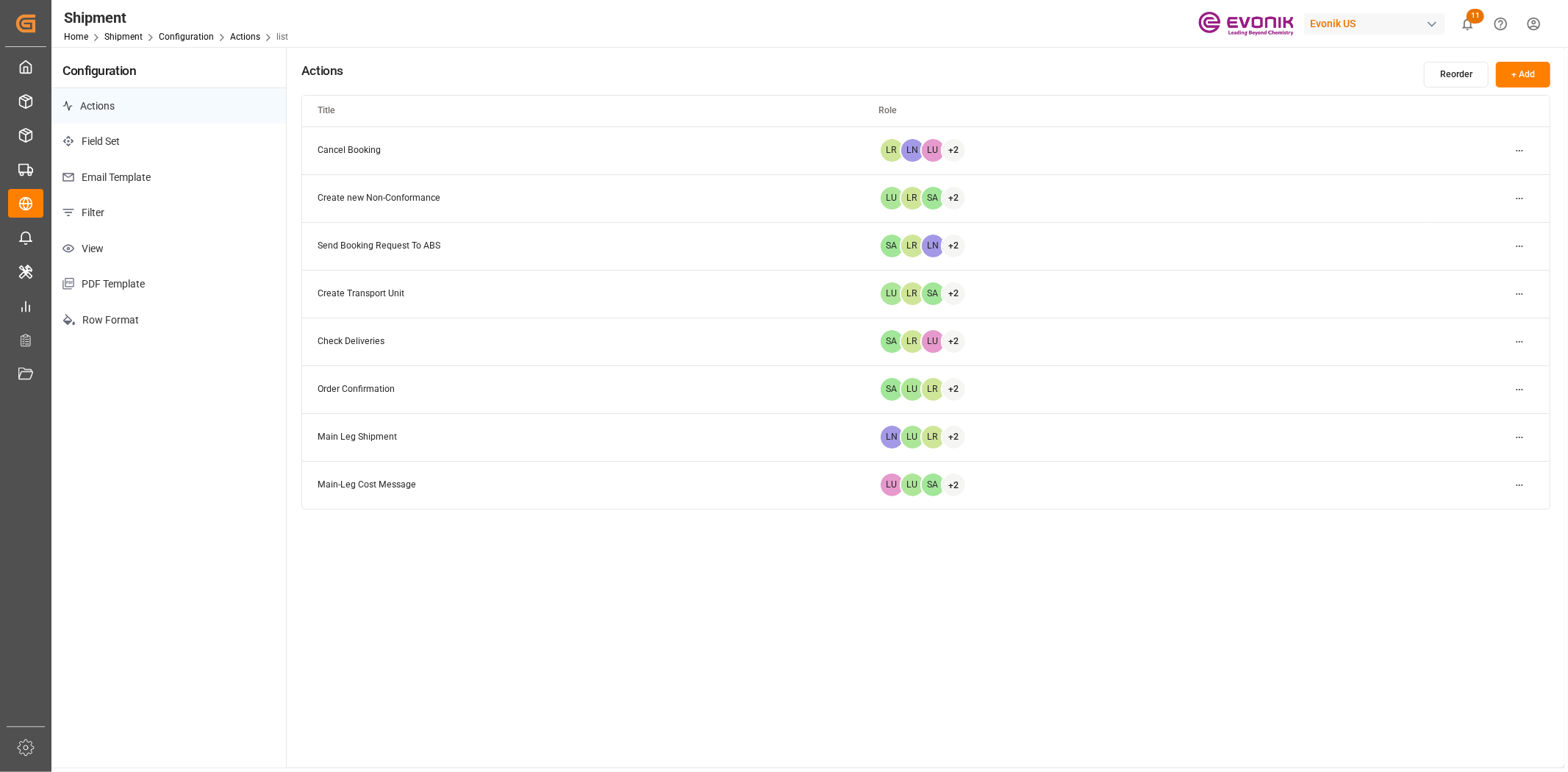
click at [93, 210] on p "Filter" at bounding box center [168, 212] width 234 height 36
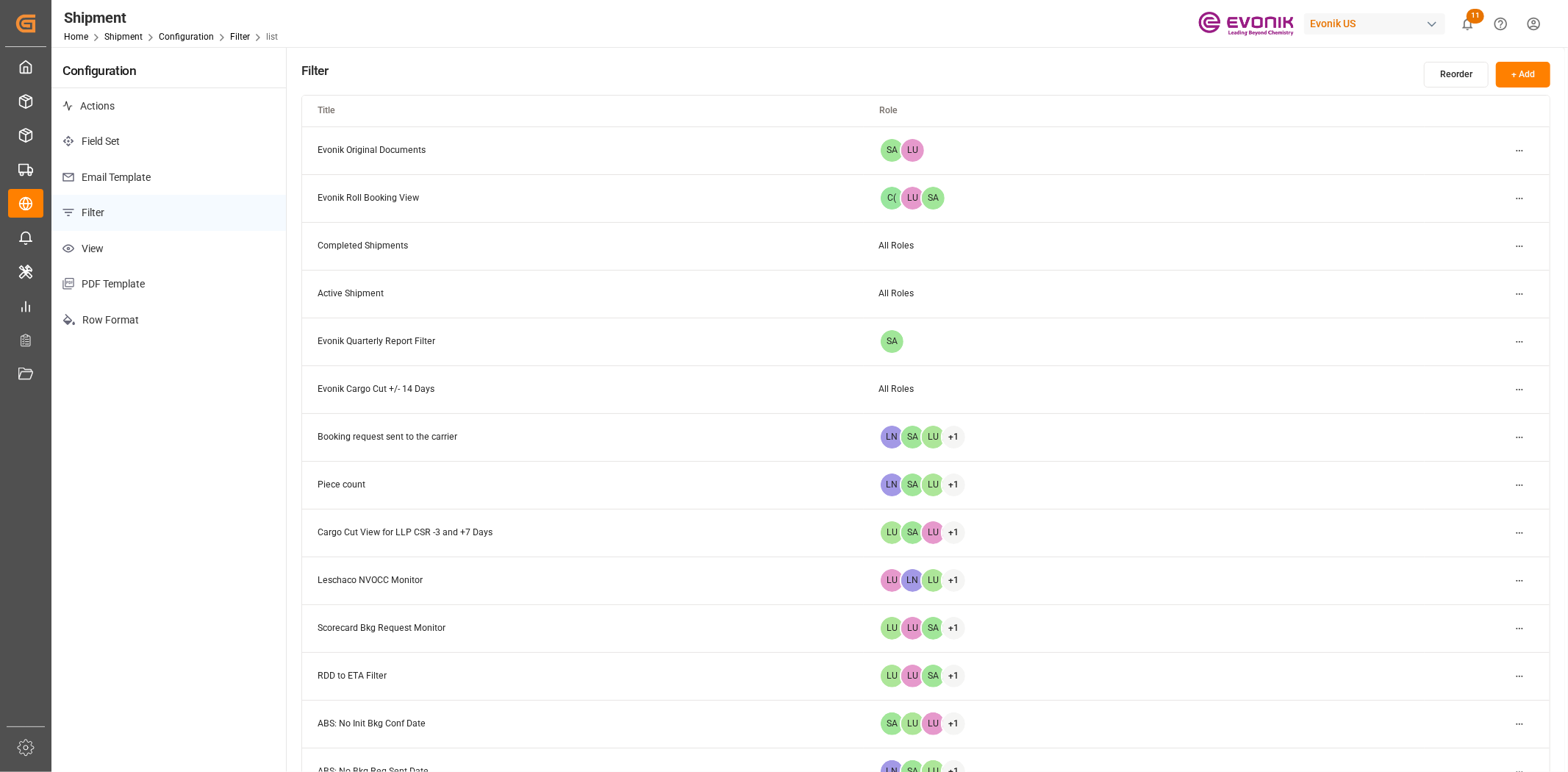
click at [1524, 532] on html "Created by potrace 1.15, written by [PERSON_NAME] [DATE]-[DATE] Created by potr…" at bounding box center [784, 386] width 1568 height 772
click at [1502, 558] on div "Edit" at bounding box center [1494, 561] width 76 height 20
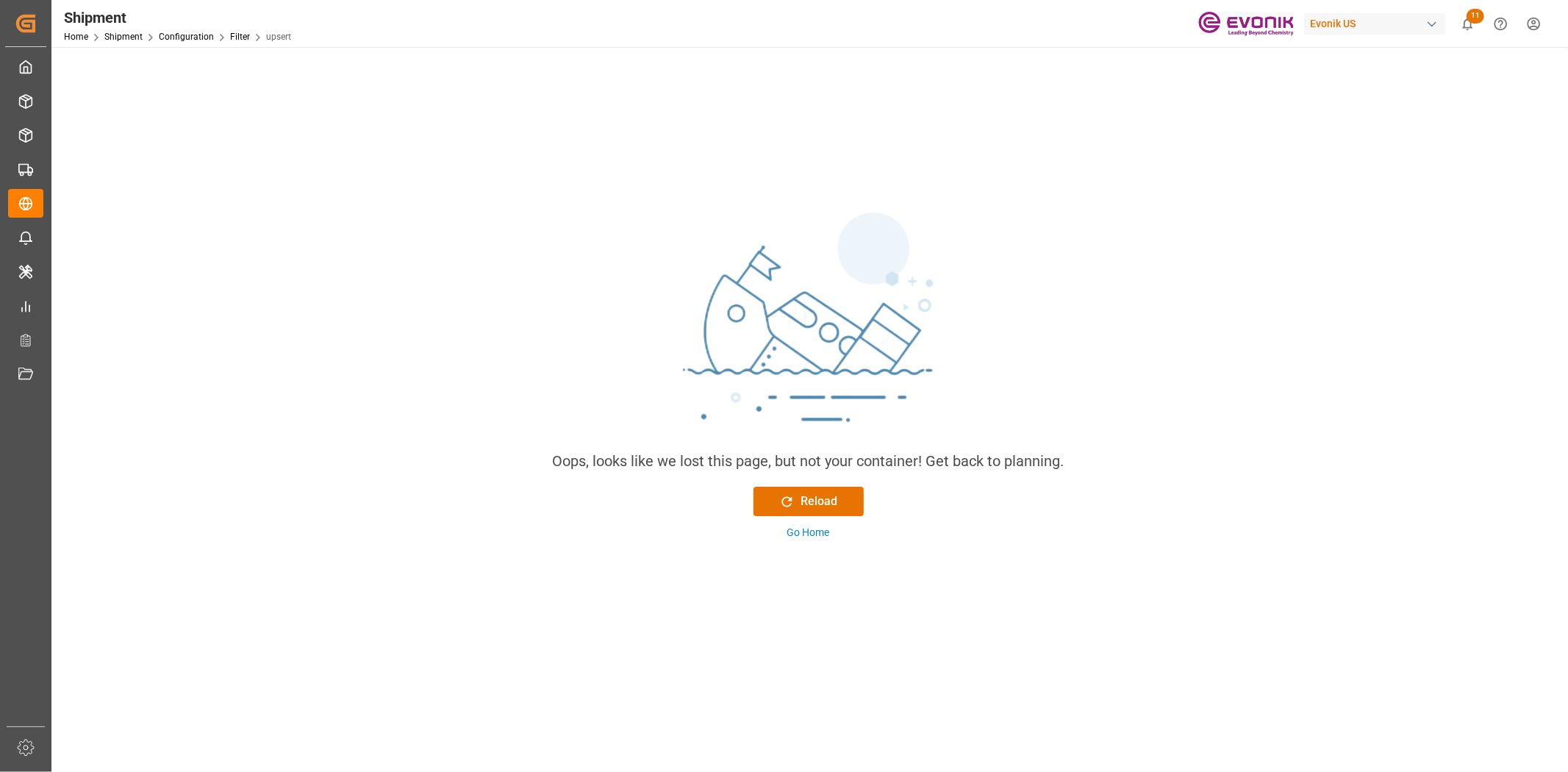
click at [238, 27] on div "Shipment" at bounding box center [177, 17] width 227 height 22
click at [237, 37] on link "Filter" at bounding box center [240, 37] width 19 height 11
click at [807, 513] on button "Reload" at bounding box center [808, 501] width 111 height 29
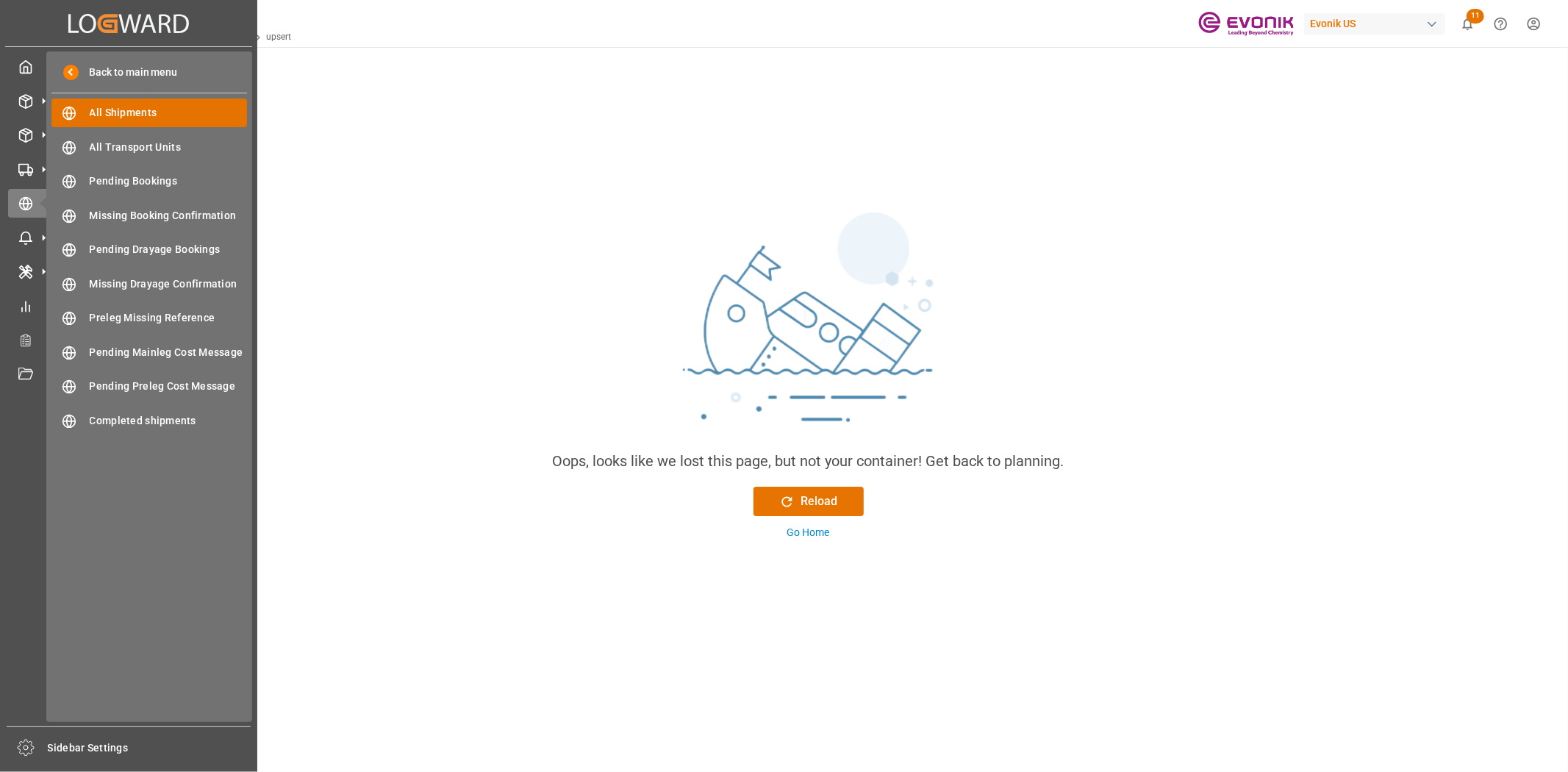
click at [96, 115] on span "All Shipments" at bounding box center [168, 112] width 158 height 15
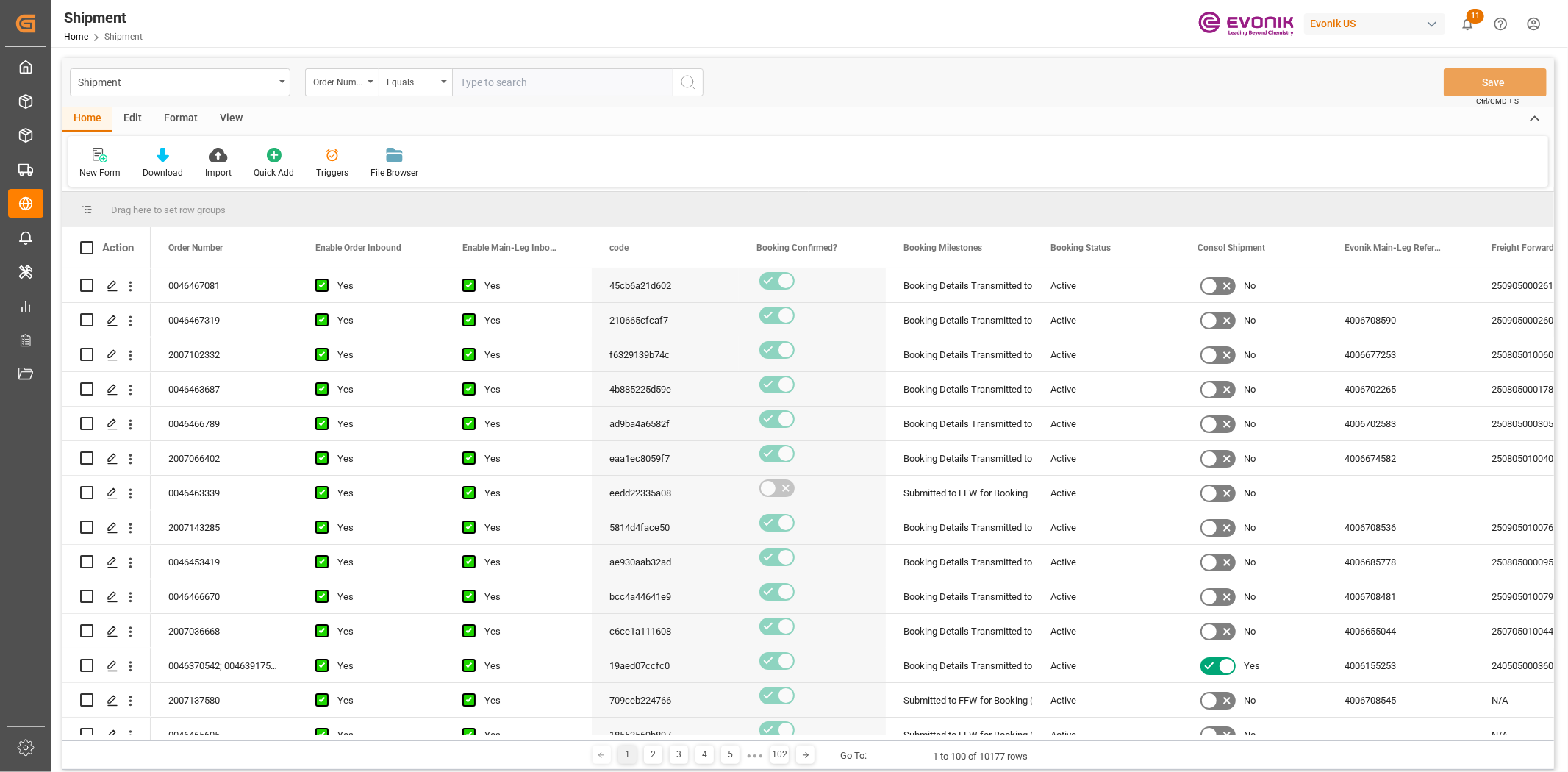
click at [163, 120] on div "Format" at bounding box center [181, 119] width 56 height 25
click at [120, 148] on div at bounding box center [101, 154] width 43 height 15
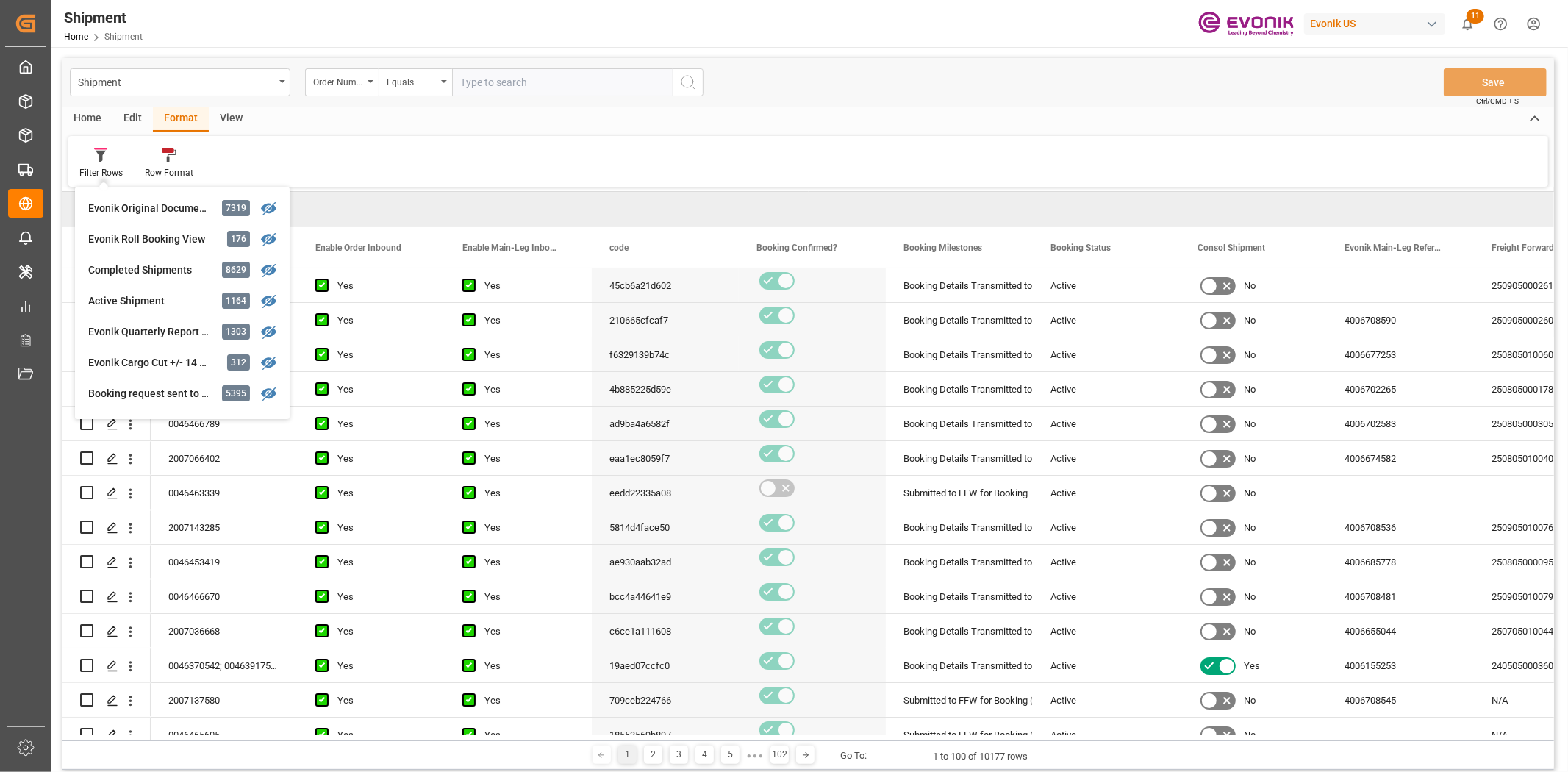
click at [89, 113] on div "Home" at bounding box center [88, 119] width 50 height 25
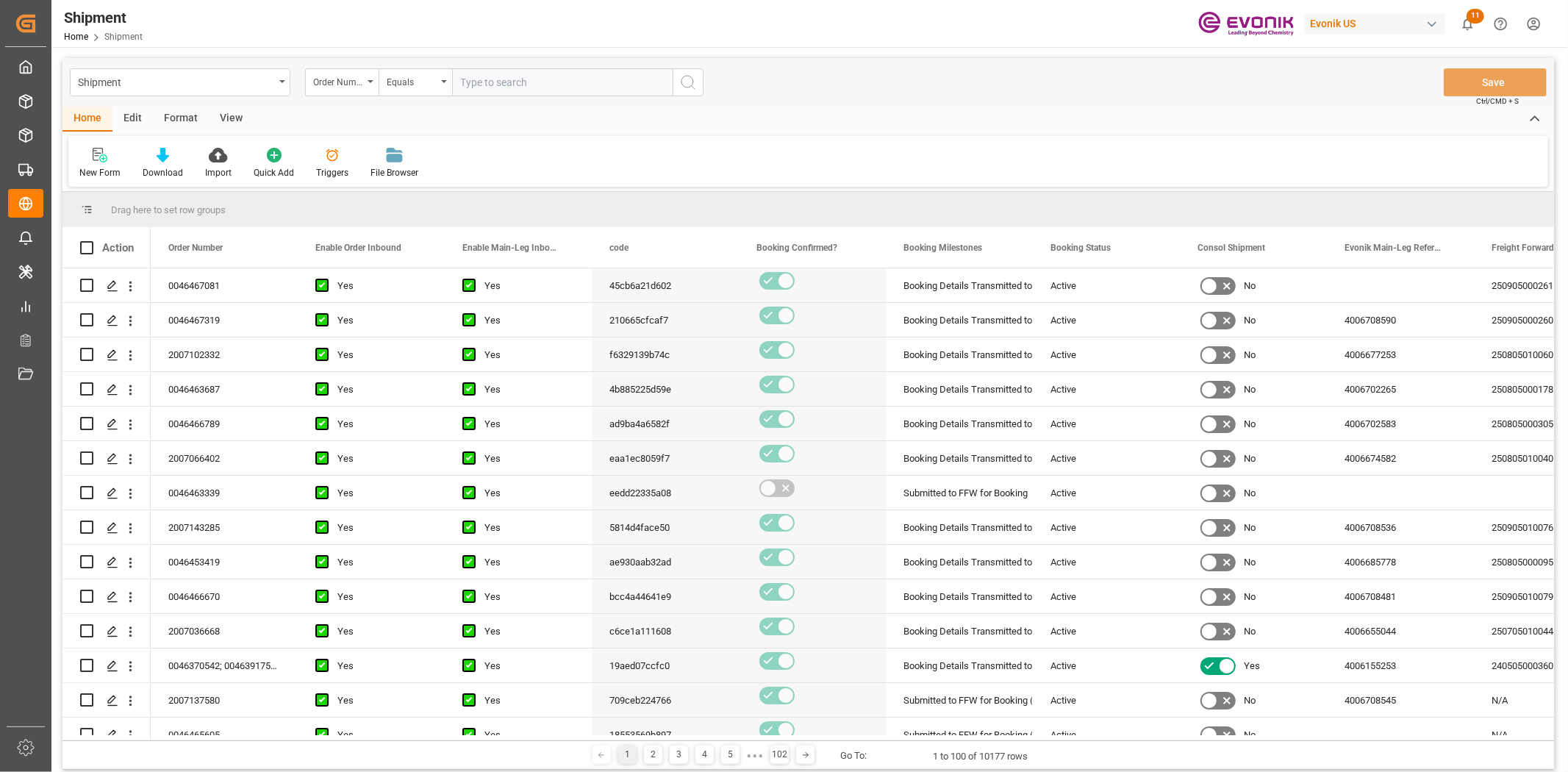
click at [136, 122] on div "Edit" at bounding box center [133, 119] width 41 height 25
click at [268, 156] on div at bounding box center [250, 154] width 55 height 15
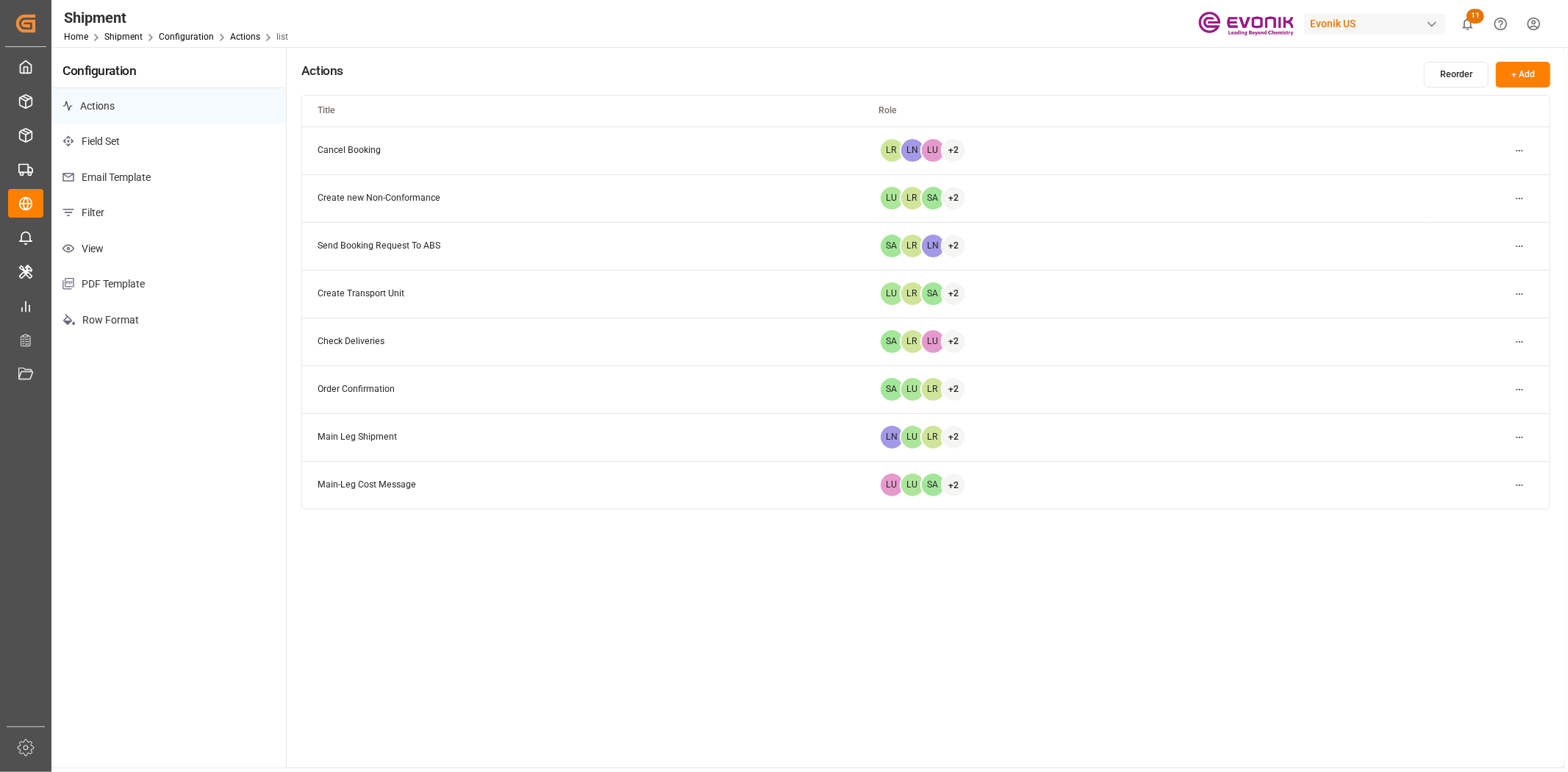
click at [111, 201] on p "Filter" at bounding box center [168, 212] width 234 height 36
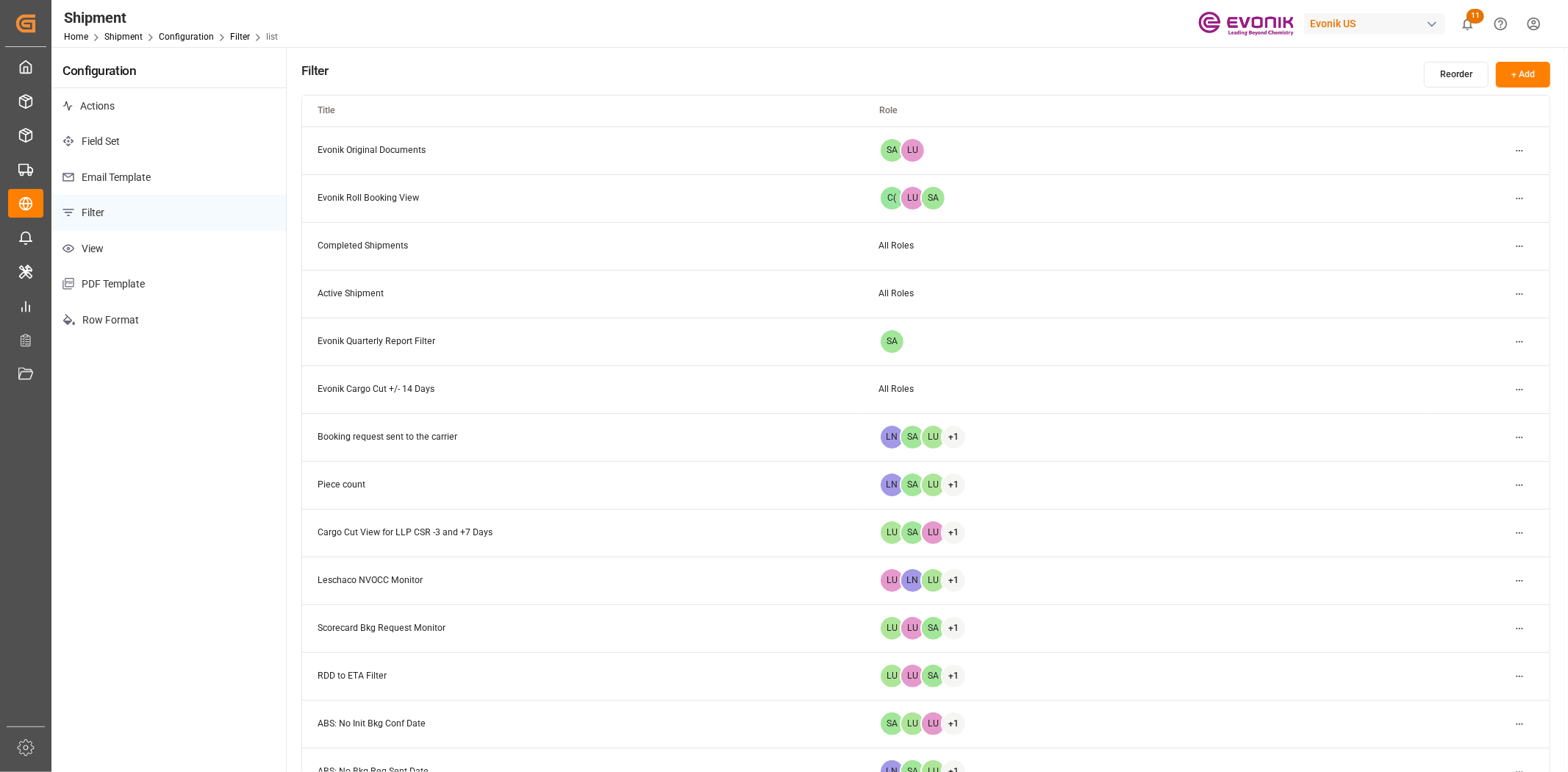
click at [1523, 72] on button "+ Add" at bounding box center [1522, 74] width 54 height 26
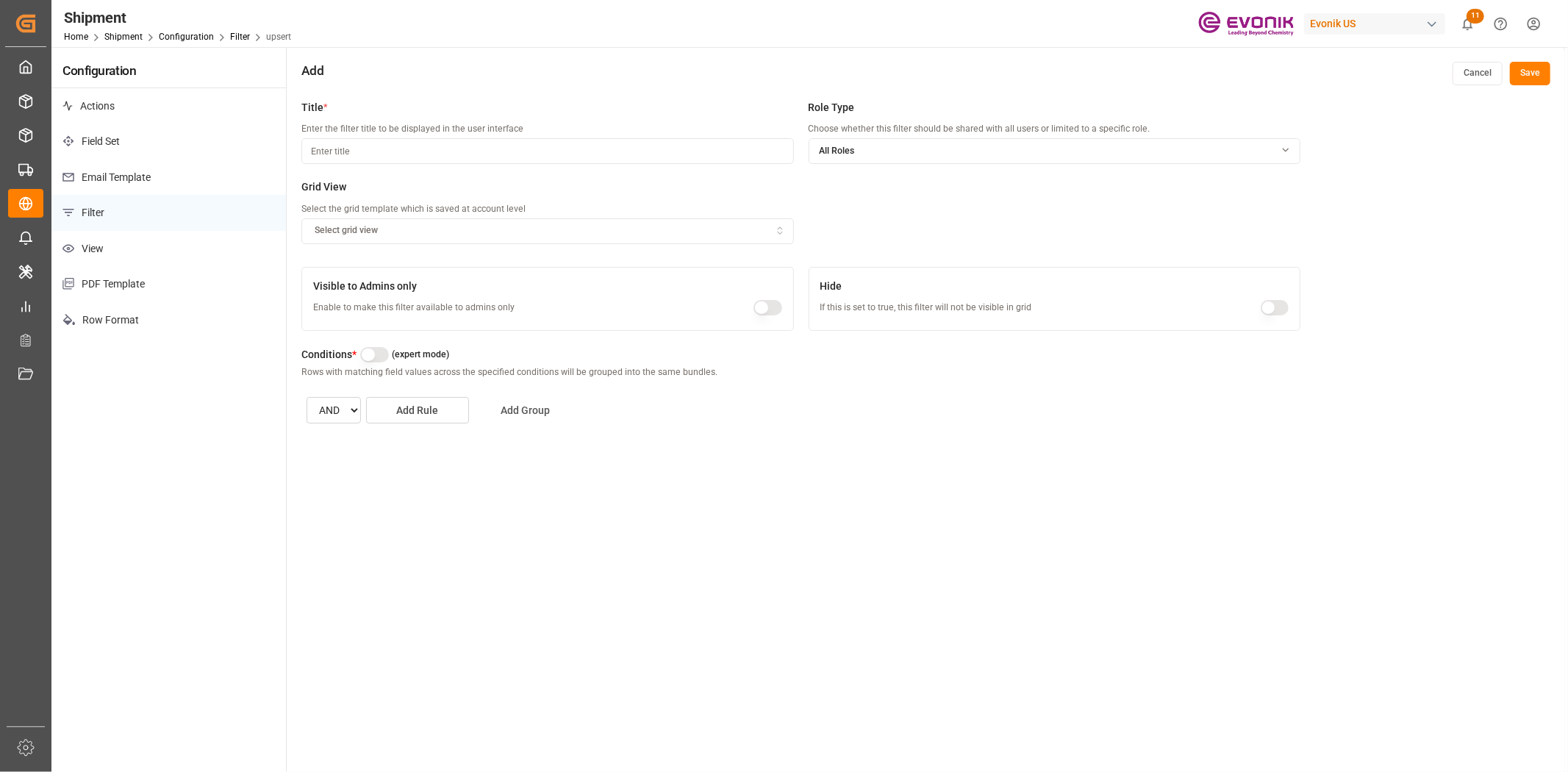
click at [486, 413] on button "Add Group" at bounding box center [526, 411] width 103 height 27
click at [143, 216] on p "Filter" at bounding box center [168, 212] width 234 height 36
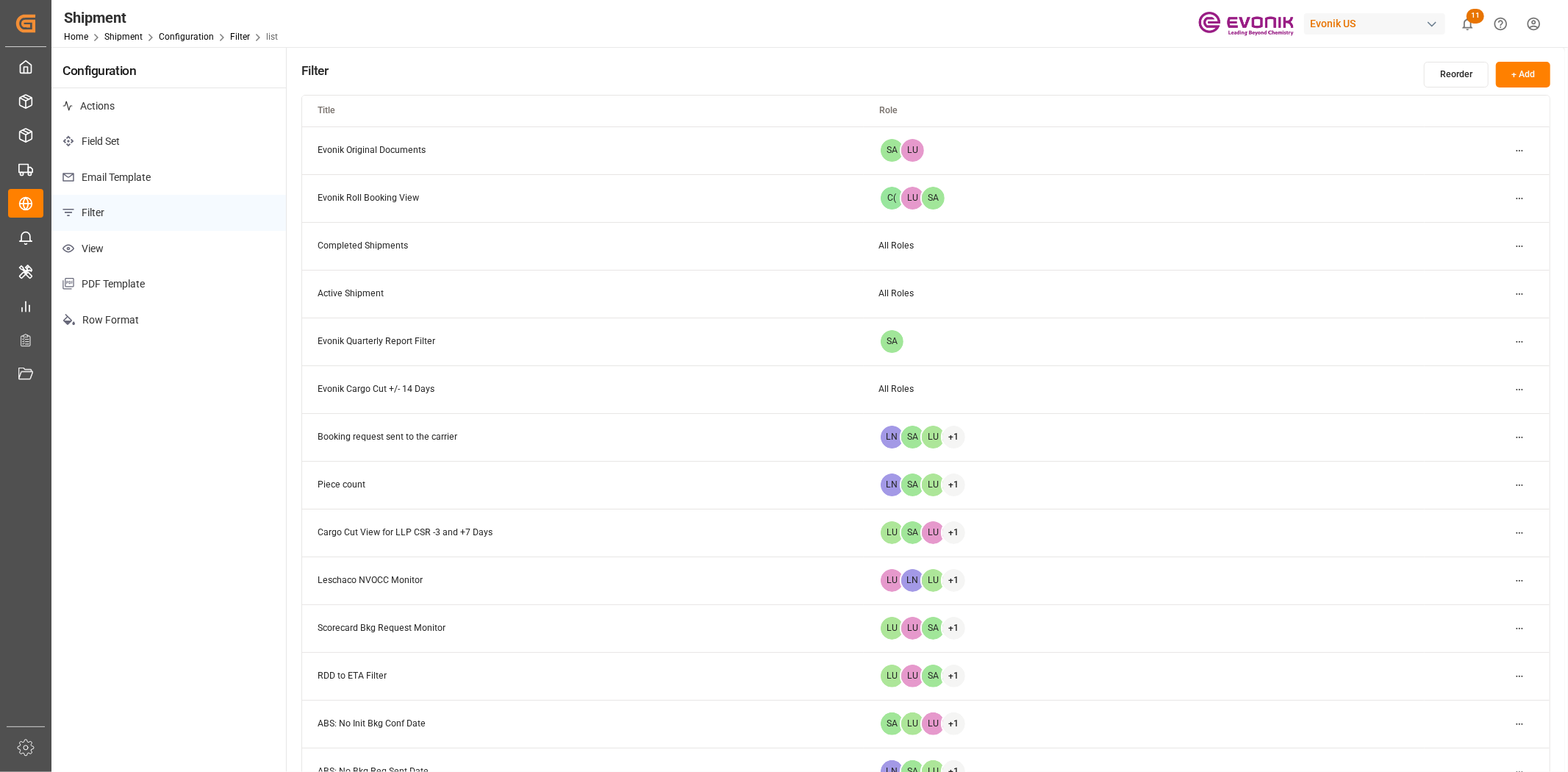
click at [1529, 383] on html "Created by potrace 1.15, written by [PERSON_NAME] [DATE]-[DATE] Created by potr…" at bounding box center [784, 386] width 1568 height 772
click at [1485, 410] on div "Edit" at bounding box center [1494, 419] width 76 height 20
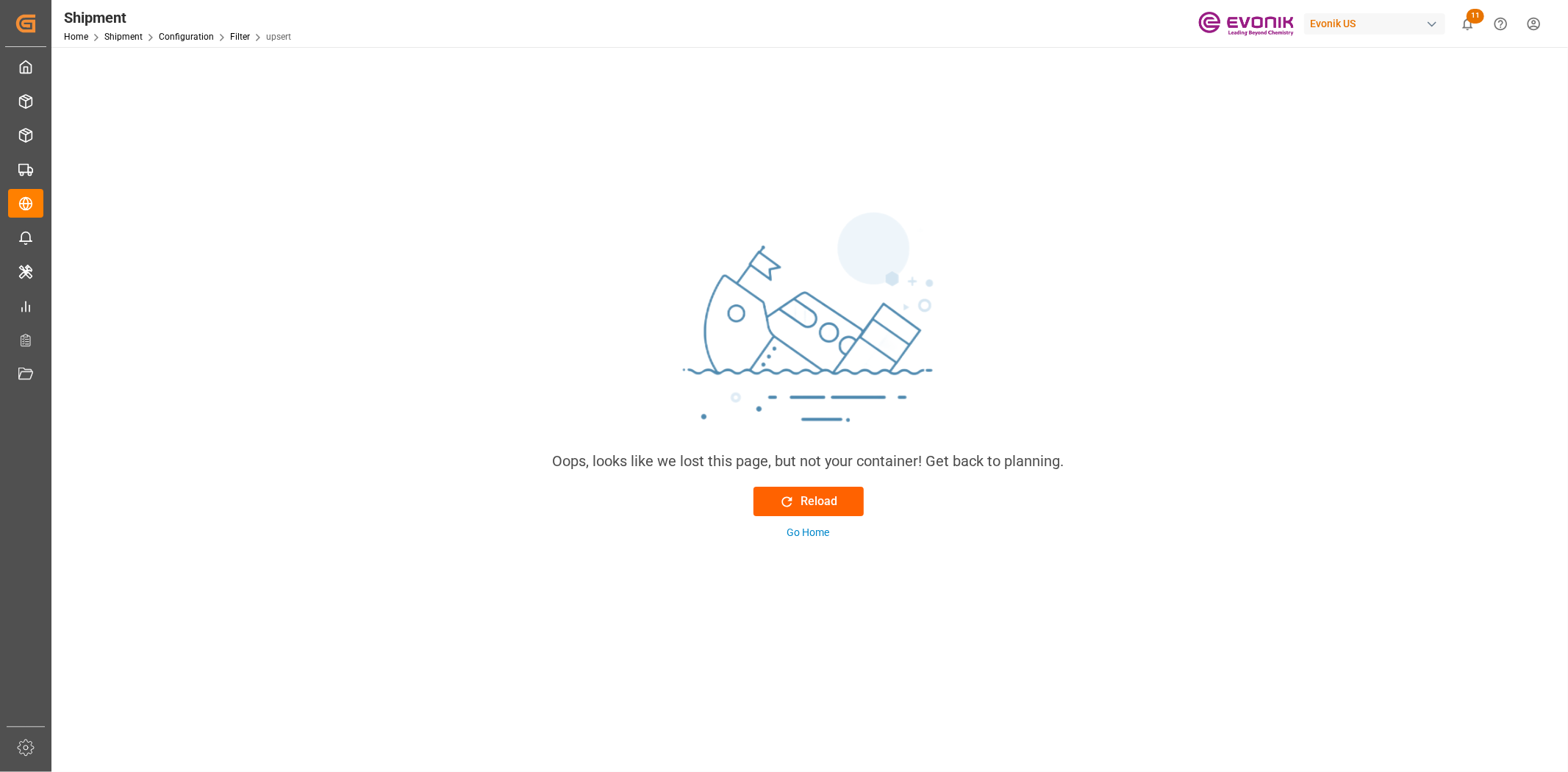
click at [816, 501] on div "Reload" at bounding box center [808, 501] width 58 height 18
click at [188, 35] on link "Configuration" at bounding box center [186, 37] width 55 height 11
click at [845, 509] on button "Reload" at bounding box center [808, 501] width 111 height 29
click at [835, 507] on div "Reload" at bounding box center [808, 501] width 58 height 18
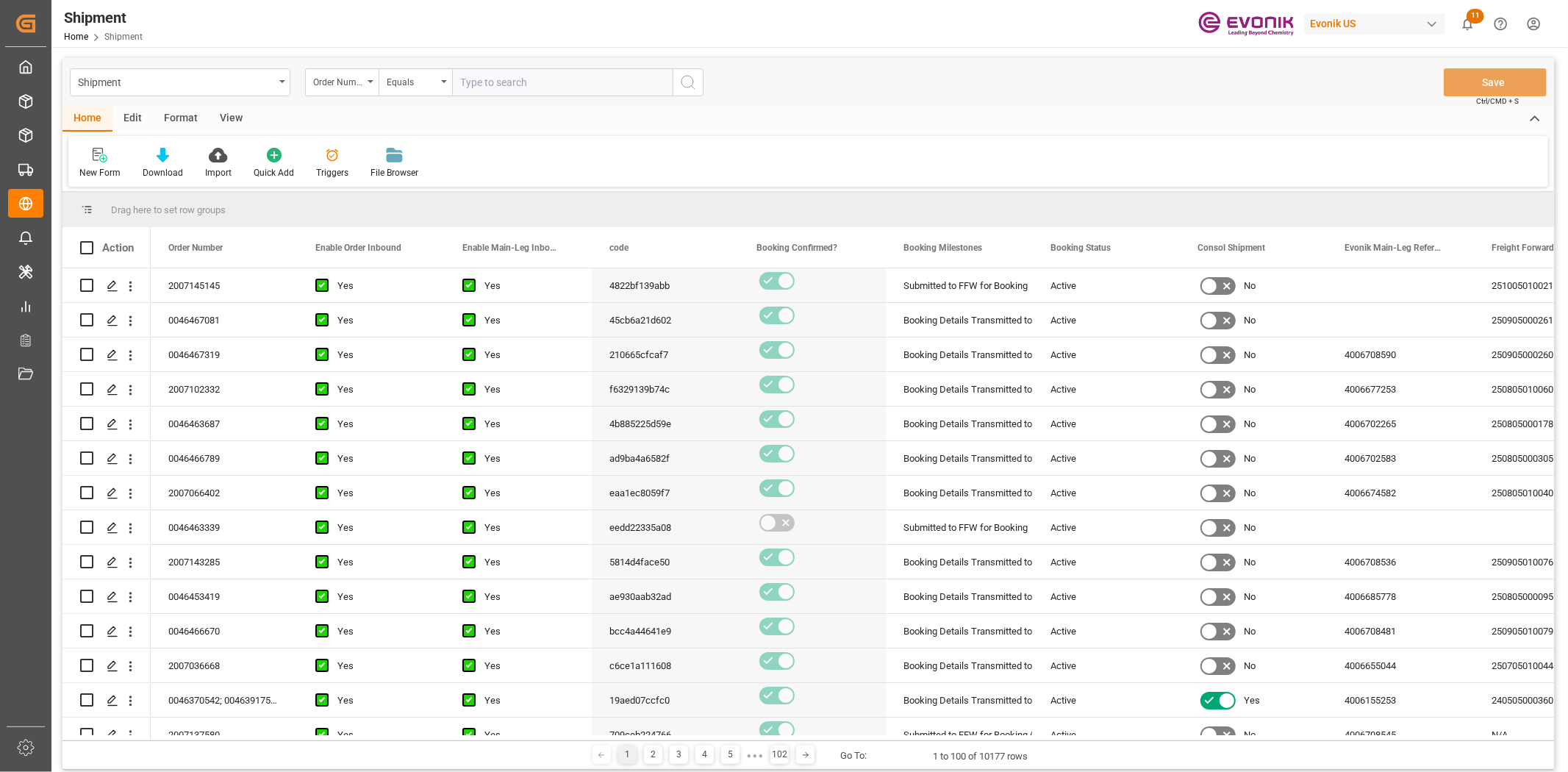
click at [136, 111] on div "Edit" at bounding box center [133, 119] width 41 height 25
click at [258, 163] on div "Configuration" at bounding box center [250, 163] width 77 height 33
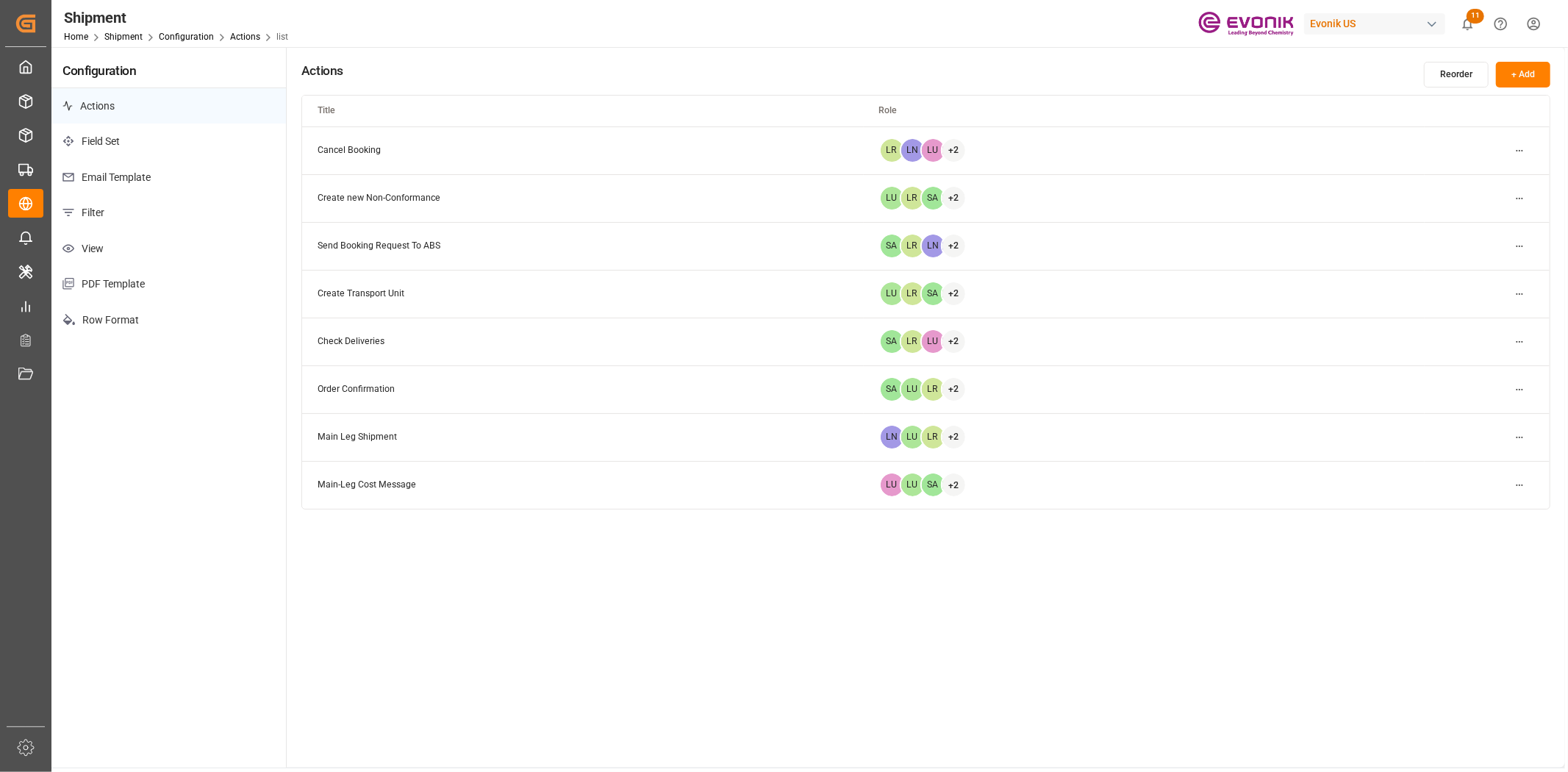
click at [81, 208] on p "Filter" at bounding box center [168, 212] width 234 height 36
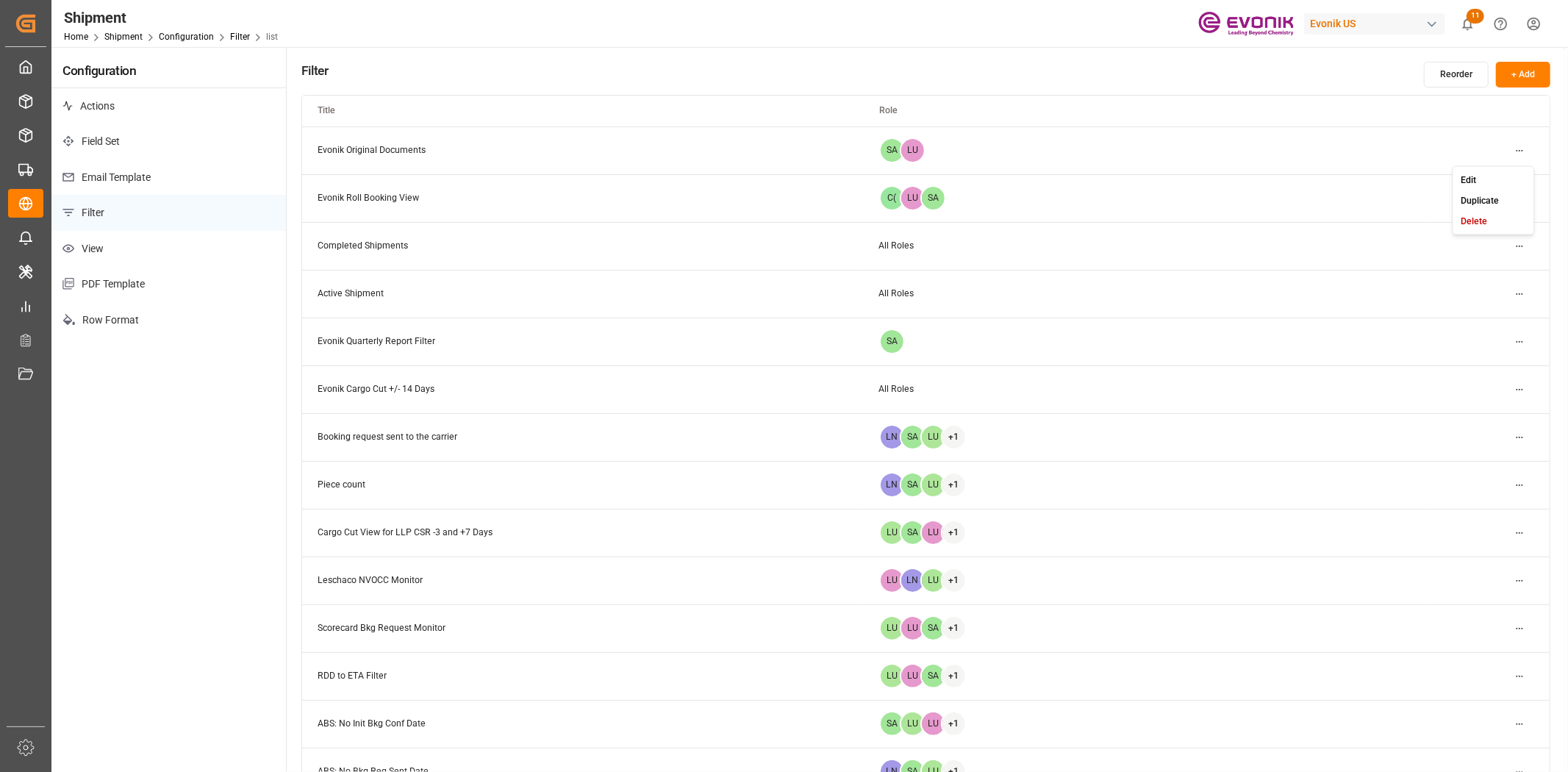
click at [1519, 145] on html "Created by potrace 1.15, written by [PERSON_NAME] [DATE]-[DATE] Created by potr…" at bounding box center [784, 386] width 1568 height 772
click at [1487, 177] on div "Edit" at bounding box center [1494, 179] width 76 height 20
click at [1526, 206] on html "Created by potrace 1.15, written by [PERSON_NAME] [DATE]-[DATE] Created by potr…" at bounding box center [784, 386] width 1568 height 772
click at [1503, 223] on div "Edit" at bounding box center [1494, 228] width 76 height 20
click at [1512, 393] on html "Created by potrace 1.15, written by [PERSON_NAME] [DATE]-[DATE] Created by potr…" at bounding box center [784, 386] width 1568 height 772
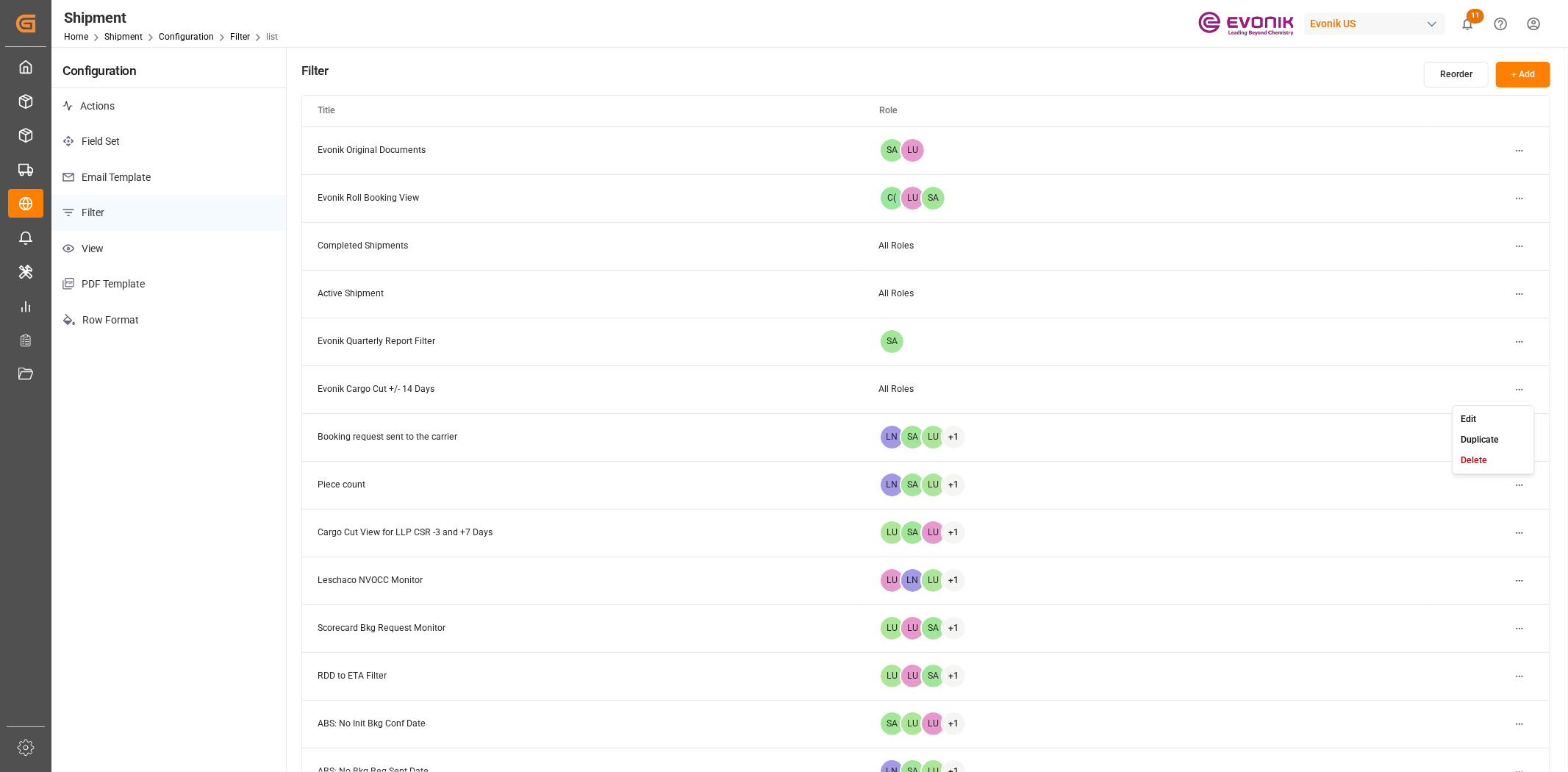
click at [1502, 414] on div "Edit" at bounding box center [1494, 419] width 76 height 20
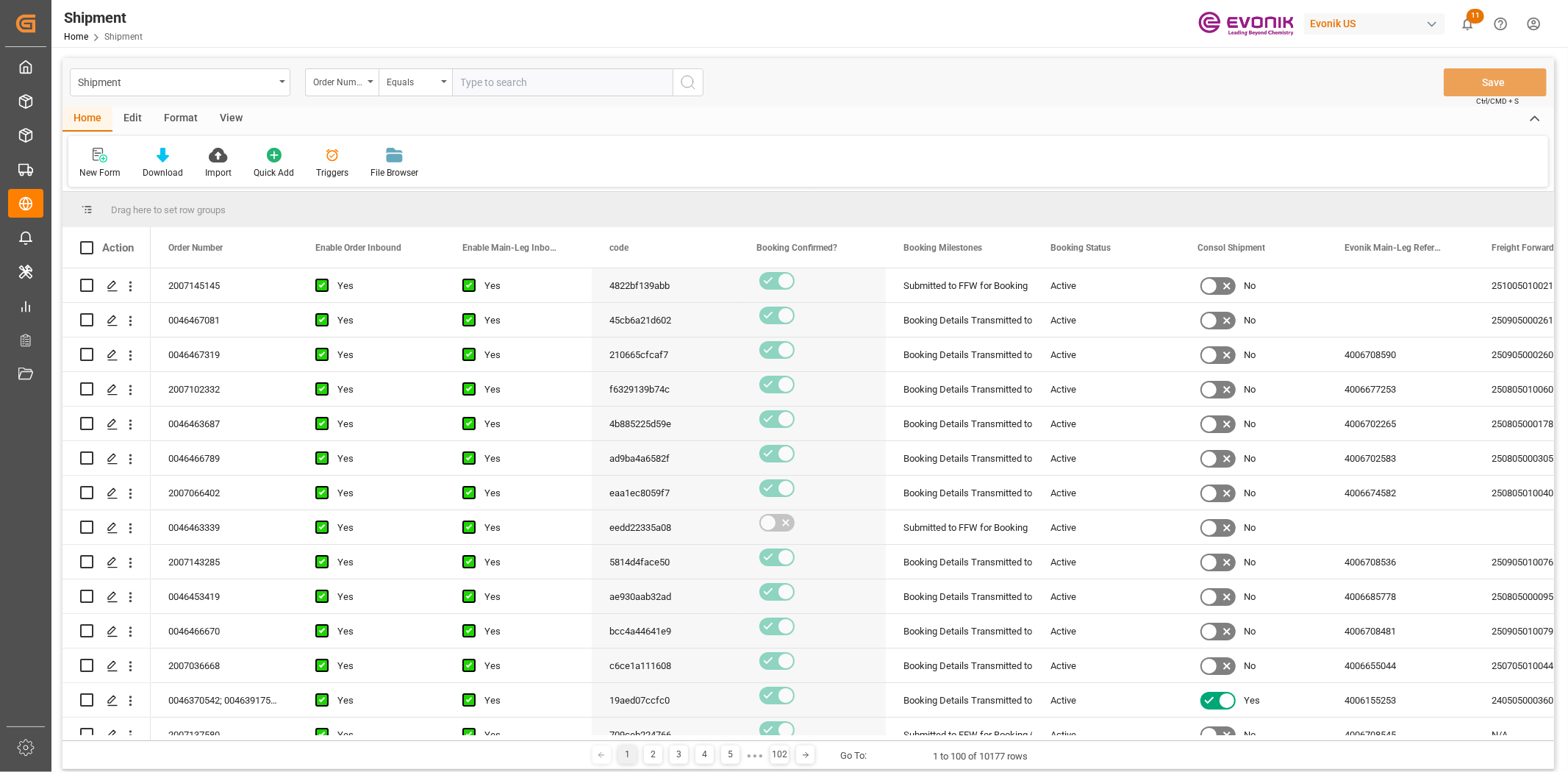
click at [181, 114] on div "Format" at bounding box center [181, 119] width 56 height 25
click at [111, 153] on div at bounding box center [101, 154] width 43 height 15
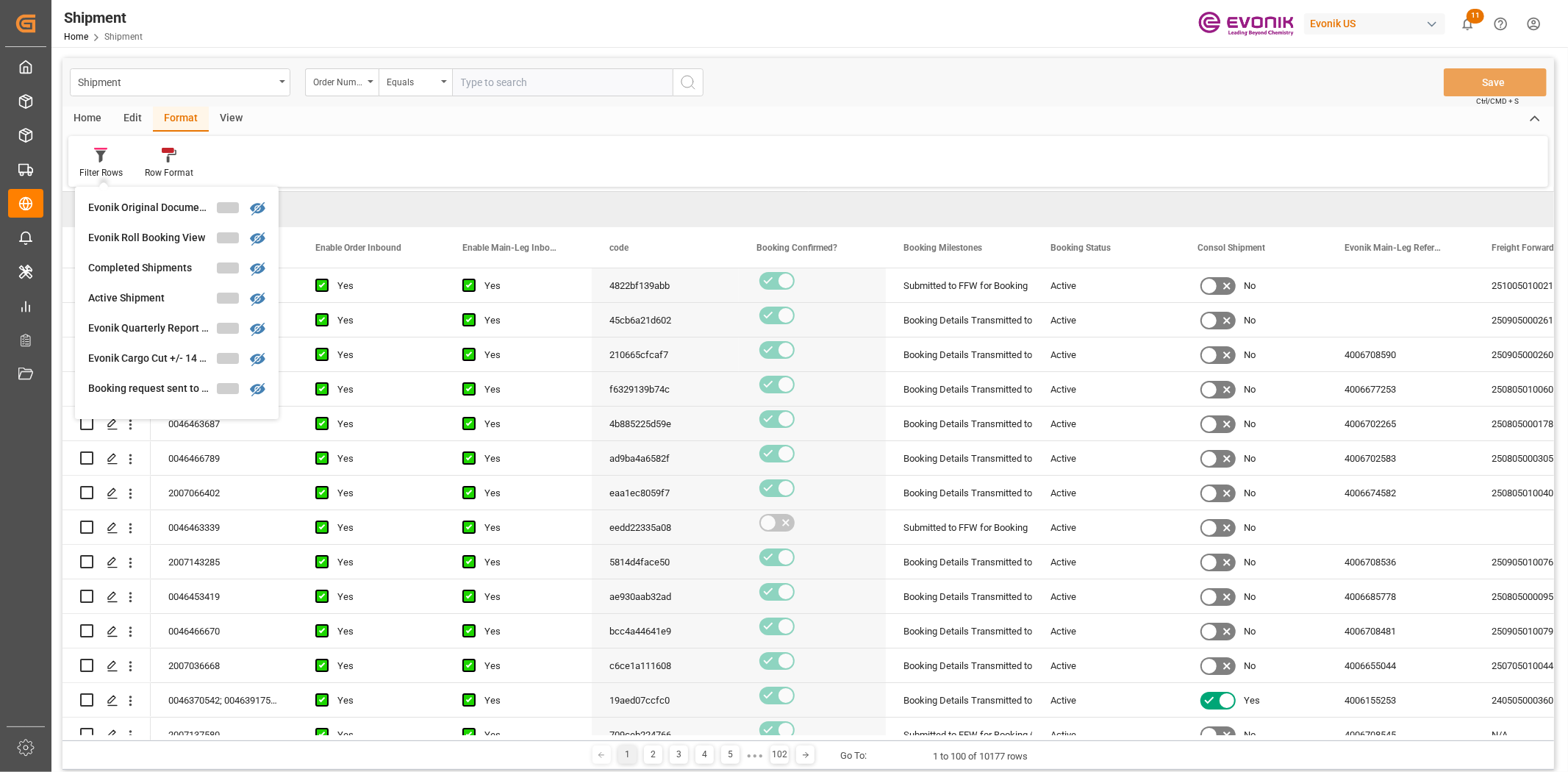
click at [128, 124] on div "Edit" at bounding box center [133, 119] width 41 height 25
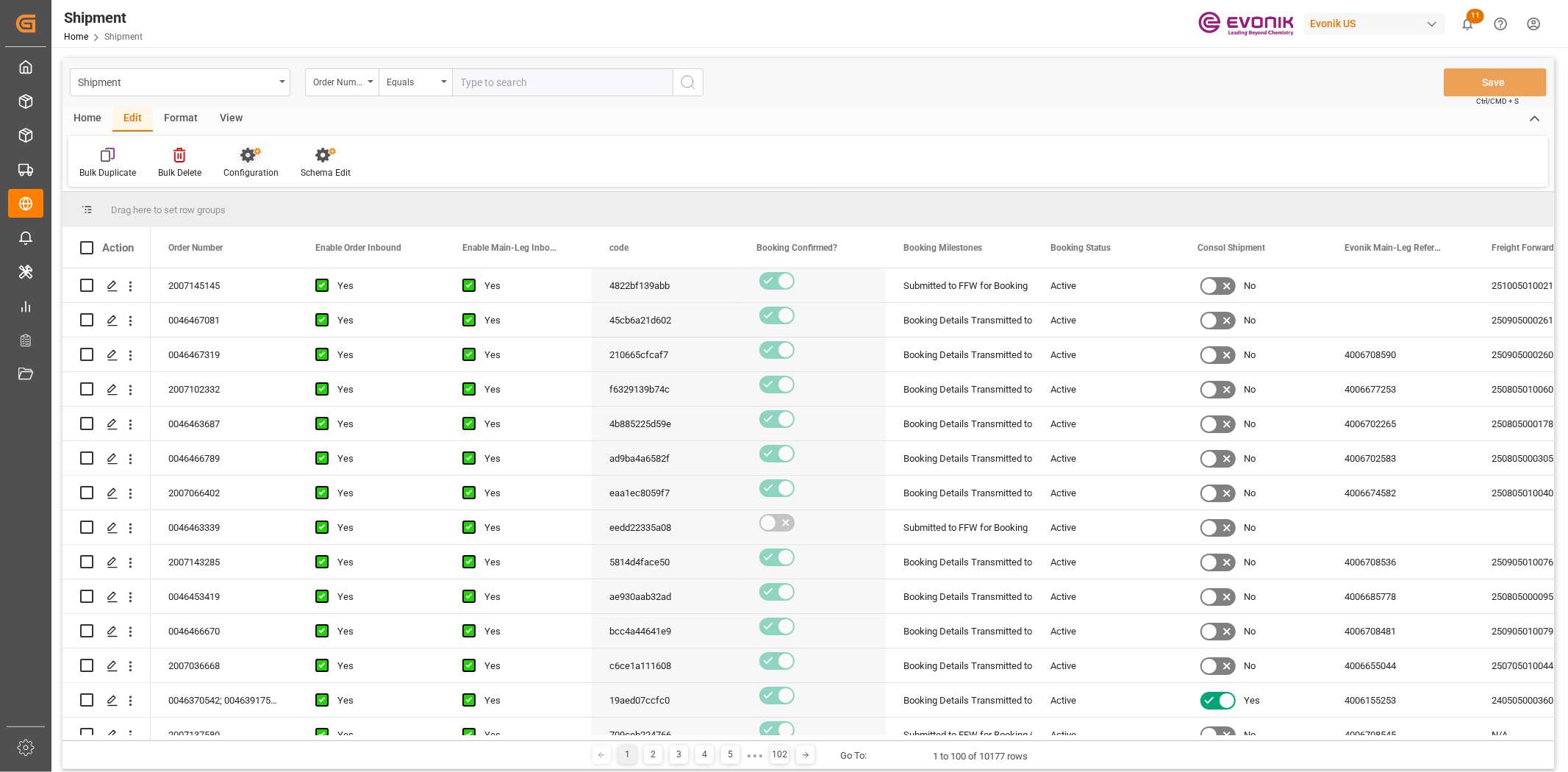
click at [236, 162] on div at bounding box center [250, 154] width 55 height 15
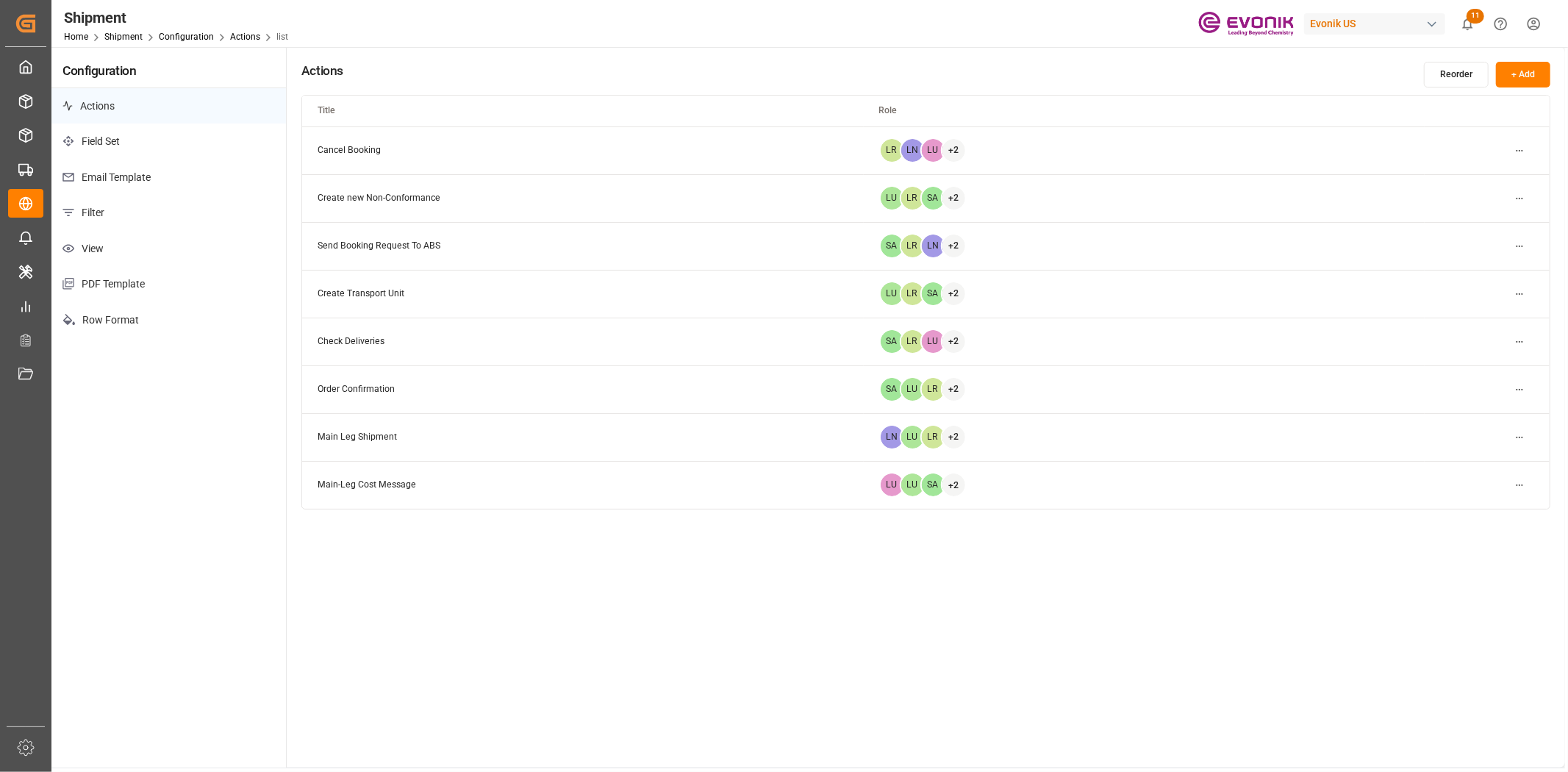
click at [97, 220] on p "Filter" at bounding box center [168, 212] width 234 height 36
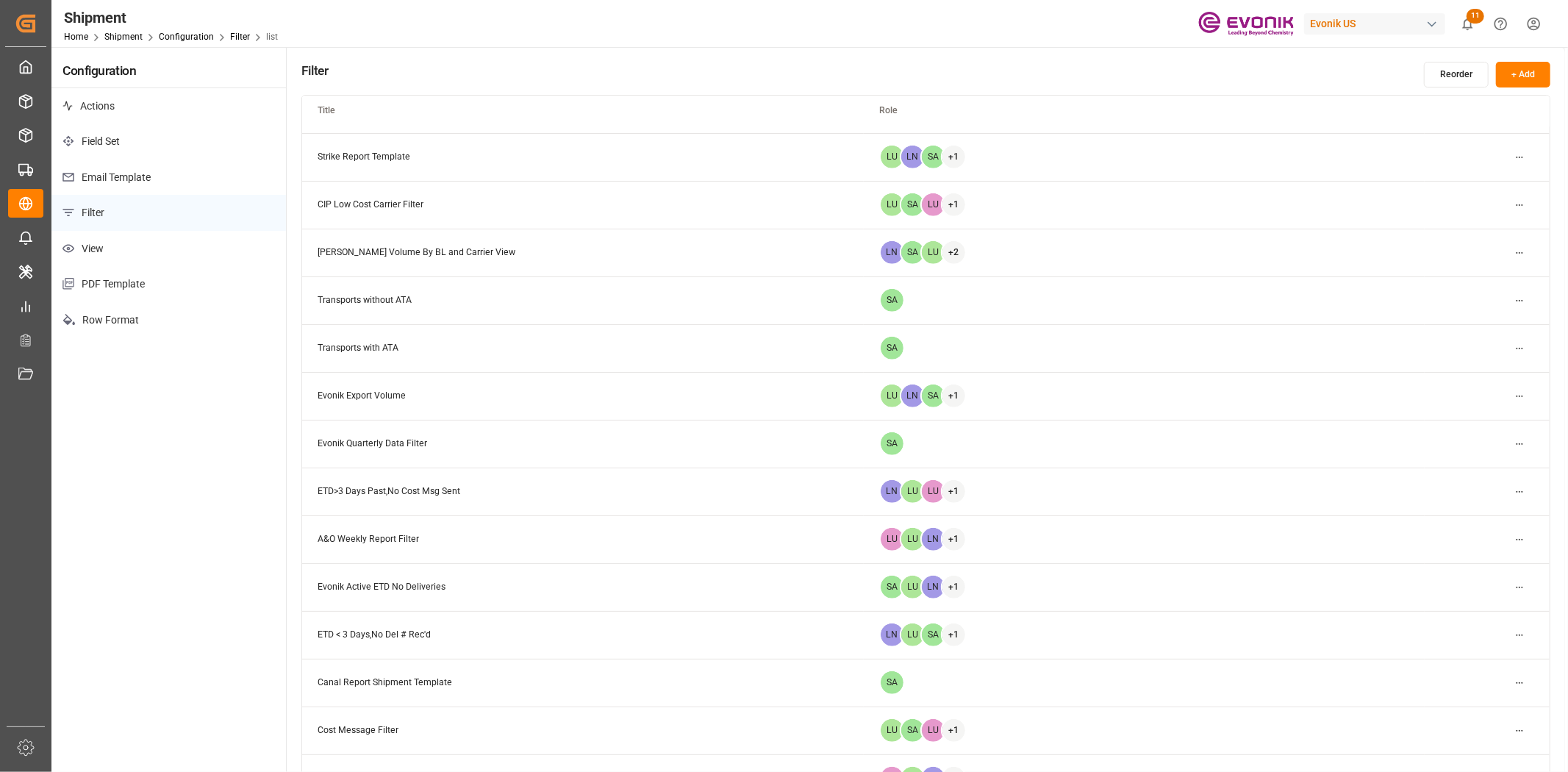
scroll to position [817, 0]
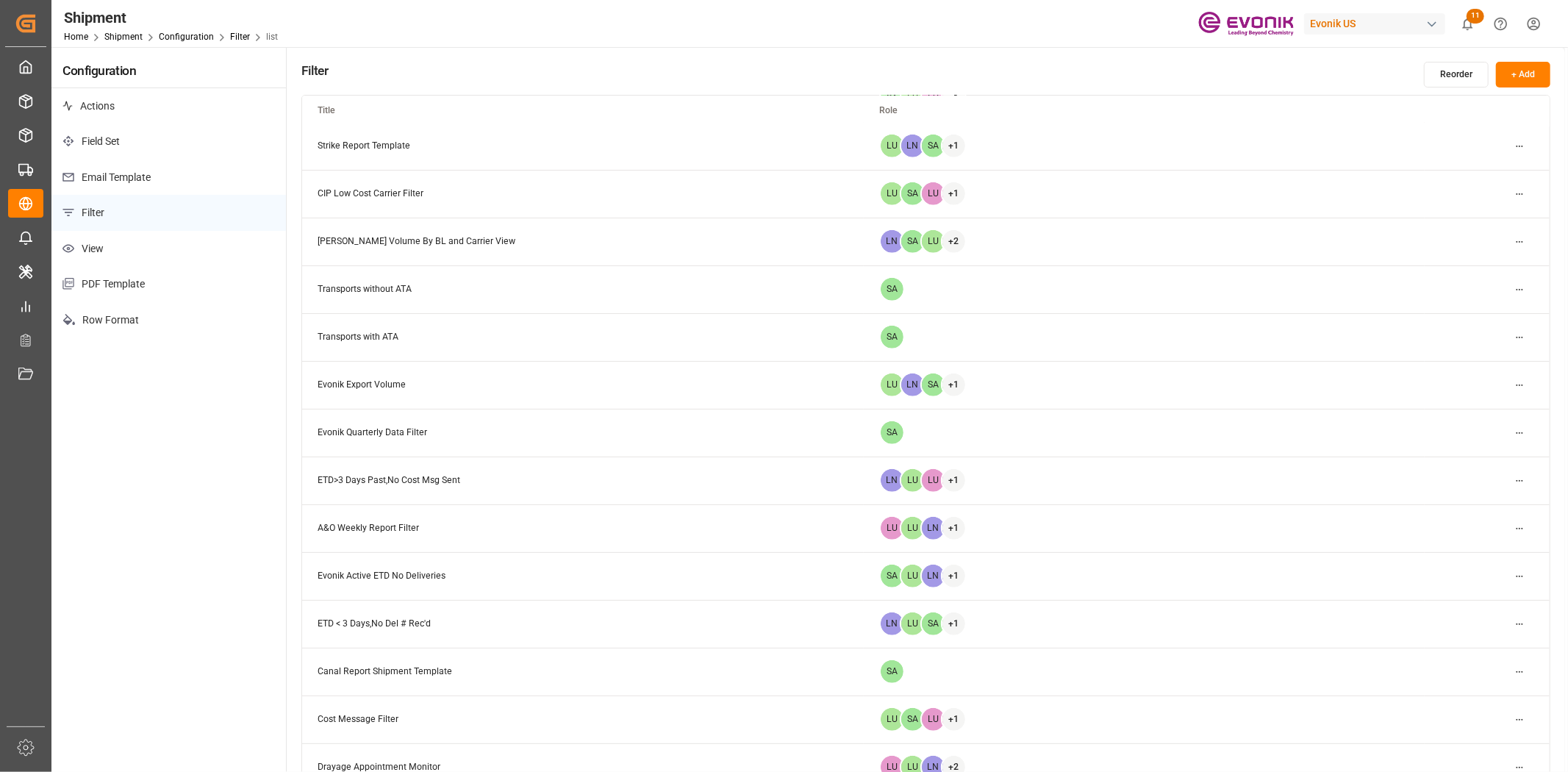
click at [1523, 627] on html "Created by potrace 1.15, written by [PERSON_NAME] [DATE]-[DATE] Created by potr…" at bounding box center [784, 386] width 1568 height 772
click at [1487, 645] on div "Edit" at bounding box center [1494, 653] width 76 height 20
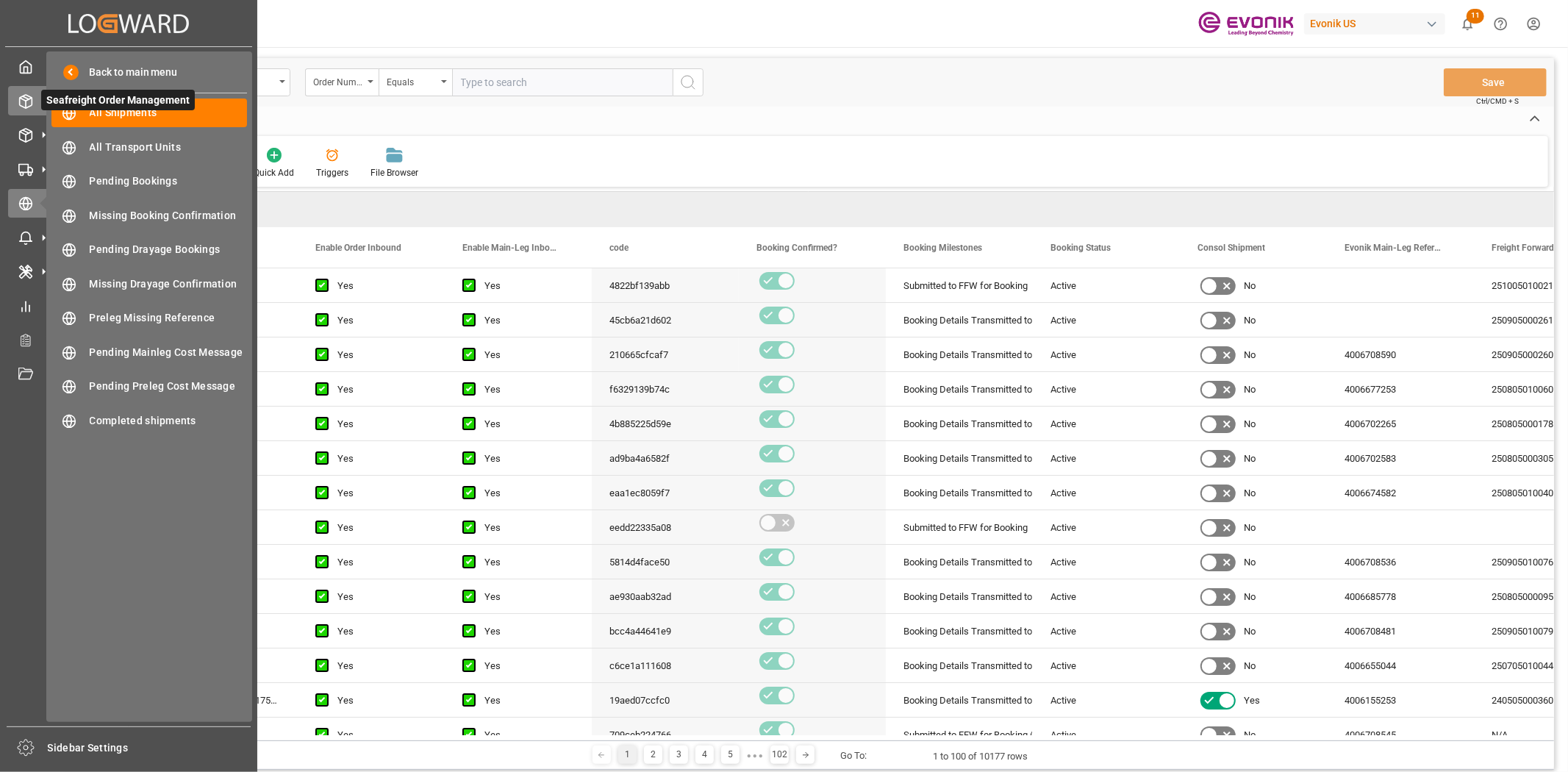
click at [23, 90] on div "Seafreight Order Management Seafreight Order Management" at bounding box center [128, 100] width 241 height 28
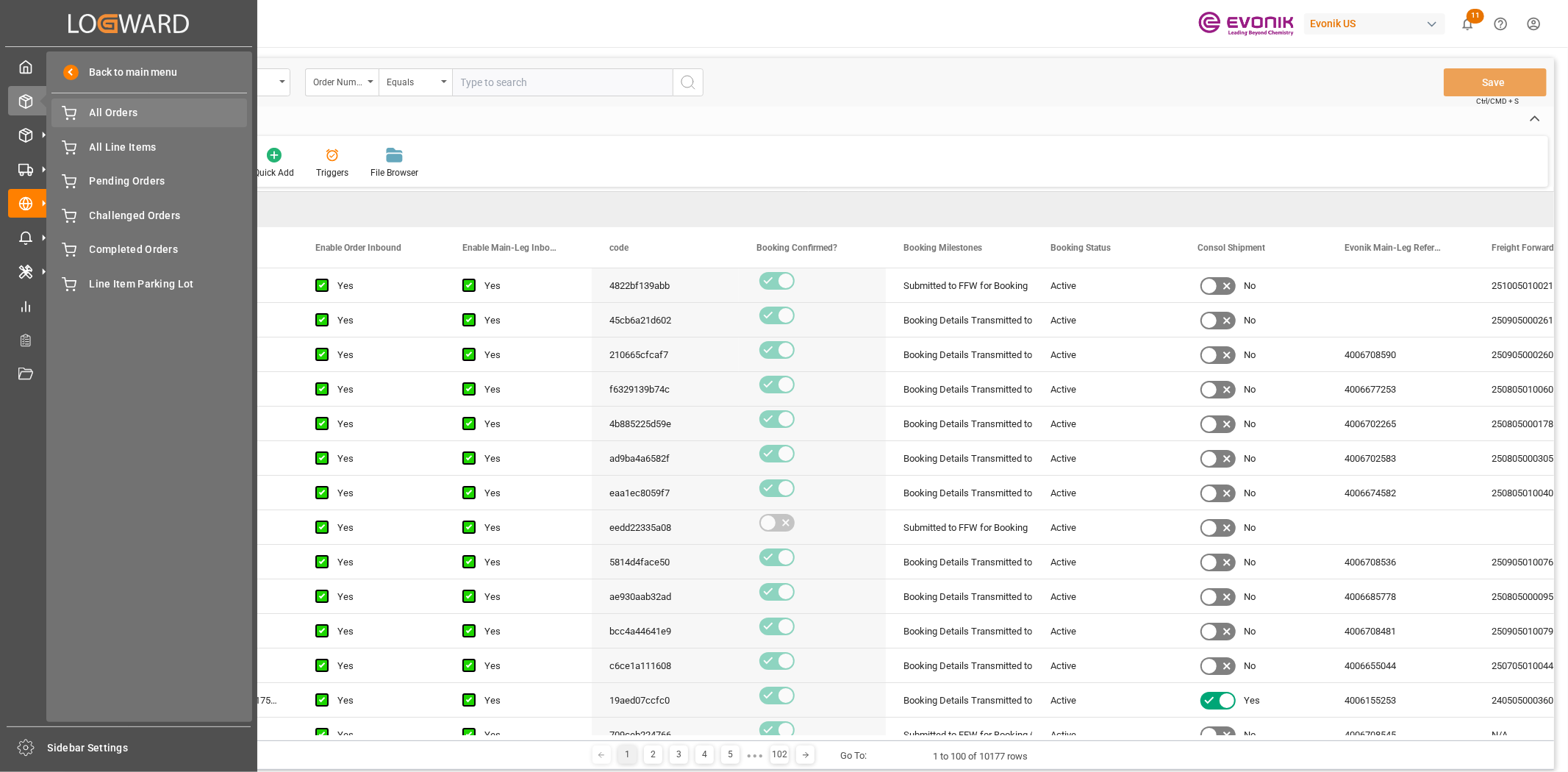
click at [140, 120] on span "All Orders" at bounding box center [168, 112] width 158 height 15
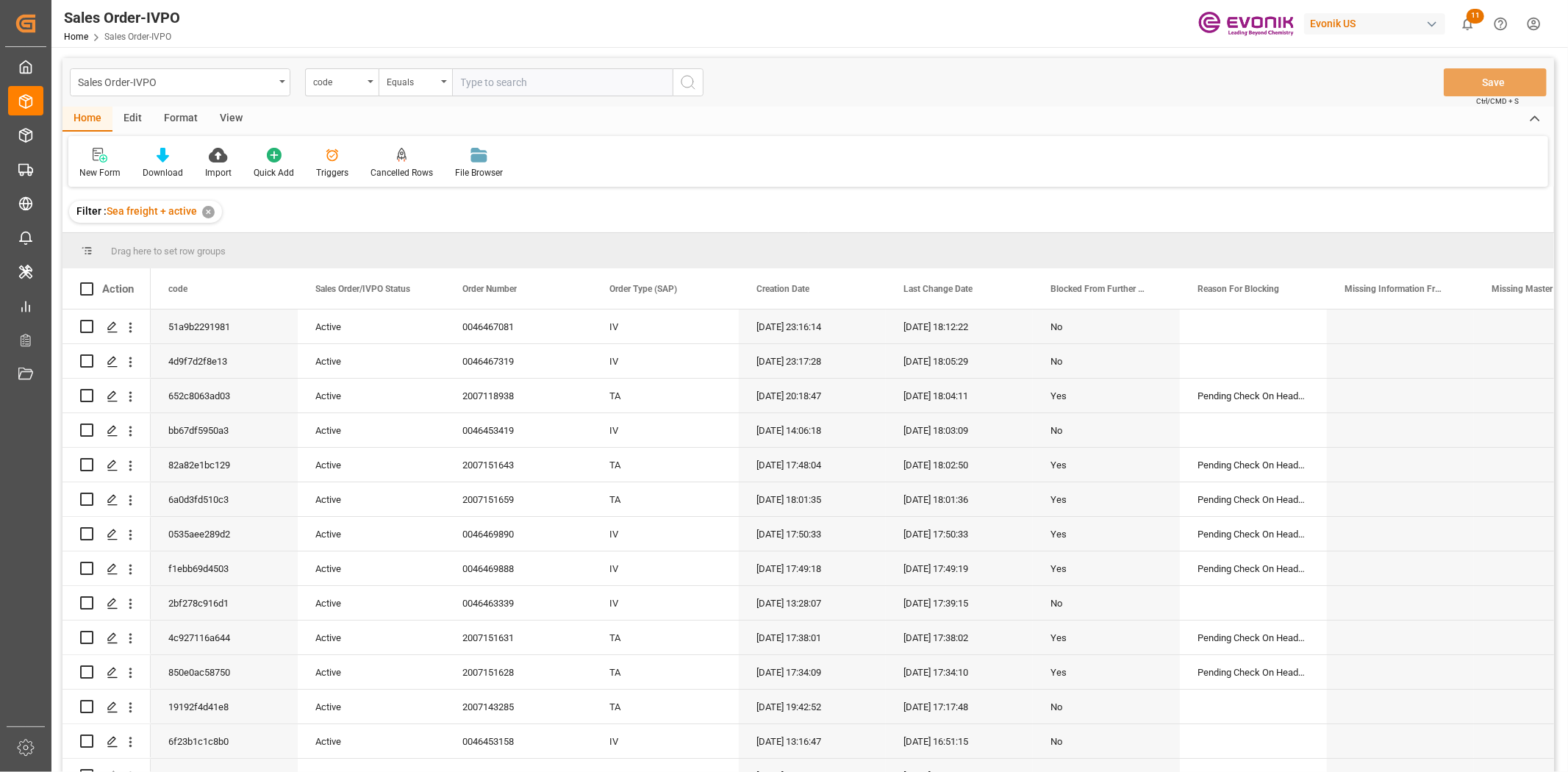
click at [134, 109] on div "Edit" at bounding box center [133, 119] width 41 height 25
click at [251, 148] on icon at bounding box center [250, 155] width 20 height 15
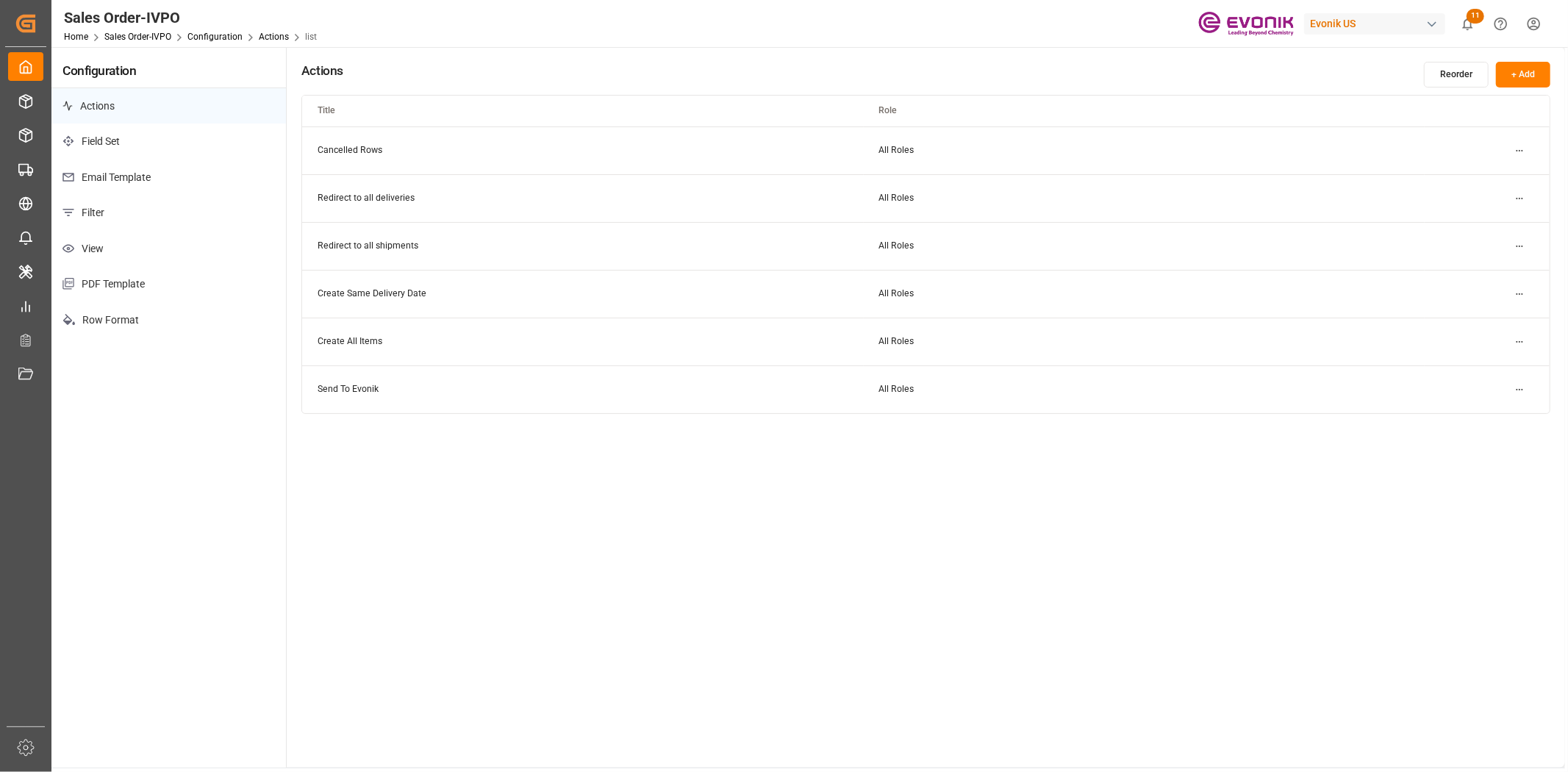
click at [106, 195] on p "Filter" at bounding box center [168, 212] width 234 height 36
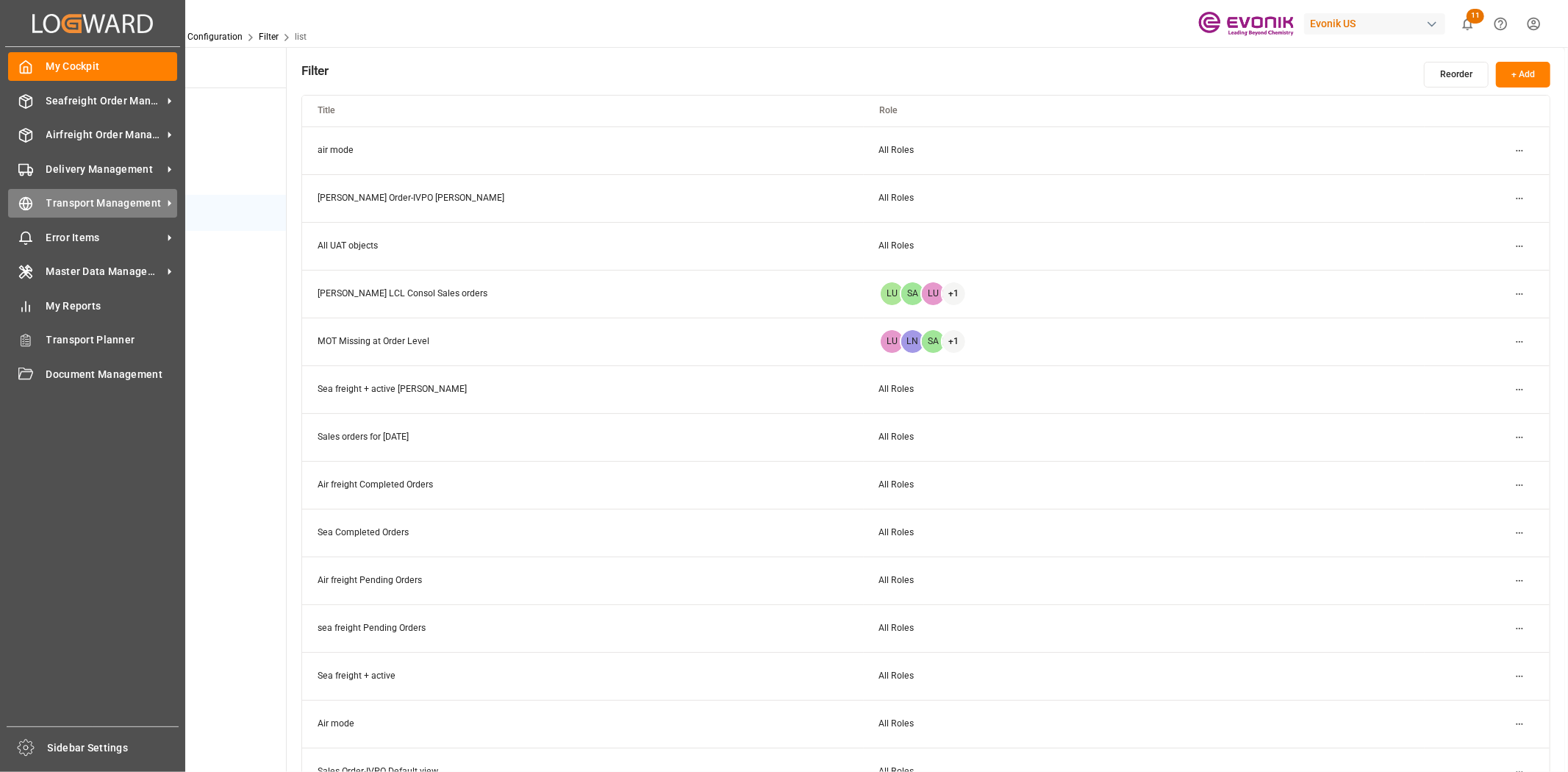
click at [27, 212] on div "Transport Management Transport Management" at bounding box center [92, 203] width 169 height 28
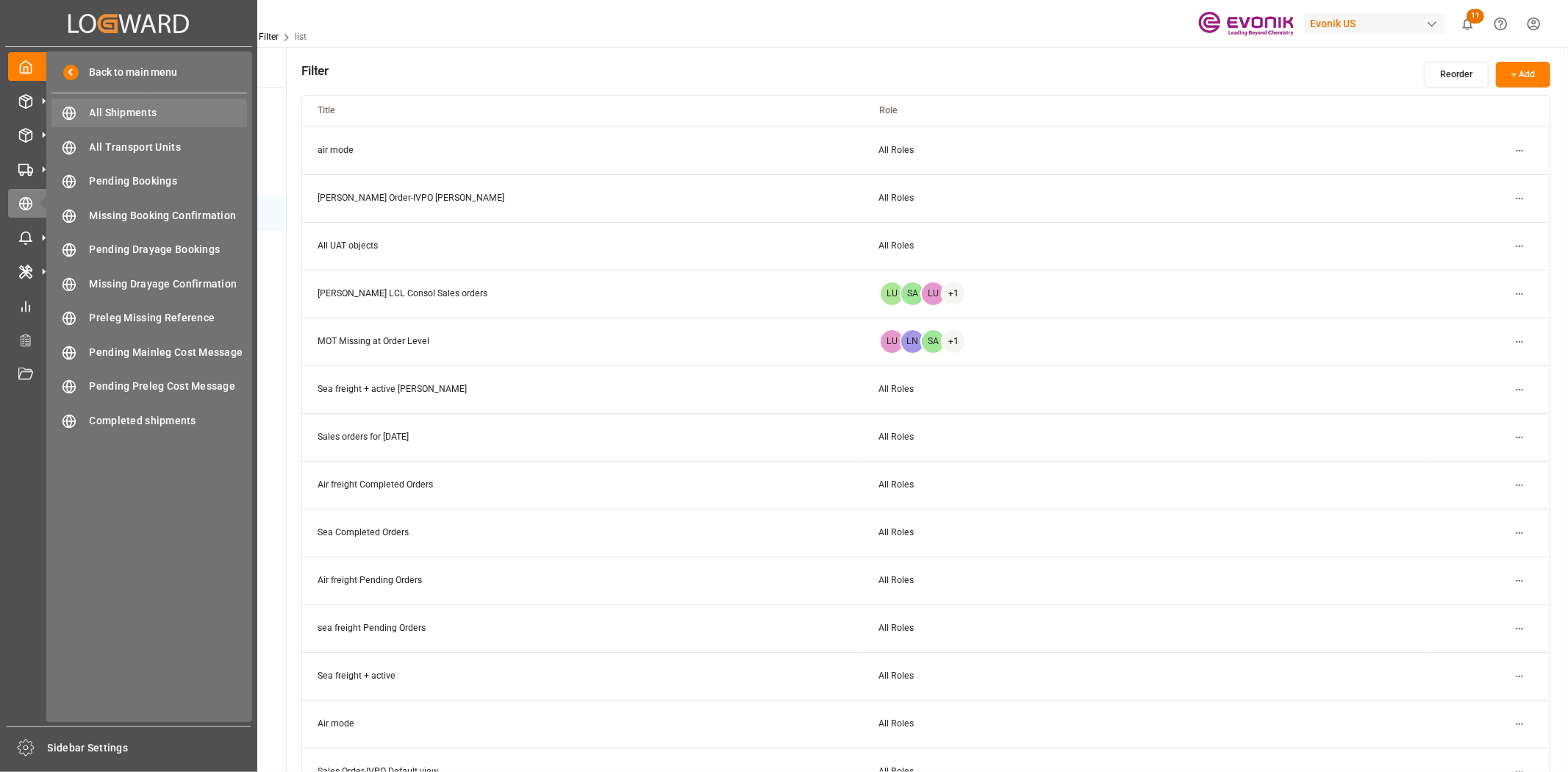
click at [122, 116] on span "All Shipments" at bounding box center [168, 112] width 158 height 15
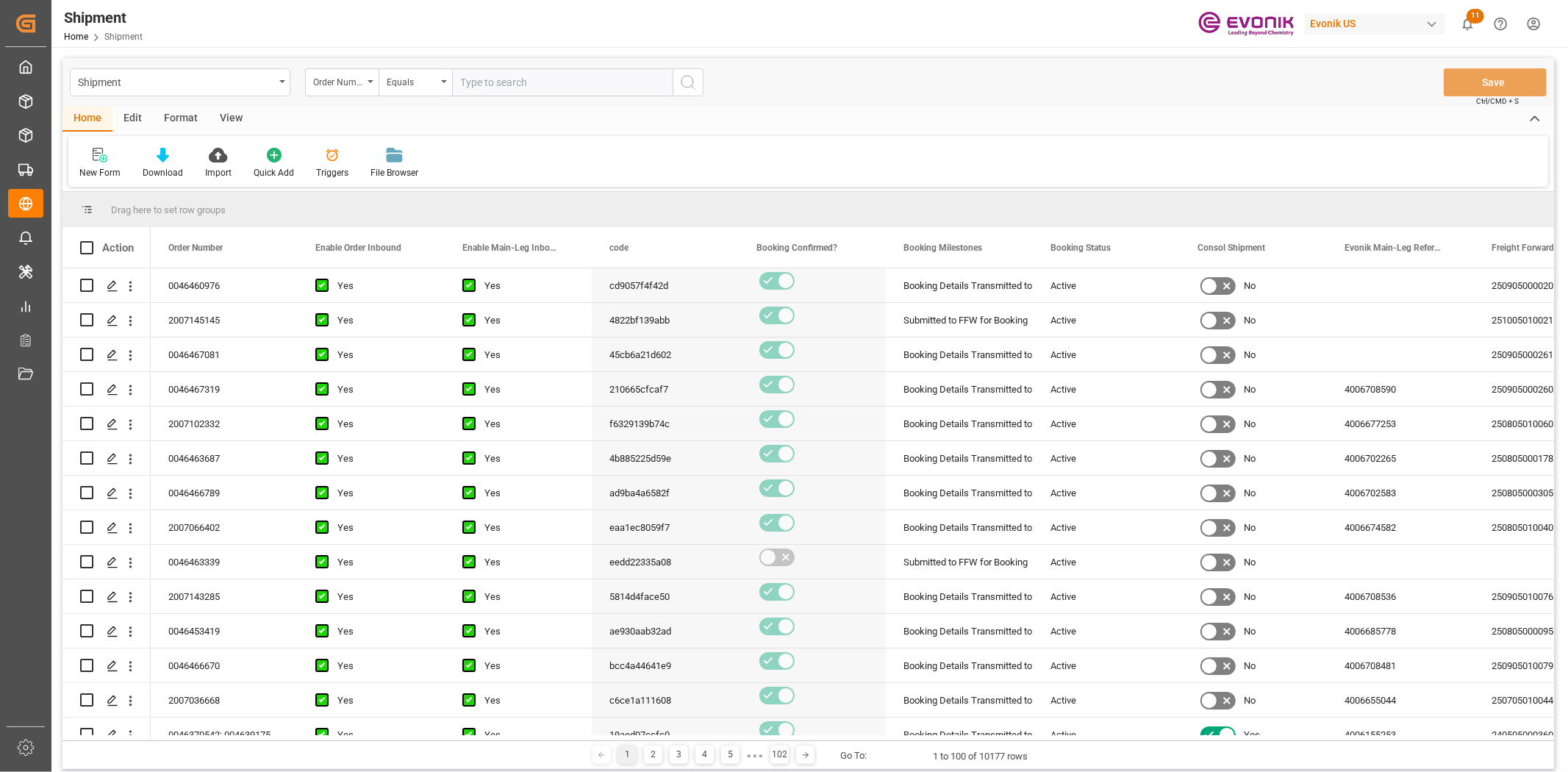
click at [136, 118] on div "Edit" at bounding box center [133, 119] width 41 height 25
click at [236, 151] on div at bounding box center [250, 154] width 55 height 15
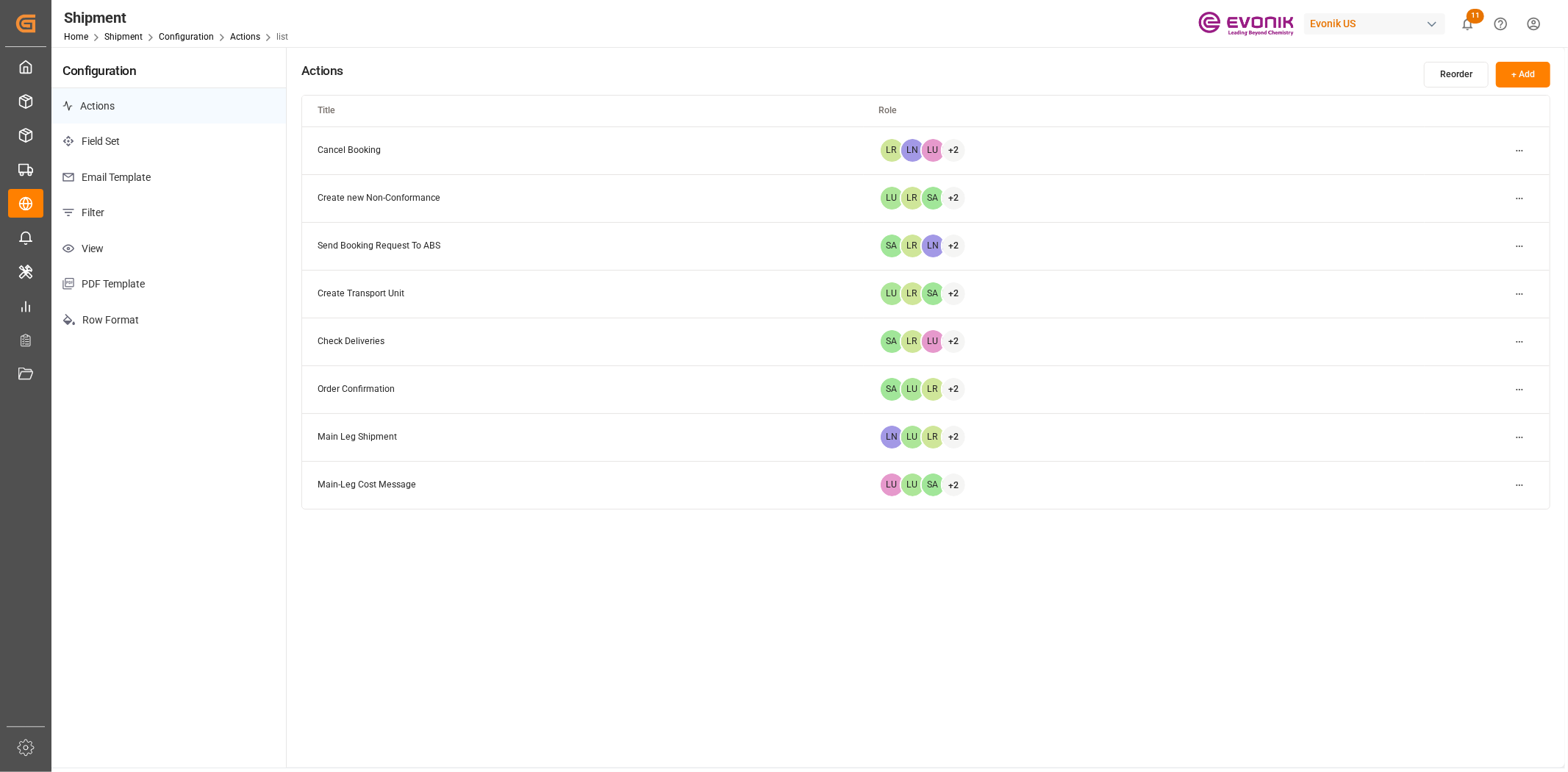
click at [97, 195] on p "Filter" at bounding box center [168, 212] width 234 height 36
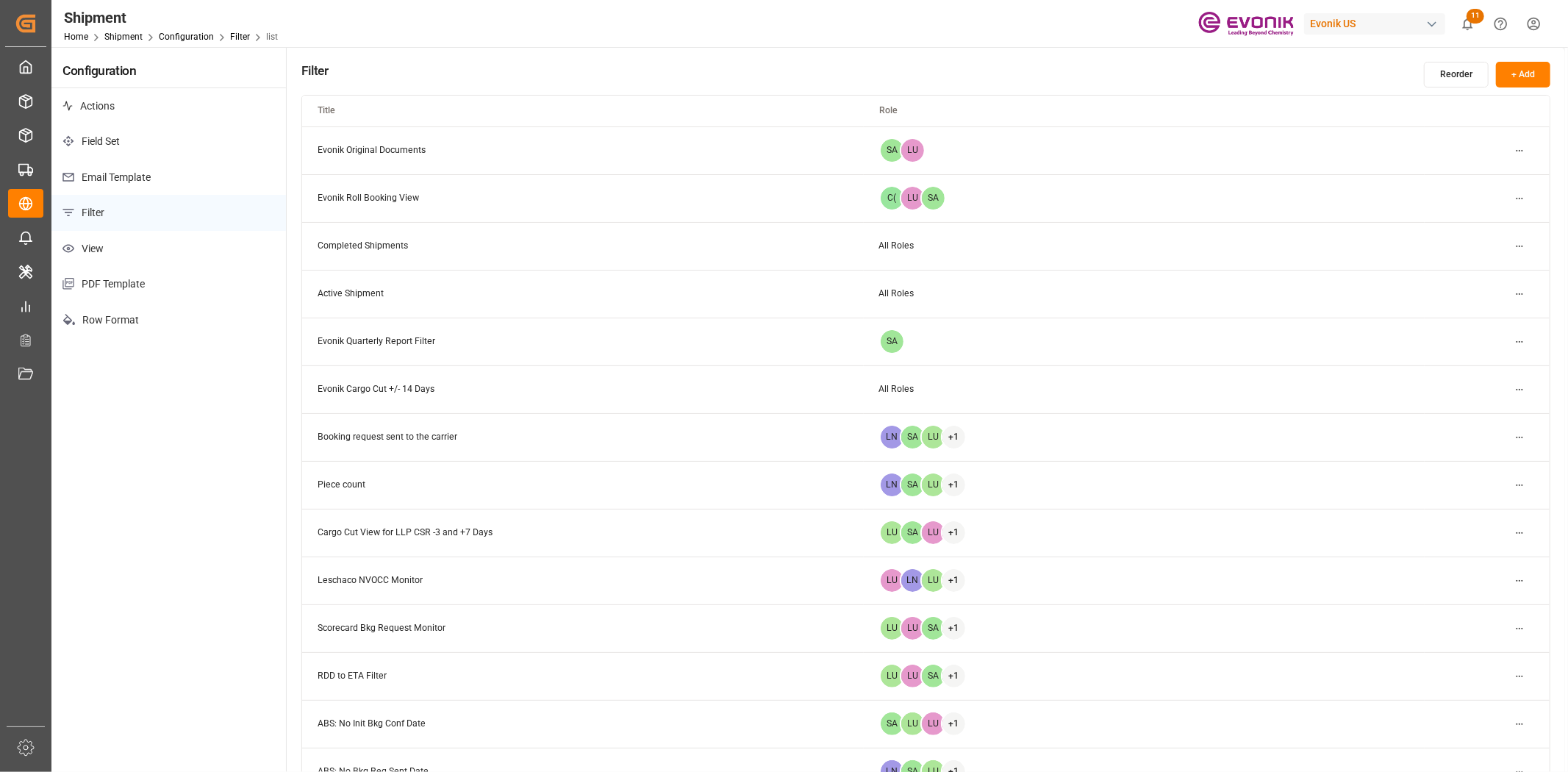
click at [100, 204] on p "Filter" at bounding box center [168, 212] width 234 height 36
click at [1510, 150] on html "Created by potrace 1.15, written by [PERSON_NAME] [DATE]-[DATE] Created by potr…" at bounding box center [784, 386] width 1568 height 772
click at [1479, 177] on div "Edit" at bounding box center [1494, 179] width 76 height 20
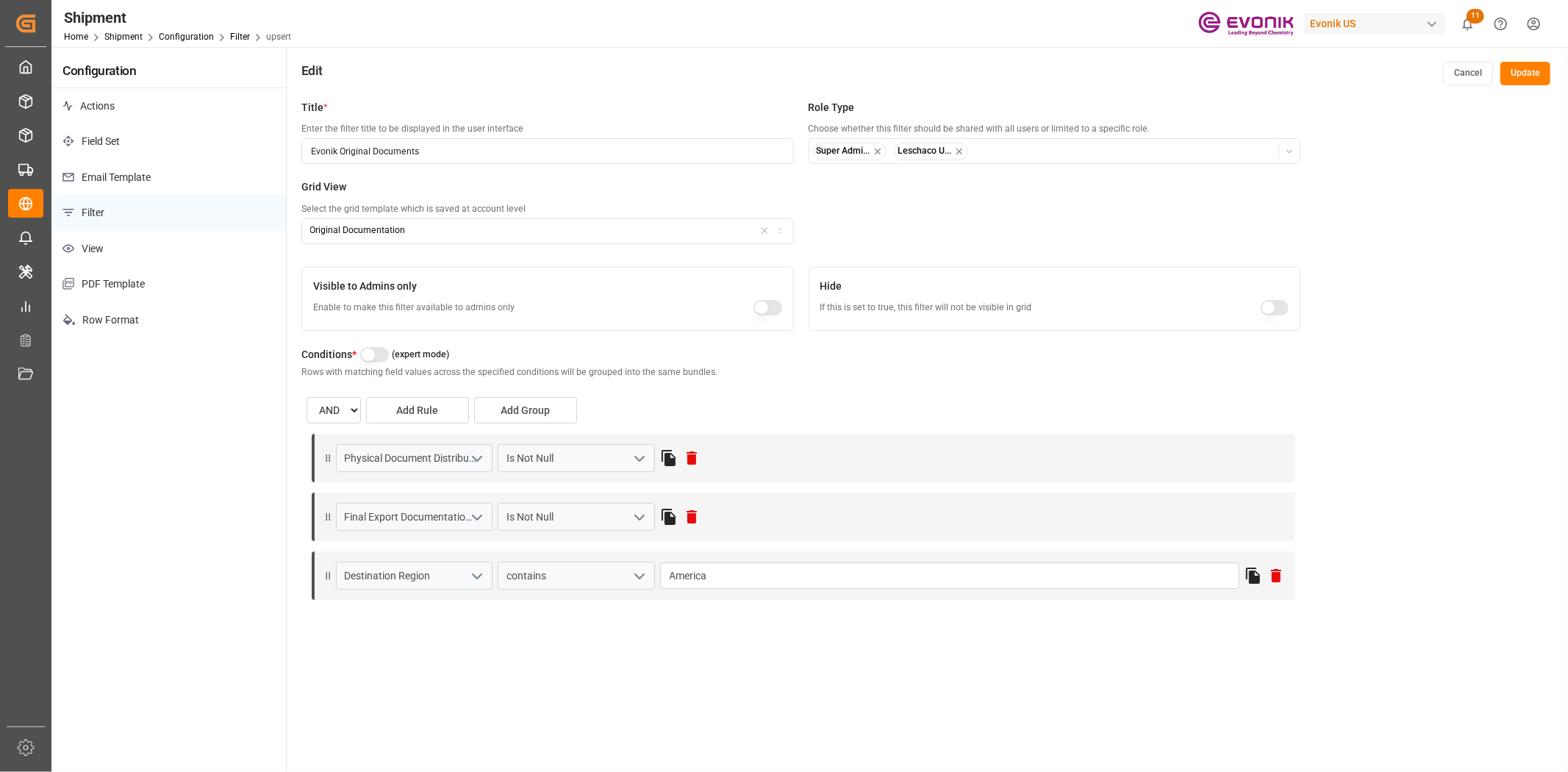
click at [375, 351] on button "button" at bounding box center [374, 354] width 28 height 15
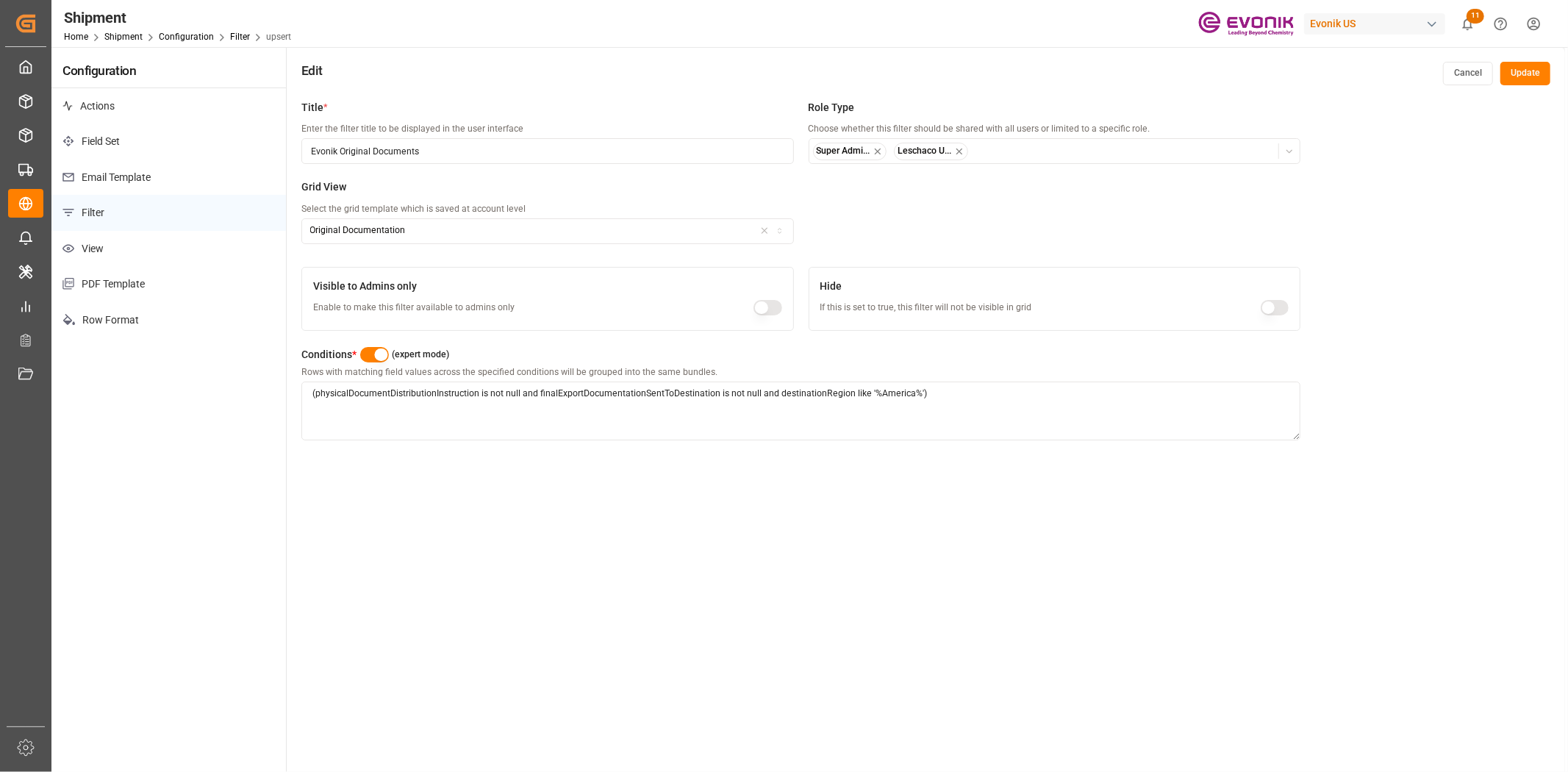
click at [361, 358] on button "button" at bounding box center [374, 354] width 28 height 15
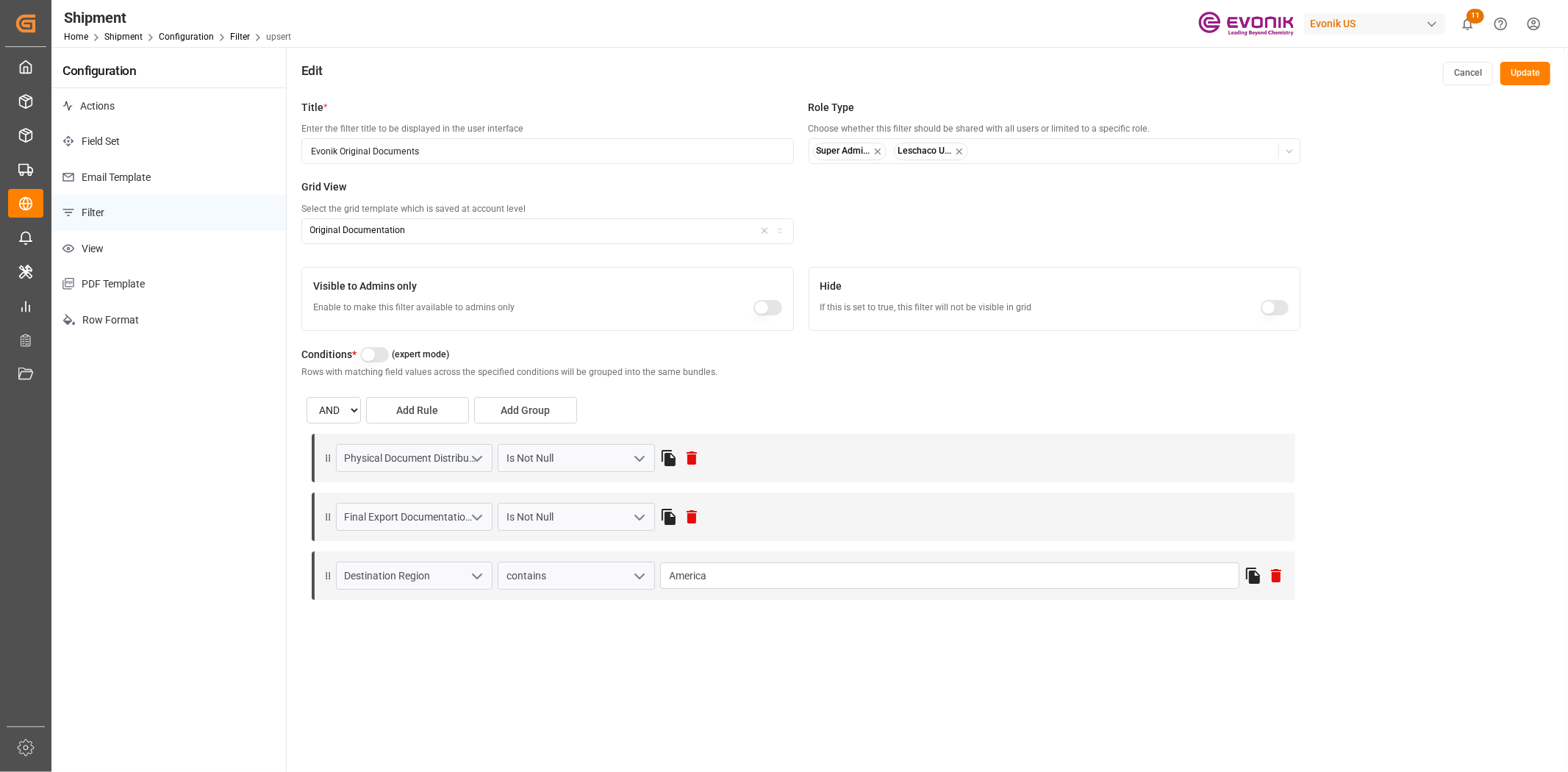
click at [641, 528] on button "open menu" at bounding box center [637, 517] width 22 height 23
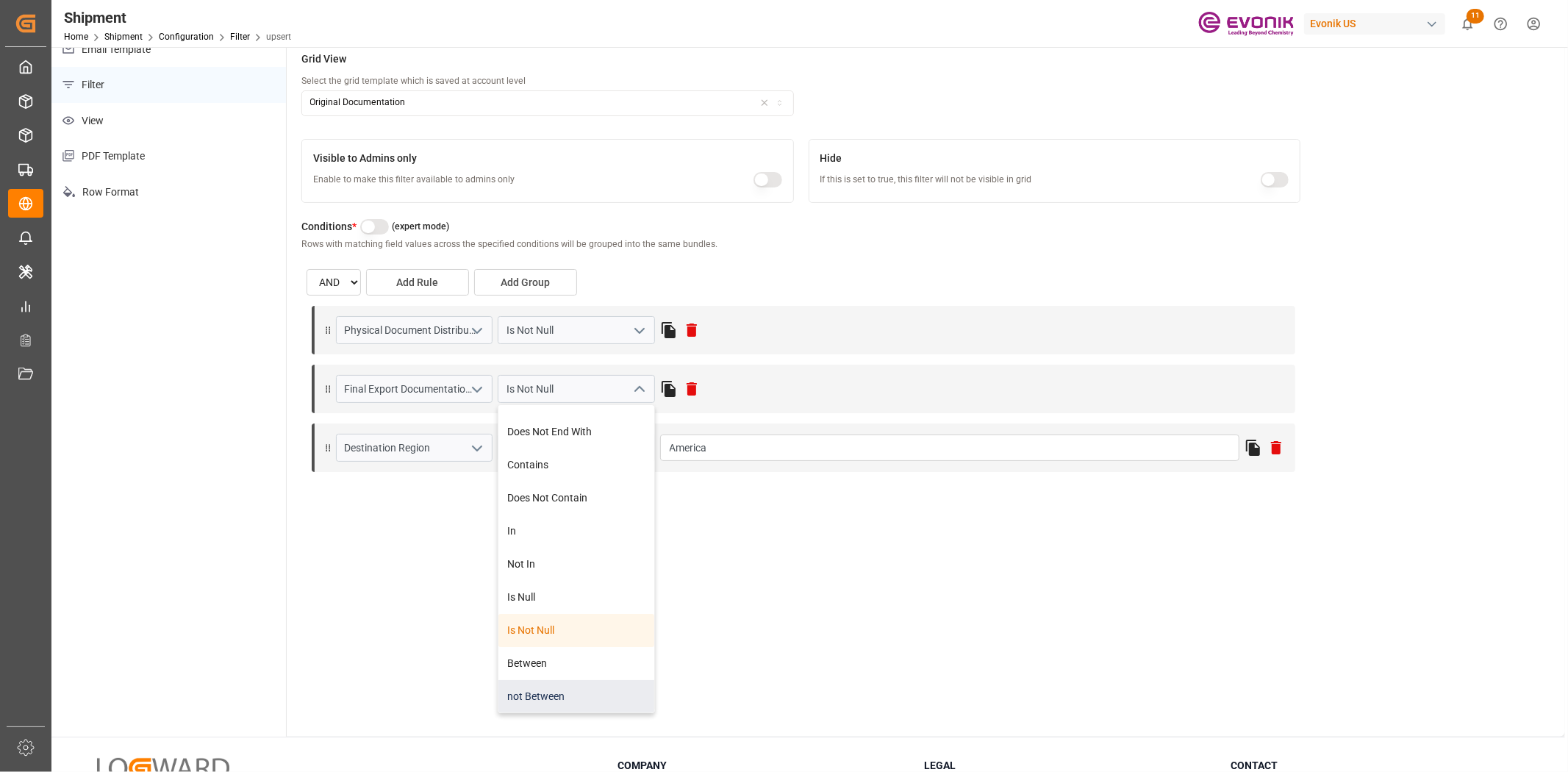
scroll to position [163, 0]
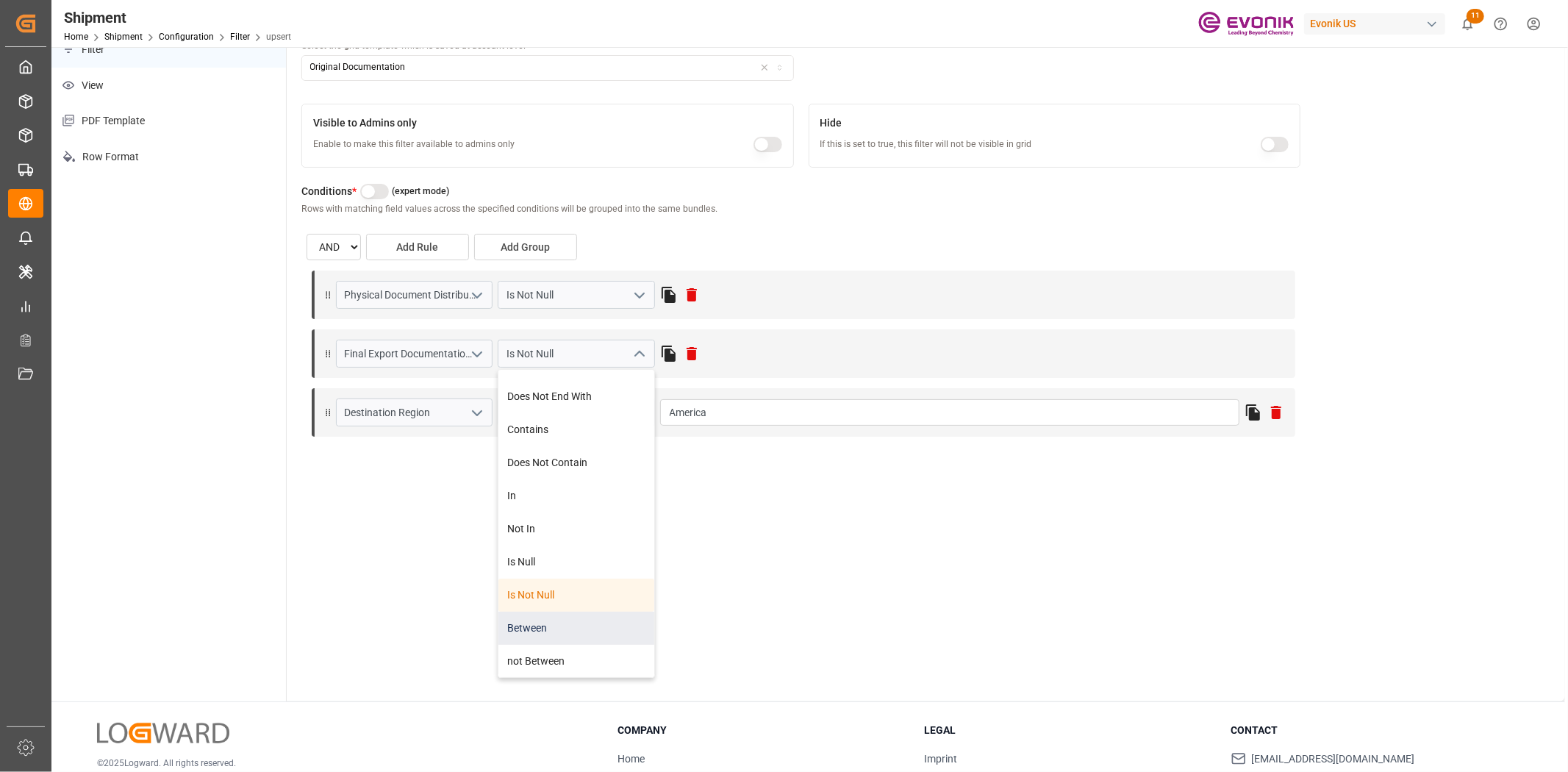
click at [552, 633] on div "Between" at bounding box center [575, 628] width 155 height 33
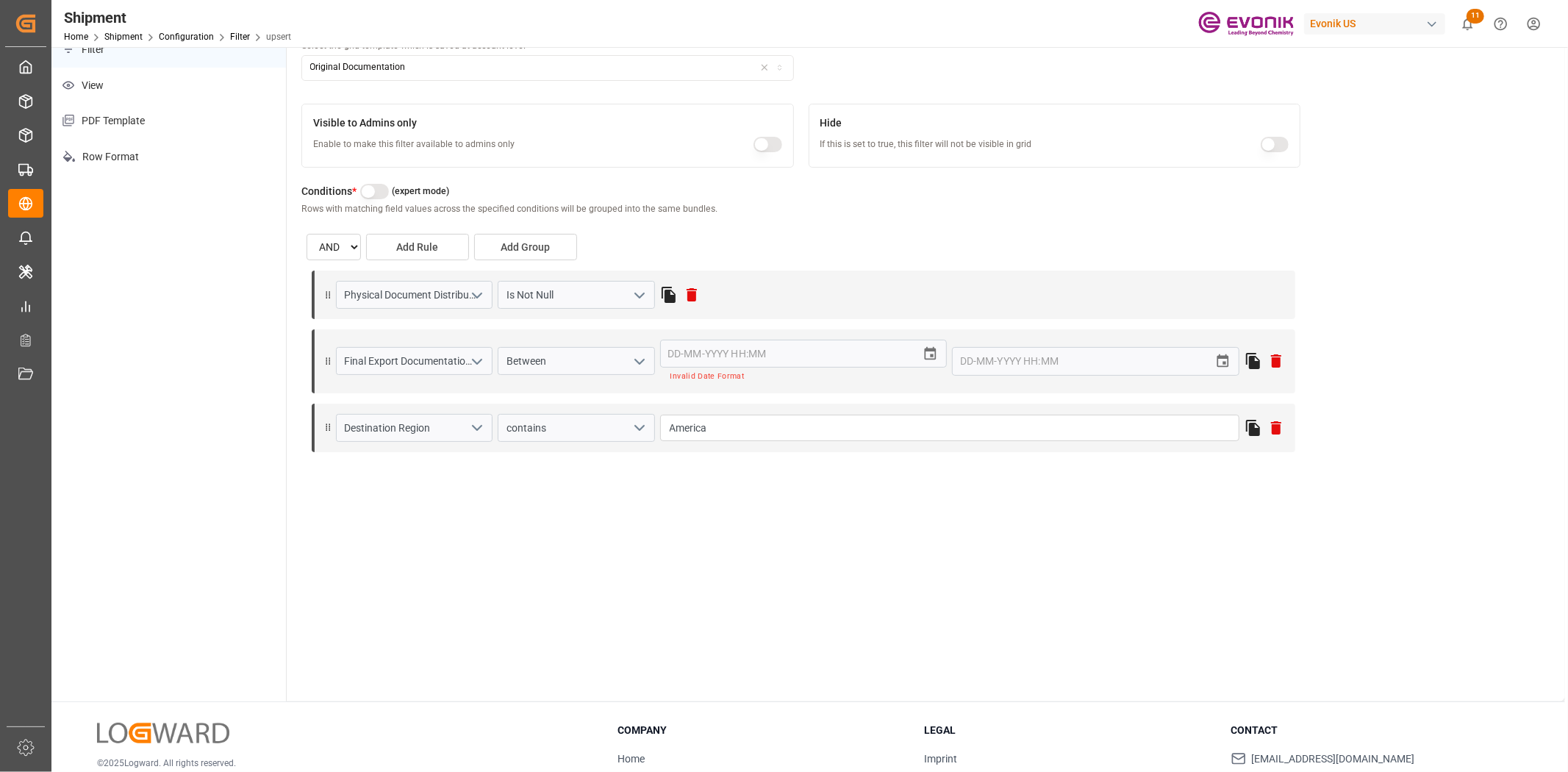
drag, startPoint x: 891, startPoint y: 356, endPoint x: 931, endPoint y: 355, distance: 40.0
click at [897, 356] on input "text" at bounding box center [784, 354] width 249 height 28
click at [931, 354] on icon "change time" at bounding box center [930, 353] width 12 height 13
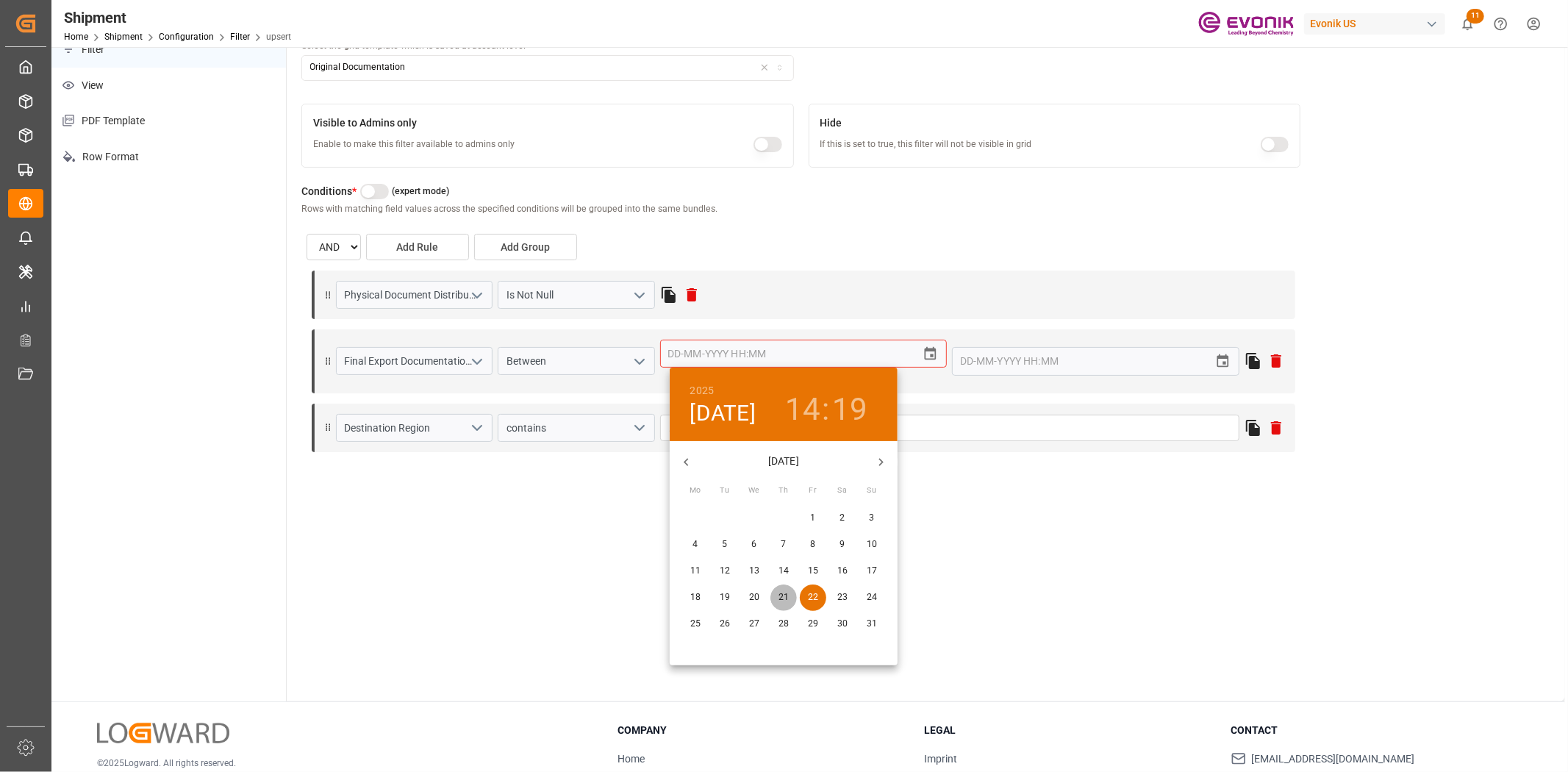
click at [791, 596] on span "21" at bounding box center [783, 598] width 27 height 13
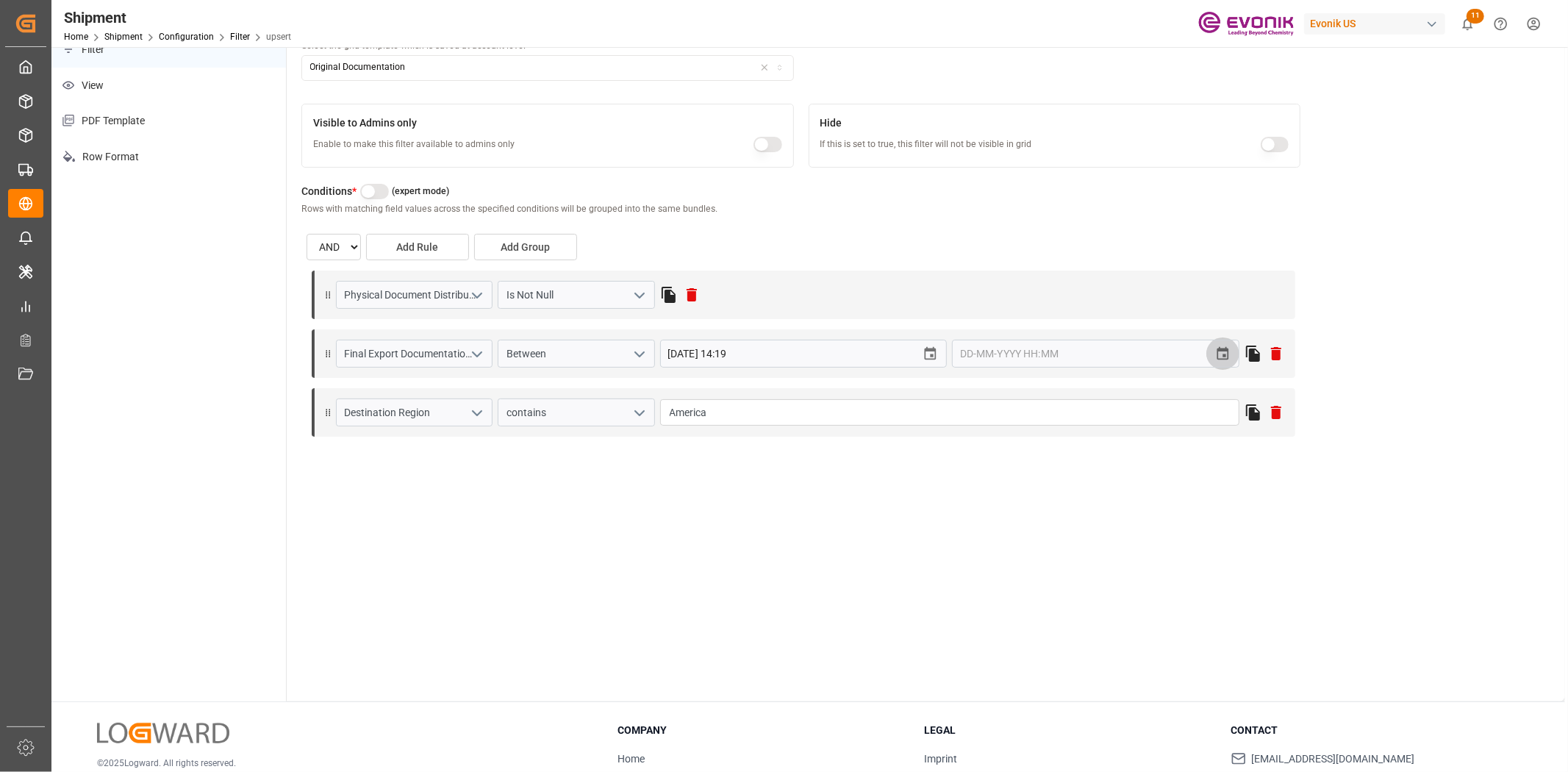
click at [1218, 346] on icon "change time" at bounding box center [1222, 353] width 15 height 15
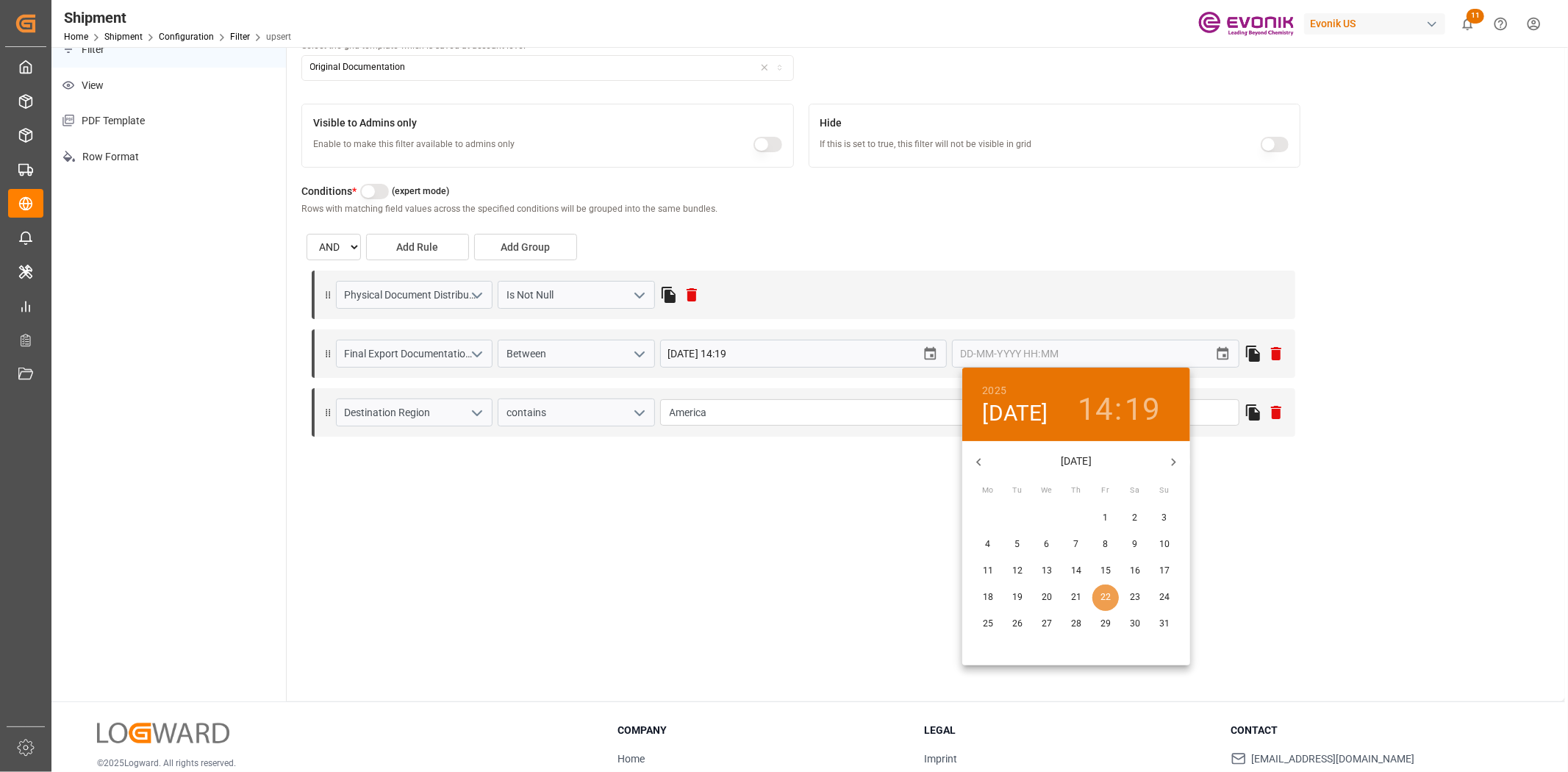
click at [1108, 592] on p "22" at bounding box center [1105, 598] width 11 height 13
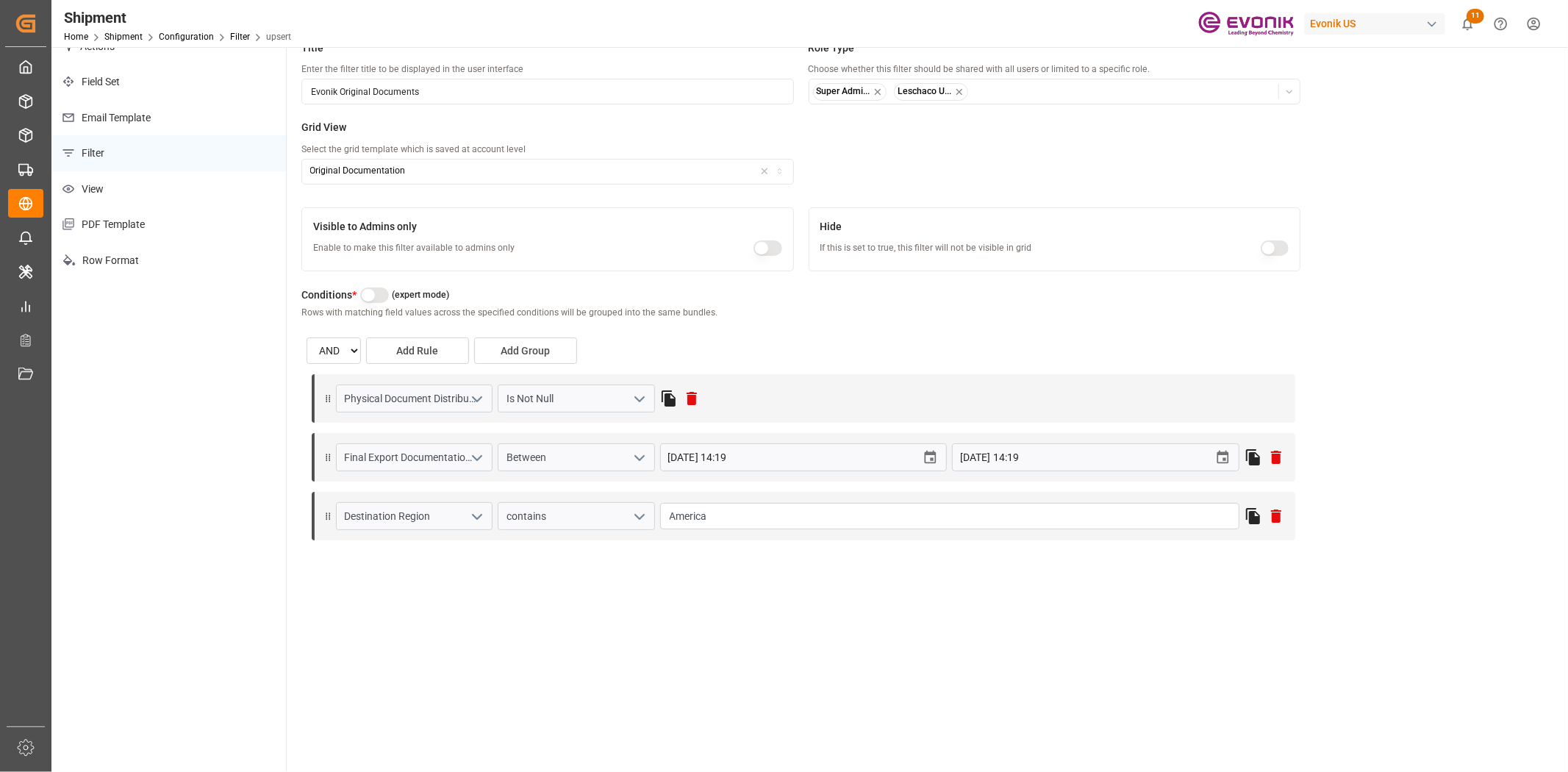
scroll to position [0, 0]
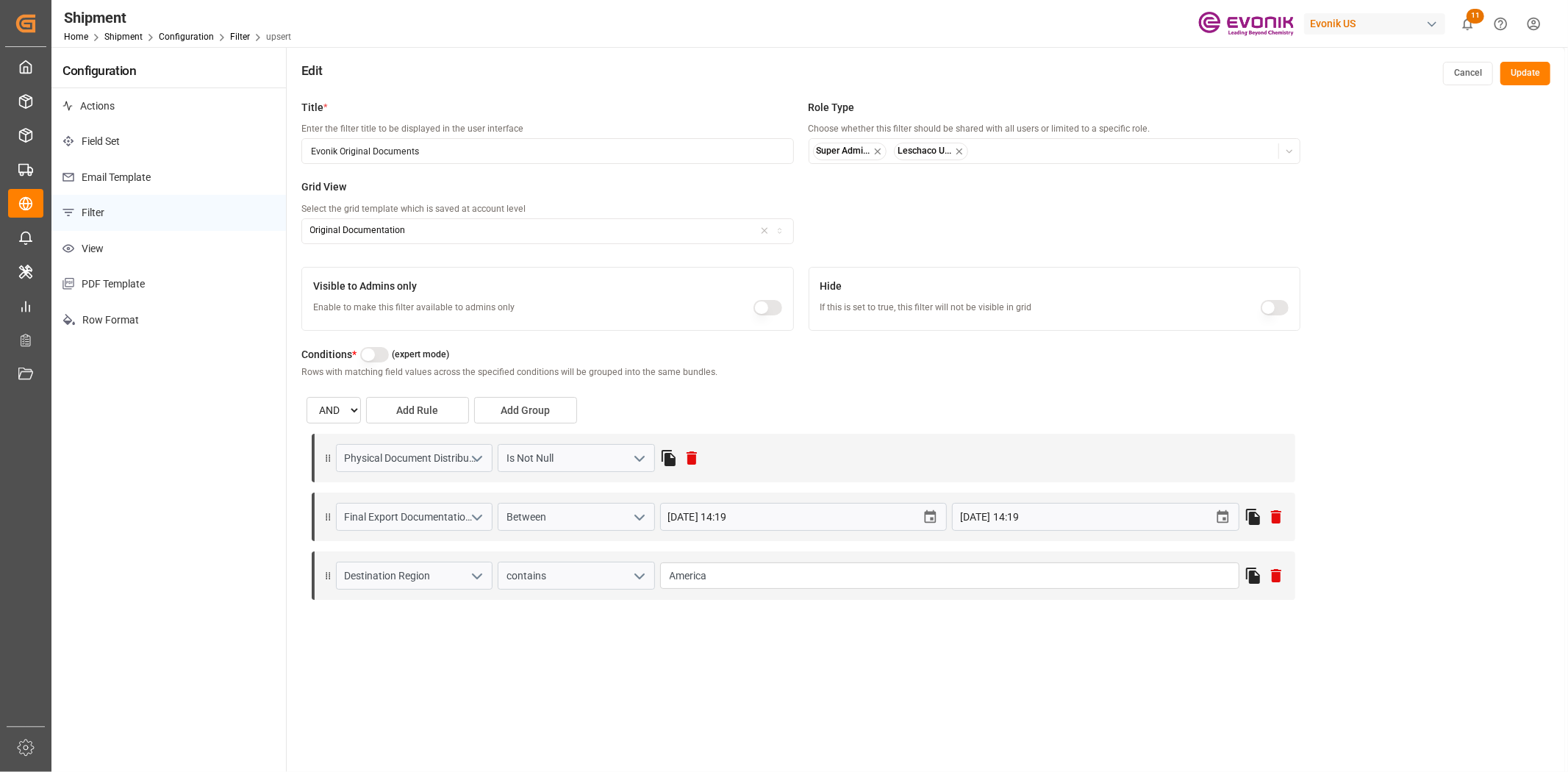
click at [373, 354] on button "button" at bounding box center [374, 354] width 28 height 15
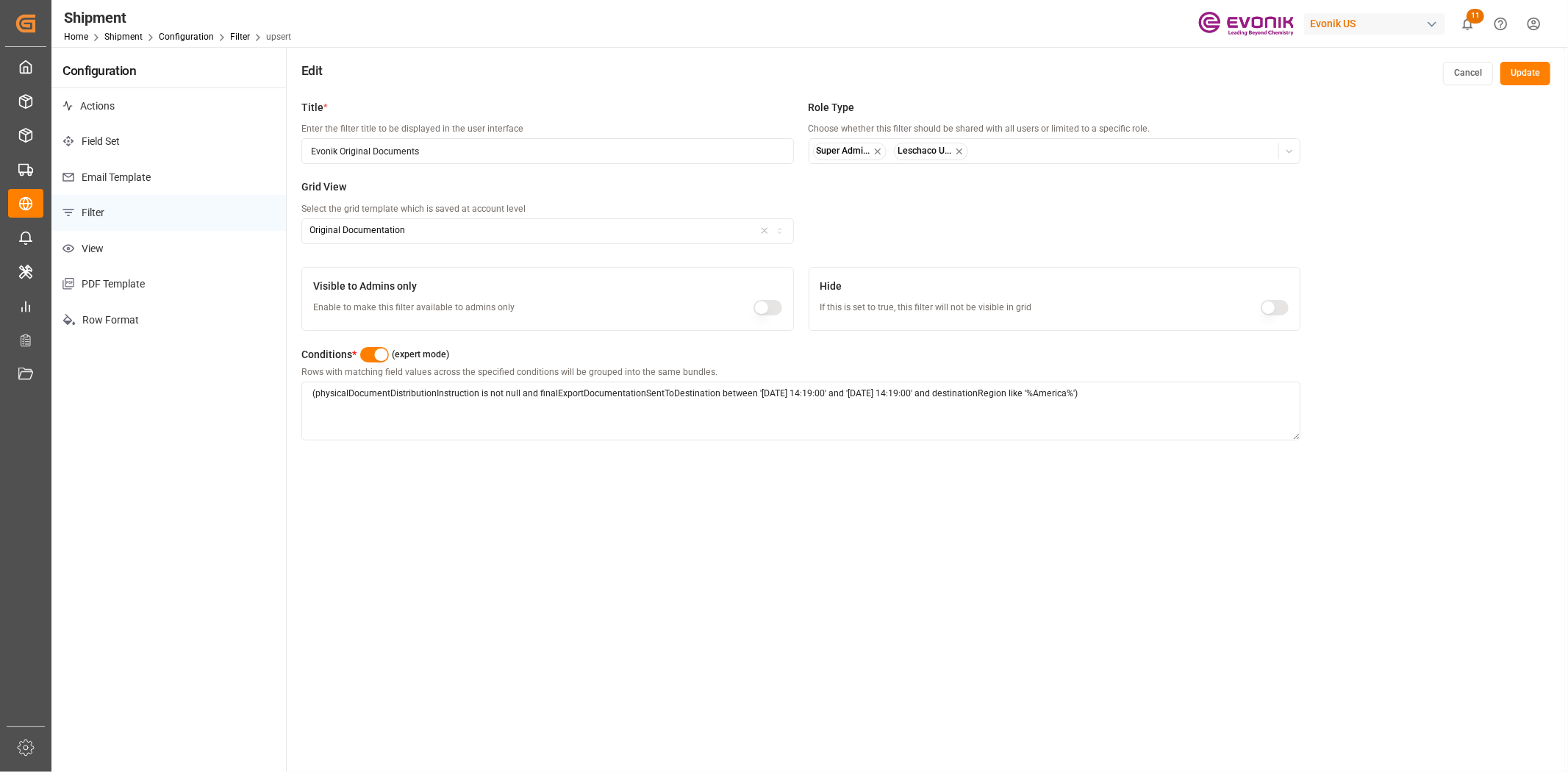
click at [900, 396] on textarea "(physicalDocumentDistributionInstruction is not null and finalExportDocumentati…" at bounding box center [801, 411] width 999 height 58
drag, startPoint x: 946, startPoint y: 395, endPoint x: 538, endPoint y: 405, distance: 408.1
click at [538, 405] on textarea "(physicalDocumentDistributionInstruction is not null and finalExportDocumentati…" at bounding box center [801, 411] width 999 height 58
drag, startPoint x: 714, startPoint y: 475, endPoint x: 739, endPoint y: 471, distance: 25.3
click at [714, 475] on div "Title * Enter the filter title to be displayed in the user interface Evonik Ori…" at bounding box center [926, 479] width 1278 height 772
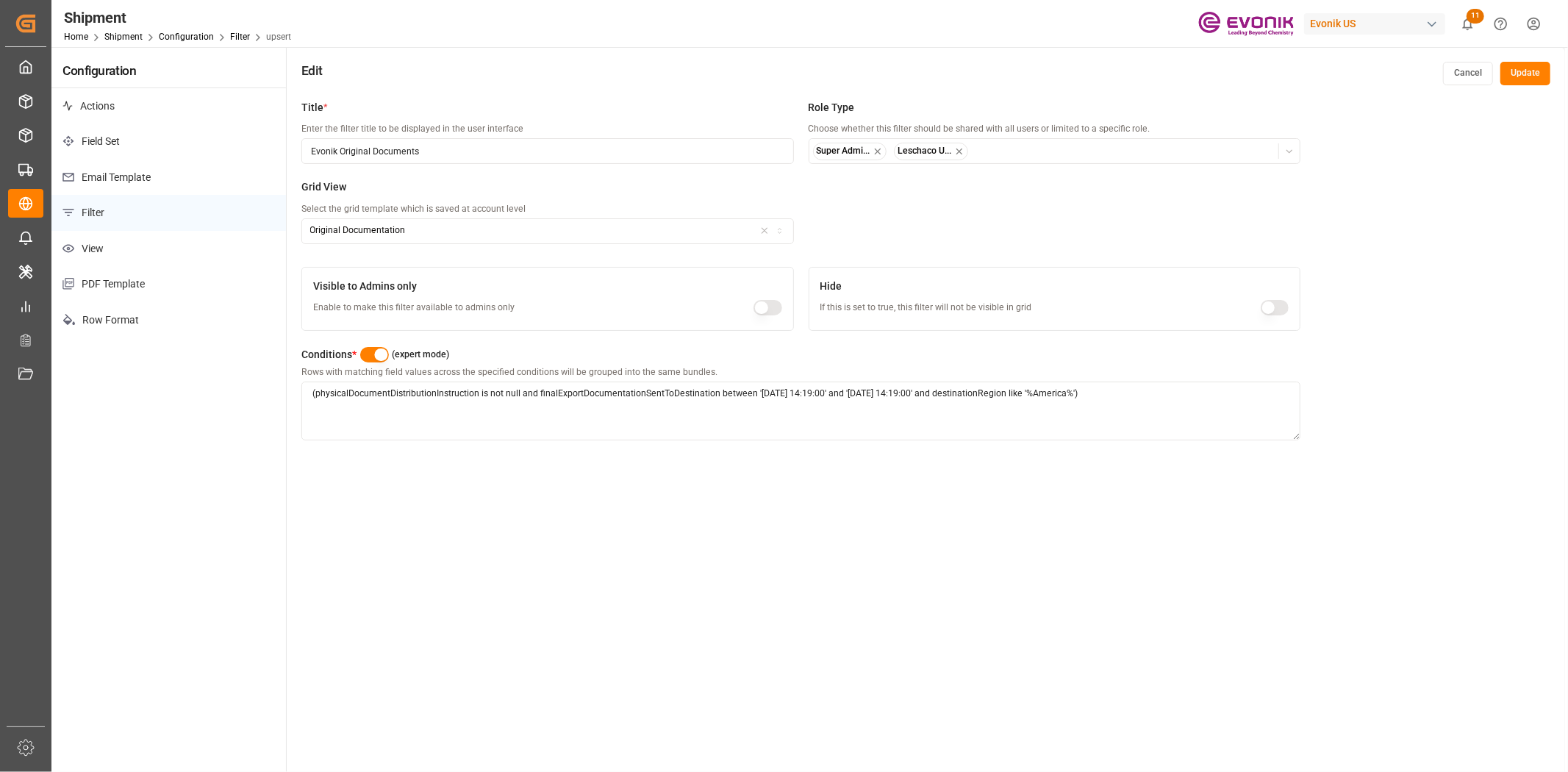
drag, startPoint x: 948, startPoint y: 388, endPoint x: 539, endPoint y: 398, distance: 409.1
click at [539, 398] on textarea "(physicalDocumentDistributionInstruction is not null and finalExportDocumentati…" at bounding box center [801, 411] width 999 height 58
paste textarea "BETWEEN DATEADD(DAY, -7, GETDATE()) AND GETDATE()"
click at [848, 529] on div "Title * Enter the filter title to be displayed in the user interface Evonik Ori…" at bounding box center [926, 479] width 1278 height 772
drag, startPoint x: 946, startPoint y: 392, endPoint x: 538, endPoint y: 398, distance: 408.0
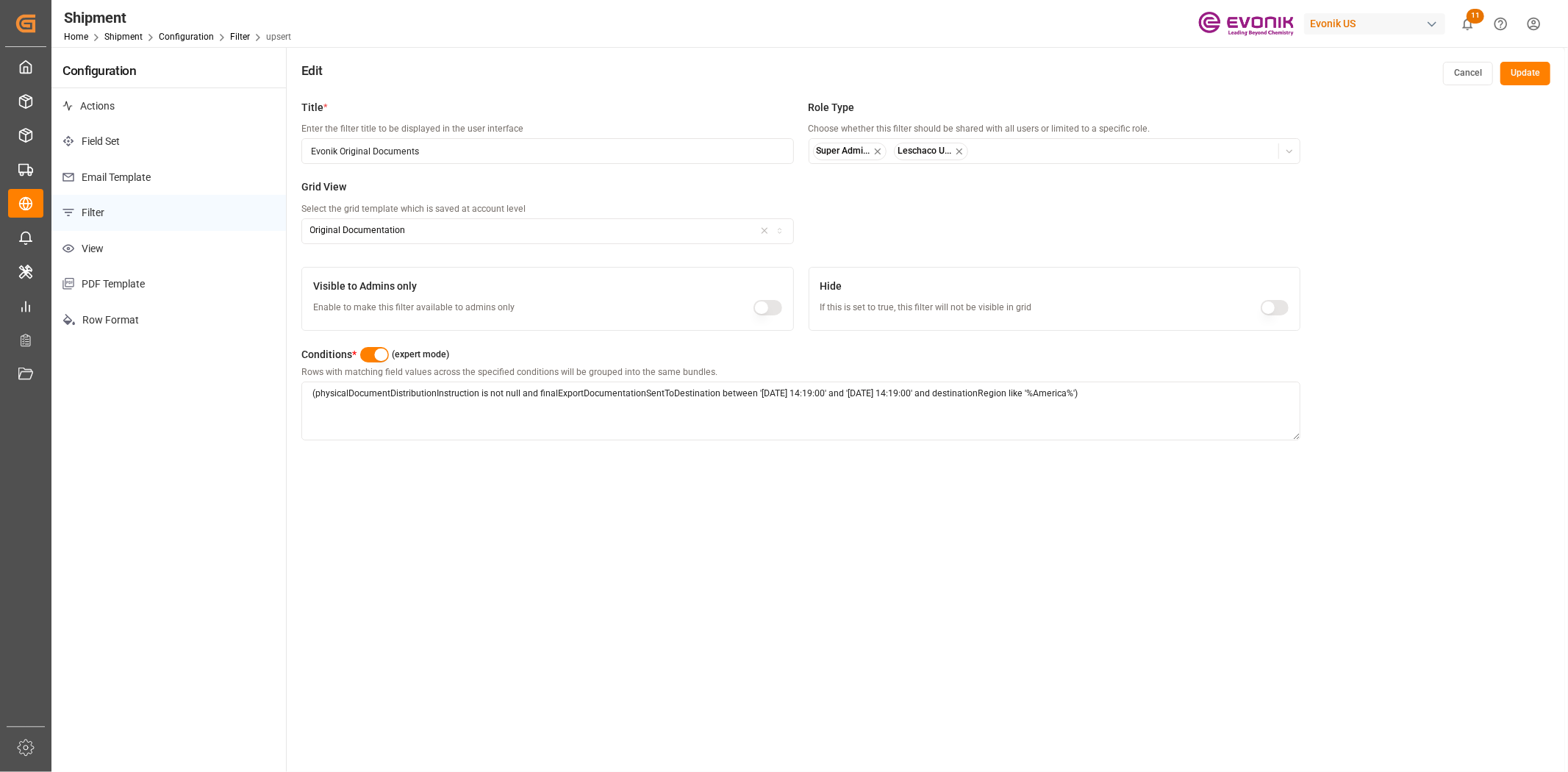
click at [538, 398] on textarea "(physicalDocumentDistributionInstruction is not null and finalExportDocumentati…" at bounding box center [801, 411] width 999 height 58
paste textarea "BETWEEN SYSDATE - 7 AND SYSDATE"
drag, startPoint x: 923, startPoint y: 449, endPoint x: 931, endPoint y: 418, distance: 32.0
click at [923, 449] on div "Conditions * (expert mode) Rows with matching field values across the specified…" at bounding box center [801, 398] width 999 height 119
drag, startPoint x: 944, startPoint y: 392, endPoint x: 719, endPoint y: 386, distance: 225.1
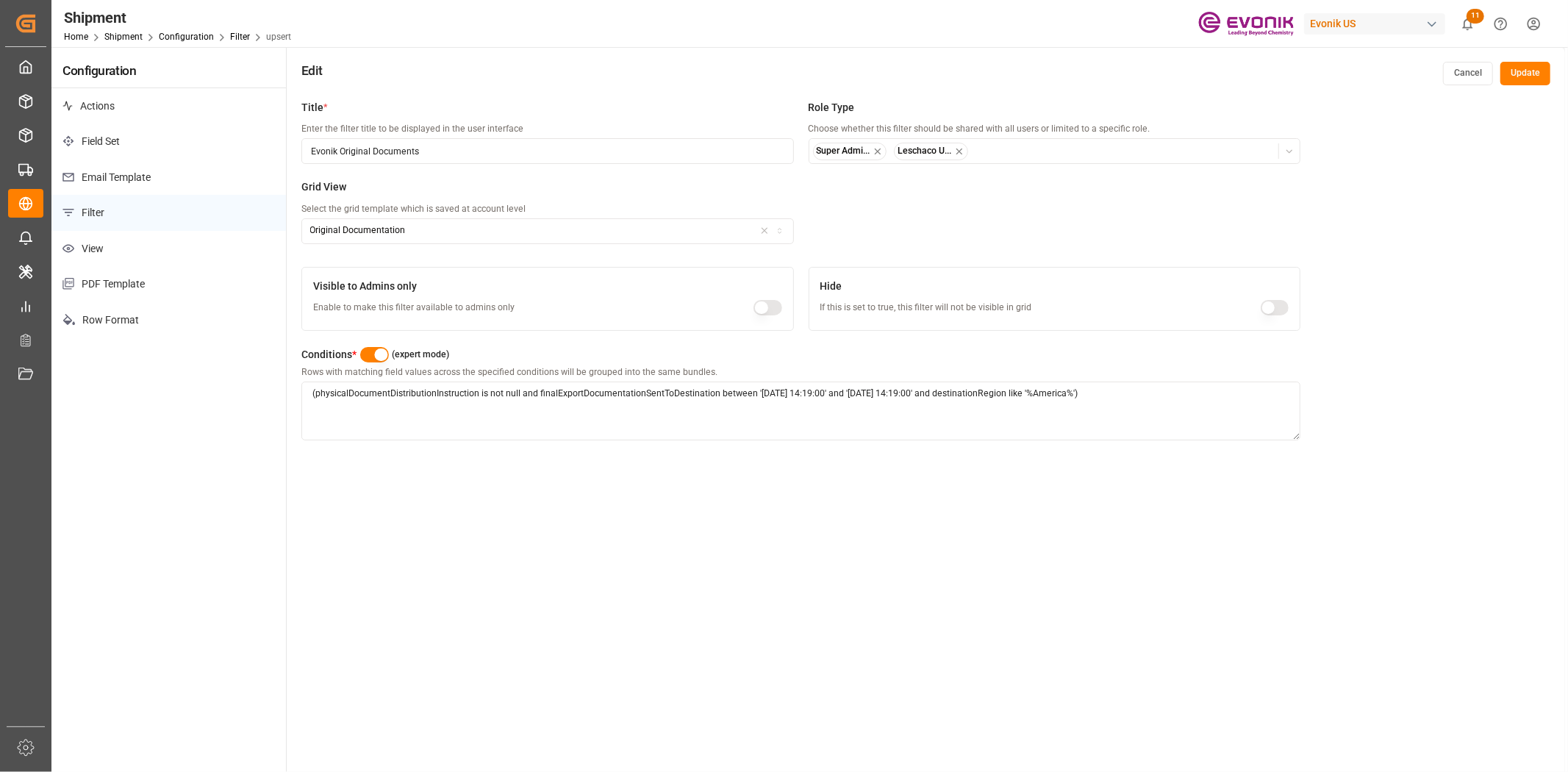
click at [719, 386] on textarea "(physicalDocumentDistributionInstruction is not null and finalExportDocumentati…" at bounding box center [801, 411] width 999 height 58
type textarea "(physicalDocumentDistributionInstruction is not null and finalExportDocumentati…"
click at [1530, 81] on button "Update" at bounding box center [1525, 73] width 50 height 24
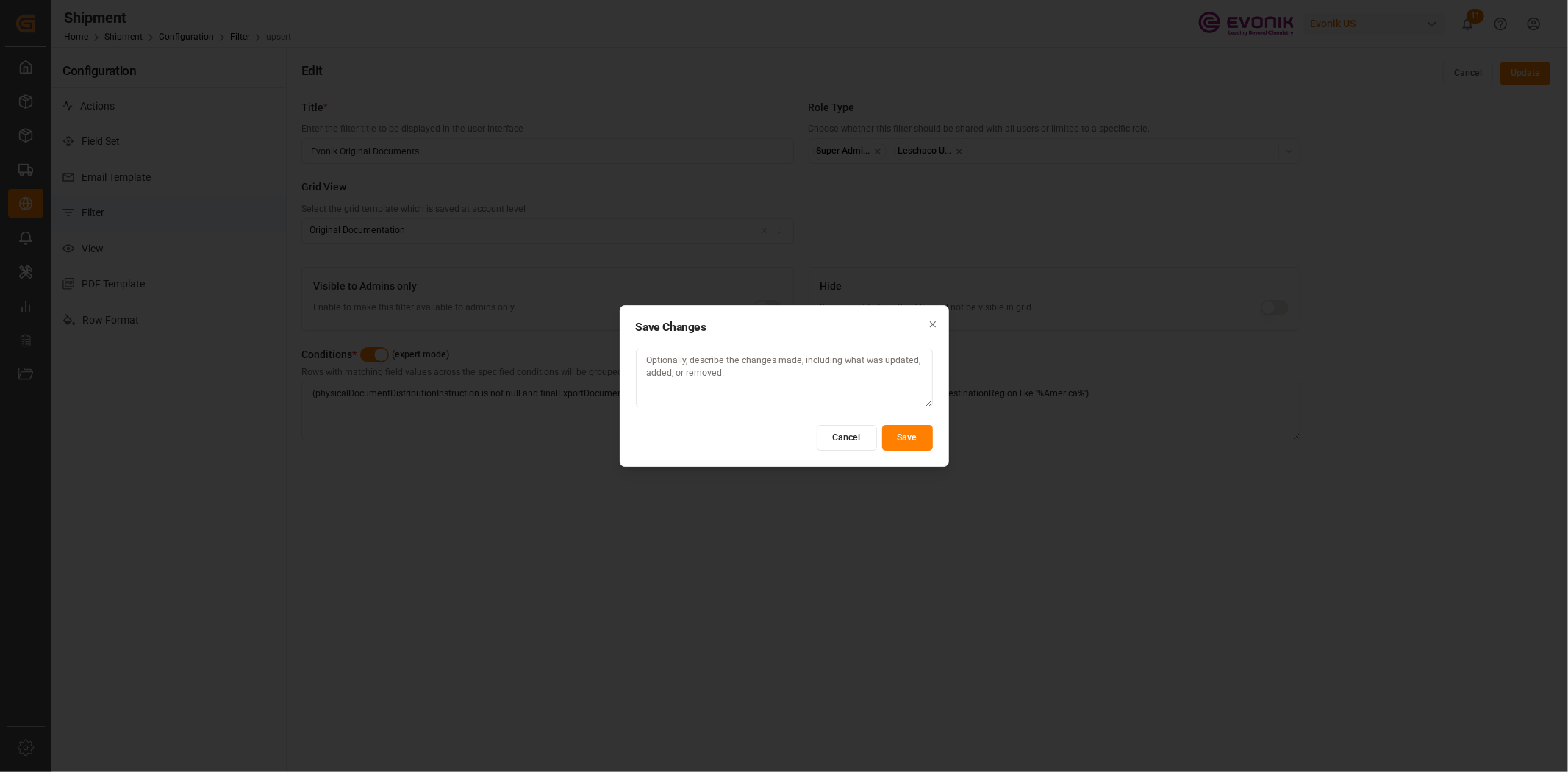
click at [893, 438] on button "Save" at bounding box center [907, 437] width 50 height 26
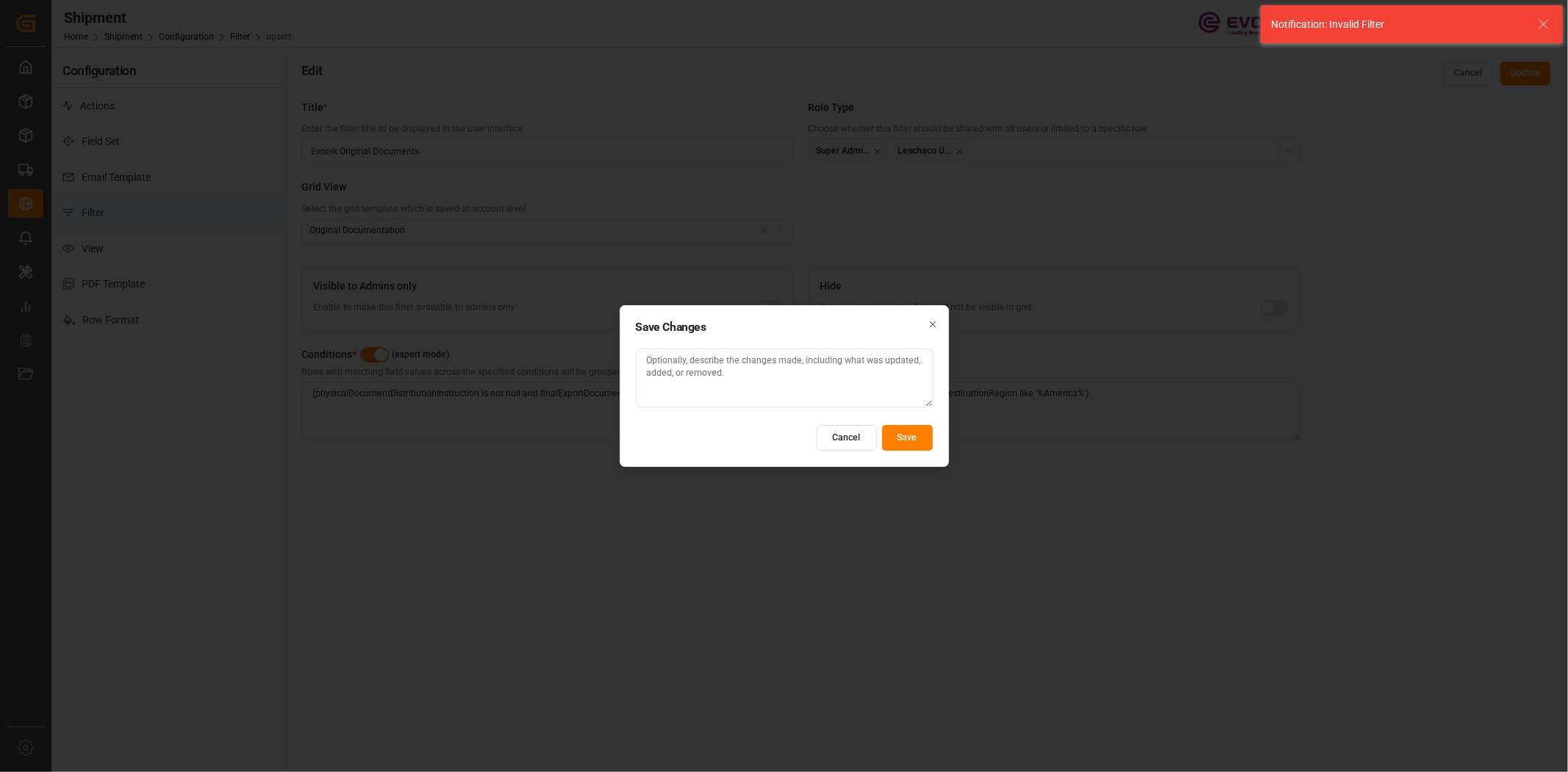
click at [841, 444] on button "Cancel" at bounding box center [847, 437] width 60 height 26
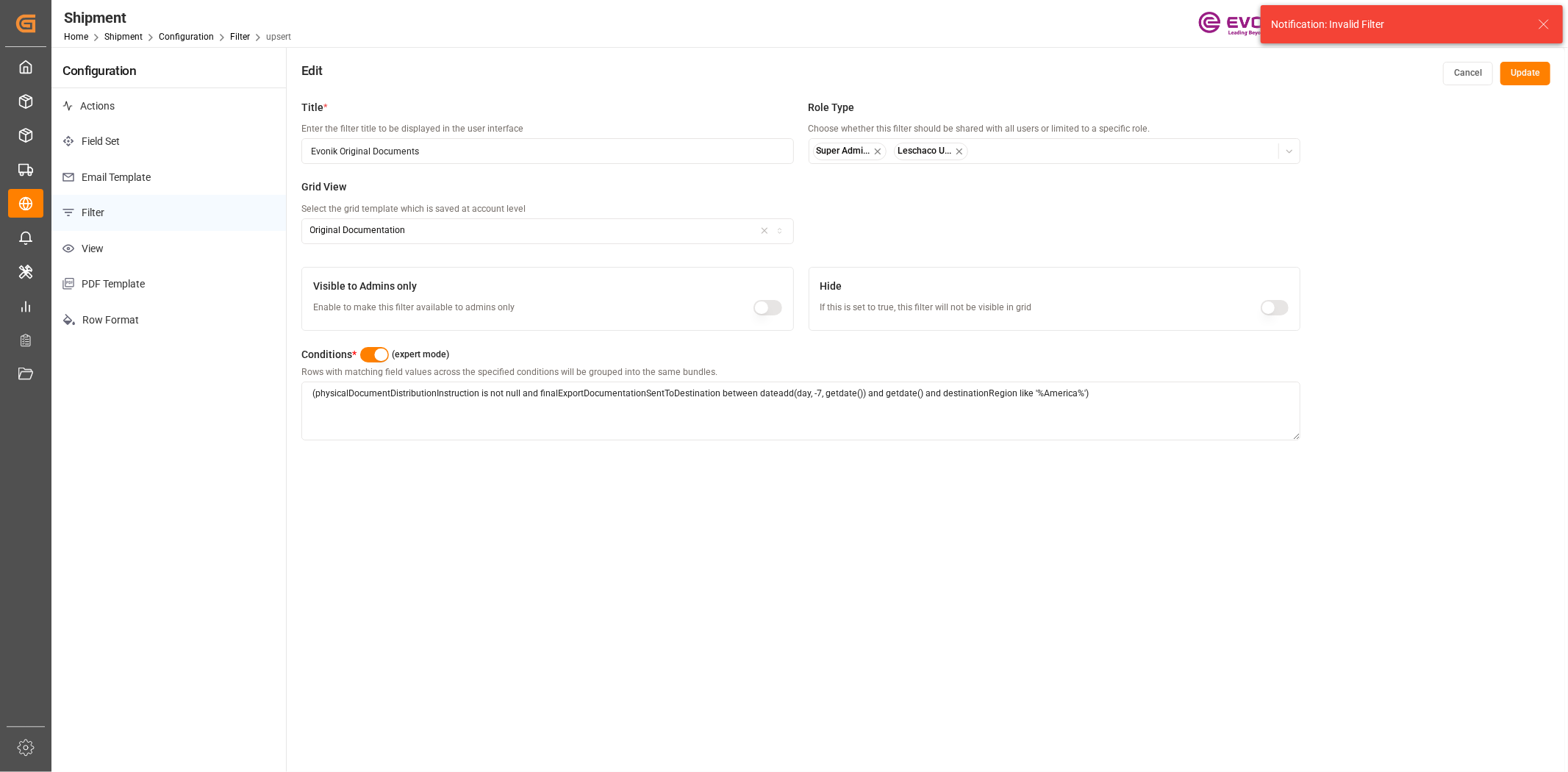
click at [1450, 70] on button "Cancel" at bounding box center [1467, 73] width 50 height 24
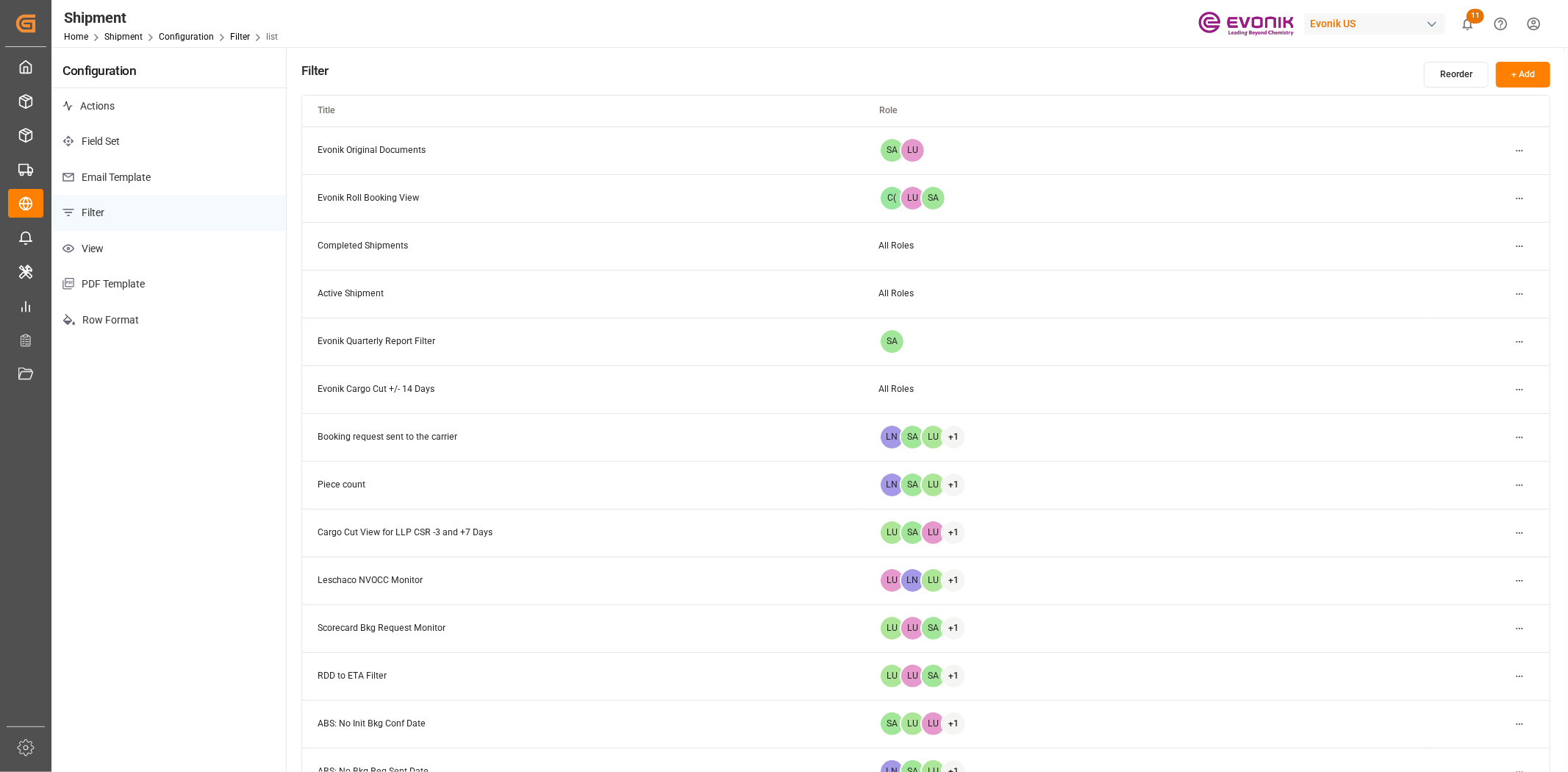
click at [1508, 151] on html "Created by potrace 1.15, written by [PERSON_NAME] [DATE]-[DATE] Created by potr…" at bounding box center [784, 386] width 1568 height 772
click at [1459, 179] on div "Edit" at bounding box center [1494, 179] width 76 height 20
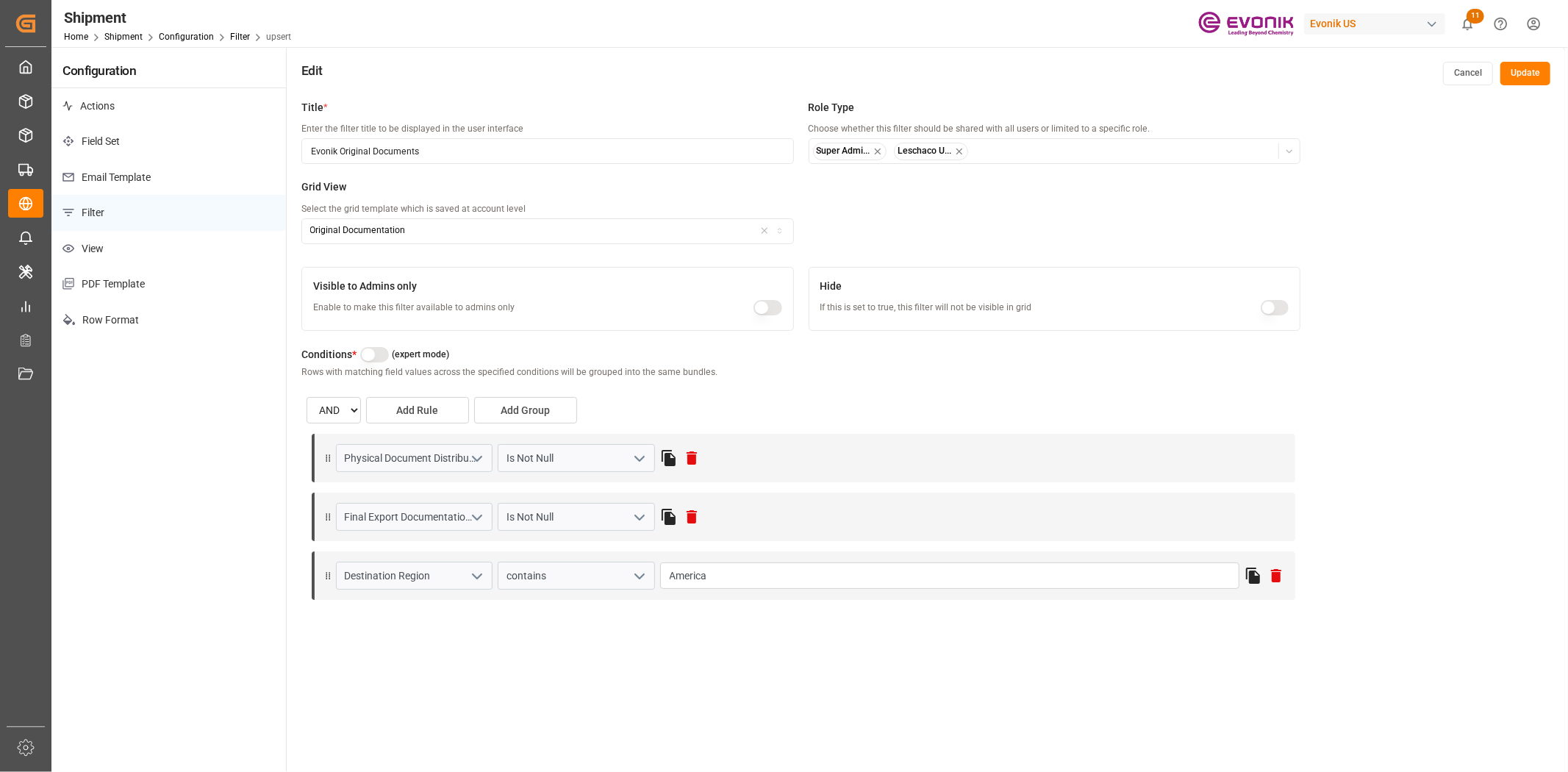
click at [380, 358] on button "button" at bounding box center [374, 354] width 28 height 15
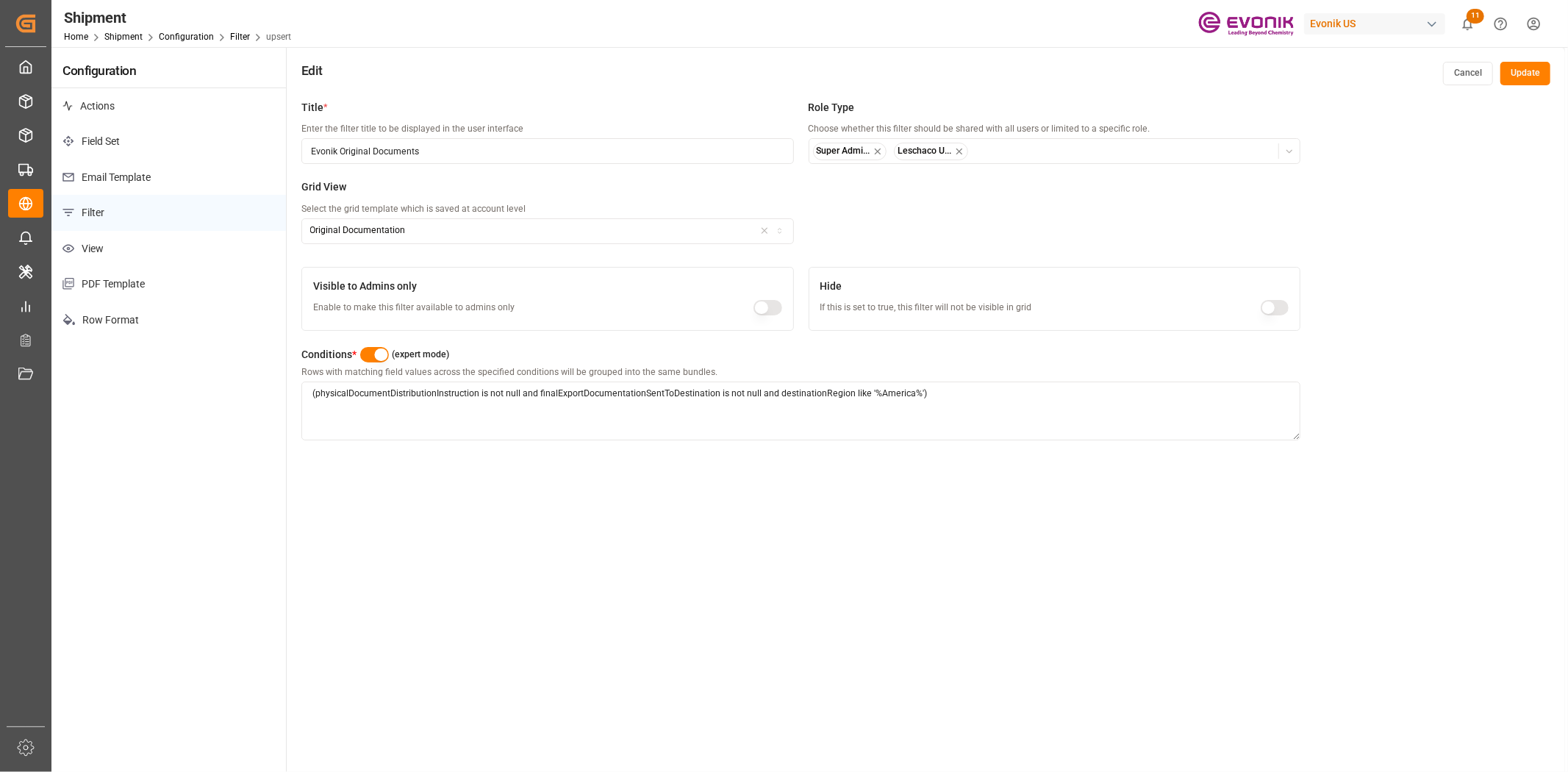
drag, startPoint x: 759, startPoint y: 390, endPoint x: 719, endPoint y: 394, distance: 40.2
click at [719, 394] on textarea "(physicalDocumentDistributionInstruction is not null and finalExportDocumentati…" at bounding box center [801, 411] width 999 height 58
paste textarea "BETWEEN DATEADD(DAY, -7, GETDATE()) AND GETDATE()"
click at [1523, 76] on button "Update" at bounding box center [1525, 73] width 50 height 24
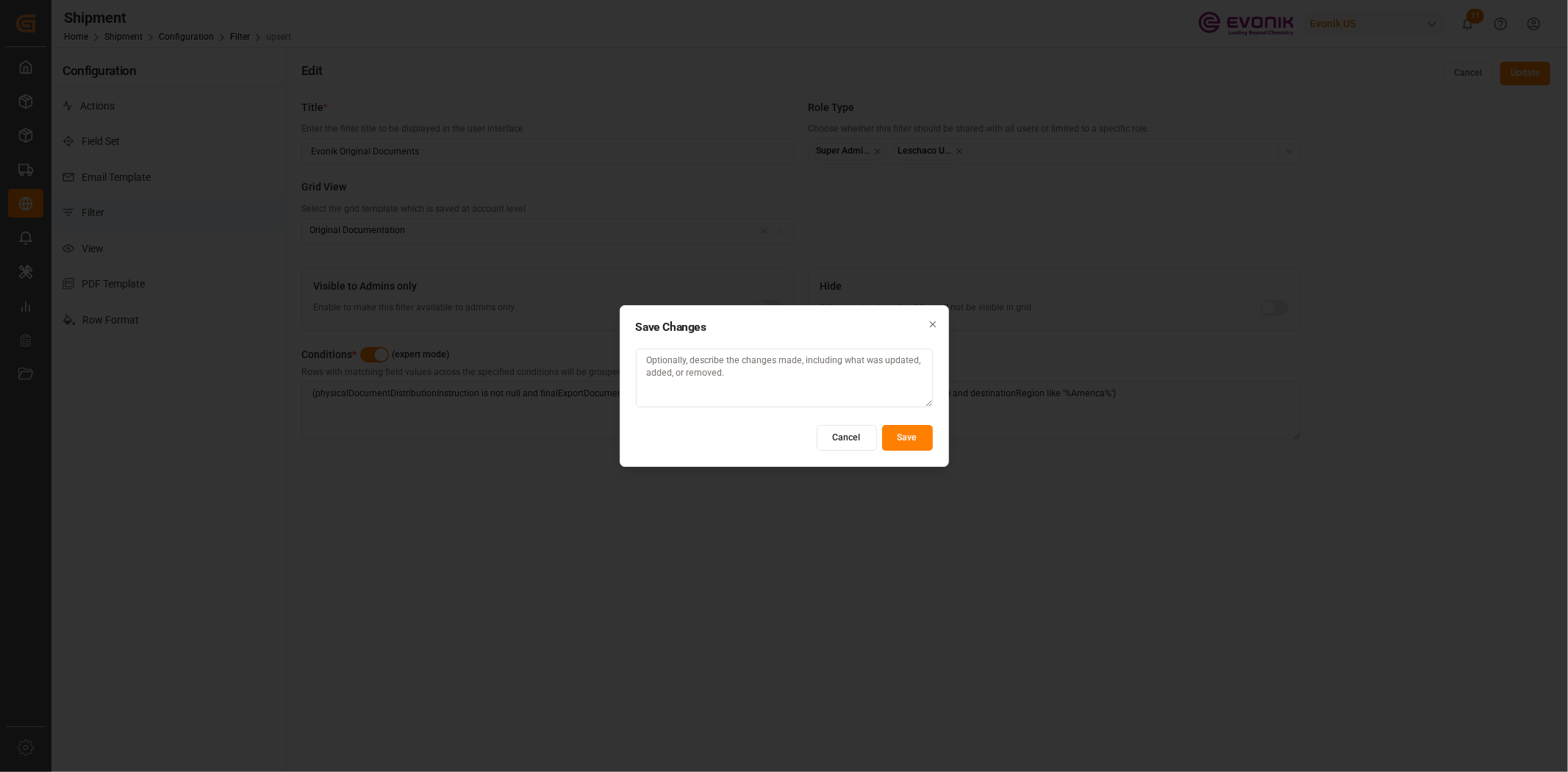
click at [922, 430] on button "Save" at bounding box center [907, 437] width 50 height 26
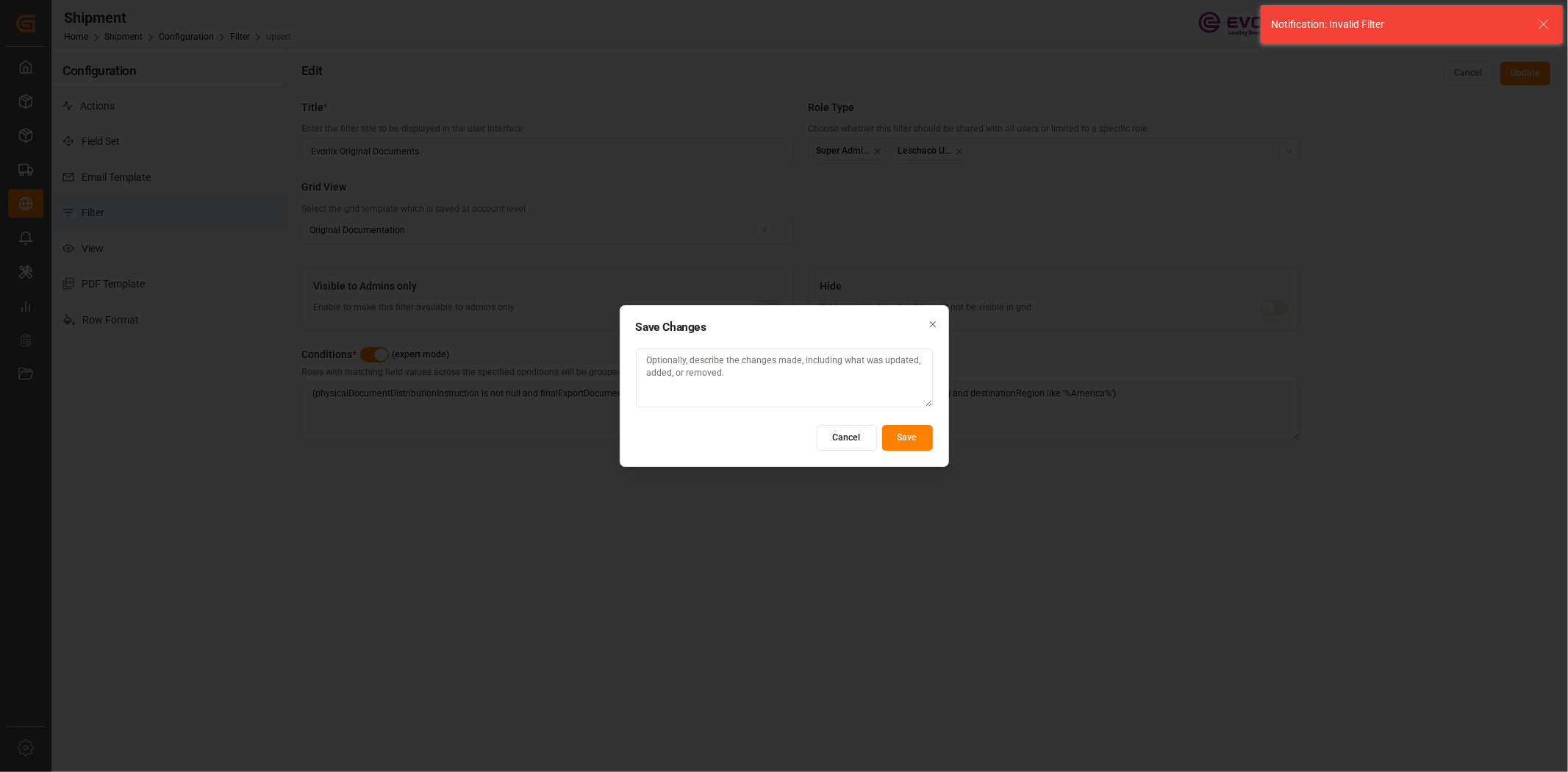
click at [927, 324] on icon "button" at bounding box center [933, 324] width 11 height 11
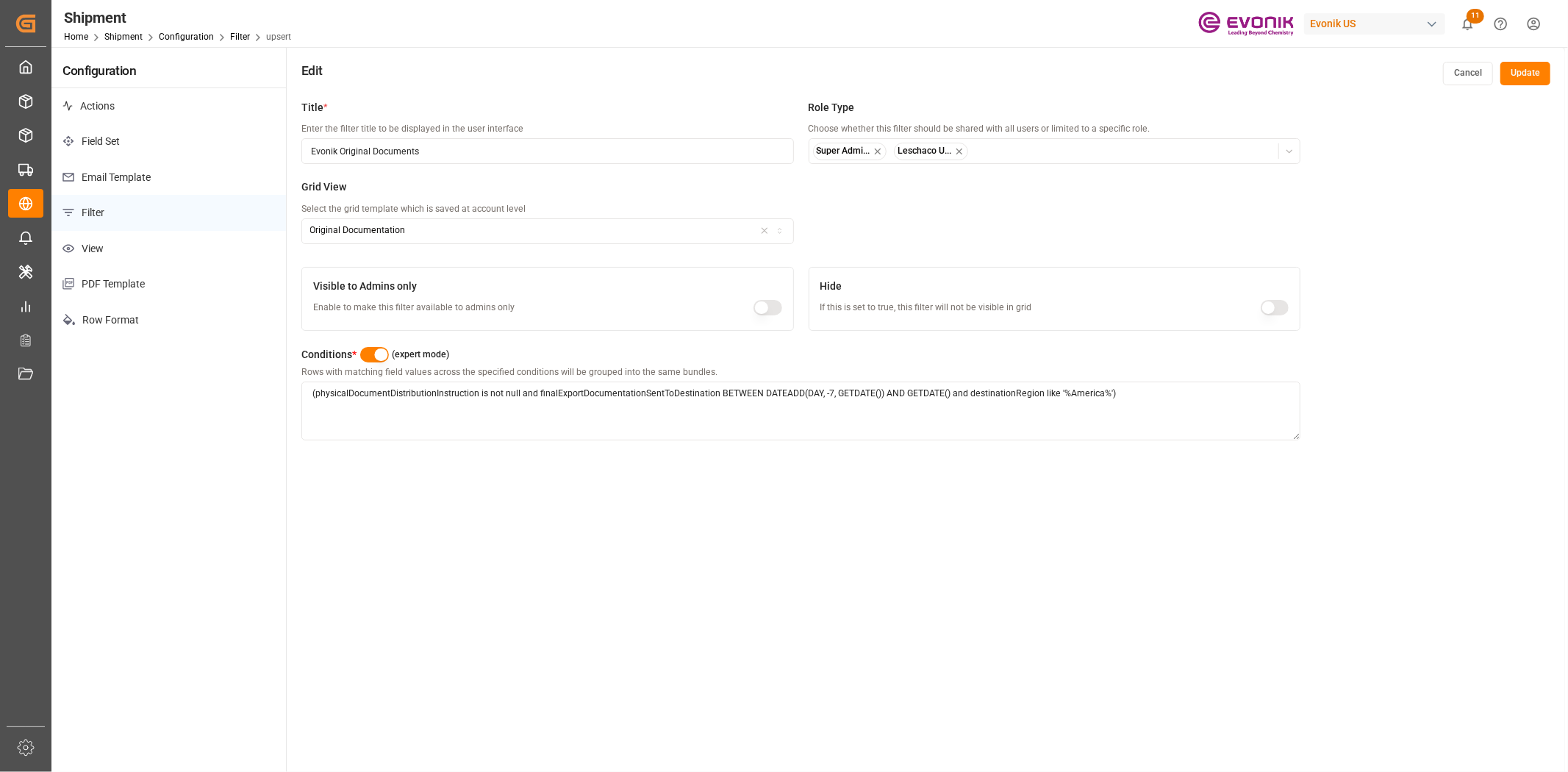
drag, startPoint x: 841, startPoint y: 442, endPoint x: 911, endPoint y: 421, distance: 73.1
click at [841, 442] on div "Conditions * (expert mode) Rows with matching field values across the specified…" at bounding box center [801, 398] width 999 height 119
drag, startPoint x: 949, startPoint y: 396, endPoint x: 718, endPoint y: 394, distance: 231.0
click at [718, 394] on textarea "(physicalDocumentDistributionInstruction is not null and finalExportDocumentati…" at bounding box center [801, 411] width 999 height 58
paste textarea "finalExportDocumentationSentToDestination BETWEEN NOW() - INTERVAL 7 DAY AND NO…"
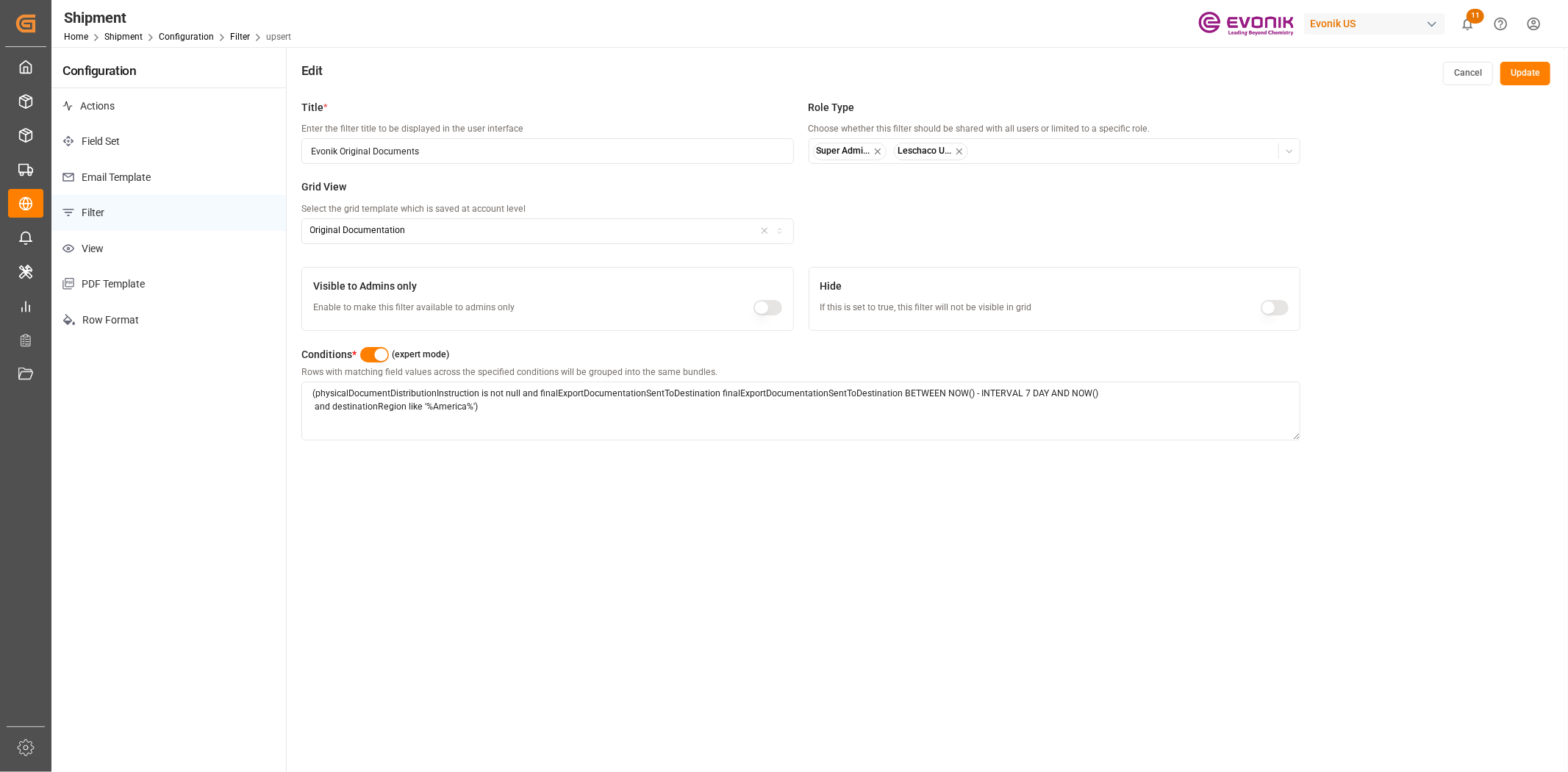
type textarea "(physicalDocumentDistributionInstruction is not null and finalExportDocumentati…"
click at [1517, 71] on button "Update" at bounding box center [1525, 73] width 50 height 24
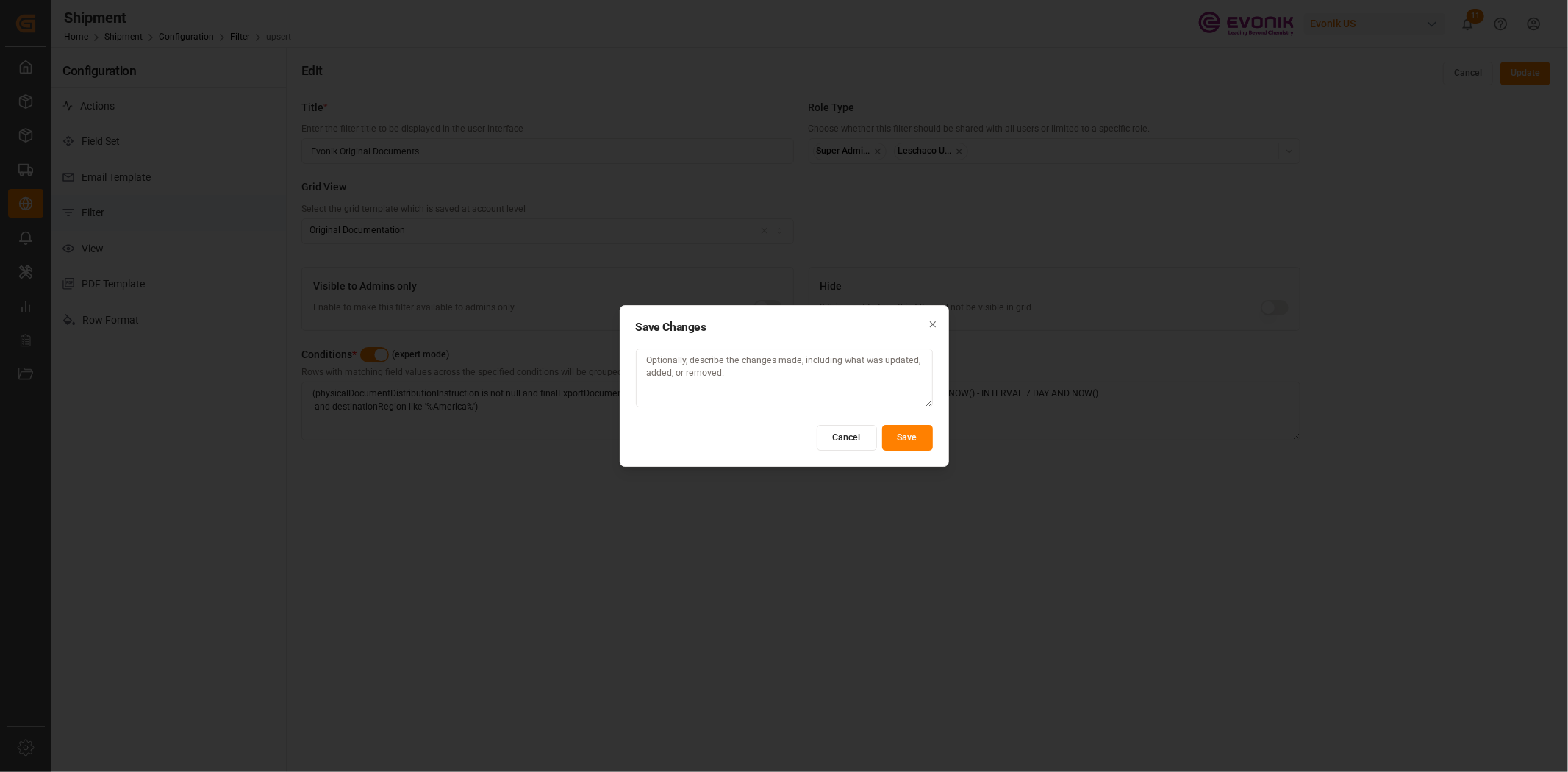
click at [911, 430] on button "Save" at bounding box center [907, 437] width 50 height 26
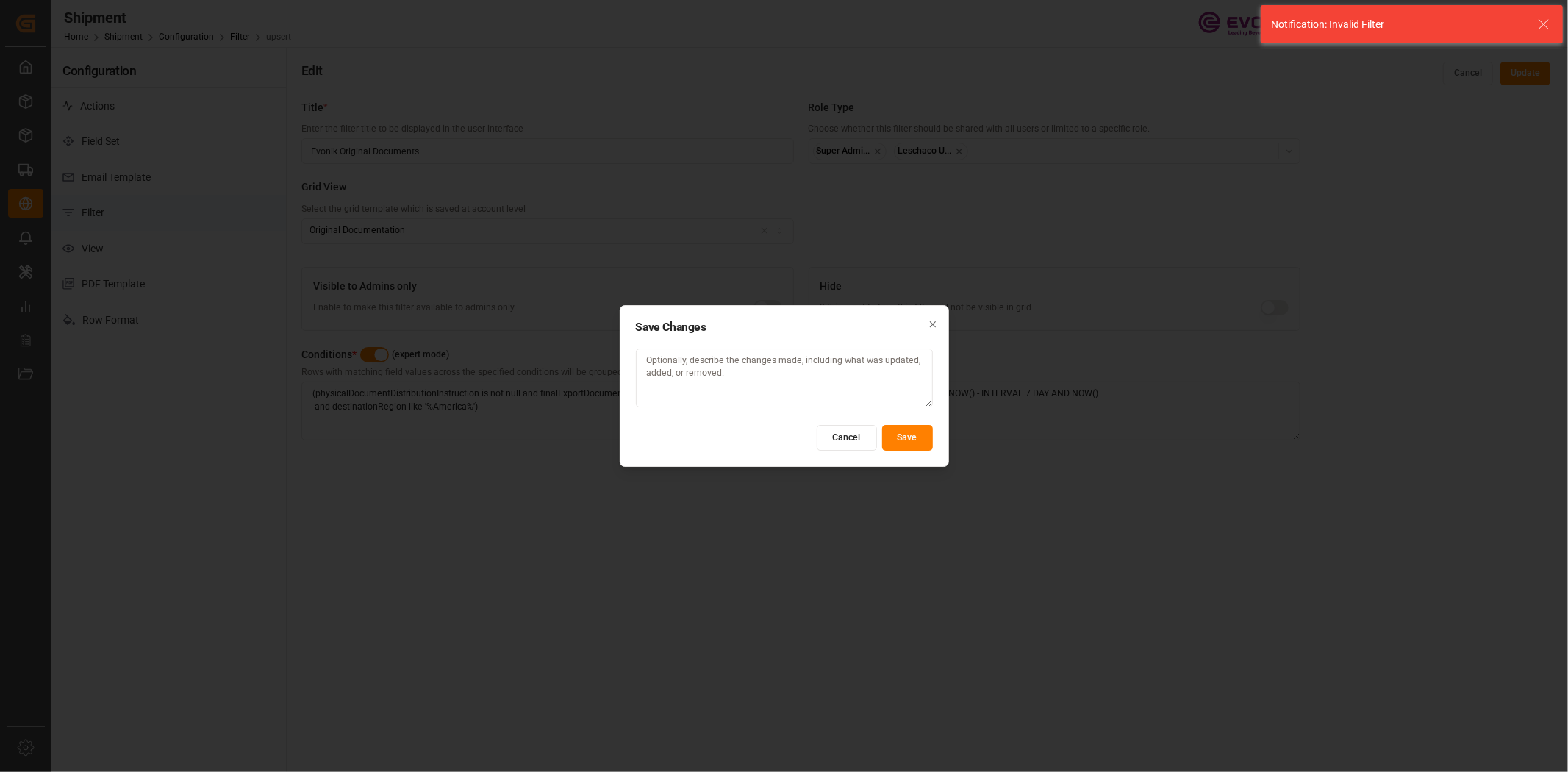
click at [851, 439] on button "Cancel" at bounding box center [847, 437] width 60 height 26
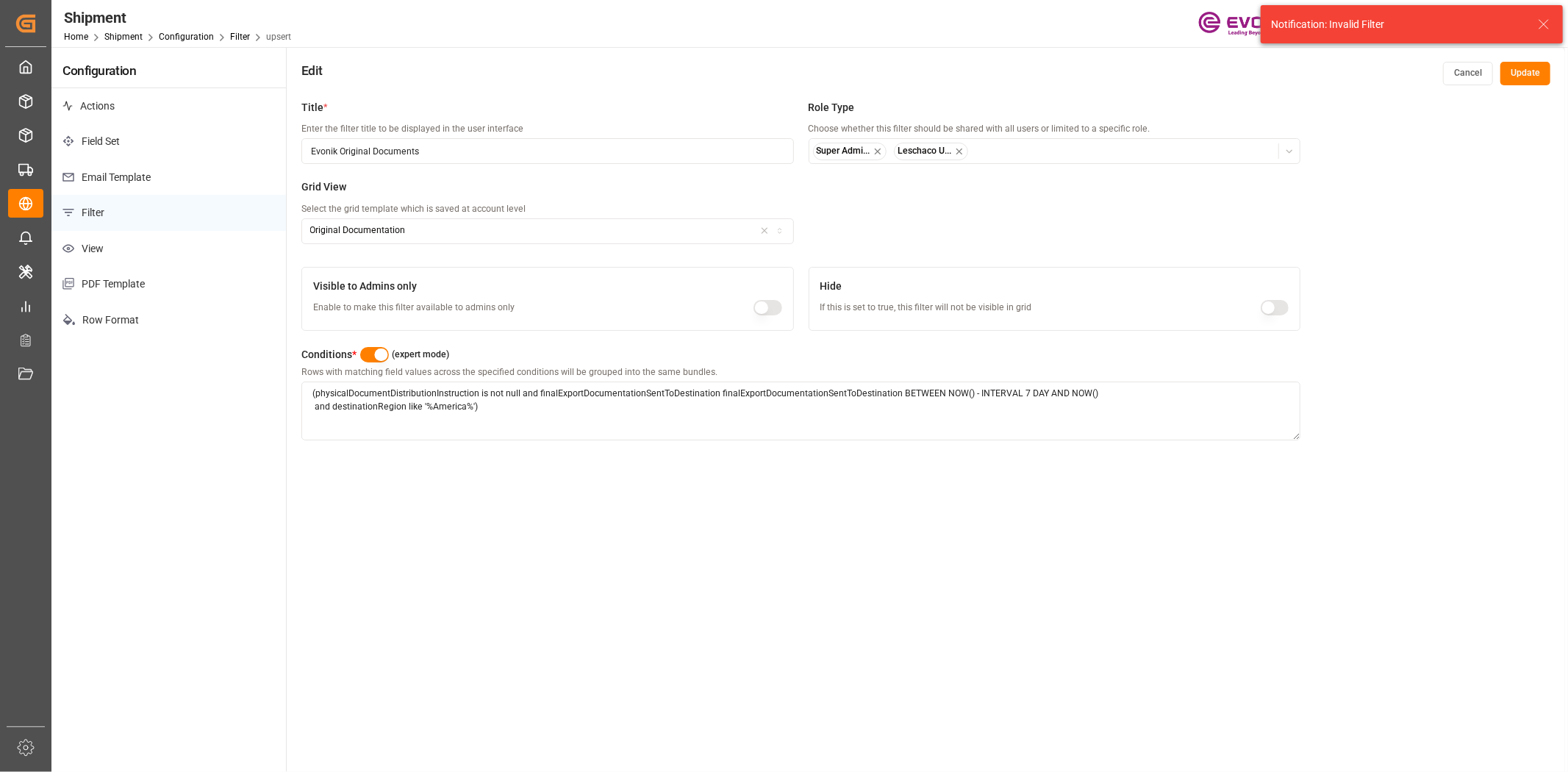
click at [1471, 73] on button "Cancel" at bounding box center [1467, 73] width 50 height 24
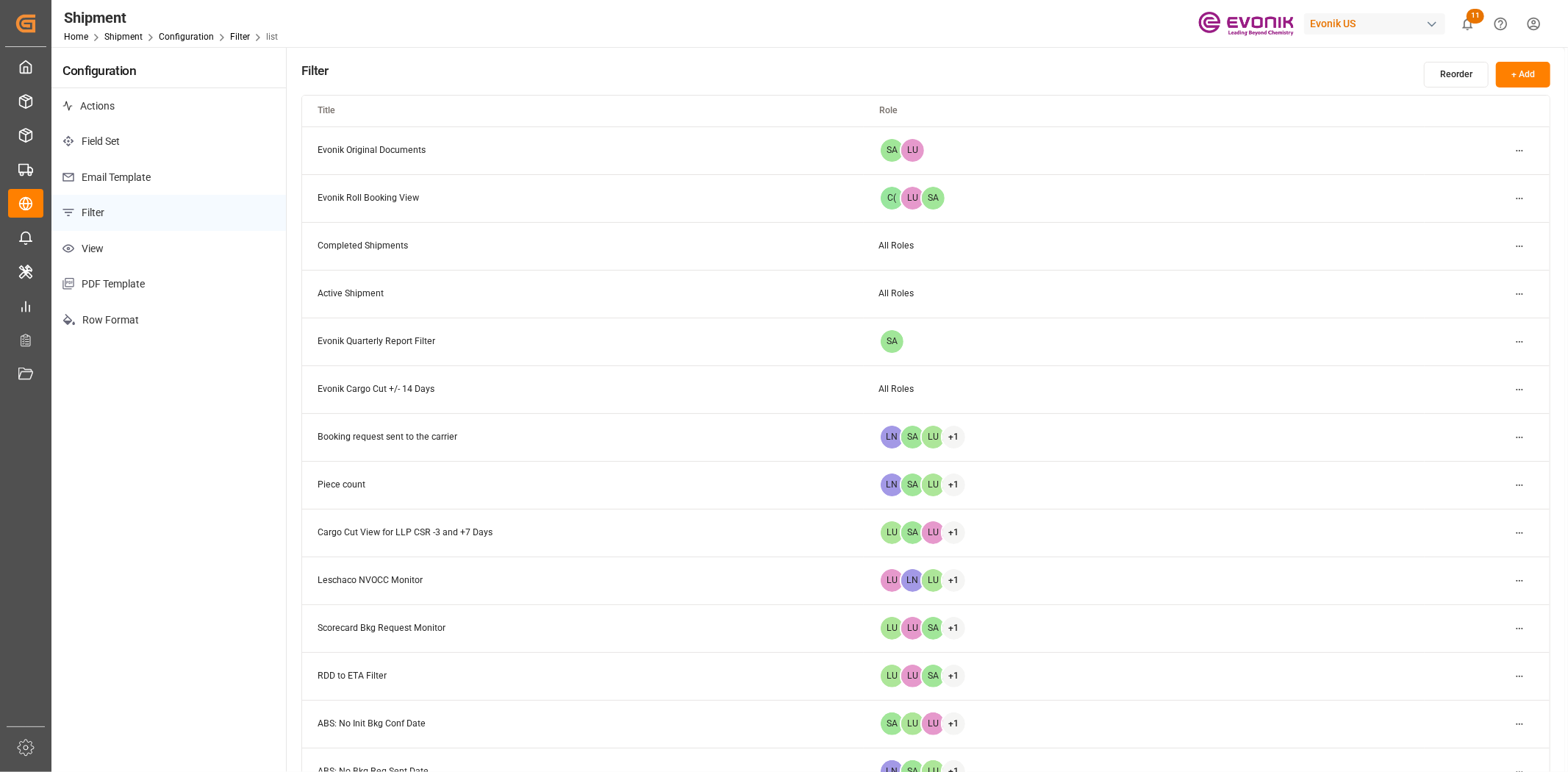
click at [1517, 153] on html "Created by potrace 1.15, written by [PERSON_NAME] [DATE]-[DATE] Created by potr…" at bounding box center [784, 386] width 1568 height 772
click at [1465, 175] on small "Edit" at bounding box center [1467, 180] width 15 height 9
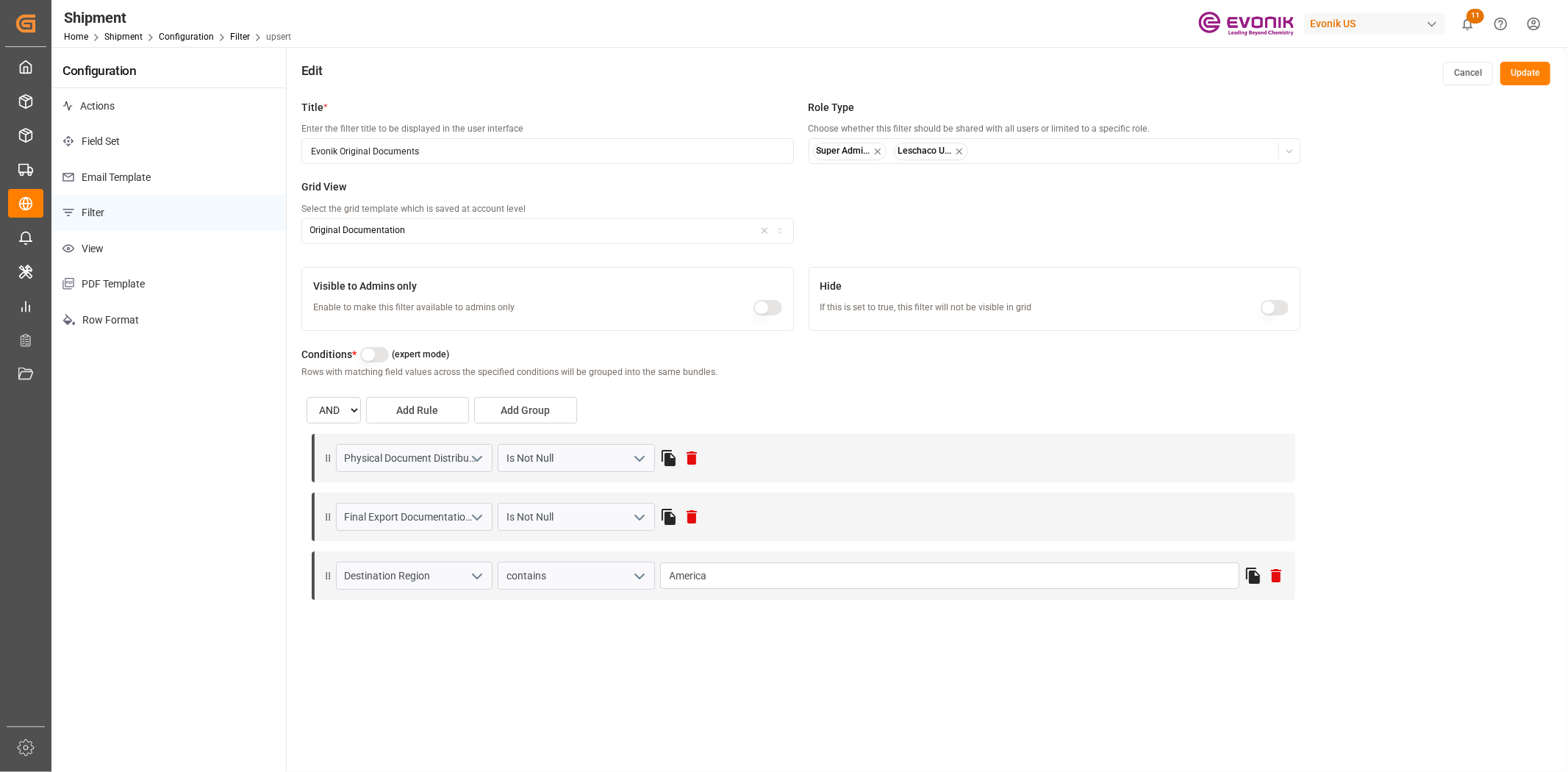
click at [373, 355] on button "button" at bounding box center [374, 354] width 28 height 15
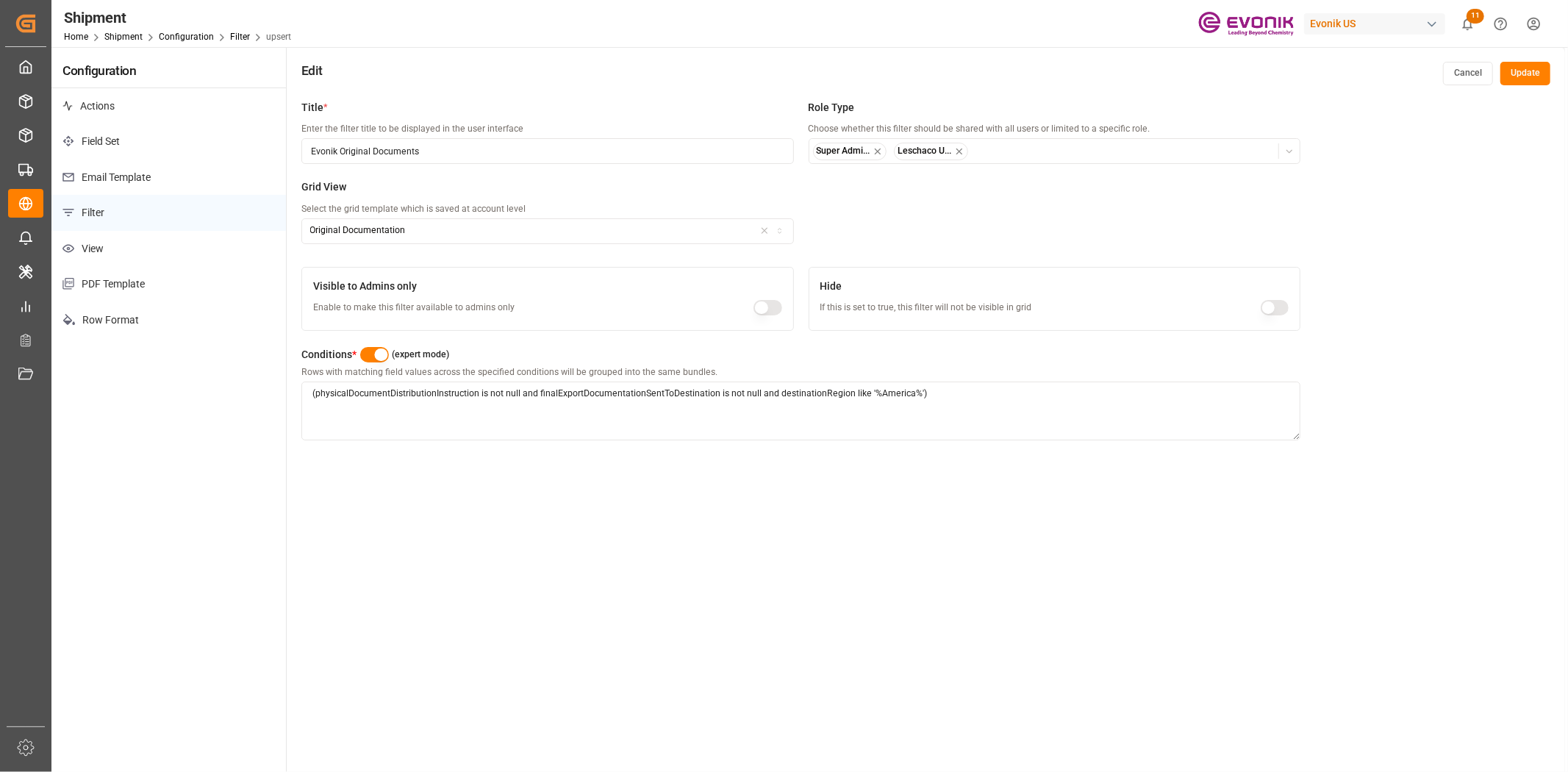
click at [756, 418] on textarea "(physicalDocumentDistributionInstruction is not null and finalExportDocumentati…" at bounding box center [801, 411] width 999 height 58
drag, startPoint x: 758, startPoint y: 391, endPoint x: 719, endPoint y: 391, distance: 39.0
click at [719, 391] on textarea "(physicalDocumentDistributionInstruction is not null and finalExportDocumentati…" at bounding box center [801, 411] width 999 height 58
paste textarea "BETWEEN NOW() - INTERVAL '7 days' AND NOW()"
type textarea "(physicalDocumentDistributionInstruction is not null and finalExportDocumentati…"
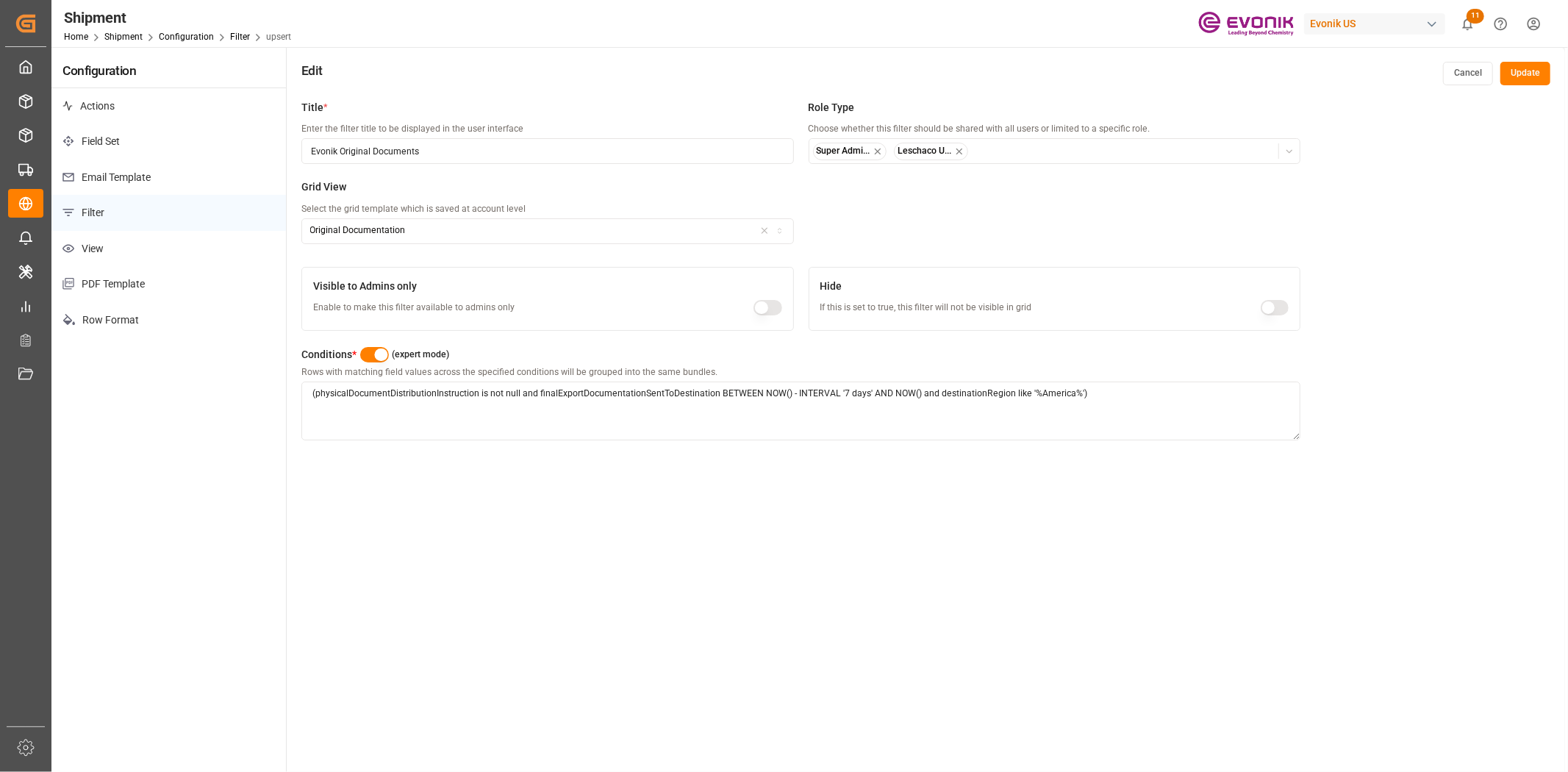
click at [1514, 76] on button "Update" at bounding box center [1525, 73] width 50 height 24
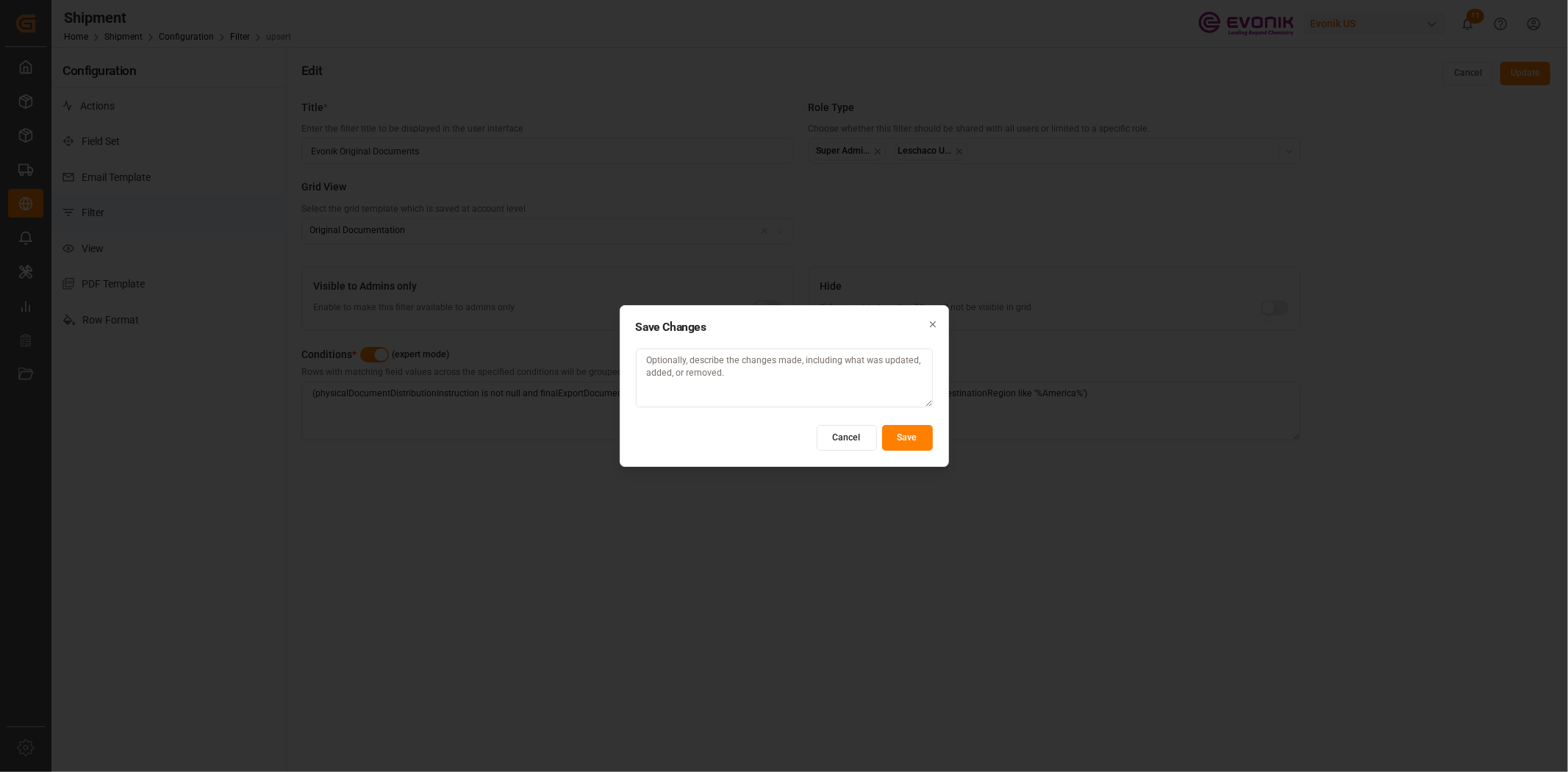
click at [929, 432] on button "Save" at bounding box center [907, 437] width 50 height 26
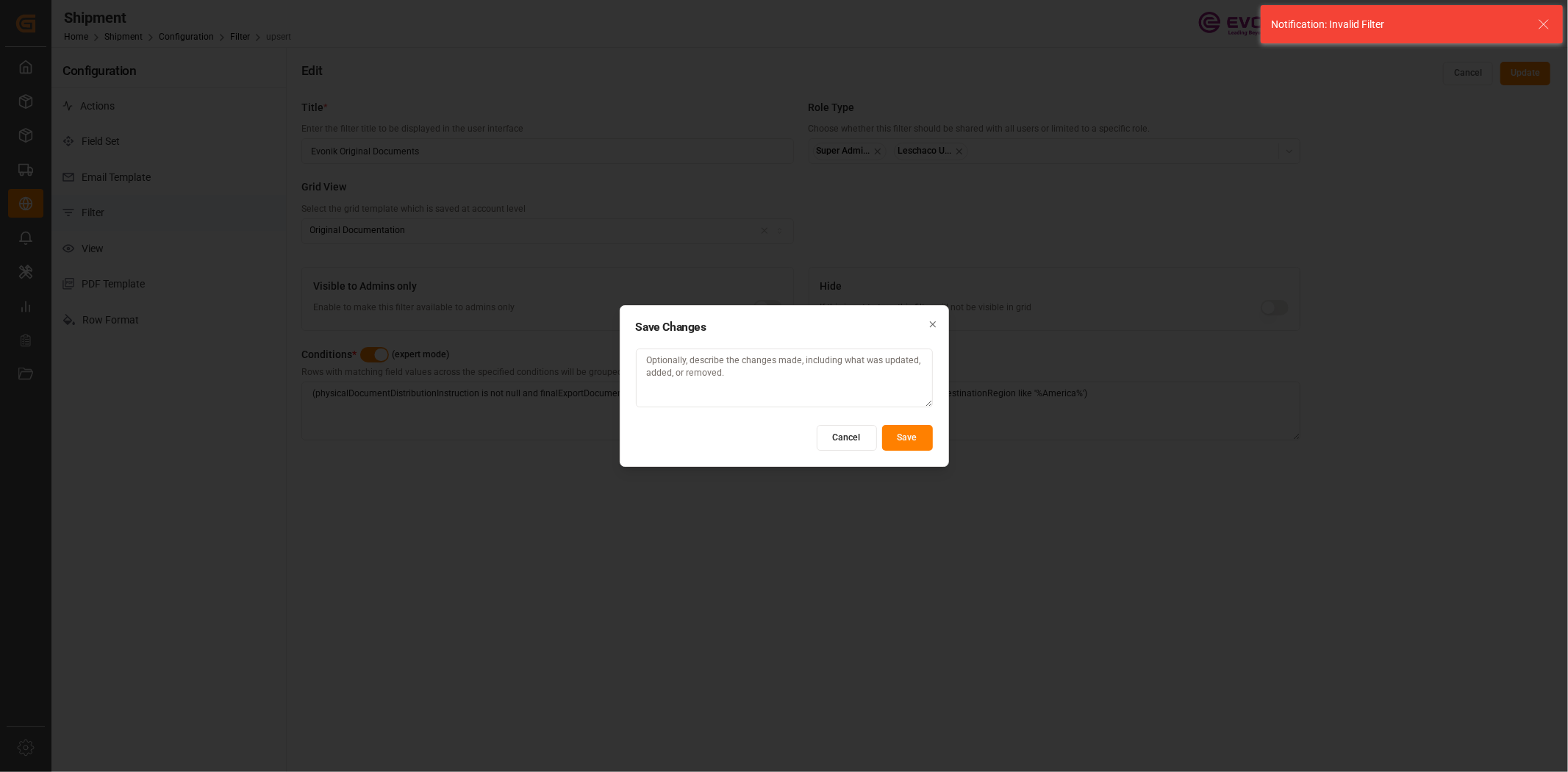
click at [853, 440] on button "Cancel" at bounding box center [847, 437] width 60 height 26
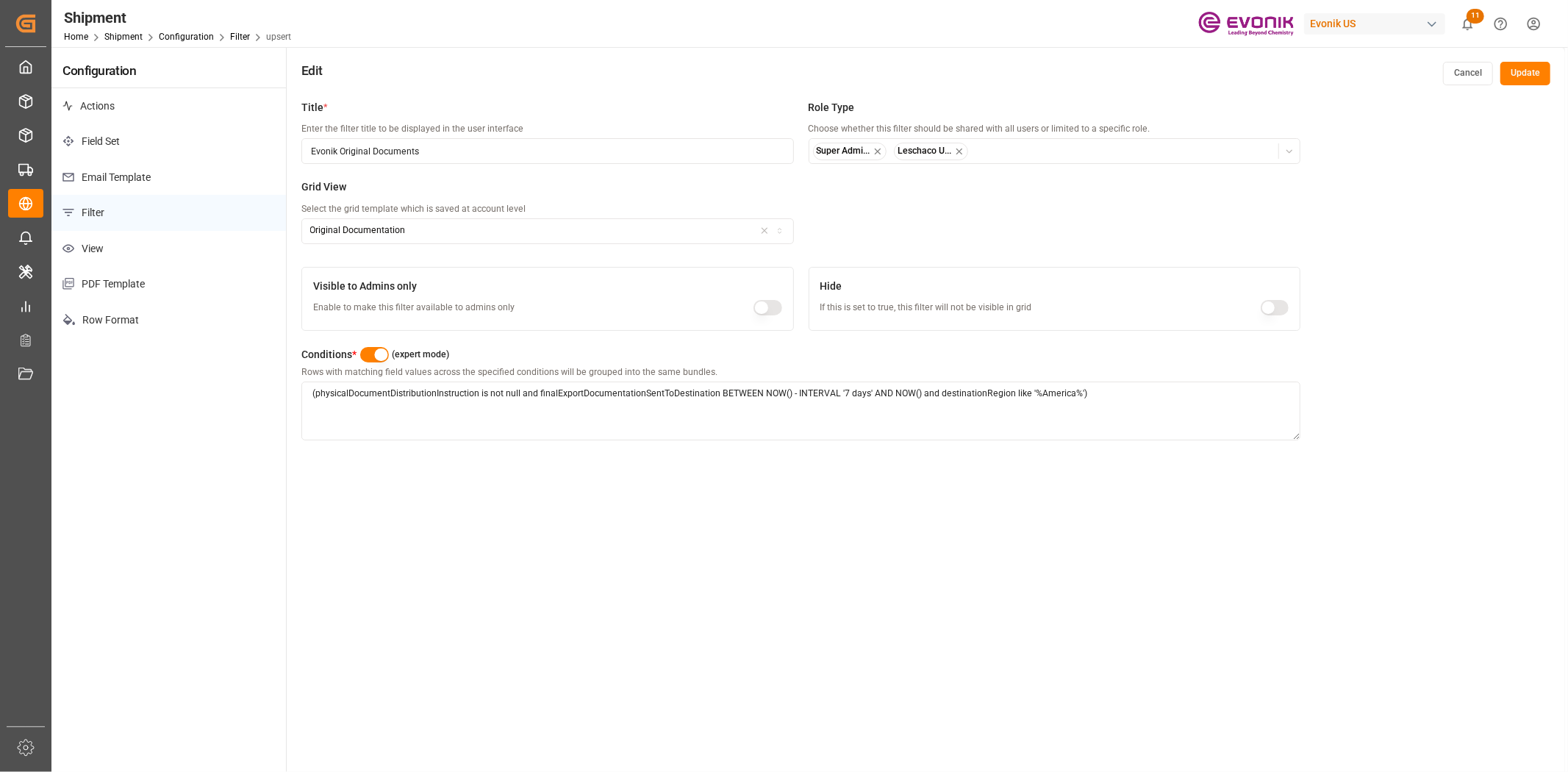
click at [691, 450] on div "Conditions * (expert mode) Rows with matching field values across the specified…" at bounding box center [801, 398] width 999 height 119
click at [1471, 76] on button "Cancel" at bounding box center [1467, 73] width 50 height 24
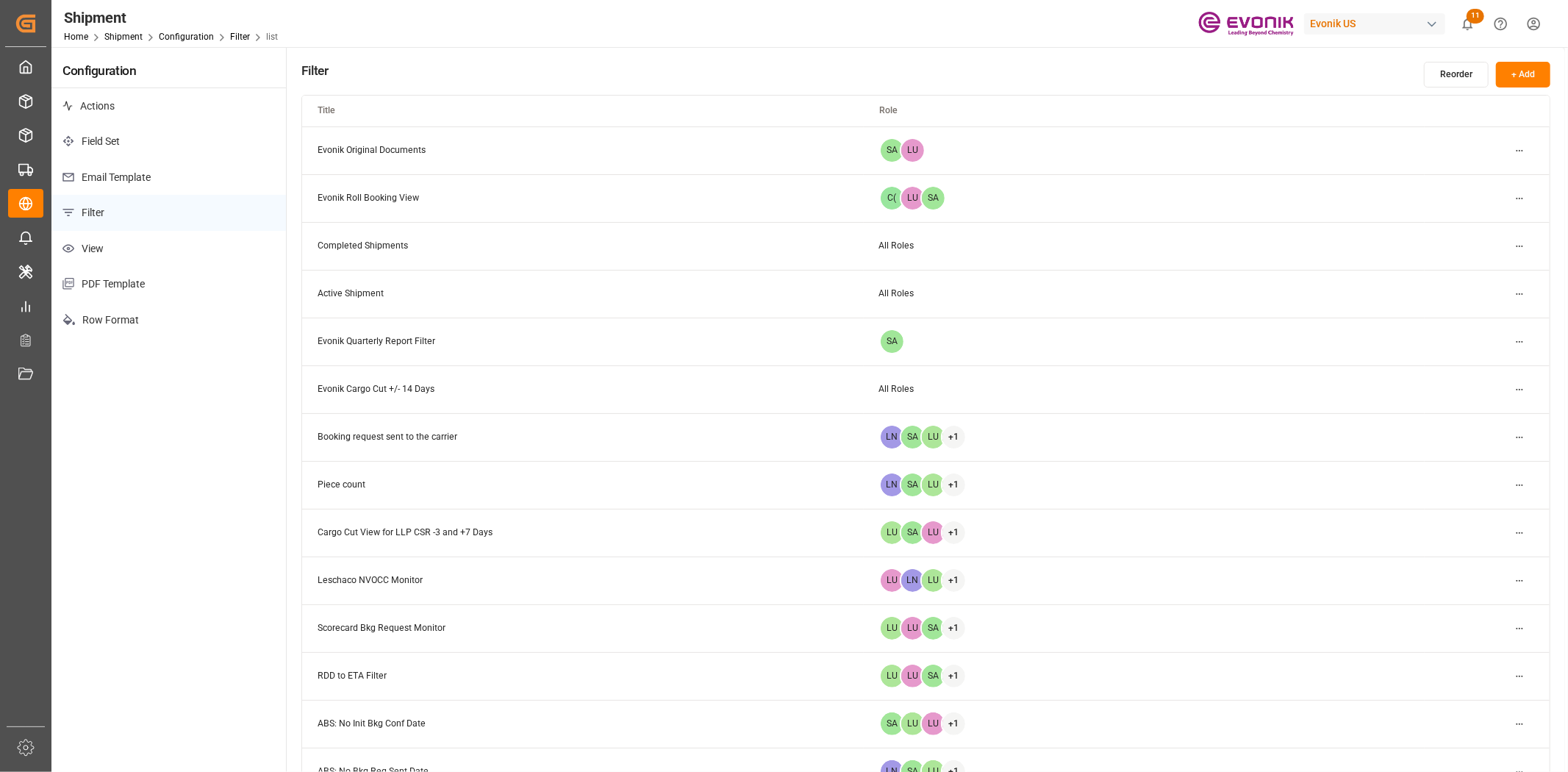
click at [1516, 151] on html "Created by potrace 1.15, written by [PERSON_NAME] [DATE]-[DATE] Created by potr…" at bounding box center [784, 386] width 1568 height 772
click at [1465, 177] on small "Edit" at bounding box center [1467, 180] width 15 height 9
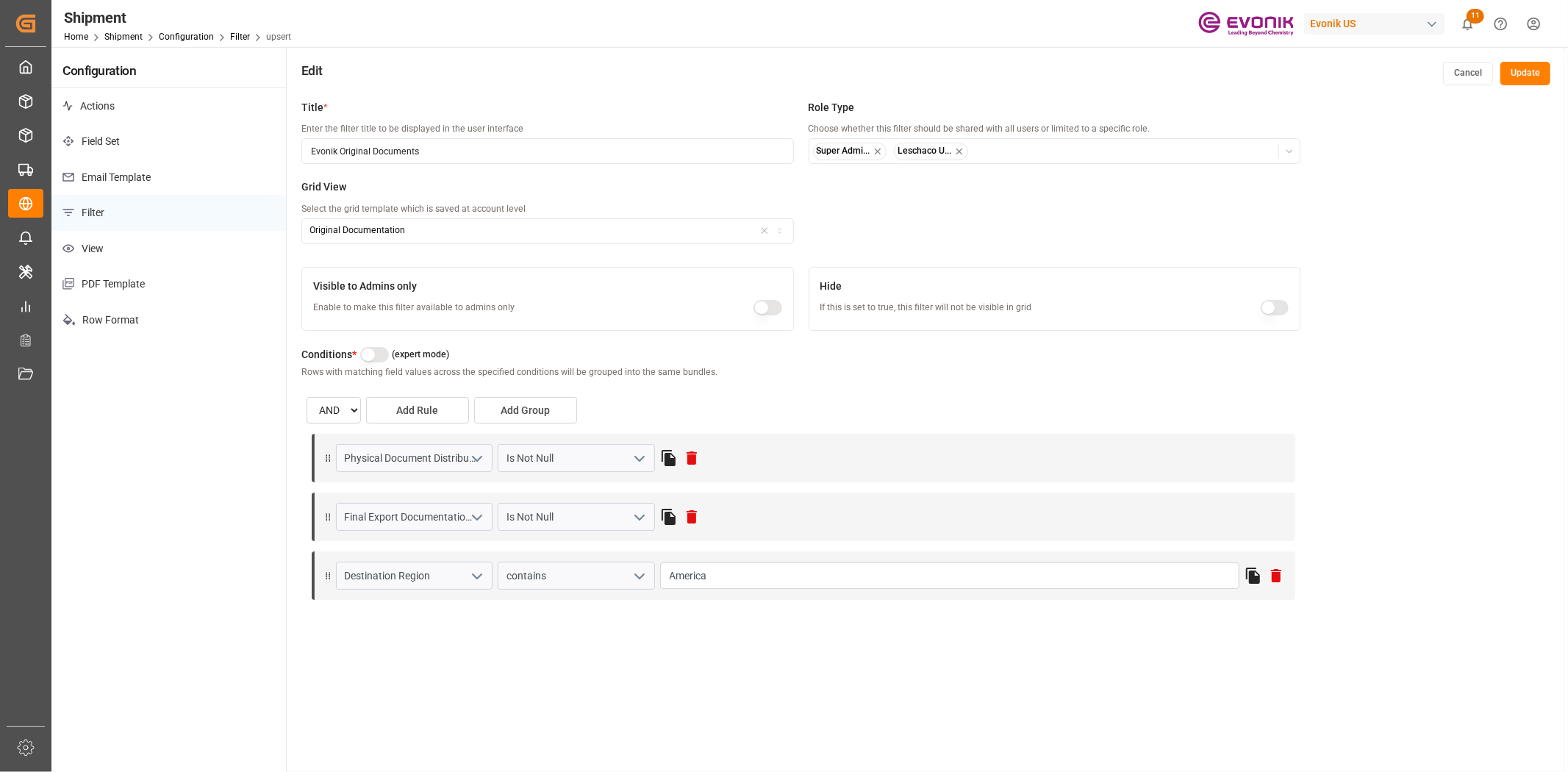
click at [128, 221] on p "Filter" at bounding box center [168, 212] width 234 height 36
